Goal: Task Accomplishment & Management: Manage account settings

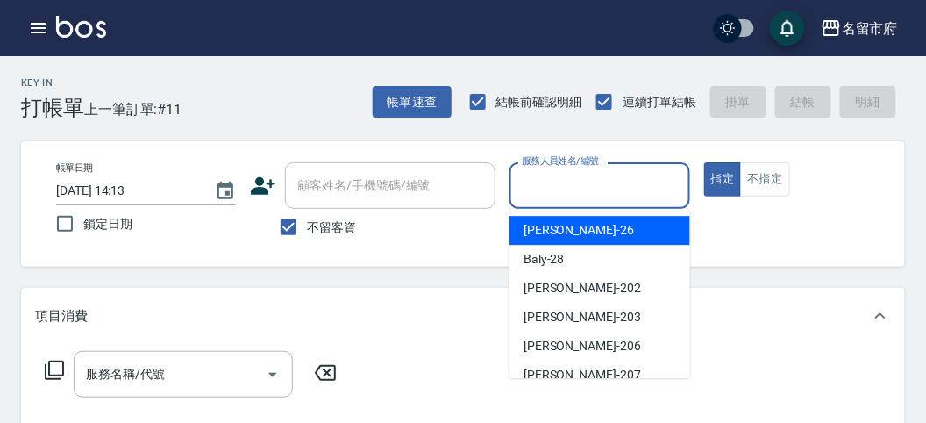
click at [576, 200] on input "服務人員姓名/編號" at bounding box center [600, 185] width 164 height 31
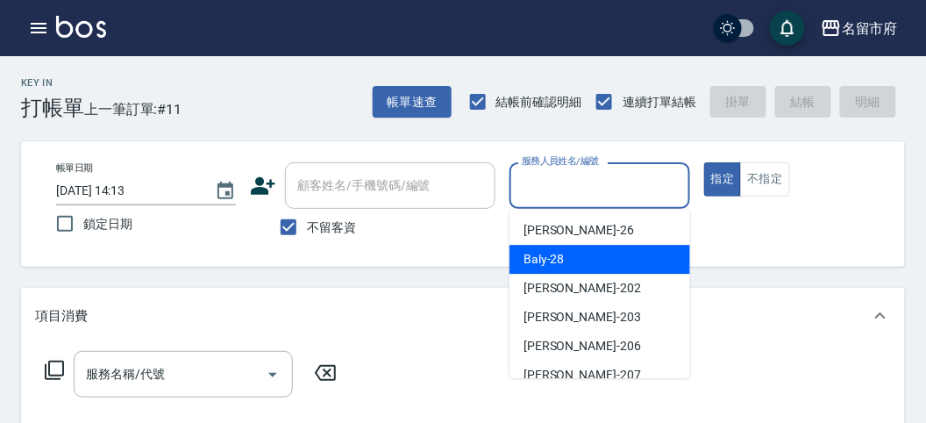
click at [548, 258] on span "Baly -28" at bounding box center [544, 259] width 41 height 18
type input "Baly-28"
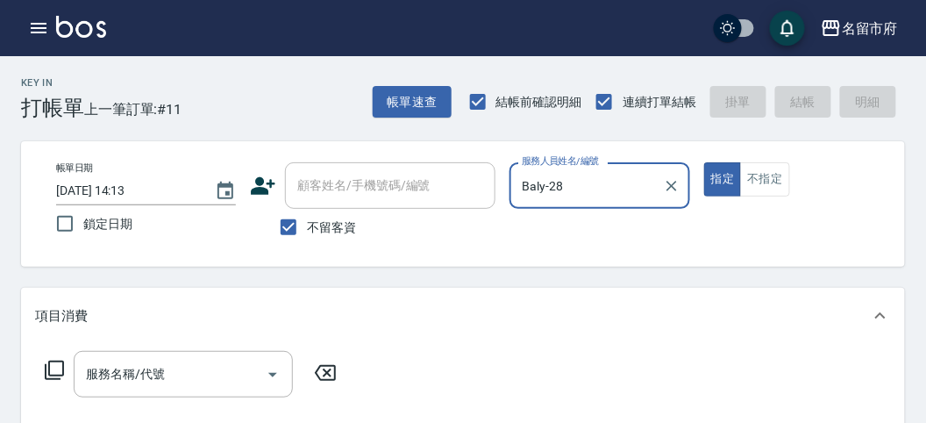
drag, startPoint x: 445, startPoint y: 307, endPoint x: 435, endPoint y: 310, distance: 10.0
click at [442, 307] on div "項目消費" at bounding box center [452, 316] width 835 height 18
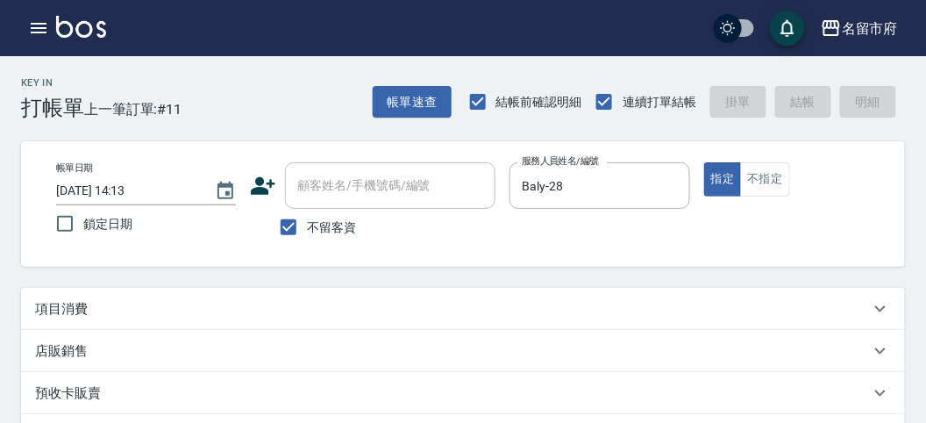
click at [125, 312] on div "項目消費" at bounding box center [452, 309] width 835 height 18
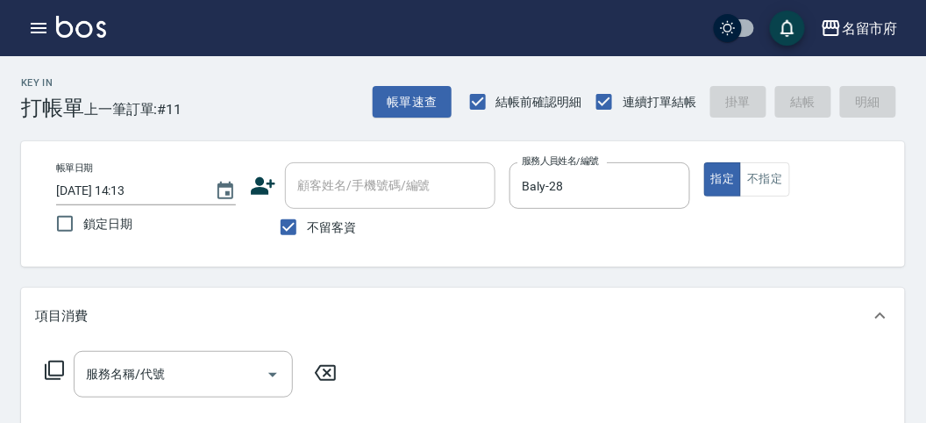
click at [58, 368] on icon at bounding box center [54, 370] width 21 height 21
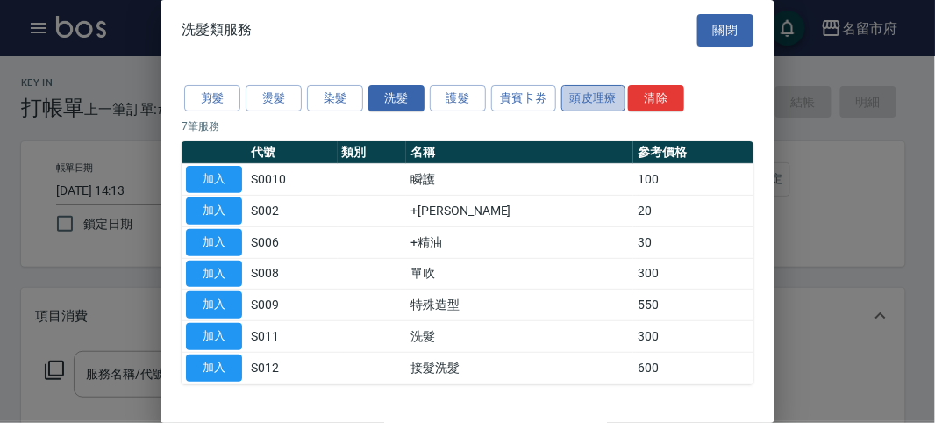
click at [594, 92] on button "頭皮理療" at bounding box center [593, 98] width 65 height 27
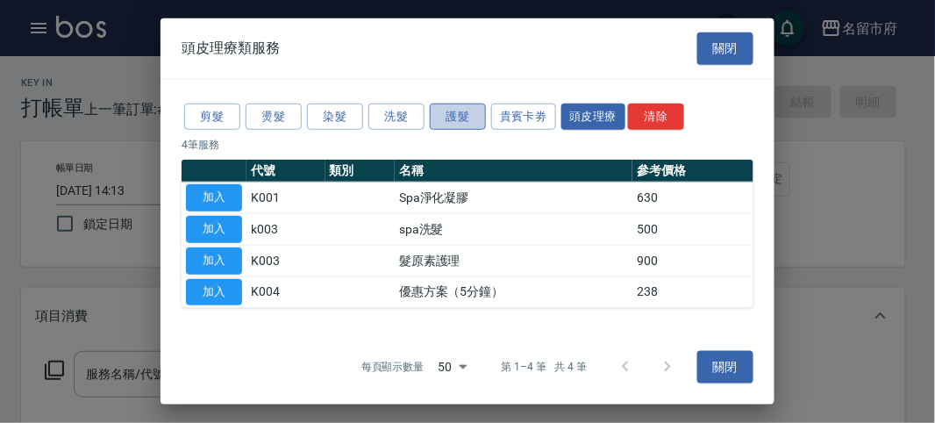
click at [475, 113] on button "護髮" at bounding box center [458, 116] width 56 height 27
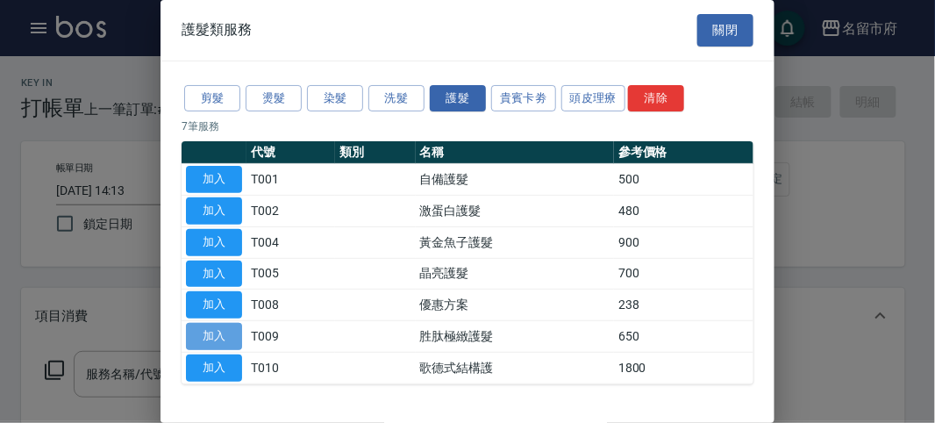
click at [206, 329] on button "加入" at bounding box center [214, 336] width 56 height 27
type input "胜肽極緻護髮(T009)"
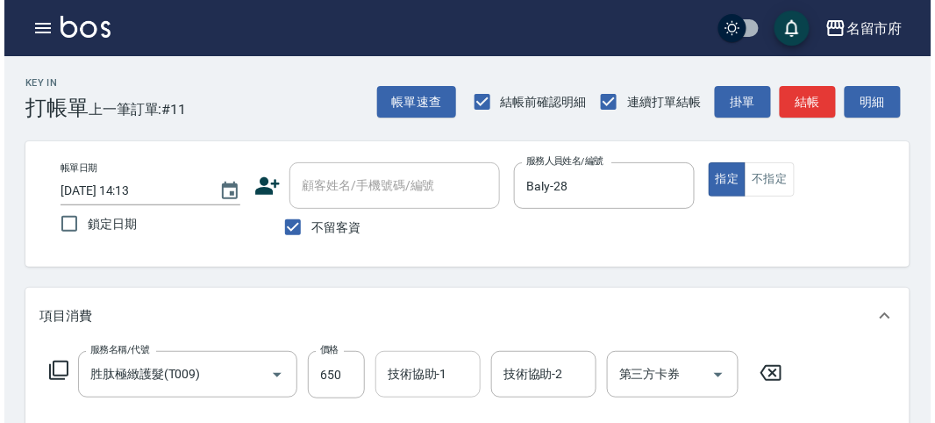
scroll to position [97, 0]
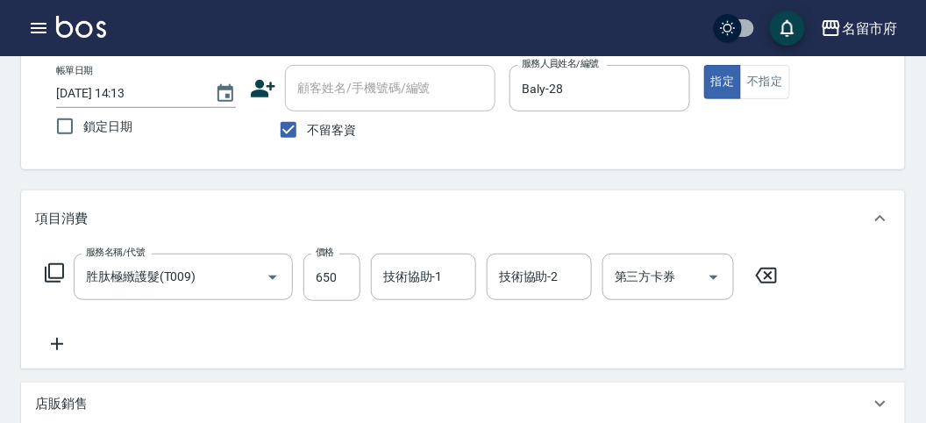
click at [54, 268] on icon at bounding box center [54, 272] width 21 height 21
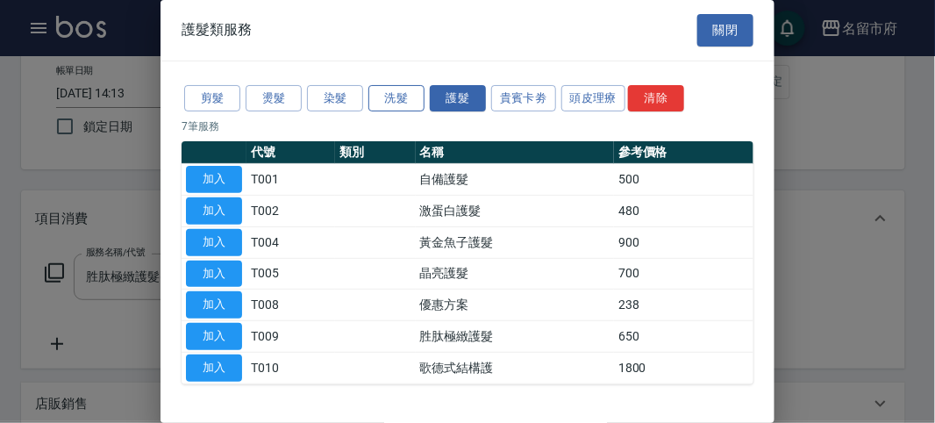
click at [383, 95] on button "洗髮" at bounding box center [396, 98] width 56 height 27
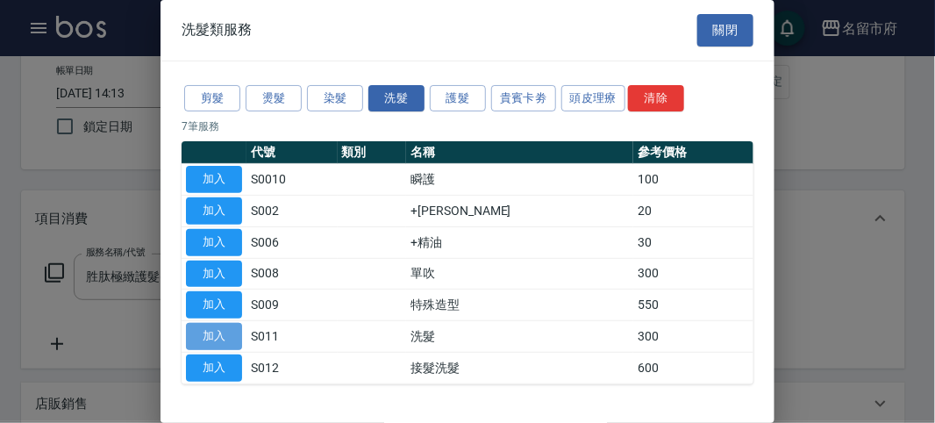
click at [231, 331] on button "加入" at bounding box center [214, 336] width 56 height 27
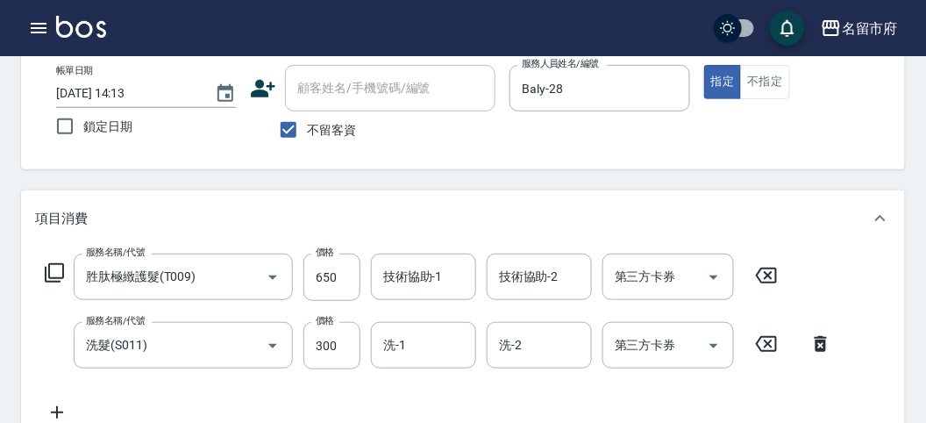
click at [50, 268] on icon at bounding box center [54, 272] width 21 height 21
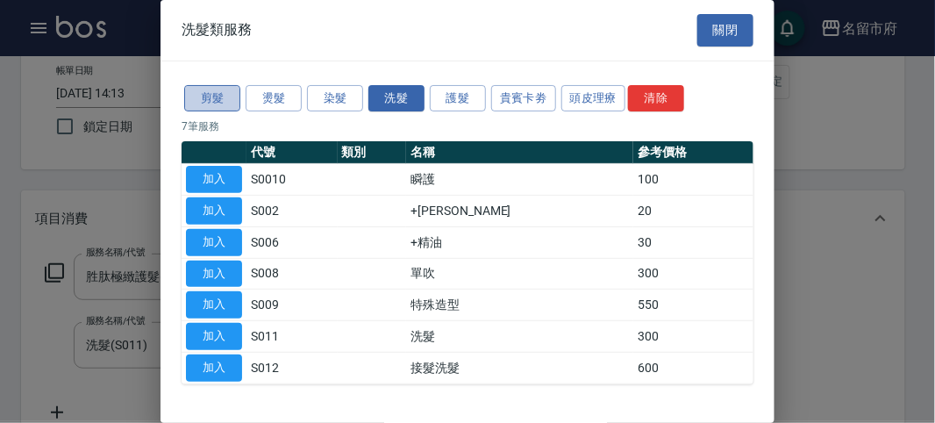
click at [218, 95] on button "剪髮" at bounding box center [212, 98] width 56 height 27
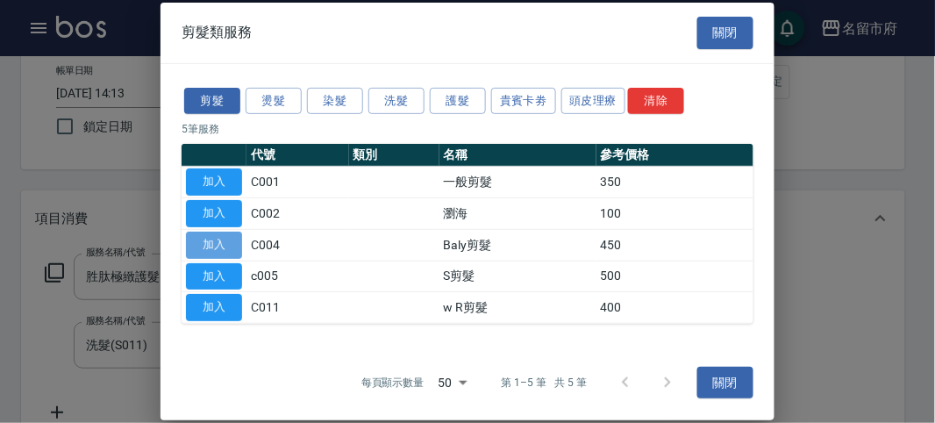
click at [231, 243] on button "加入" at bounding box center [214, 245] width 56 height 27
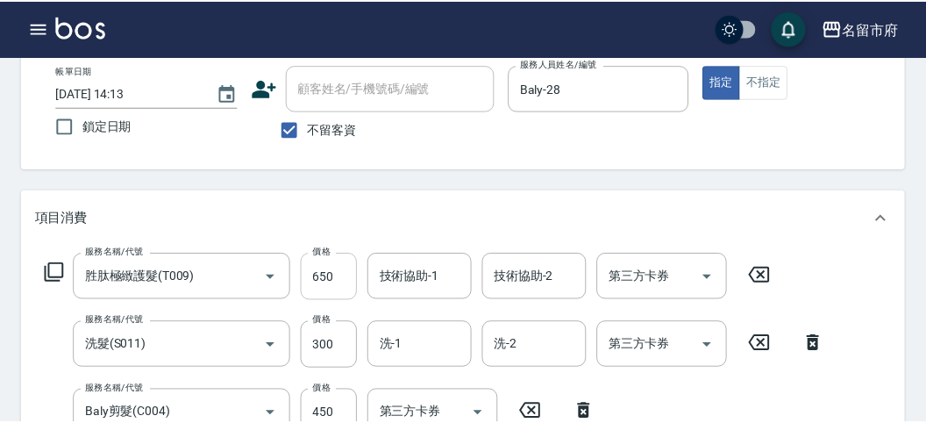
scroll to position [103, 0]
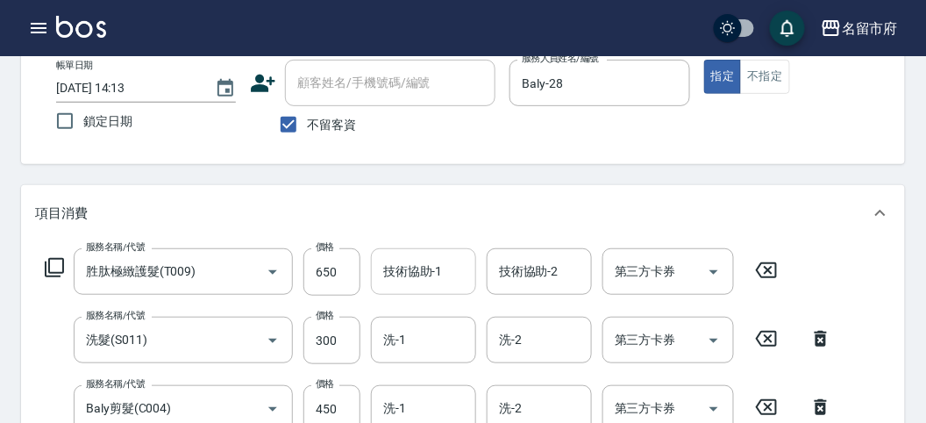
click at [378, 269] on div "技術協助-1" at bounding box center [423, 271] width 105 height 46
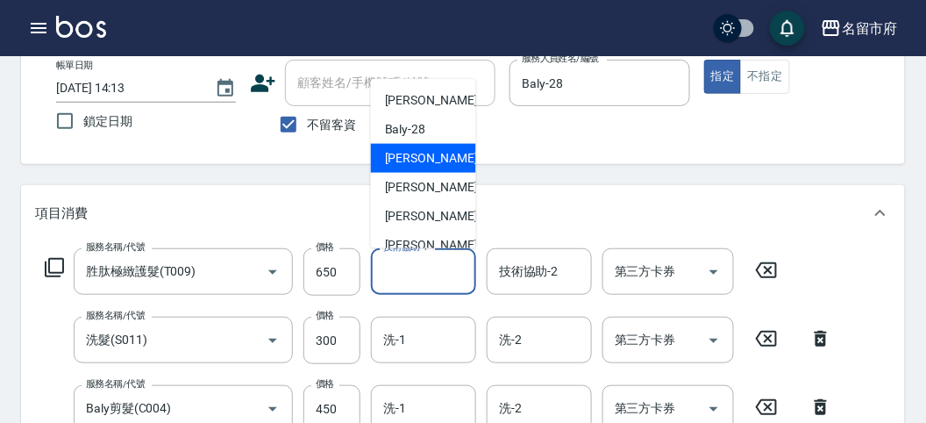
scroll to position [191, 0]
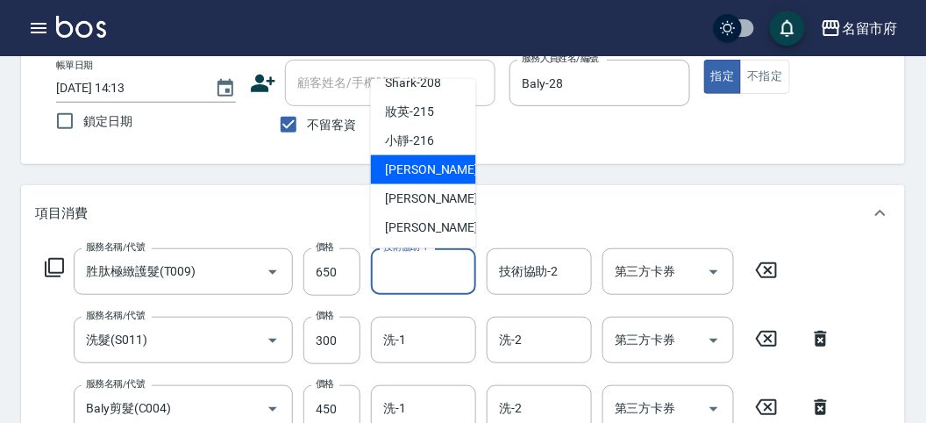
click at [423, 172] on span "Min Min -218" at bounding box center [444, 170] width 118 height 18
type input "Min Min-218"
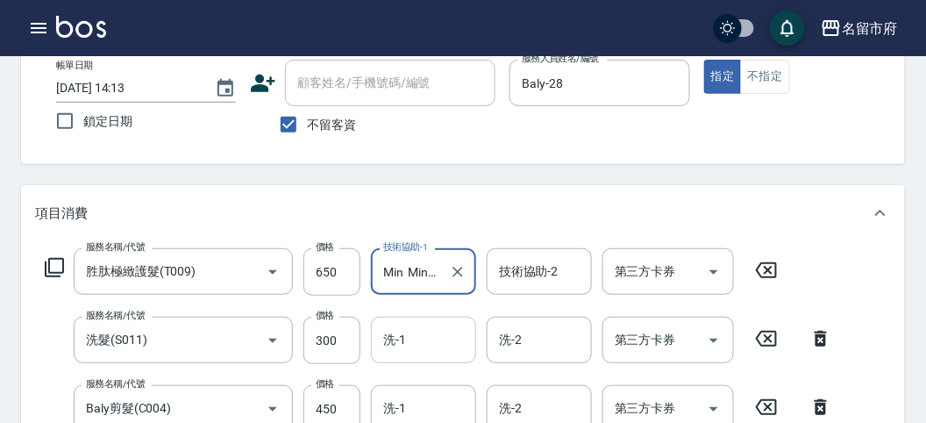
drag, startPoint x: 430, startPoint y: 360, endPoint x: 420, endPoint y: 347, distance: 15.6
click at [430, 358] on div "洗-1" at bounding box center [423, 340] width 105 height 46
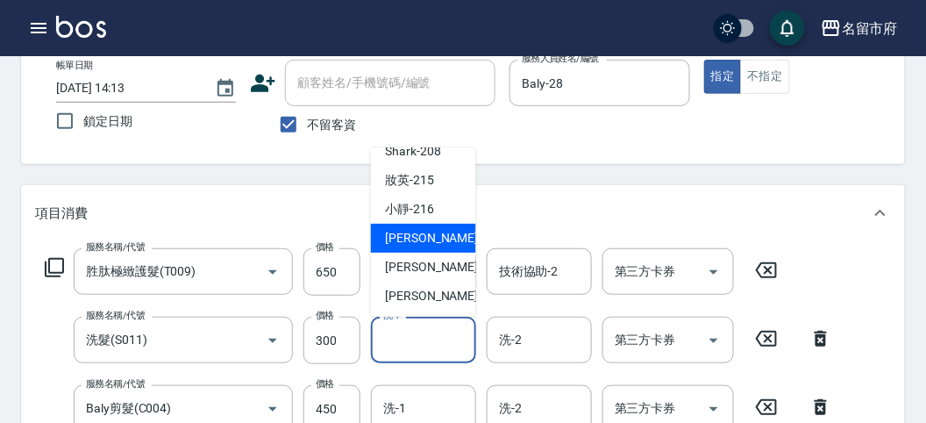
click at [432, 236] on span "Min Min -218" at bounding box center [444, 238] width 118 height 18
type input "Min Min-218"
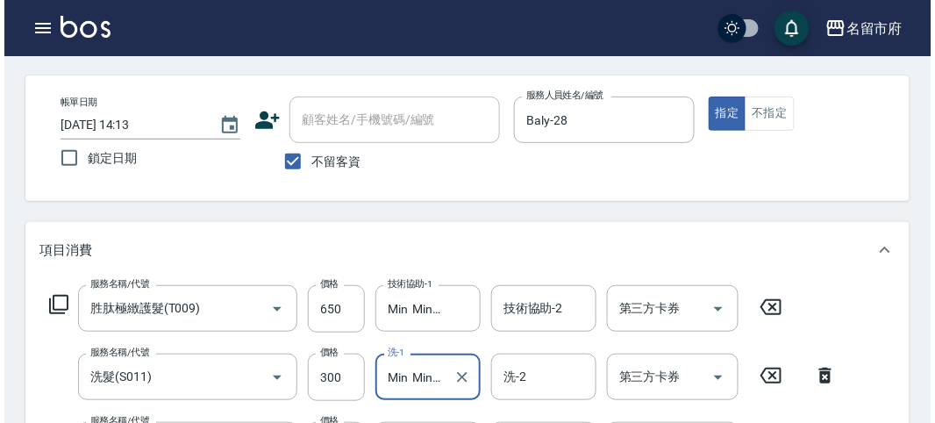
scroll to position [650, 0]
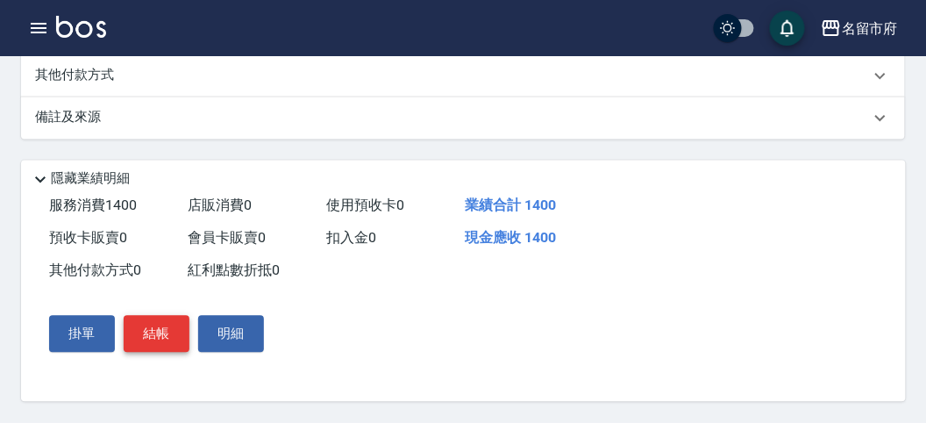
click at [162, 338] on button "結帳" at bounding box center [157, 334] width 66 height 37
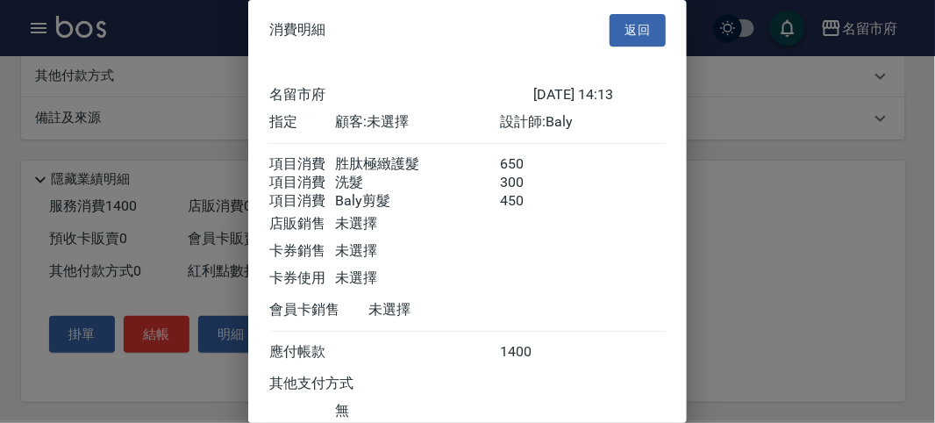
scroll to position [137, 0]
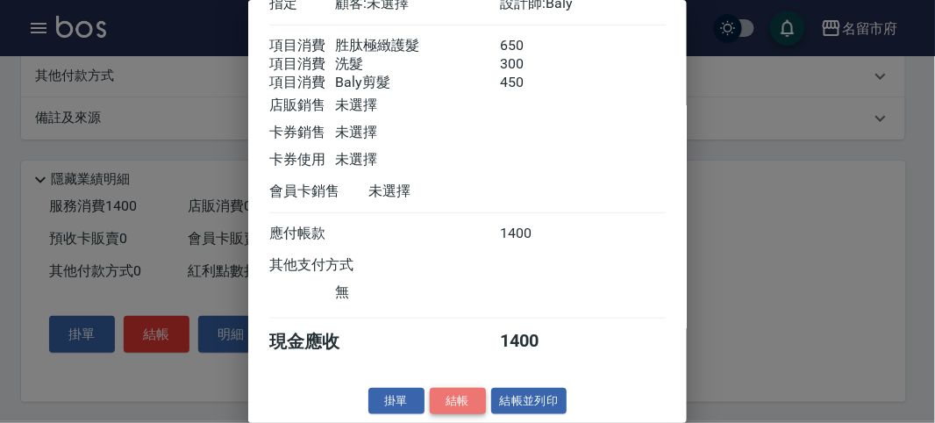
click at [434, 392] on button "結帳" at bounding box center [458, 401] width 56 height 27
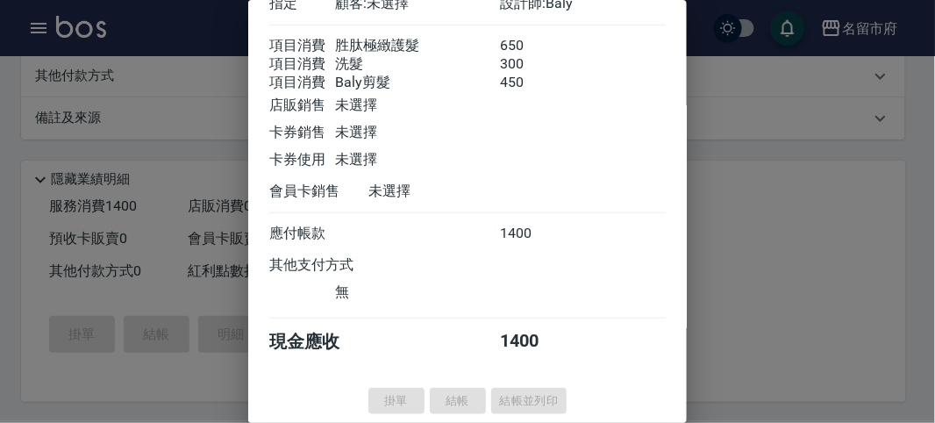
type input "[DATE] 15:53"
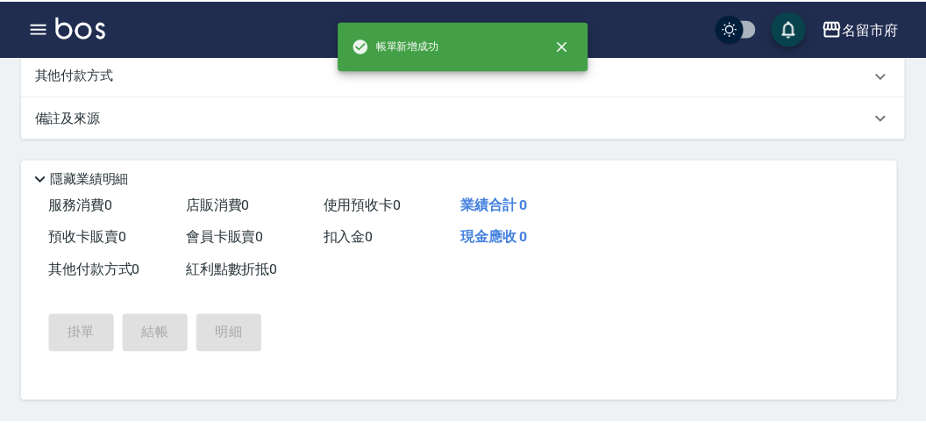
scroll to position [0, 0]
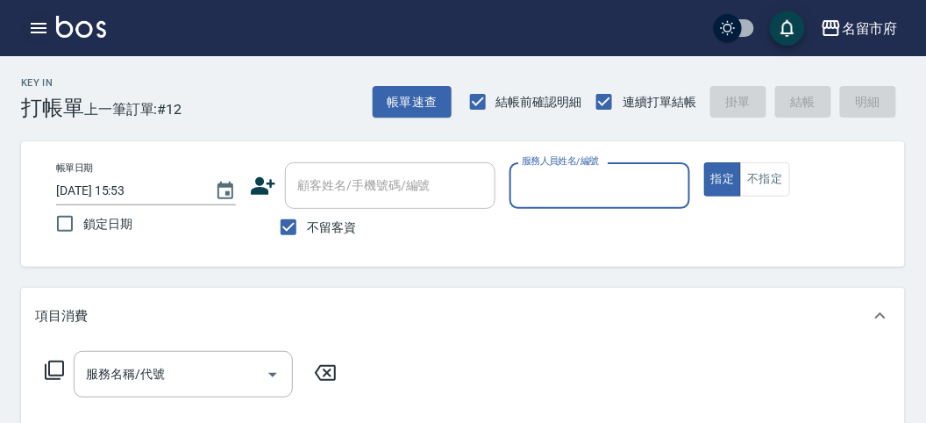
click at [36, 32] on icon "button" at bounding box center [39, 28] width 16 height 11
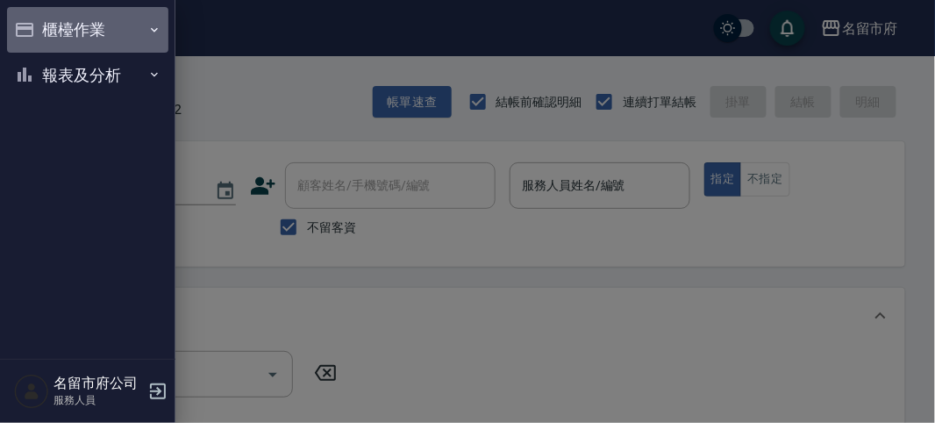
click at [50, 38] on button "櫃檯作業" at bounding box center [87, 30] width 161 height 46
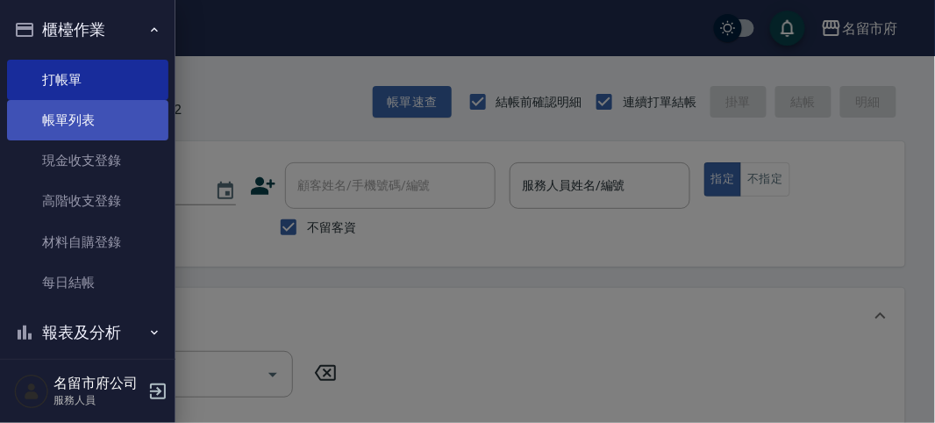
click at [65, 115] on link "帳單列表" at bounding box center [87, 120] width 161 height 40
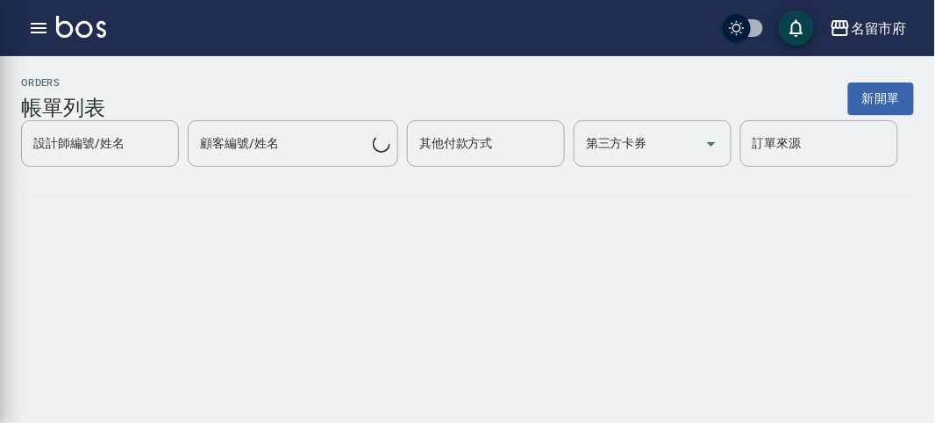
click at [65, 115] on h3 "帳單列表" at bounding box center [63, 108] width 84 height 25
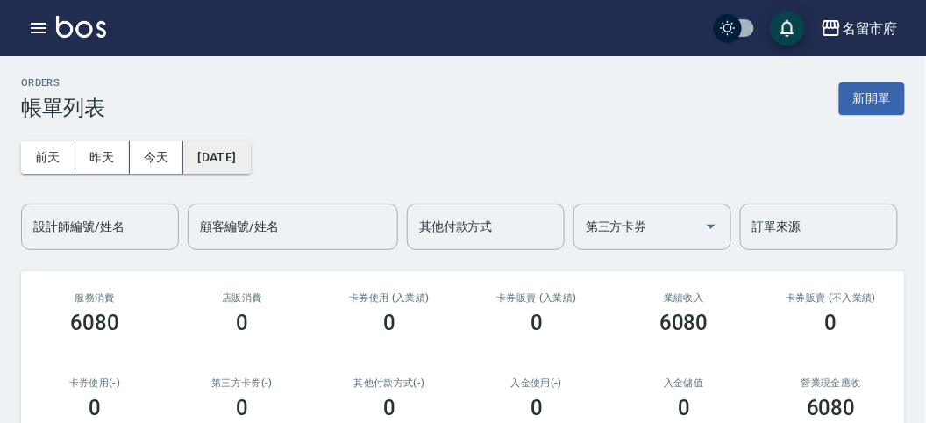
click at [198, 166] on button "[DATE]" at bounding box center [216, 157] width 67 height 32
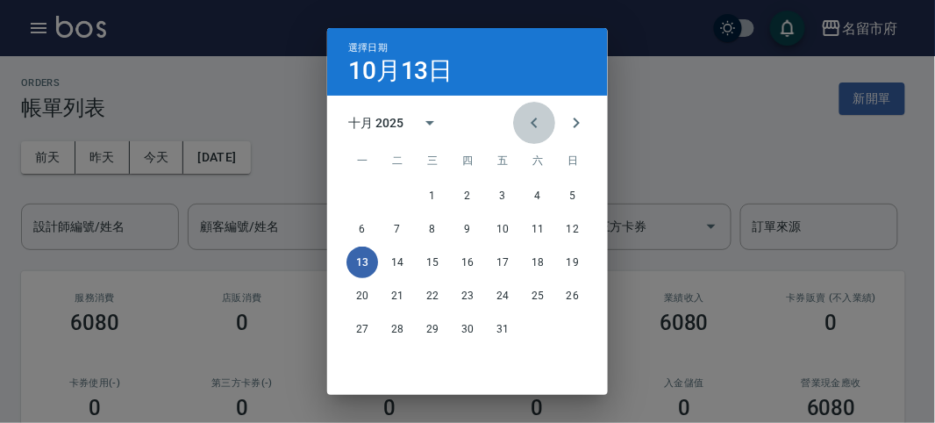
click at [527, 125] on icon "Previous month" at bounding box center [534, 122] width 21 height 21
click at [528, 125] on icon "Previous month" at bounding box center [534, 122] width 21 height 21
click at [529, 125] on icon "Previous month" at bounding box center [534, 122] width 21 height 21
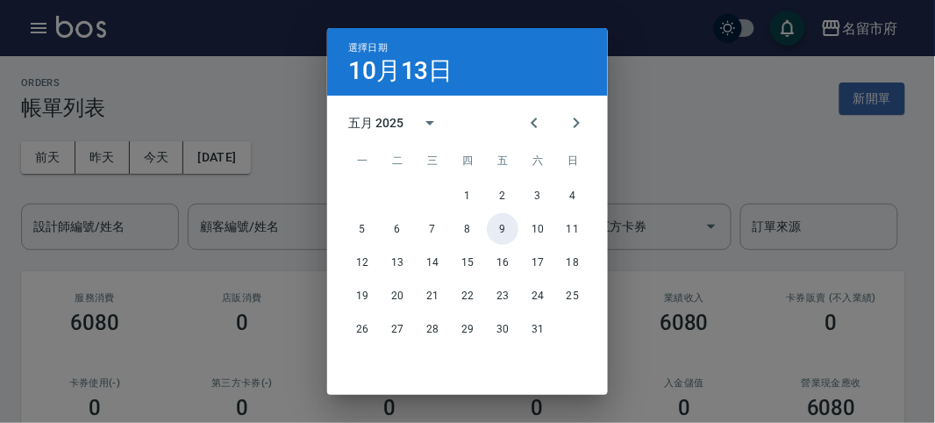
click at [491, 228] on button "9" at bounding box center [503, 229] width 32 height 32
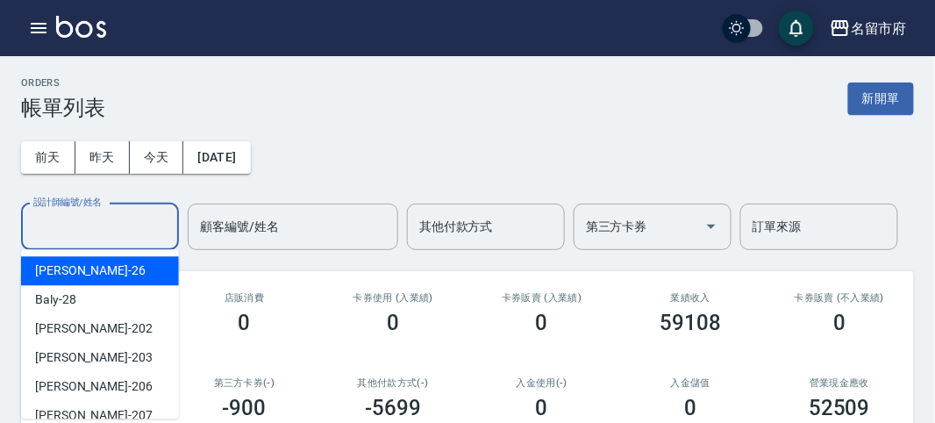
click at [75, 225] on input "設計師編號/姓名" at bounding box center [100, 226] width 142 height 31
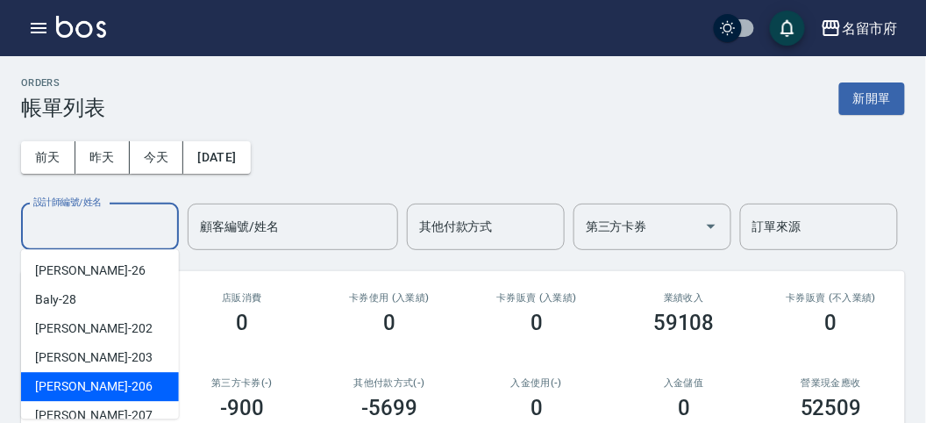
click at [85, 376] on div "[PERSON_NAME] -206" at bounding box center [100, 386] width 158 height 29
type input "[PERSON_NAME]-206"
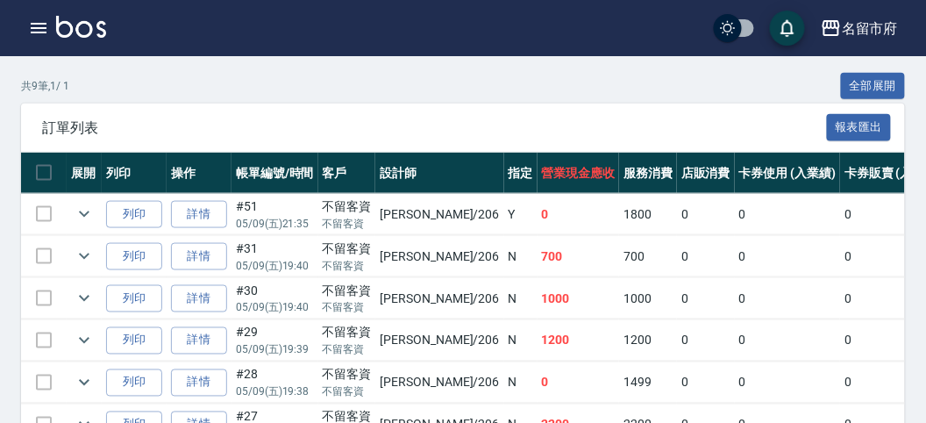
scroll to position [616, 0]
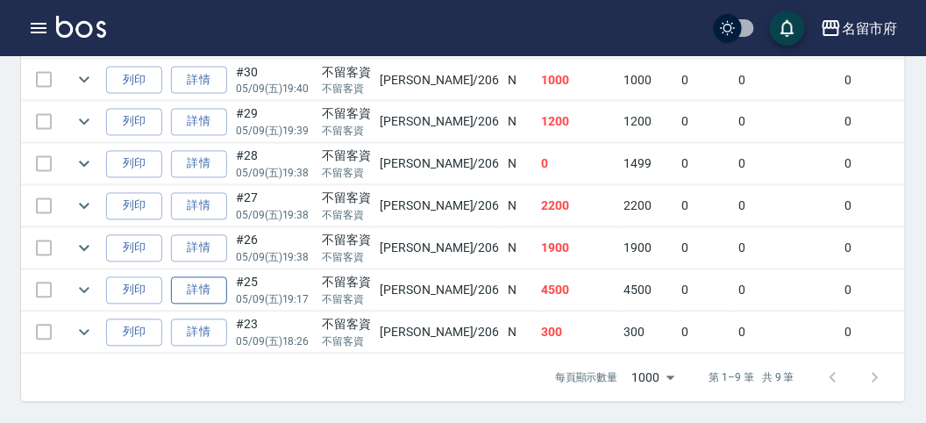
click at [202, 279] on link "詳情" at bounding box center [199, 290] width 56 height 27
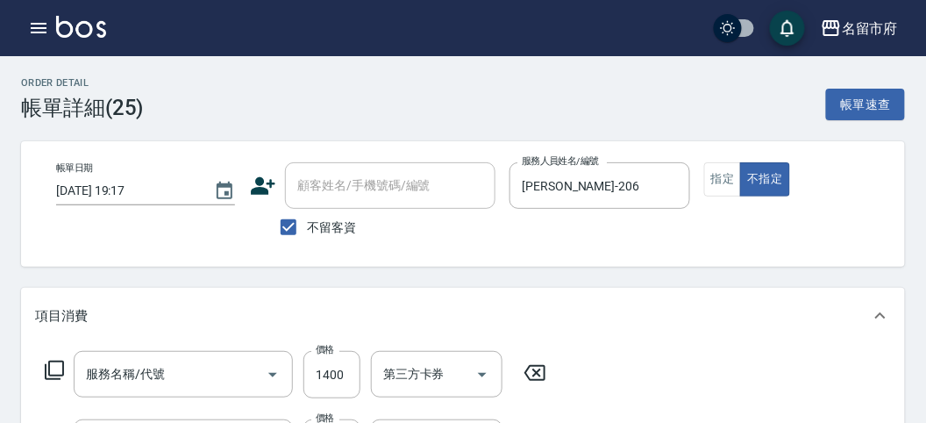
type input "[DATE] 19:17"
checkbox input "true"
type input "[PERSON_NAME]-206"
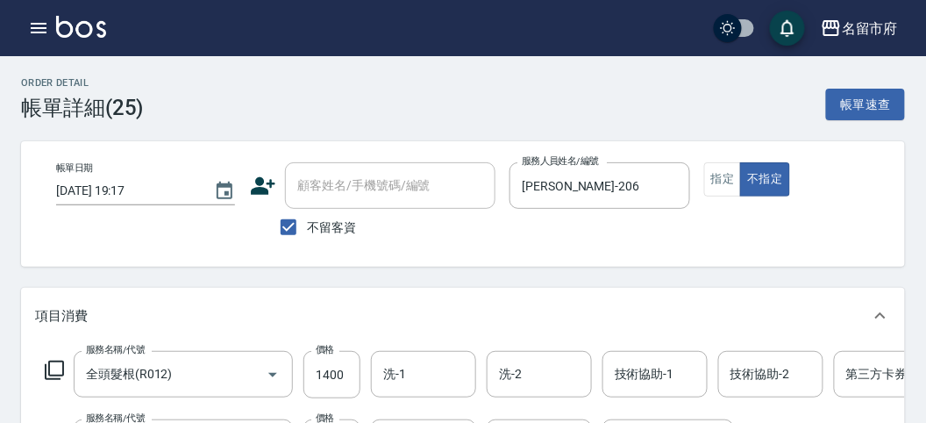
type input "全頭髮根(R012)"
type input "瞬護(S0010)"
type input "短髮(P001)"
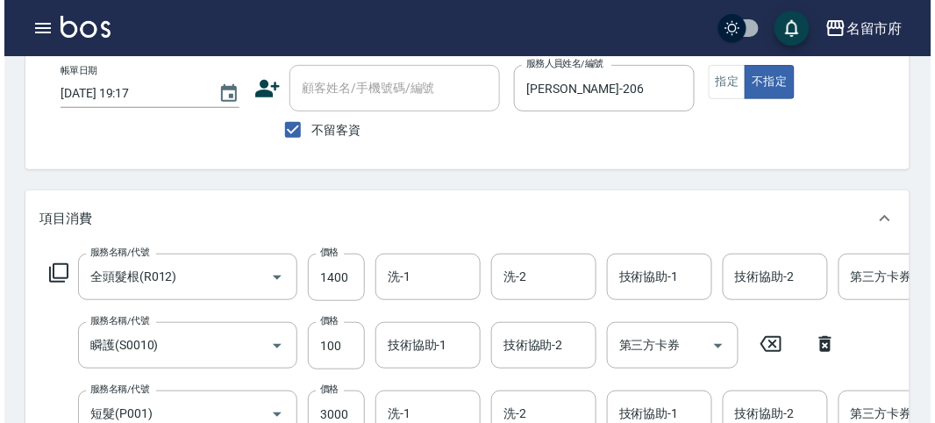
scroll to position [195, 0]
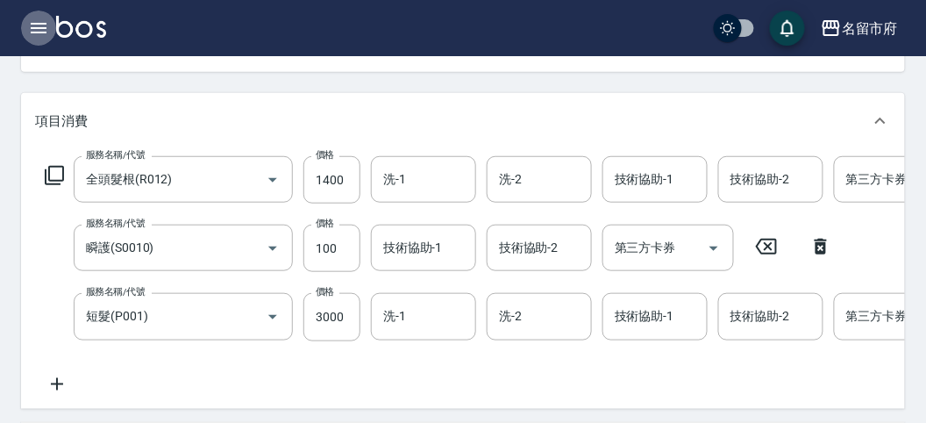
click at [39, 36] on button "button" at bounding box center [38, 28] width 35 height 35
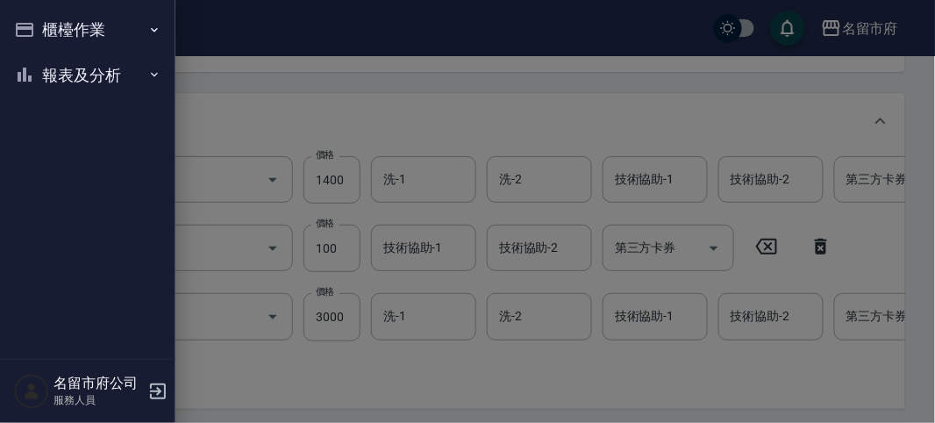
click at [39, 34] on button "櫃檯作業" at bounding box center [87, 30] width 161 height 46
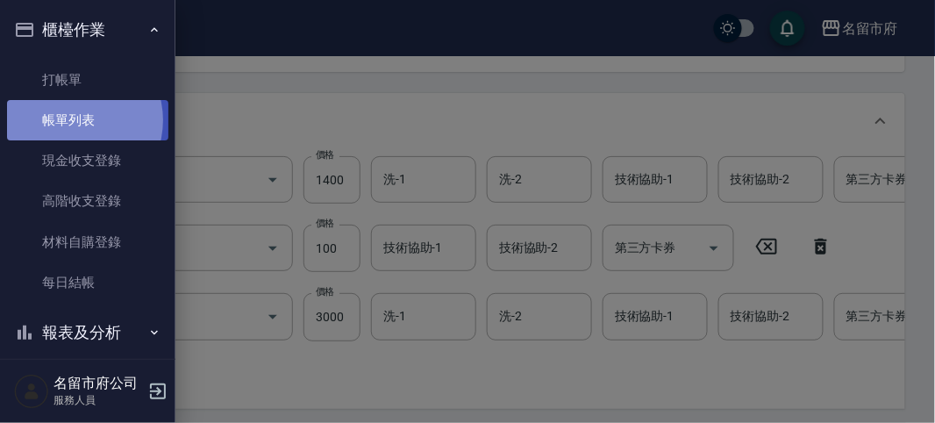
click at [73, 120] on link "帳單列表" at bounding box center [87, 120] width 161 height 40
click at [70, 118] on link "帳單列表" at bounding box center [87, 120] width 161 height 40
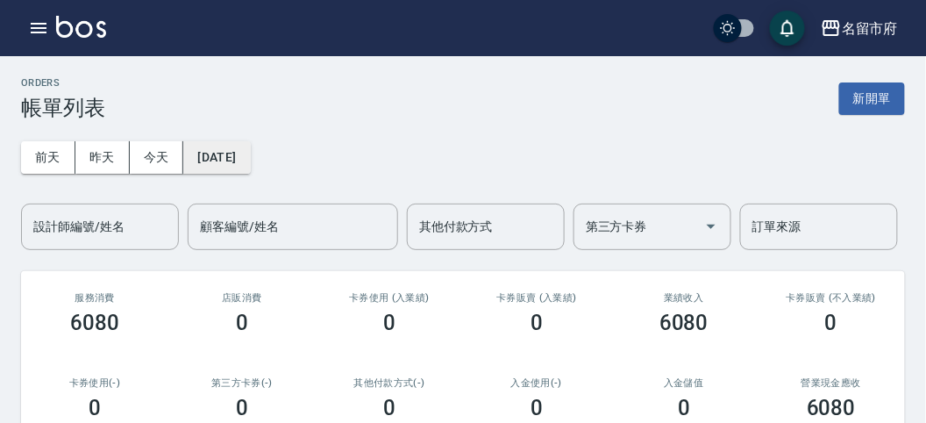
click at [216, 151] on button "[DATE]" at bounding box center [216, 157] width 67 height 32
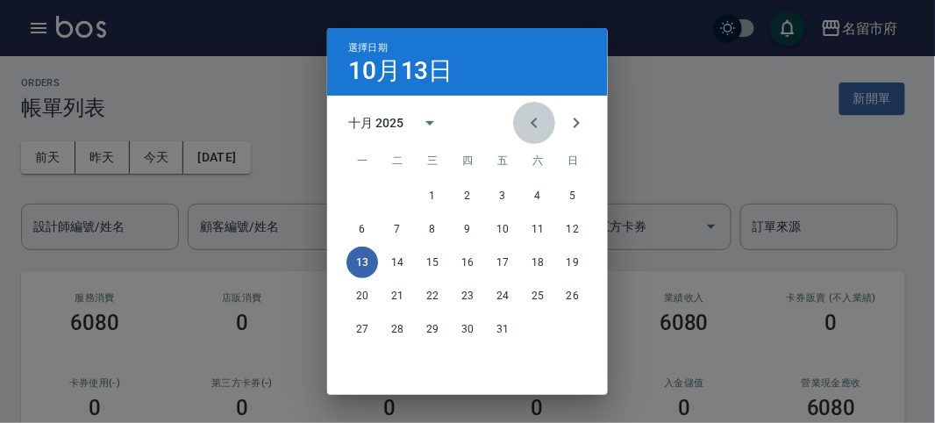
click at [531, 119] on icon "Previous month" at bounding box center [534, 123] width 6 height 11
click at [526, 121] on icon "Previous month" at bounding box center [534, 122] width 21 height 21
click at [524, 123] on icon "Previous month" at bounding box center [534, 122] width 21 height 21
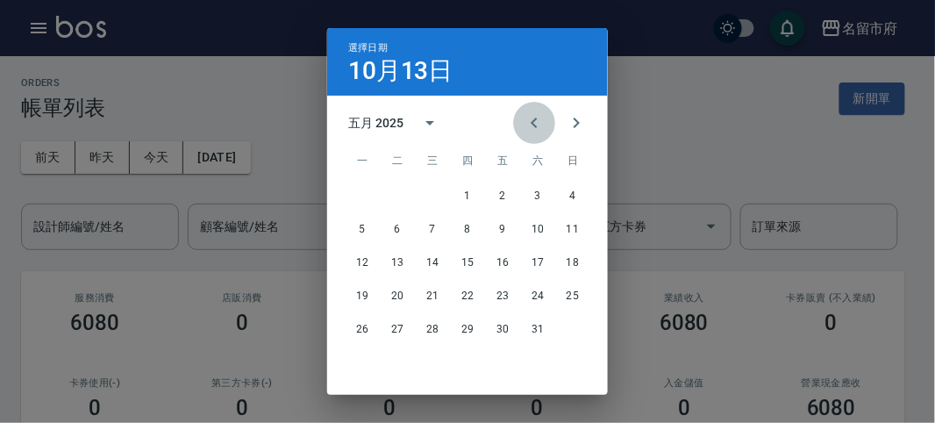
click at [524, 123] on icon "Previous month" at bounding box center [534, 122] width 21 height 21
click at [518, 125] on button "Previous month" at bounding box center [534, 123] width 42 height 42
click at [517, 125] on button "Previous month" at bounding box center [534, 123] width 42 height 42
click at [430, 254] on button "15" at bounding box center [433, 262] width 32 height 32
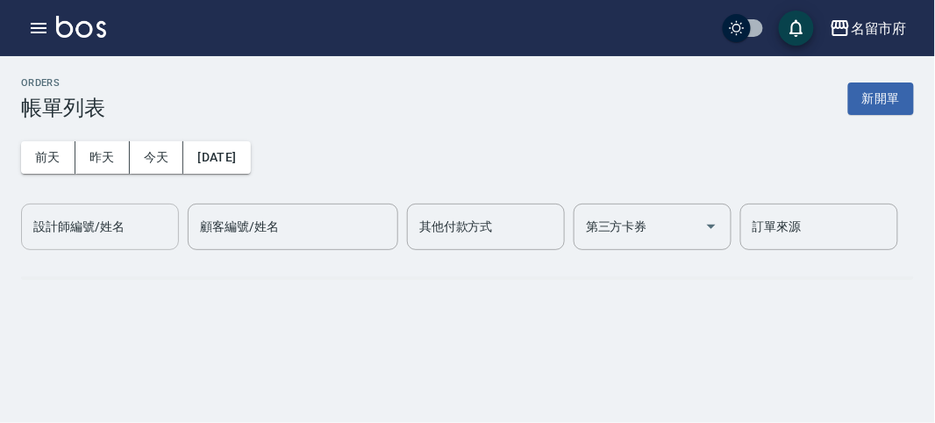
click at [85, 237] on input "設計師編號/姓名" at bounding box center [100, 226] width 142 height 31
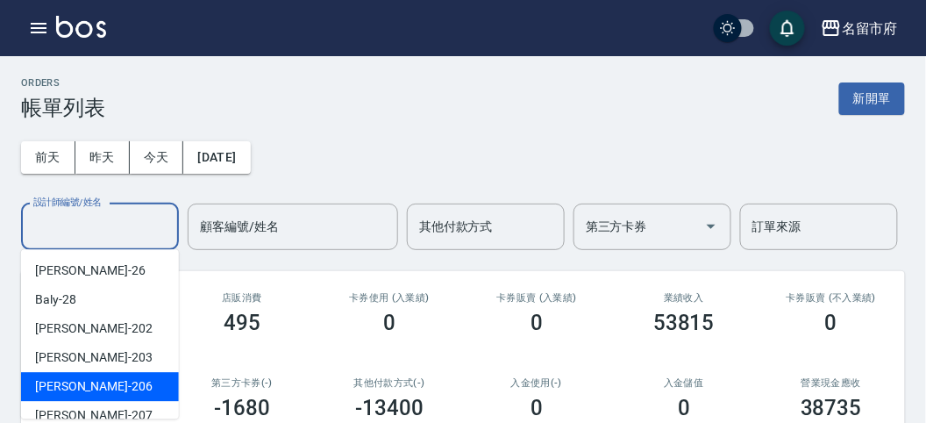
click at [88, 389] on span "[PERSON_NAME] -206" at bounding box center [94, 386] width 118 height 18
type input "[PERSON_NAME]-206"
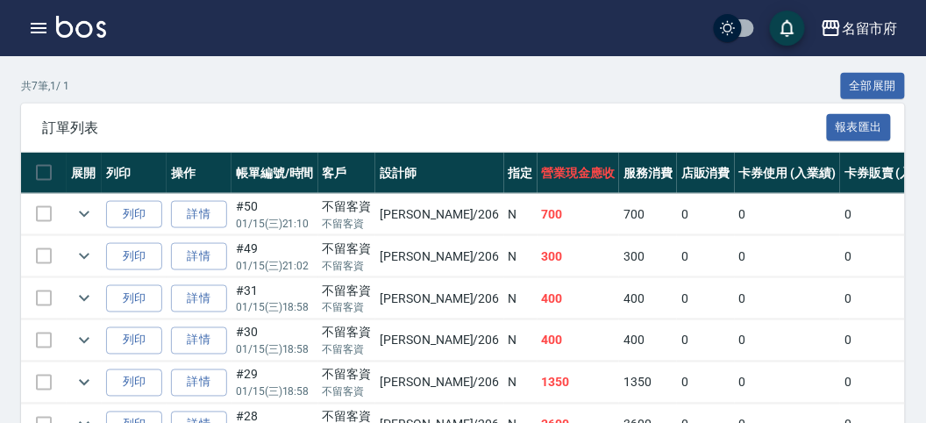
scroll to position [487, 0]
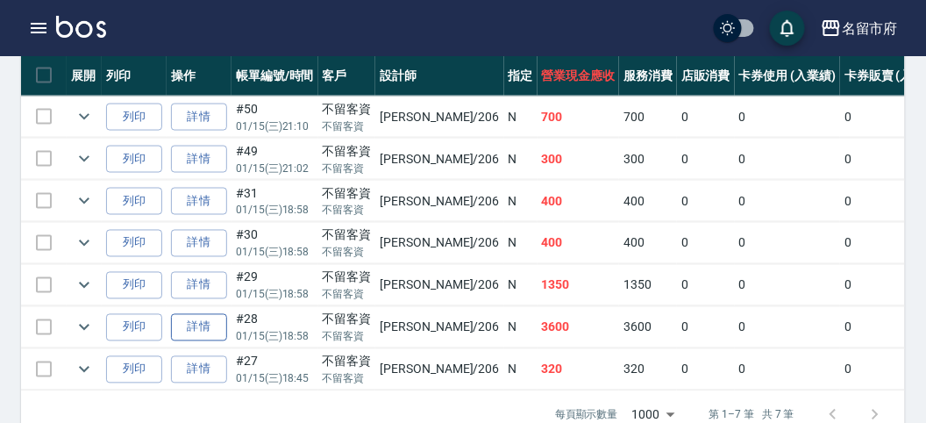
click at [186, 324] on link "詳情" at bounding box center [199, 327] width 56 height 27
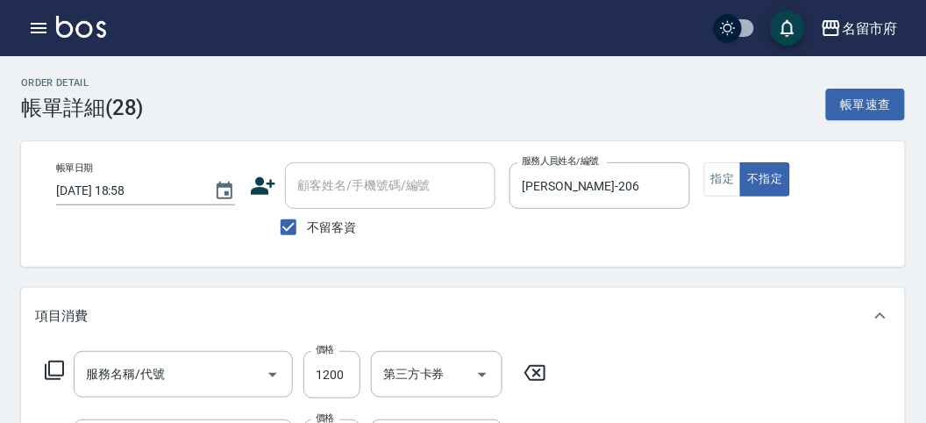
type input "[DATE] 18:58"
checkbox input "true"
type input "[PERSON_NAME]-206"
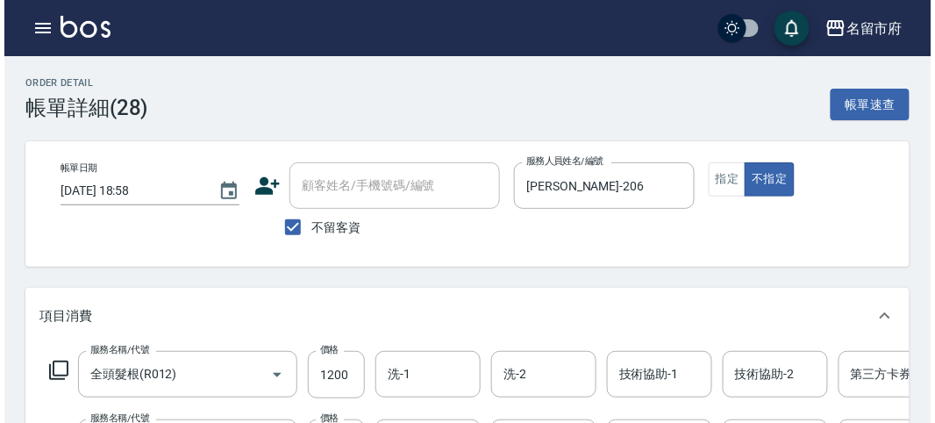
scroll to position [97, 0]
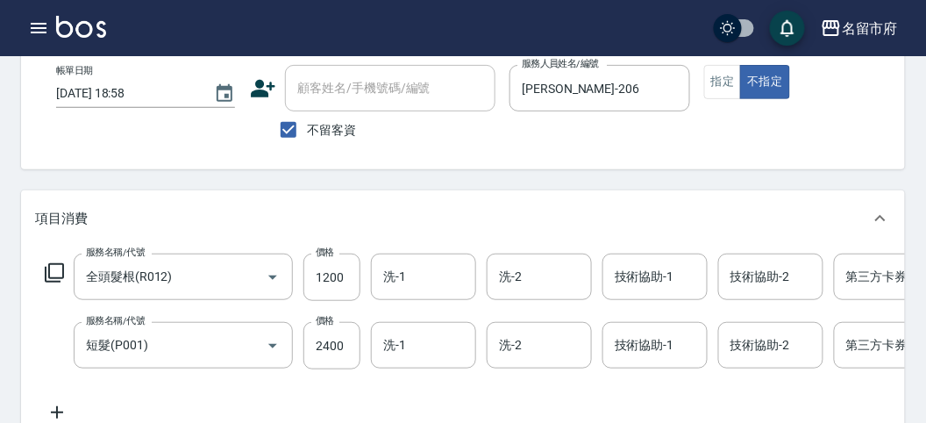
type input "全頭髮根(R012)"
type input "短髮(P001)"
click at [39, 26] on icon "button" at bounding box center [38, 28] width 21 height 21
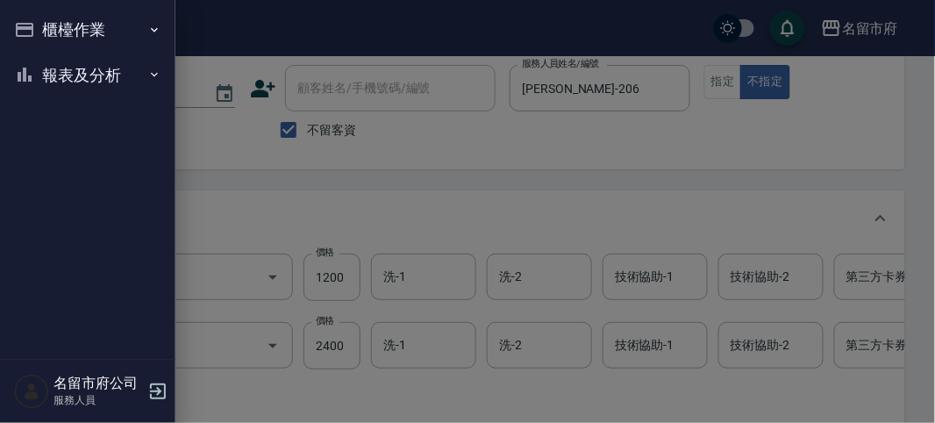
click at [39, 26] on button "櫃檯作業" at bounding box center [87, 30] width 161 height 46
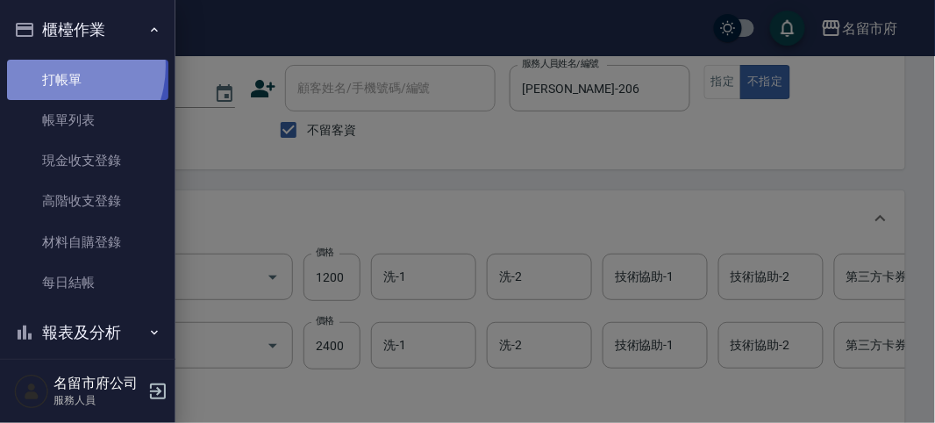
click at [55, 68] on link "打帳單" at bounding box center [87, 80] width 161 height 40
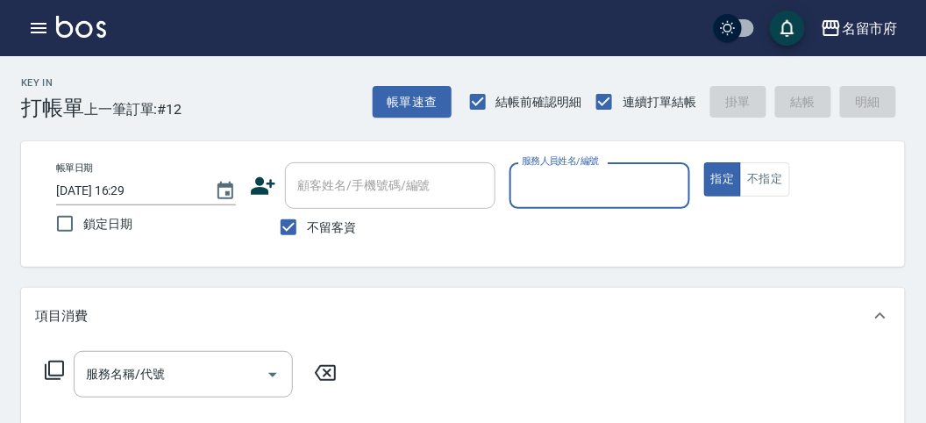
click at [582, 192] on input "服務人員姓名/編號" at bounding box center [600, 185] width 164 height 31
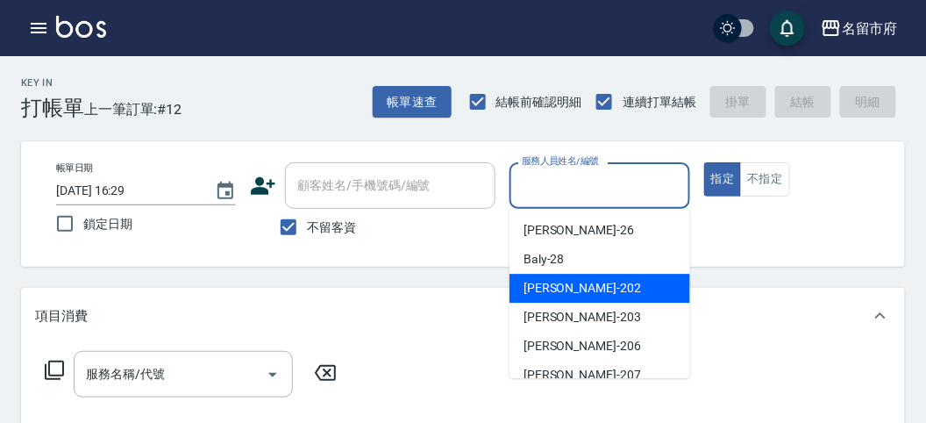
drag, startPoint x: 553, startPoint y: 284, endPoint x: 447, endPoint y: 304, distance: 107.2
click at [553, 285] on span "[PERSON_NAME] -202" at bounding box center [583, 288] width 118 height 18
type input "[PERSON_NAME]-202"
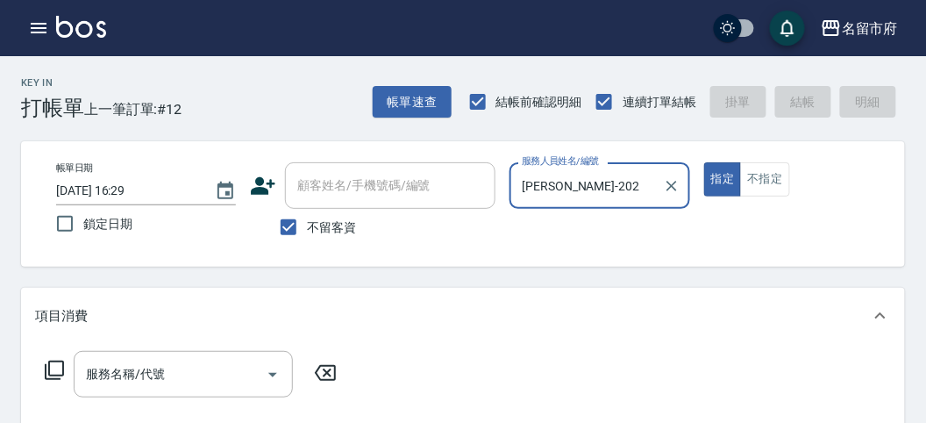
click at [54, 368] on icon at bounding box center [54, 370] width 21 height 21
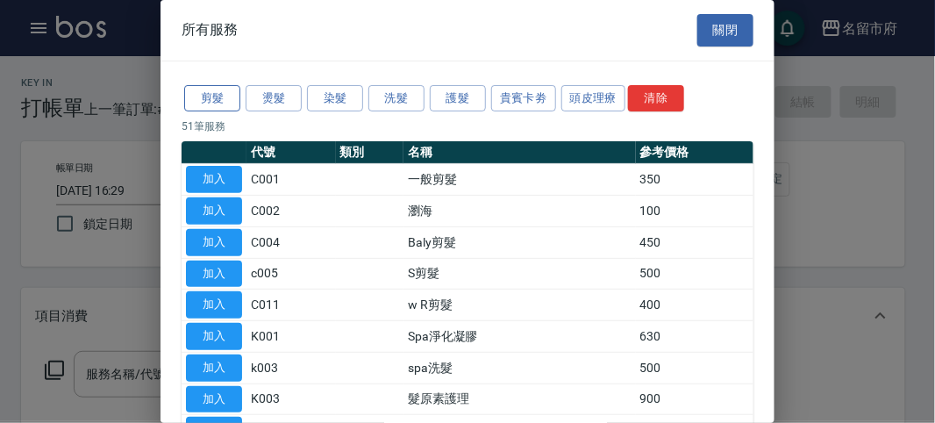
click at [209, 98] on button "剪髮" at bounding box center [212, 98] width 56 height 27
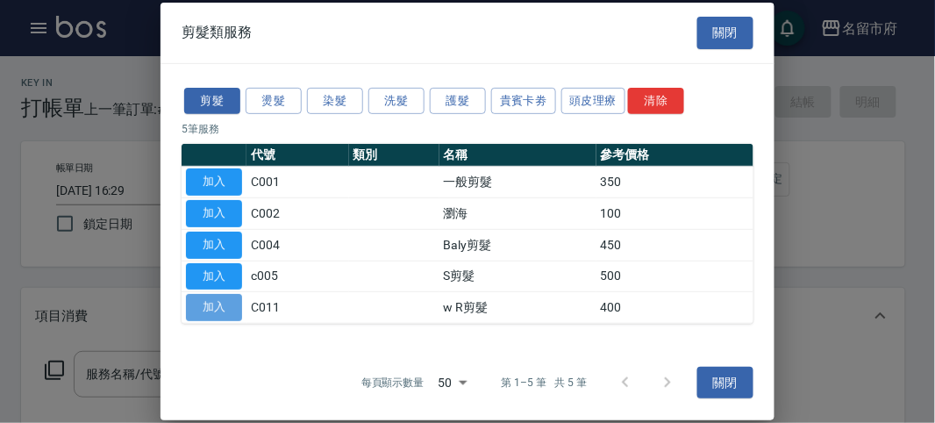
click at [209, 300] on button "加入" at bounding box center [214, 307] width 56 height 27
type input "w R剪髮(C011)"
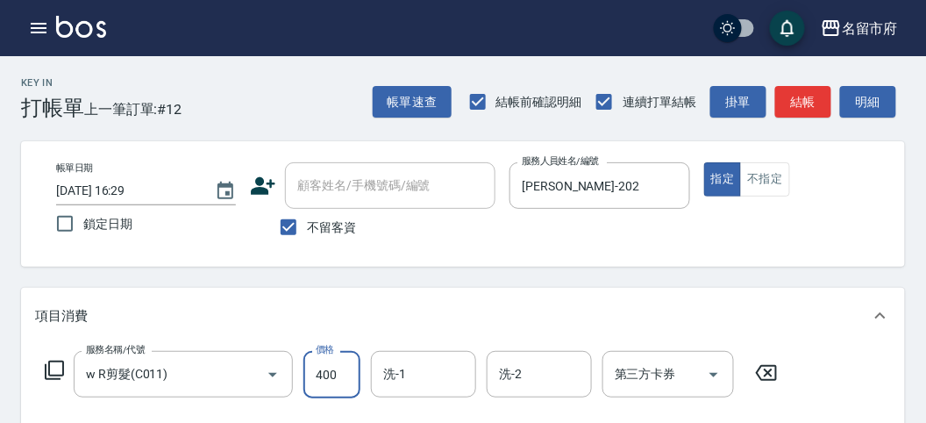
click at [336, 366] on input "400" at bounding box center [332, 374] width 57 height 47
type input "700"
click at [813, 105] on button "結帳" at bounding box center [803, 102] width 56 height 32
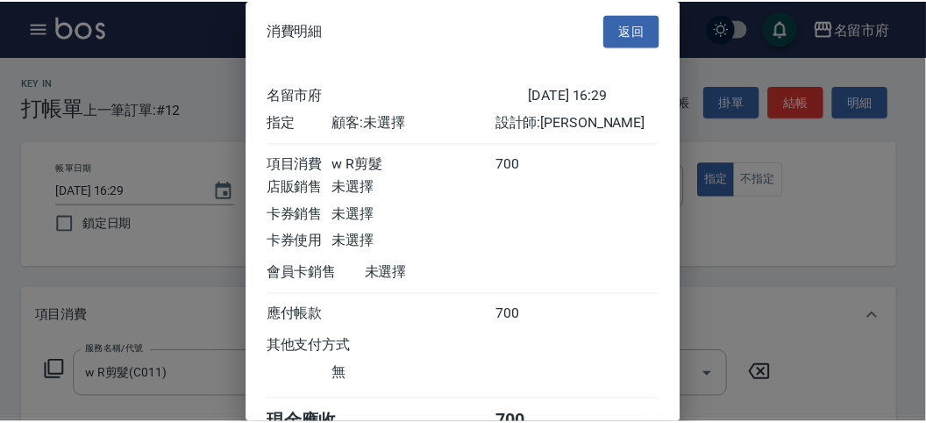
scroll to position [97, 0]
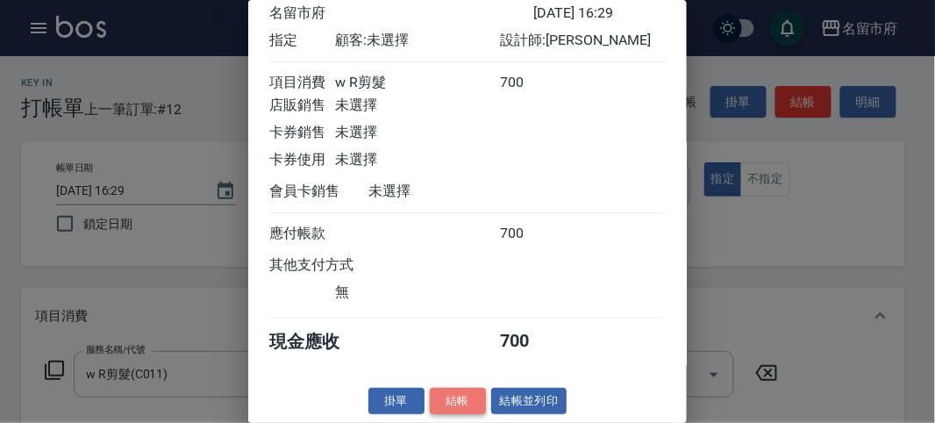
click at [469, 397] on button "結帳" at bounding box center [458, 401] width 56 height 27
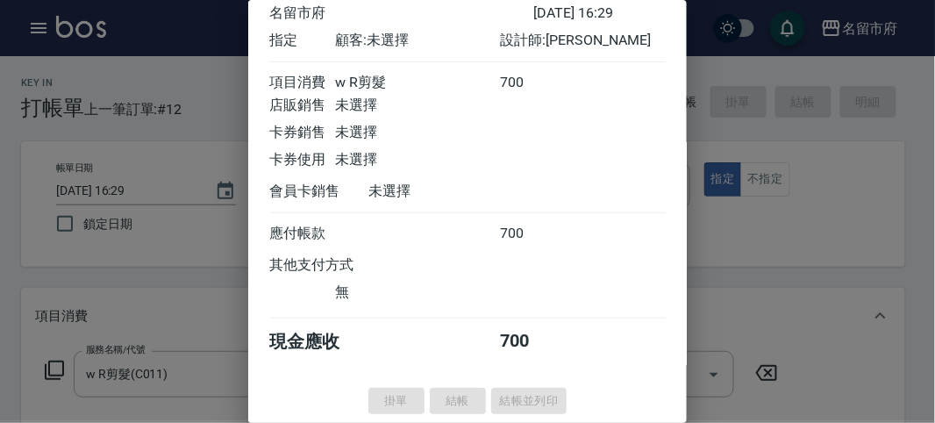
type input "[DATE] 16:37"
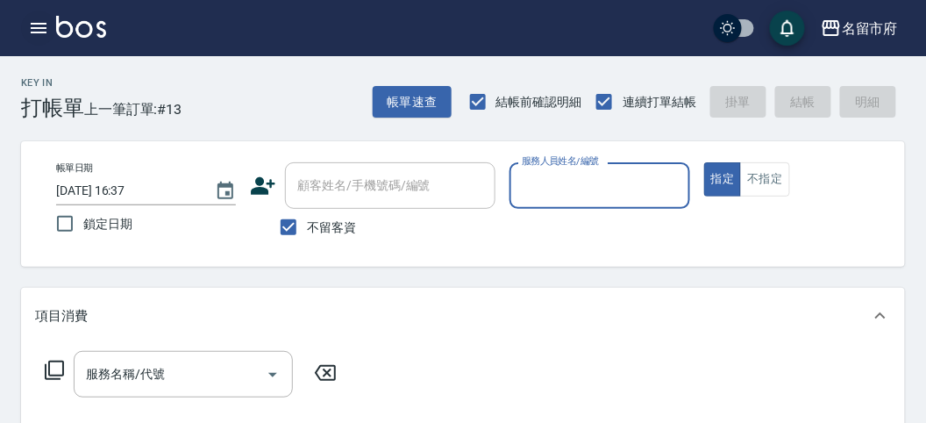
click at [26, 28] on button "button" at bounding box center [38, 28] width 35 height 35
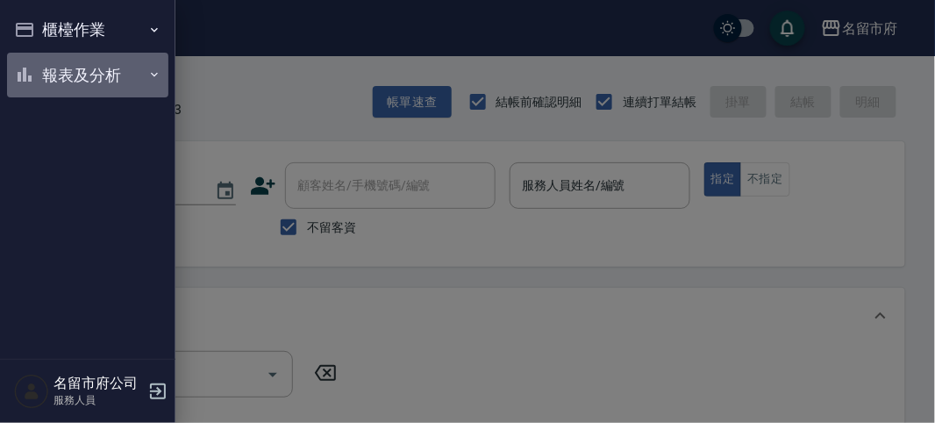
click at [103, 62] on button "報表及分析" at bounding box center [87, 76] width 161 height 46
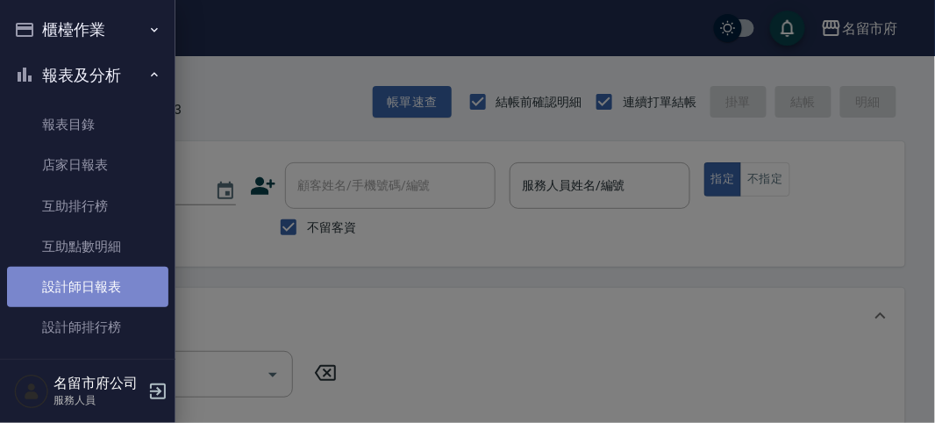
click at [130, 299] on link "設計師日報表" at bounding box center [87, 287] width 161 height 40
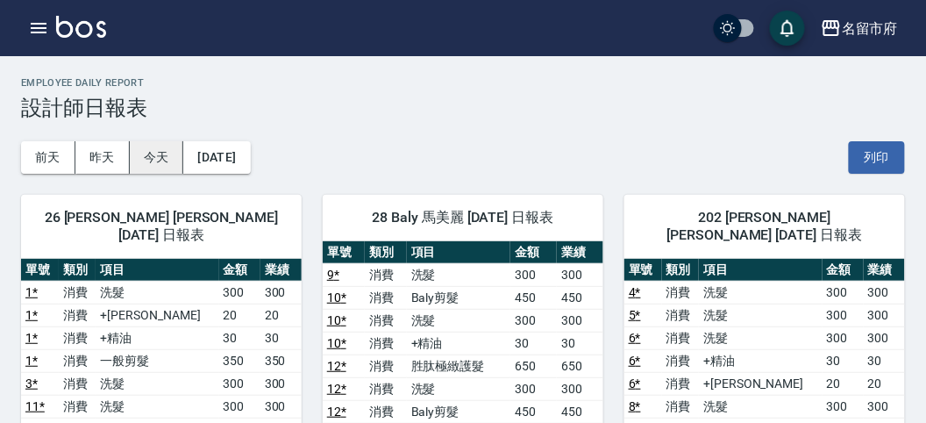
click at [154, 155] on button "今天" at bounding box center [157, 157] width 54 height 32
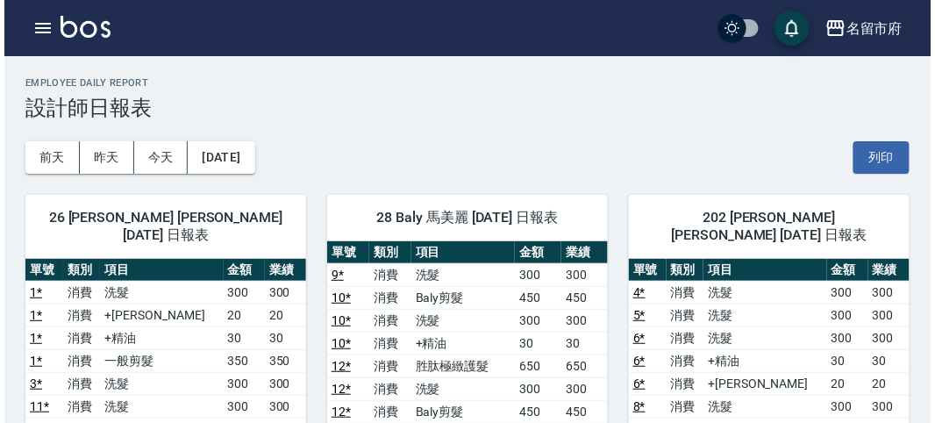
scroll to position [195, 0]
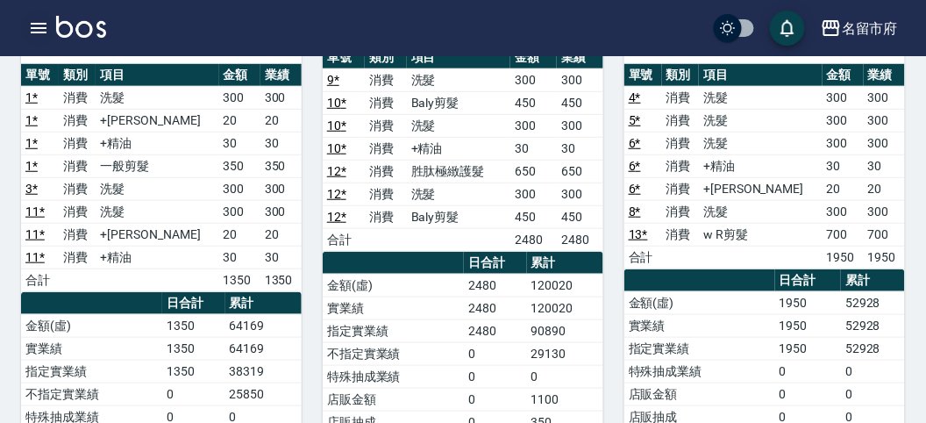
click at [39, 36] on icon "button" at bounding box center [38, 28] width 21 height 21
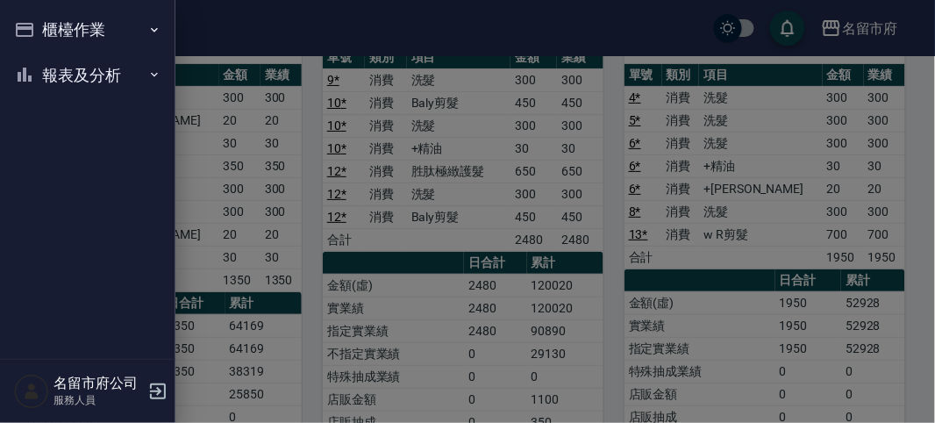
drag, startPoint x: 39, startPoint y: 36, endPoint x: 97, endPoint y: 51, distance: 59.8
click at [41, 35] on button "櫃檯作業" at bounding box center [87, 30] width 161 height 46
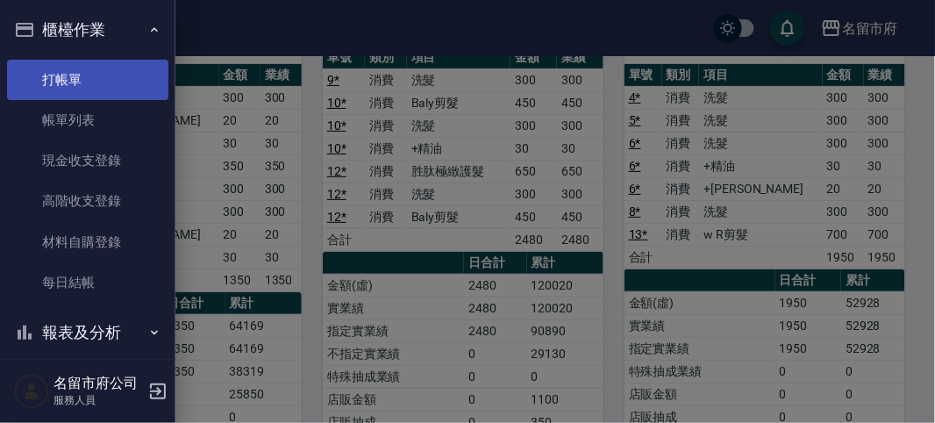
click at [111, 77] on link "打帳單" at bounding box center [87, 80] width 161 height 40
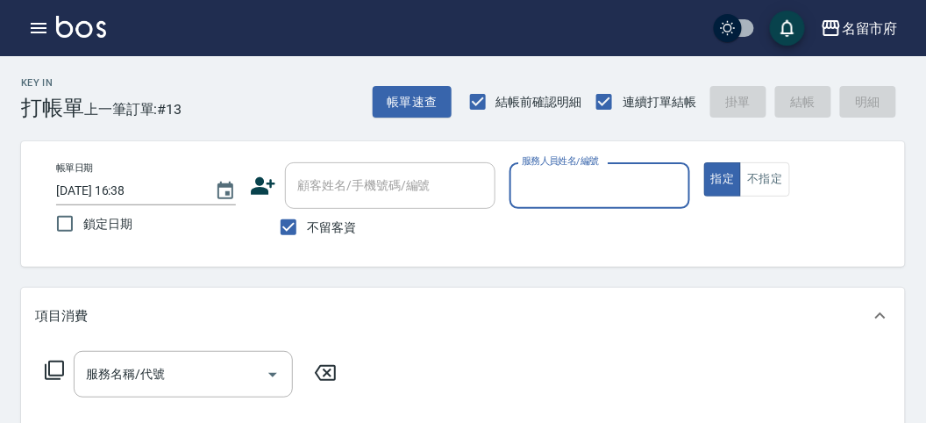
click at [563, 174] on input "服務人員姓名/編號" at bounding box center [600, 185] width 164 height 31
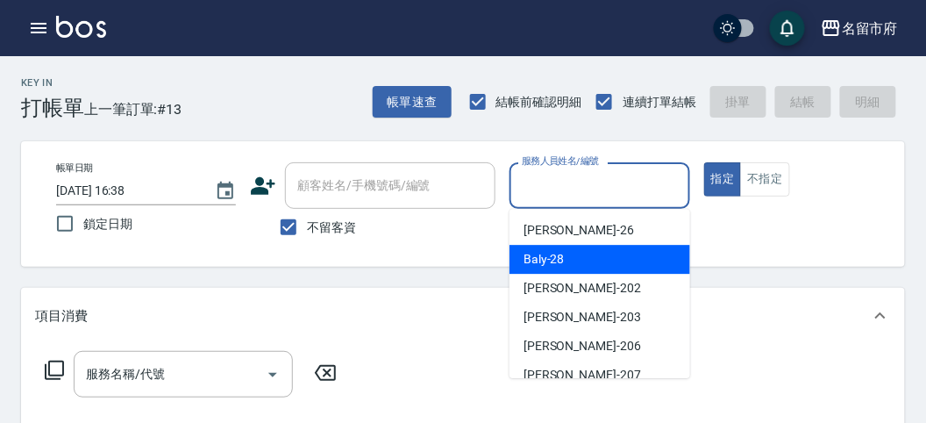
click at [568, 272] on div "Baly -28" at bounding box center [600, 259] width 181 height 29
type input "Baly-28"
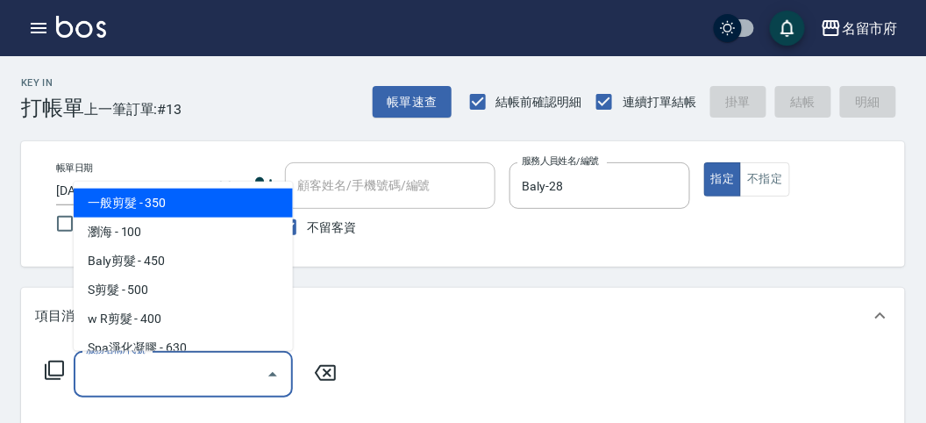
drag, startPoint x: 100, startPoint y: 379, endPoint x: 101, endPoint y: 364, distance: 14.9
click at [101, 372] on input "服務名稱/代號" at bounding box center [170, 374] width 177 height 31
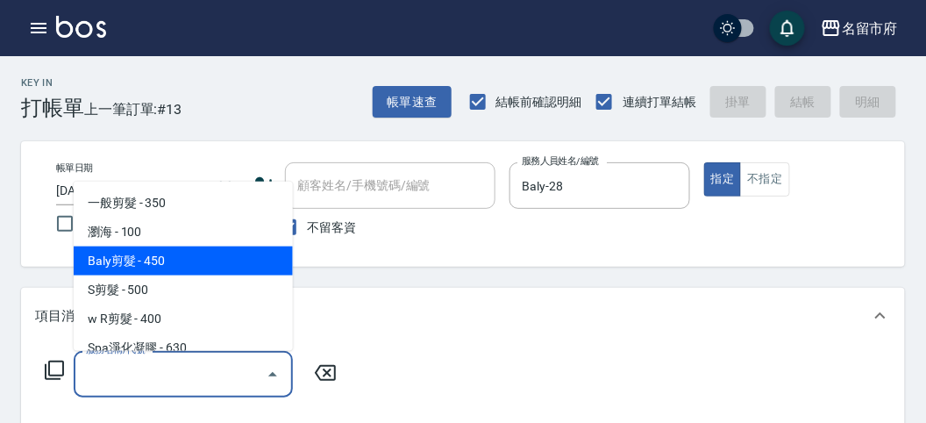
click at [199, 255] on span "Baly剪髮 - 450" at bounding box center [183, 260] width 219 height 29
type input "Baly剪髮(C004)"
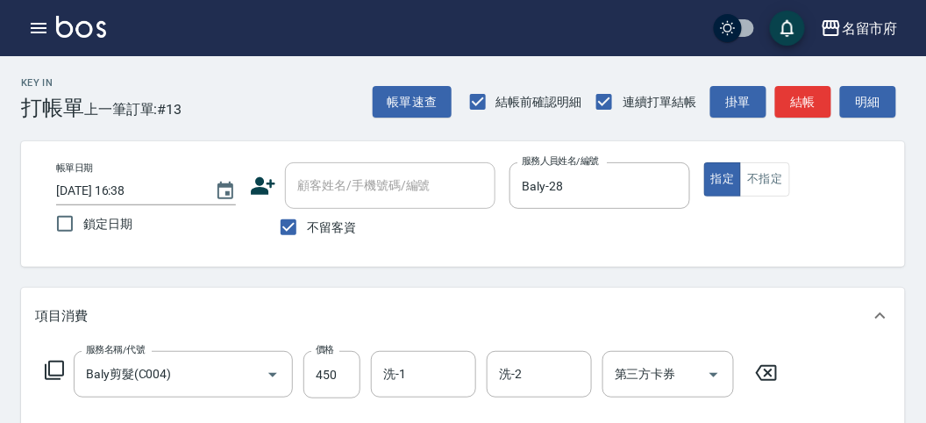
click at [55, 358] on div "服務名稱/代號 Baly剪髮(C004) 服務名稱/代號 價格 450 價格 洗-1 洗-1 洗-2 洗-2 第三方卡券 第三方卡券" at bounding box center [412, 374] width 754 height 47
click at [53, 371] on icon at bounding box center [54, 370] width 21 height 21
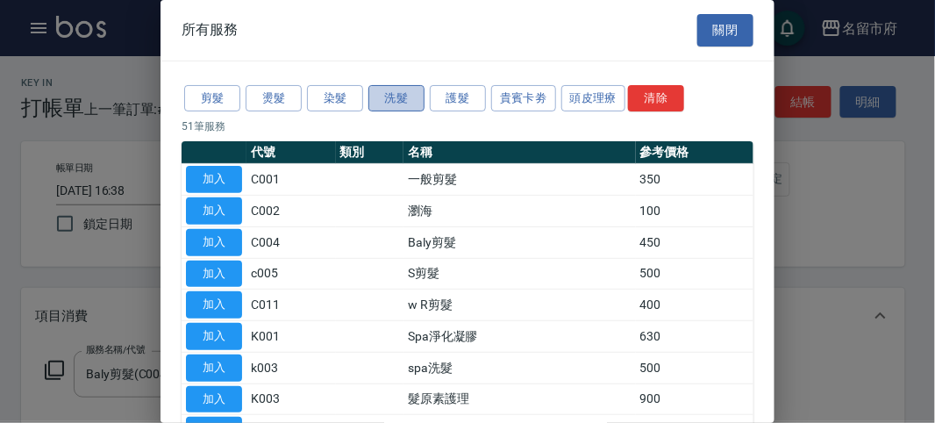
click at [389, 94] on button "洗髮" at bounding box center [396, 98] width 56 height 27
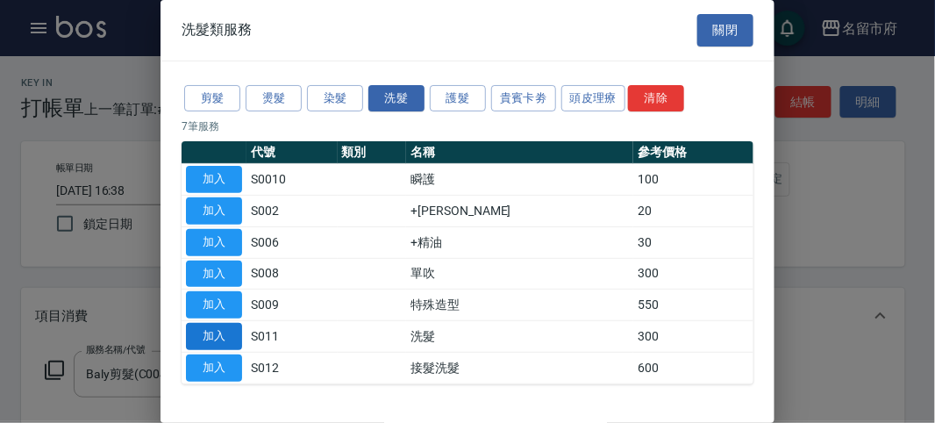
click at [219, 334] on button "加入" at bounding box center [214, 336] width 56 height 27
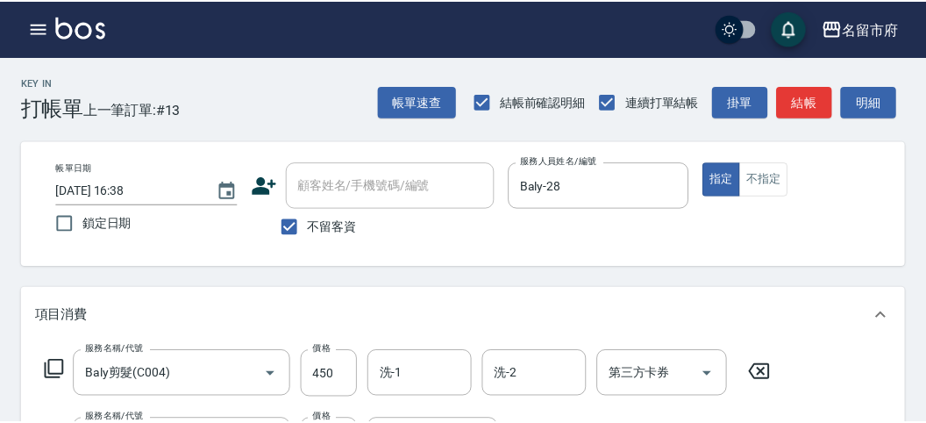
scroll to position [231, 0]
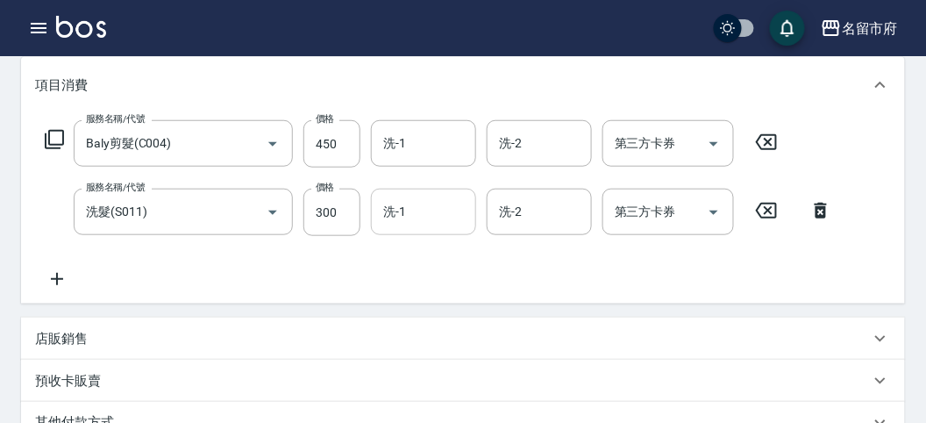
click at [419, 215] on input "洗-1" at bounding box center [423, 211] width 89 height 31
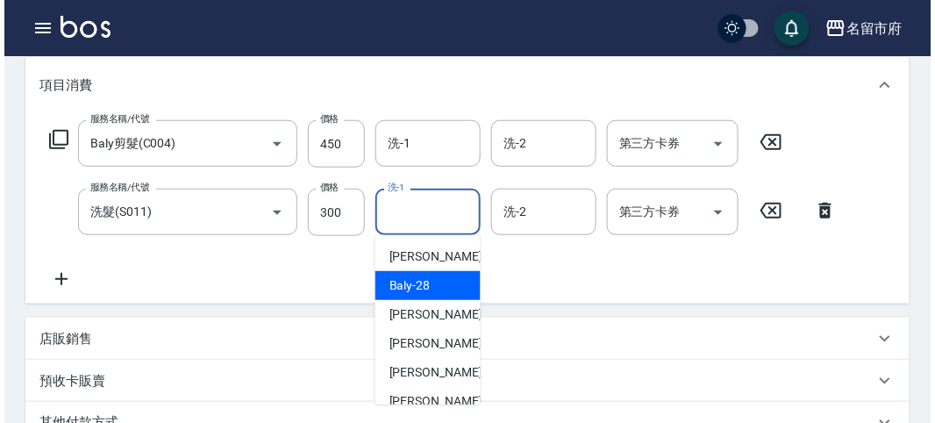
scroll to position [191, 0]
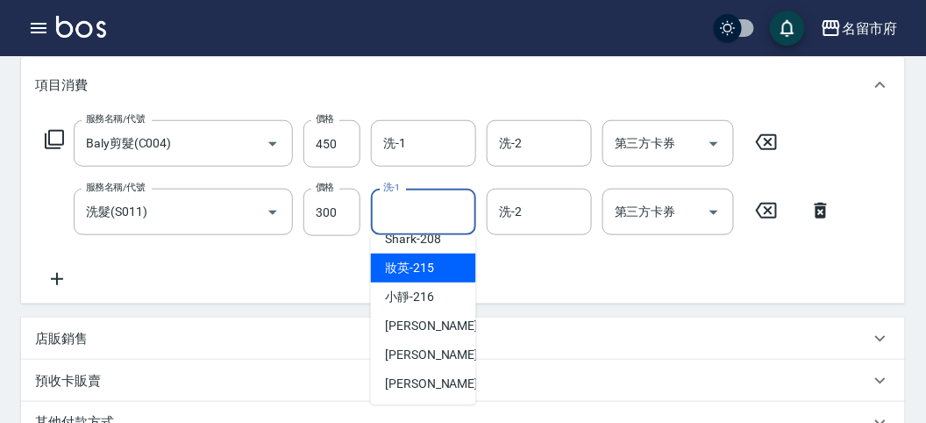
click at [418, 260] on span "妝英 -215" at bounding box center [409, 268] width 49 height 18
type input "妝英-215"
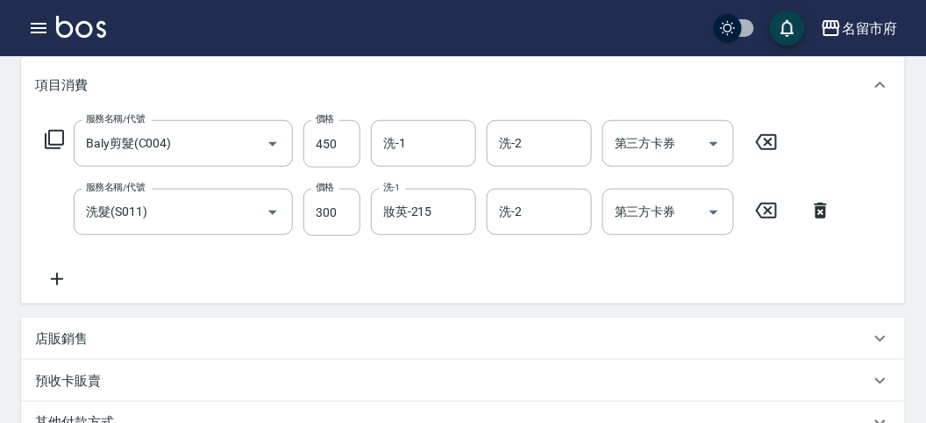
click at [56, 137] on icon at bounding box center [54, 139] width 21 height 21
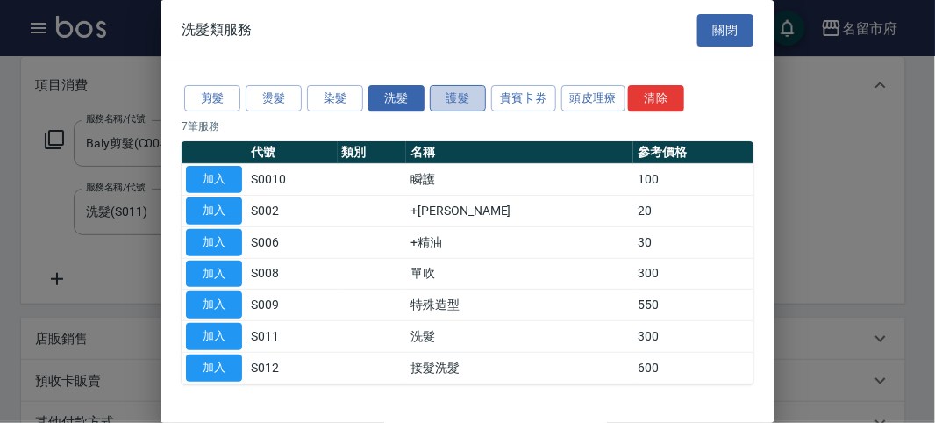
click at [474, 92] on button "護髮" at bounding box center [458, 98] width 56 height 27
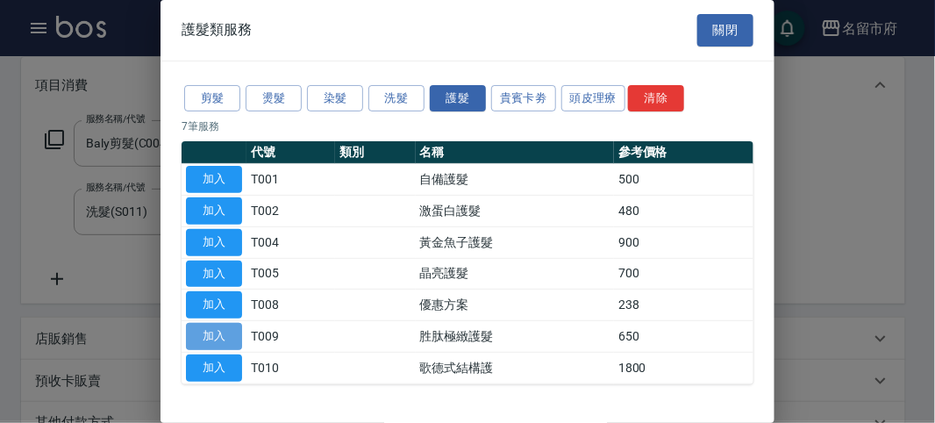
click at [202, 331] on button "加入" at bounding box center [214, 336] width 56 height 27
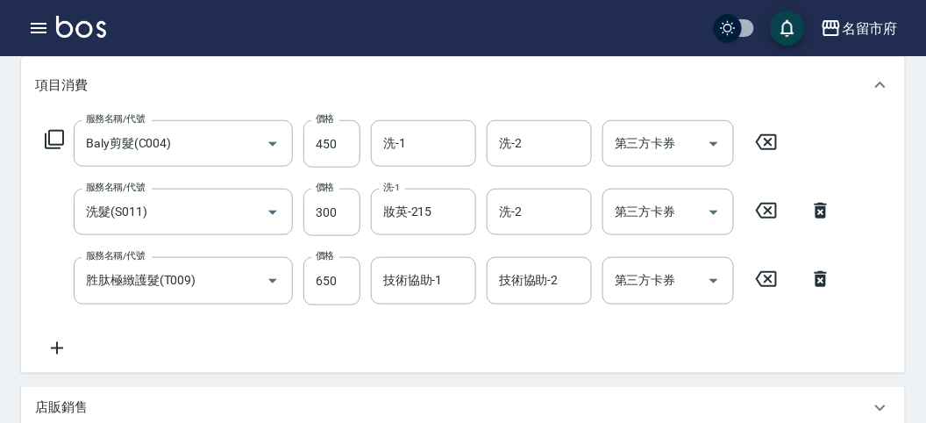
click at [50, 139] on icon at bounding box center [54, 139] width 21 height 21
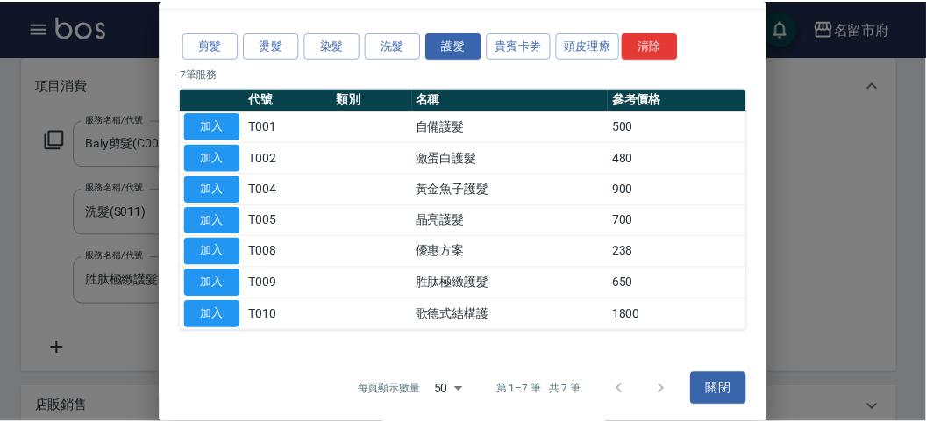
scroll to position [0, 0]
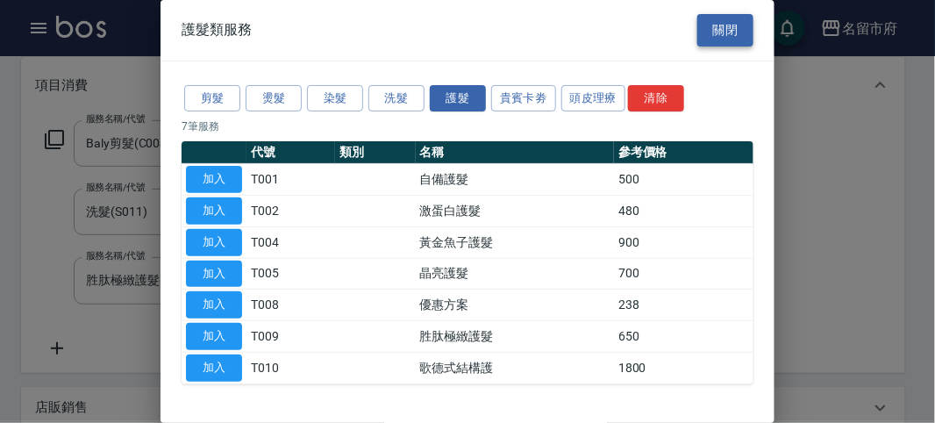
click at [711, 34] on button "關閉" at bounding box center [725, 30] width 56 height 32
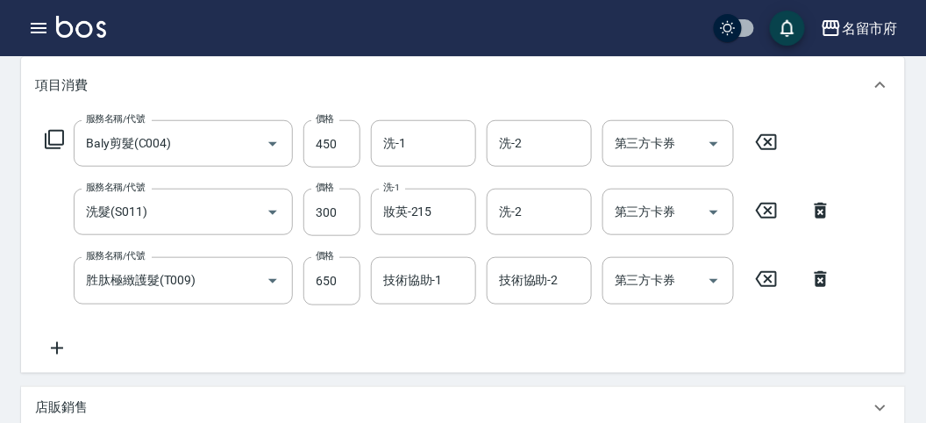
click at [818, 206] on icon at bounding box center [821, 211] width 12 height 16
type input "胜肽極緻護髮(T009)"
type input "650"
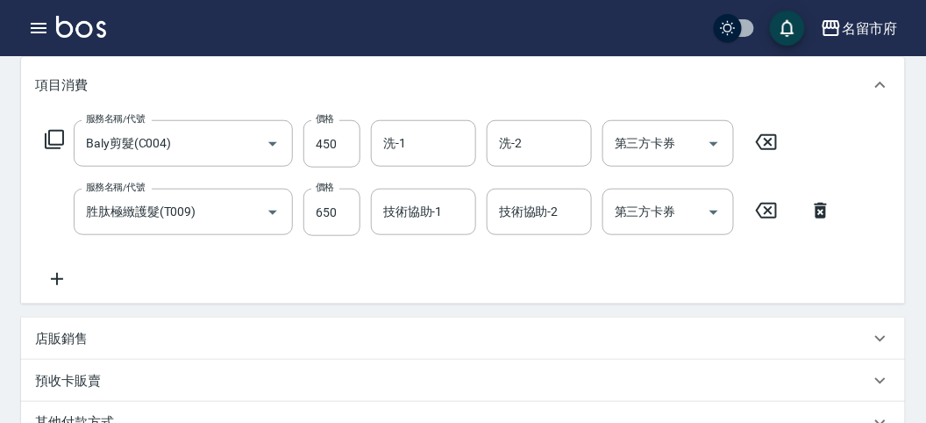
click at [54, 137] on icon at bounding box center [54, 139] width 21 height 21
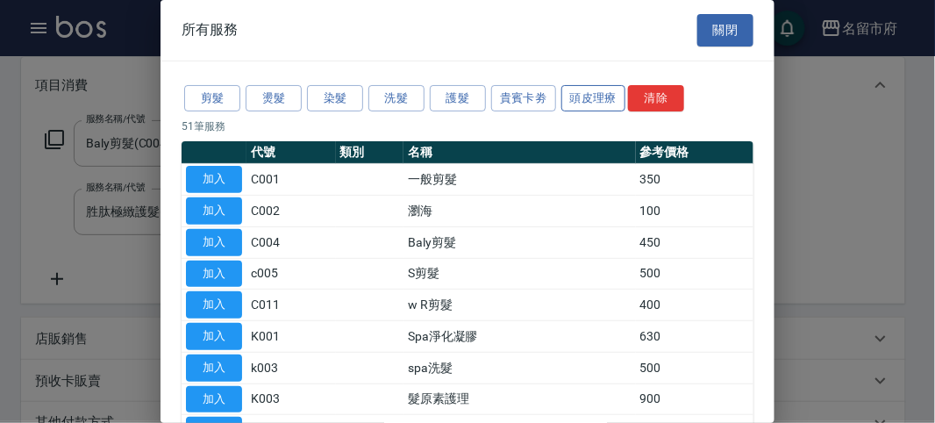
click at [602, 96] on button "頭皮理療" at bounding box center [593, 98] width 65 height 27
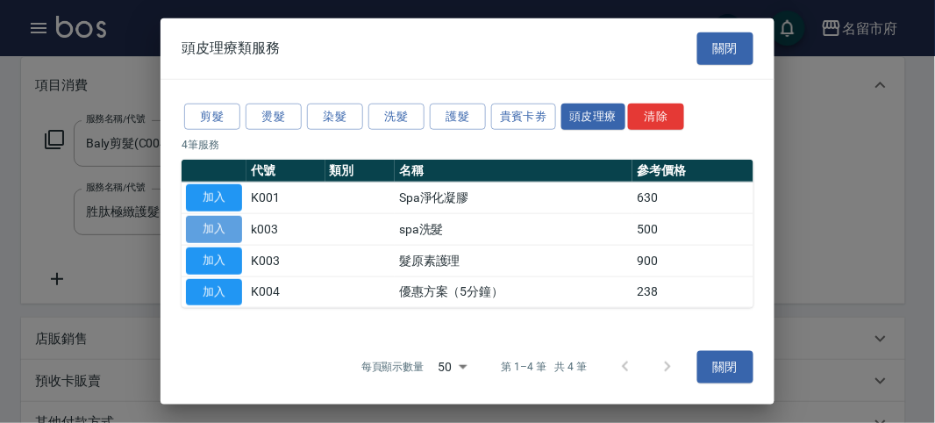
click at [199, 225] on button "加入" at bounding box center [214, 229] width 56 height 27
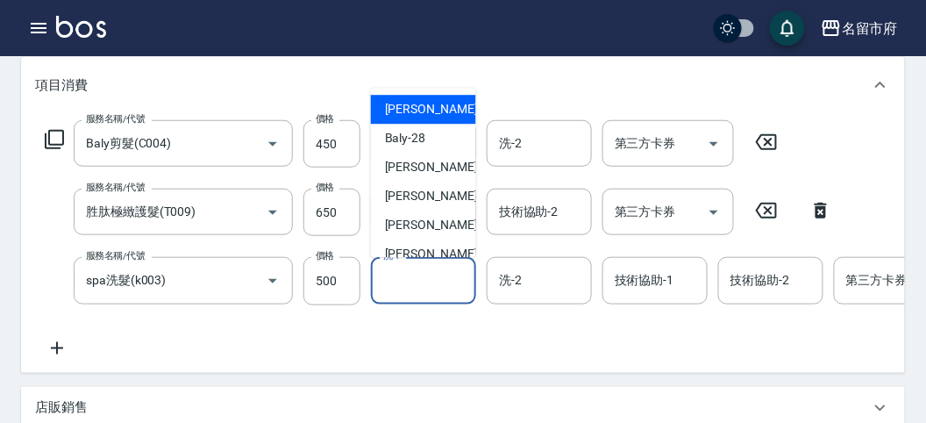
click at [405, 282] on input "洗-1" at bounding box center [423, 280] width 89 height 31
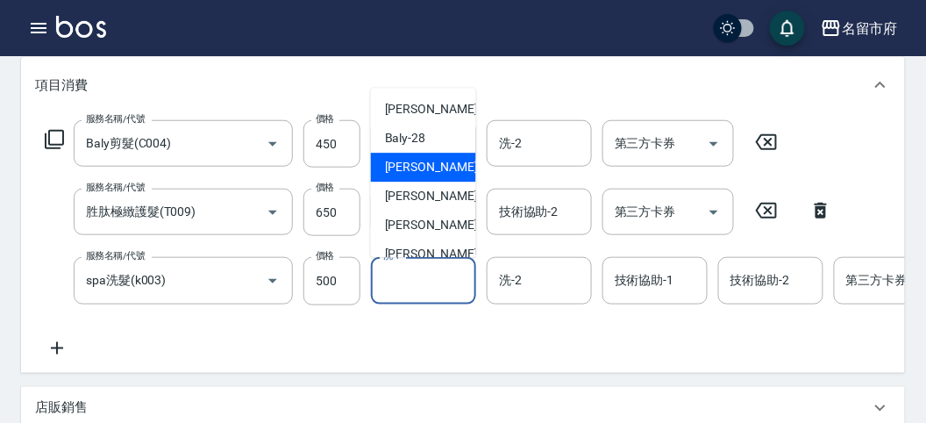
scroll to position [191, 0]
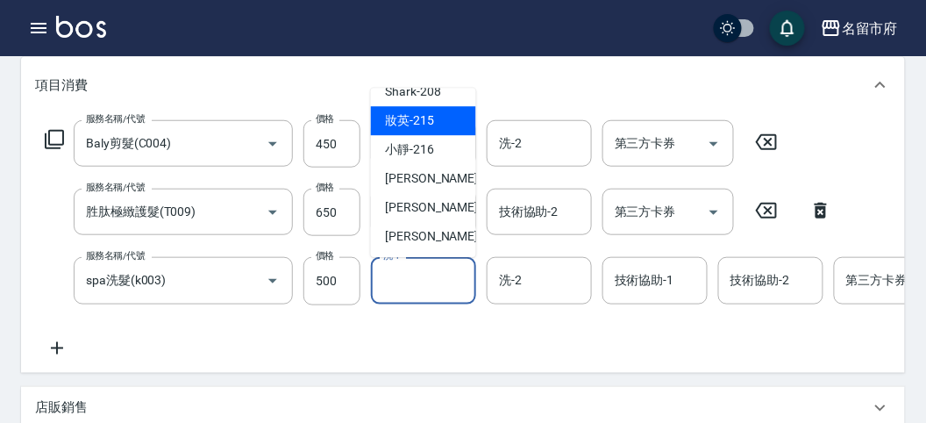
click at [422, 130] on div "妝英 -215" at bounding box center [423, 121] width 105 height 29
type input "妝英-215"
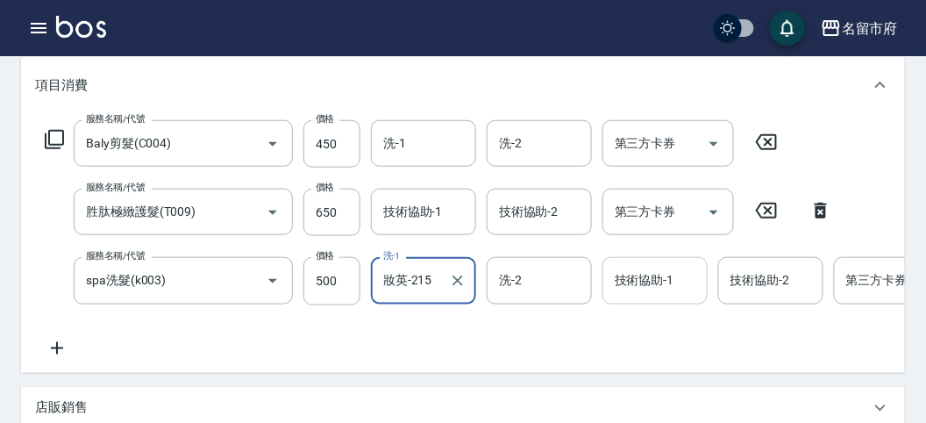
click at [632, 279] on input "技術協助-1" at bounding box center [655, 280] width 89 height 31
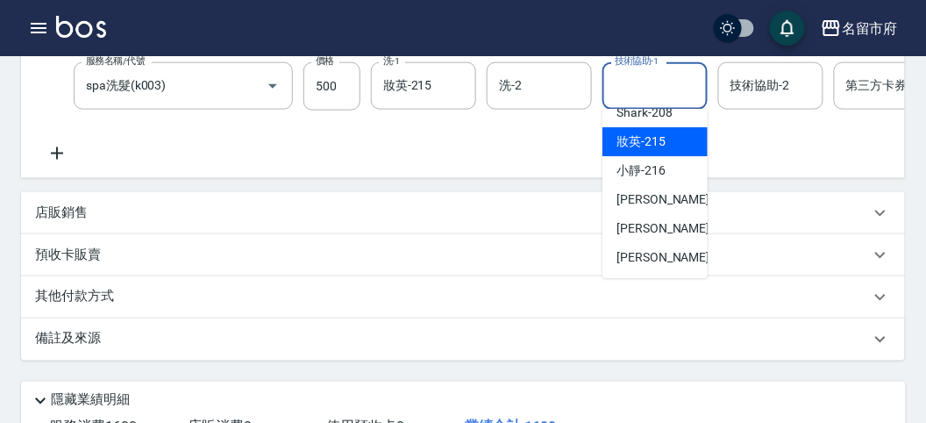
click at [656, 149] on span "妝英 -215" at bounding box center [641, 141] width 49 height 18
type input "妝英-215"
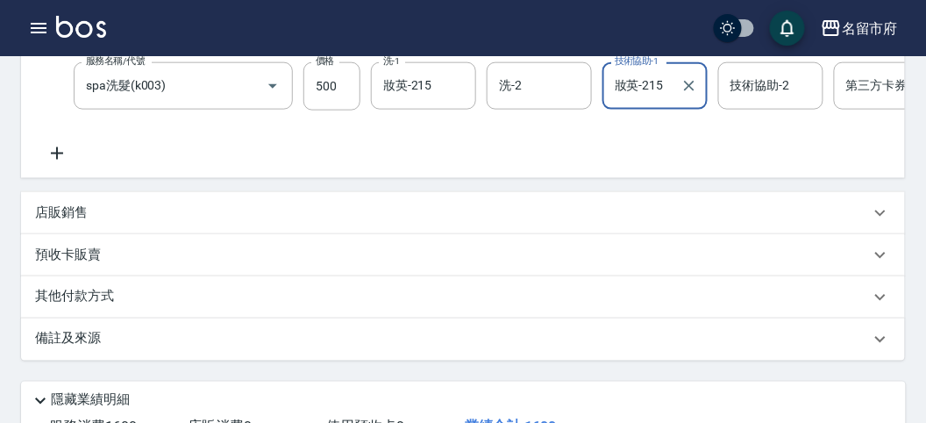
click at [93, 222] on div "店販銷售" at bounding box center [452, 213] width 835 height 18
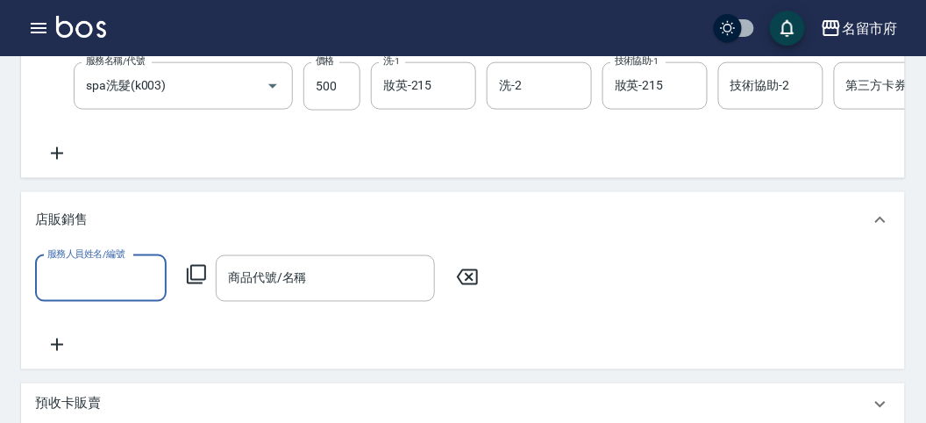
scroll to position [0, 0]
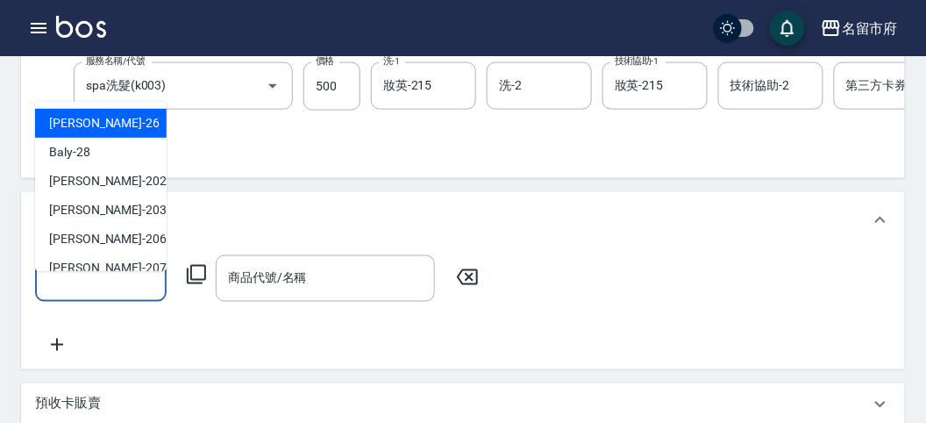
click at [95, 291] on input "服務人員姓名/編號" at bounding box center [101, 278] width 116 height 31
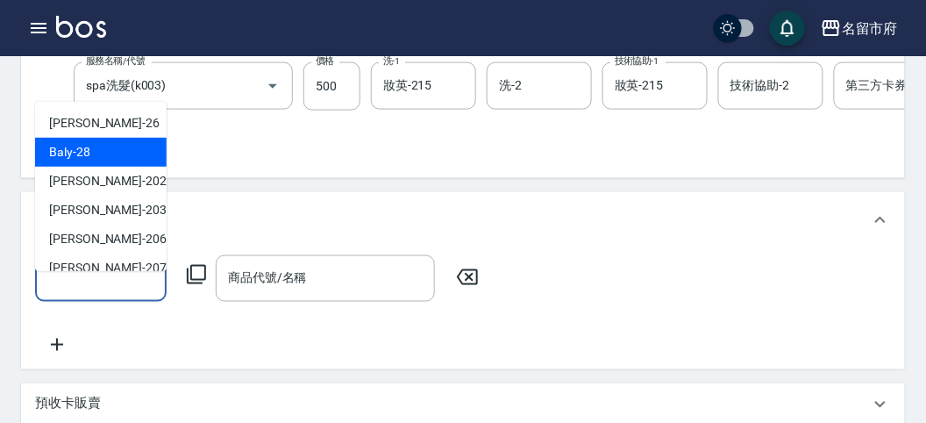
click at [132, 154] on div "Baly -28" at bounding box center [101, 152] width 132 height 29
type input "Baly-28"
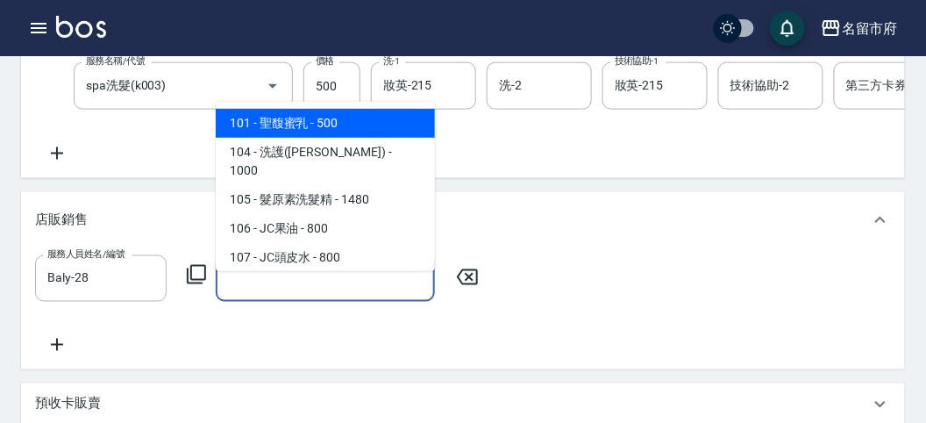
click at [245, 278] on input "商品代號/名稱" at bounding box center [326, 278] width 204 height 31
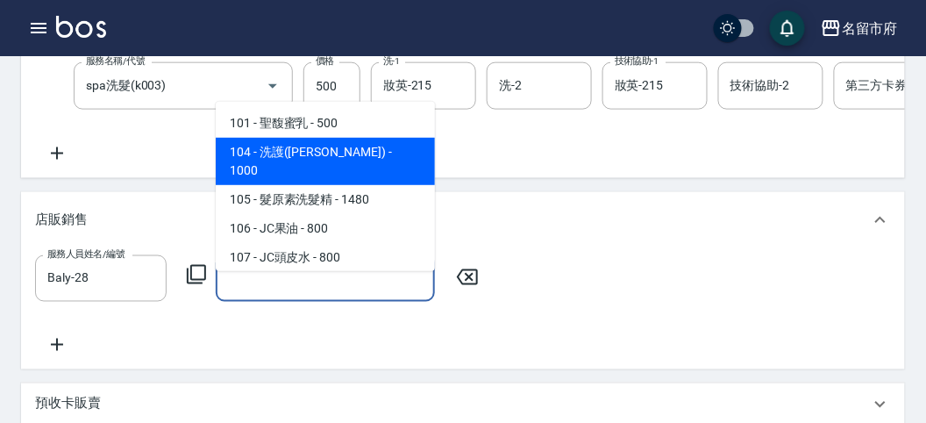
scroll to position [97, 0]
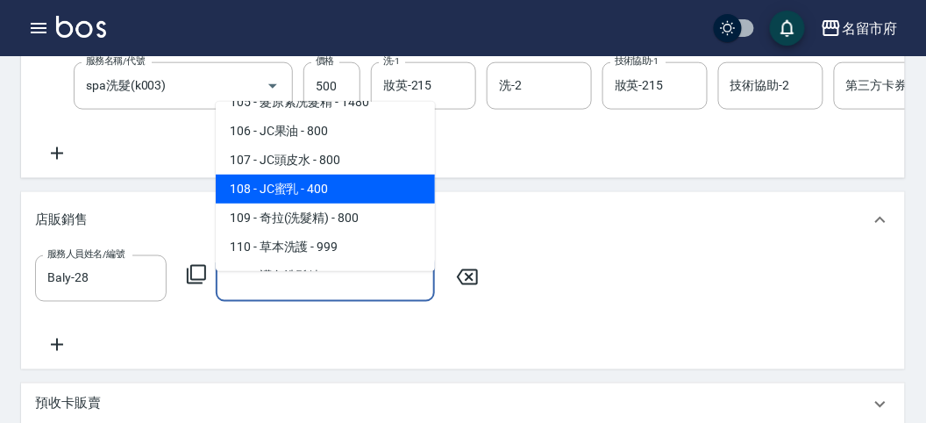
click at [350, 175] on span "108 - JC蜜乳 - 400" at bounding box center [325, 189] width 219 height 29
type input "JC蜜乳"
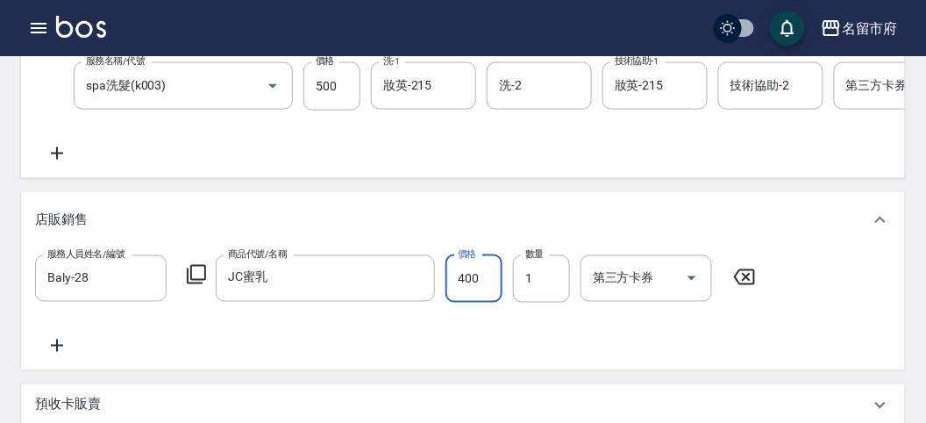
click at [459, 283] on input "400" at bounding box center [474, 278] width 57 height 47
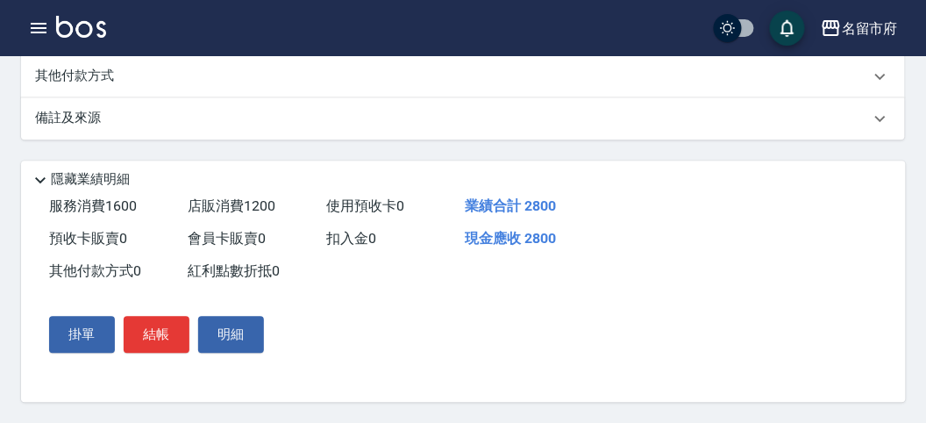
scroll to position [817, 0]
type input "1200"
click at [78, 76] on p "其他付款方式" at bounding box center [79, 76] width 88 height 19
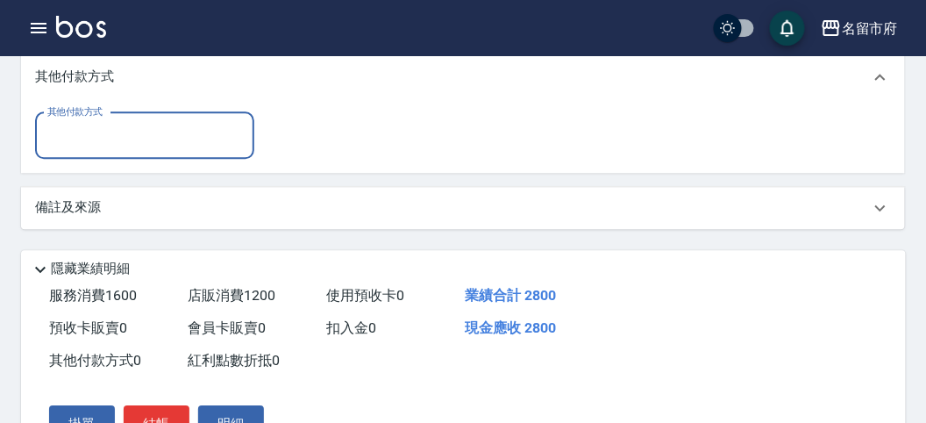
scroll to position [0, 0]
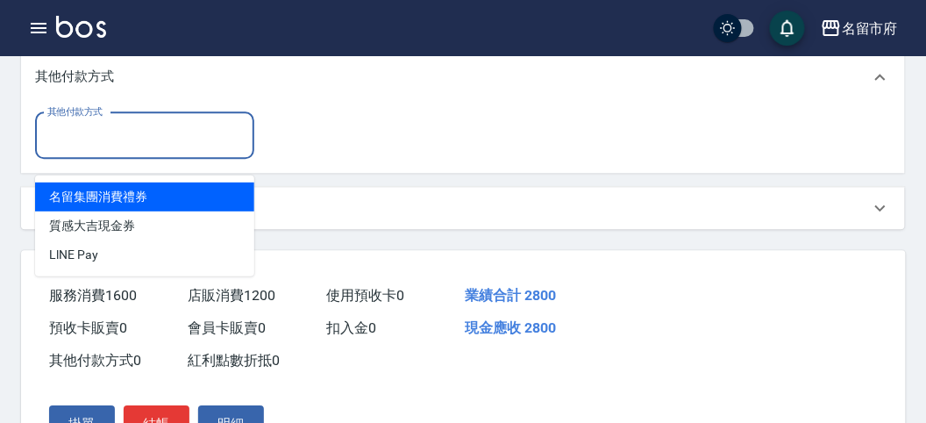
click at [97, 151] on input "其他付款方式" at bounding box center [145, 135] width 204 height 31
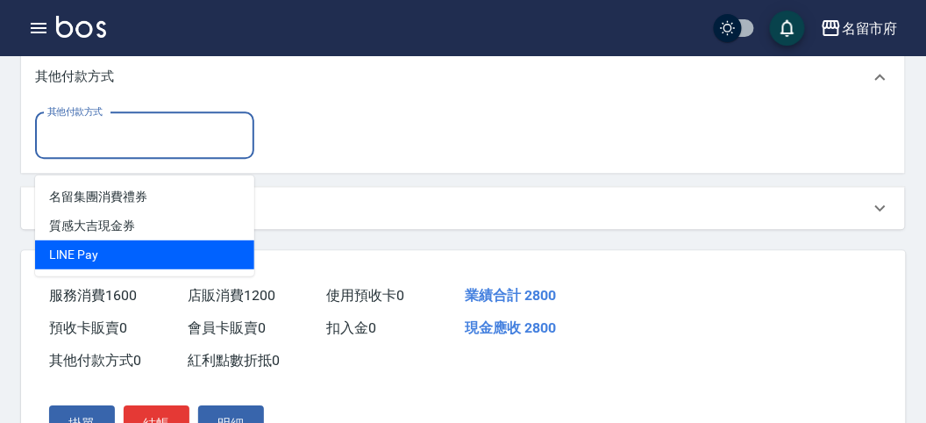
drag, startPoint x: 104, startPoint y: 265, endPoint x: 154, endPoint y: 207, distance: 76.5
click at [104, 256] on span "LlNE Pay" at bounding box center [144, 254] width 219 height 29
type input "LlNE Pay"
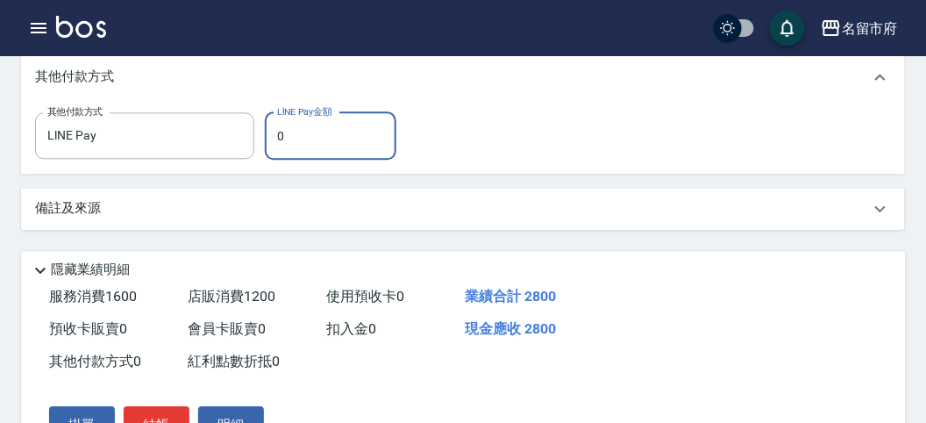
click at [313, 152] on input "0" at bounding box center [331, 135] width 132 height 47
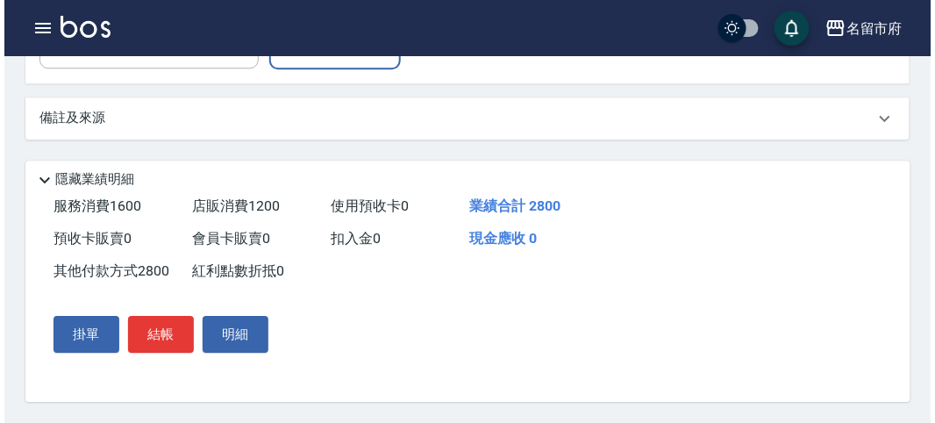
scroll to position [927, 0]
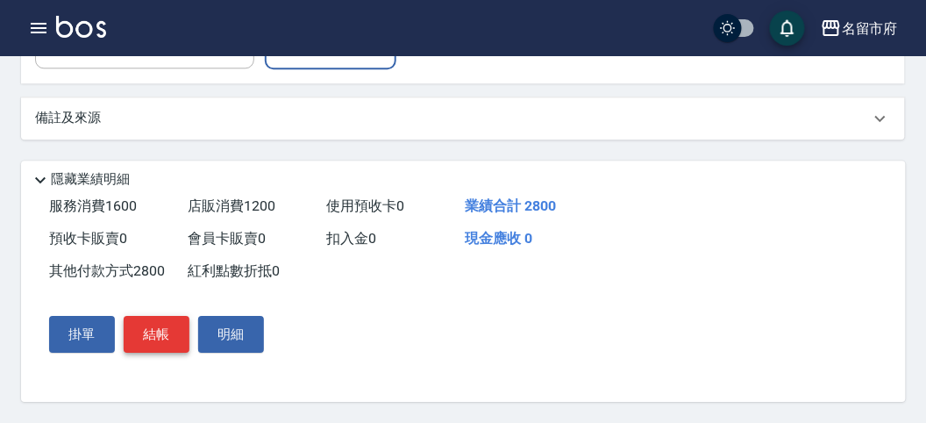
type input "2800"
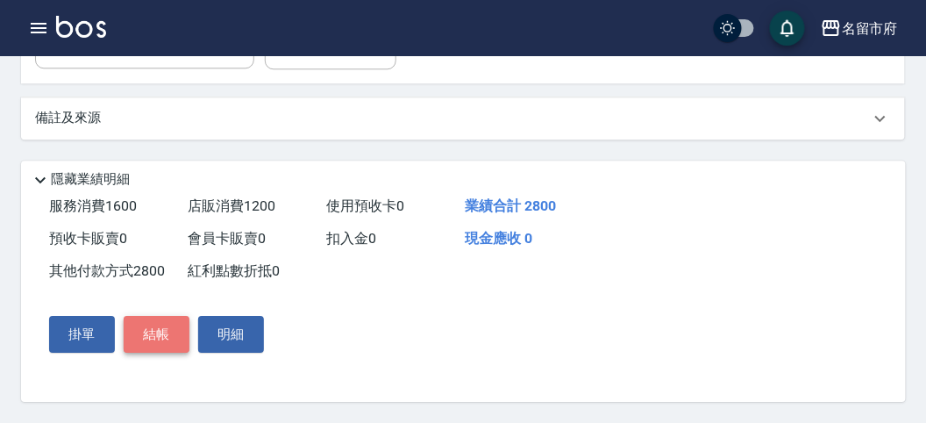
drag, startPoint x: 134, startPoint y: 340, endPoint x: 143, endPoint y: 320, distance: 22.0
click at [130, 335] on button "結帳" at bounding box center [157, 334] width 66 height 37
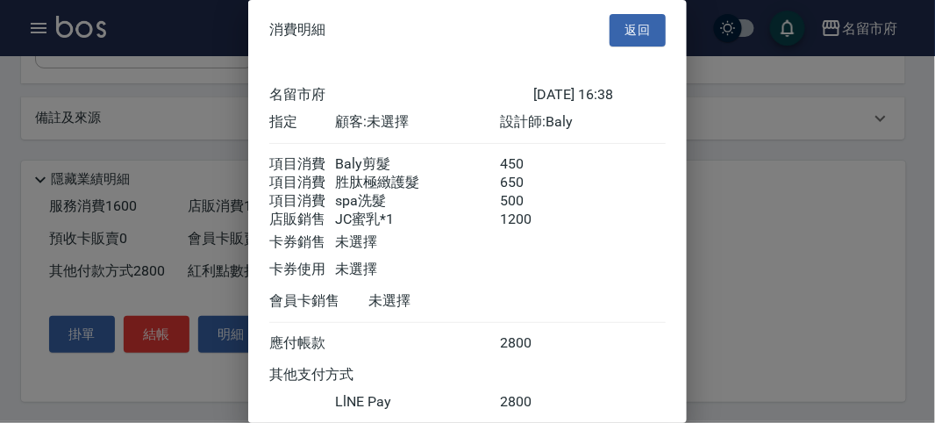
scroll to position [125, 0]
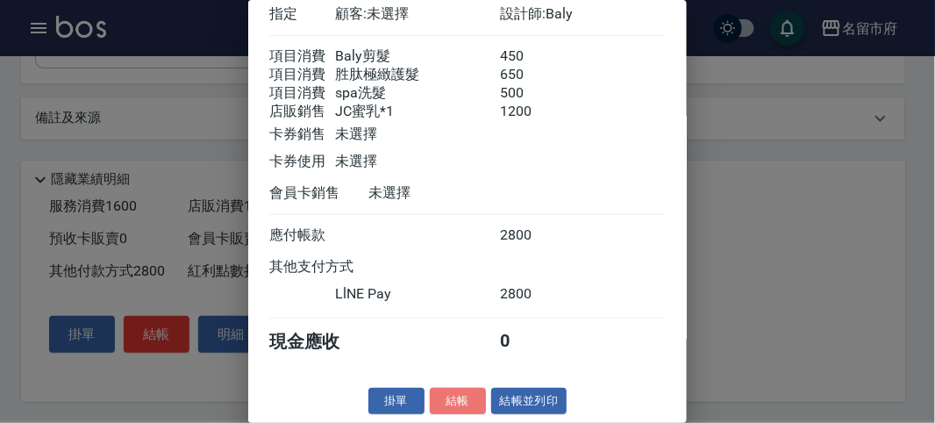
drag, startPoint x: 443, startPoint y: 394, endPoint x: 447, endPoint y: 374, distance: 20.6
click at [446, 392] on button "結帳" at bounding box center [458, 401] width 56 height 27
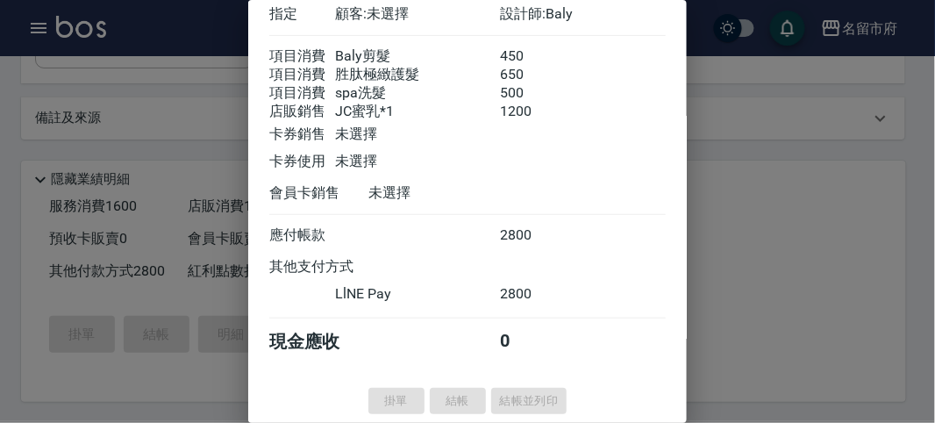
type input "[DATE] 16:40"
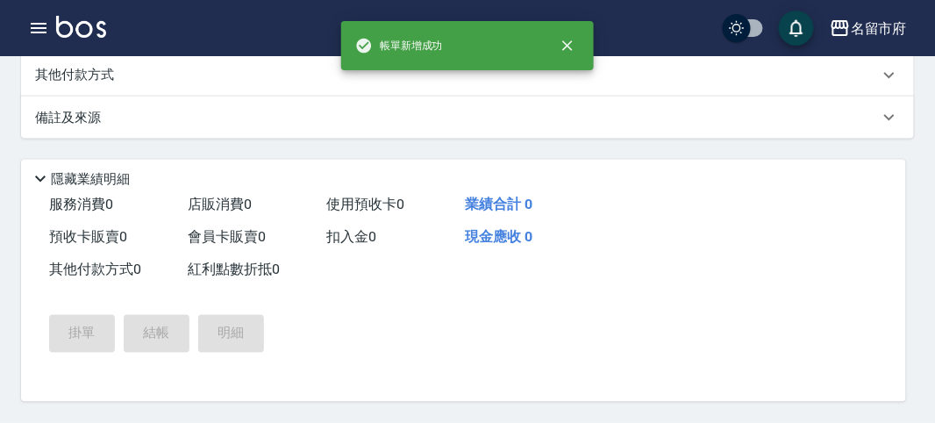
scroll to position [0, 0]
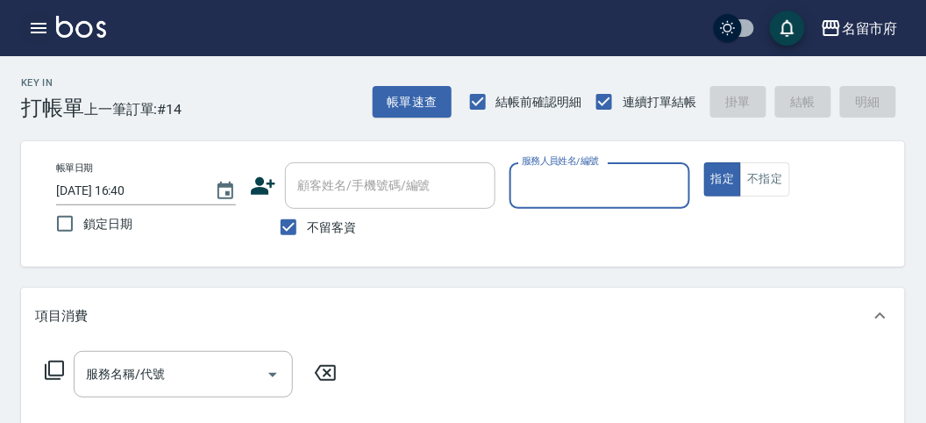
click at [40, 28] on icon "button" at bounding box center [39, 28] width 16 height 11
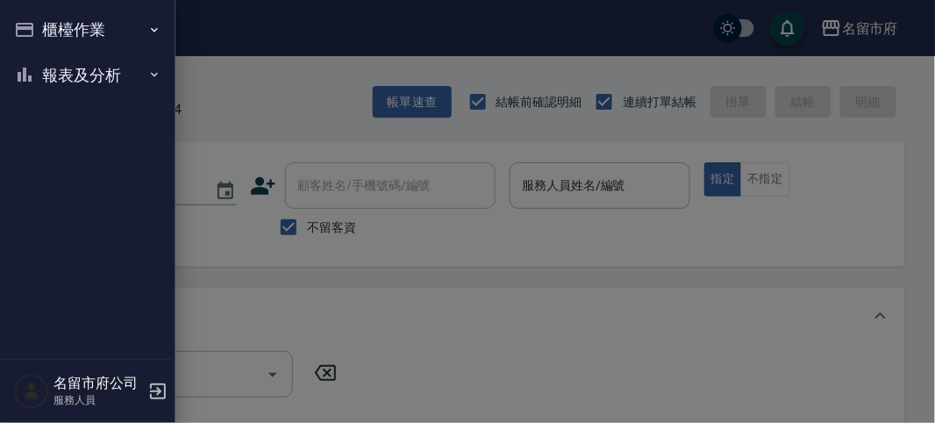
click at [84, 33] on button "櫃檯作業" at bounding box center [87, 30] width 161 height 46
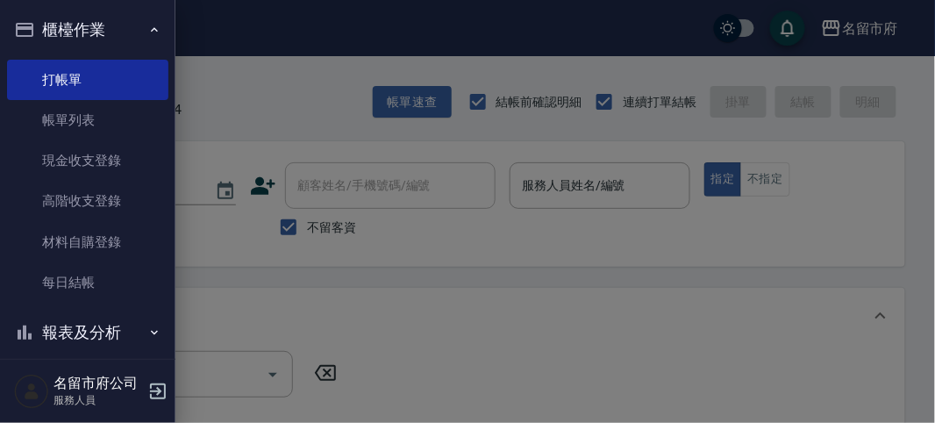
drag, startPoint x: 106, startPoint y: 327, endPoint x: 102, endPoint y: 303, distance: 25.0
click at [106, 325] on button "報表及分析" at bounding box center [87, 333] width 161 height 46
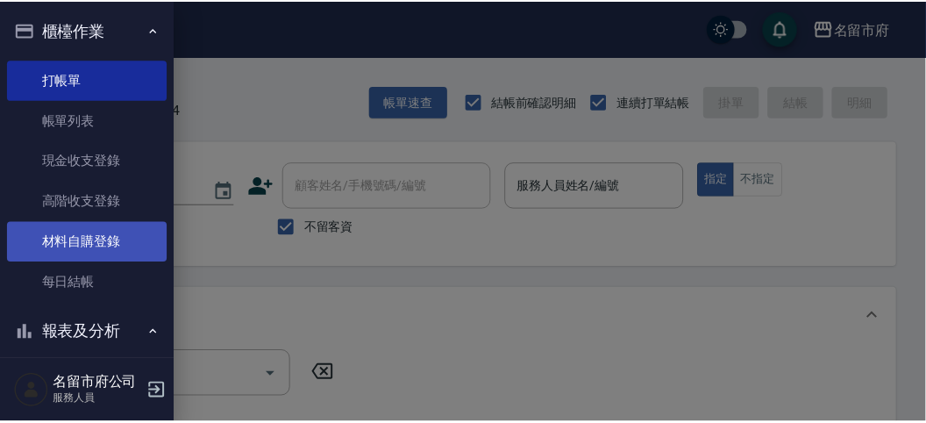
scroll to position [292, 0]
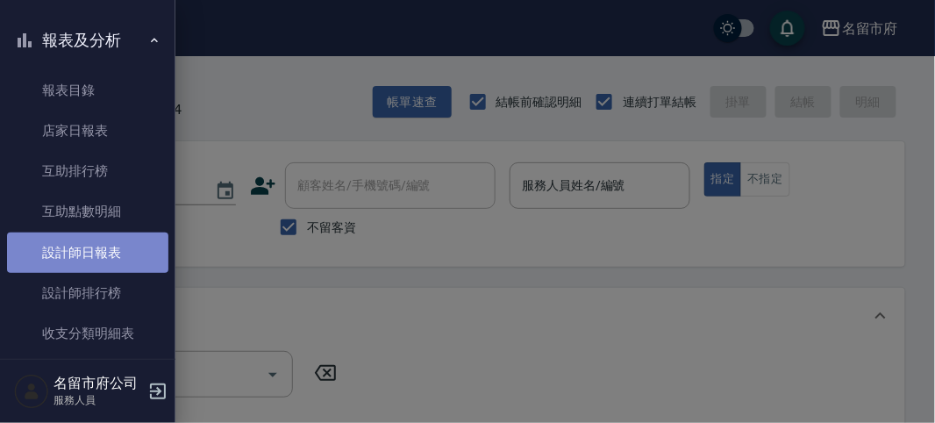
click at [103, 257] on link "設計師日報表" at bounding box center [87, 252] width 161 height 40
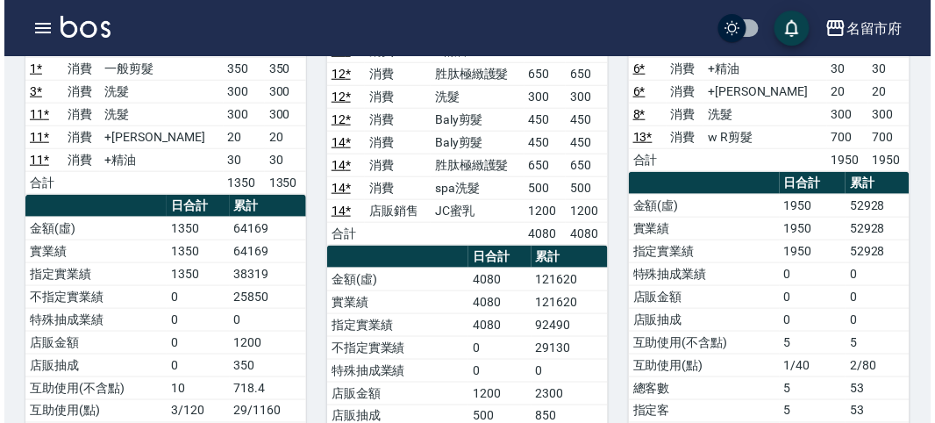
scroll to position [195, 0]
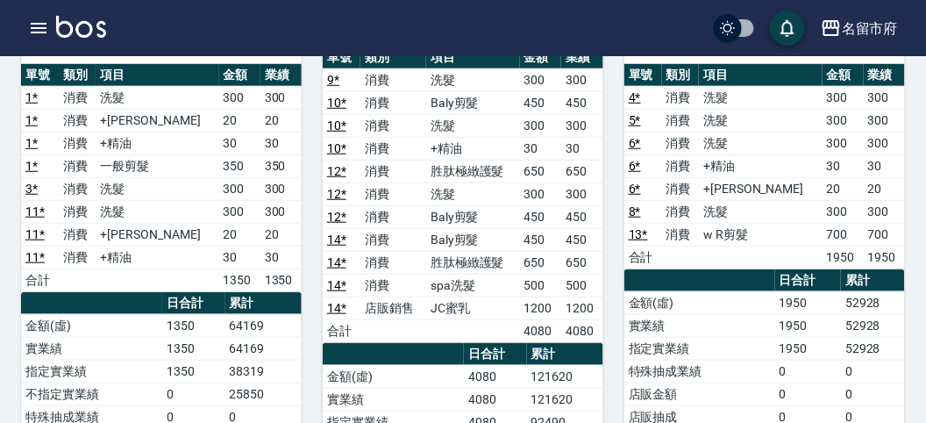
click at [32, 25] on icon "button" at bounding box center [38, 28] width 21 height 21
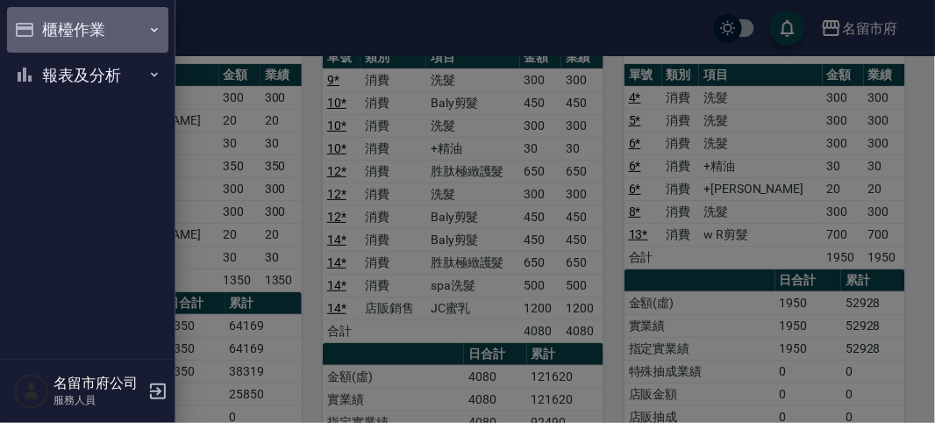
click at [32, 24] on button "櫃檯作業" at bounding box center [87, 30] width 161 height 46
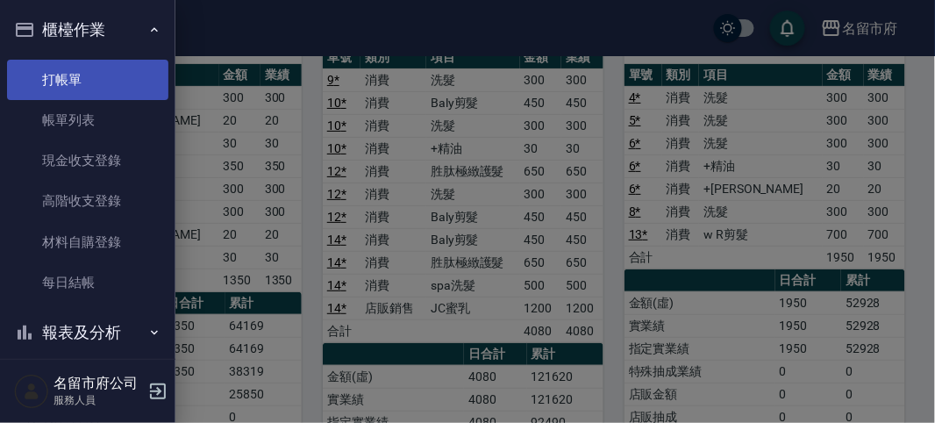
click at [84, 72] on link "打帳單" at bounding box center [87, 80] width 161 height 40
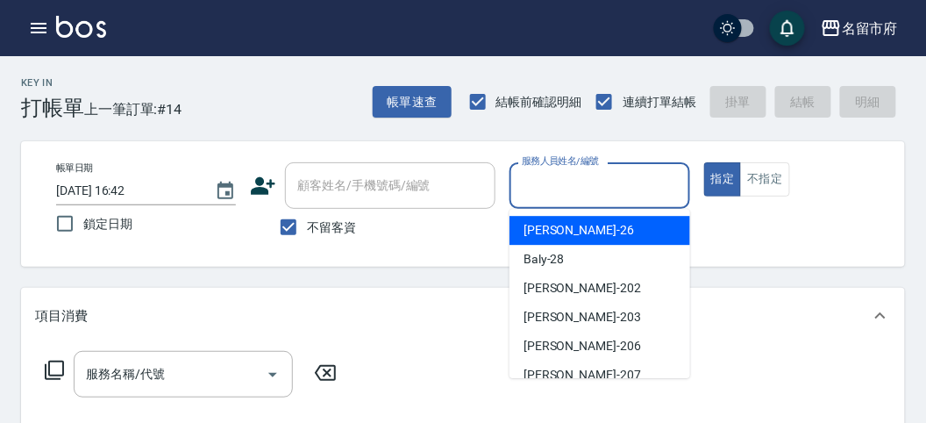
click at [540, 178] on input "服務人員姓名/編號" at bounding box center [600, 185] width 164 height 31
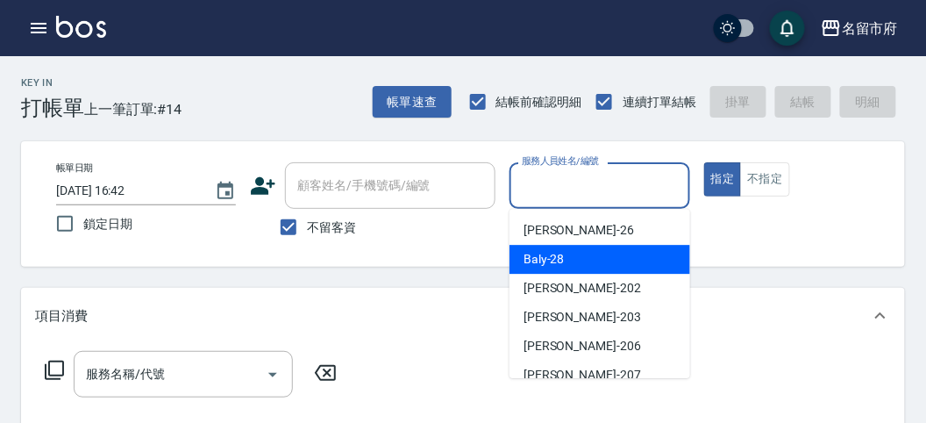
click at [555, 256] on span "Baly -28" at bounding box center [544, 259] width 41 height 18
type input "Baly-28"
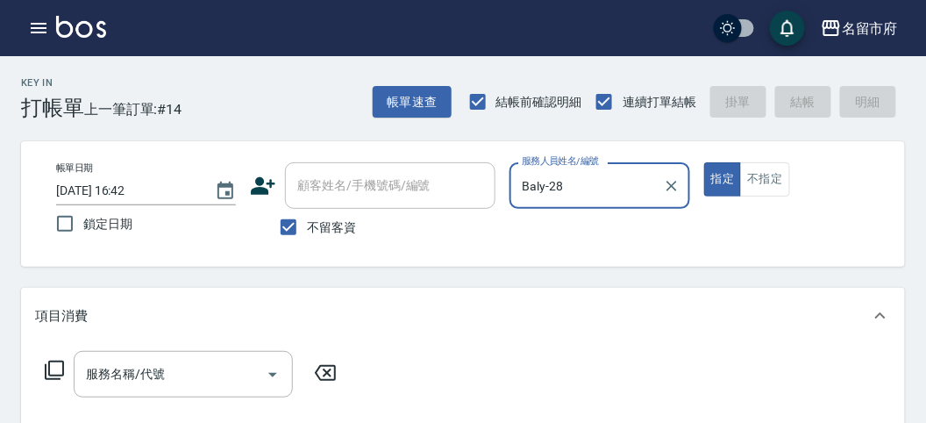
click at [50, 369] on icon at bounding box center [54, 370] width 21 height 21
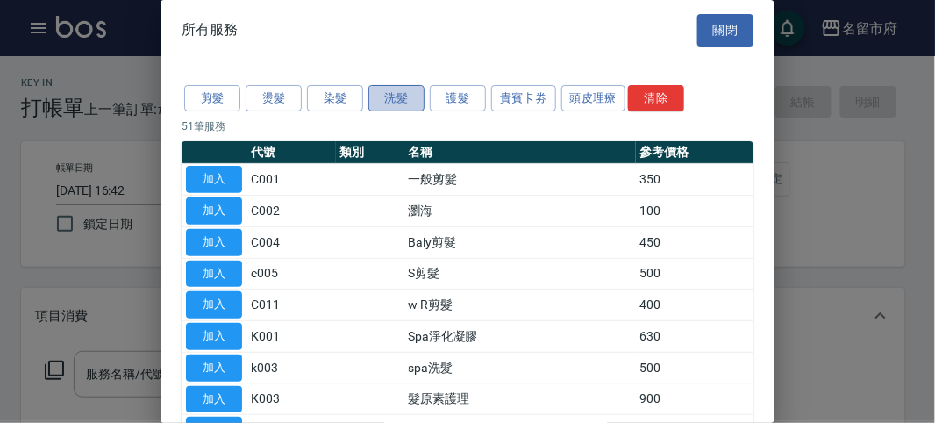
click at [374, 95] on button "洗髮" at bounding box center [396, 98] width 56 height 27
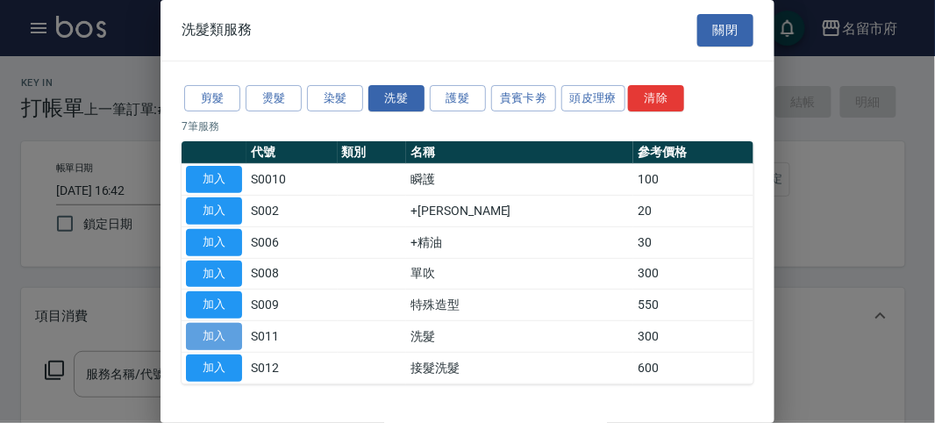
click at [224, 325] on button "加入" at bounding box center [214, 336] width 56 height 27
type input "洗髮(S011)"
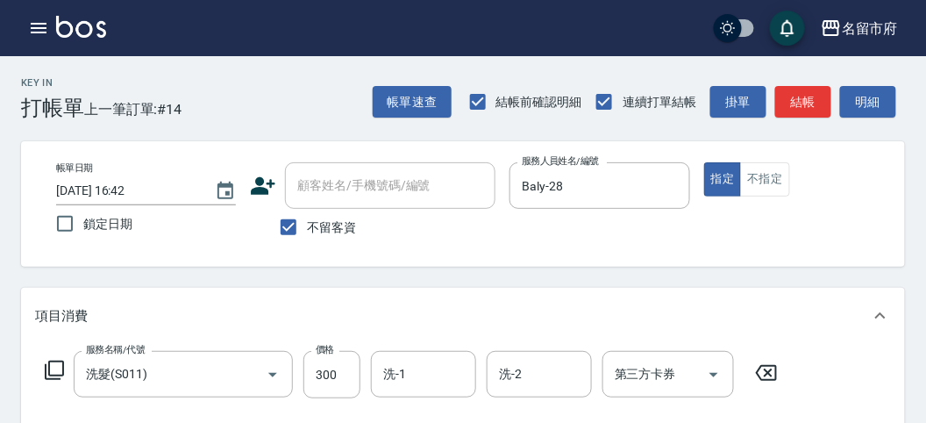
click at [44, 368] on icon at bounding box center [54, 370] width 21 height 21
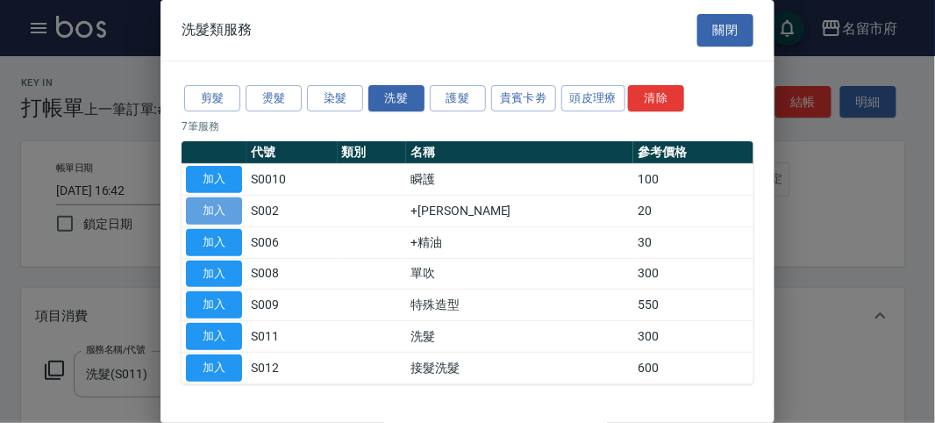
click at [219, 204] on button "加入" at bounding box center [214, 210] width 56 height 27
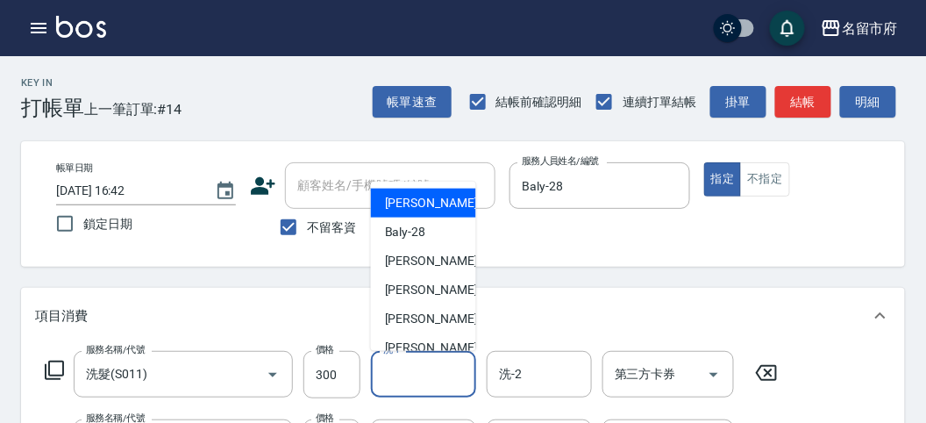
click at [425, 360] on input "洗-1" at bounding box center [423, 374] width 89 height 31
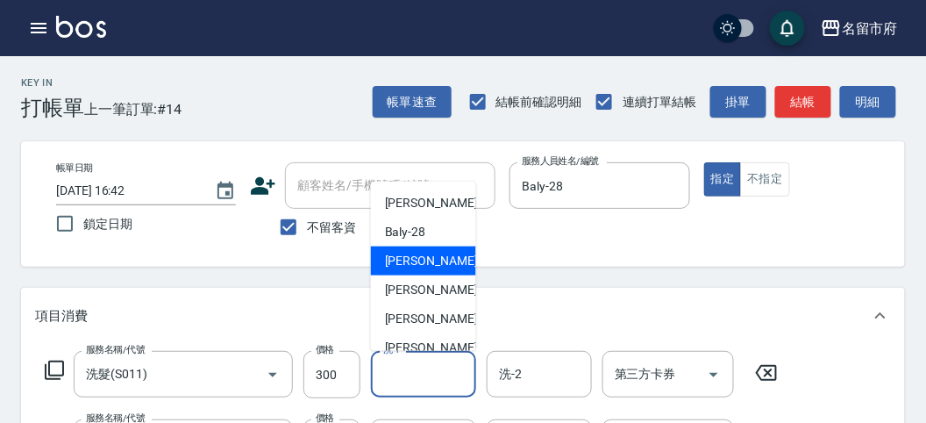
scroll to position [191, 0]
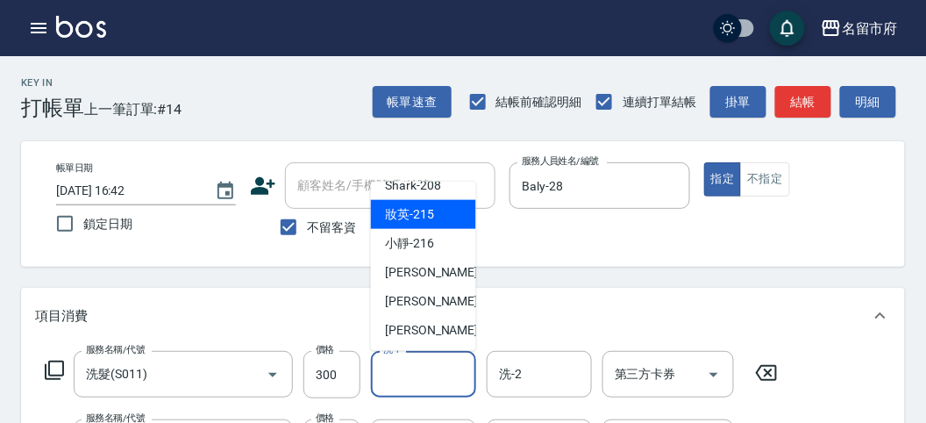
click at [431, 211] on span "妝英 -215" at bounding box center [409, 214] width 49 height 18
type input "妝英-215"
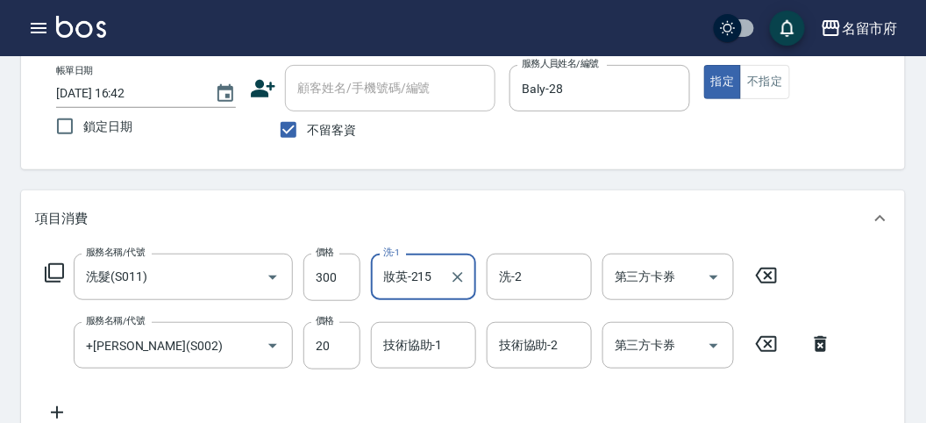
scroll to position [195, 0]
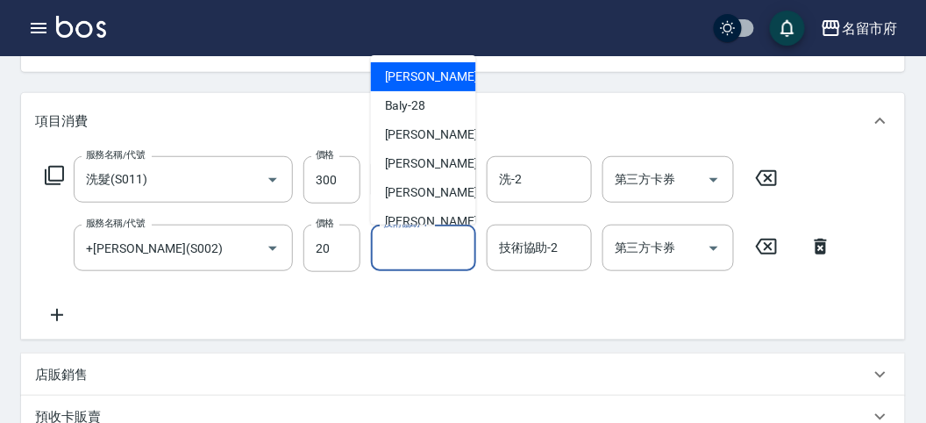
drag, startPoint x: 402, startPoint y: 254, endPoint x: 418, endPoint y: 211, distance: 46.1
click at [402, 248] on input "技術協助-1" at bounding box center [423, 247] width 89 height 31
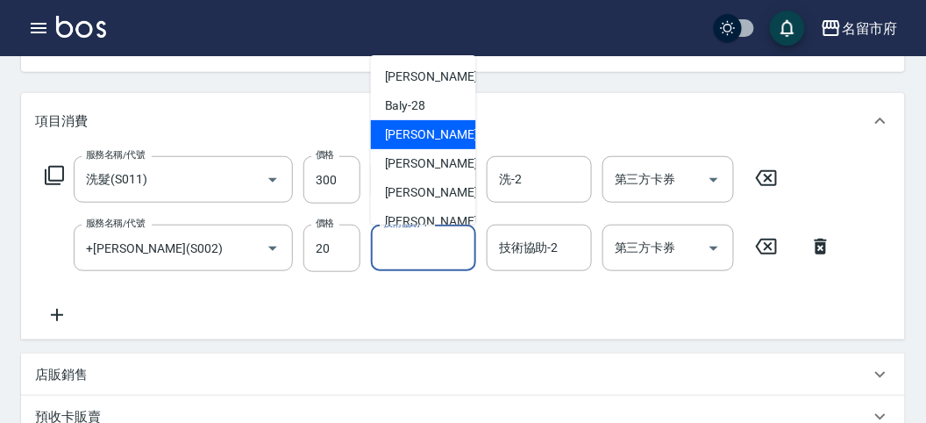
scroll to position [191, 0]
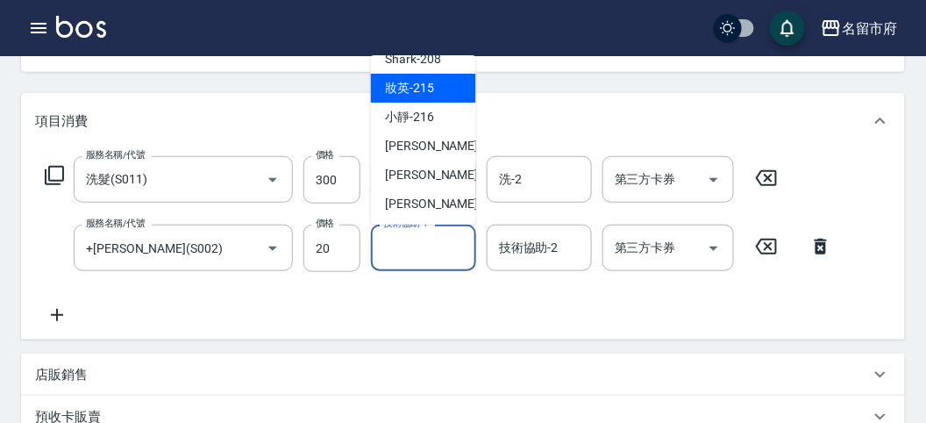
click at [436, 89] on div "妝英 -215" at bounding box center [423, 88] width 105 height 29
type input "妝英-215"
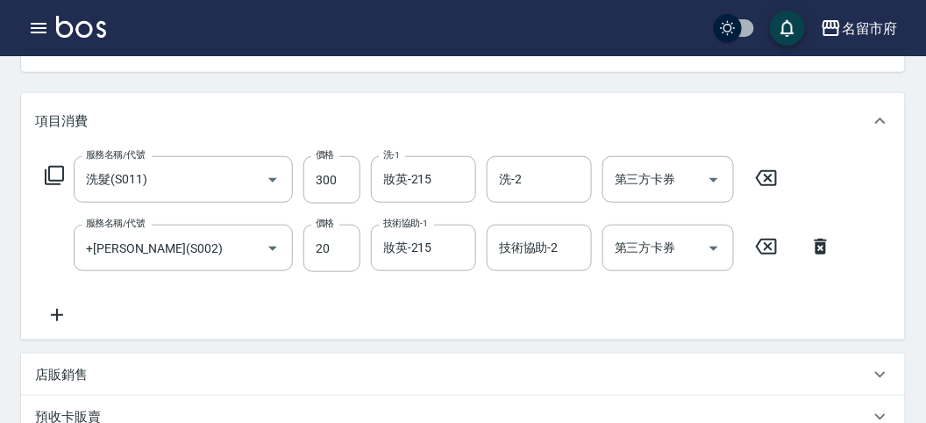
click at [49, 174] on icon at bounding box center [54, 175] width 21 height 21
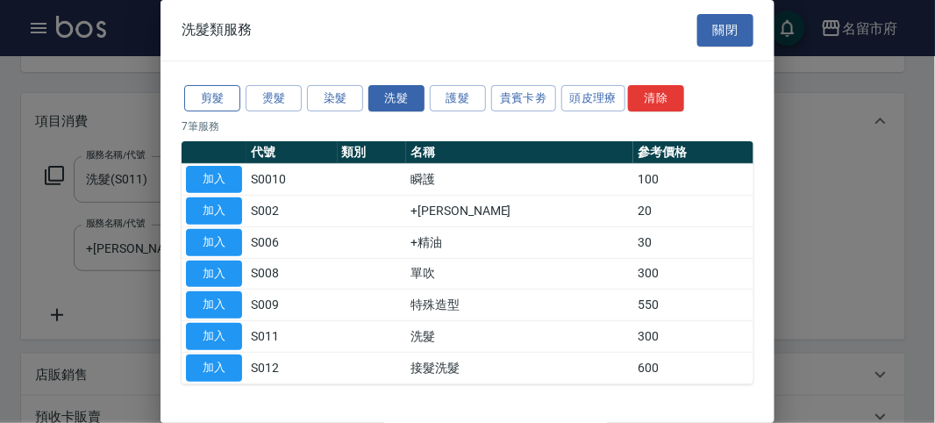
click at [196, 103] on button "剪髮" at bounding box center [212, 98] width 56 height 27
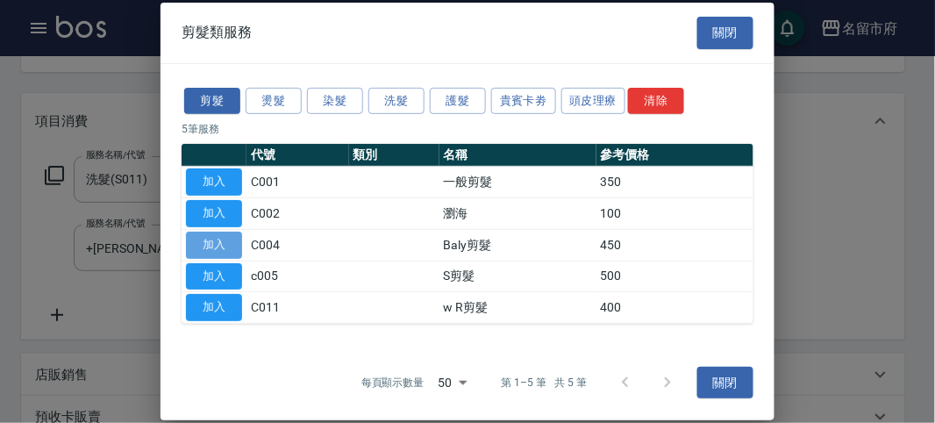
click at [211, 237] on button "加入" at bounding box center [214, 245] width 56 height 27
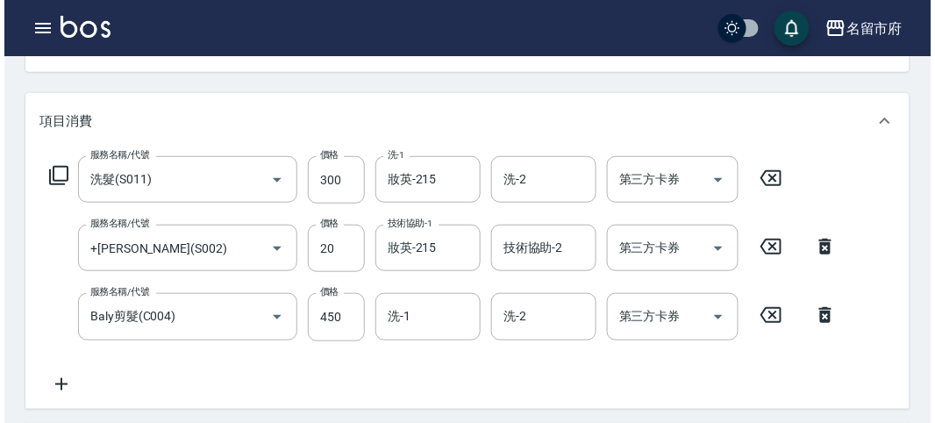
scroll to position [650, 0]
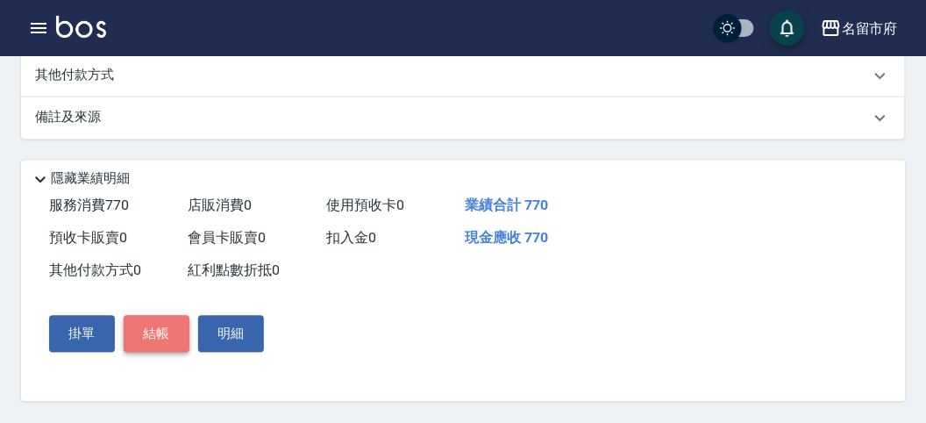
click at [161, 335] on button "結帳" at bounding box center [157, 334] width 66 height 37
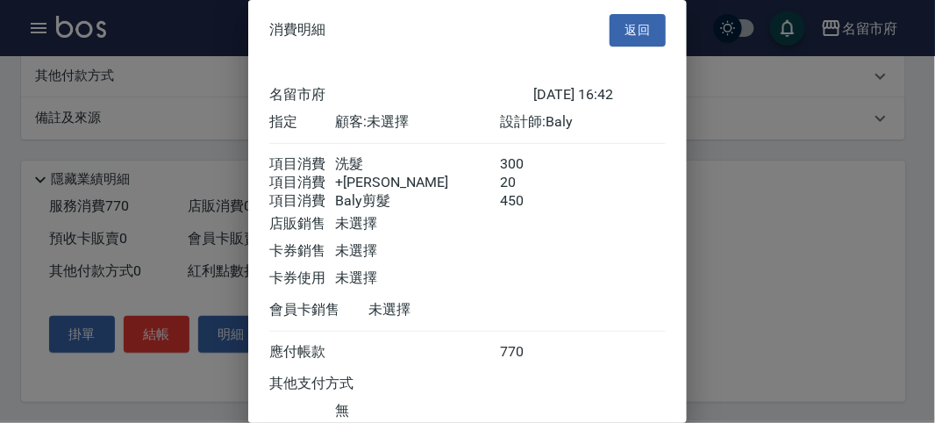
scroll to position [137, 0]
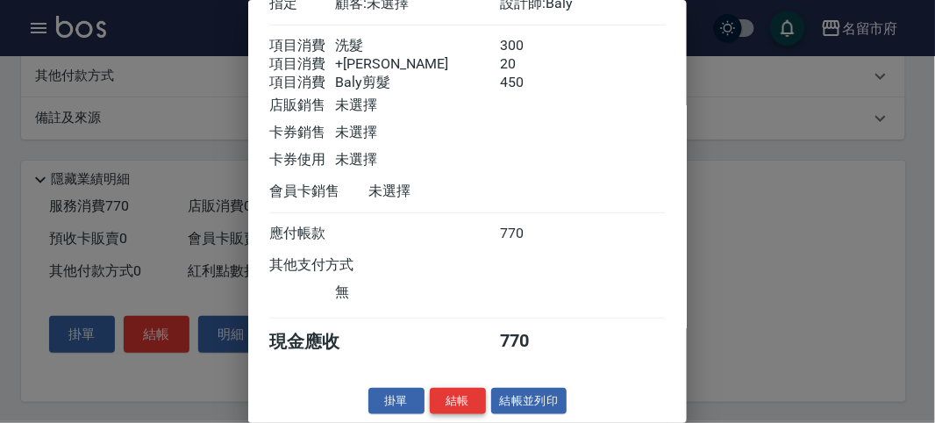
click at [470, 396] on button "結帳" at bounding box center [458, 401] width 56 height 27
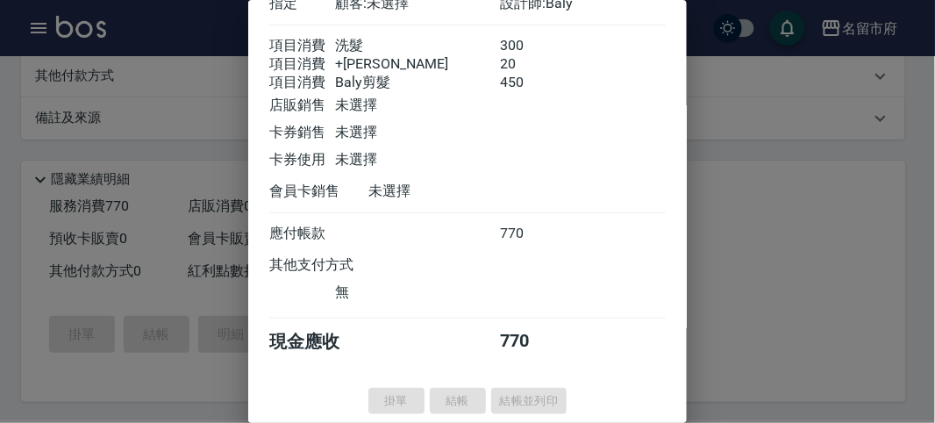
type input "[DATE] 16:46"
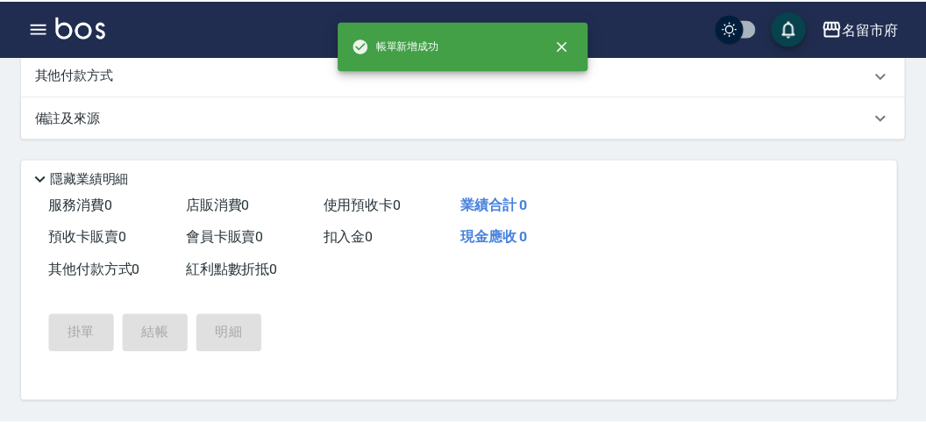
scroll to position [0, 0]
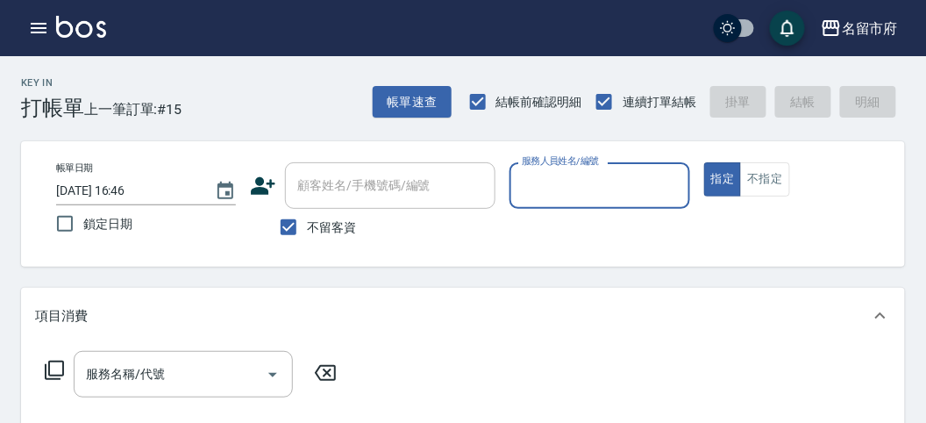
click at [563, 190] on input "服務人員姓名/編號" at bounding box center [600, 185] width 164 height 31
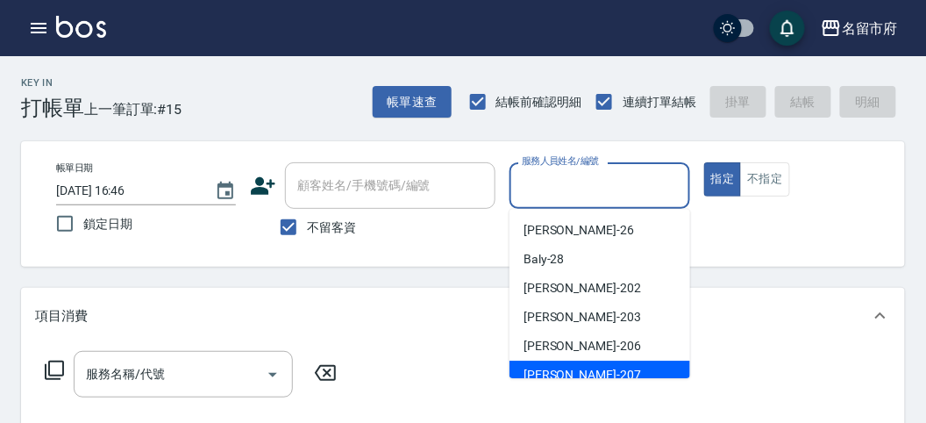
drag, startPoint x: 560, startPoint y: 370, endPoint x: 712, endPoint y: 307, distance: 165.2
click at [560, 371] on span "[PERSON_NAME] -207" at bounding box center [583, 375] width 118 height 18
type input "[PERSON_NAME]-207"
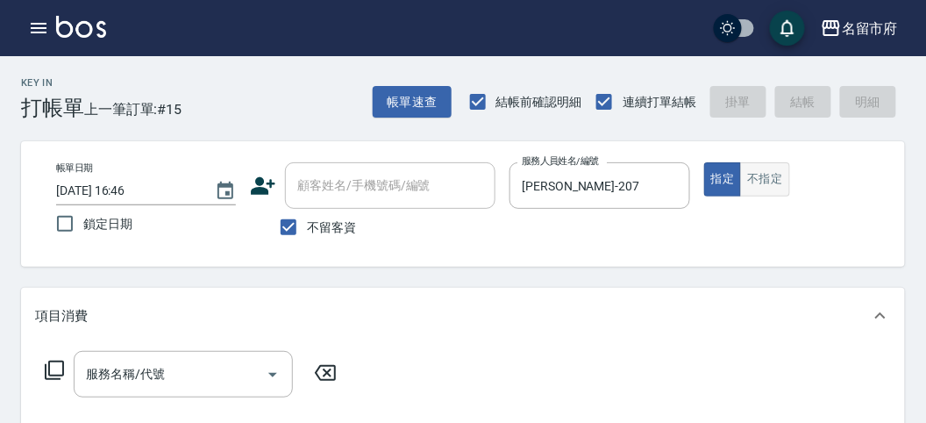
drag, startPoint x: 783, startPoint y: 157, endPoint x: 768, endPoint y: 173, distance: 22.3
click at [781, 159] on div "帳單日期 [DATE] 16:46 鎖定日期 顧客姓名/手機號碼/編號 顧客姓名/手機號碼/編號 不留客資 服務人員姓名/編號 [PERSON_NAME]-2…" at bounding box center [463, 203] width 884 height 125
click at [760, 181] on button "不指定" at bounding box center [764, 179] width 49 height 34
click at [61, 366] on icon at bounding box center [54, 370] width 21 height 21
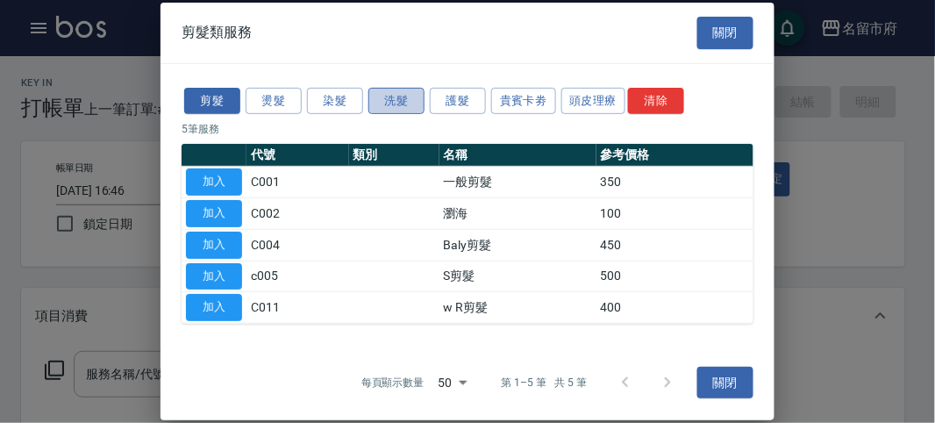
click at [410, 99] on button "洗髮" at bounding box center [396, 100] width 56 height 27
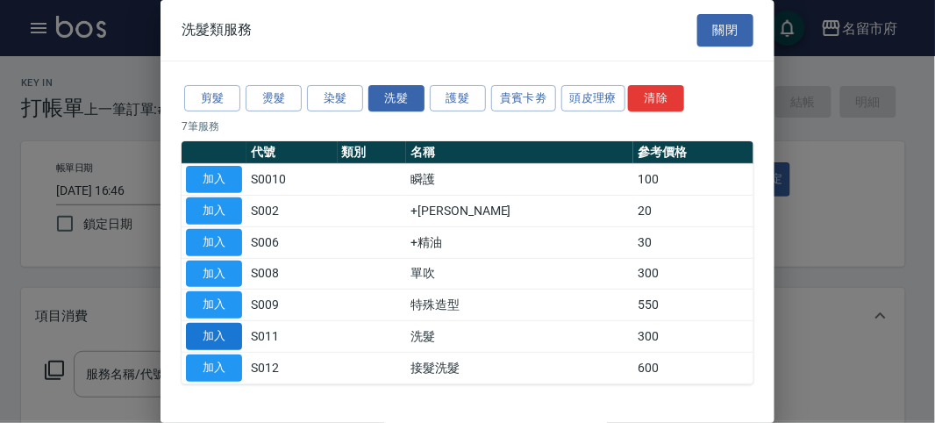
click at [215, 331] on button "加入" at bounding box center [214, 336] width 56 height 27
type input "洗髮(S011)"
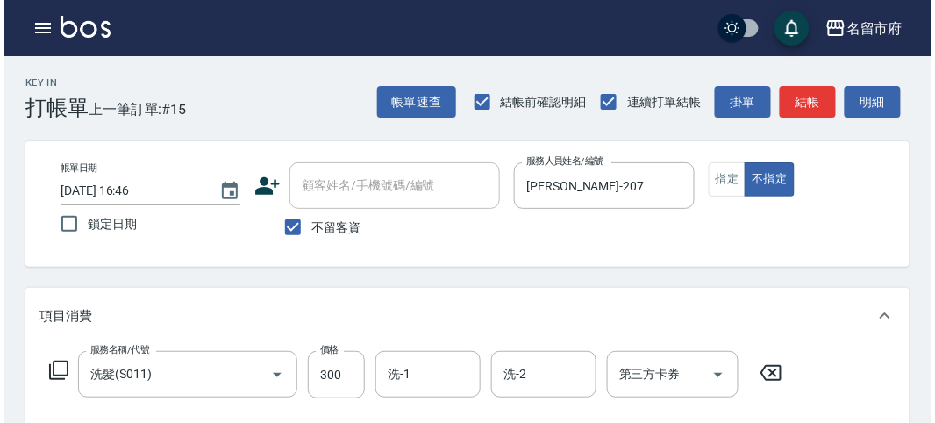
scroll to position [513, 0]
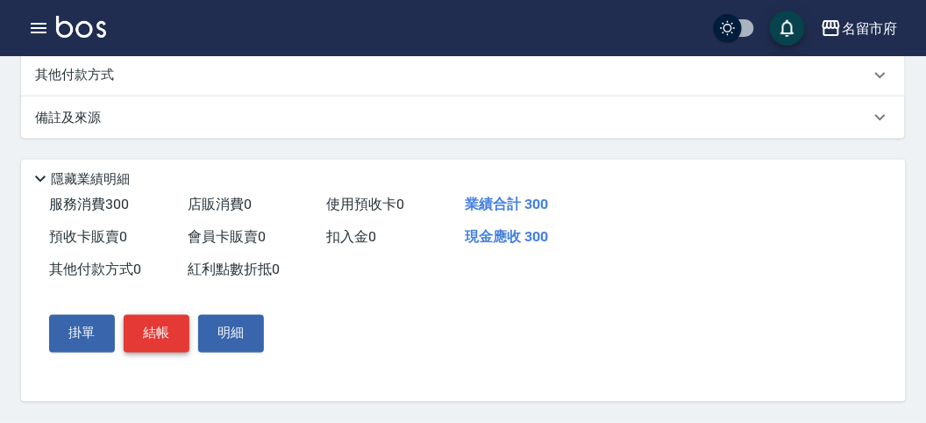
click at [153, 329] on button "結帳" at bounding box center [157, 333] width 66 height 37
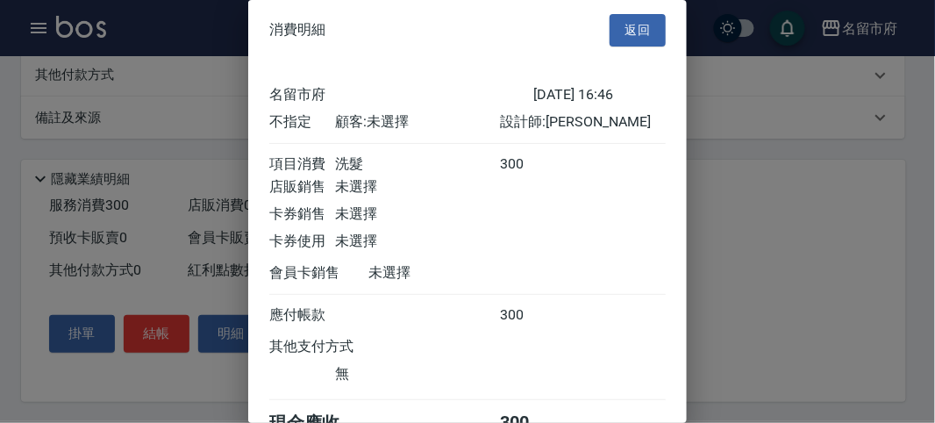
scroll to position [97, 0]
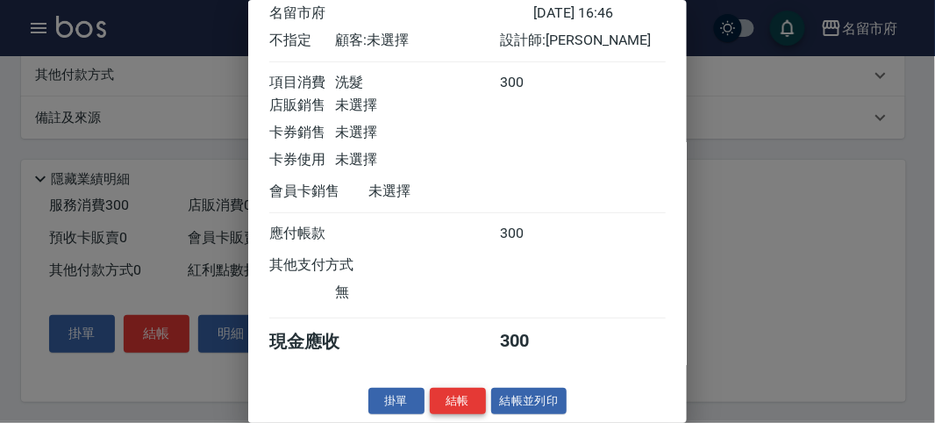
click at [459, 396] on button "結帳" at bounding box center [458, 401] width 56 height 27
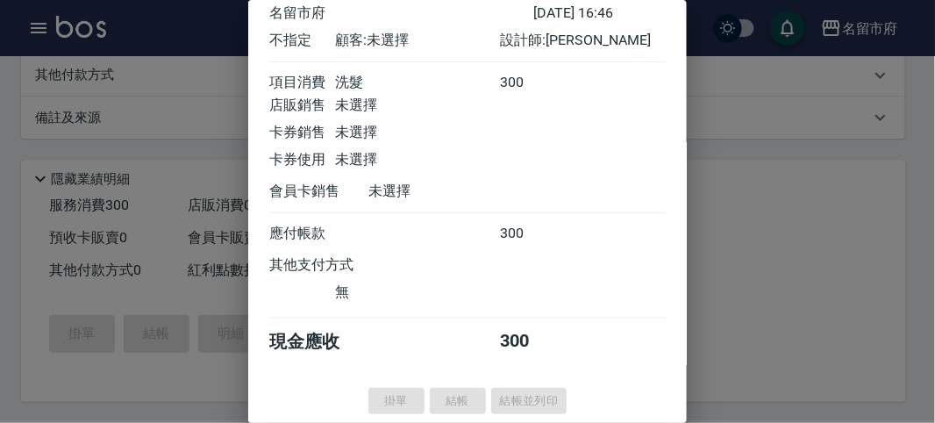
type input "[DATE] 17:05"
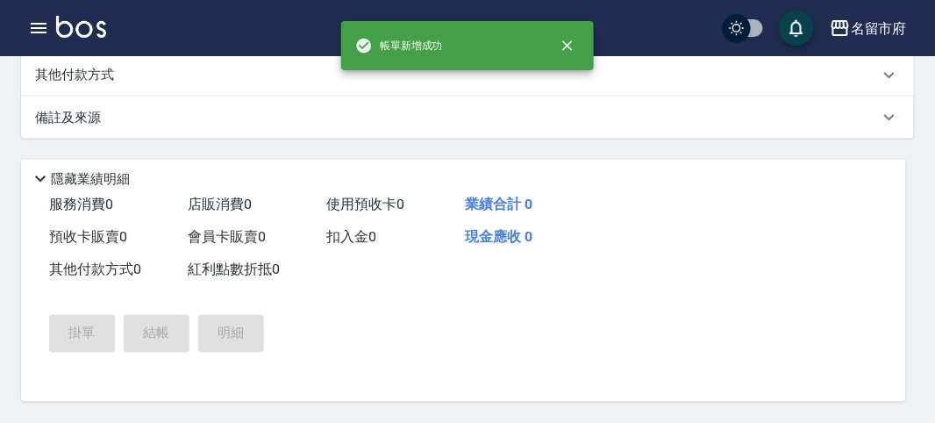
scroll to position [0, 0]
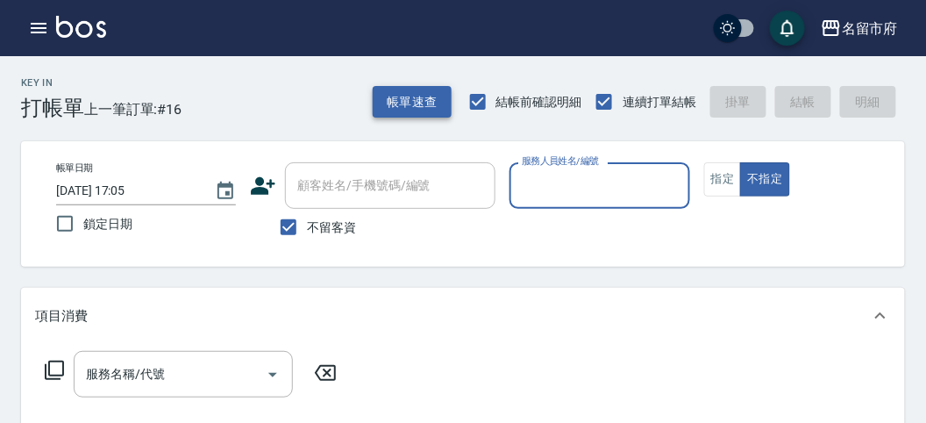
click at [437, 114] on button "帳單速查" at bounding box center [412, 102] width 79 height 32
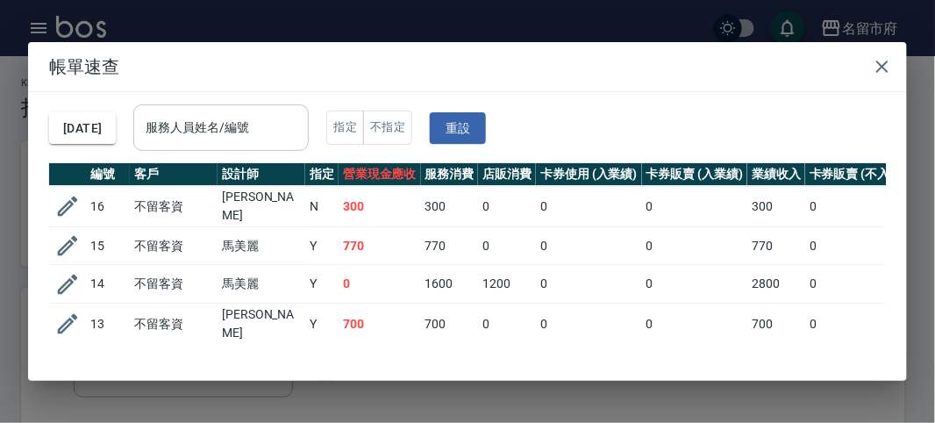
click at [268, 146] on div "服務人員姓名/編號" at bounding box center [220, 127] width 175 height 46
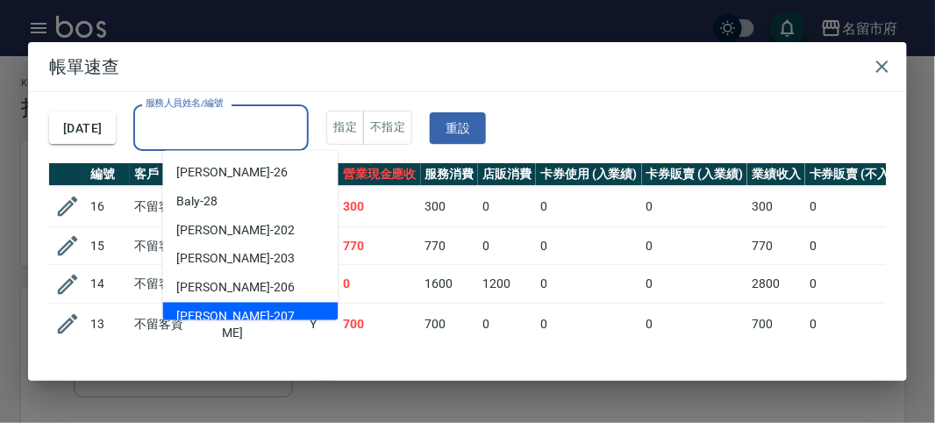
click at [244, 318] on div "[PERSON_NAME] -207" at bounding box center [250, 317] width 175 height 29
type input "[PERSON_NAME]-207"
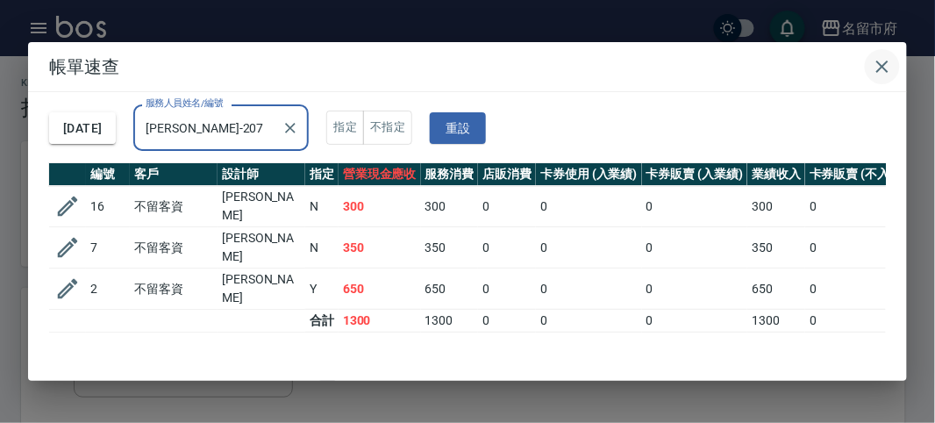
click at [883, 59] on icon "button" at bounding box center [882, 66] width 21 height 21
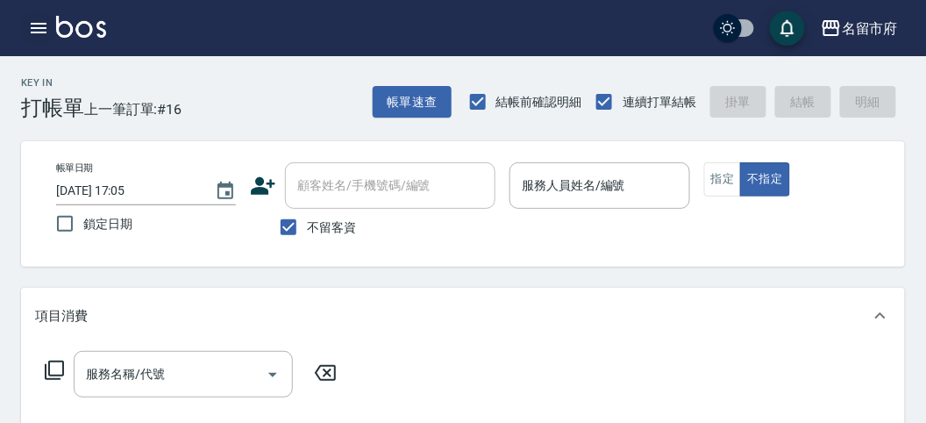
click at [42, 36] on icon "button" at bounding box center [38, 28] width 21 height 21
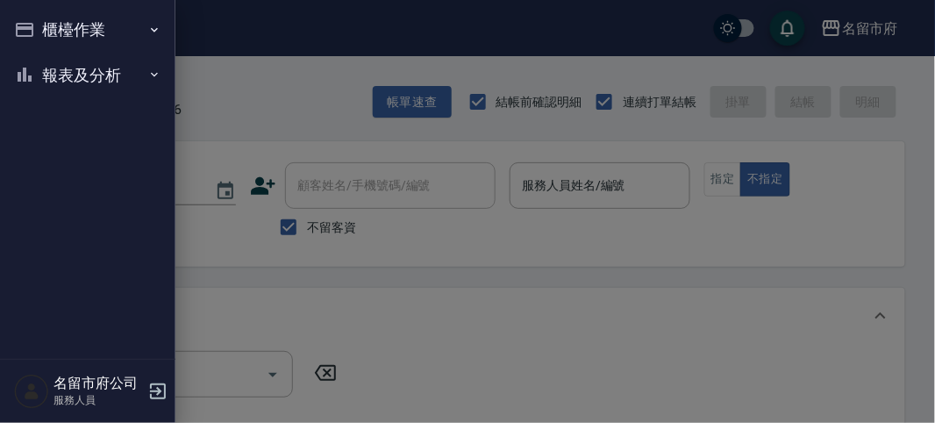
click at [51, 82] on button "報表及分析" at bounding box center [87, 76] width 161 height 46
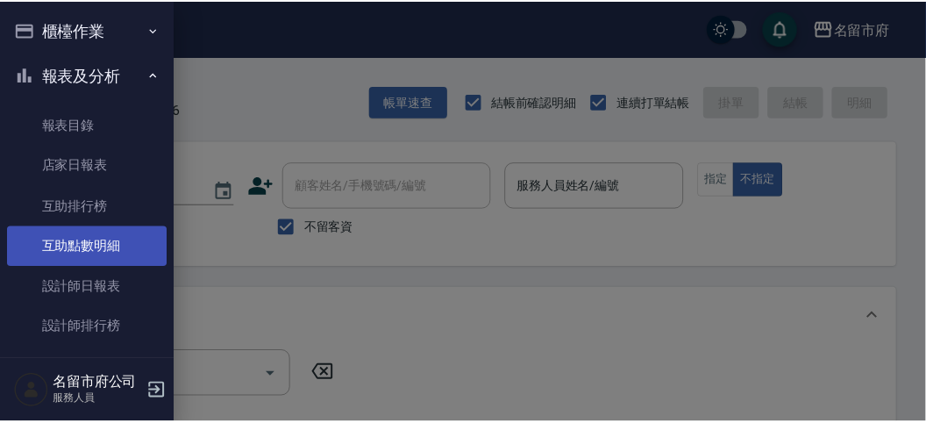
scroll to position [57, 0]
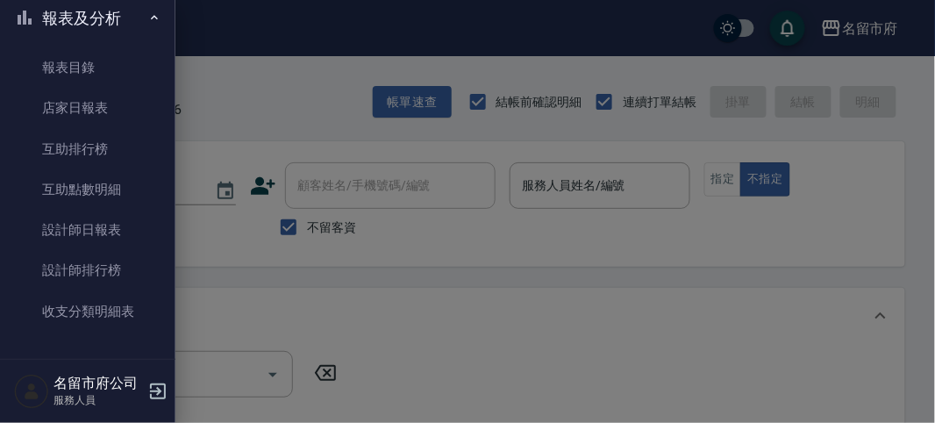
drag, startPoint x: 109, startPoint y: 273, endPoint x: 502, endPoint y: 265, distance: 393.1
click at [110, 273] on link "設計師排行榜" at bounding box center [87, 270] width 161 height 40
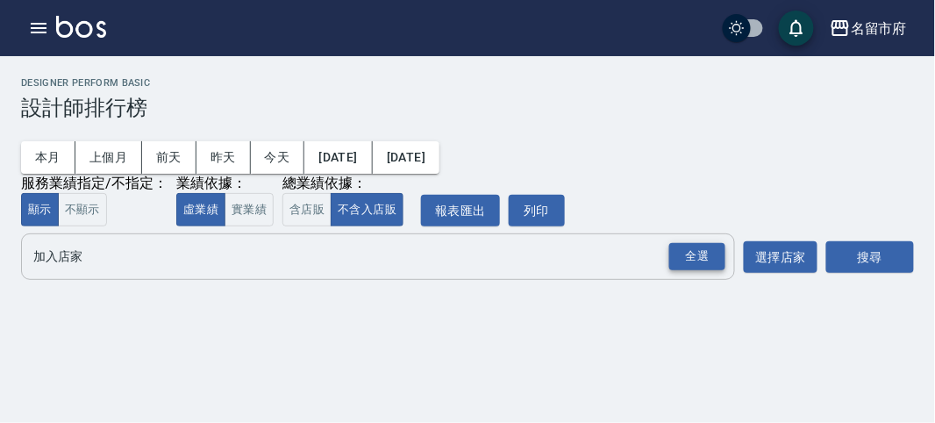
click at [704, 259] on div "全選" at bounding box center [697, 256] width 56 height 27
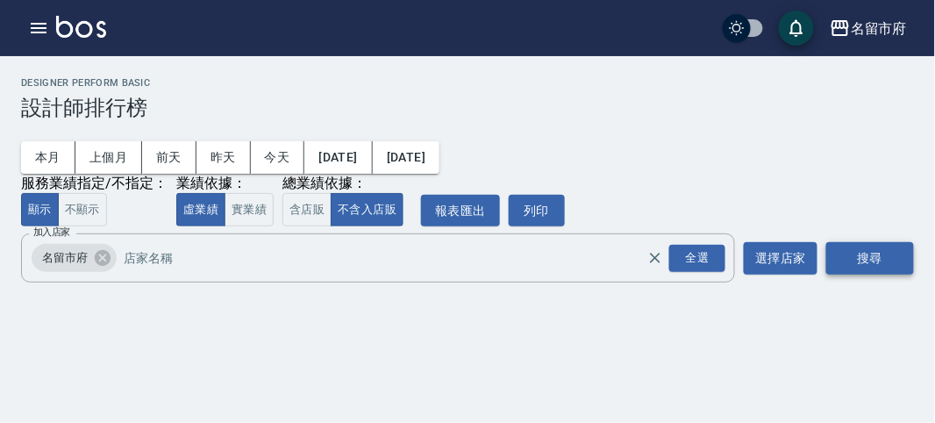
click at [882, 259] on button "搜尋" at bounding box center [870, 258] width 88 height 32
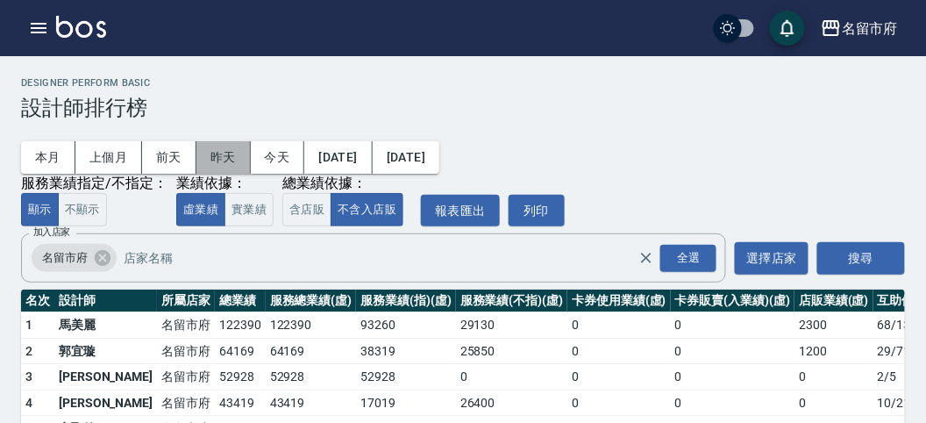
click at [230, 162] on button "昨天" at bounding box center [223, 157] width 54 height 32
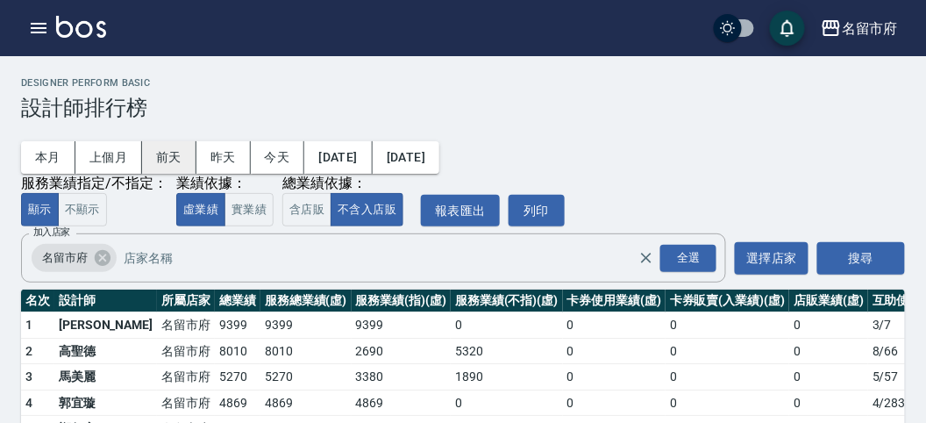
click at [158, 154] on button "前天" at bounding box center [169, 157] width 54 height 32
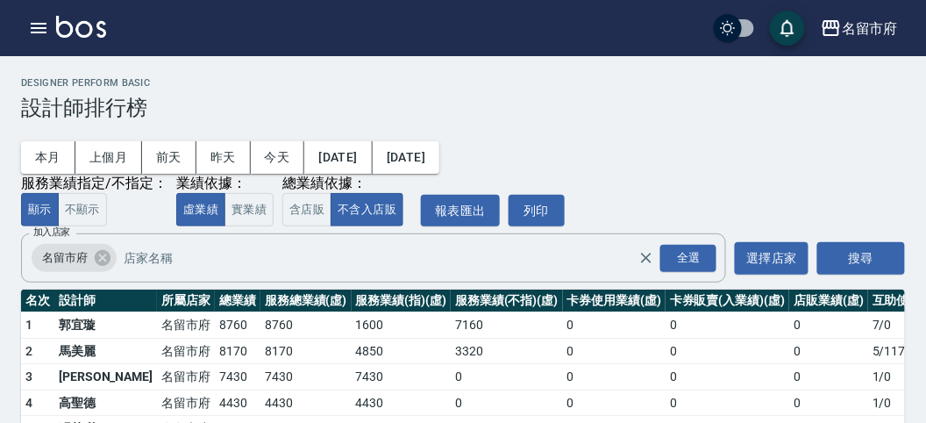
scroll to position [103, 0]
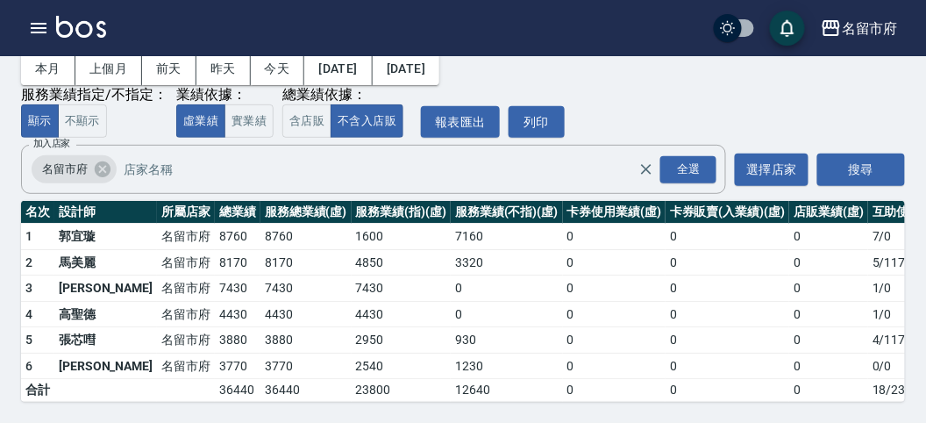
click at [76, 25] on img at bounding box center [81, 27] width 50 height 22
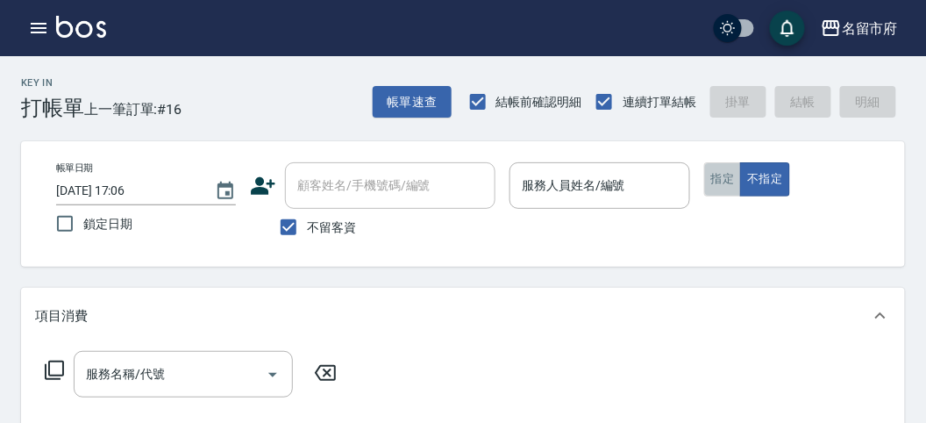
click at [724, 193] on button "指定" at bounding box center [723, 179] width 38 height 34
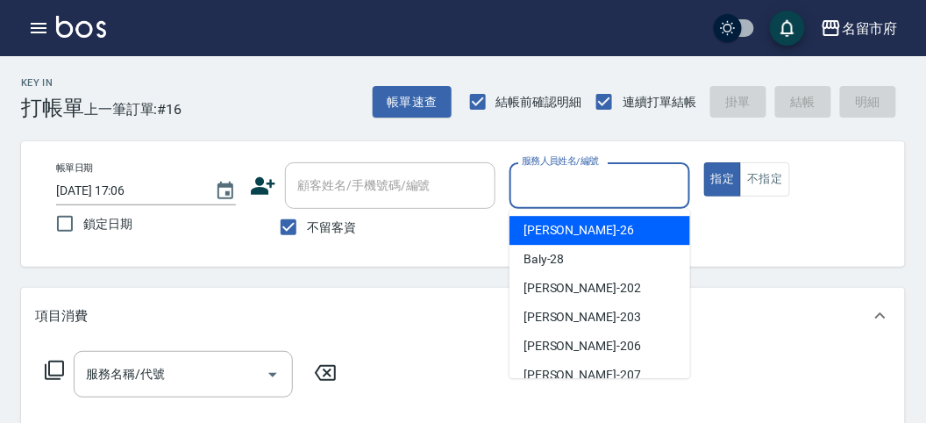
click at [668, 189] on input "服務人員姓名/編號" at bounding box center [600, 185] width 164 height 31
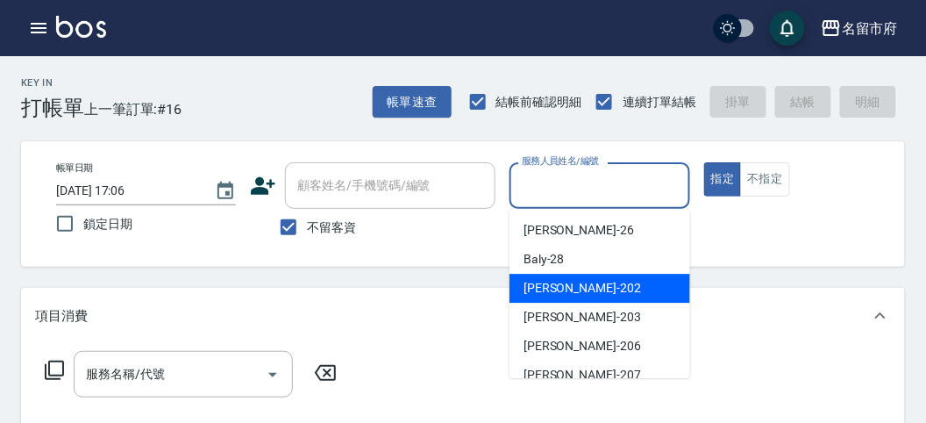
drag, startPoint x: 636, startPoint y: 275, endPoint x: 616, endPoint y: 288, distance: 24.1
click at [636, 276] on div "[PERSON_NAME] -202" at bounding box center [600, 288] width 181 height 29
type input "[PERSON_NAME]-202"
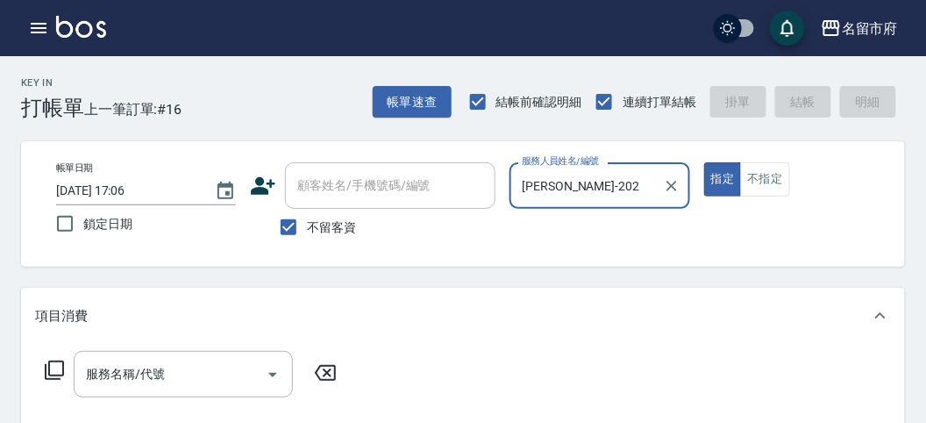
click at [62, 364] on icon at bounding box center [54, 370] width 19 height 19
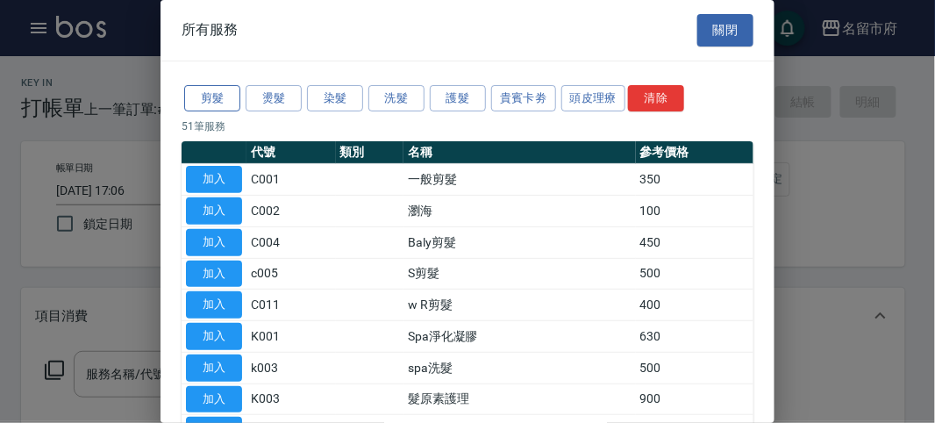
click at [215, 102] on button "剪髮" at bounding box center [212, 98] width 56 height 27
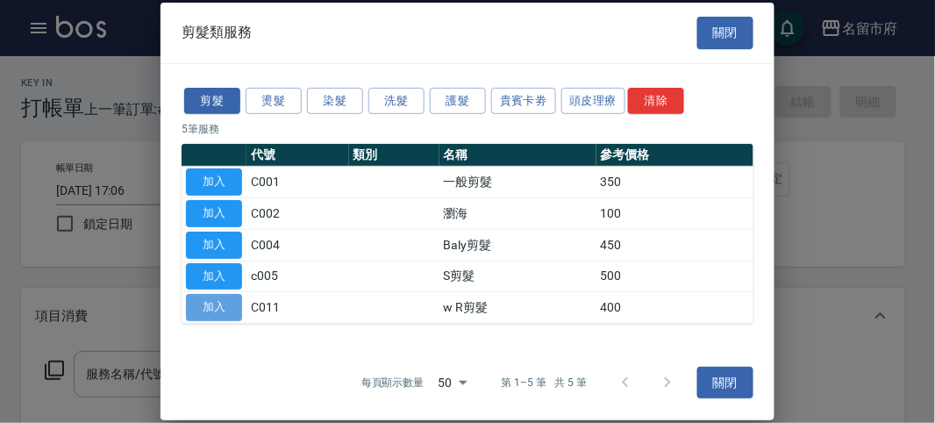
click at [209, 304] on button "加入" at bounding box center [214, 307] width 56 height 27
type input "w R剪髮(C011)"
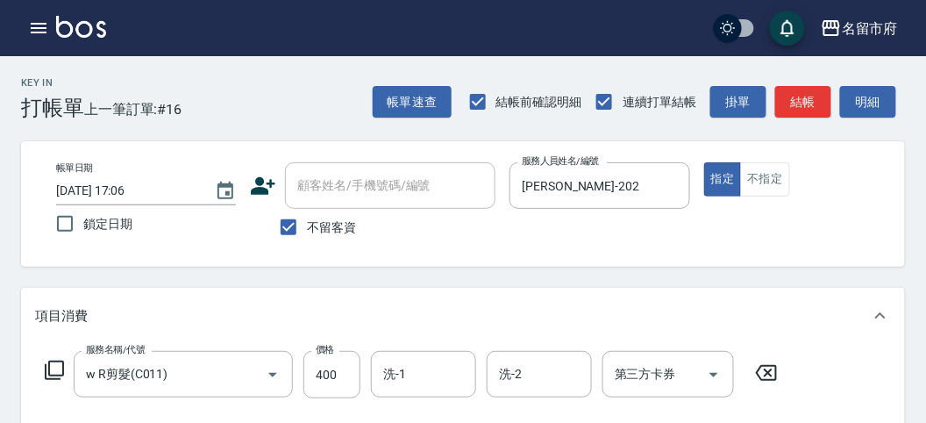
drag, startPoint x: 795, startPoint y: 93, endPoint x: 428, endPoint y: 275, distance: 409.2
click at [794, 92] on button "結帳" at bounding box center [803, 102] width 56 height 32
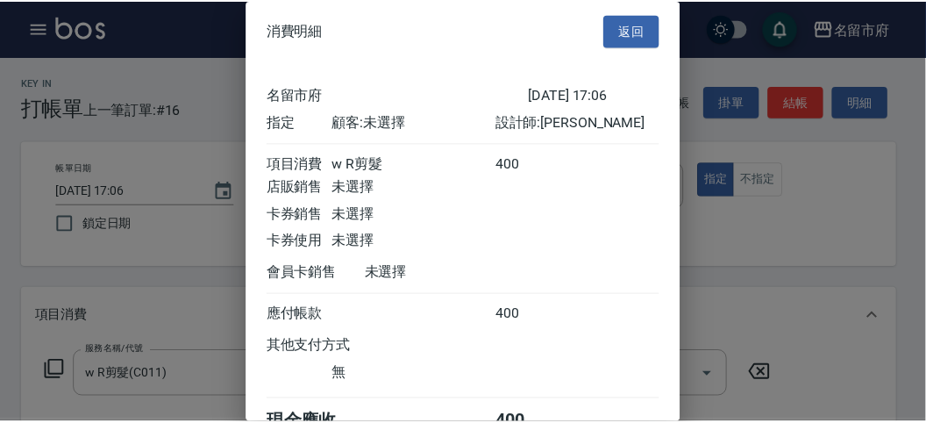
scroll to position [97, 0]
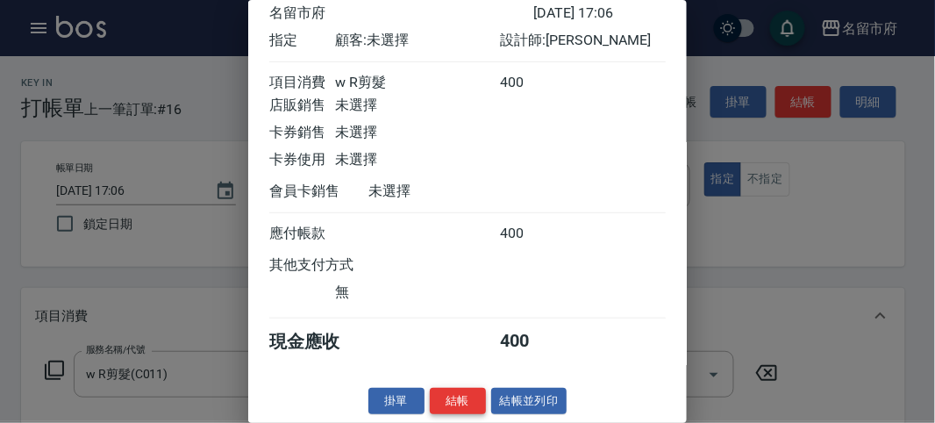
click at [436, 394] on button "結帳" at bounding box center [458, 401] width 56 height 27
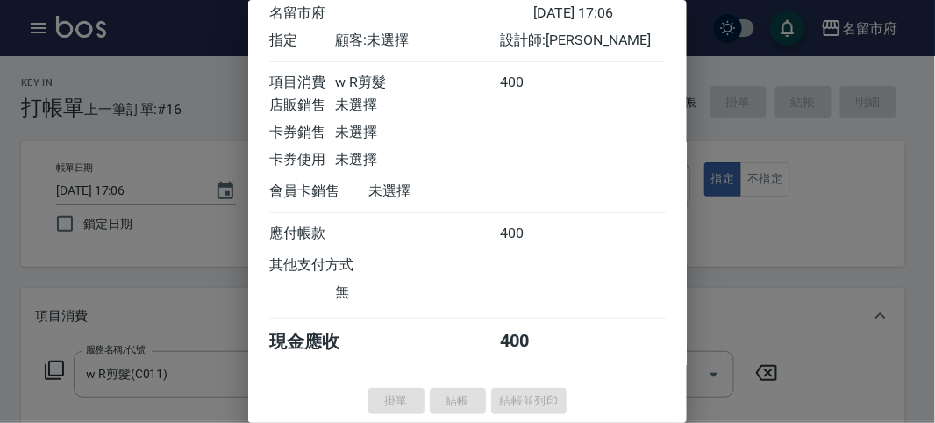
type input "[DATE] 17:35"
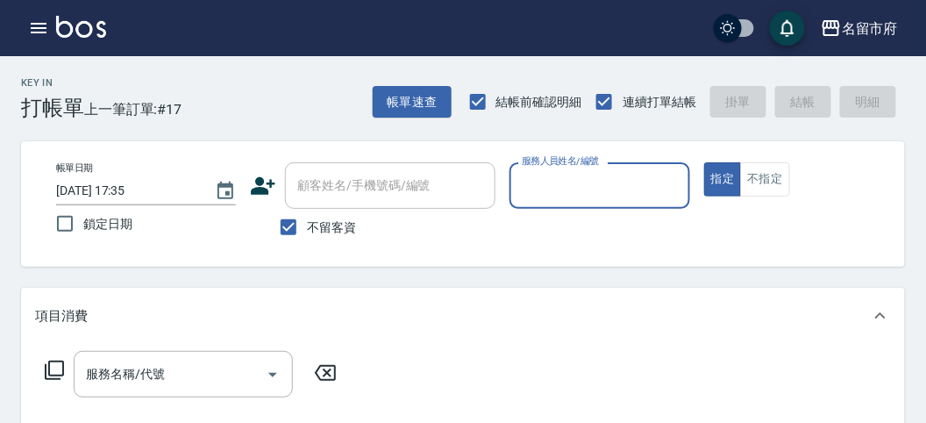
click at [618, 196] on input "服務人員姓名/編號" at bounding box center [600, 185] width 164 height 31
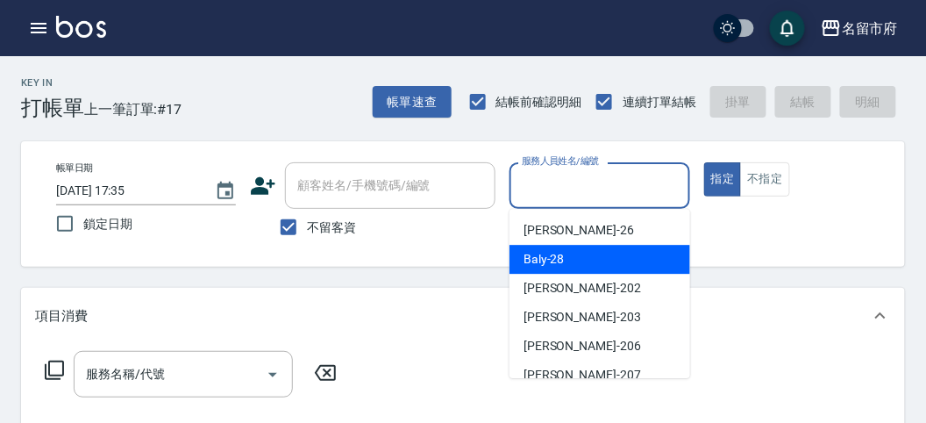
click at [589, 251] on div "Baly -28" at bounding box center [600, 259] width 181 height 29
type input "Baly-28"
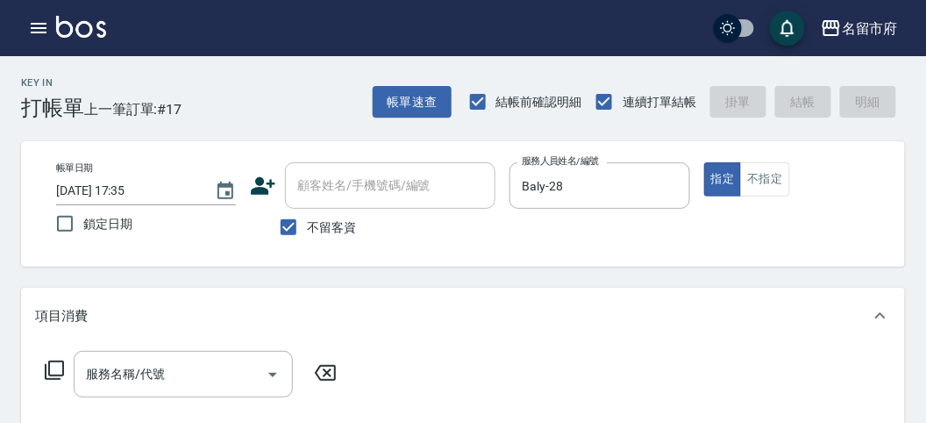
click at [51, 375] on icon at bounding box center [54, 370] width 19 height 19
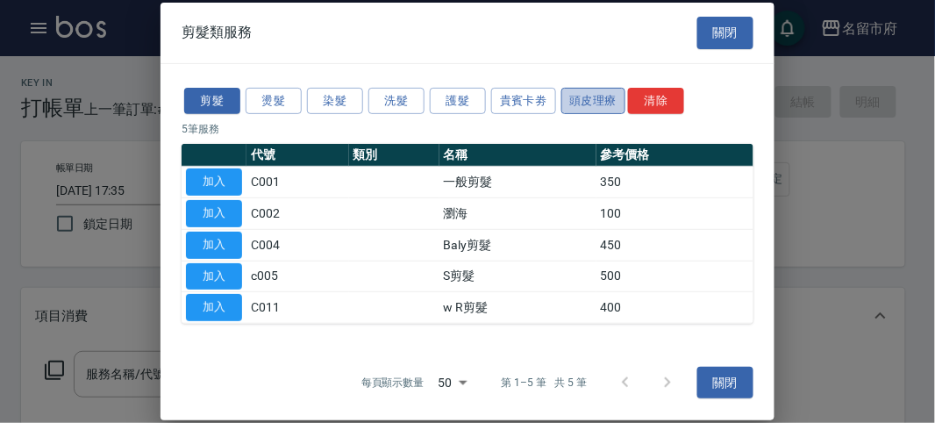
drag, startPoint x: 568, startPoint y: 96, endPoint x: 519, endPoint y: 134, distance: 61.2
click at [568, 97] on button "頭皮理療" at bounding box center [593, 100] width 65 height 27
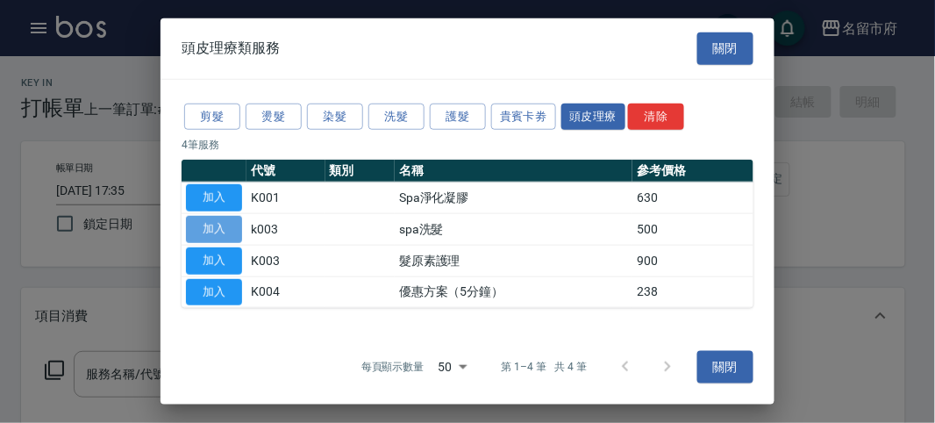
click at [222, 230] on button "加入" at bounding box center [214, 229] width 56 height 27
type input "spa洗髮(k003)"
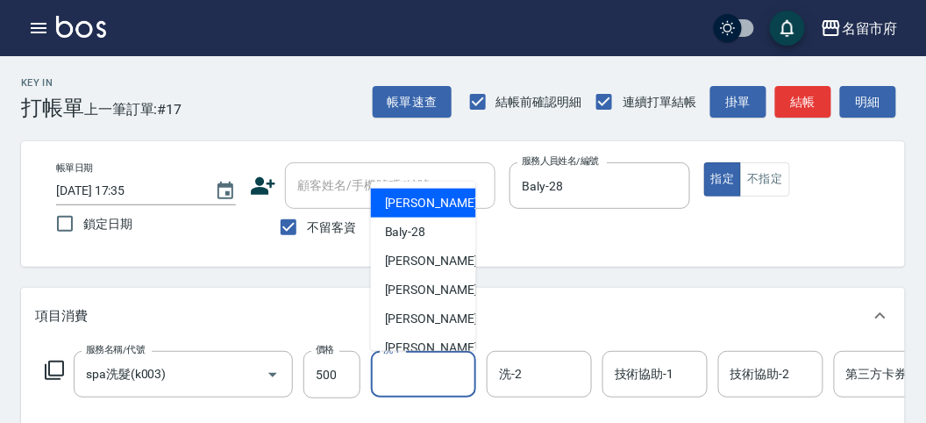
drag, startPoint x: 393, startPoint y: 382, endPoint x: 409, endPoint y: 354, distance: 33.0
click at [394, 382] on input "洗-1" at bounding box center [423, 374] width 89 height 31
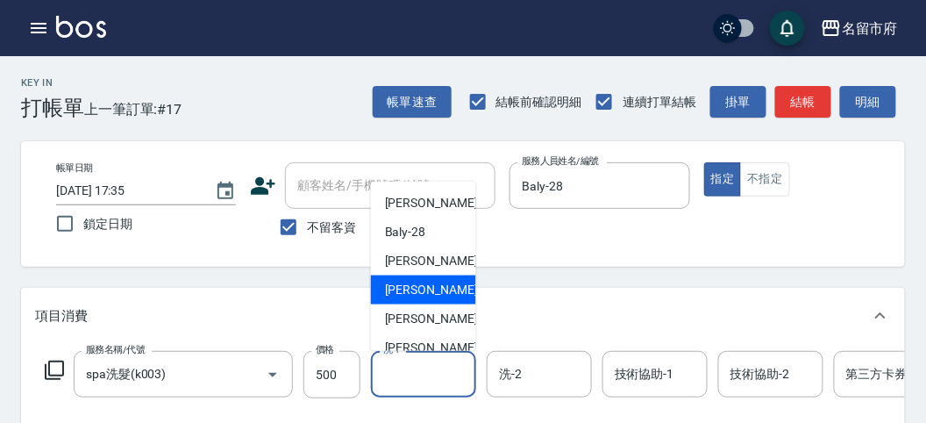
scroll to position [191, 0]
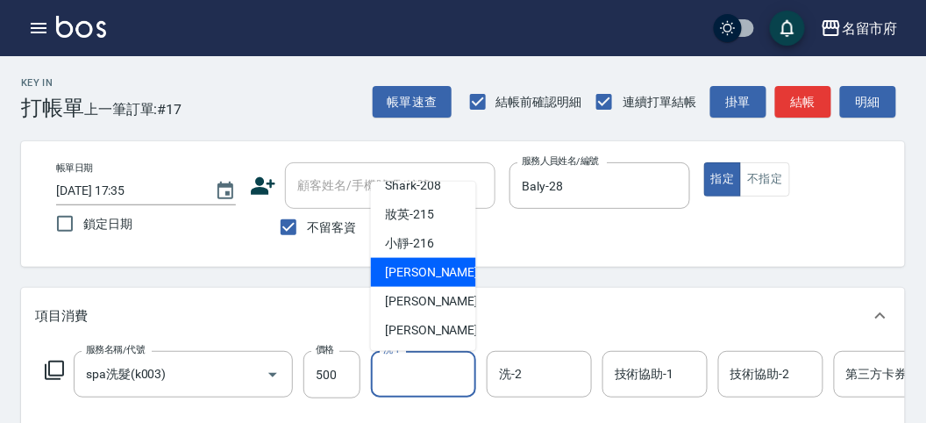
click at [446, 275] on span "Min Min -218" at bounding box center [444, 272] width 118 height 18
type input "Min Min-218"
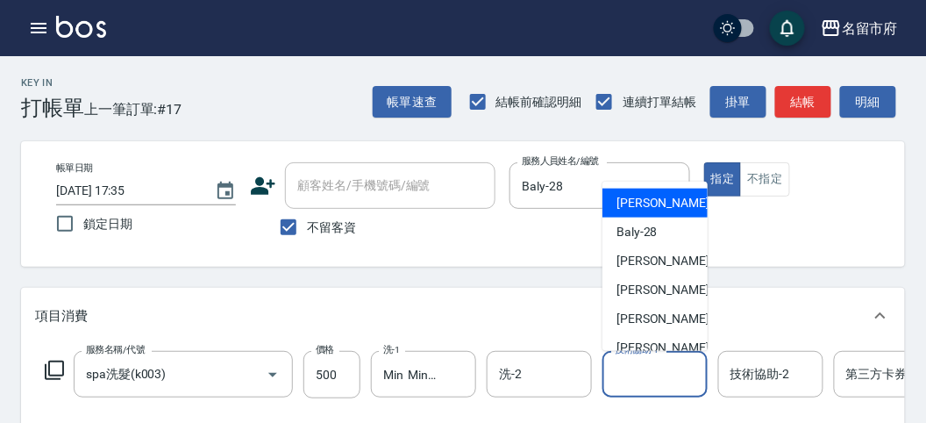
click at [645, 365] on input "技術協助-1" at bounding box center [655, 374] width 89 height 31
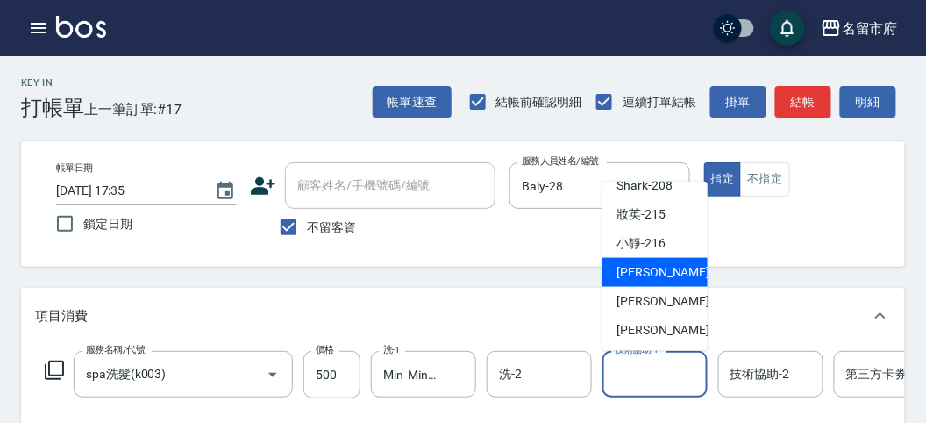
click at [650, 270] on span "Min Min -218" at bounding box center [676, 272] width 118 height 18
type input "Min Min-218"
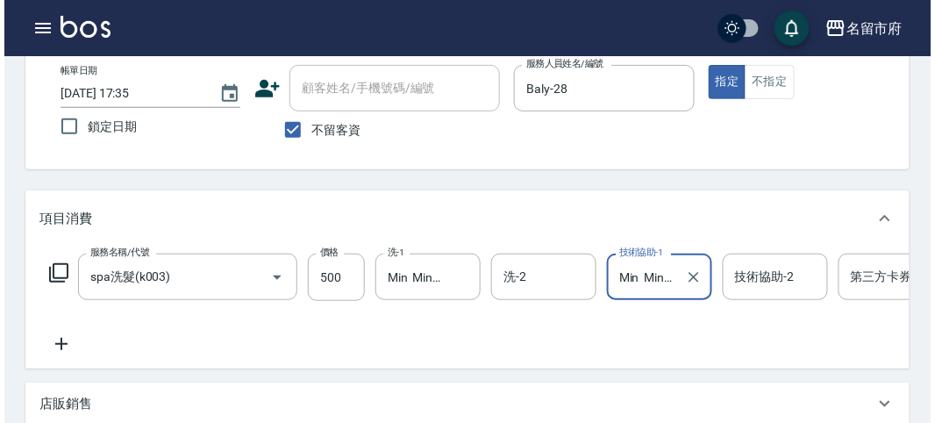
scroll to position [487, 0]
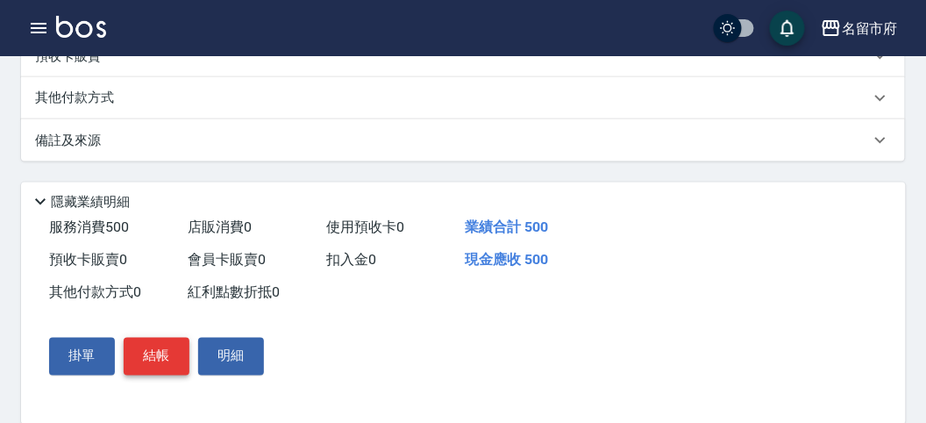
click at [180, 375] on button "結帳" at bounding box center [157, 356] width 66 height 37
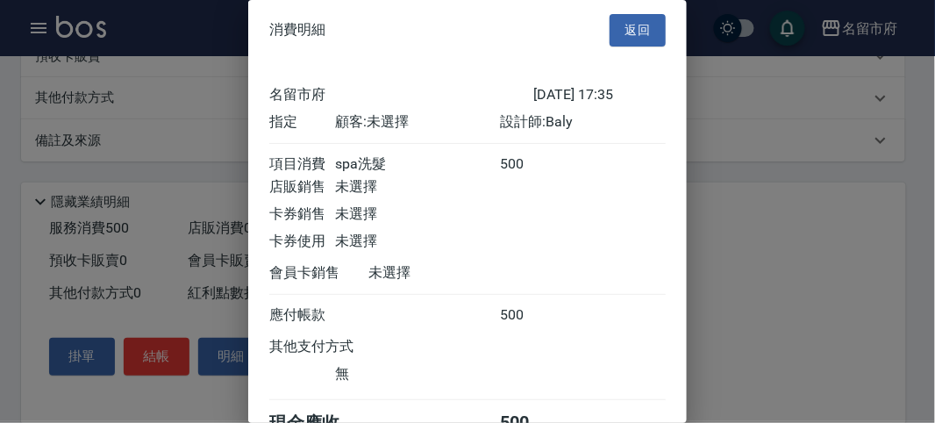
scroll to position [97, 0]
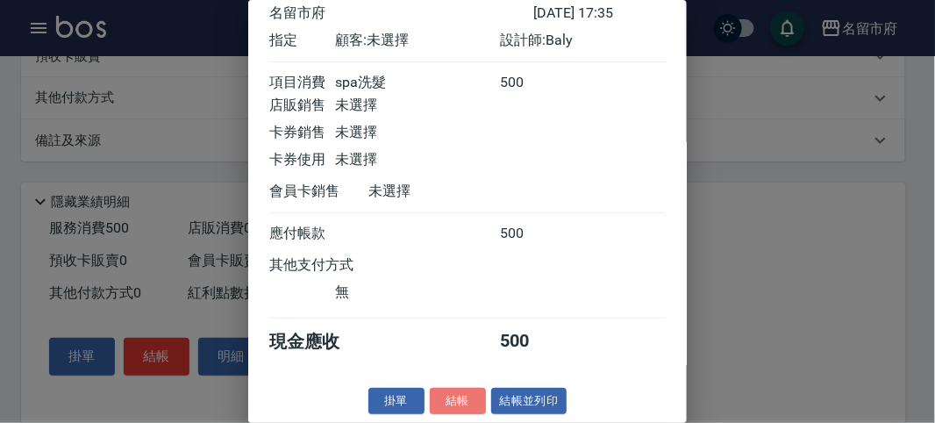
click at [456, 402] on button "結帳" at bounding box center [458, 401] width 56 height 27
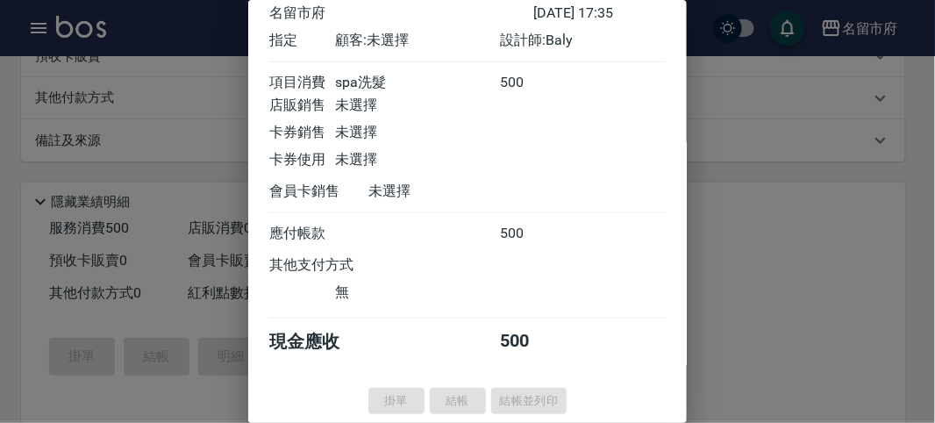
type input "[DATE] 17:58"
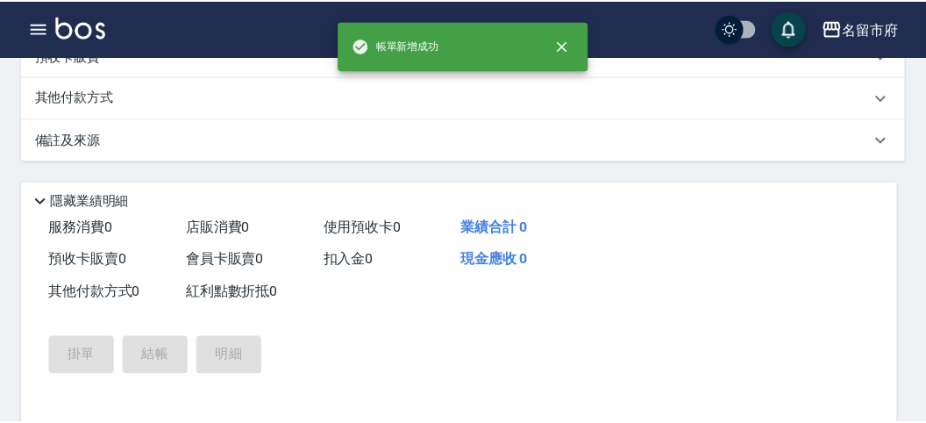
scroll to position [0, 0]
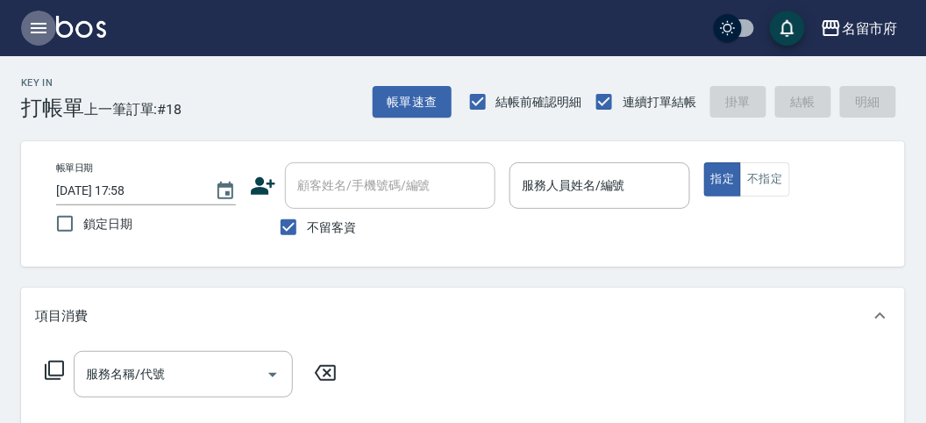
click at [29, 20] on button "button" at bounding box center [38, 28] width 35 height 35
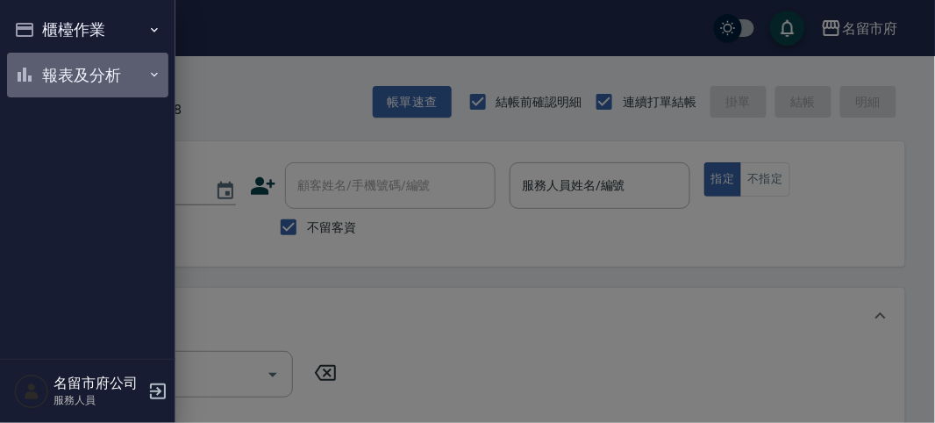
click at [96, 66] on button "報表及分析" at bounding box center [87, 76] width 161 height 46
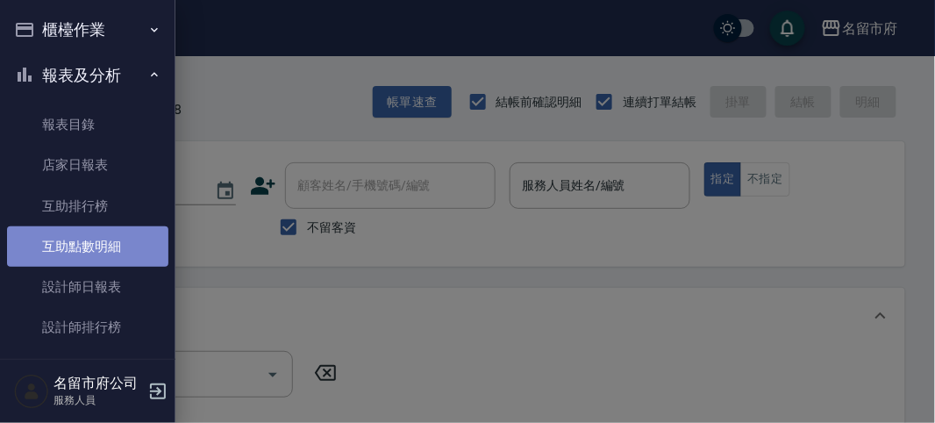
click at [103, 251] on link "互助點數明細" at bounding box center [87, 246] width 161 height 40
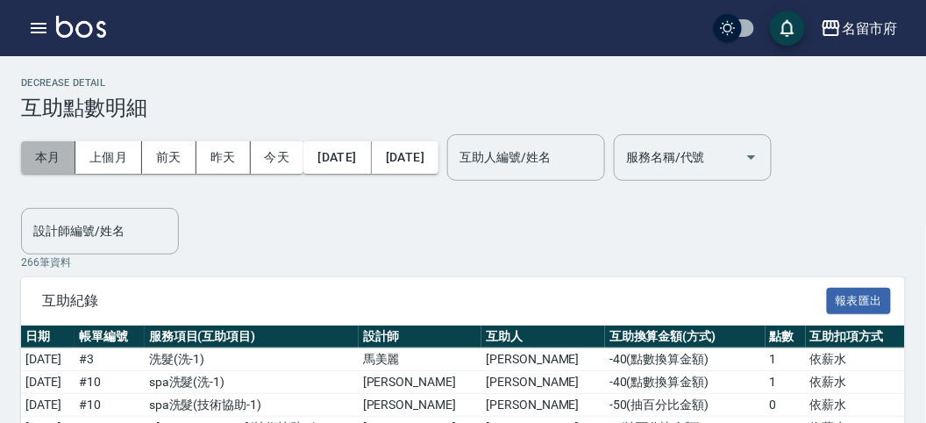
click at [45, 151] on button "本月" at bounding box center [48, 157] width 54 height 32
drag, startPoint x: 266, startPoint y: 158, endPoint x: 263, endPoint y: 172, distance: 14.3
click at [265, 158] on button "今天" at bounding box center [278, 157] width 54 height 32
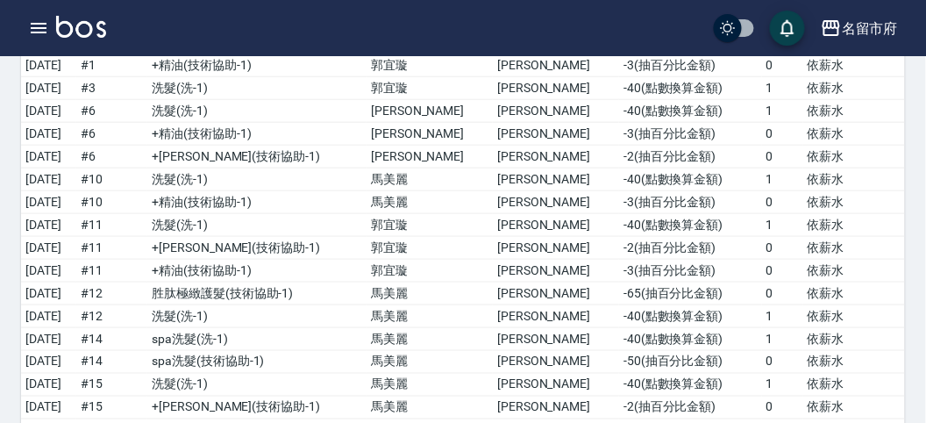
scroll to position [242, 0]
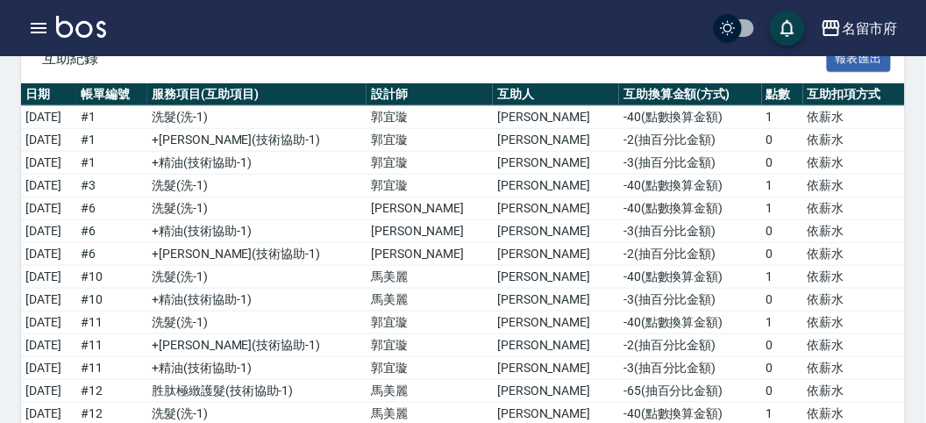
click at [36, 23] on icon "button" at bounding box center [39, 28] width 16 height 11
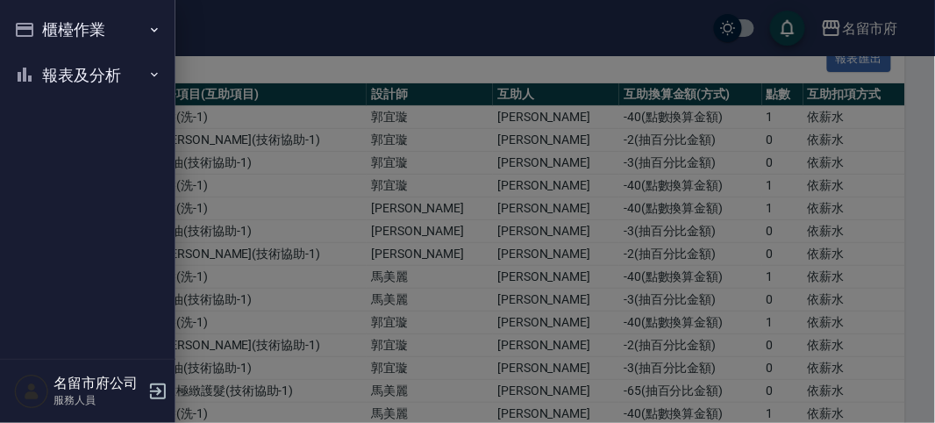
click at [218, 125] on div at bounding box center [467, 211] width 935 height 423
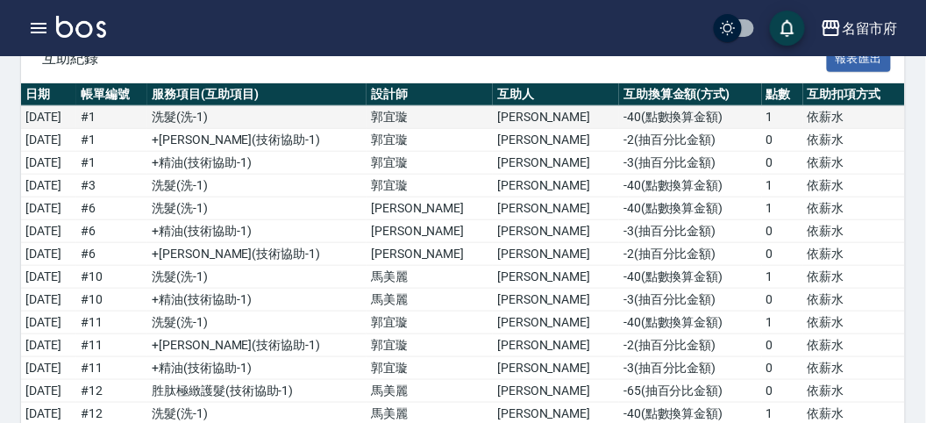
scroll to position [47, 0]
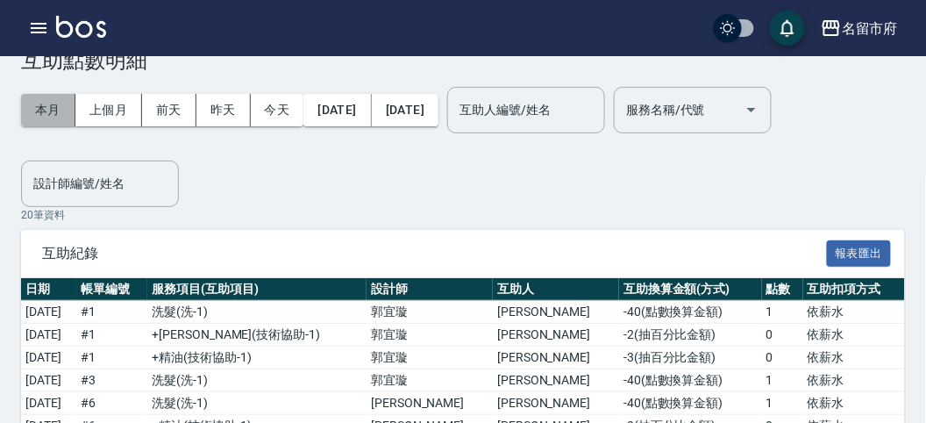
click at [45, 109] on button "本月" at bounding box center [48, 110] width 54 height 32
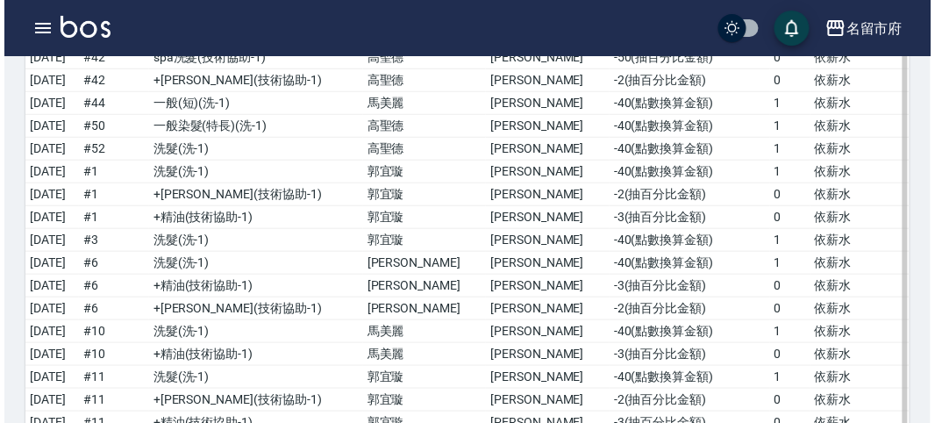
scroll to position [5950, 0]
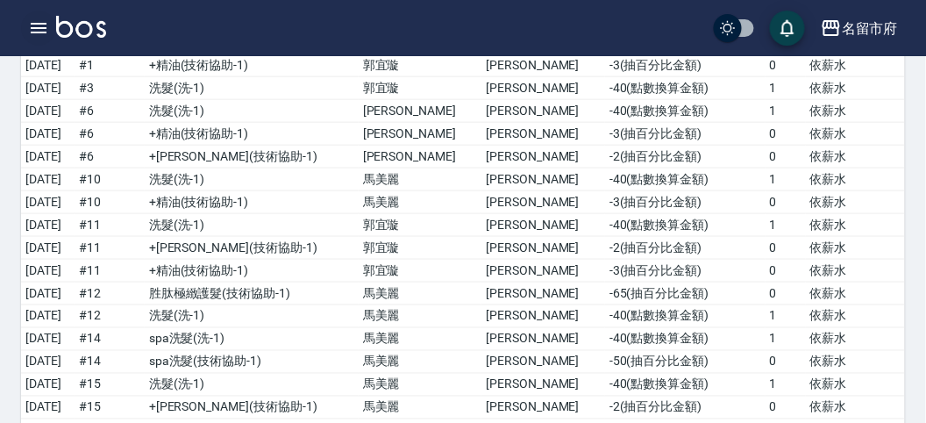
click at [33, 20] on icon "button" at bounding box center [38, 28] width 21 height 21
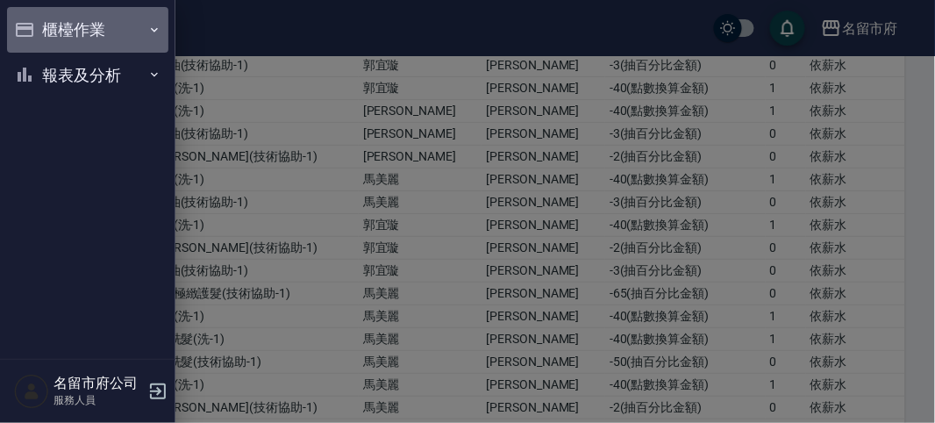
click at [69, 29] on button "櫃檯作業" at bounding box center [87, 30] width 161 height 46
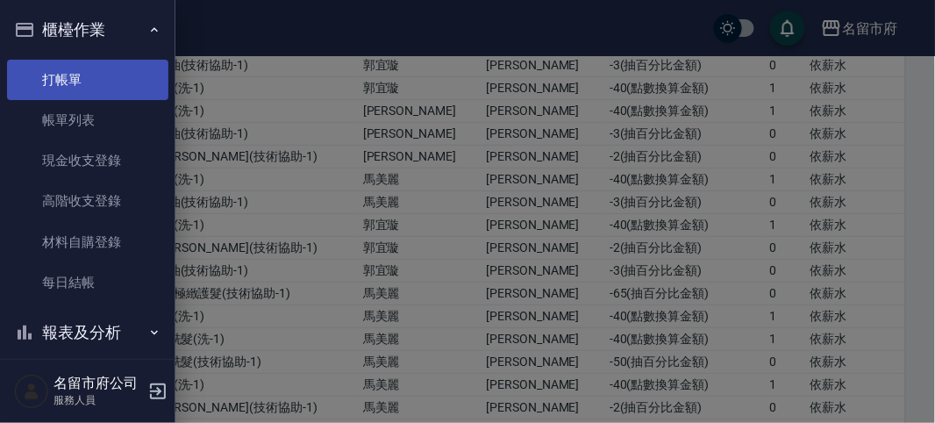
click at [125, 77] on link "打帳單" at bounding box center [87, 80] width 161 height 40
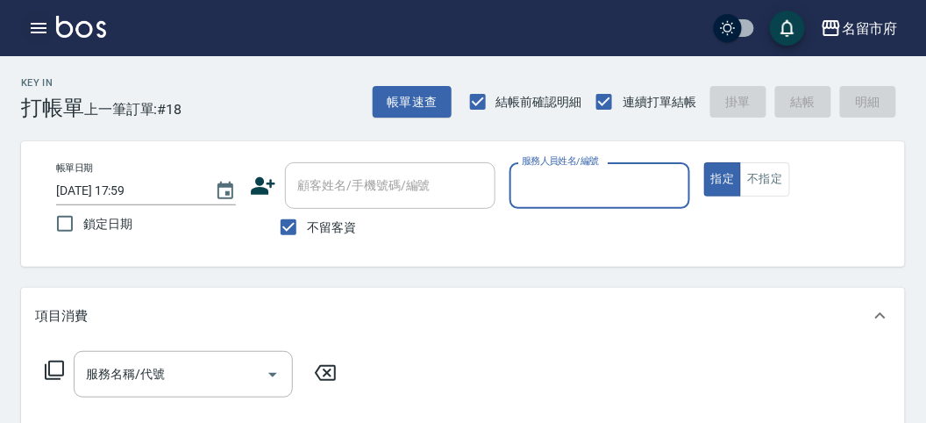
click at [37, 32] on icon "button" at bounding box center [39, 28] width 16 height 11
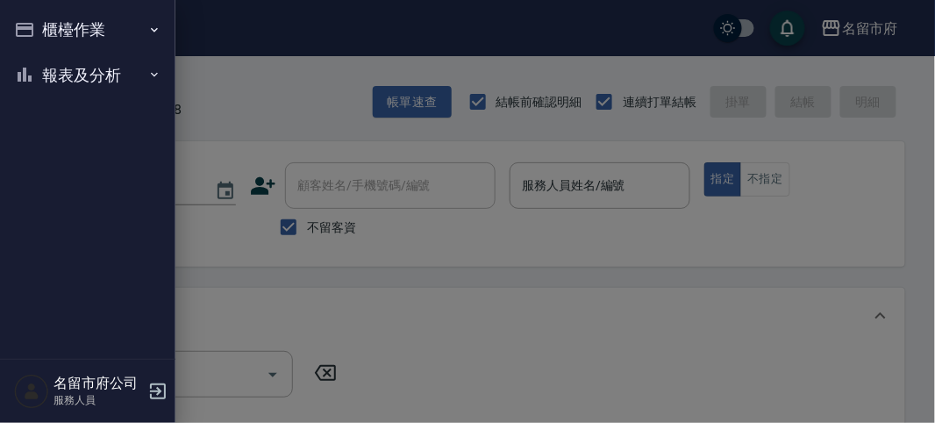
click at [37, 32] on button "櫃檯作業" at bounding box center [87, 30] width 161 height 46
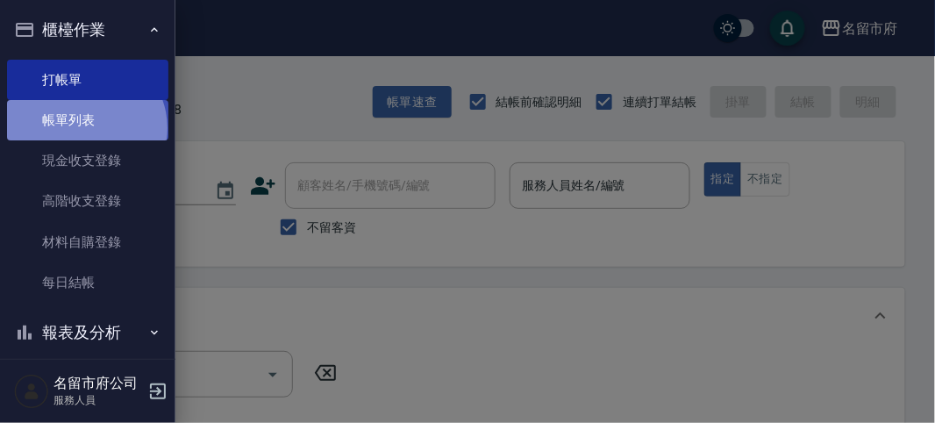
click at [84, 128] on link "帳單列表" at bounding box center [87, 120] width 161 height 40
click at [85, 129] on link "帳單列表" at bounding box center [87, 120] width 161 height 40
click at [86, 129] on link "帳單列表" at bounding box center [87, 120] width 161 height 40
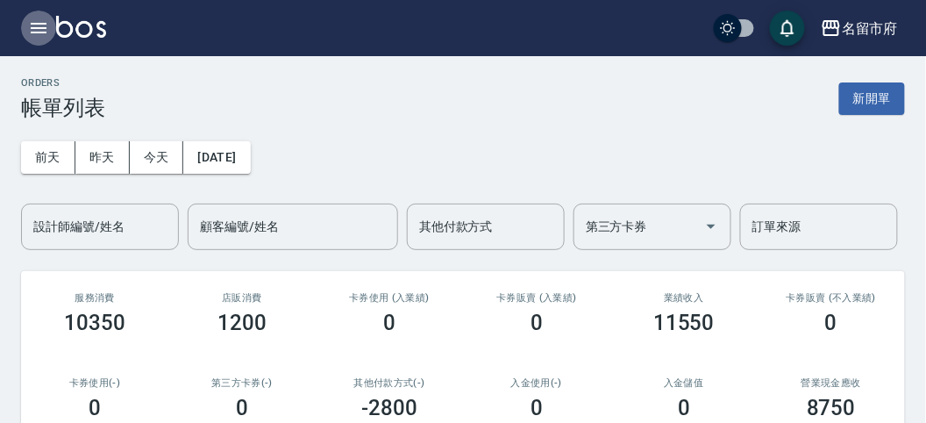
click at [38, 27] on icon "button" at bounding box center [39, 28] width 16 height 11
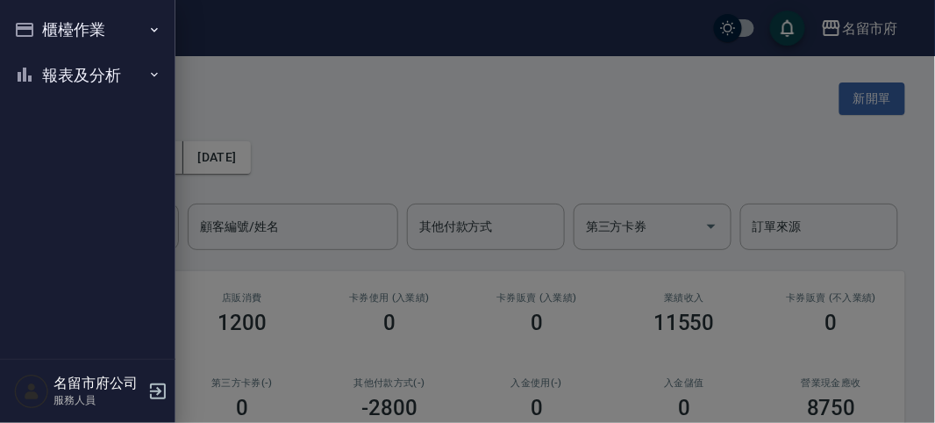
click at [385, 77] on div at bounding box center [467, 211] width 935 height 423
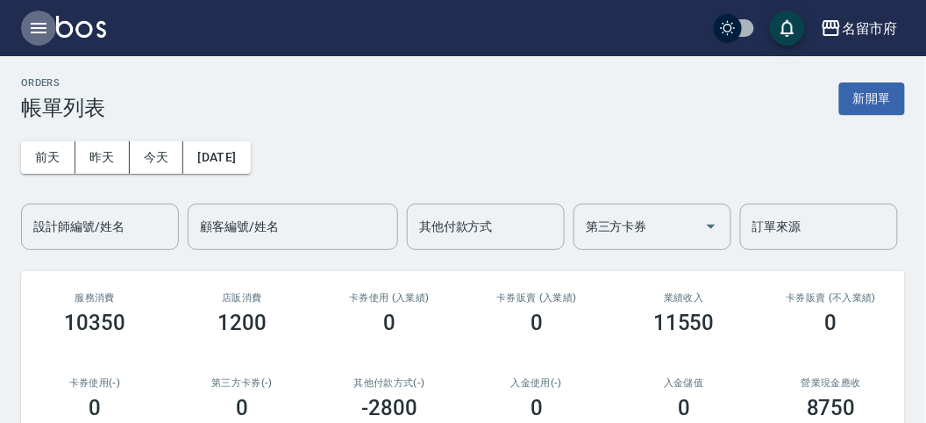
drag, startPoint x: 28, startPoint y: 25, endPoint x: 5, endPoint y: 26, distance: 22.9
click at [5, 26] on div "名留市府 登出" at bounding box center [463, 28] width 926 height 56
click at [51, 19] on button "button" at bounding box center [38, 28] width 35 height 35
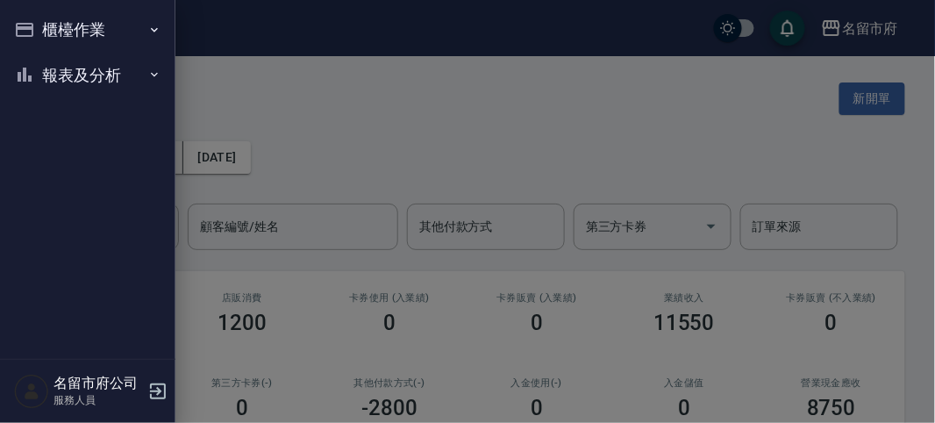
click at [68, 46] on button "櫃檯作業" at bounding box center [87, 30] width 161 height 46
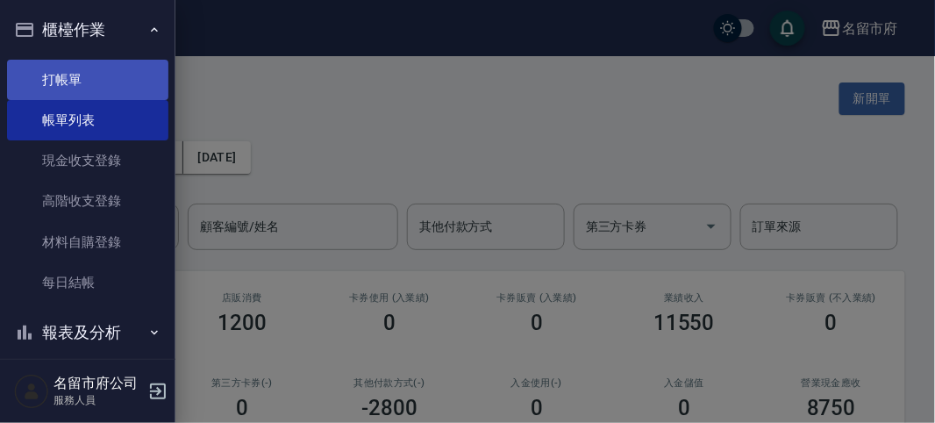
click at [75, 81] on link "打帳單" at bounding box center [87, 80] width 161 height 40
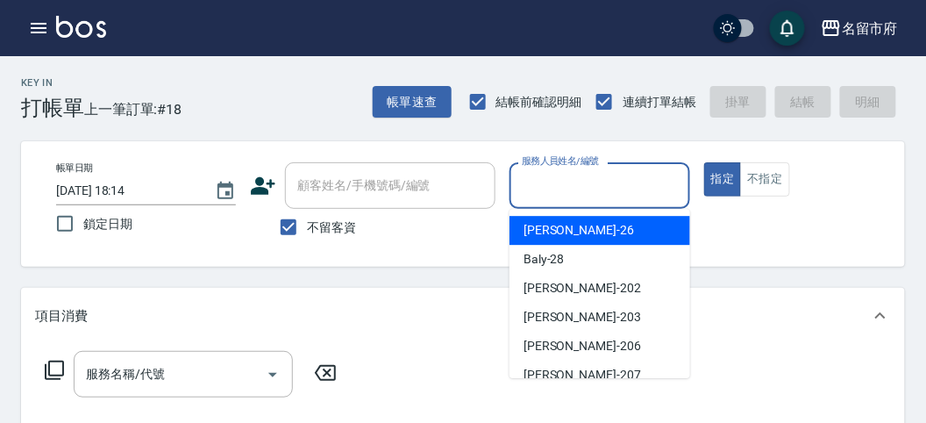
drag, startPoint x: 566, startPoint y: 172, endPoint x: 562, endPoint y: 211, distance: 39.6
click at [565, 179] on input "服務人員姓名/編號" at bounding box center [600, 185] width 164 height 31
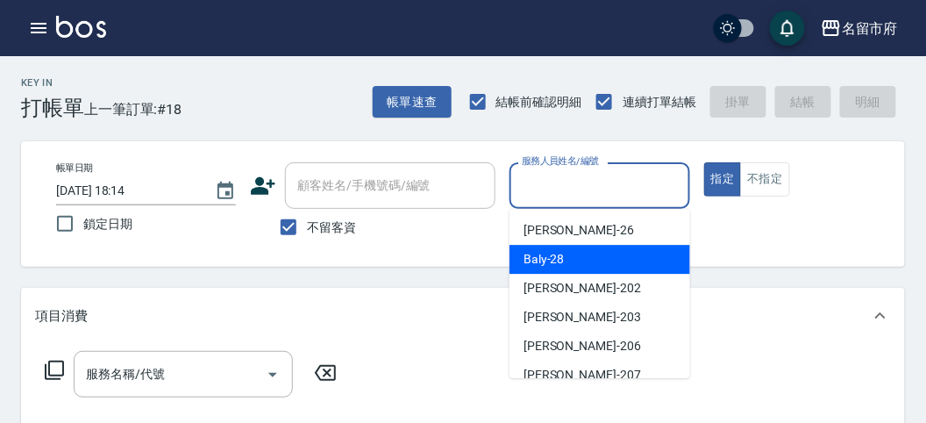
drag, startPoint x: 556, startPoint y: 265, endPoint x: 223, endPoint y: 315, distance: 337.1
click at [552, 268] on span "Baly -28" at bounding box center [544, 259] width 41 height 18
type input "Baly-28"
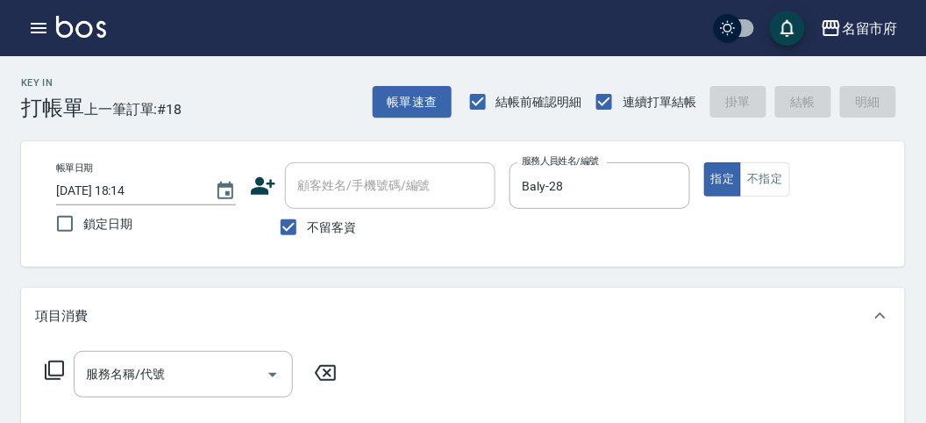
click at [52, 368] on icon at bounding box center [54, 370] width 21 height 21
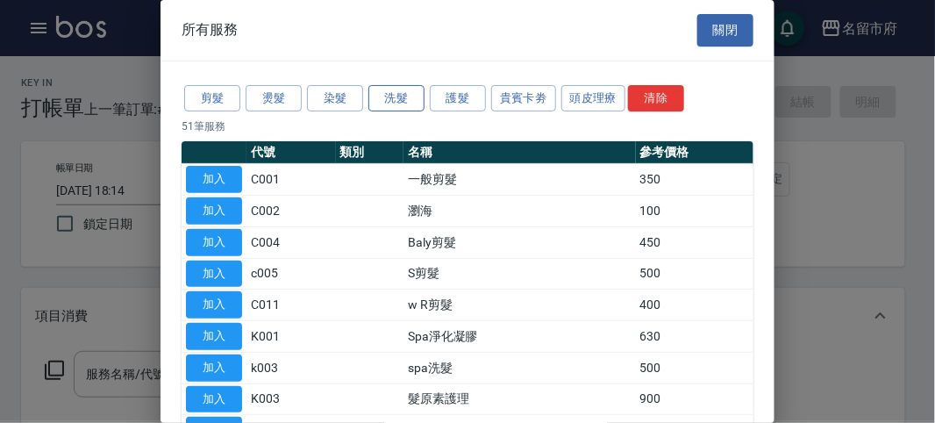
click at [396, 103] on button "洗髮" at bounding box center [396, 98] width 56 height 27
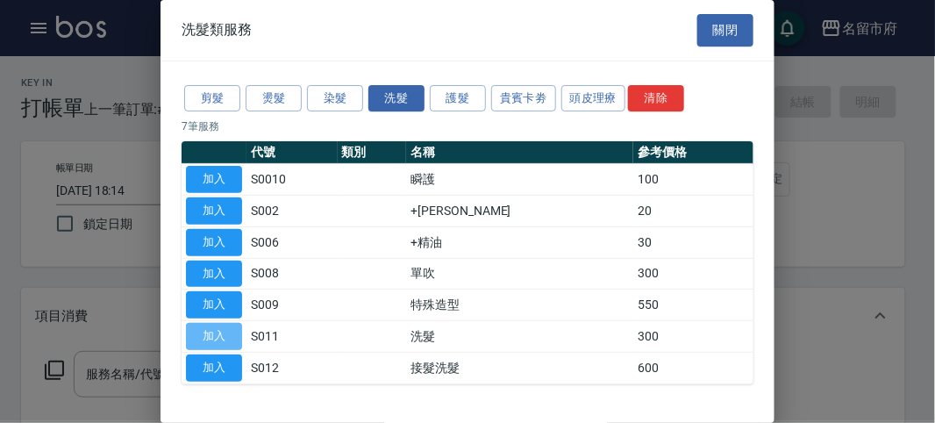
drag, startPoint x: 200, startPoint y: 323, endPoint x: 252, endPoint y: 313, distance: 52.6
click at [201, 325] on button "加入" at bounding box center [214, 336] width 56 height 27
type input "洗髮(S011)"
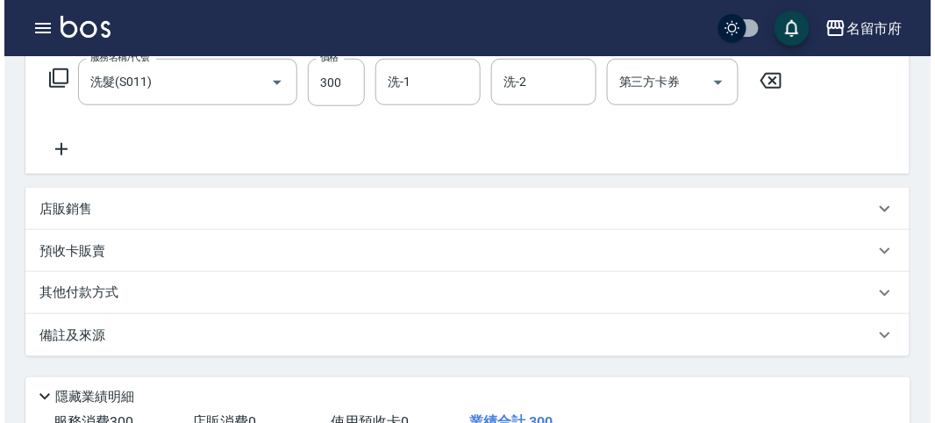
scroll to position [513, 0]
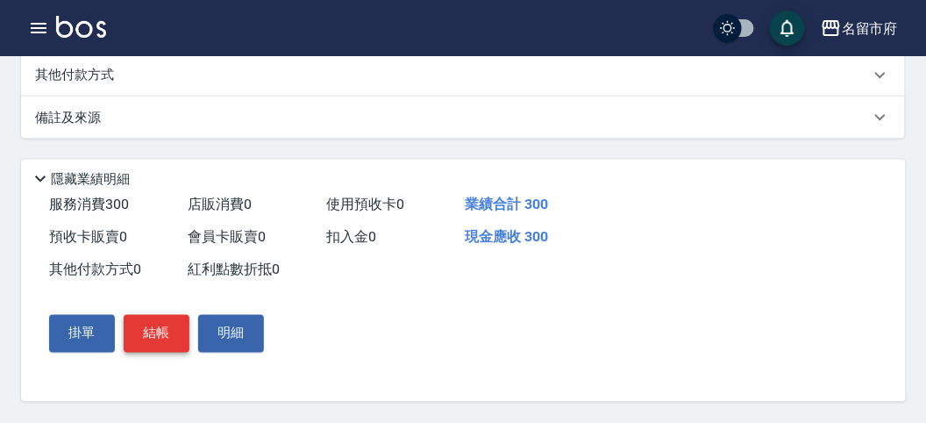
click at [157, 340] on button "結帳" at bounding box center [157, 333] width 66 height 37
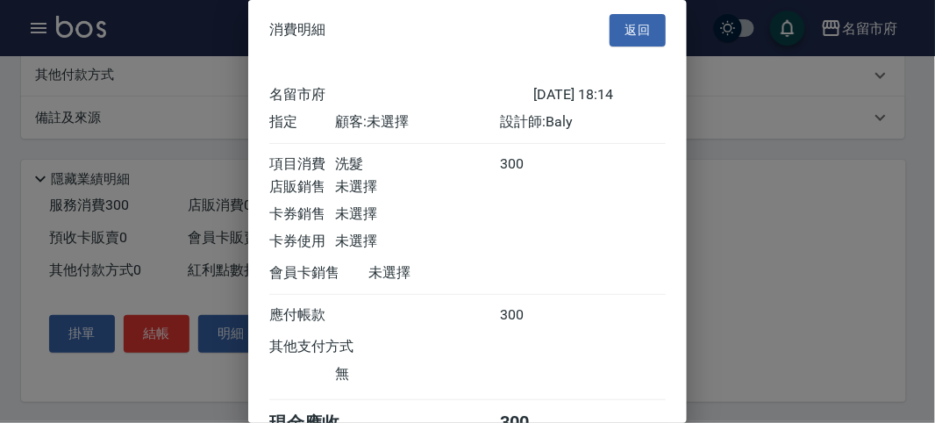
scroll to position [97, 0]
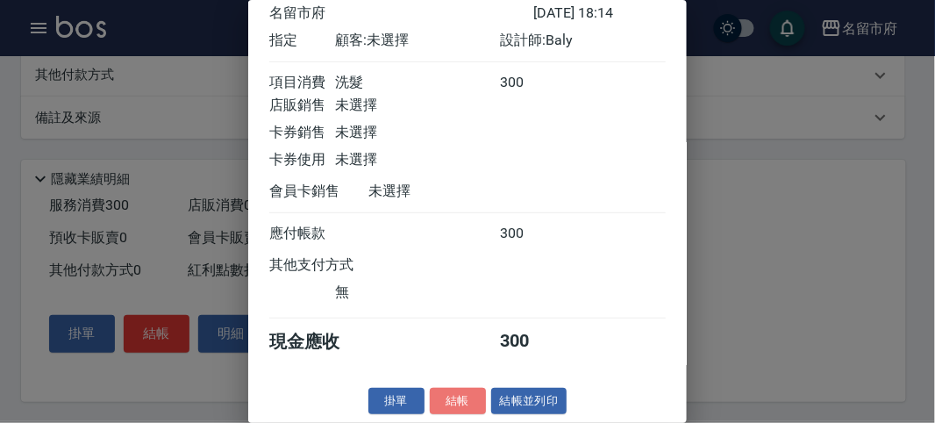
drag, startPoint x: 439, startPoint y: 396, endPoint x: 439, endPoint y: 376, distance: 19.3
click at [439, 389] on button "結帳" at bounding box center [458, 401] width 56 height 27
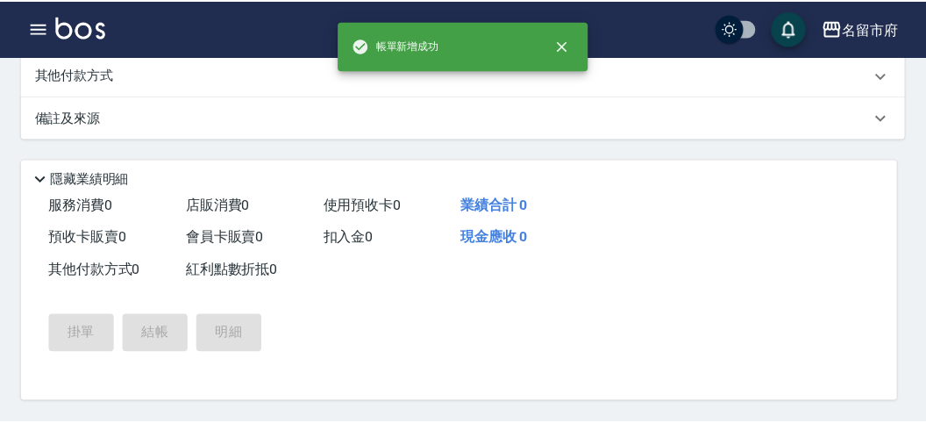
scroll to position [0, 0]
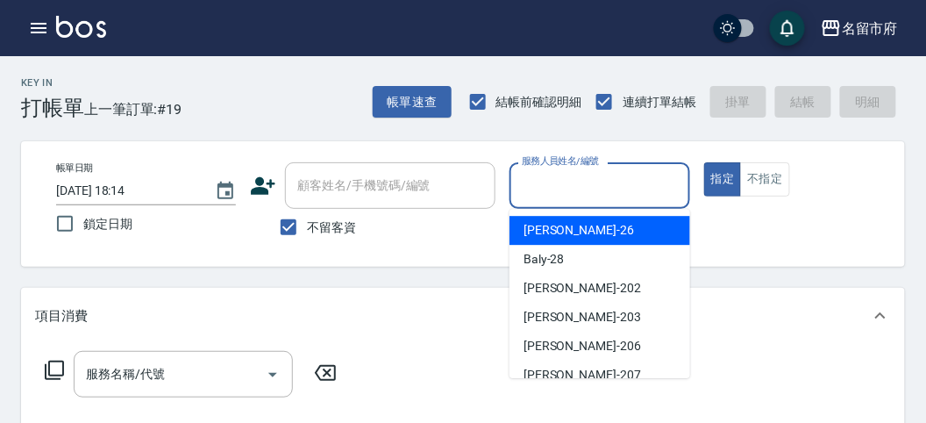
click at [536, 179] on input "服務人員姓名/編號" at bounding box center [600, 185] width 164 height 31
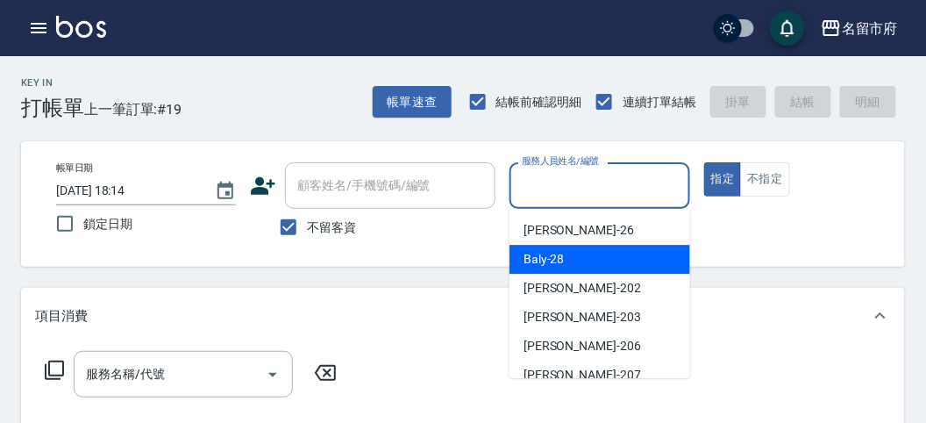
click at [525, 267] on span "Baly -28" at bounding box center [544, 259] width 41 height 18
type input "Baly-28"
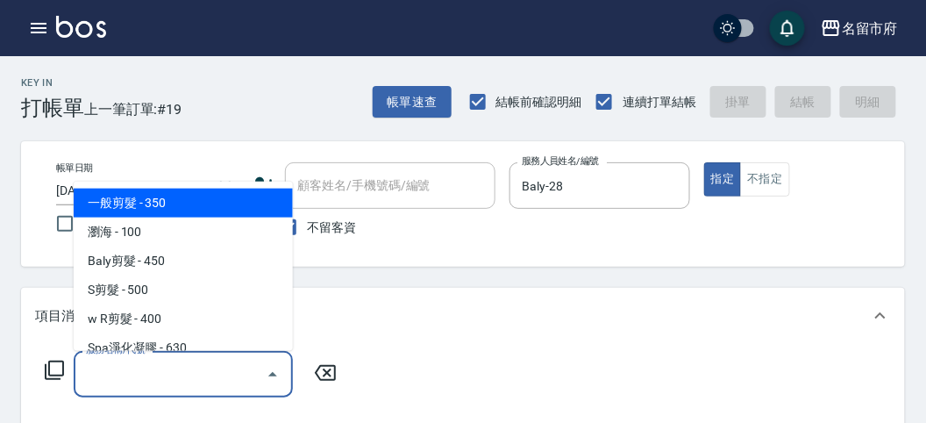
click at [200, 376] on input "服務名稱/代號" at bounding box center [170, 374] width 177 height 31
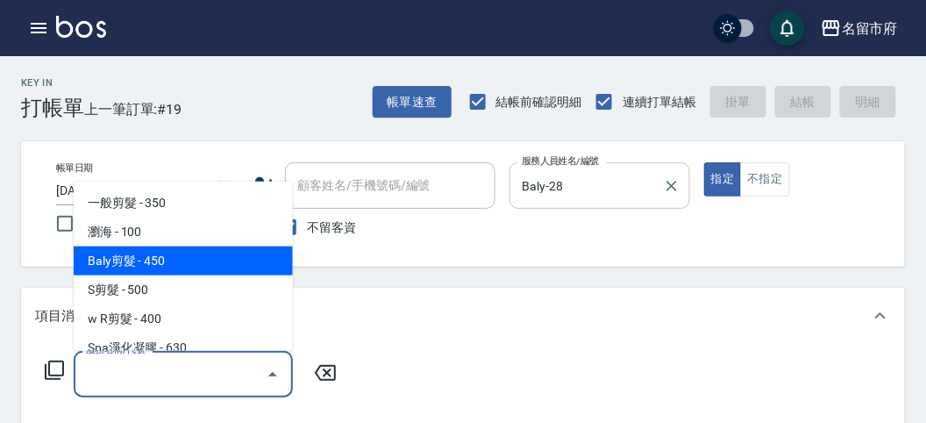
drag, startPoint x: 629, startPoint y: 202, endPoint x: 643, endPoint y: 199, distance: 14.3
click at [630, 202] on div "Baly-28 服務人員姓名/編號" at bounding box center [600, 185] width 180 height 46
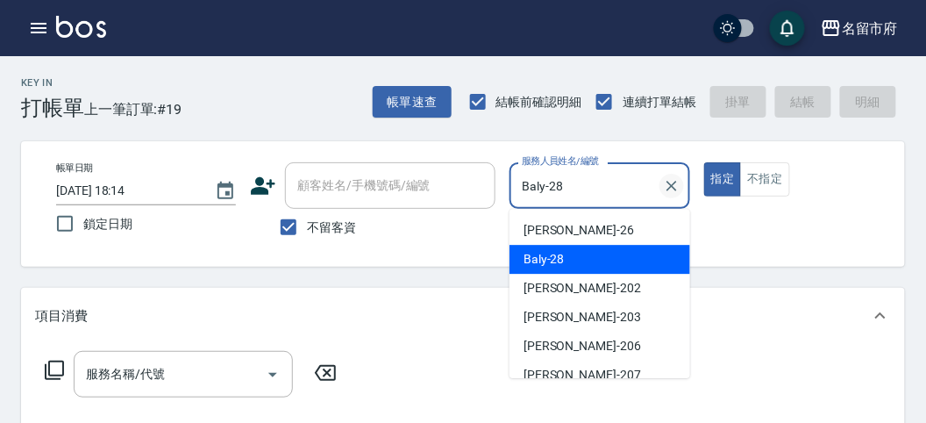
click at [668, 186] on icon "Clear" at bounding box center [672, 186] width 18 height 18
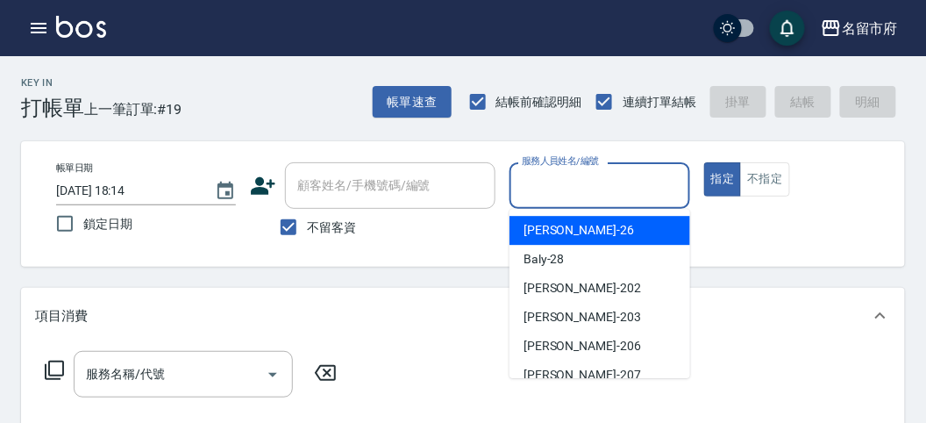
drag, startPoint x: 367, startPoint y: 279, endPoint x: 419, endPoint y: 297, distance: 55.8
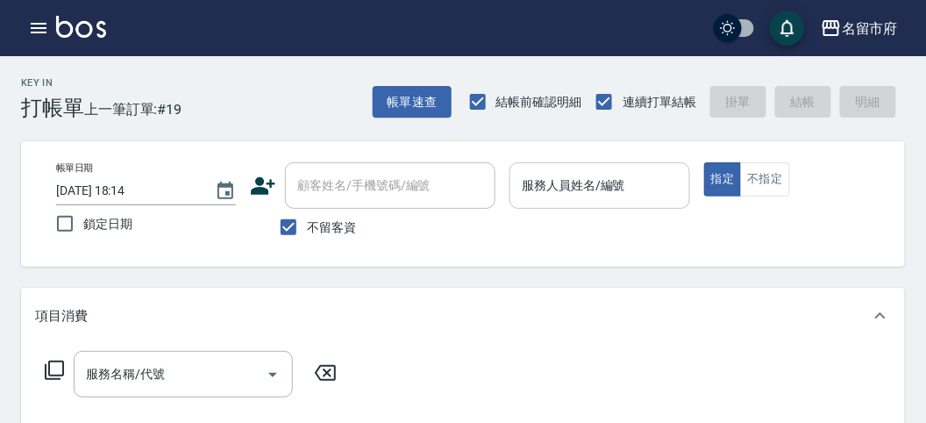
click at [533, 192] on input "服務人員姓名/編號" at bounding box center [600, 185] width 164 height 31
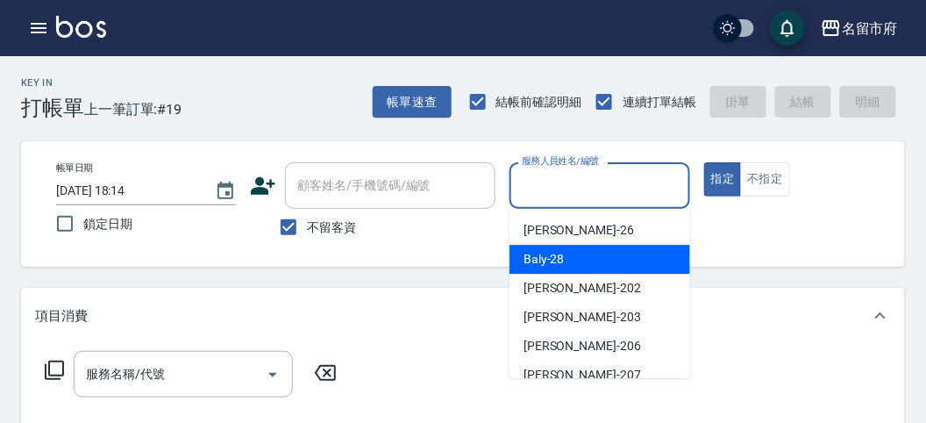
click at [525, 268] on span "Baly -28" at bounding box center [544, 259] width 41 height 18
type input "Baly-28"
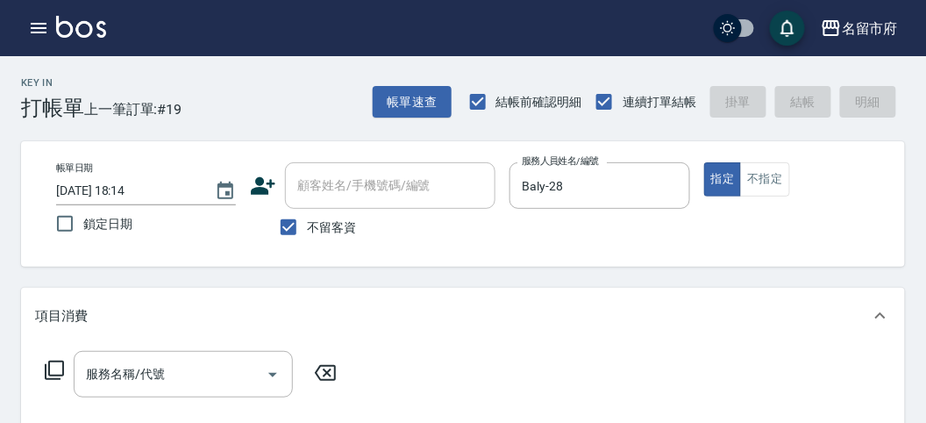
click at [47, 358] on div "服務名稱/代號 服務名稱/代號" at bounding box center [191, 374] width 312 height 46
click at [54, 373] on icon at bounding box center [54, 370] width 21 height 21
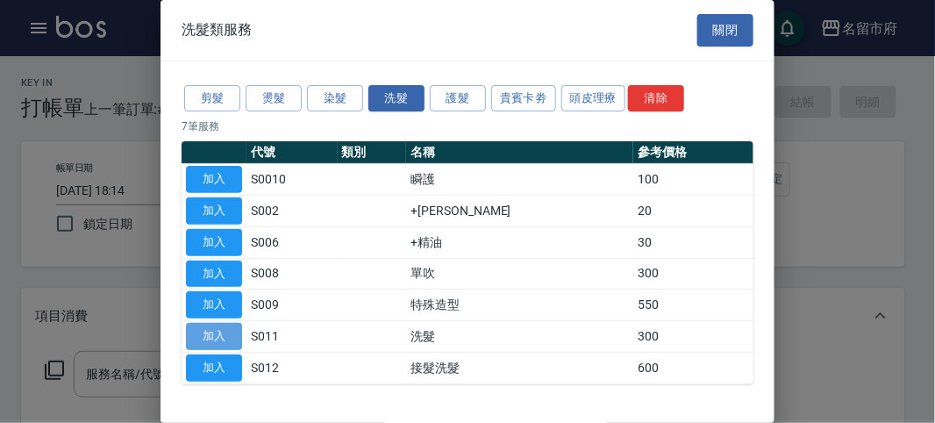
click at [227, 338] on button "加入" at bounding box center [214, 336] width 56 height 27
type input "洗髮(S011)"
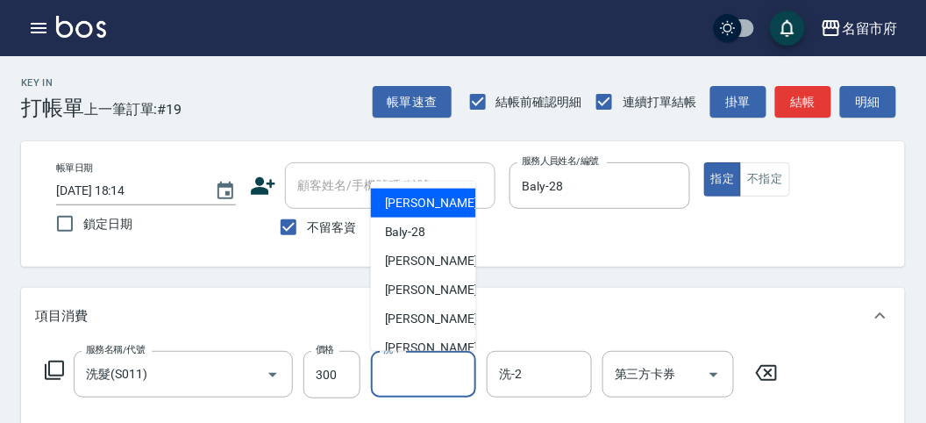
click at [404, 376] on input "洗-1" at bounding box center [423, 374] width 89 height 31
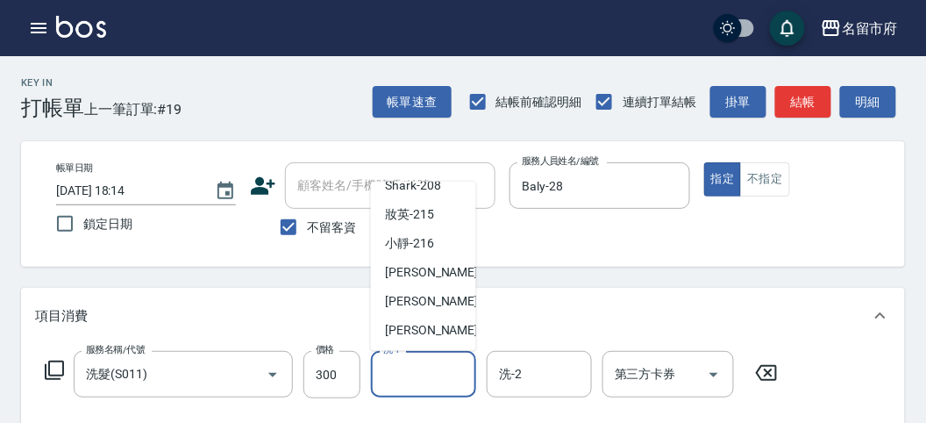
scroll to position [389, 0]
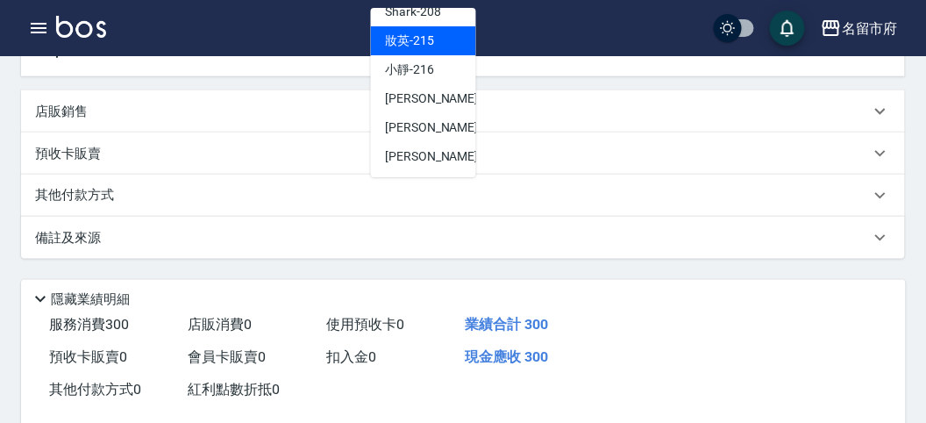
click at [391, 44] on span "妝英 -215" at bounding box center [409, 41] width 49 height 18
type input "妝英-215"
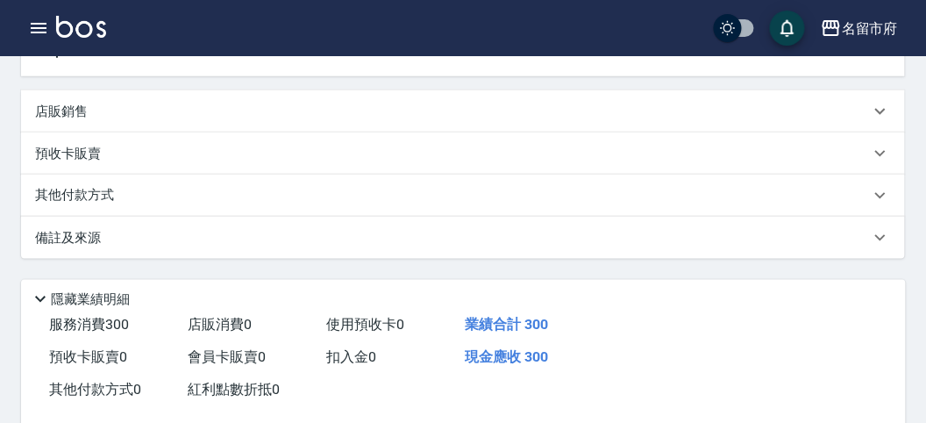
scroll to position [97, 0]
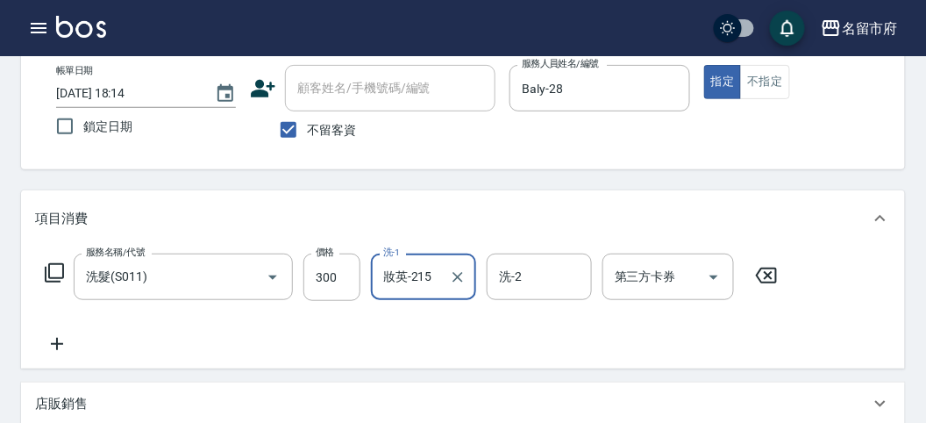
click at [54, 265] on icon at bounding box center [54, 272] width 21 height 21
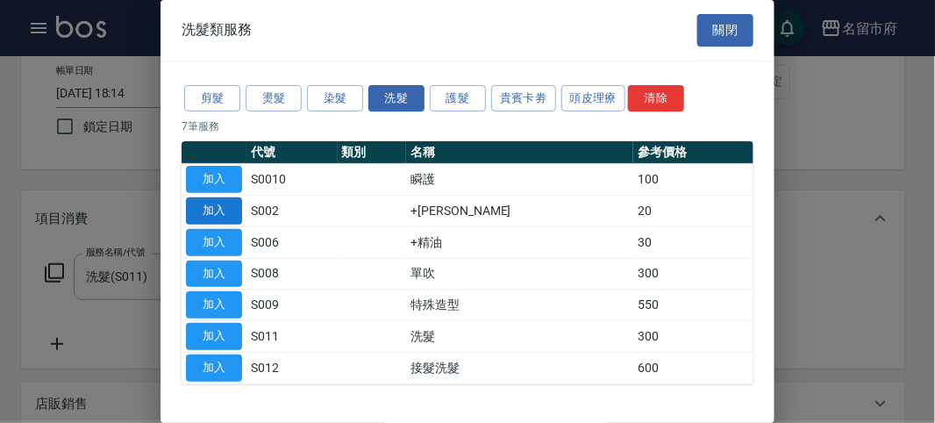
click at [189, 200] on button "加入" at bounding box center [214, 210] width 56 height 27
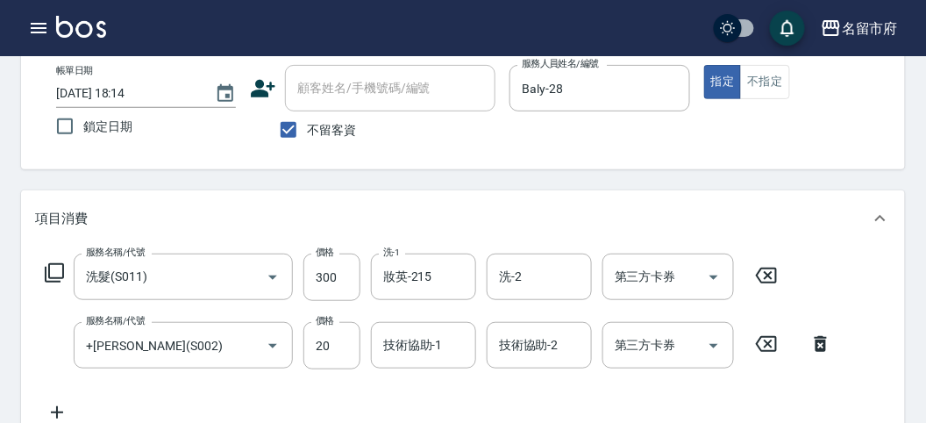
click at [46, 276] on icon at bounding box center [54, 272] width 21 height 21
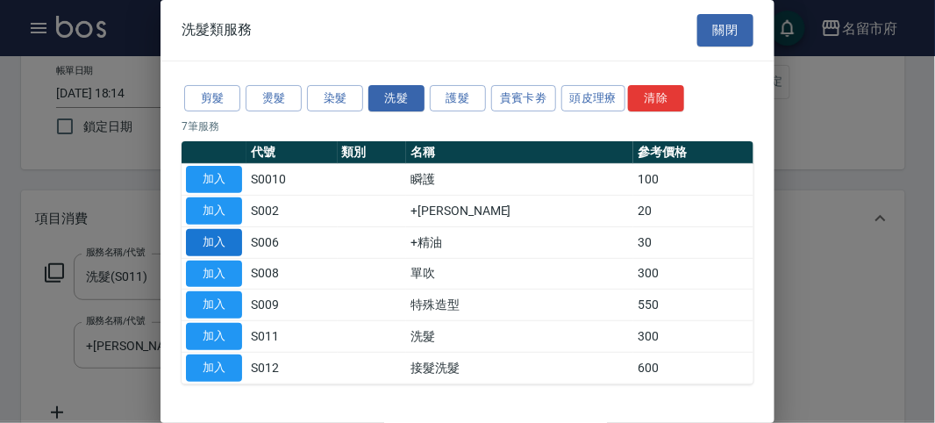
click at [200, 229] on button "加入" at bounding box center [214, 242] width 56 height 27
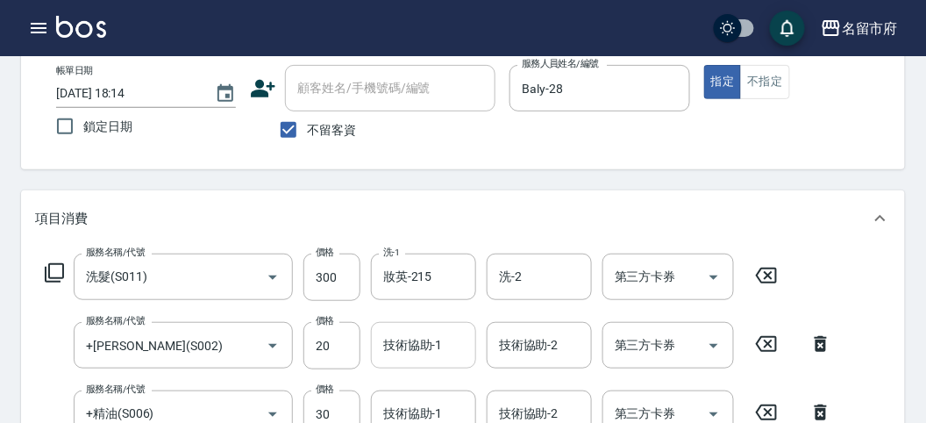
click at [435, 354] on input "技術協助-1" at bounding box center [423, 345] width 89 height 31
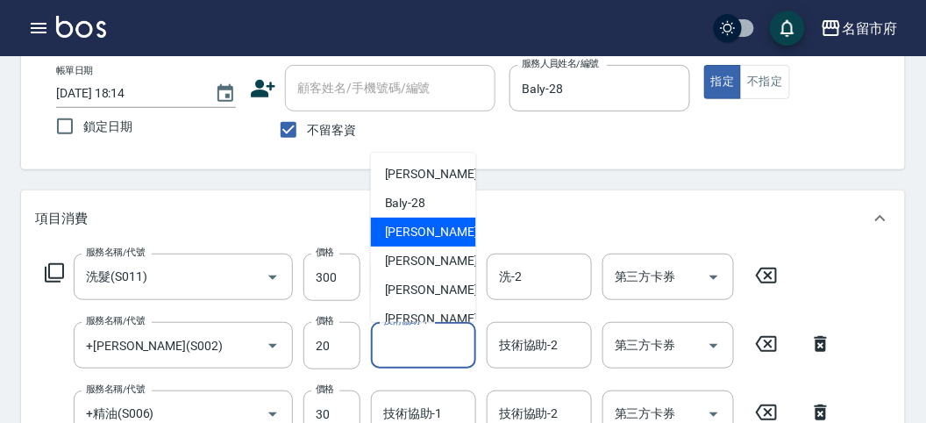
scroll to position [191, 0]
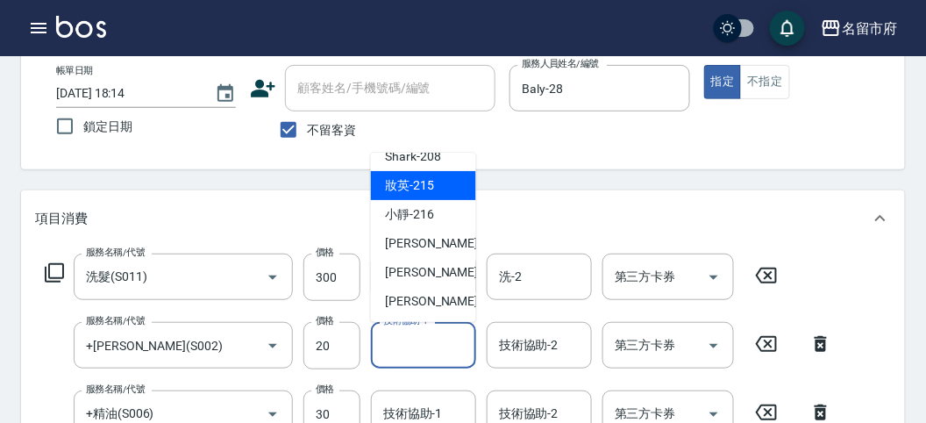
click at [415, 183] on span "妝英 -215" at bounding box center [409, 185] width 49 height 18
type input "妝英-215"
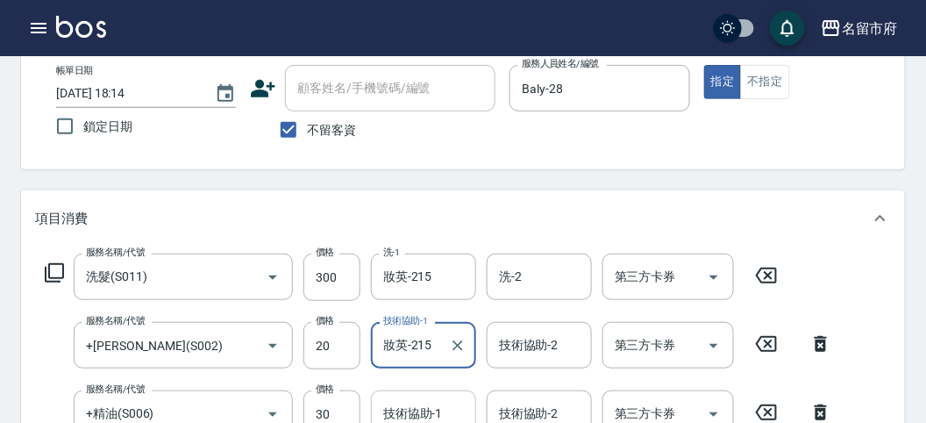
click at [412, 419] on input "技術協助-1" at bounding box center [423, 413] width 89 height 31
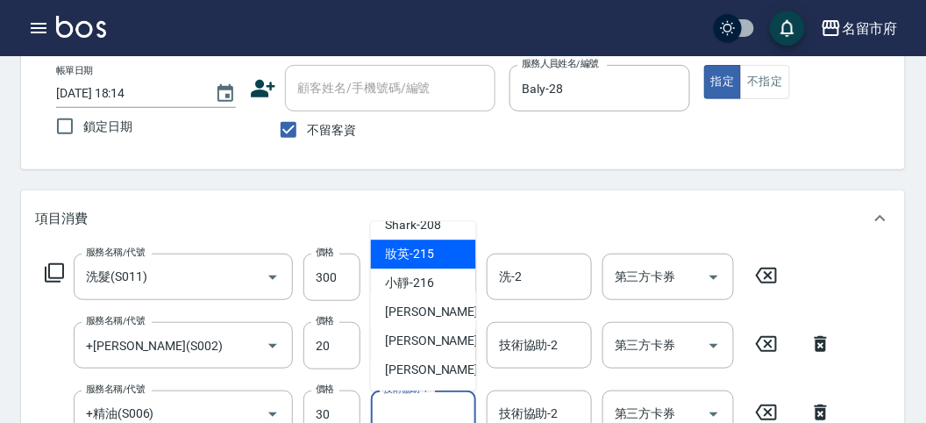
click at [417, 266] on div "妝英 -215" at bounding box center [423, 254] width 105 height 29
type input "妝英-215"
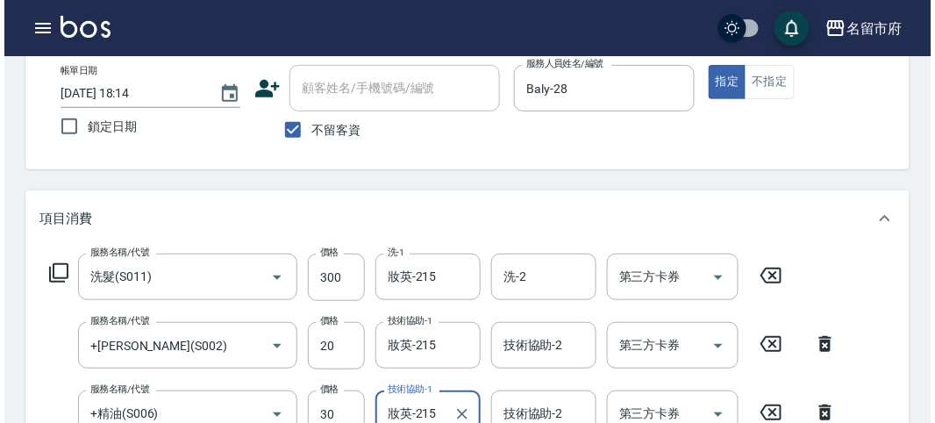
scroll to position [650, 0]
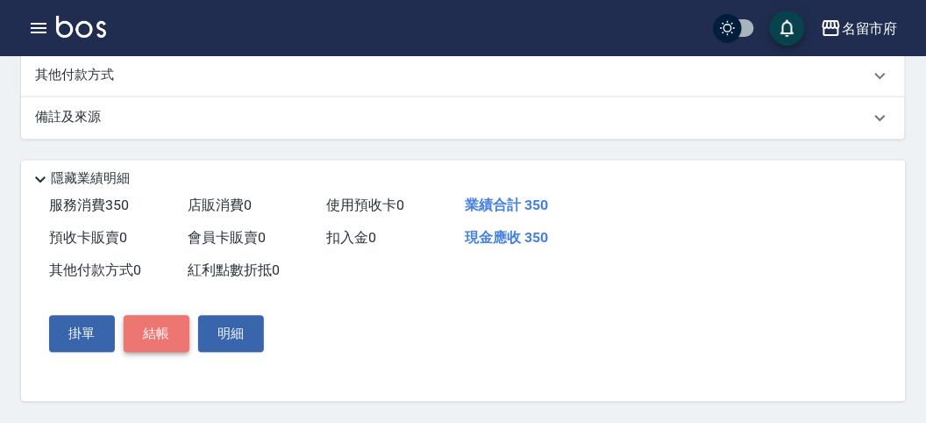
click at [175, 332] on button "結帳" at bounding box center [157, 334] width 66 height 37
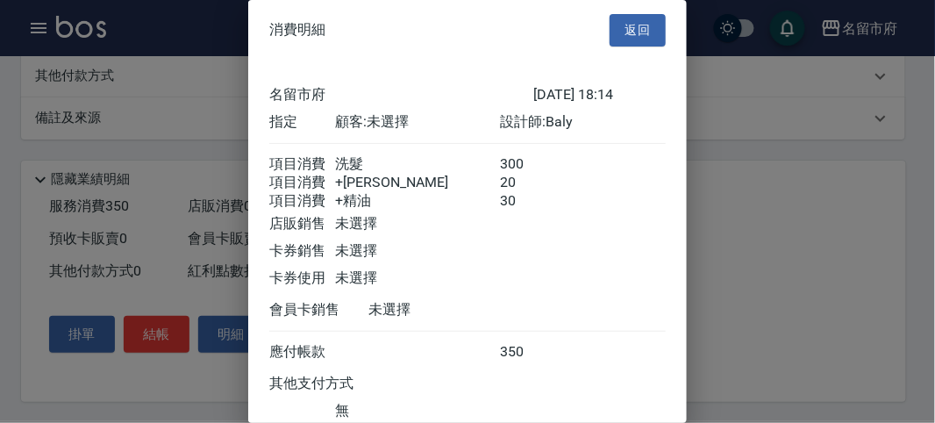
scroll to position [137, 0]
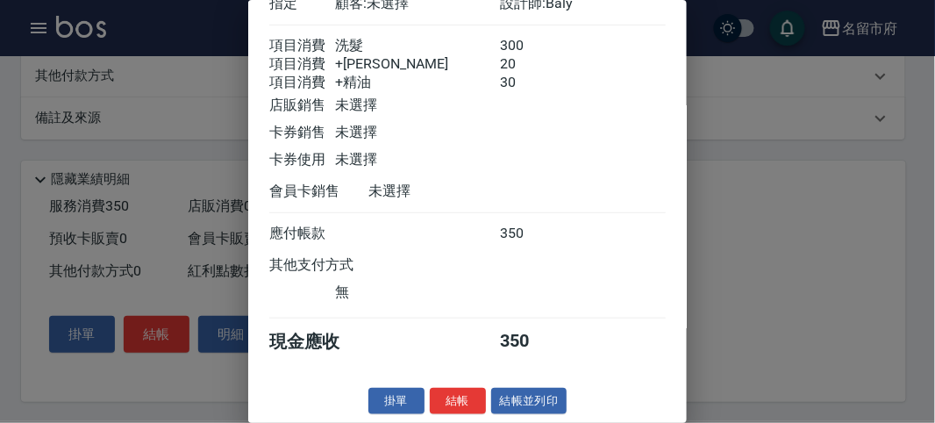
drag, startPoint x: 455, startPoint y: 396, endPoint x: 457, endPoint y: 360, distance: 36.9
click at [453, 396] on button "結帳" at bounding box center [458, 401] width 56 height 27
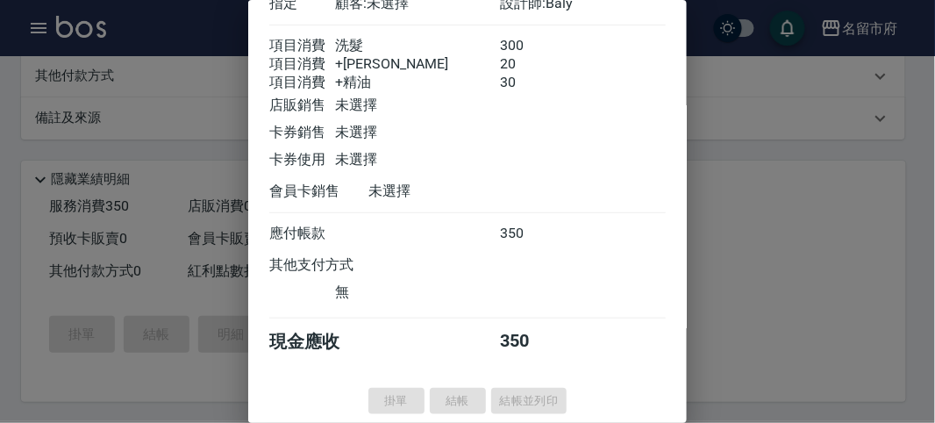
type input "[DATE] 18:26"
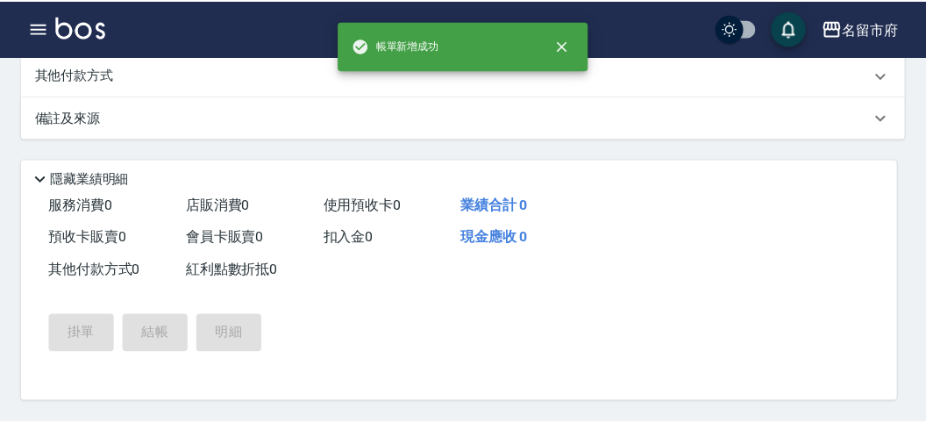
scroll to position [0, 0]
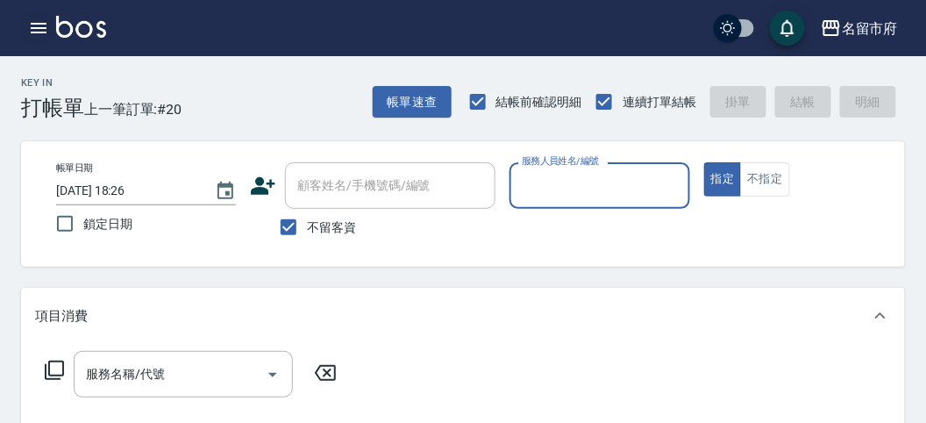
click at [41, 26] on icon "button" at bounding box center [38, 28] width 21 height 21
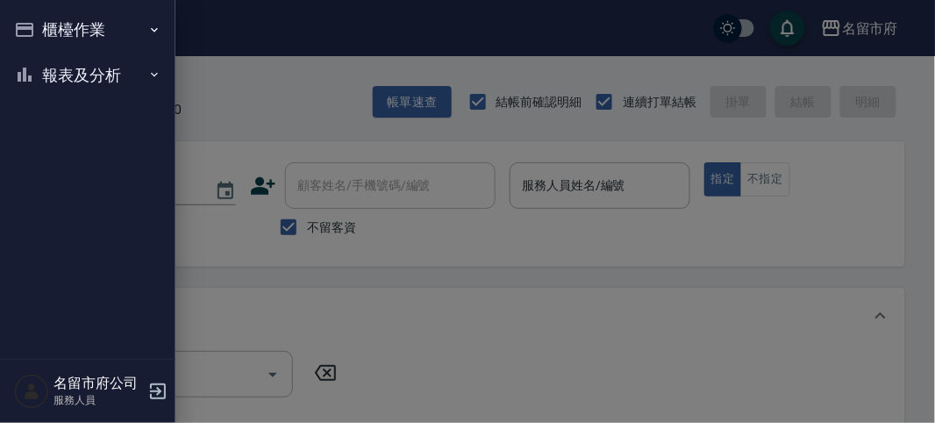
click at [79, 68] on button "報表及分析" at bounding box center [87, 76] width 161 height 46
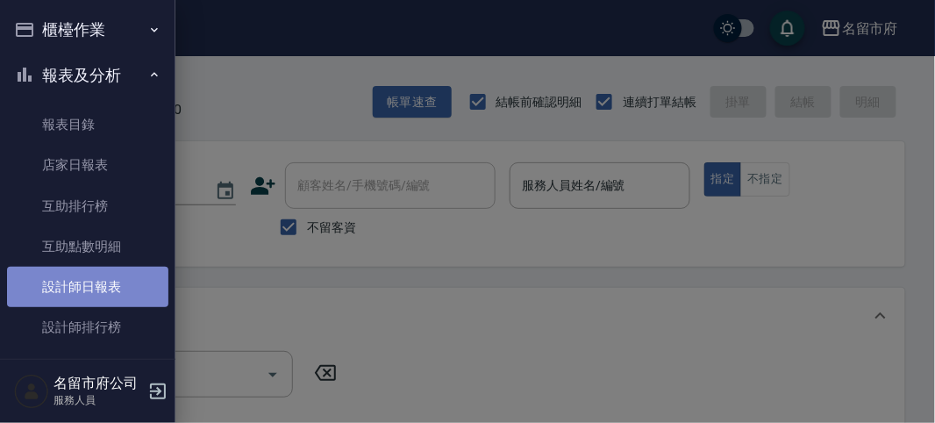
click at [95, 289] on link "設計師日報表" at bounding box center [87, 287] width 161 height 40
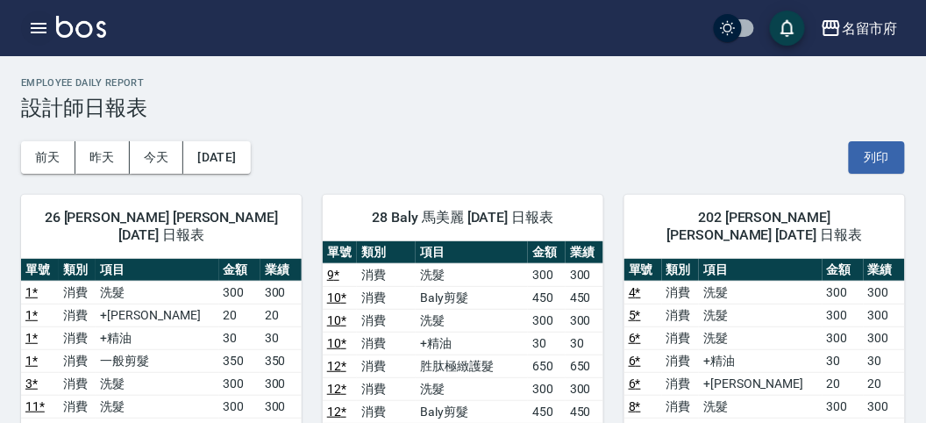
click at [43, 25] on icon "button" at bounding box center [38, 28] width 21 height 21
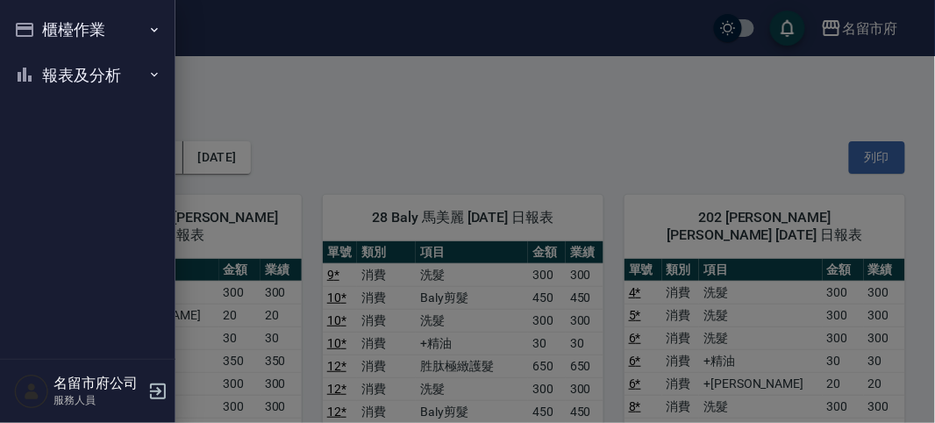
click at [43, 25] on div "櫃檯作業 打帳單 帳單列表 現金收支登錄 高階收支登錄 材料自購登錄 每日結帳 報表及分析 報表目錄 店家日報表 互助排行榜 互助點數明細 設計師日報表 設計…" at bounding box center [87, 211] width 175 height 423
click at [43, 25] on button "櫃檯作業" at bounding box center [87, 30] width 161 height 46
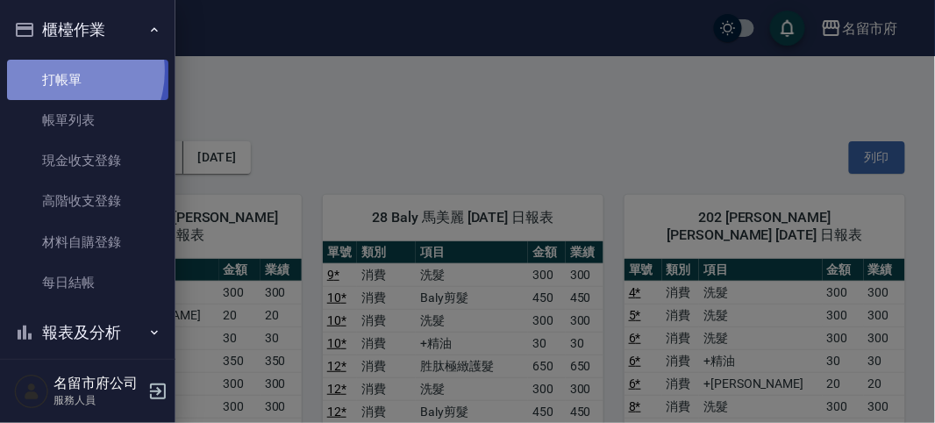
click at [61, 70] on link "打帳單" at bounding box center [87, 80] width 161 height 40
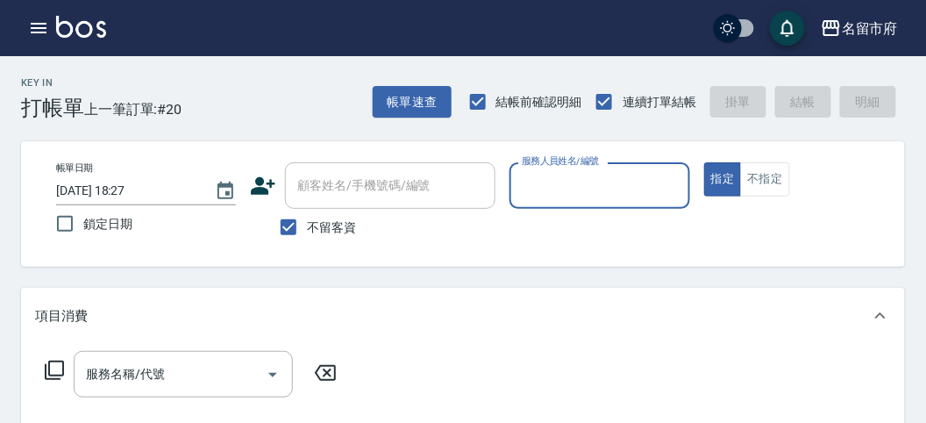
drag, startPoint x: 547, startPoint y: 162, endPoint x: 562, endPoint y: 182, distance: 24.4
click at [548, 163] on label "服務人員姓名/編號" at bounding box center [560, 160] width 77 height 13
click at [548, 170] on input "服務人員姓名/編號" at bounding box center [600, 185] width 164 height 31
click at [562, 182] on input "服務人員姓名/編號" at bounding box center [600, 185] width 164 height 31
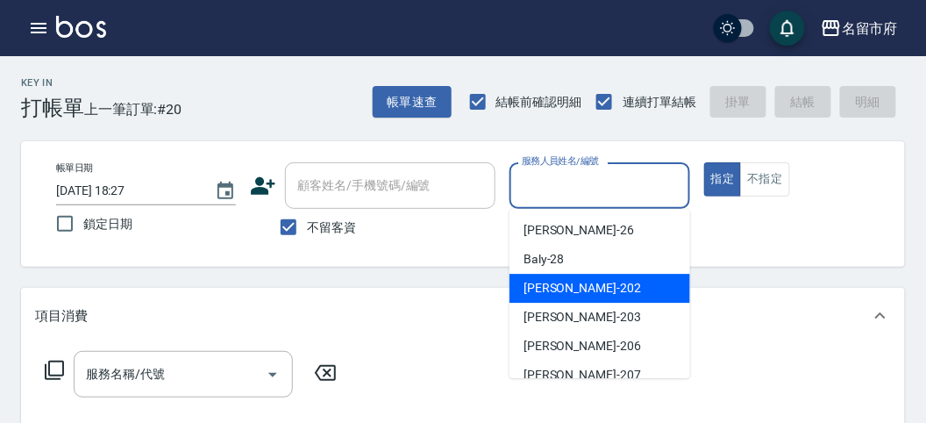
drag, startPoint x: 570, startPoint y: 291, endPoint x: 579, endPoint y: 261, distance: 31.9
click at [570, 291] on div "[PERSON_NAME] -202" at bounding box center [600, 288] width 181 height 29
type input "[PERSON_NAME]-202"
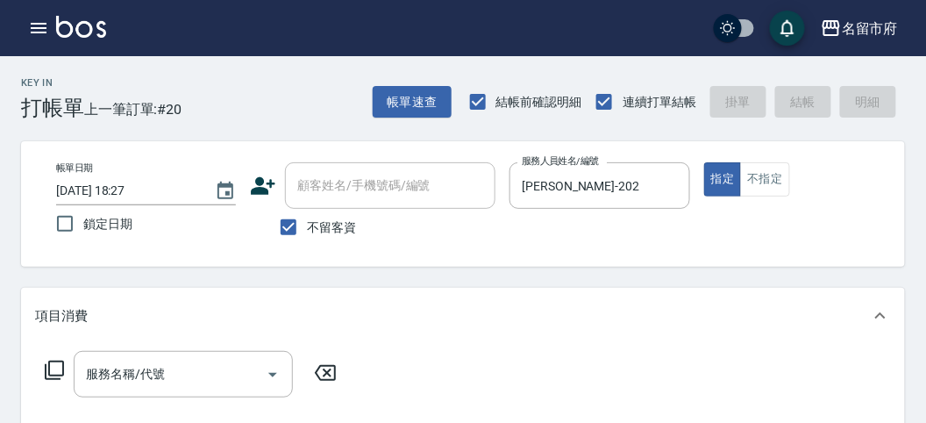
click at [56, 371] on icon at bounding box center [54, 370] width 21 height 21
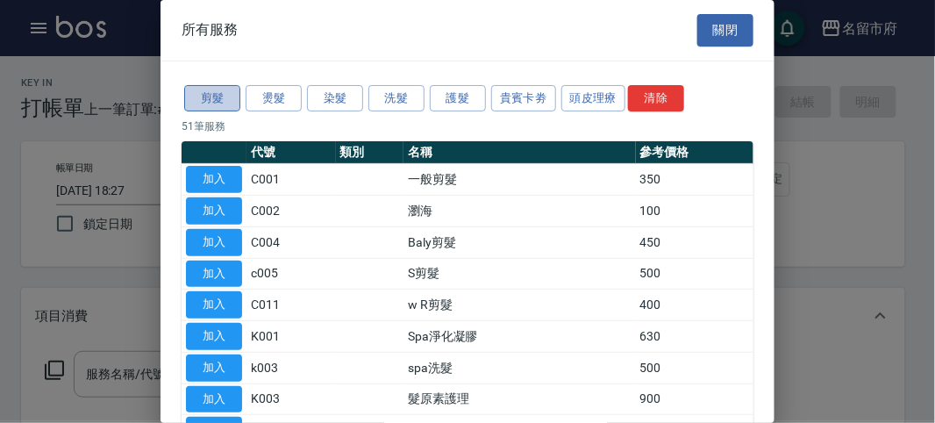
click at [216, 96] on button "剪髮" at bounding box center [212, 98] width 56 height 27
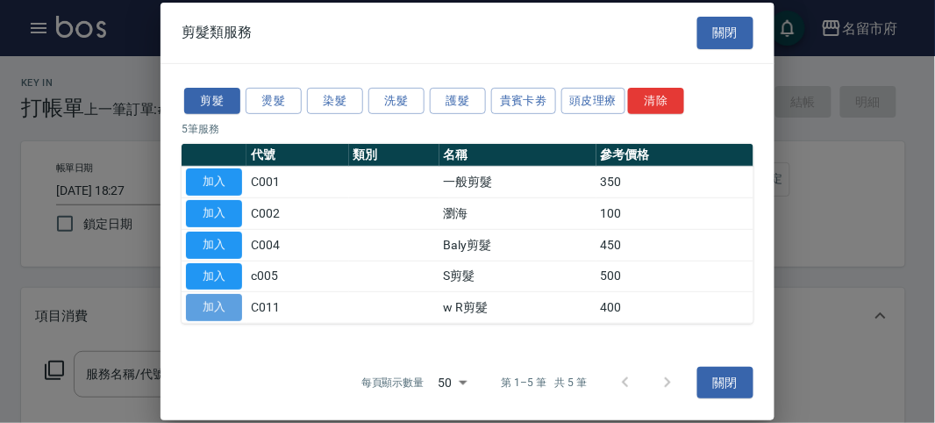
click at [224, 301] on button "加入" at bounding box center [214, 307] width 56 height 27
type input "w R剪髮(C011)"
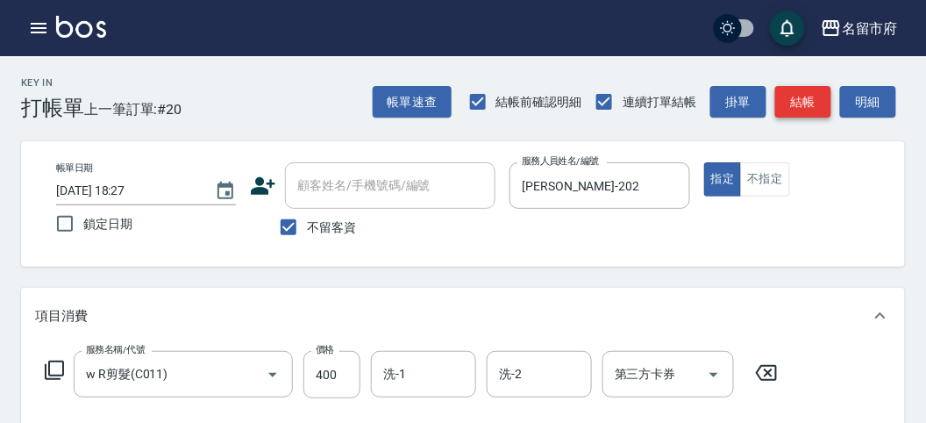
click at [789, 91] on button "結帳" at bounding box center [803, 102] width 56 height 32
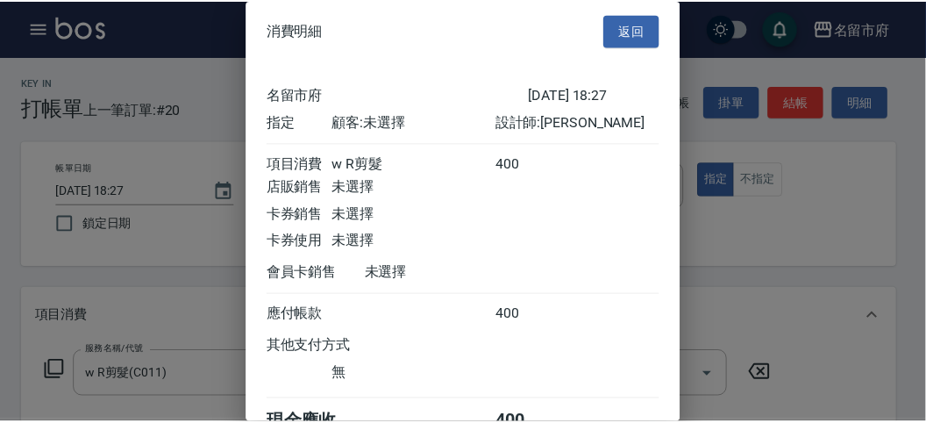
scroll to position [97, 0]
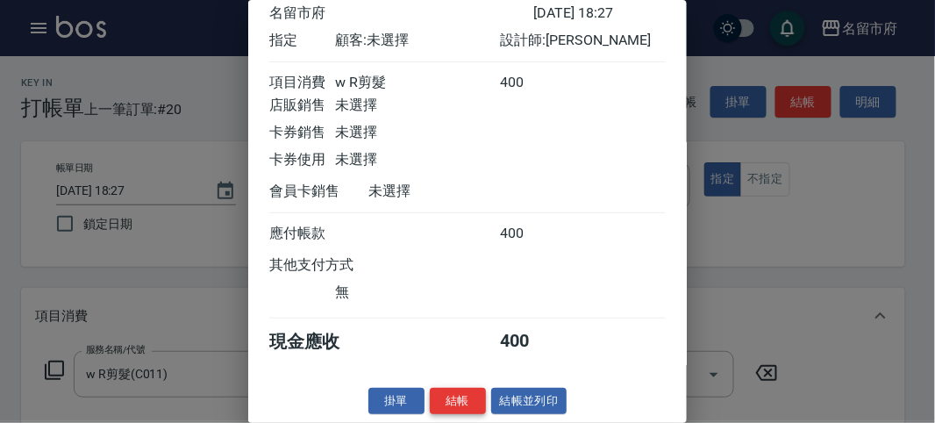
drag, startPoint x: 475, startPoint y: 396, endPoint x: 638, endPoint y: 348, distance: 169.9
click at [475, 391] on button "結帳" at bounding box center [458, 401] width 56 height 27
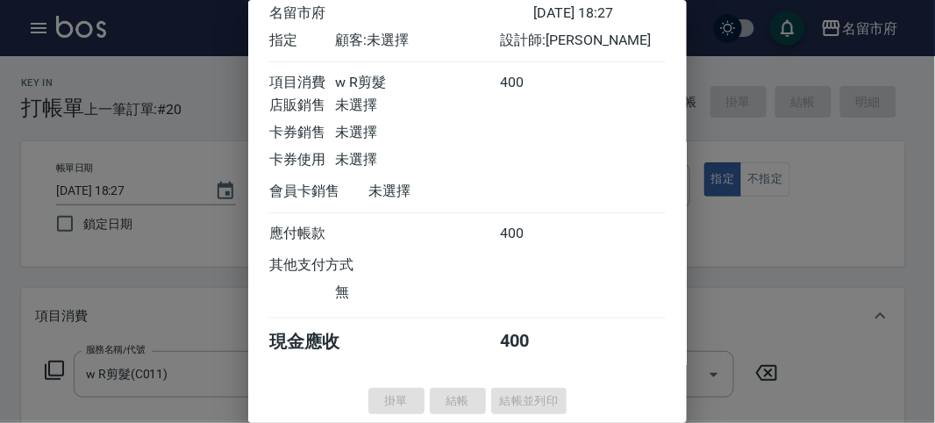
type input "[DATE] 18:35"
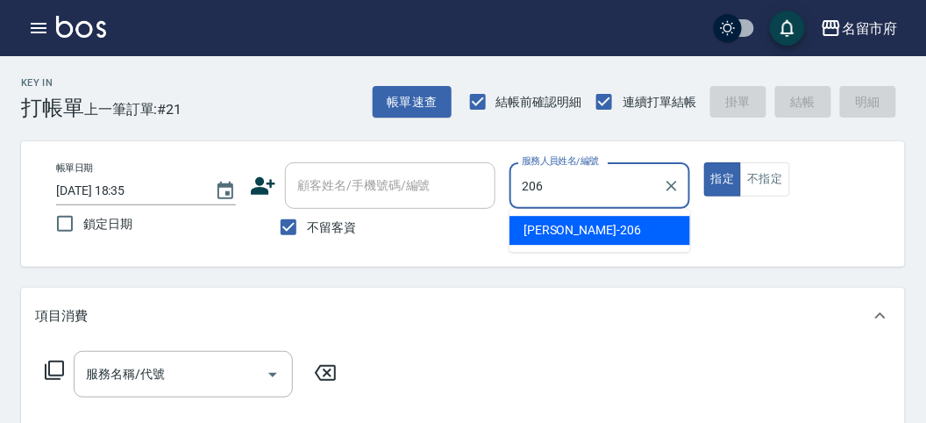
type input "206"
type button "true"
type input "[PERSON_NAME]-206"
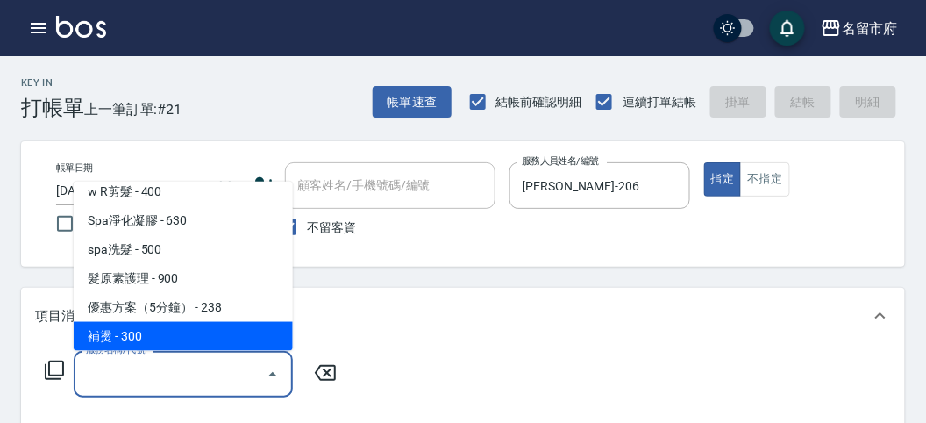
scroll to position [155, 0]
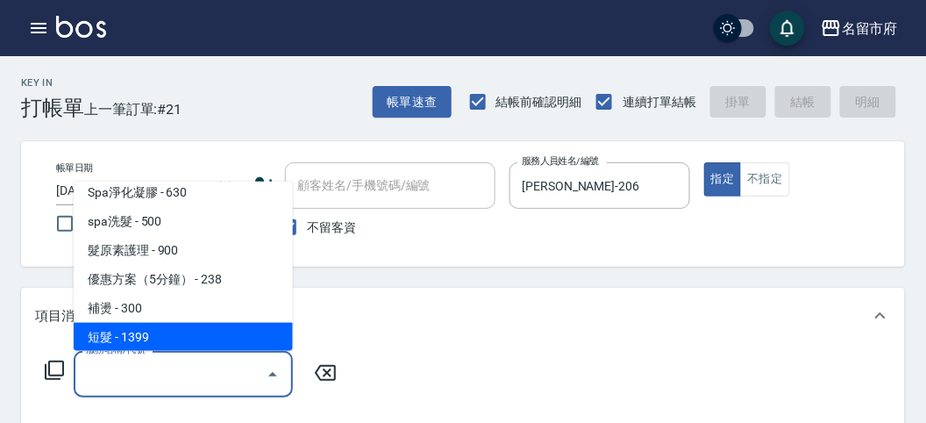
type input "短髮(P001)"
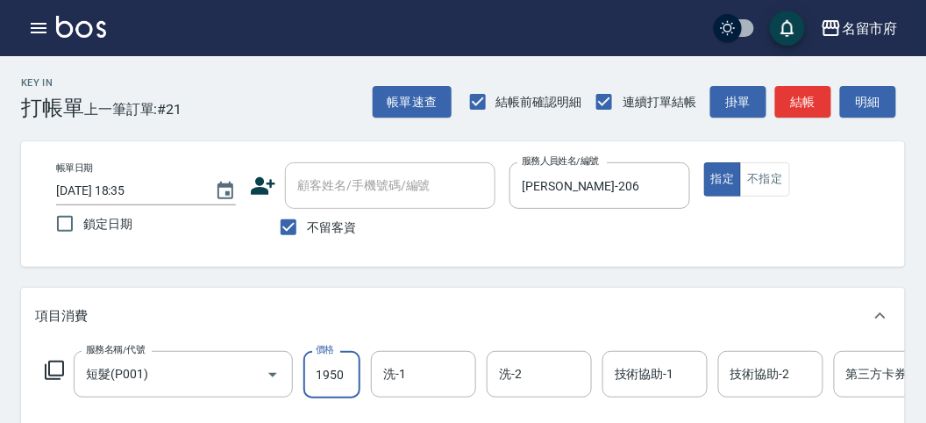
type input "1950"
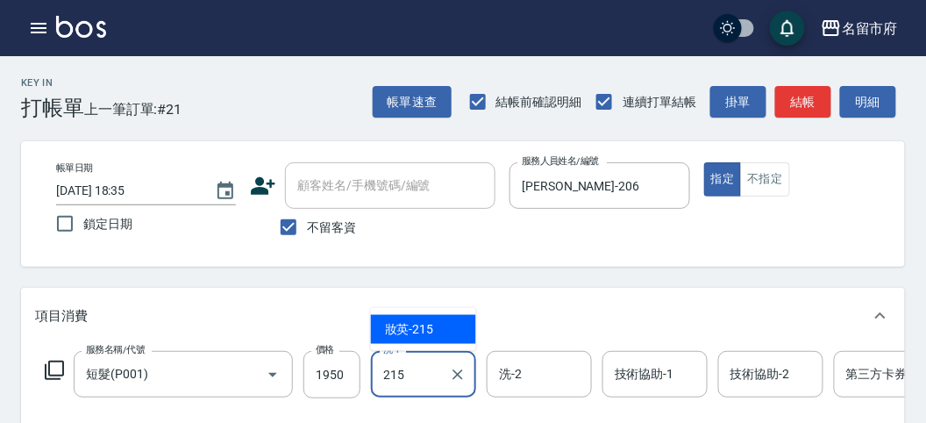
type input "妝英-215"
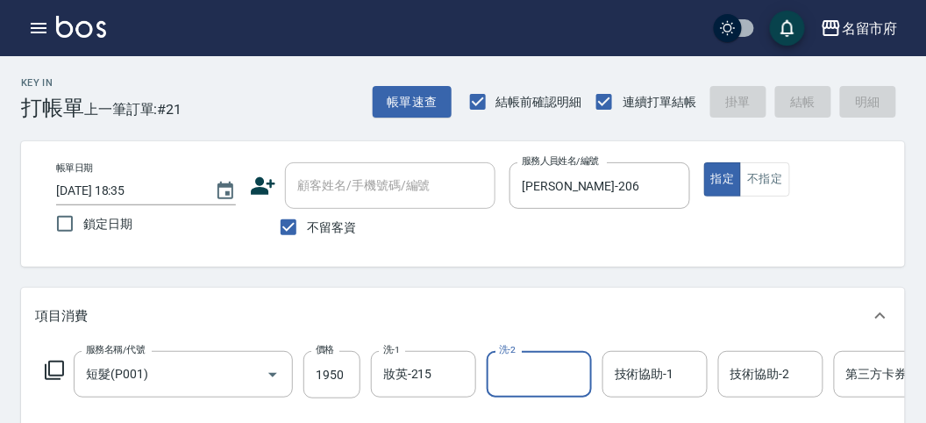
type input "[DATE] 18:51"
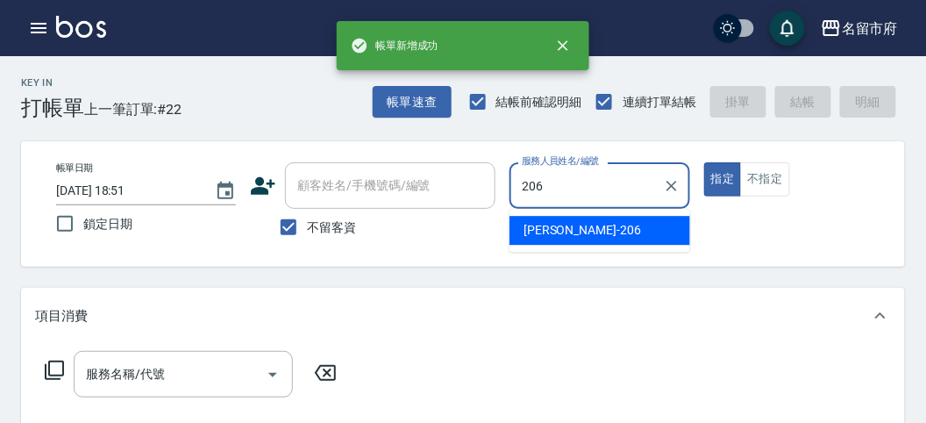
type input "[PERSON_NAME]-206"
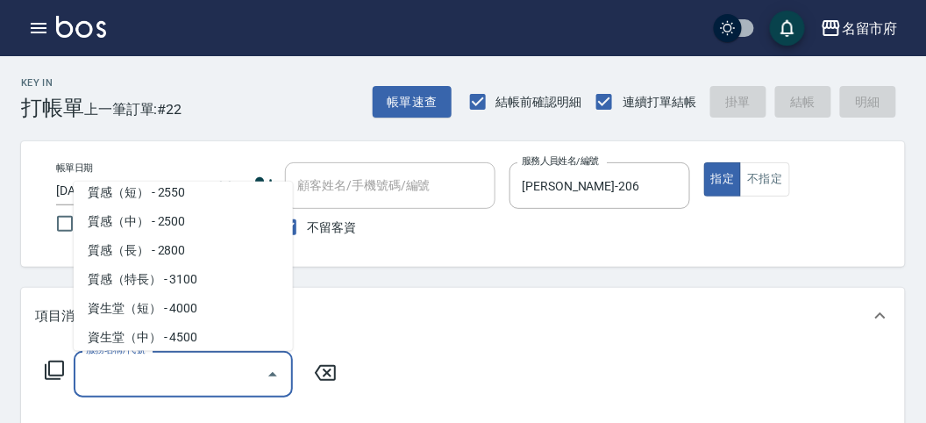
scroll to position [561, 0]
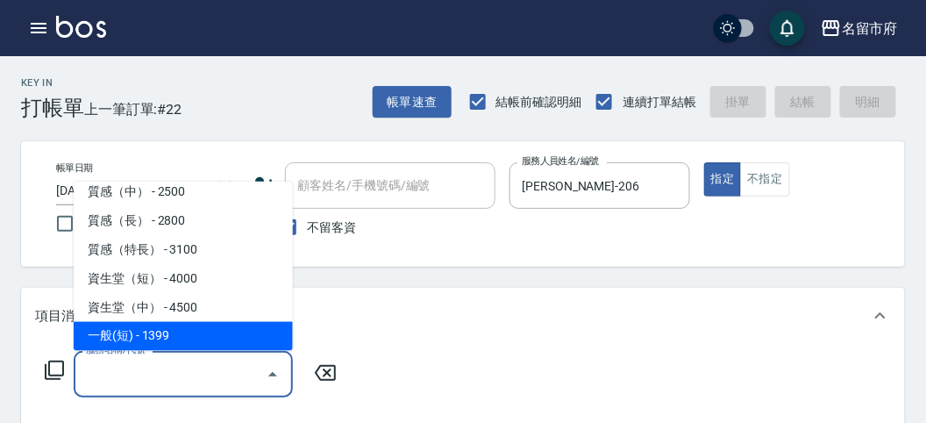
type input "一般(短)(R000)"
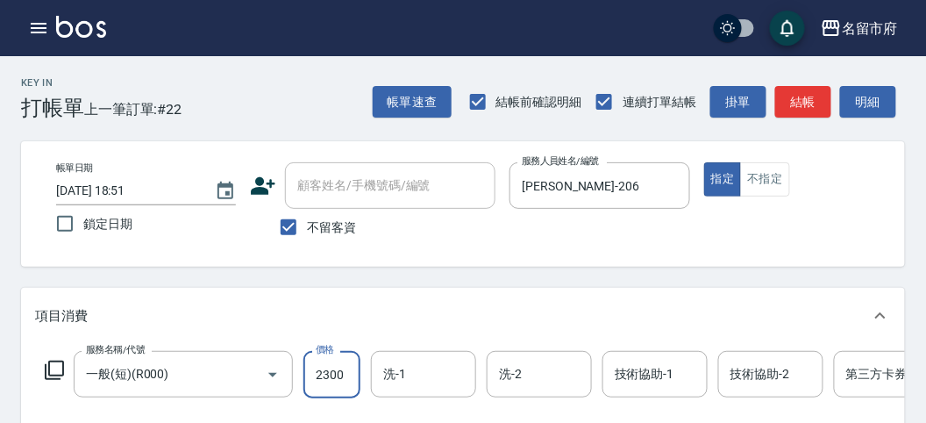
type input "2300"
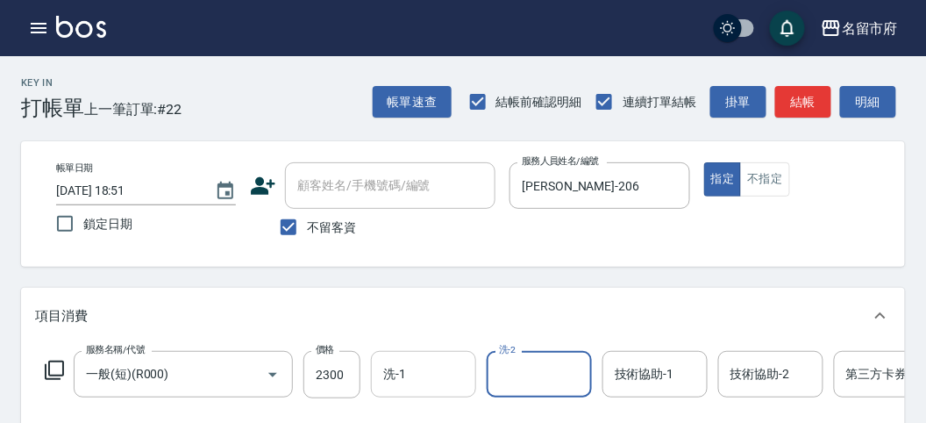
click at [389, 364] on div "洗-1 洗-1" at bounding box center [423, 374] width 105 height 46
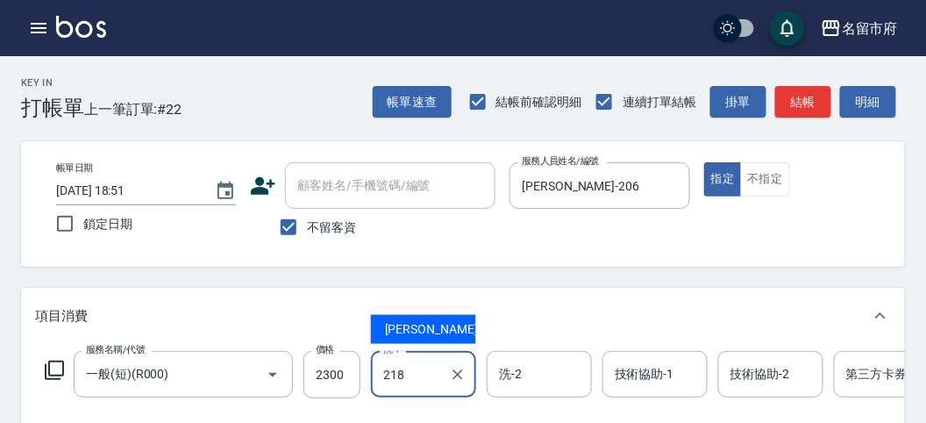
type input "Min Min-218"
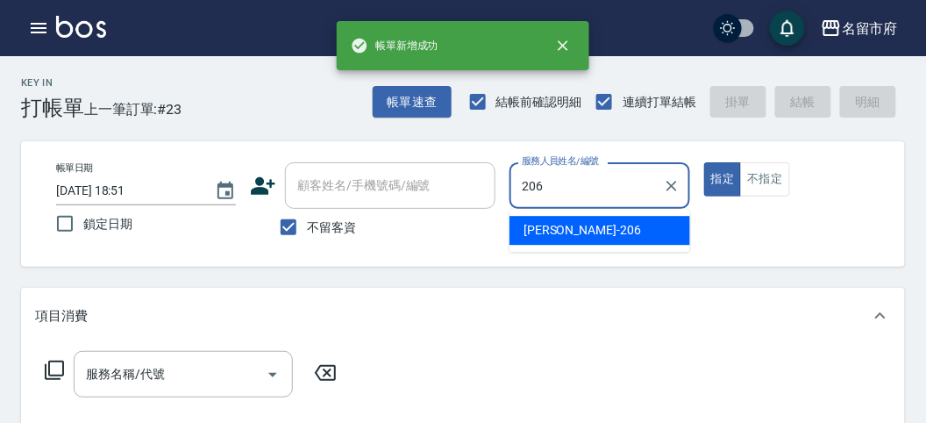
type input "[PERSON_NAME]-206"
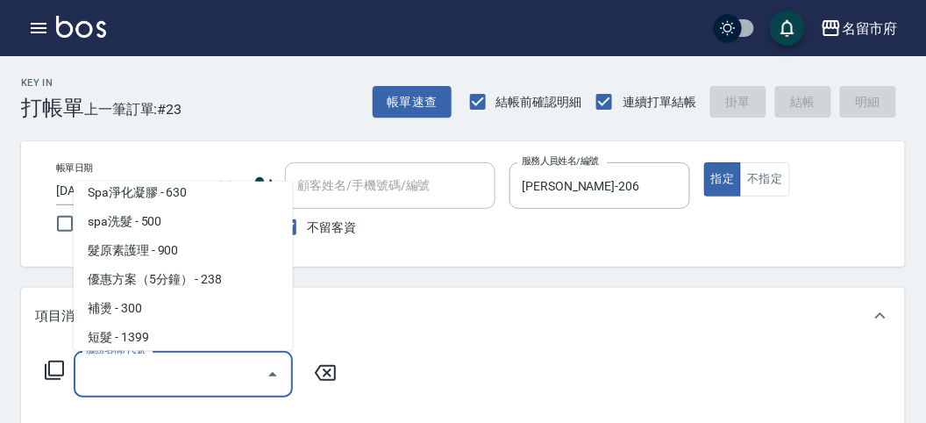
scroll to position [184, 0]
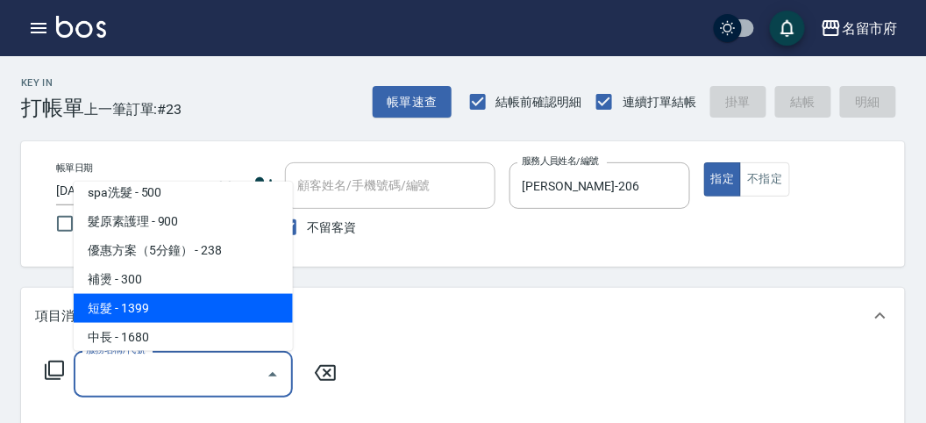
type input "短髮(P001)"
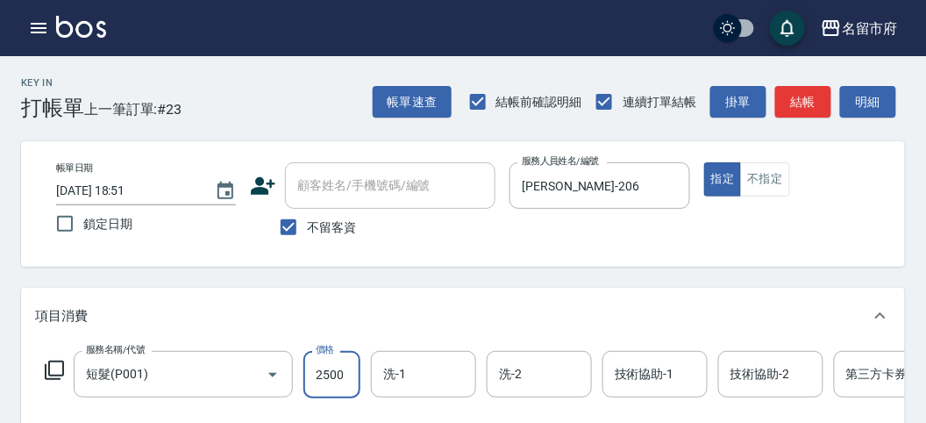
type input "2500"
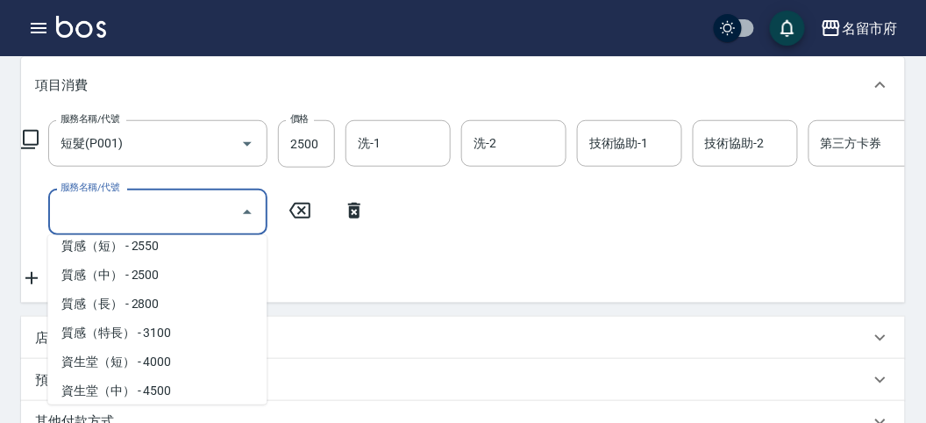
scroll to position [561, 0]
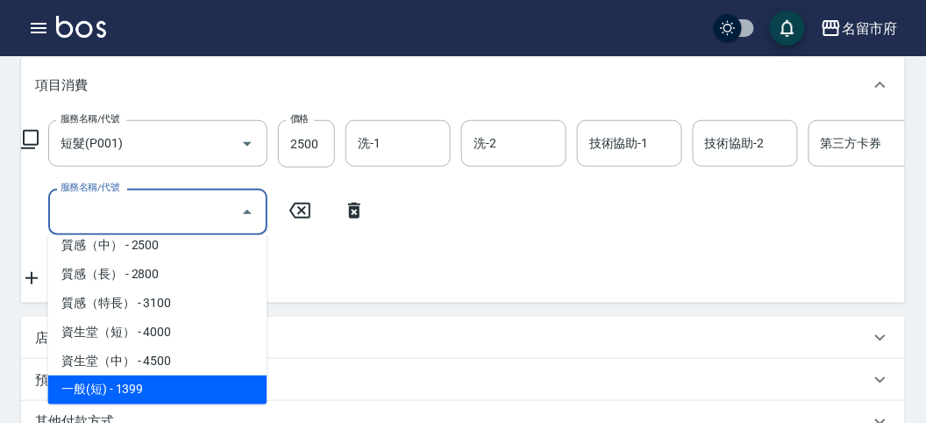
type input "一般(短)(R000)"
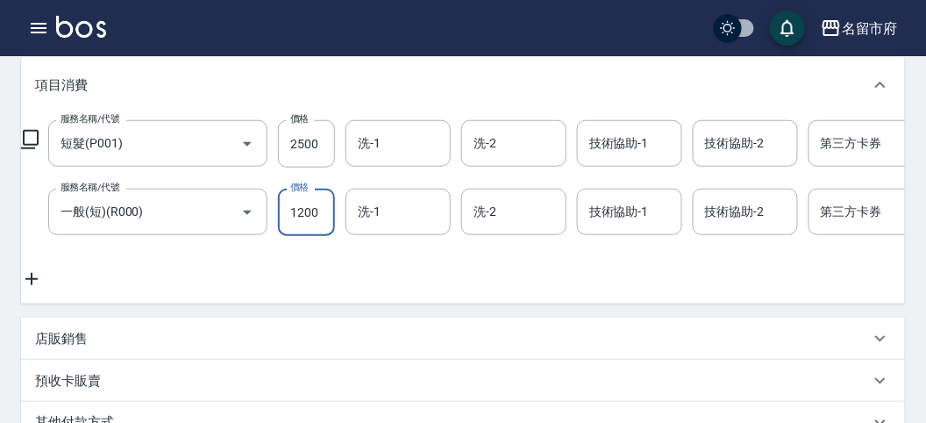
type input "1200"
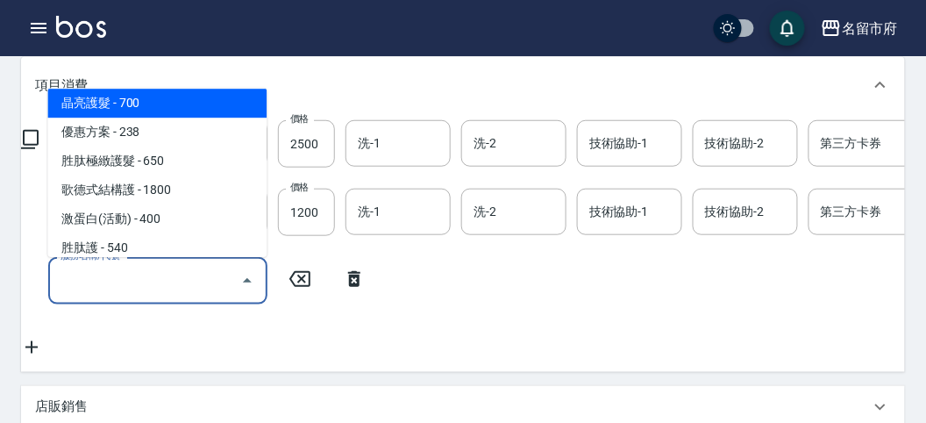
scroll to position [1222, 0]
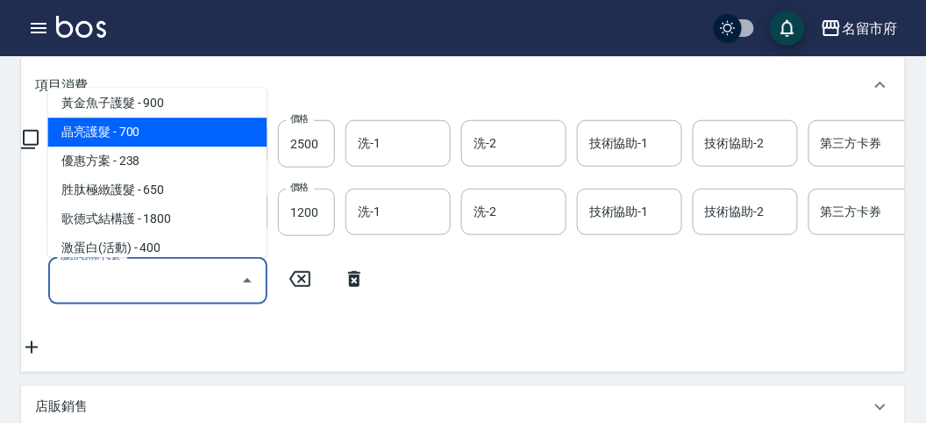
type input "晶亮護髮(T005)"
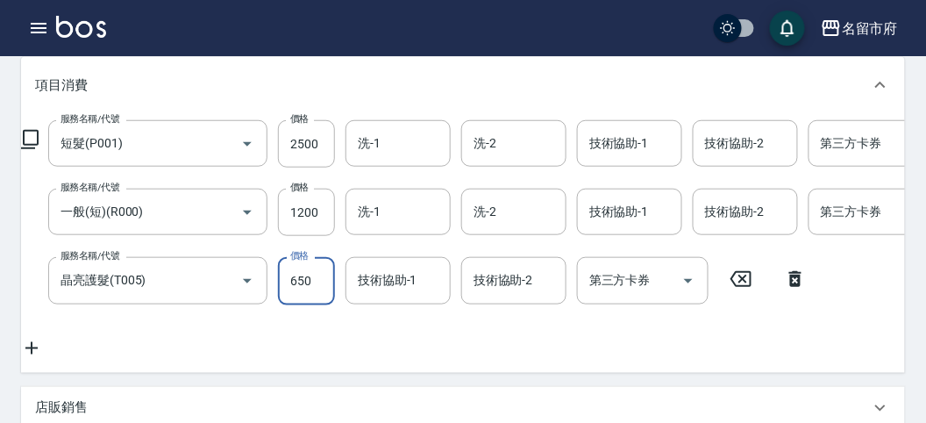
type input "650"
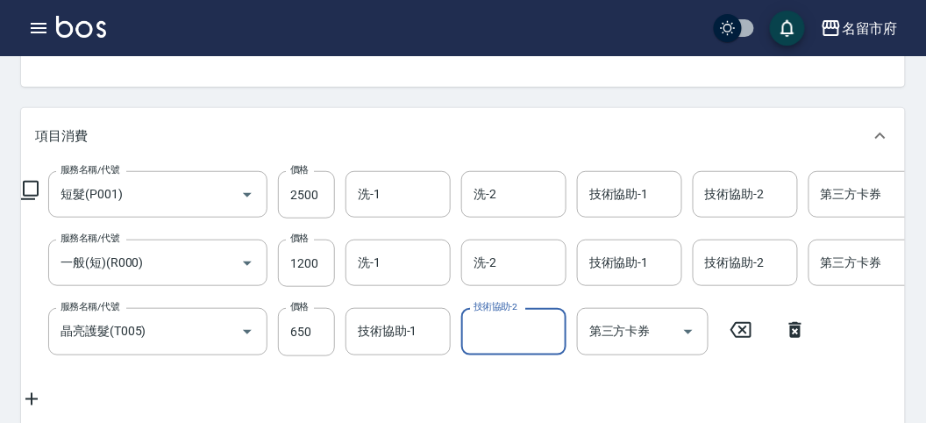
scroll to position [82, 0]
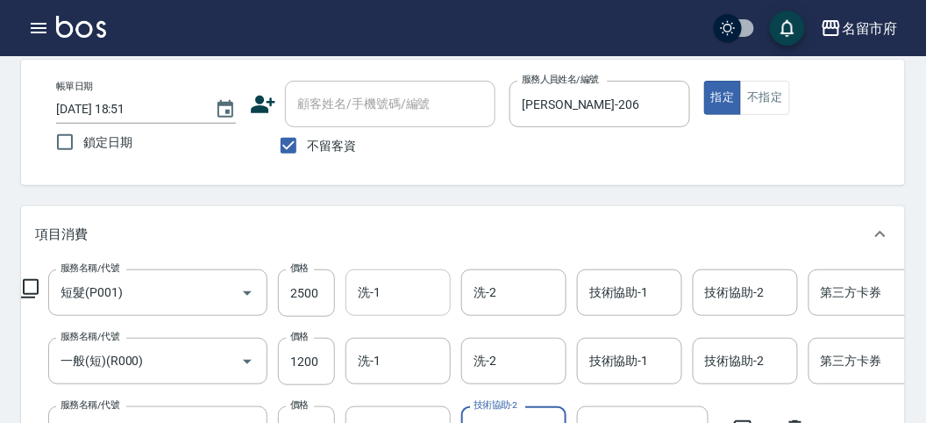
type input "[DATE] 18:52"
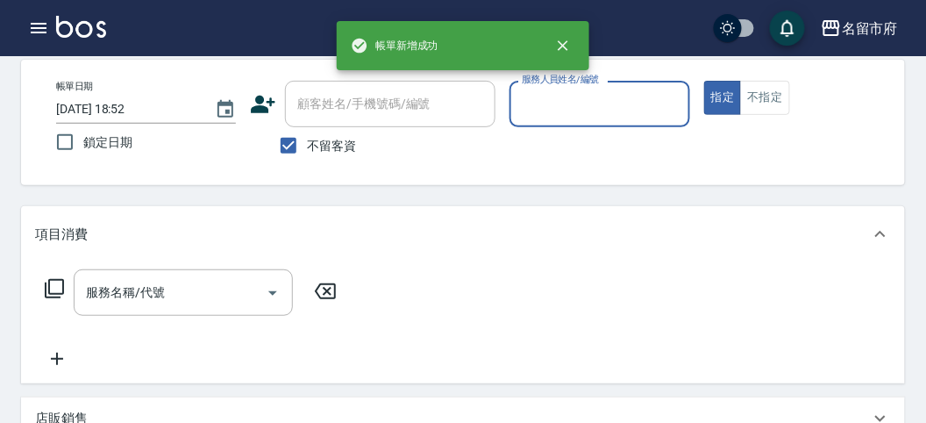
scroll to position [0, 0]
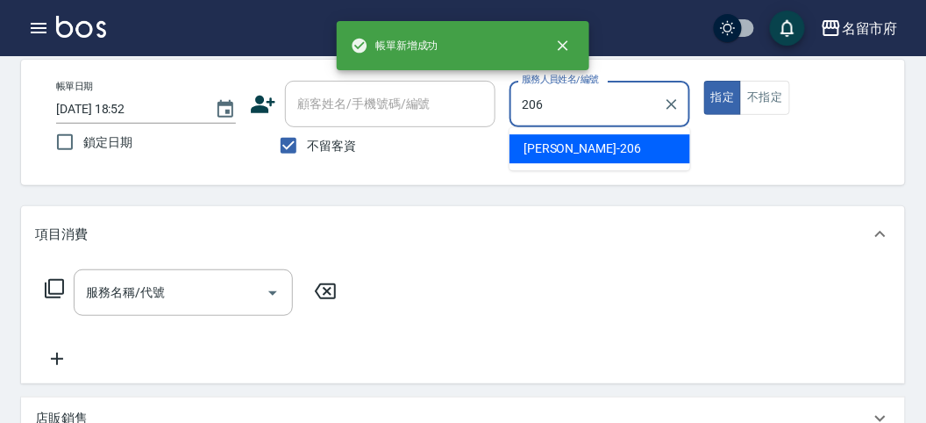
type input "[PERSON_NAME]-206"
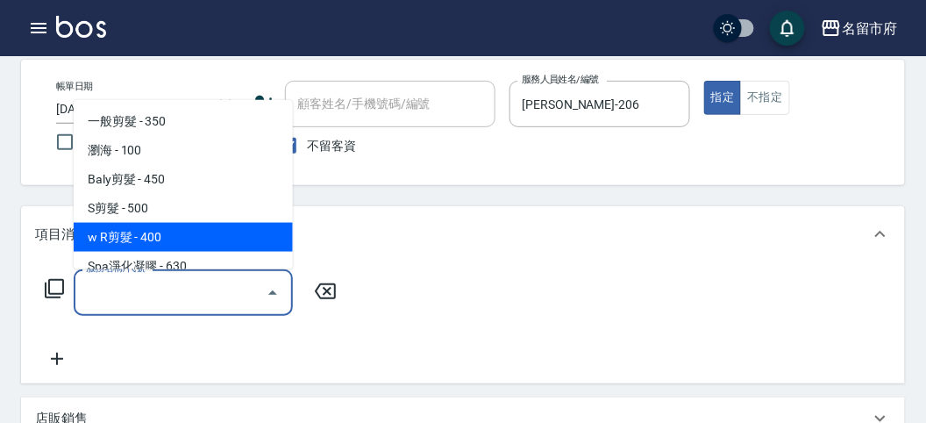
type input "w R剪髮(C011)"
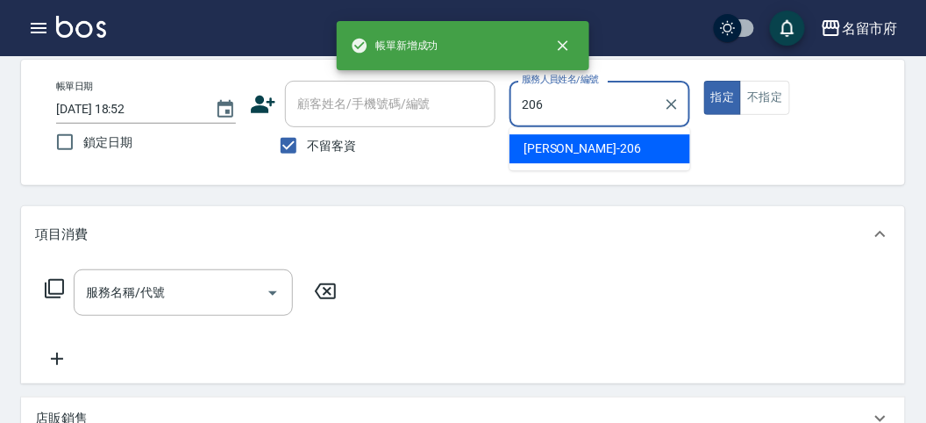
type input "[PERSON_NAME]-206"
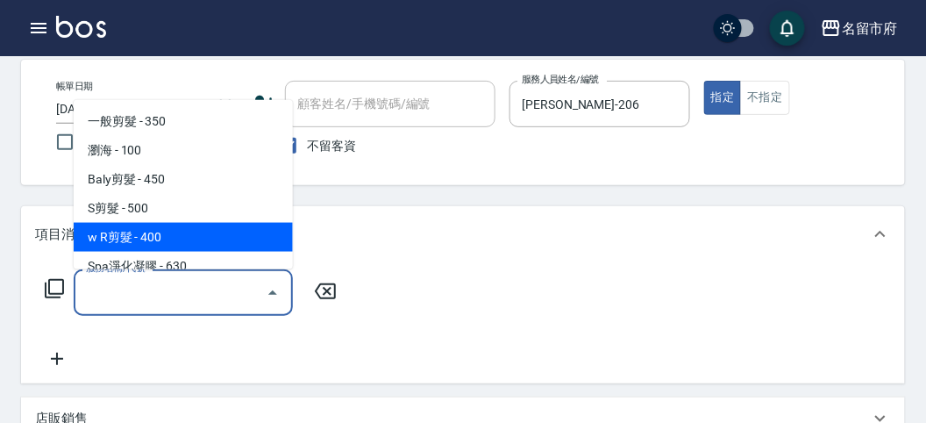
type input "w R剪髮(C011)"
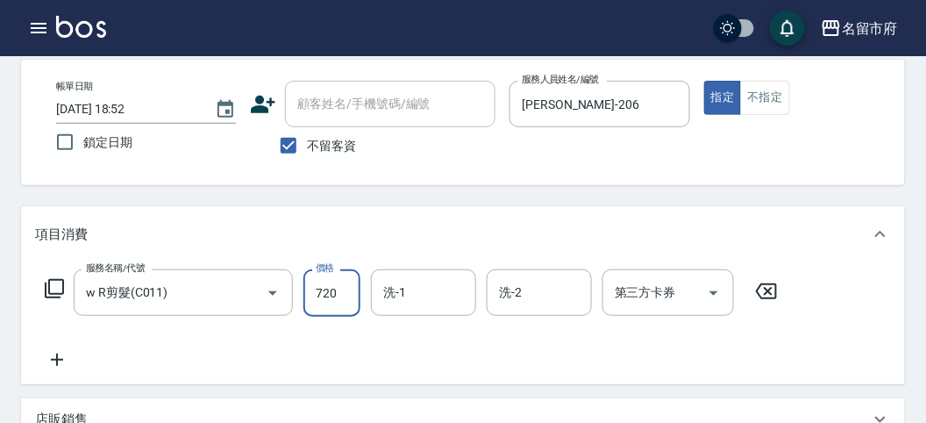
type input "720"
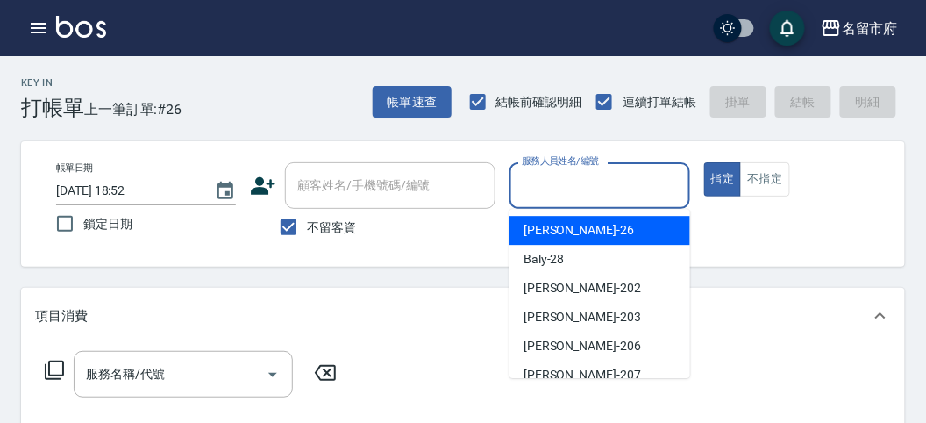
click at [557, 178] on input "服務人員姓名/編號" at bounding box center [600, 185] width 164 height 31
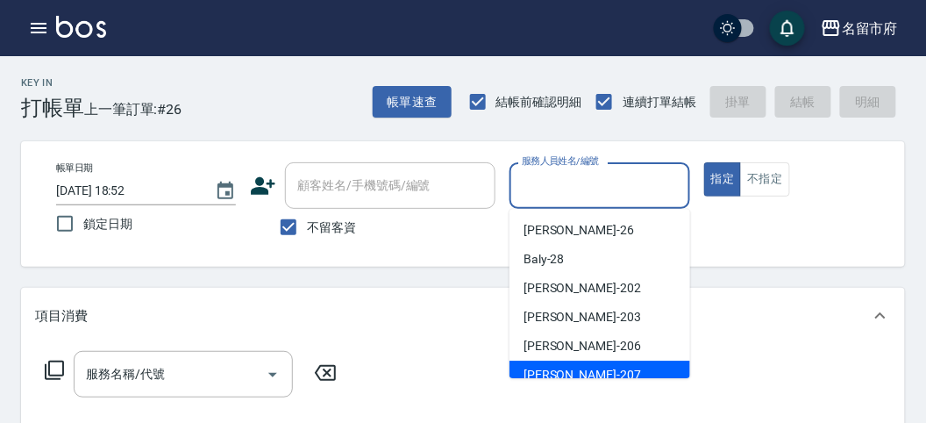
click at [575, 375] on div "[PERSON_NAME] -207" at bounding box center [600, 375] width 181 height 29
type input "[PERSON_NAME]-207"
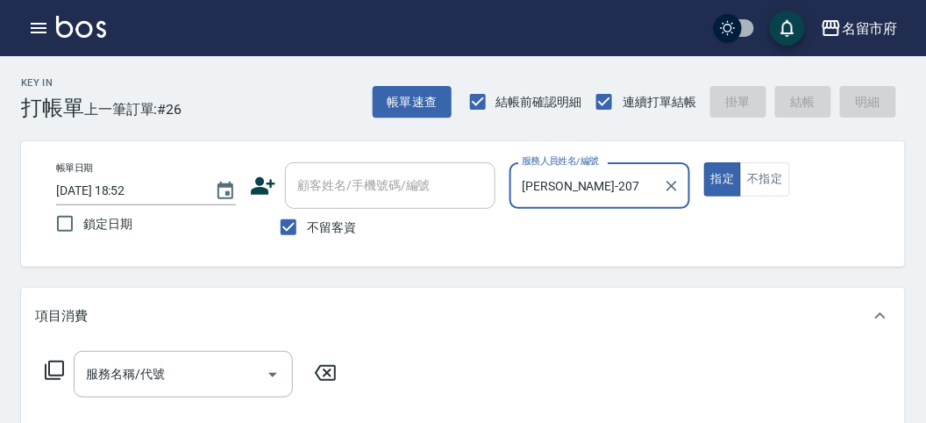
click at [59, 368] on icon at bounding box center [54, 370] width 21 height 21
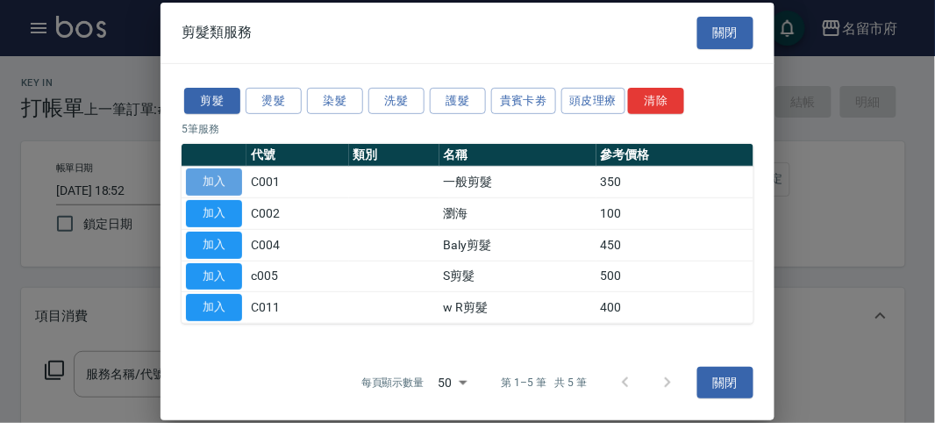
click at [233, 177] on button "加入" at bounding box center [214, 181] width 56 height 27
type input "一般剪髮(C001)"
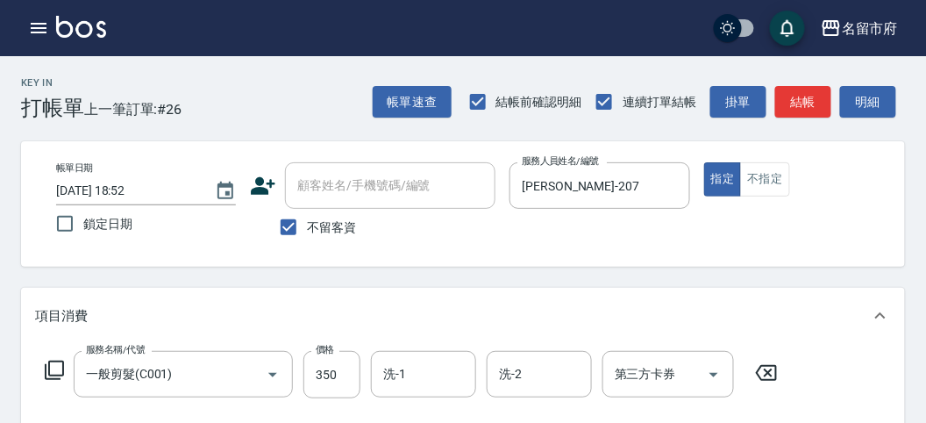
click at [54, 365] on icon at bounding box center [54, 370] width 21 height 21
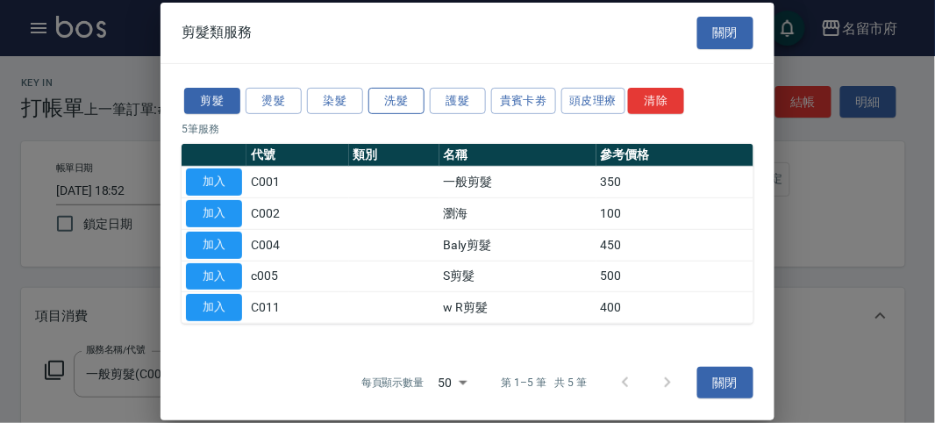
click at [405, 107] on button "洗髮" at bounding box center [396, 100] width 56 height 27
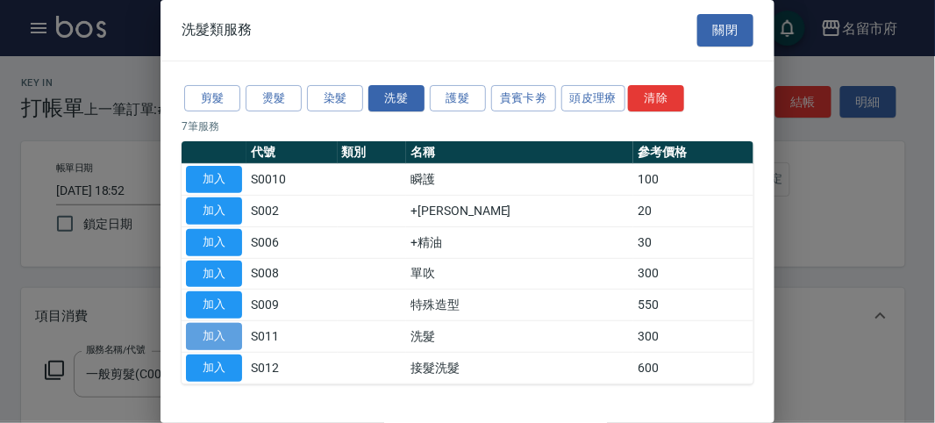
click at [224, 332] on button "加入" at bounding box center [214, 336] width 56 height 27
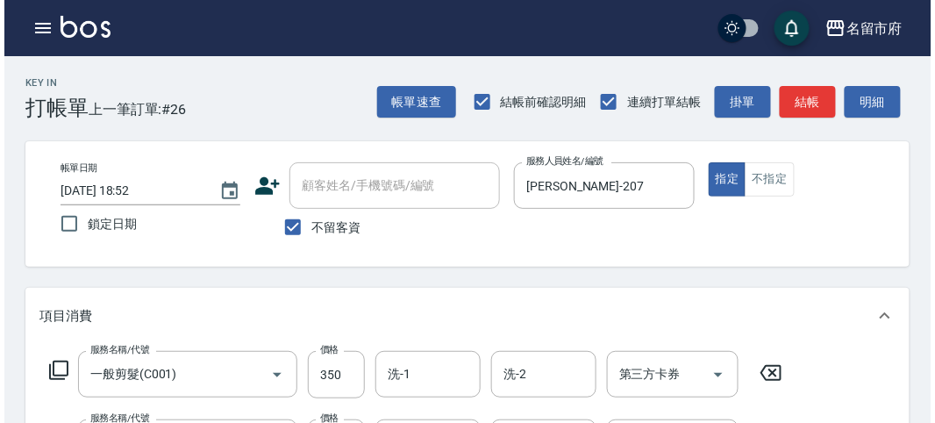
scroll to position [582, 0]
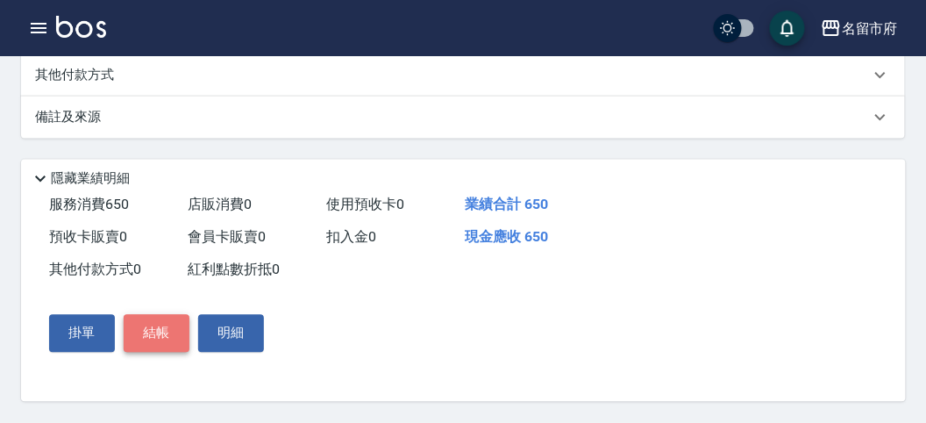
click at [147, 341] on button "結帳" at bounding box center [157, 333] width 66 height 37
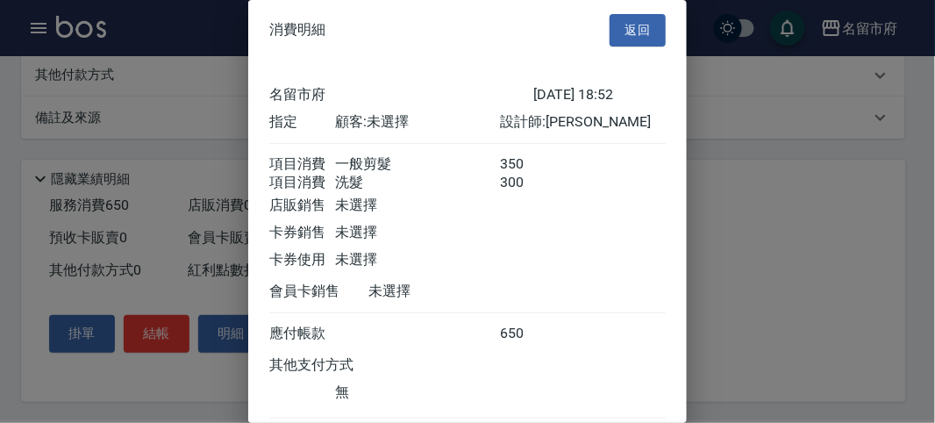
scroll to position [117, 0]
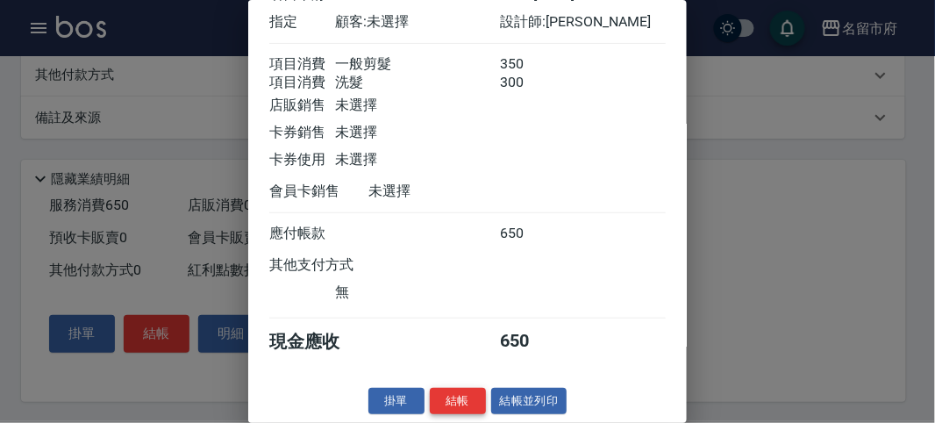
click at [456, 389] on button "結帳" at bounding box center [458, 401] width 56 height 27
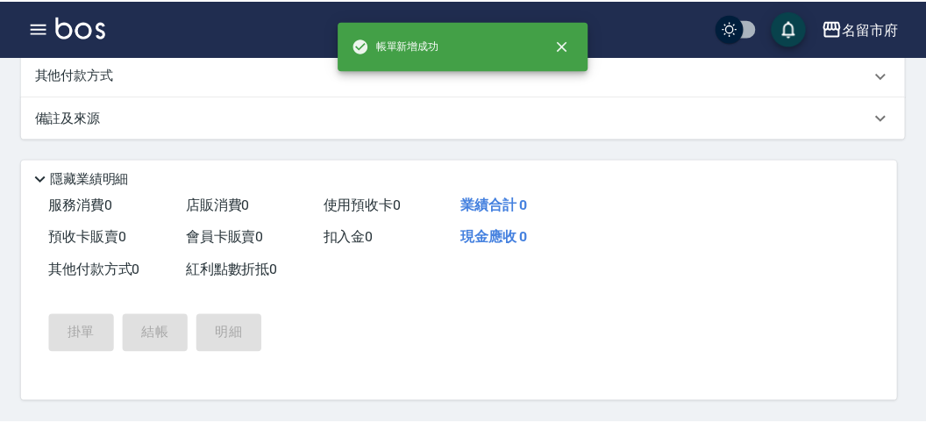
scroll to position [0, 0]
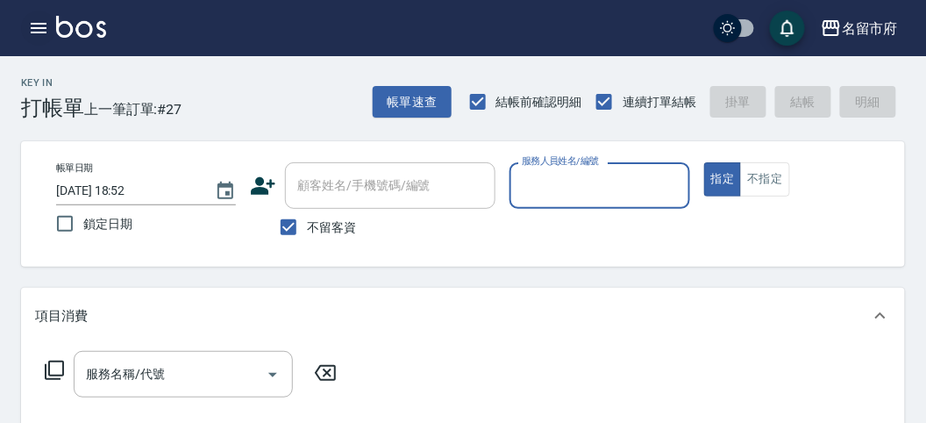
click at [38, 22] on icon "button" at bounding box center [38, 28] width 21 height 21
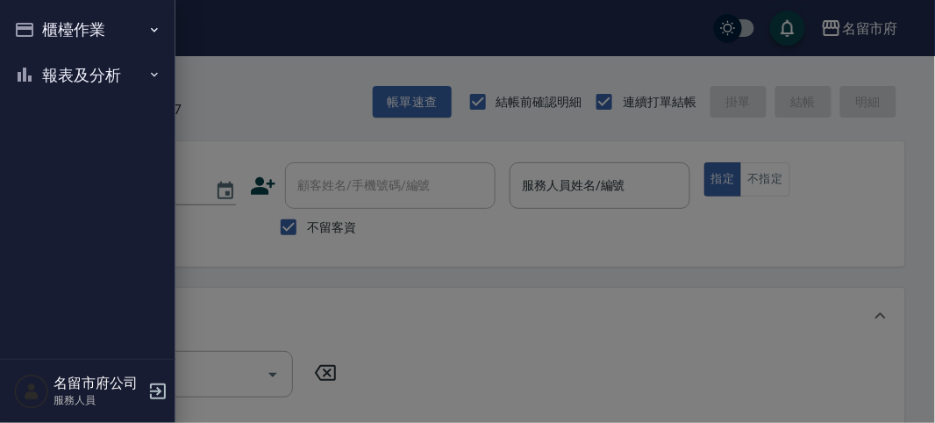
click at [38, 22] on button "櫃檯作業" at bounding box center [87, 30] width 161 height 46
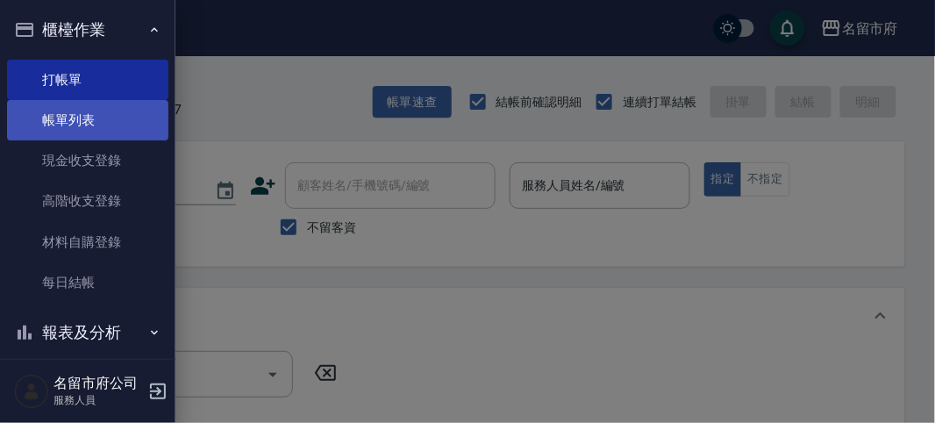
click at [73, 117] on link "帳單列表" at bounding box center [87, 120] width 161 height 40
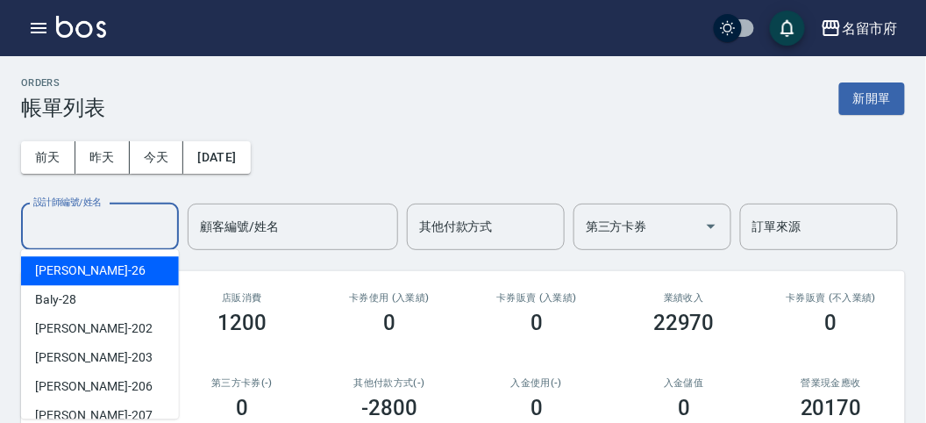
click at [111, 234] on input "設計師編號/姓名" at bounding box center [100, 226] width 142 height 31
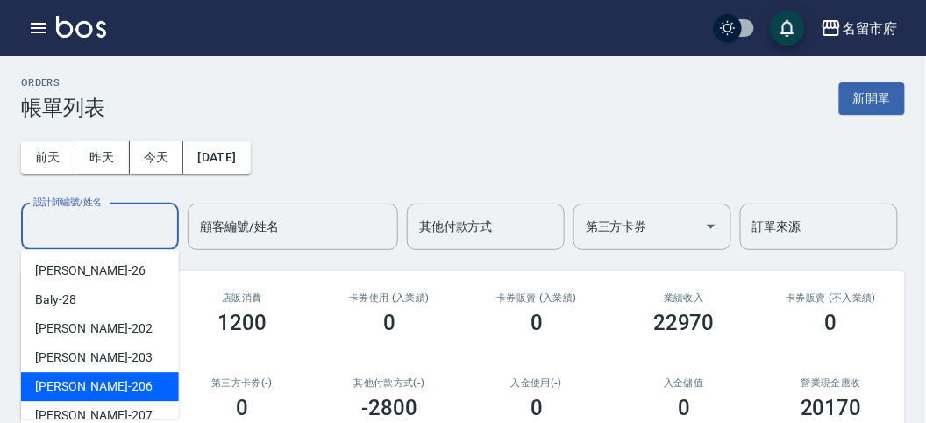
click at [103, 378] on div "[PERSON_NAME] -206" at bounding box center [100, 386] width 158 height 29
type input "[PERSON_NAME]-206"
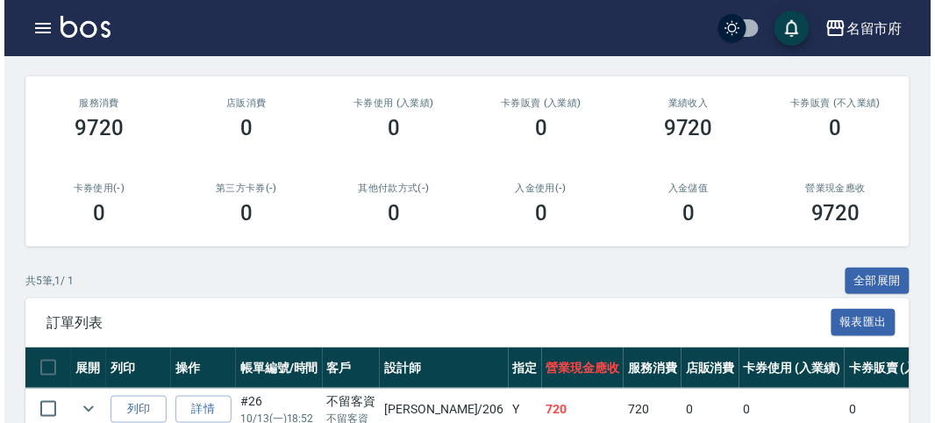
scroll to position [97, 0]
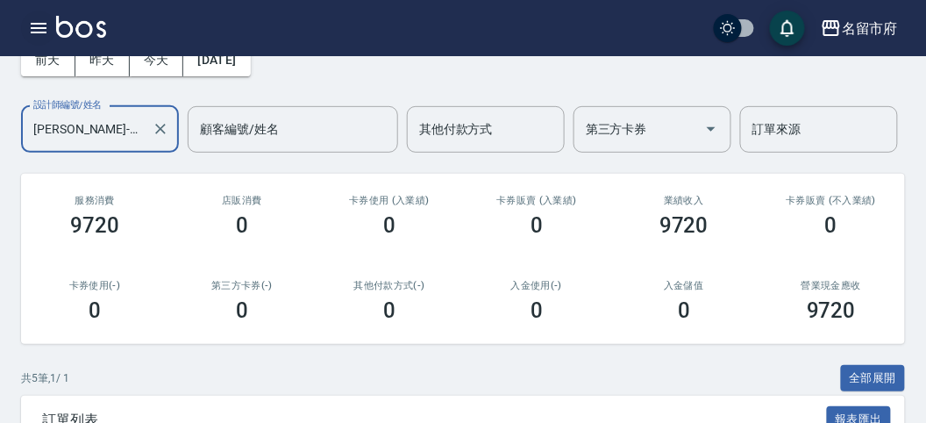
click at [41, 31] on icon "button" at bounding box center [38, 28] width 21 height 21
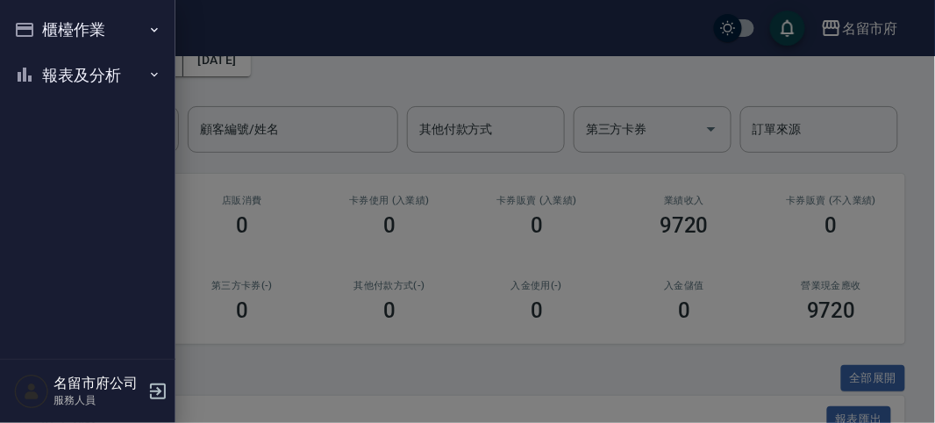
click at [37, 31] on button "櫃檯作業" at bounding box center [87, 30] width 161 height 46
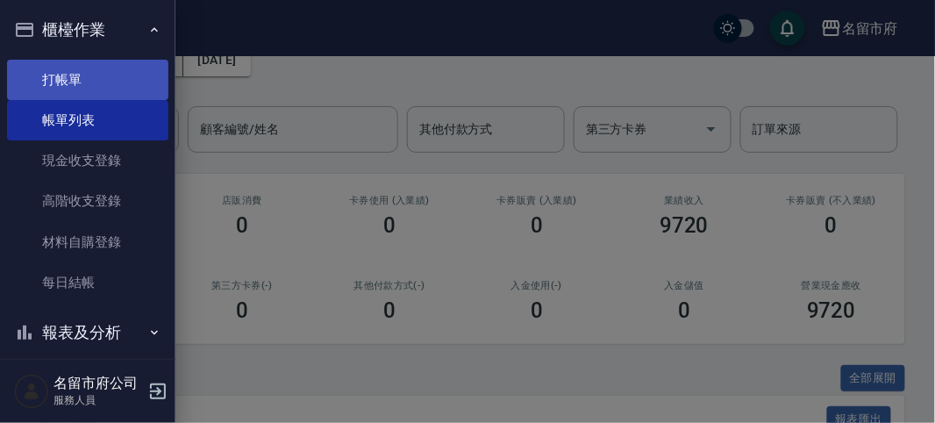
click at [56, 85] on link "打帳單" at bounding box center [87, 80] width 161 height 40
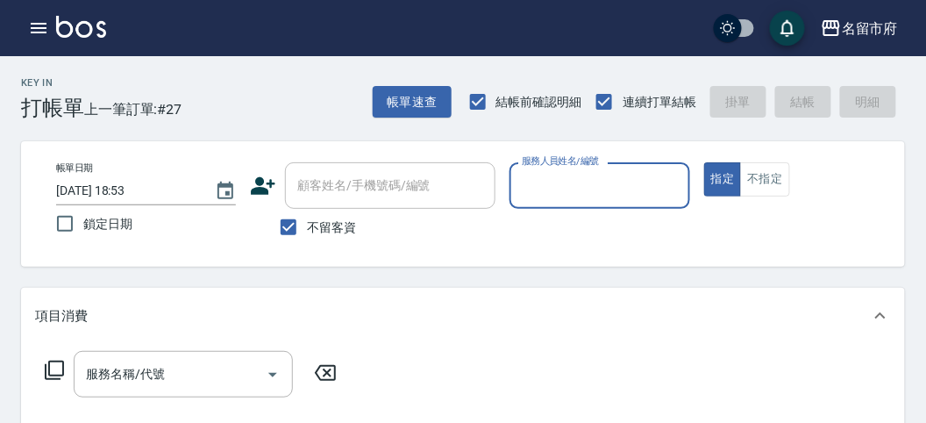
click at [587, 198] on input "服務人員姓名/編號" at bounding box center [600, 185] width 164 height 31
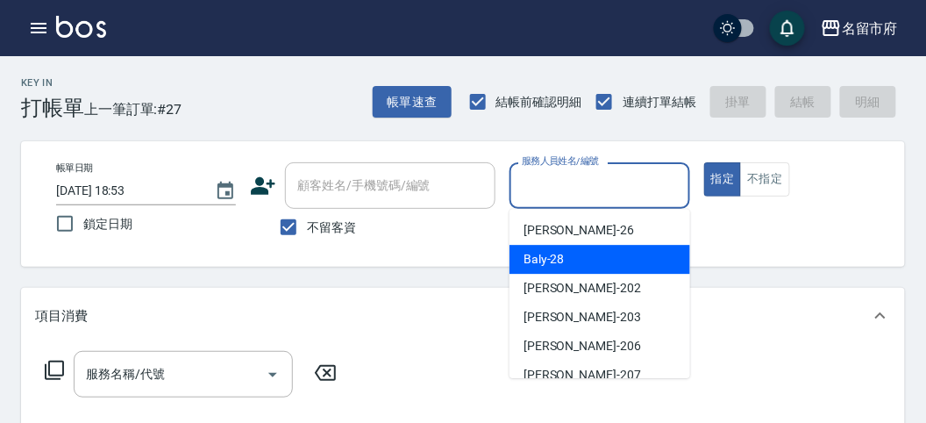
click at [569, 249] on div "Baly -28" at bounding box center [600, 259] width 181 height 29
type input "Baly-28"
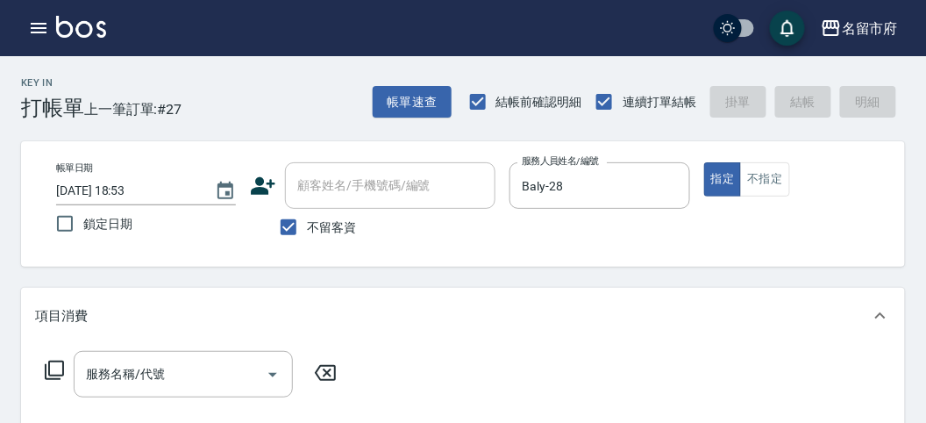
click at [62, 362] on icon at bounding box center [54, 370] width 21 height 21
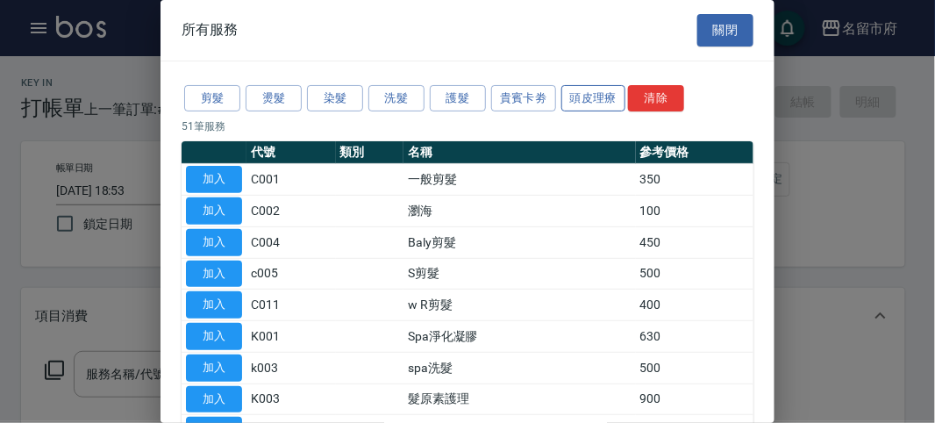
click at [593, 92] on button "頭皮理療" at bounding box center [593, 98] width 65 height 27
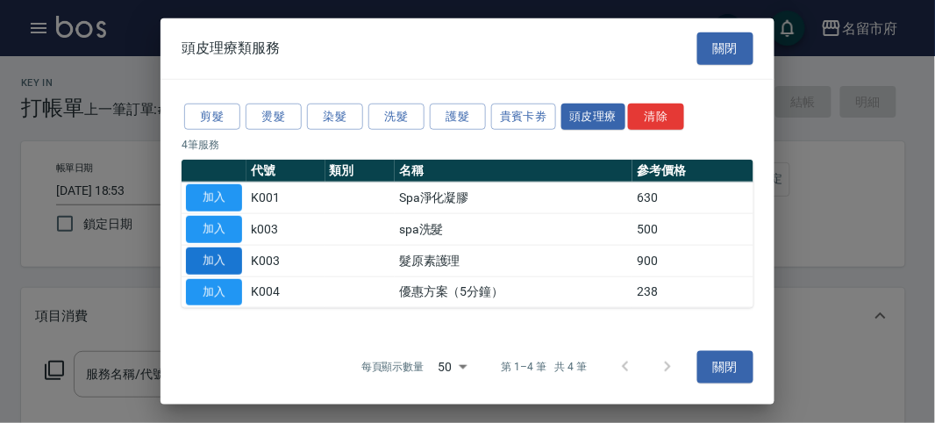
drag, startPoint x: 218, startPoint y: 257, endPoint x: 218, endPoint y: 246, distance: 11.4
click at [217, 257] on button "加入" at bounding box center [214, 260] width 56 height 27
type input "髮原素護理(K003)"
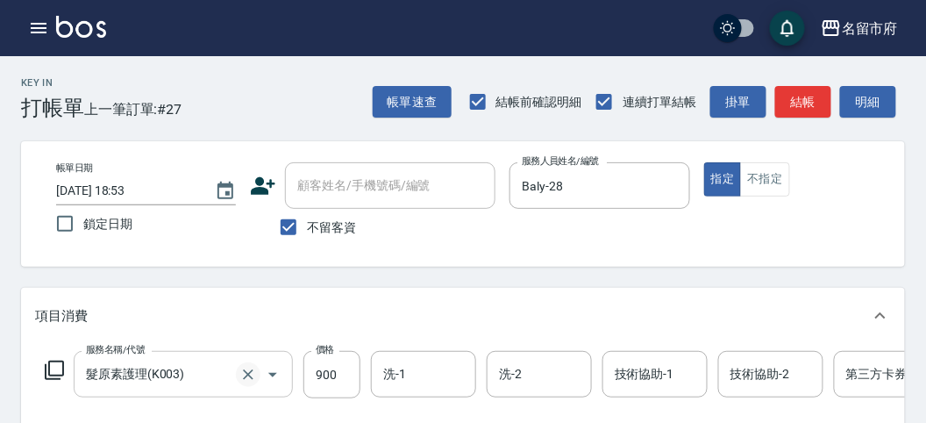
click at [246, 371] on icon "Clear" at bounding box center [248, 374] width 11 height 11
click at [51, 367] on icon at bounding box center [54, 370] width 21 height 21
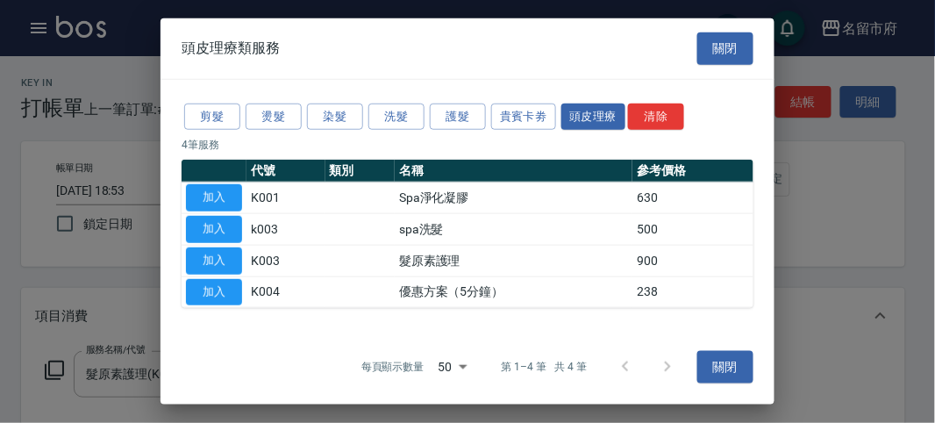
drag, startPoint x: 107, startPoint y: 360, endPoint x: 120, endPoint y: 354, distance: 14.2
click at [120, 354] on div at bounding box center [467, 211] width 935 height 423
click at [722, 53] on button "關閉" at bounding box center [725, 48] width 56 height 32
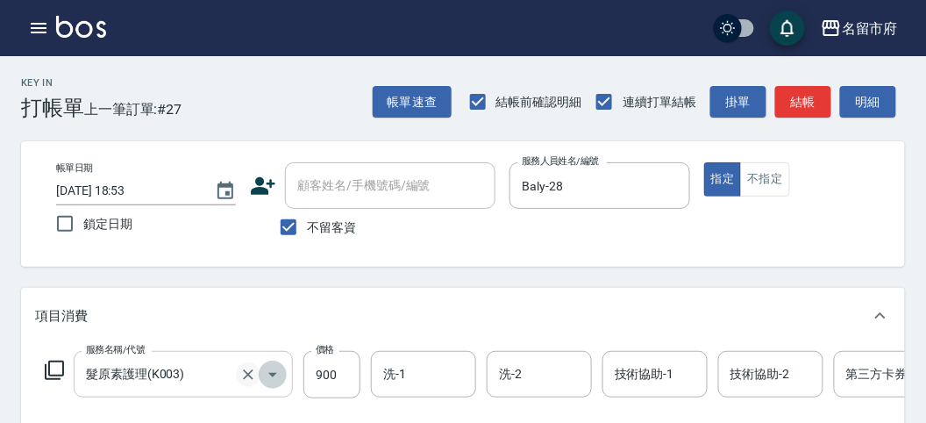
drag, startPoint x: 275, startPoint y: 380, endPoint x: 246, endPoint y: 380, distance: 29.8
click at [268, 380] on icon "Open" at bounding box center [272, 374] width 21 height 21
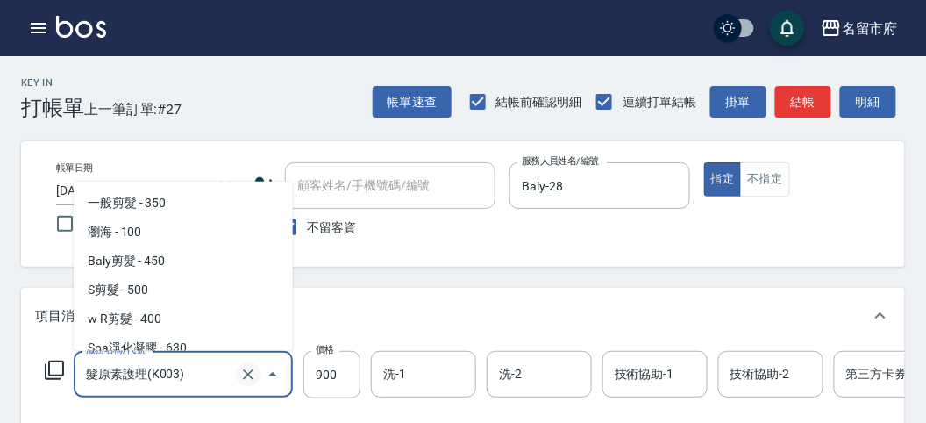
scroll to position [68, 0]
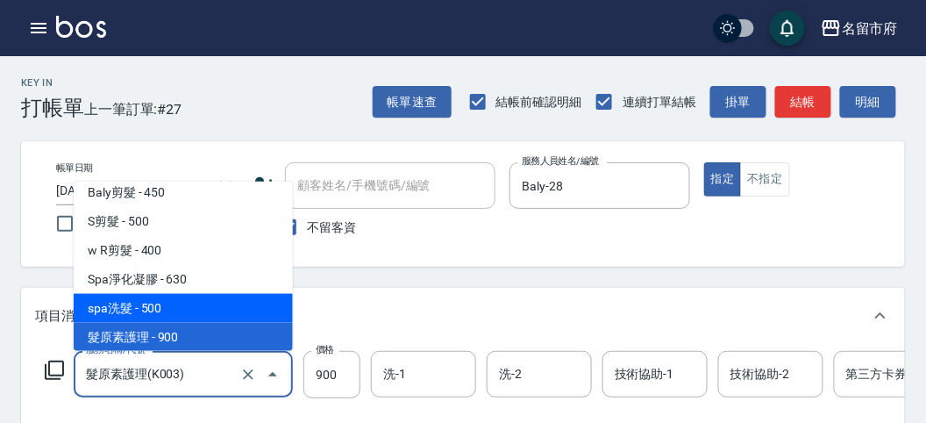
click at [204, 310] on span "spa洗髮 - 500" at bounding box center [183, 308] width 219 height 29
type input "spa洗髮(k003)"
type input "500"
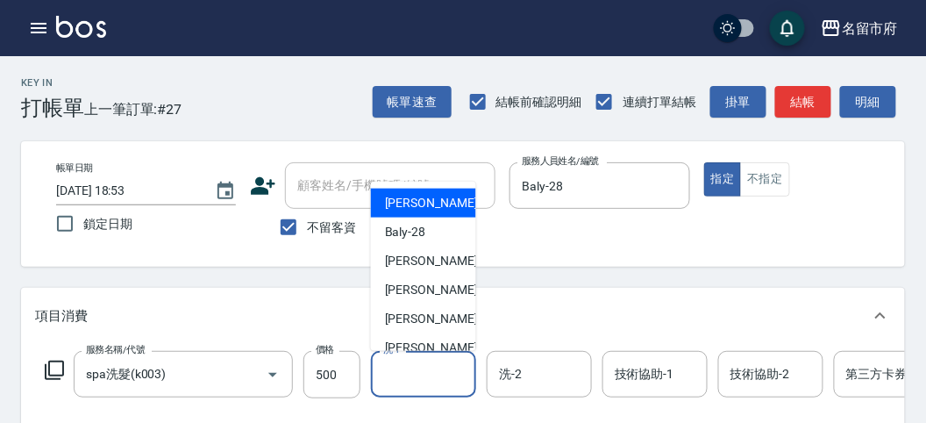
click at [409, 369] on input "洗-1" at bounding box center [423, 374] width 89 height 31
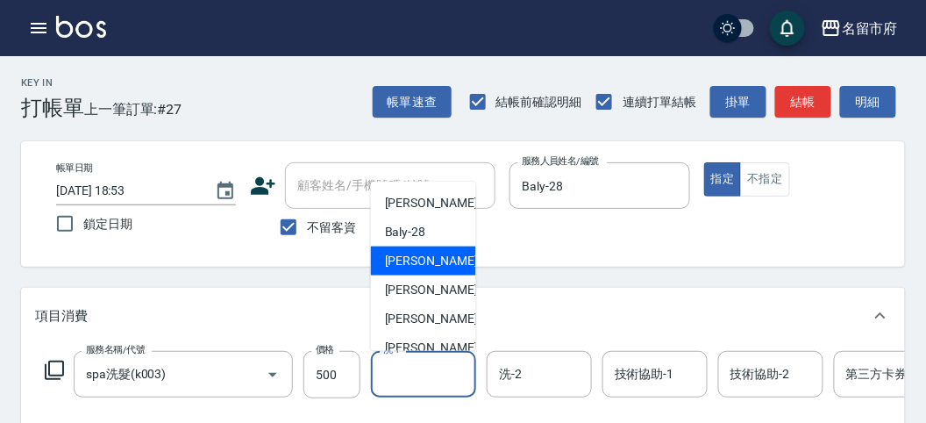
scroll to position [191, 0]
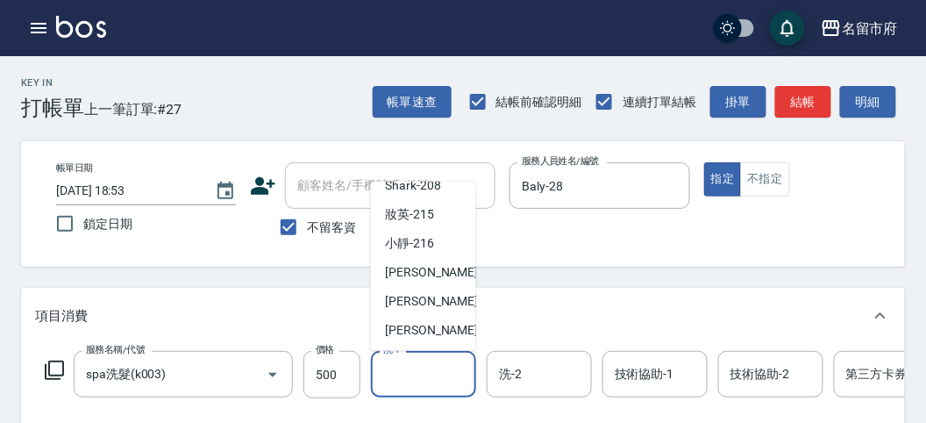
click at [428, 270] on span "Min Min -218" at bounding box center [444, 272] width 118 height 18
type input "Min Min-218"
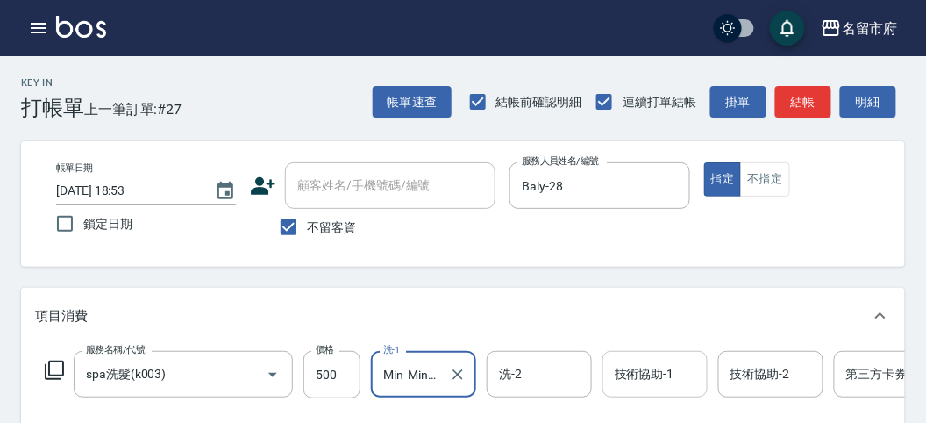
click at [651, 373] on input "技術協助-1" at bounding box center [655, 374] width 89 height 31
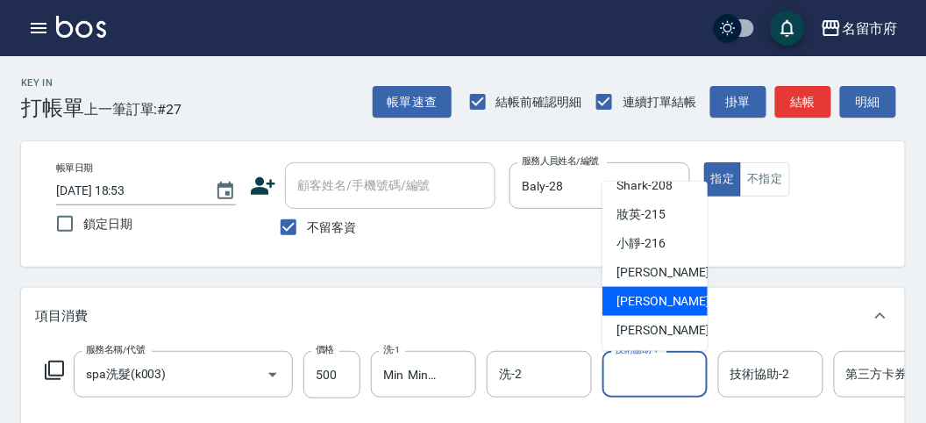
click at [634, 299] on span "[PERSON_NAME] -219" at bounding box center [676, 301] width 118 height 18
type input "[PERSON_NAME]-219"
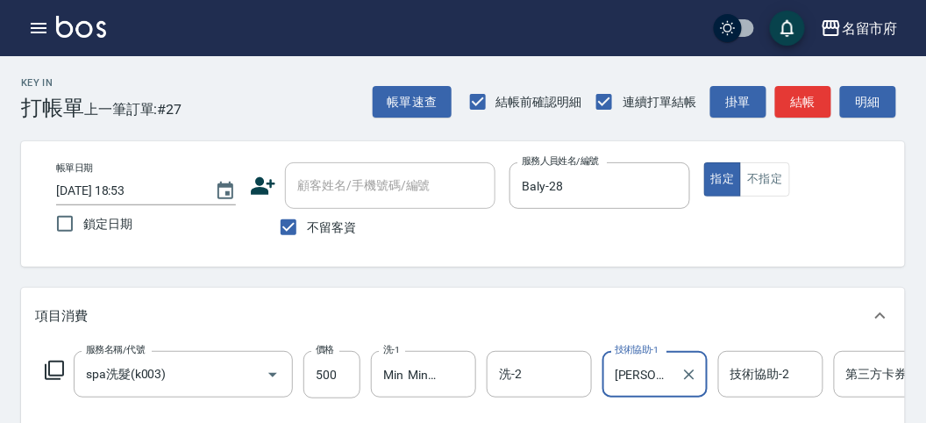
click at [686, 372] on icon "Clear" at bounding box center [690, 375] width 18 height 18
click at [684, 370] on input "技術協助-1" at bounding box center [655, 374] width 89 height 31
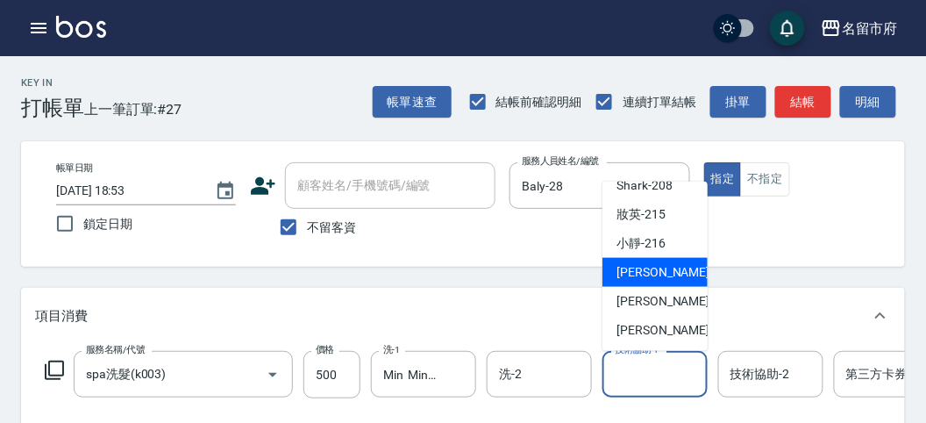
click at [654, 277] on span "Min Min -218" at bounding box center [676, 272] width 118 height 18
type input "Min Min-218"
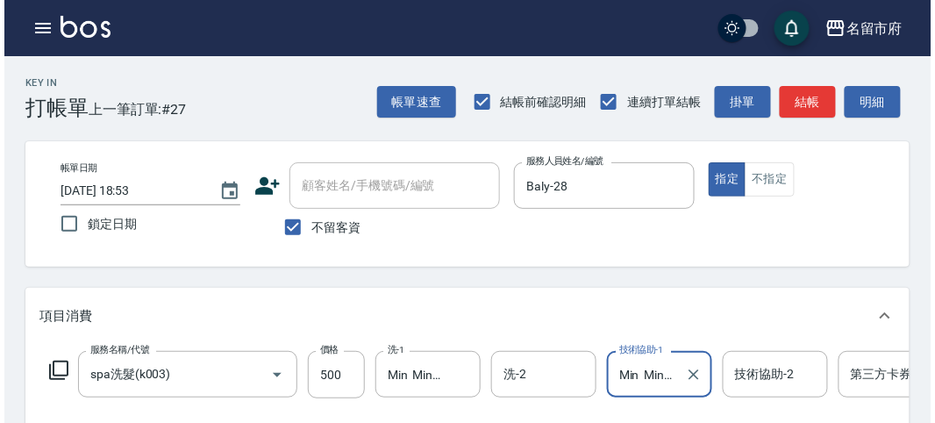
scroll to position [487, 0]
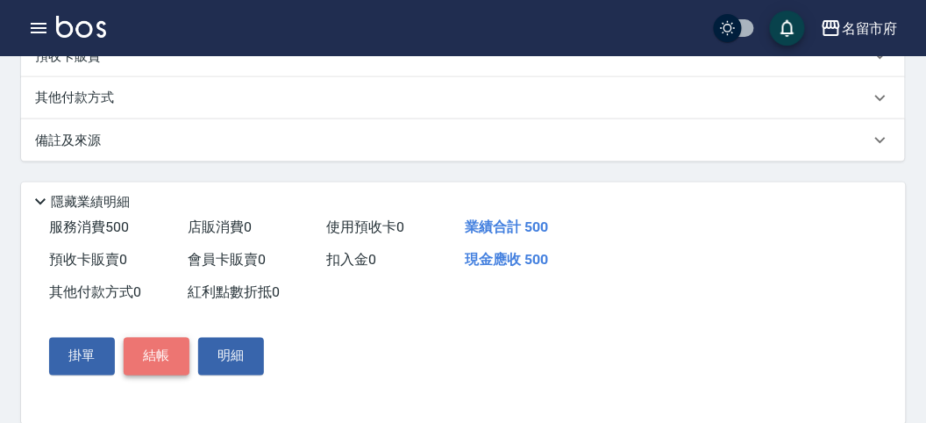
click at [164, 369] on button "結帳" at bounding box center [157, 356] width 66 height 37
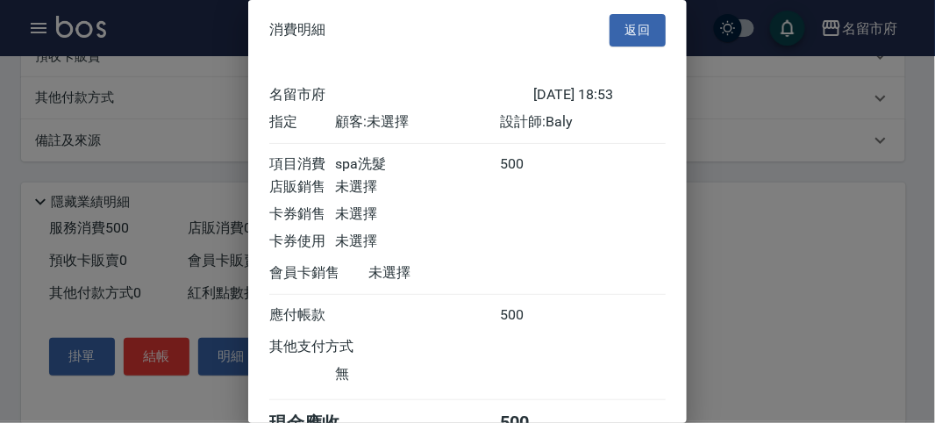
scroll to position [97, 0]
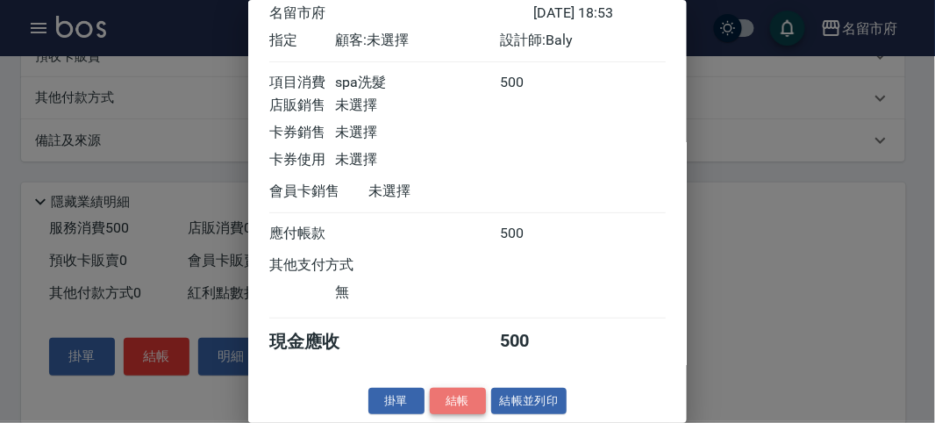
click at [469, 393] on button "結帳" at bounding box center [458, 401] width 56 height 27
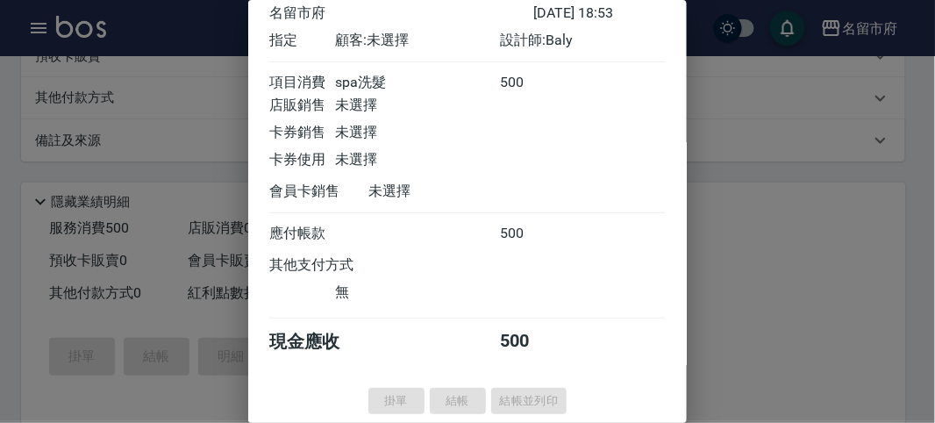
type input "[DATE] 18:55"
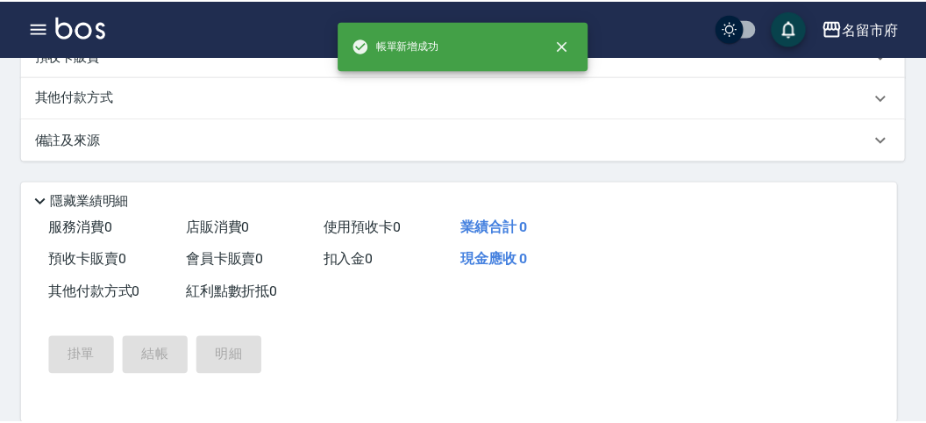
scroll to position [0, 0]
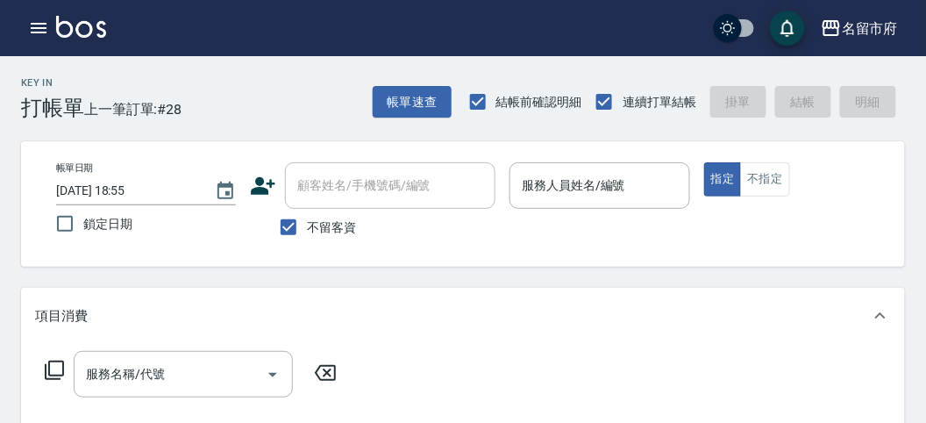
click at [219, 108] on div "Key In 打帳單 上一筆訂單:#28 帳單速查 結帳前確認明細 連續打單結帳 掛單 結帳 明細" at bounding box center [452, 88] width 905 height 64
click at [40, 32] on icon "button" at bounding box center [39, 28] width 16 height 11
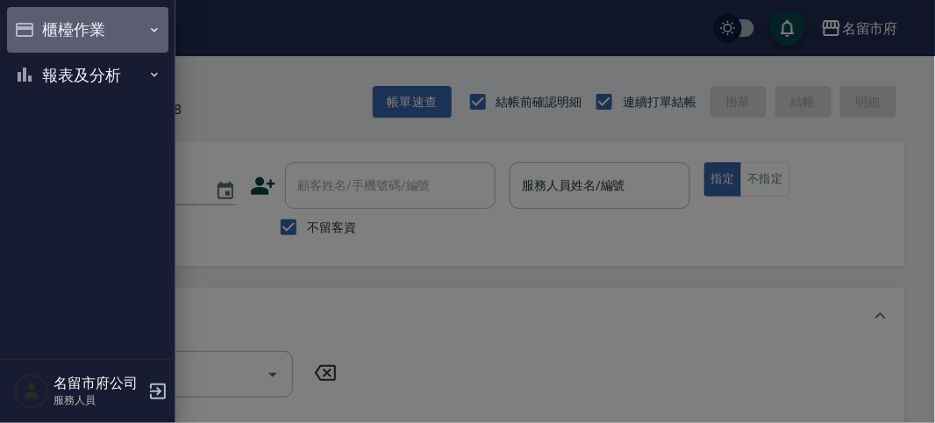
click at [73, 26] on button "櫃檯作業" at bounding box center [87, 30] width 161 height 46
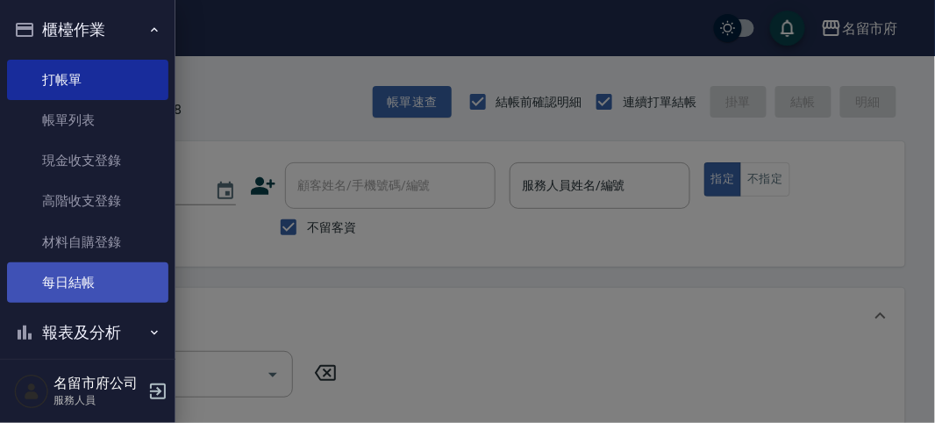
click at [110, 288] on link "每日結帳" at bounding box center [87, 282] width 161 height 40
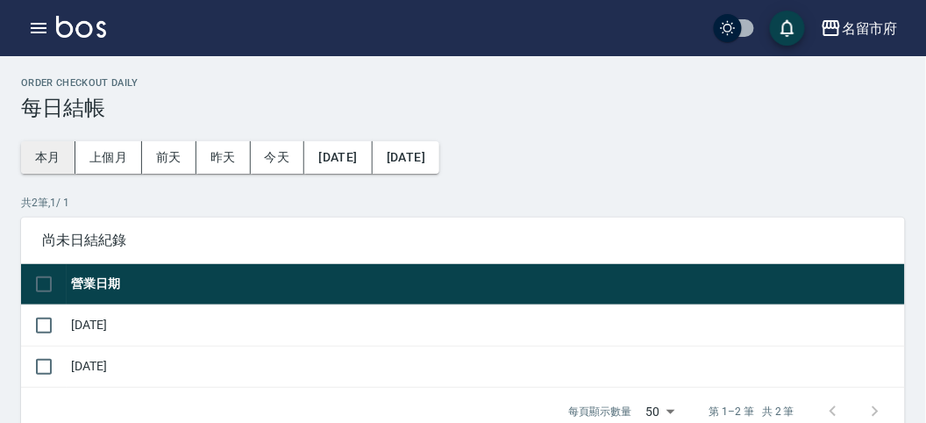
click at [50, 151] on button "本月" at bounding box center [48, 157] width 54 height 32
click at [45, 320] on input "checkbox" at bounding box center [43, 325] width 37 height 37
checkbox input "true"
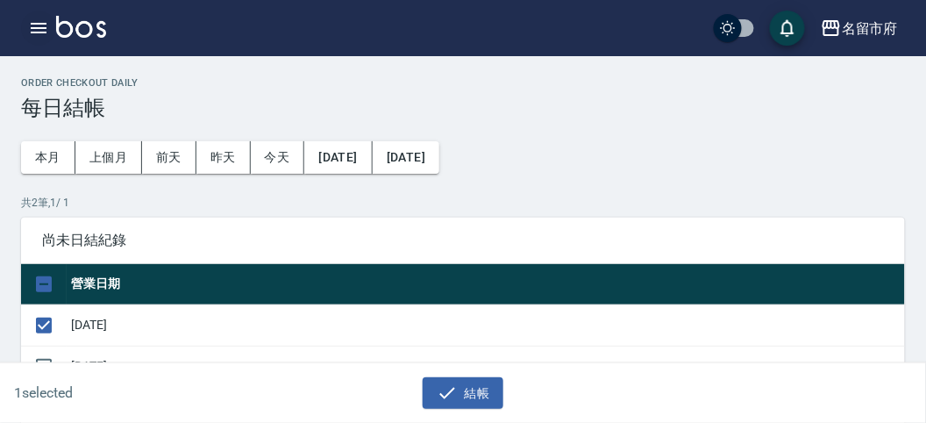
click at [39, 28] on icon "button" at bounding box center [38, 28] width 21 height 21
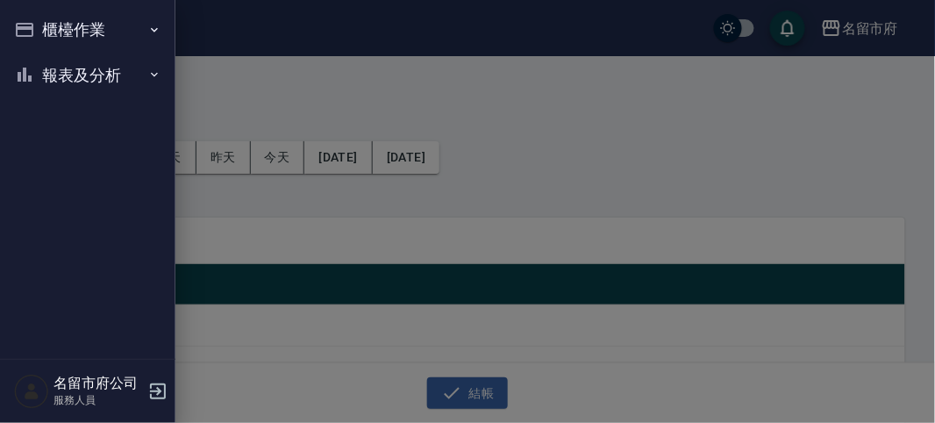
click at [39, 28] on button "櫃檯作業" at bounding box center [87, 30] width 161 height 46
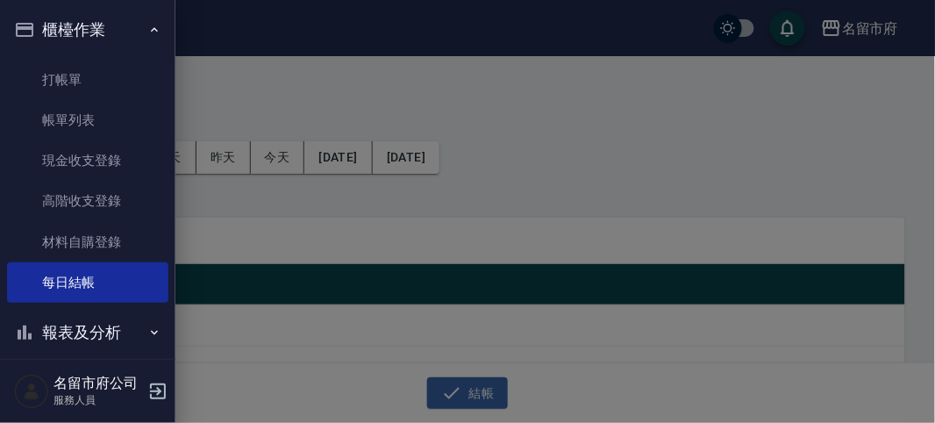
click at [339, 278] on div at bounding box center [467, 211] width 935 height 423
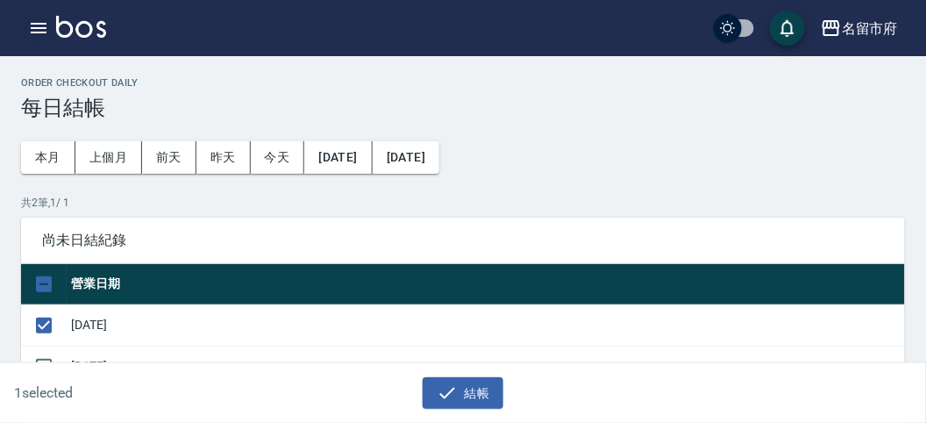
click at [44, 29] on icon "button" at bounding box center [38, 28] width 21 height 21
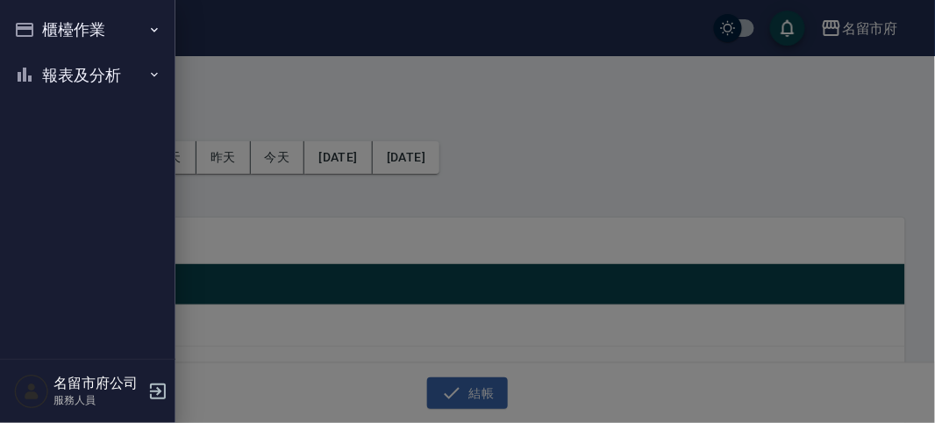
click at [46, 29] on button "櫃檯作業" at bounding box center [87, 30] width 161 height 46
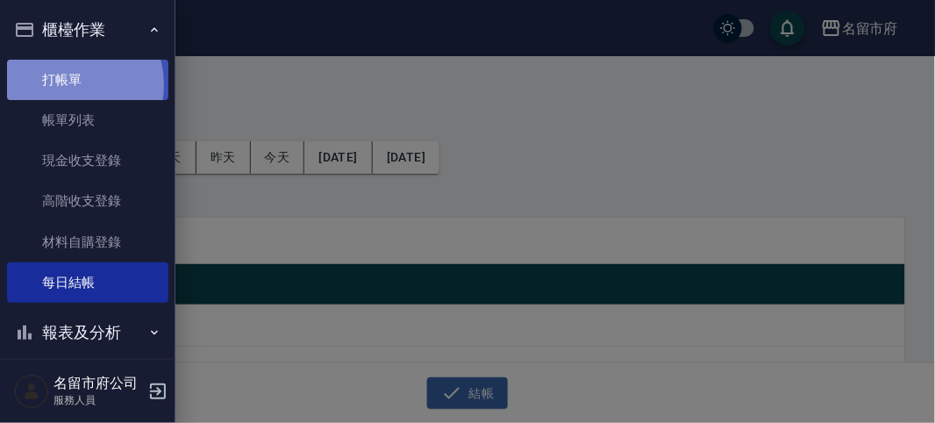
click at [70, 83] on link "打帳單" at bounding box center [87, 80] width 161 height 40
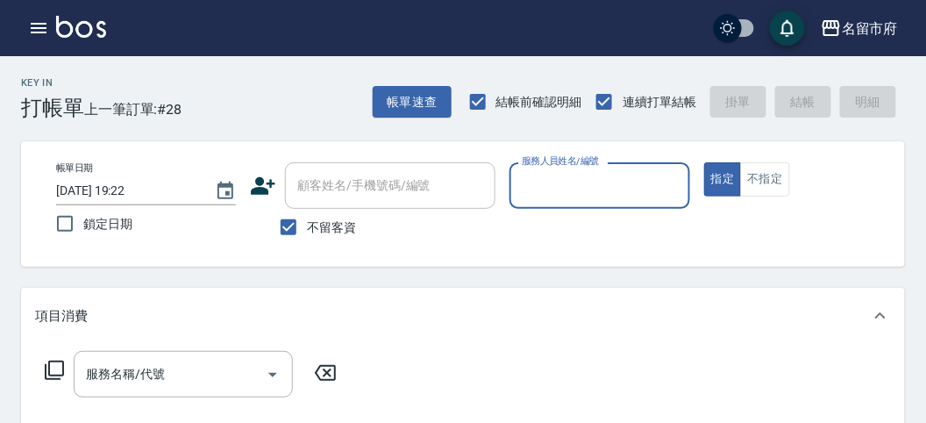
click at [478, 307] on div "項目消費" at bounding box center [452, 316] width 835 height 18
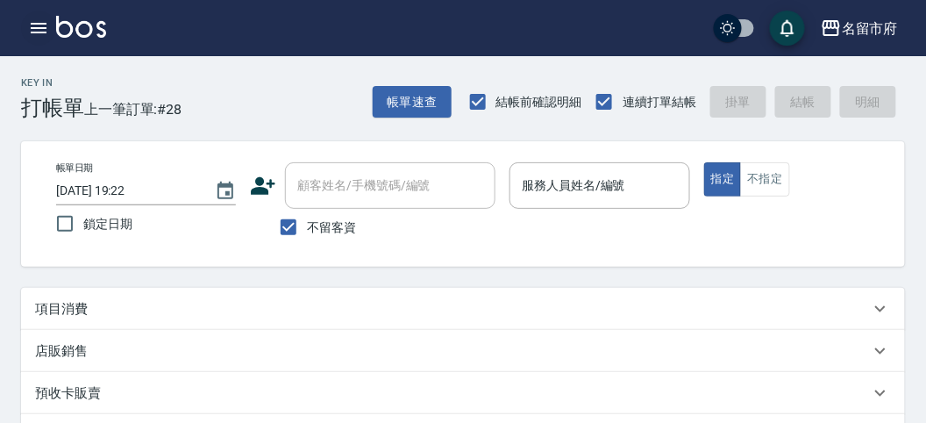
click at [46, 25] on icon "button" at bounding box center [38, 28] width 21 height 21
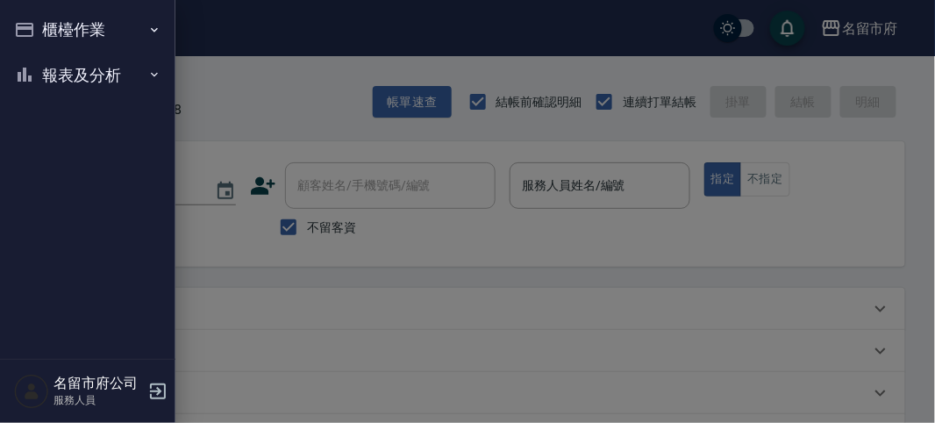
click at [83, 76] on button "報表及分析" at bounding box center [87, 76] width 161 height 46
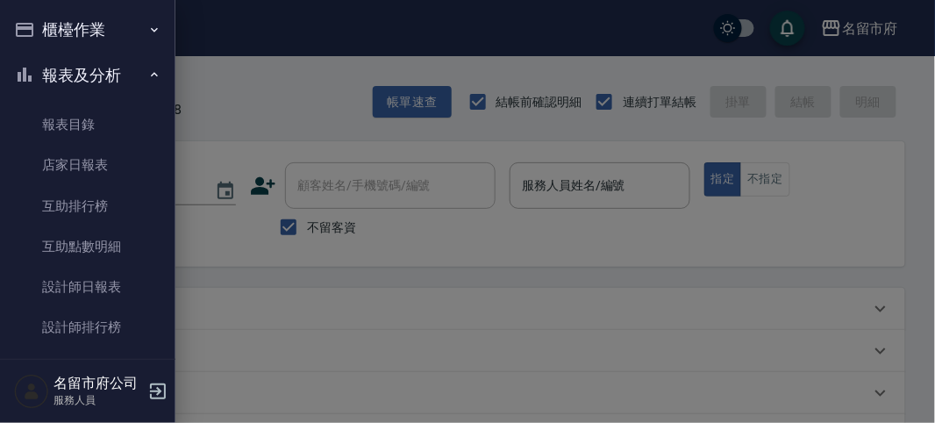
click at [90, 75] on button "報表及分析" at bounding box center [87, 76] width 161 height 46
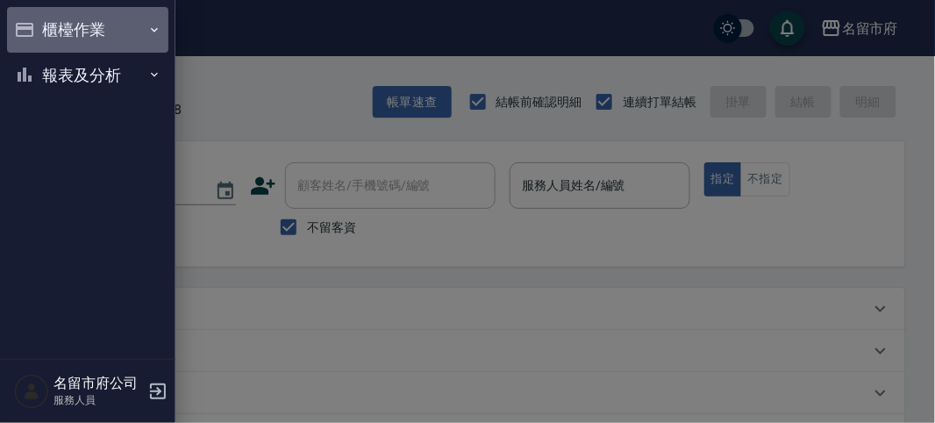
click at [82, 35] on button "櫃檯作業" at bounding box center [87, 30] width 161 height 46
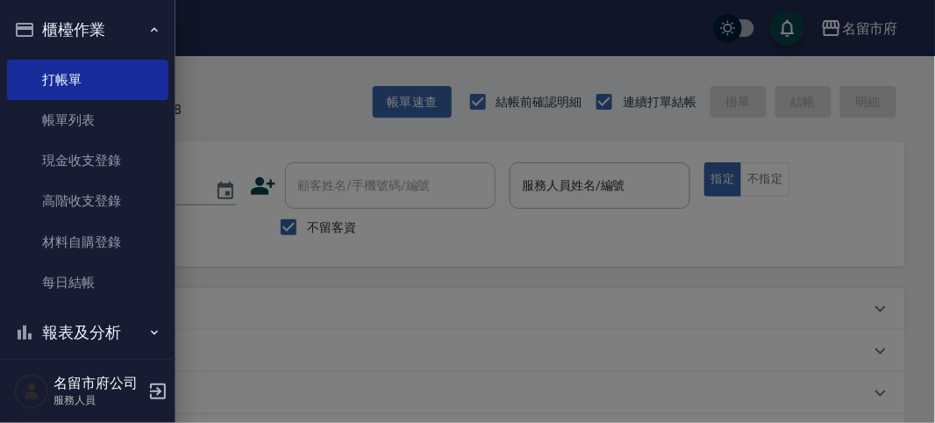
click at [84, 33] on button "櫃檯作業" at bounding box center [87, 30] width 161 height 46
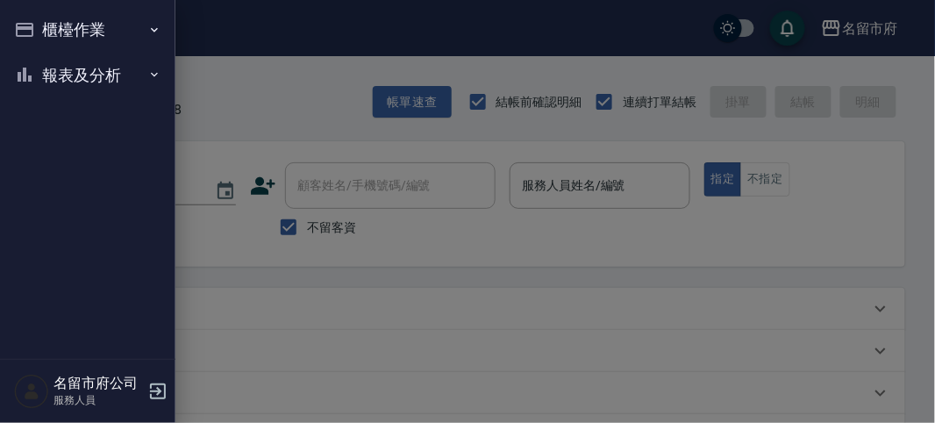
click at [73, 72] on button "報表及分析" at bounding box center [87, 76] width 161 height 46
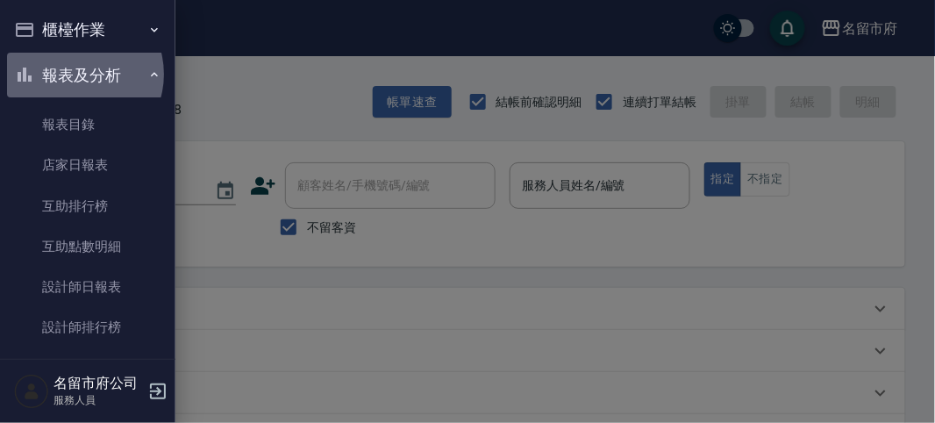
click at [79, 74] on button "報表及分析" at bounding box center [87, 76] width 161 height 46
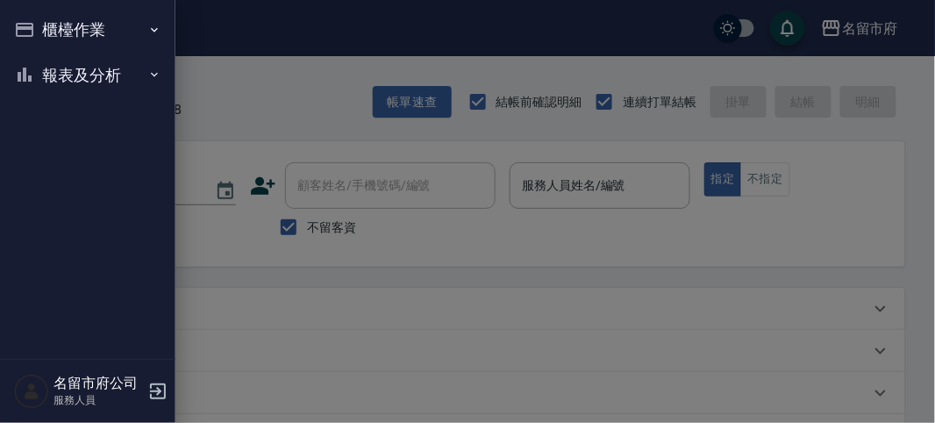
click at [55, 32] on button "櫃檯作業" at bounding box center [87, 30] width 161 height 46
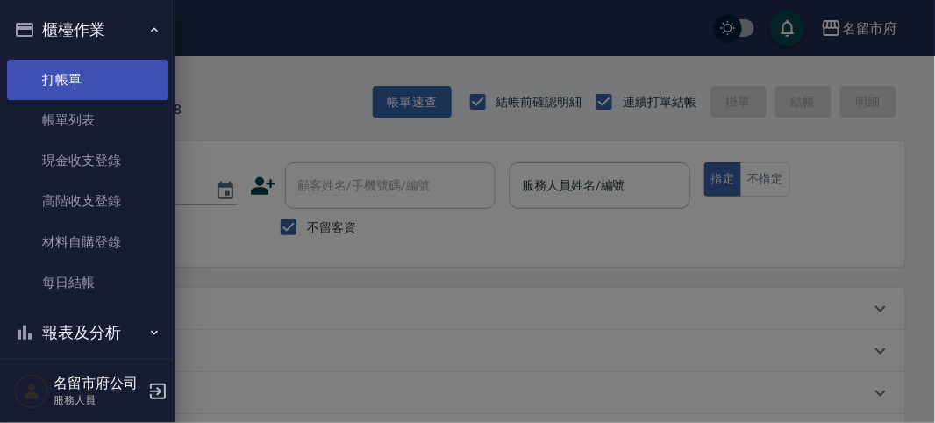
click at [84, 82] on link "打帳單" at bounding box center [87, 80] width 161 height 40
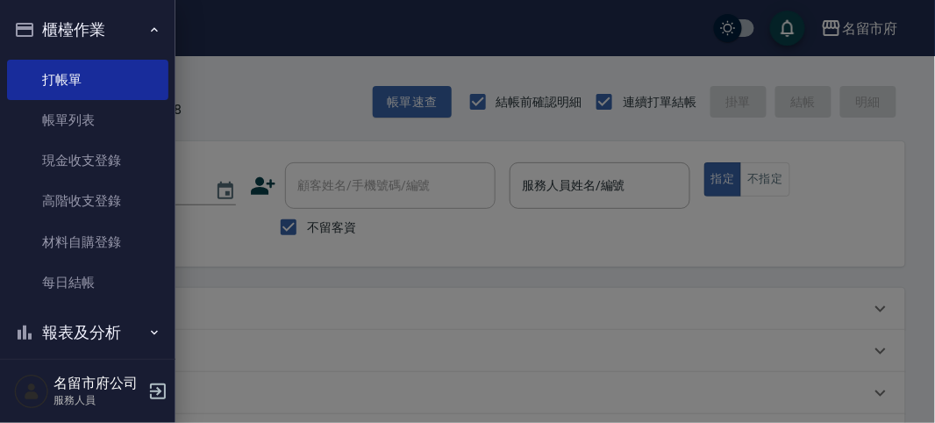
click at [222, 100] on div at bounding box center [467, 211] width 935 height 423
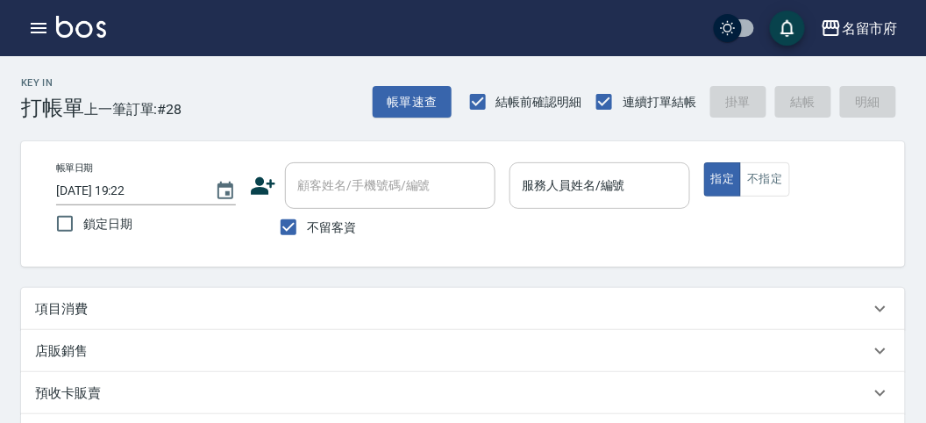
click at [612, 200] on div "服務人員姓名/編號" at bounding box center [600, 185] width 180 height 46
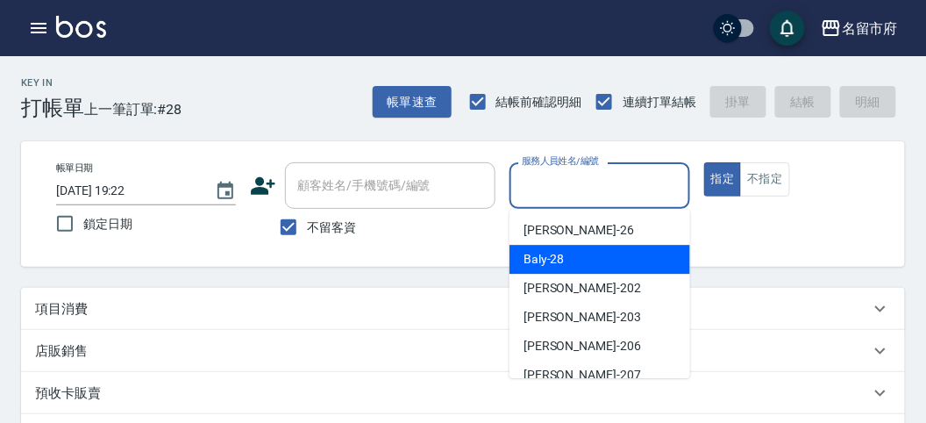
drag, startPoint x: 555, startPoint y: 256, endPoint x: 440, endPoint y: 244, distance: 115.6
click at [555, 256] on span "Baly -28" at bounding box center [544, 259] width 41 height 18
type input "Baly-28"
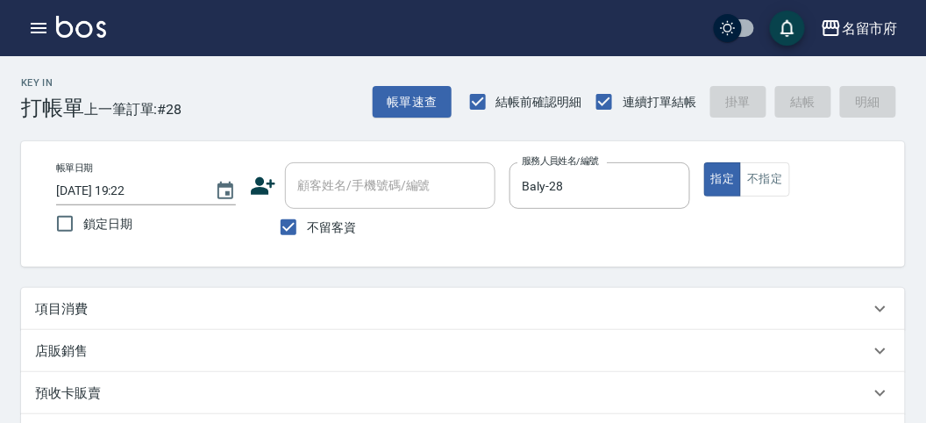
click at [54, 300] on p "項目消費" at bounding box center [61, 309] width 53 height 18
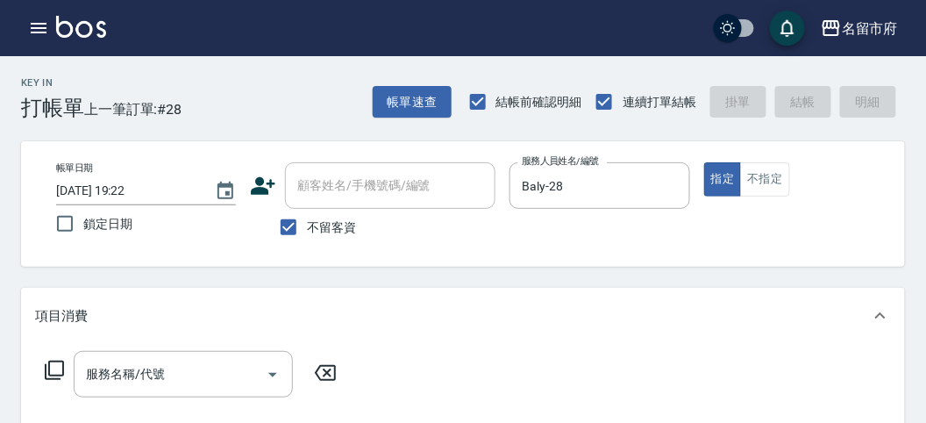
click at [51, 370] on icon at bounding box center [54, 370] width 21 height 21
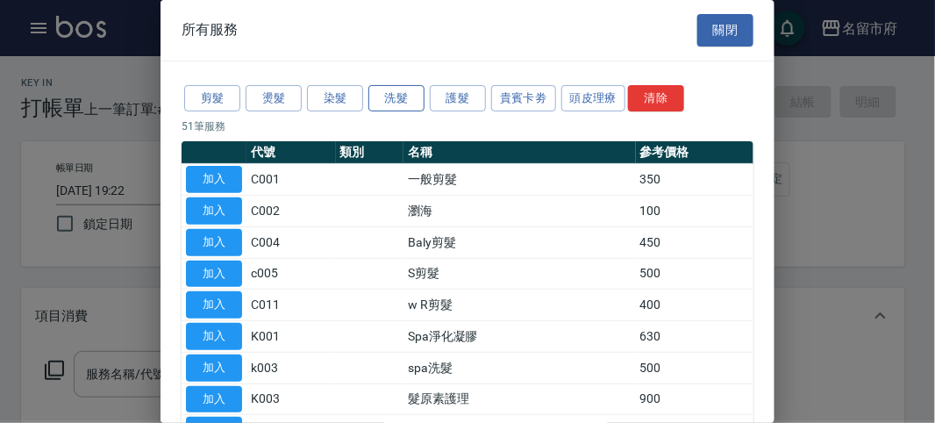
click at [408, 96] on button "洗髮" at bounding box center [396, 98] width 56 height 27
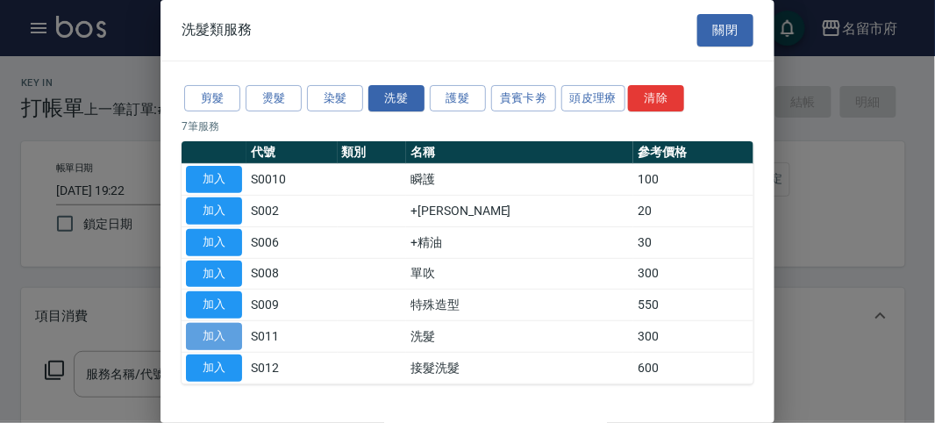
click at [204, 339] on button "加入" at bounding box center [214, 336] width 56 height 27
type input "洗髮(S011)"
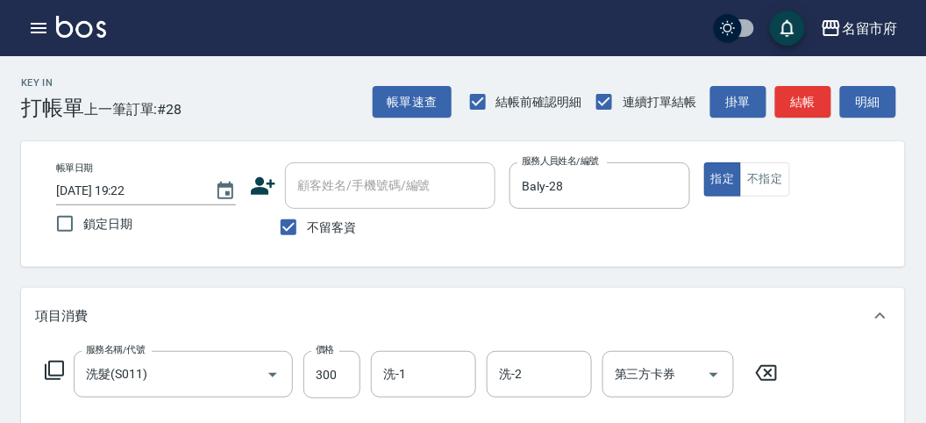
click at [50, 367] on icon at bounding box center [54, 370] width 21 height 21
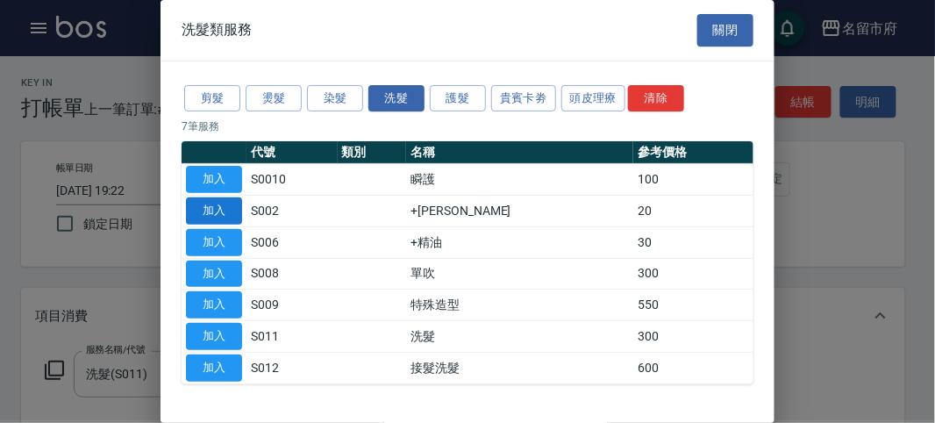
drag, startPoint x: 213, startPoint y: 212, endPoint x: 115, endPoint y: 307, distance: 136.5
click at [212, 213] on button "加入" at bounding box center [214, 210] width 56 height 27
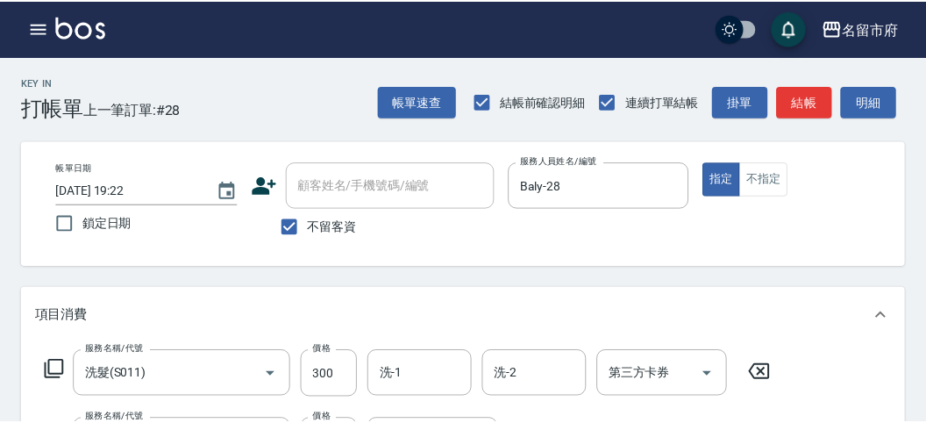
scroll to position [231, 0]
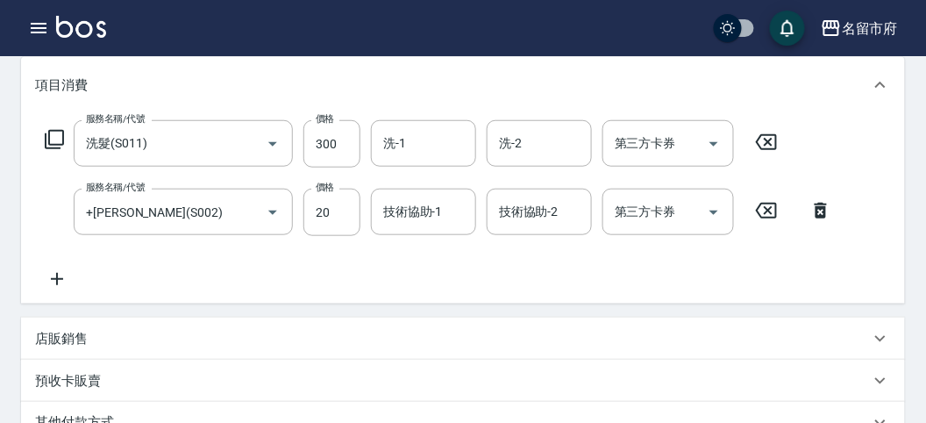
click at [60, 136] on icon at bounding box center [54, 139] width 21 height 21
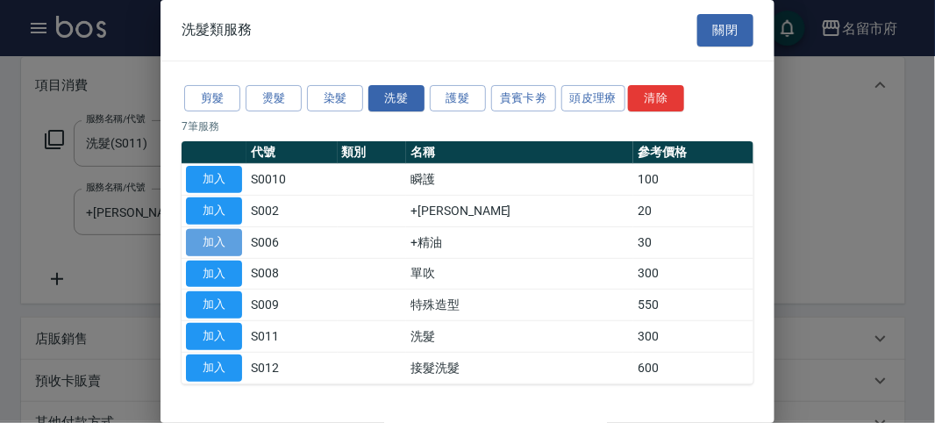
click at [229, 232] on button "加入" at bounding box center [214, 242] width 56 height 27
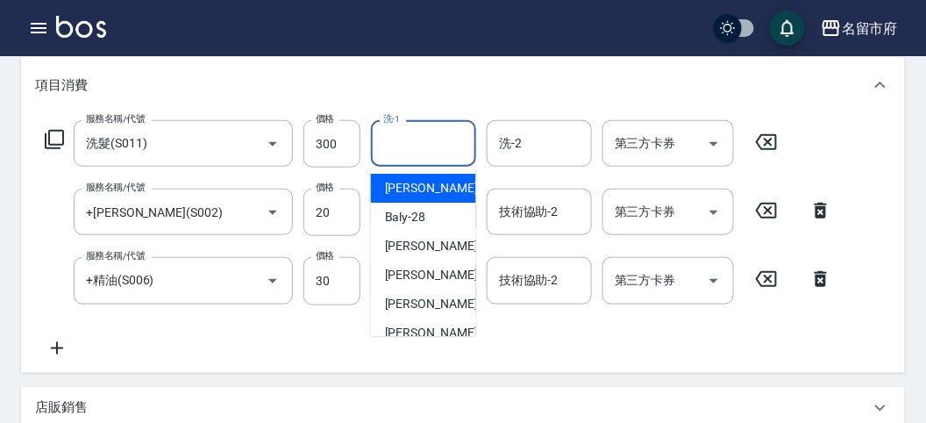
click at [429, 154] on input "洗-1" at bounding box center [423, 143] width 89 height 31
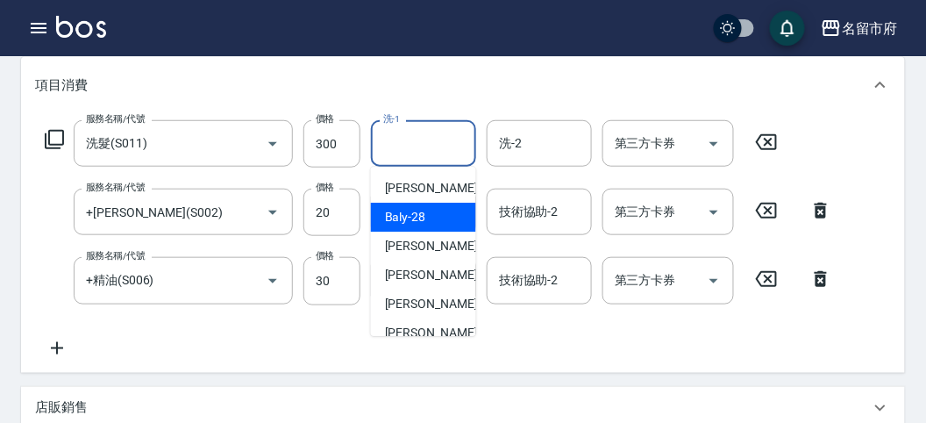
scroll to position [191, 0]
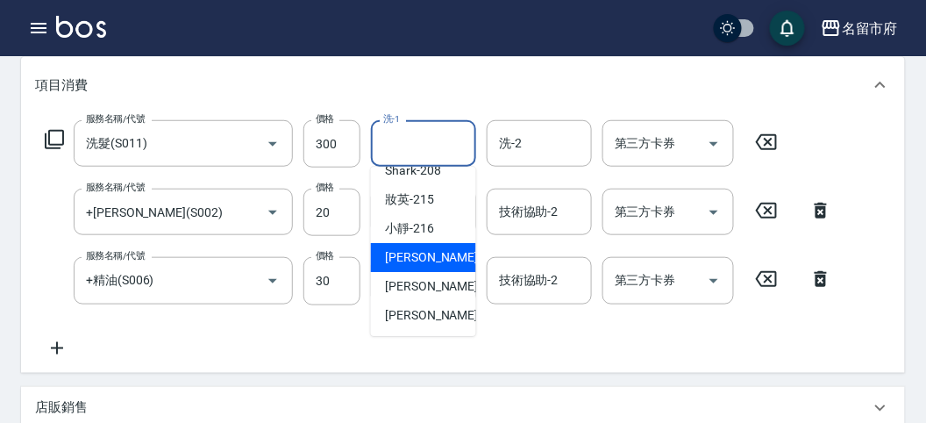
drag, startPoint x: 453, startPoint y: 259, endPoint x: 448, endPoint y: 246, distance: 13.9
click at [453, 258] on div "Min Min -218" at bounding box center [423, 257] width 105 height 29
type input "Min Min-218"
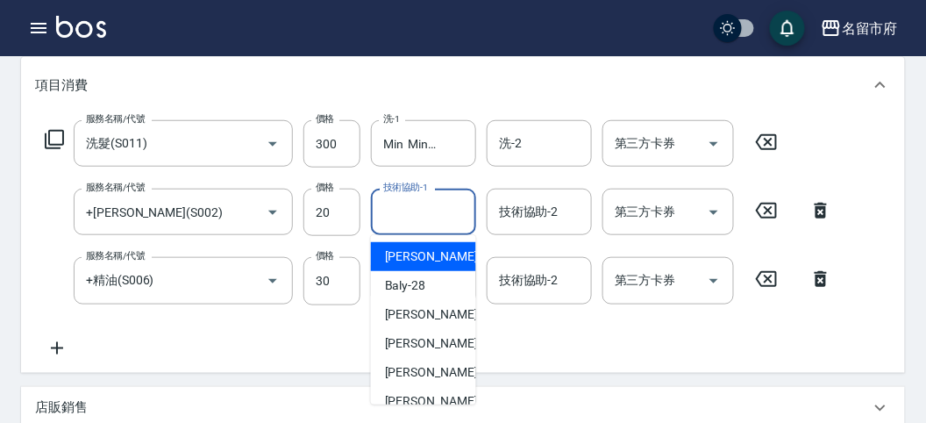
click at [425, 203] on div "技術協助-1 技術協助-1" at bounding box center [423, 212] width 105 height 46
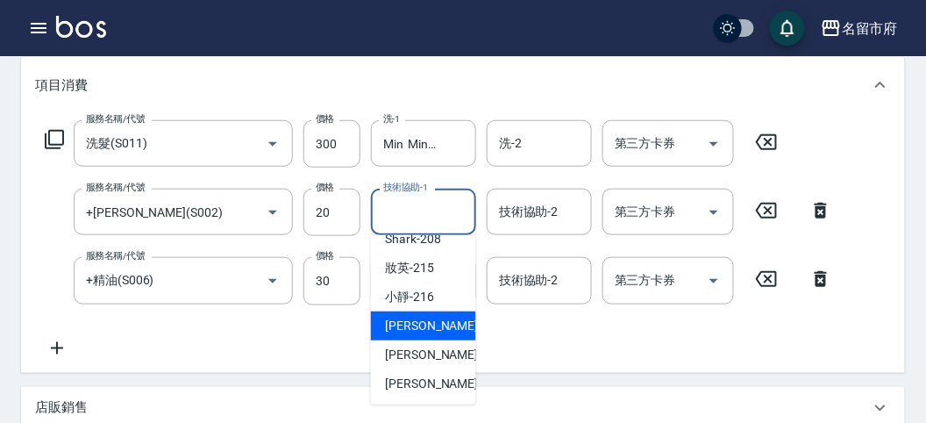
click at [438, 325] on span "Min Min -218" at bounding box center [444, 326] width 118 height 18
type input "Min Min-218"
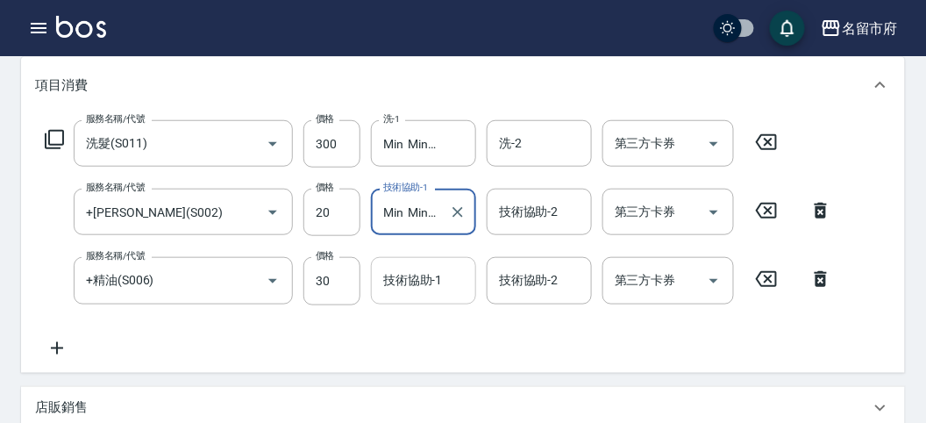
click at [462, 297] on div "技術協助-1" at bounding box center [423, 280] width 105 height 46
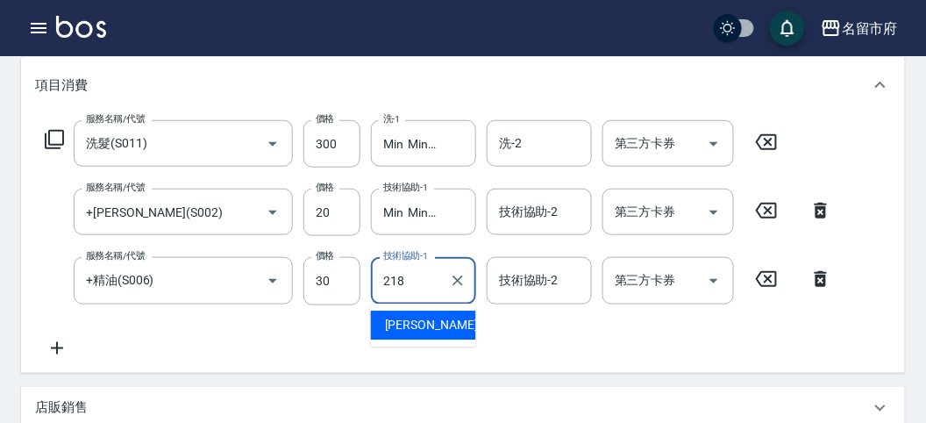
click at [435, 325] on span "Min Min -218" at bounding box center [444, 325] width 118 height 18
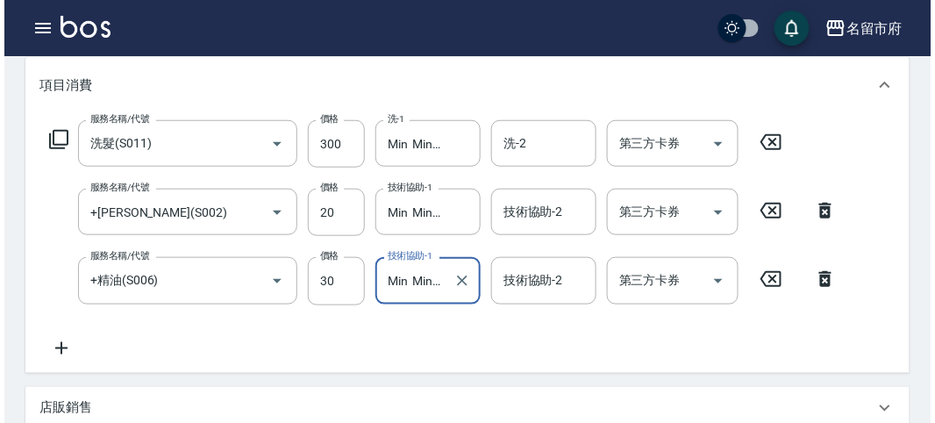
scroll to position [650, 0]
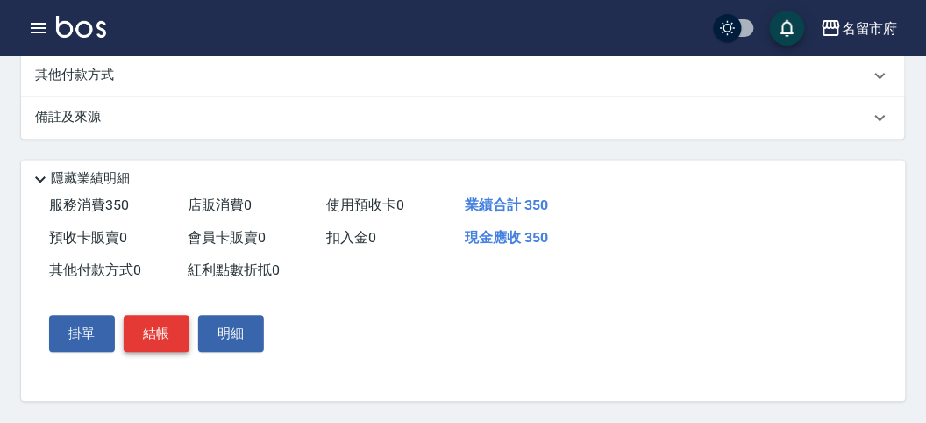
type input "Min Min-218"
click at [152, 339] on button "結帳" at bounding box center [157, 334] width 66 height 37
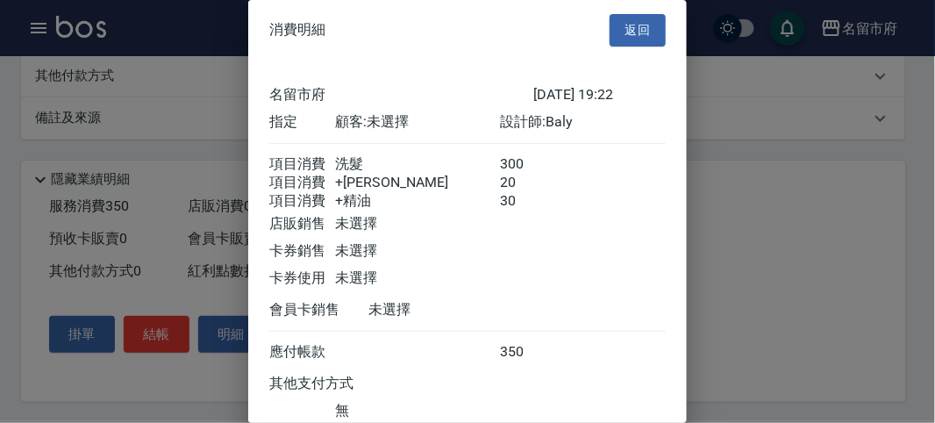
scroll to position [137, 0]
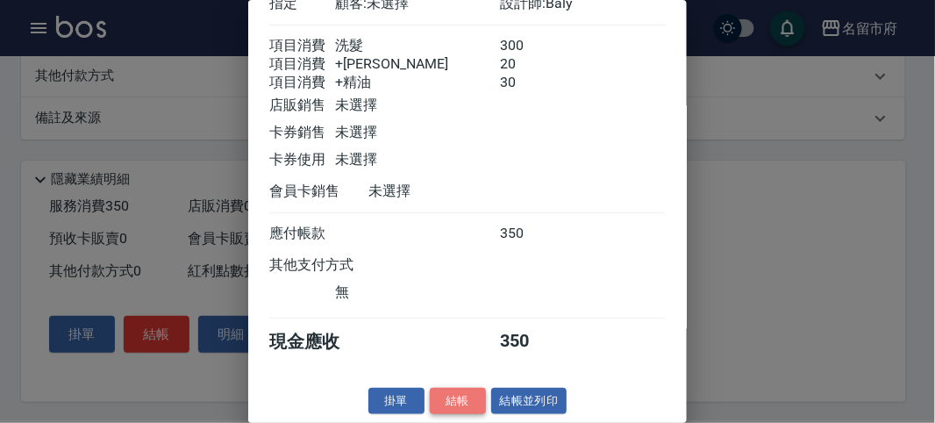
click at [453, 404] on button "結帳" at bounding box center [458, 401] width 56 height 27
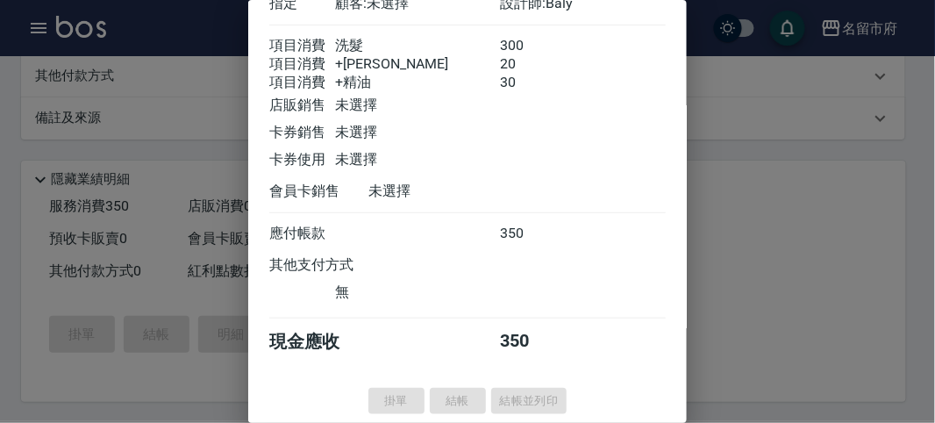
type input "[DATE] 19:23"
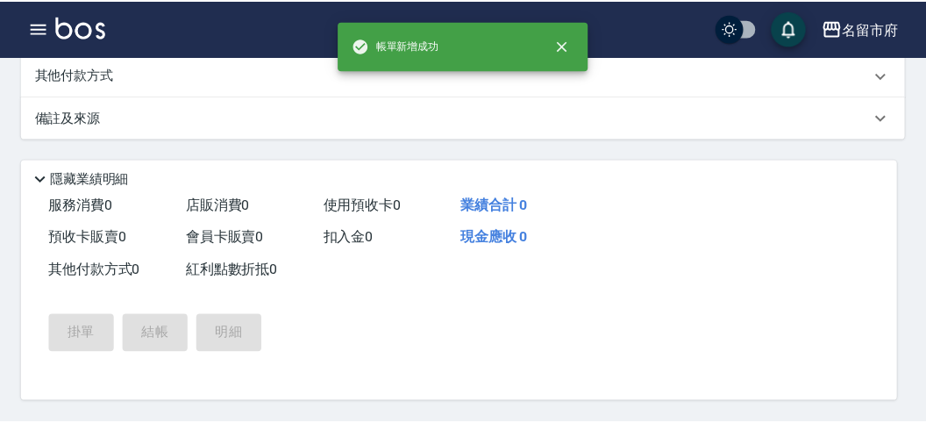
scroll to position [0, 0]
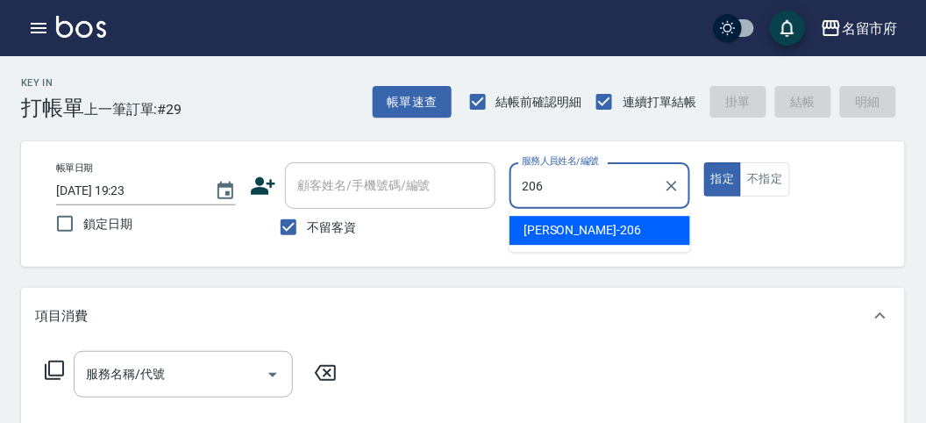
type input "[PERSON_NAME]-206"
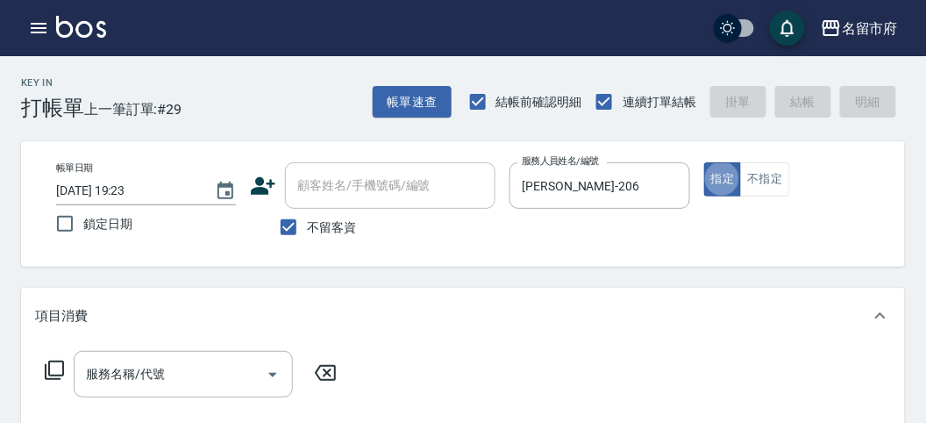
type button "true"
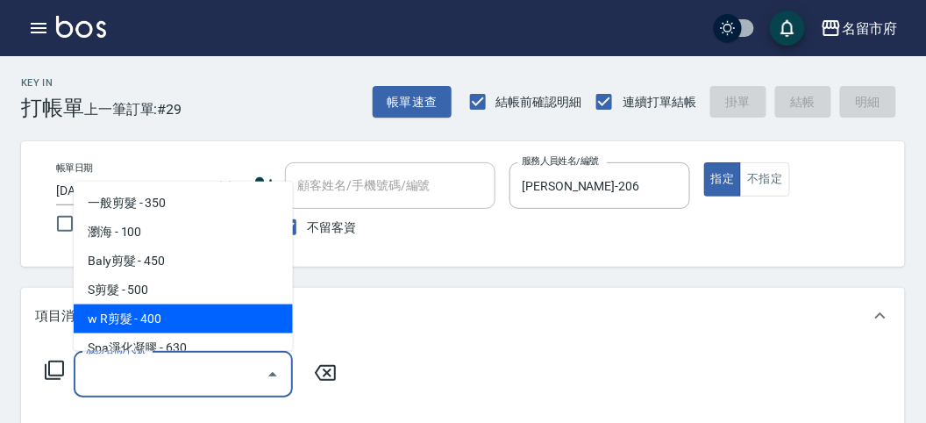
type input "w R剪髮(C011)"
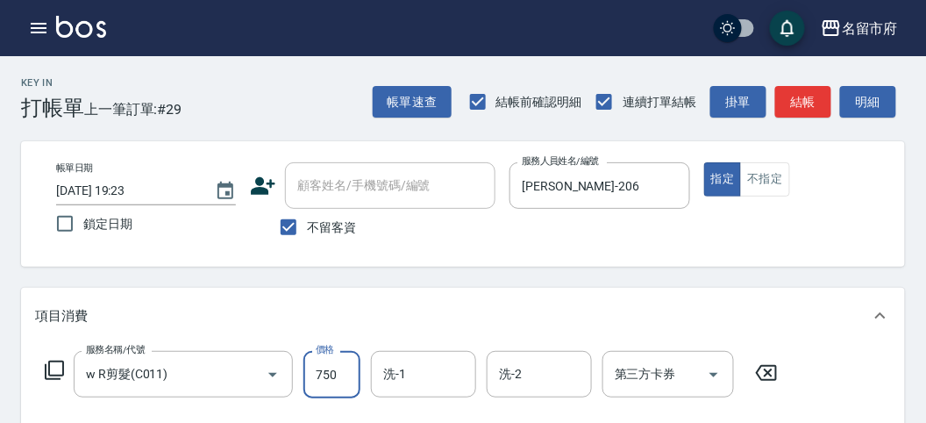
type input "750"
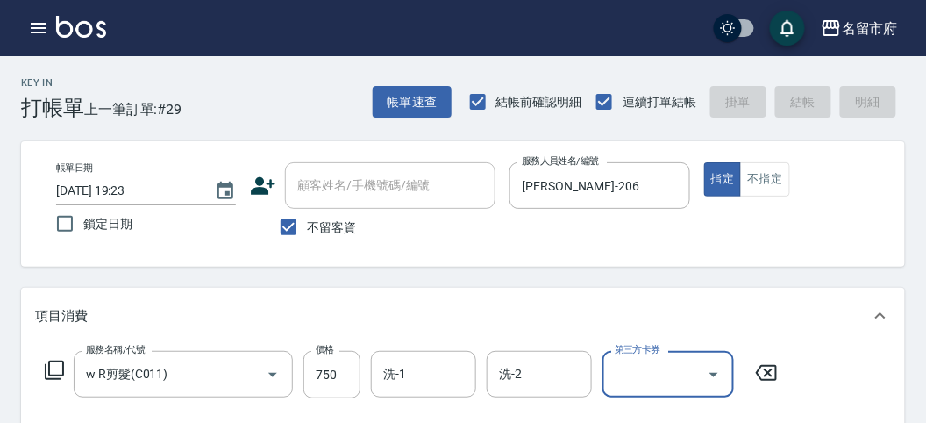
type input "[DATE] 19:24"
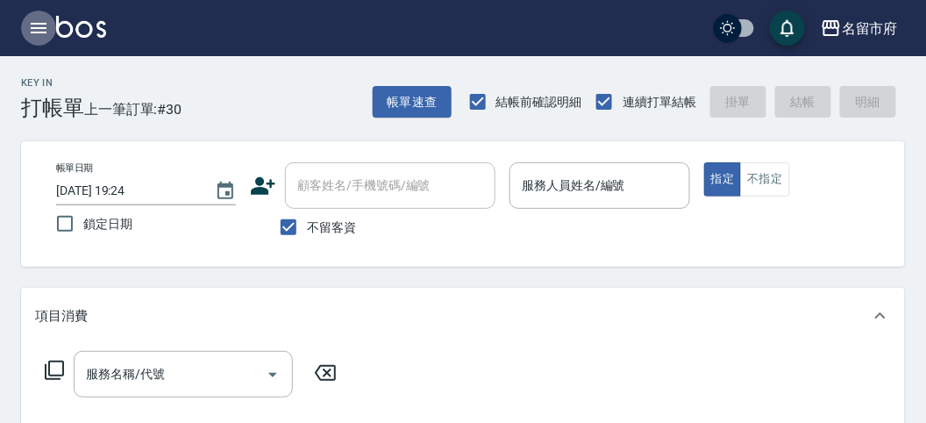
click at [32, 28] on button "button" at bounding box center [38, 28] width 35 height 35
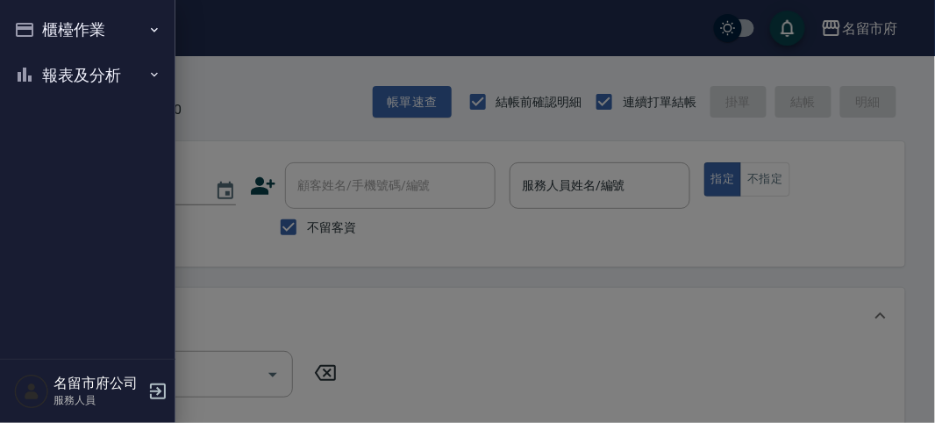
click at [38, 32] on button "櫃檯作業" at bounding box center [87, 30] width 161 height 46
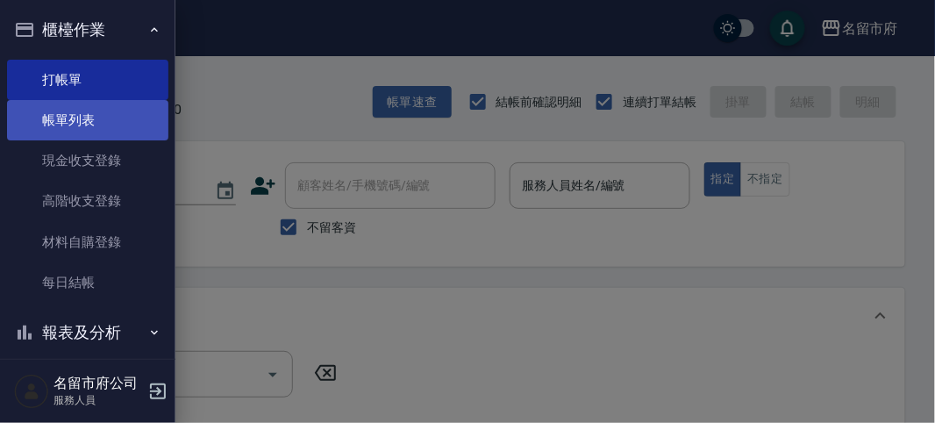
click at [77, 116] on link "帳單列表" at bounding box center [87, 120] width 161 height 40
click at [84, 121] on link "帳單列表" at bounding box center [87, 120] width 161 height 40
click at [65, 123] on link "帳單列表" at bounding box center [87, 120] width 161 height 40
click at [62, 123] on link "帳單列表" at bounding box center [87, 120] width 161 height 40
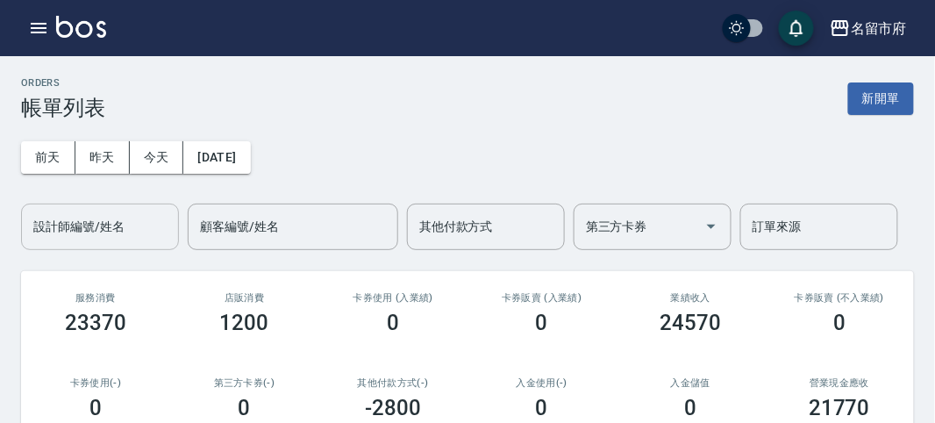
click at [86, 239] on input "設計師編號/姓名" at bounding box center [100, 226] width 142 height 31
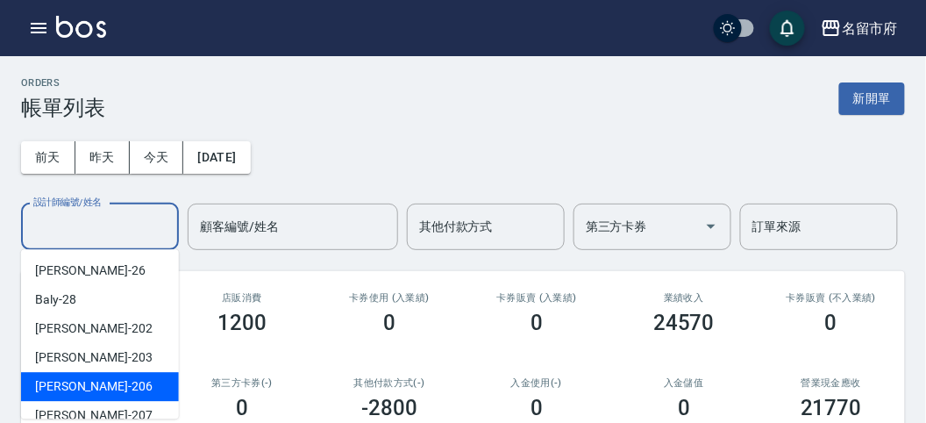
click at [104, 382] on div "[PERSON_NAME] -206" at bounding box center [100, 386] width 158 height 29
type input "[PERSON_NAME]-206"
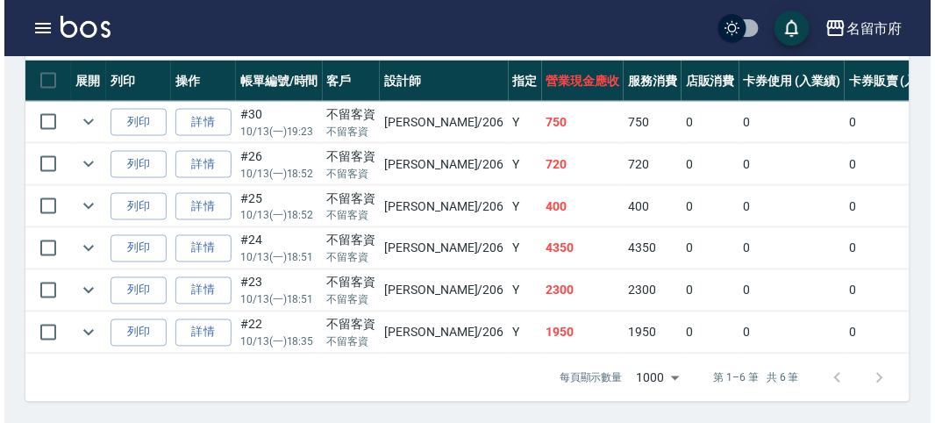
scroll to position [492, 0]
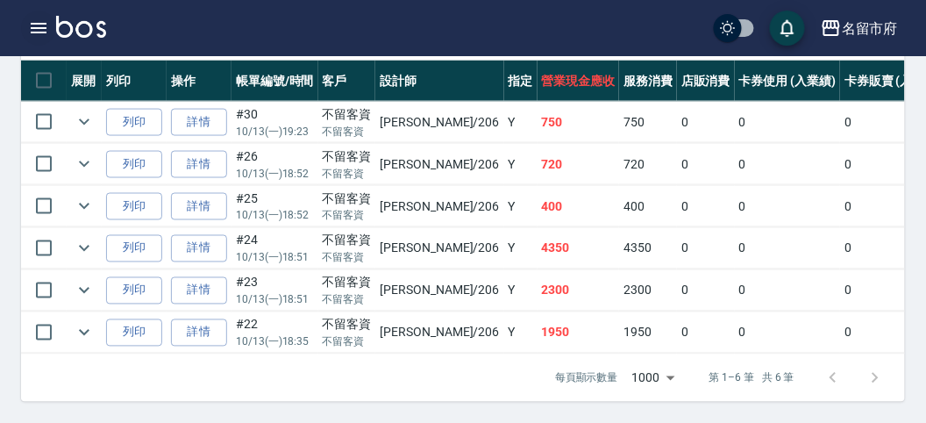
click at [25, 32] on button "button" at bounding box center [38, 28] width 35 height 35
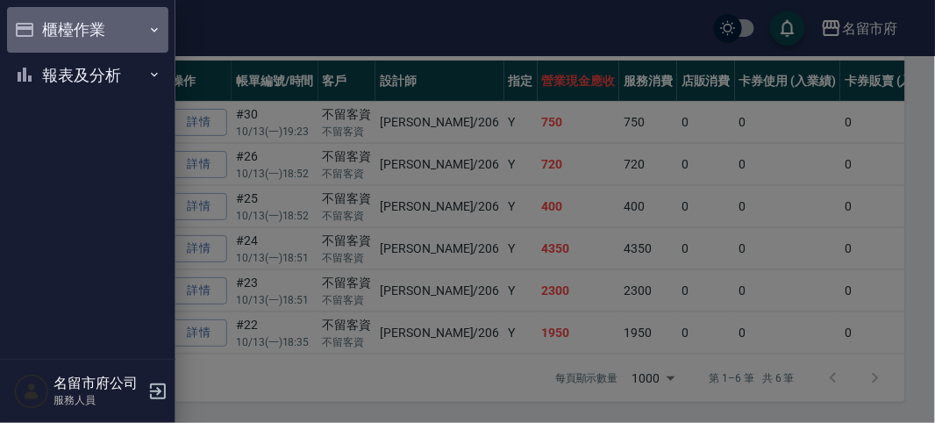
drag, startPoint x: 25, startPoint y: 32, endPoint x: 56, endPoint y: 68, distance: 47.3
click at [31, 32] on button "櫃檯作業" at bounding box center [87, 30] width 161 height 46
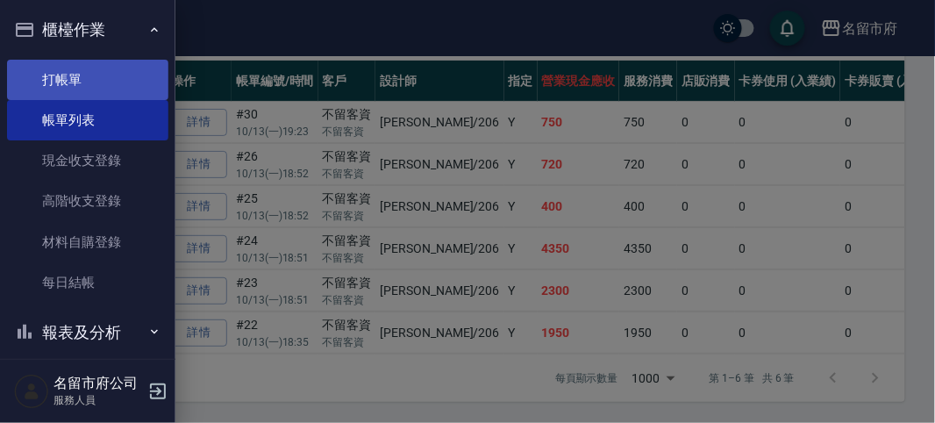
click at [57, 68] on link "打帳單" at bounding box center [87, 80] width 161 height 40
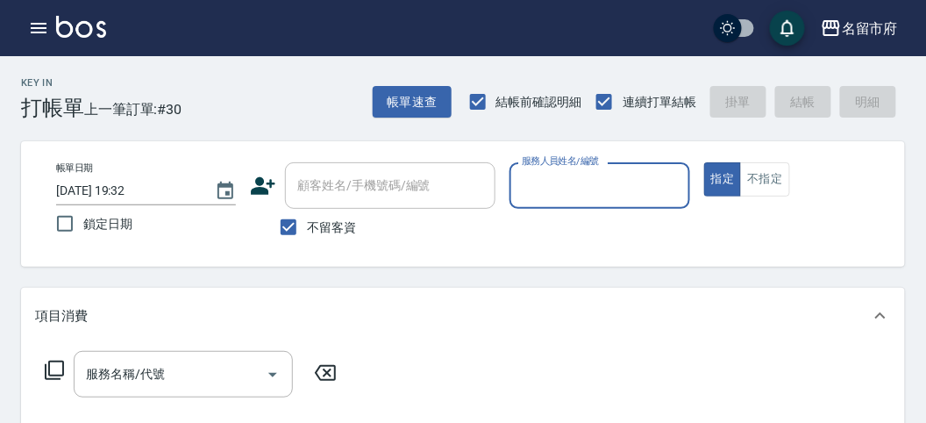
click at [569, 198] on input "服務人員姓名/編號" at bounding box center [600, 185] width 164 height 31
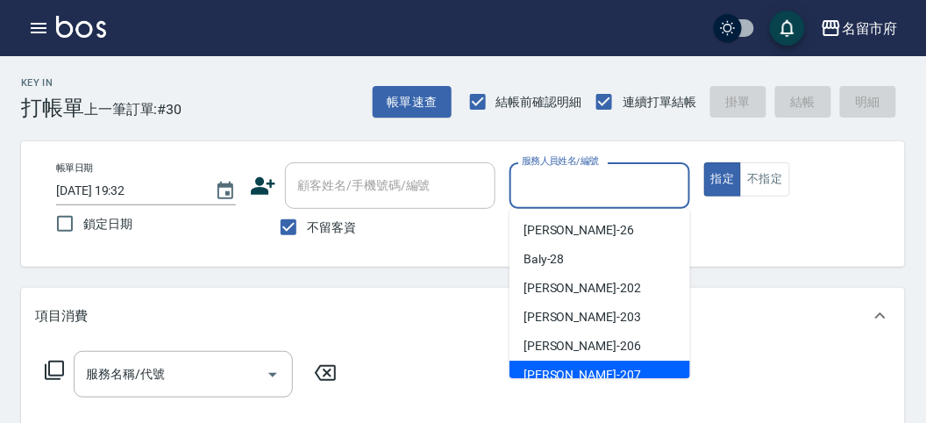
click at [583, 370] on div "[PERSON_NAME] -207" at bounding box center [600, 375] width 181 height 29
type input "[PERSON_NAME]-207"
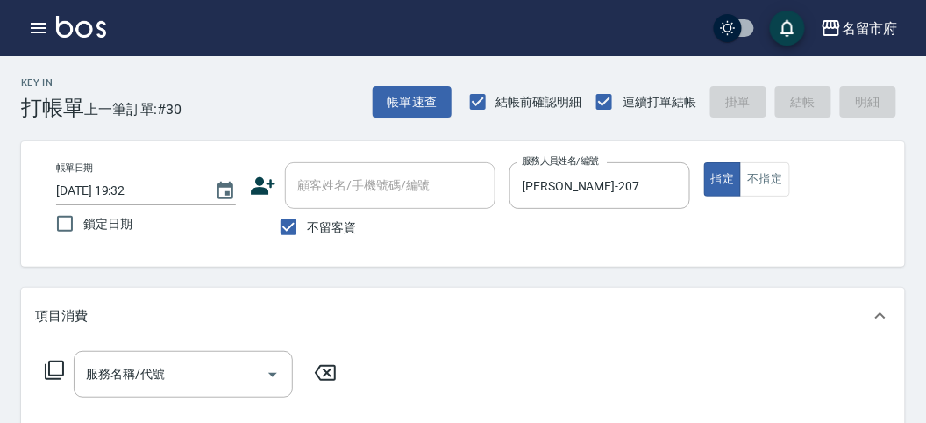
click at [54, 370] on icon at bounding box center [54, 370] width 21 height 21
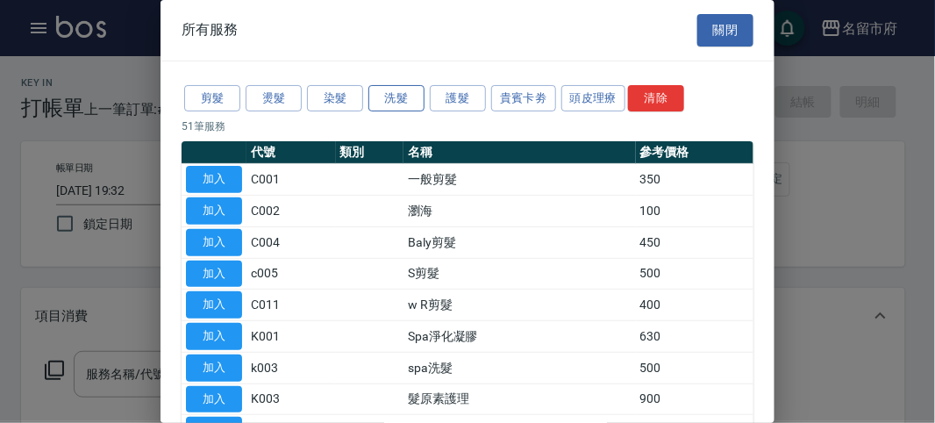
click at [396, 90] on button "洗髮" at bounding box center [396, 98] width 56 height 27
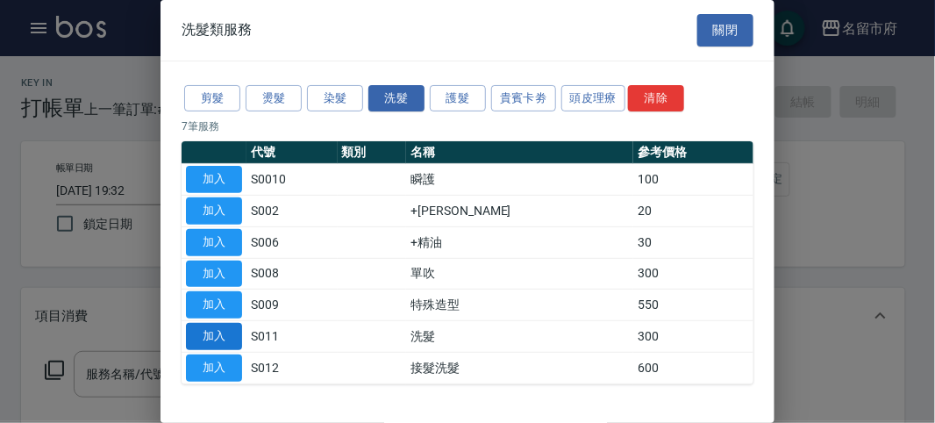
click at [233, 331] on button "加入" at bounding box center [214, 336] width 56 height 27
type input "洗髮(S011)"
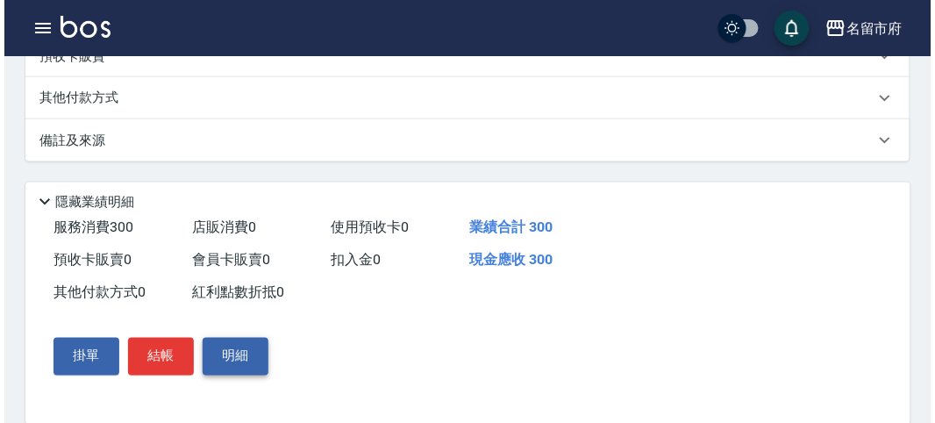
scroll to position [513, 0]
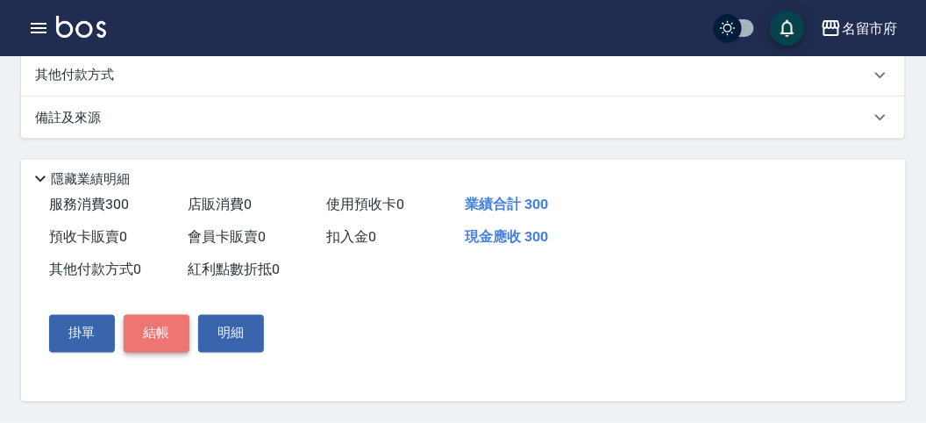
click at [174, 325] on button "結帳" at bounding box center [157, 333] width 66 height 37
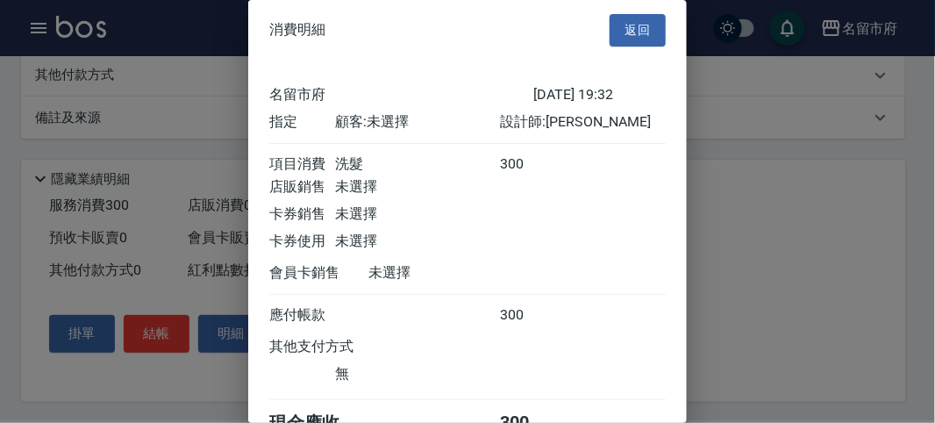
scroll to position [97, 0]
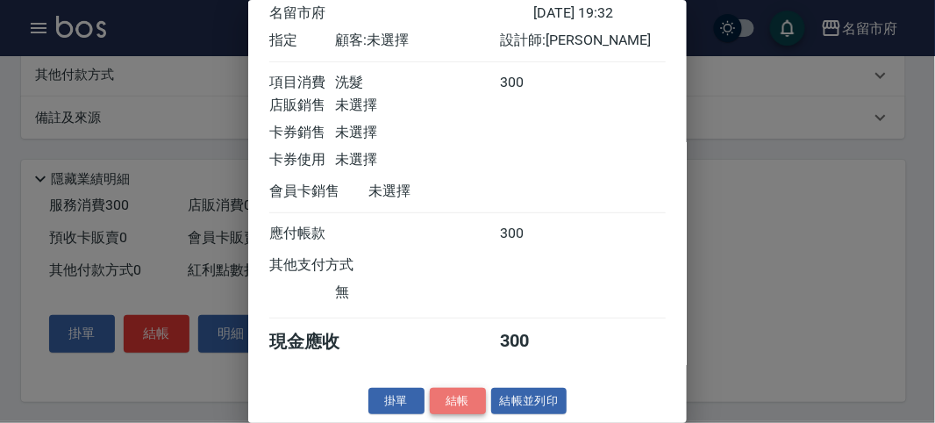
click at [444, 400] on button "結帳" at bounding box center [458, 401] width 56 height 27
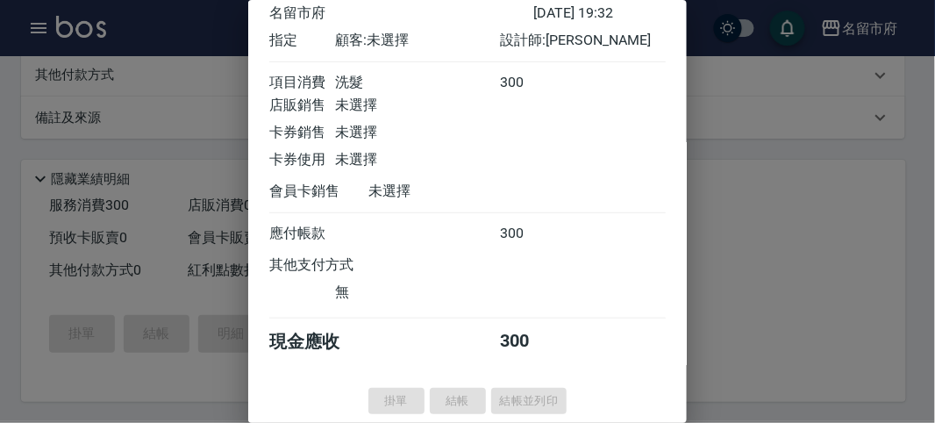
type input "[DATE] 19:49"
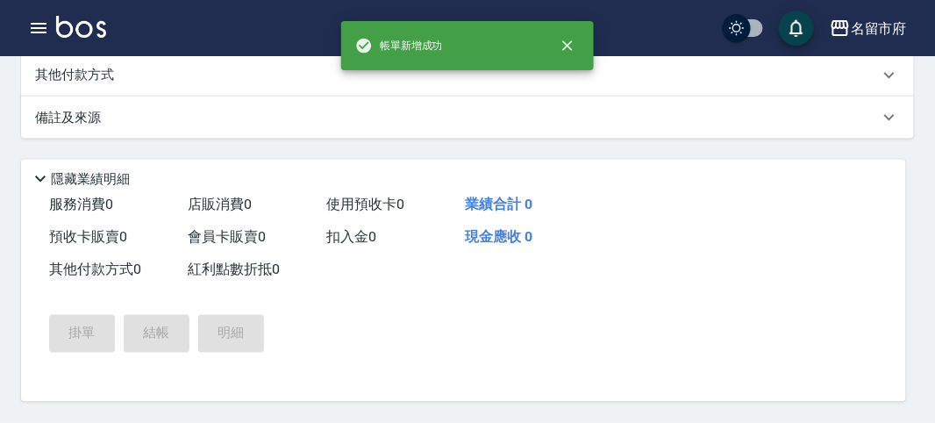
scroll to position [0, 0]
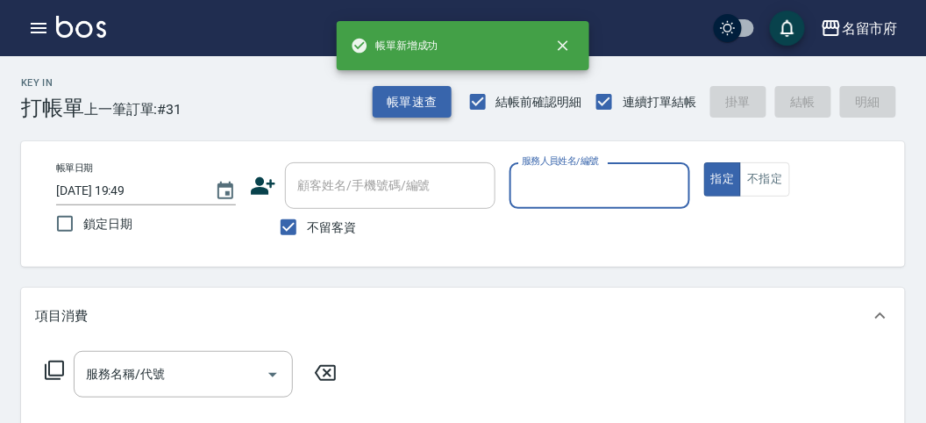
click at [383, 105] on button "帳單速查" at bounding box center [412, 102] width 79 height 32
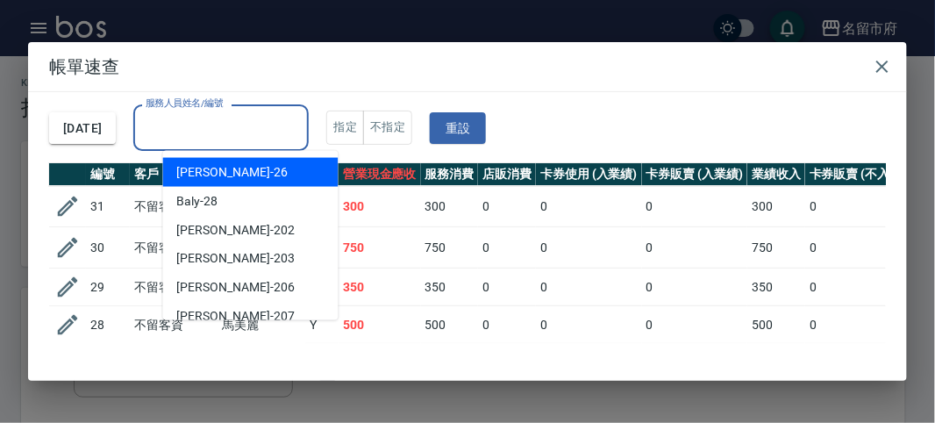
click at [301, 113] on input "服務人員姓名/編號" at bounding box center [221, 127] width 160 height 31
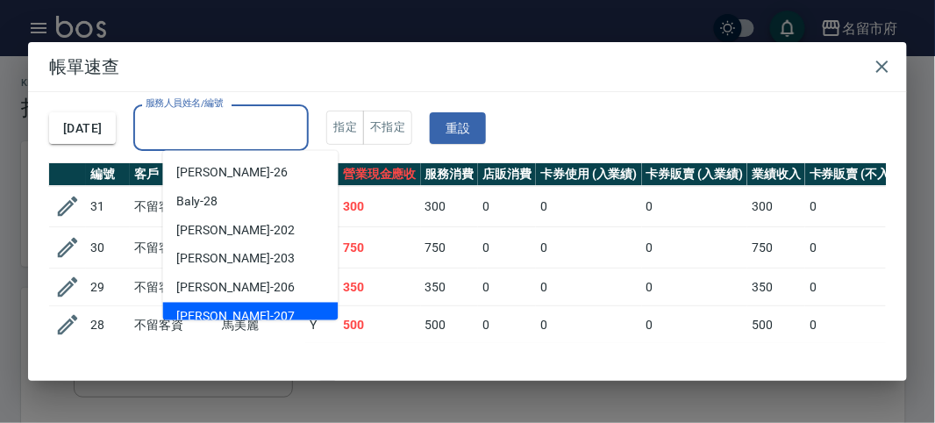
click at [304, 305] on div "[PERSON_NAME] -207" at bounding box center [250, 317] width 175 height 29
type input "[PERSON_NAME]-207"
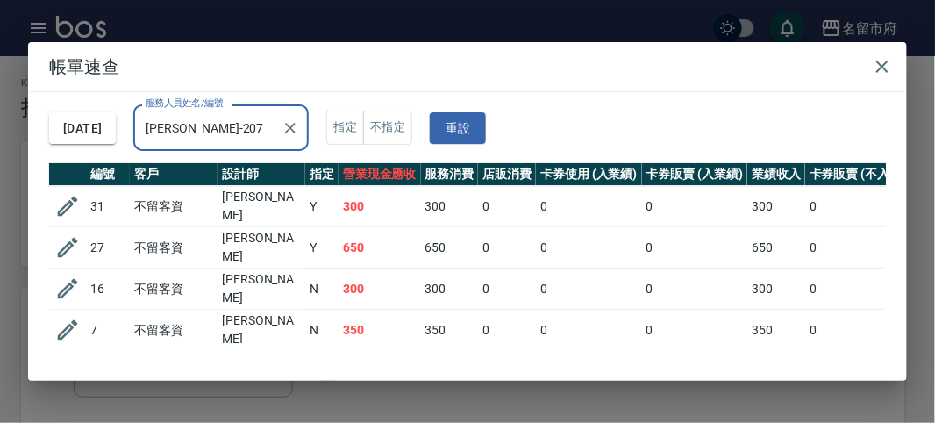
click at [377, 207] on td "300" at bounding box center [380, 206] width 82 height 41
click at [379, 255] on td "650" at bounding box center [380, 247] width 82 height 41
drag, startPoint x: 367, startPoint y: 275, endPoint x: 336, endPoint y: 288, distance: 33.4
click at [336, 288] on tr "16 不留客資 [PERSON_NAME] 300 300 0 0 0 300 0 0 0 0 0" at bounding box center [693, 288] width 1289 height 41
drag, startPoint x: 361, startPoint y: 314, endPoint x: 333, endPoint y: 314, distance: 28.1
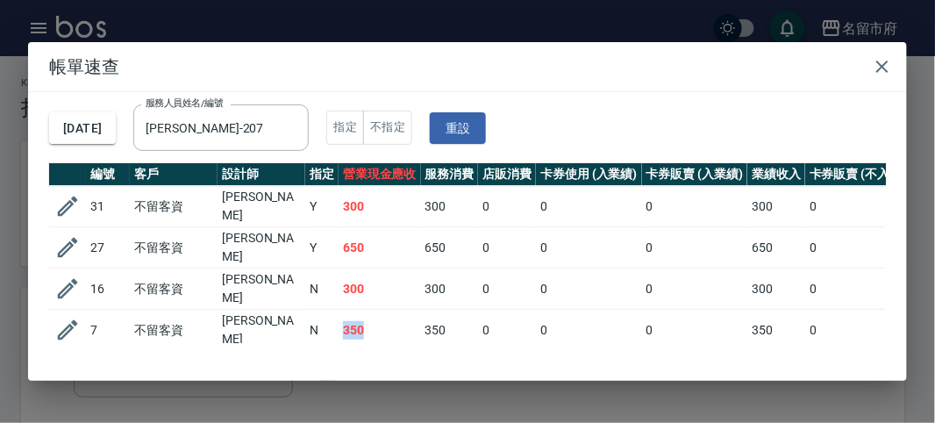
click at [333, 314] on tr "7 不留客資 [PERSON_NAME] 350 350 0 0 0 350 0 0 0 0 0" at bounding box center [693, 330] width 1289 height 41
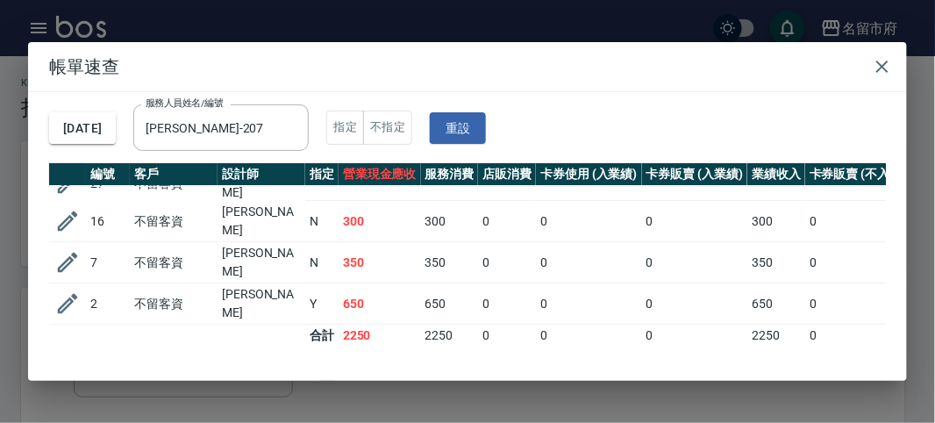
click at [395, 283] on td "650" at bounding box center [380, 303] width 82 height 41
click at [895, 68] on button "button" at bounding box center [882, 66] width 35 height 35
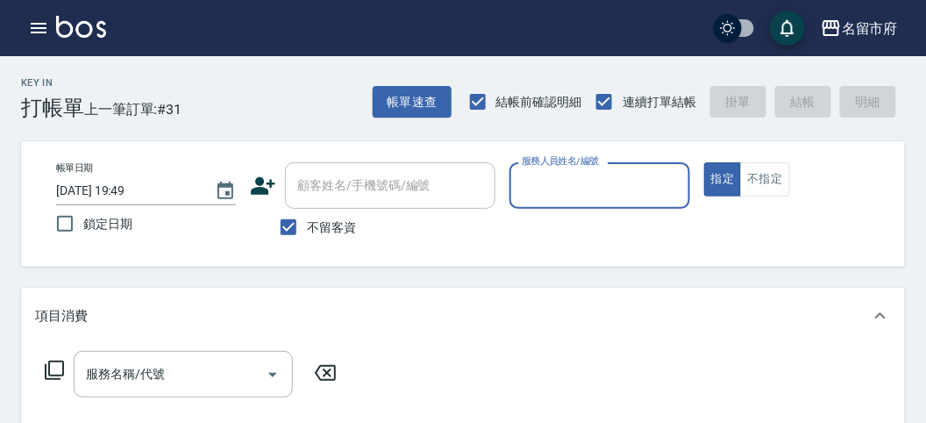
click at [34, 31] on icon "button" at bounding box center [38, 28] width 21 height 21
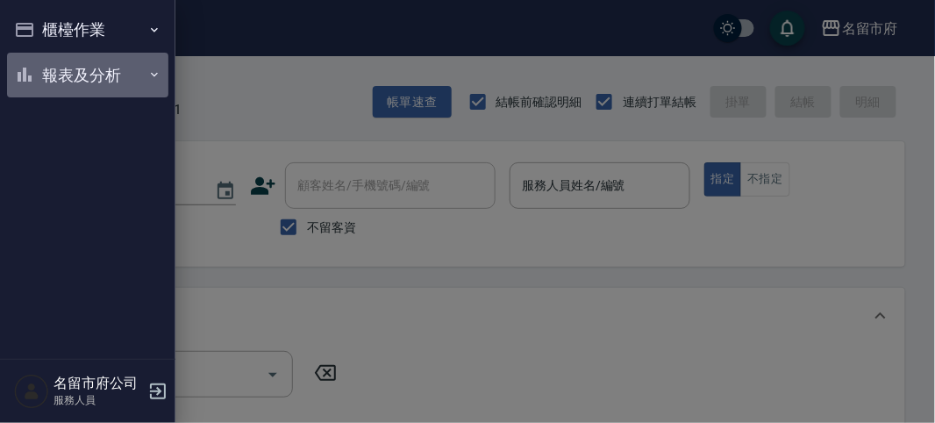
click at [46, 63] on button "報表及分析" at bounding box center [87, 76] width 161 height 46
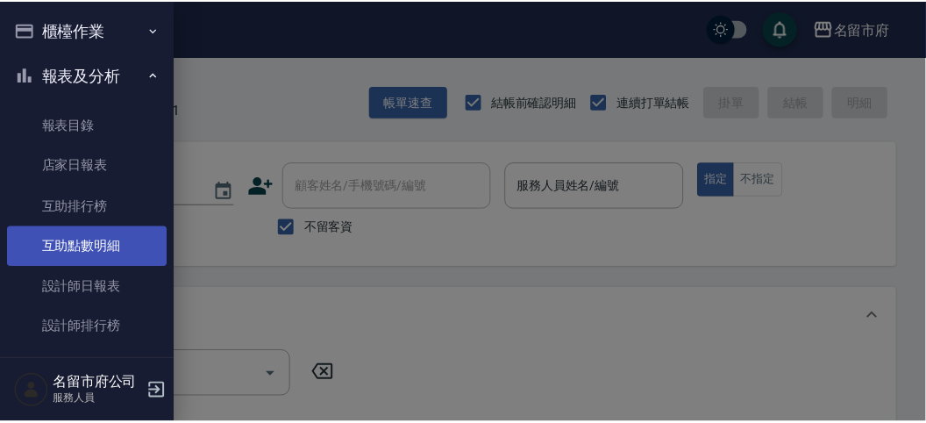
scroll to position [57, 0]
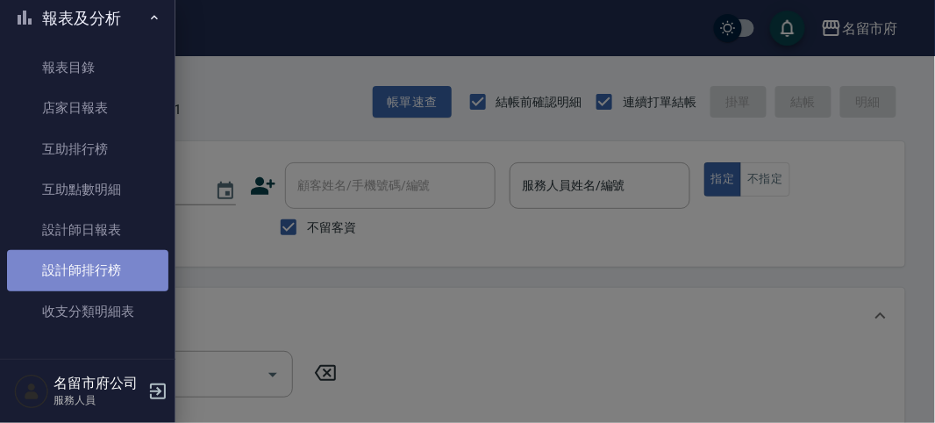
click at [117, 268] on link "設計師排行榜" at bounding box center [87, 270] width 161 height 40
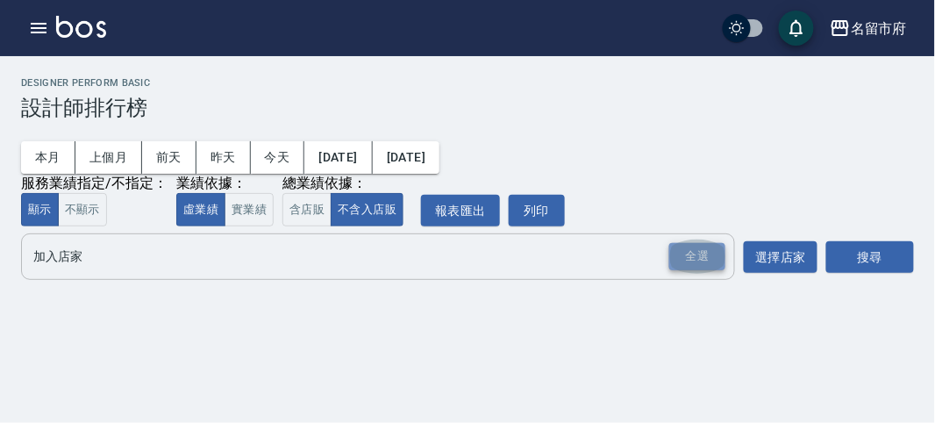
click at [720, 257] on div "全選" at bounding box center [697, 256] width 56 height 27
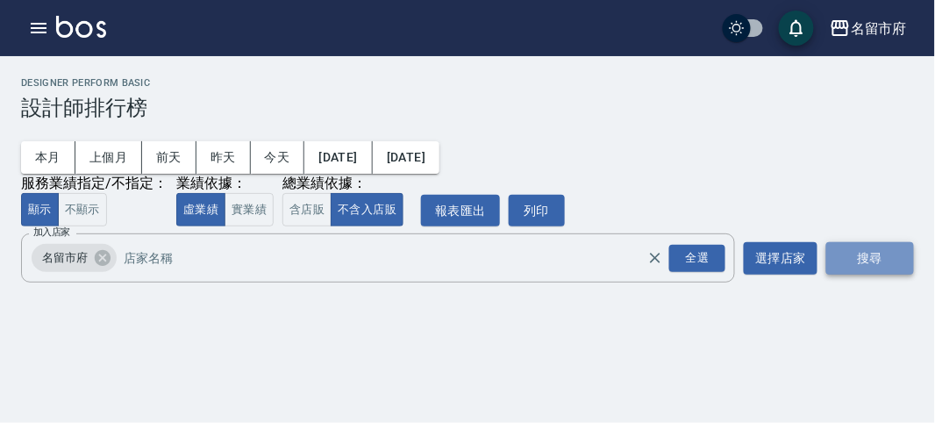
click at [898, 271] on button "搜尋" at bounding box center [870, 258] width 88 height 32
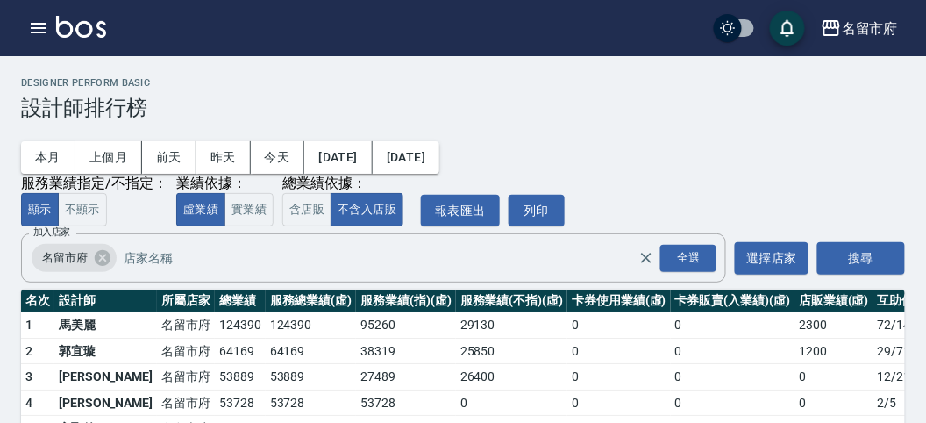
scroll to position [154, 0]
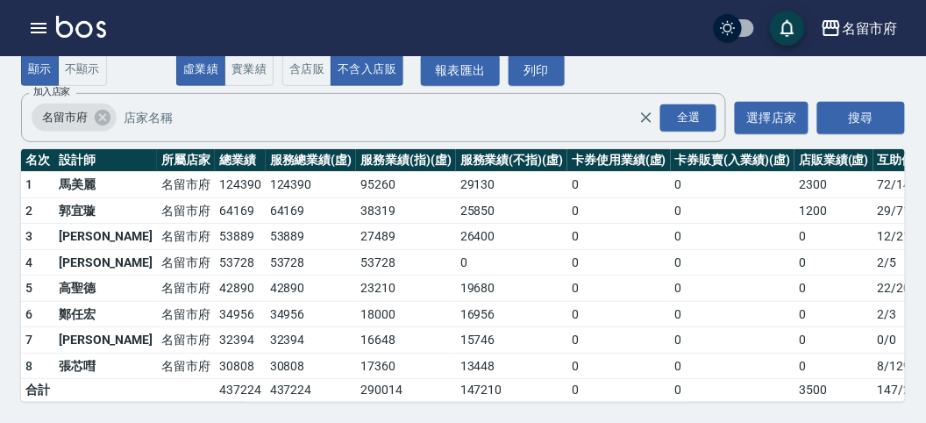
click at [105, 32] on img at bounding box center [81, 27] width 50 height 22
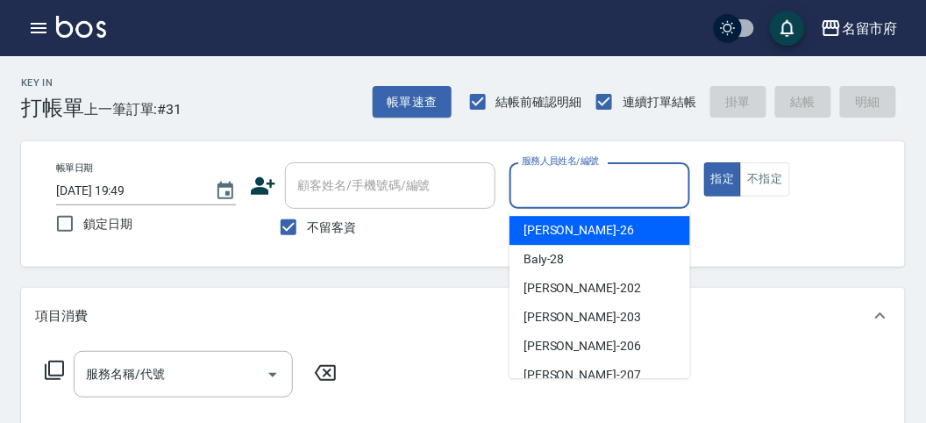
click at [548, 182] on input "服務人員姓名/編號" at bounding box center [600, 185] width 164 height 31
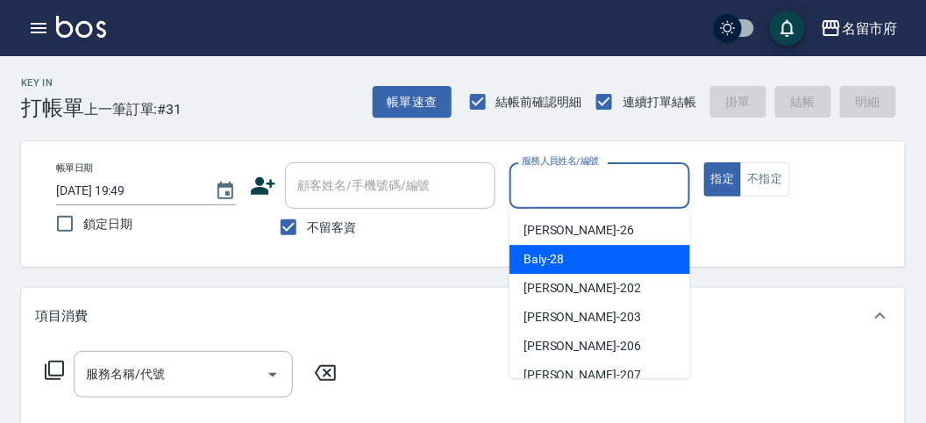
click at [533, 257] on span "Baly -28" at bounding box center [544, 259] width 41 height 18
type input "Baly-28"
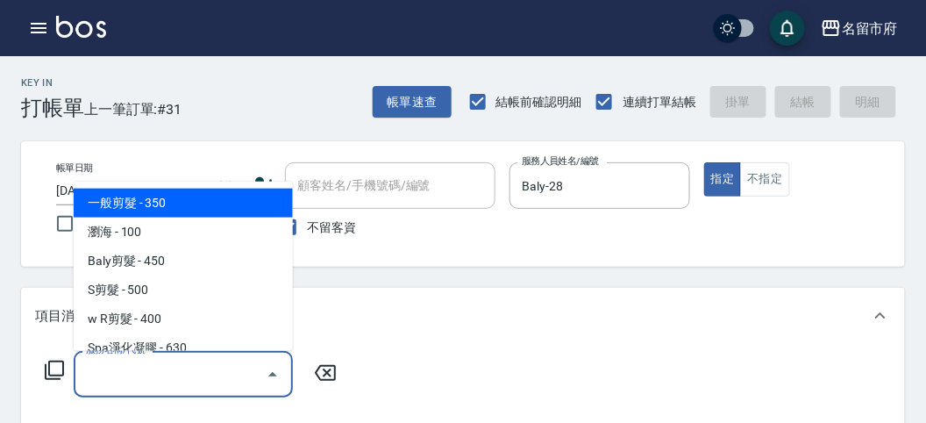
drag, startPoint x: 96, startPoint y: 383, endPoint x: 131, endPoint y: 303, distance: 87.7
click at [96, 382] on input "服務名稱/代號" at bounding box center [170, 374] width 177 height 31
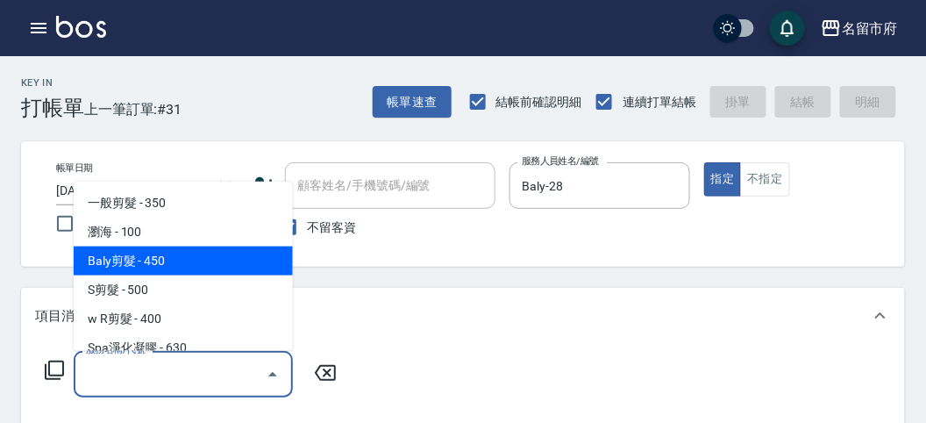
click at [149, 268] on span "Baly剪髮 - 450" at bounding box center [183, 260] width 219 height 29
type input "Baly剪髮(C004)"
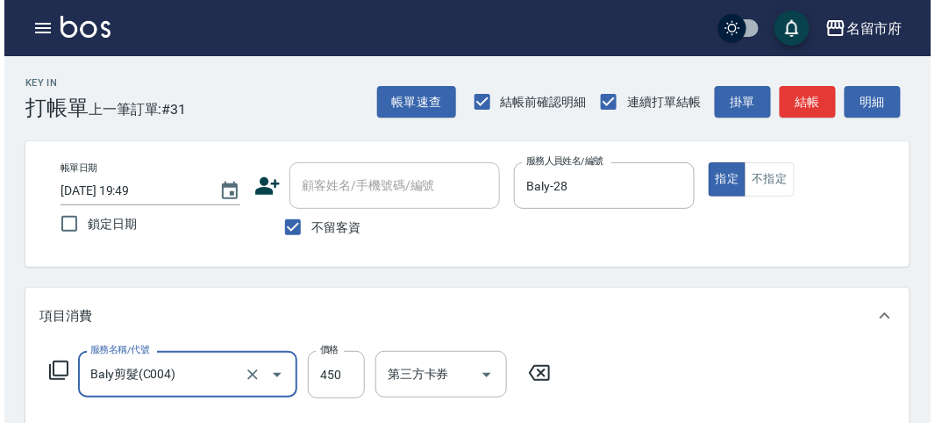
scroll to position [513, 0]
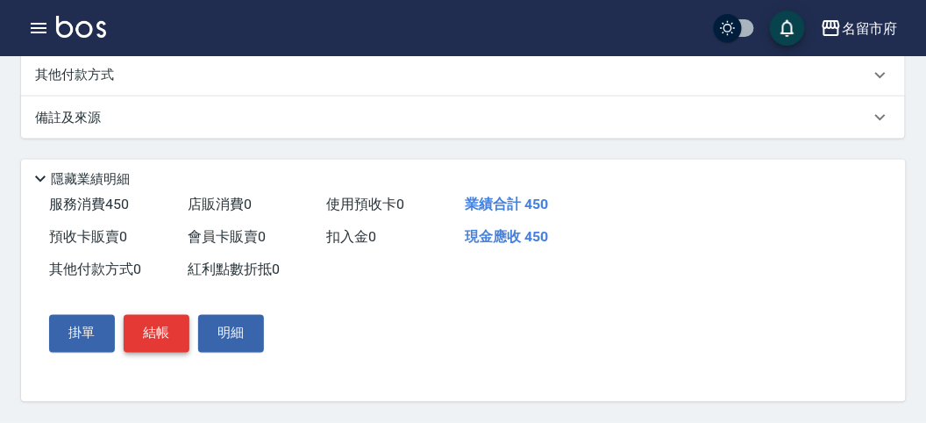
click at [168, 327] on button "結帳" at bounding box center [157, 333] width 66 height 37
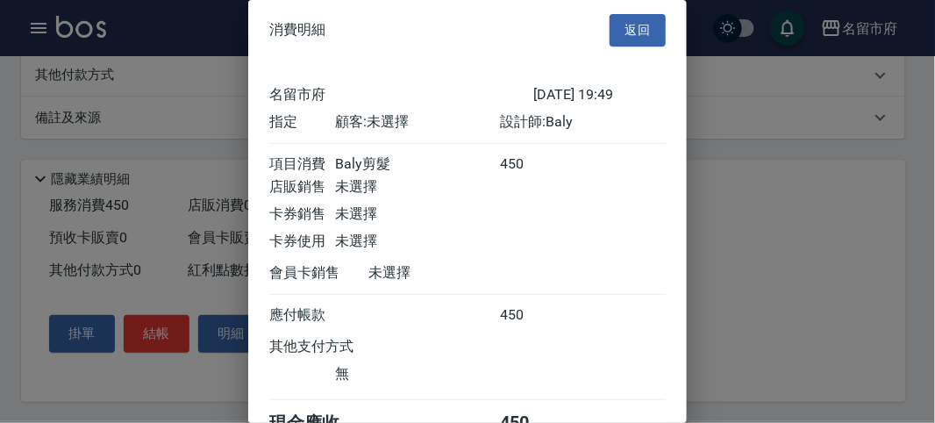
scroll to position [97, 0]
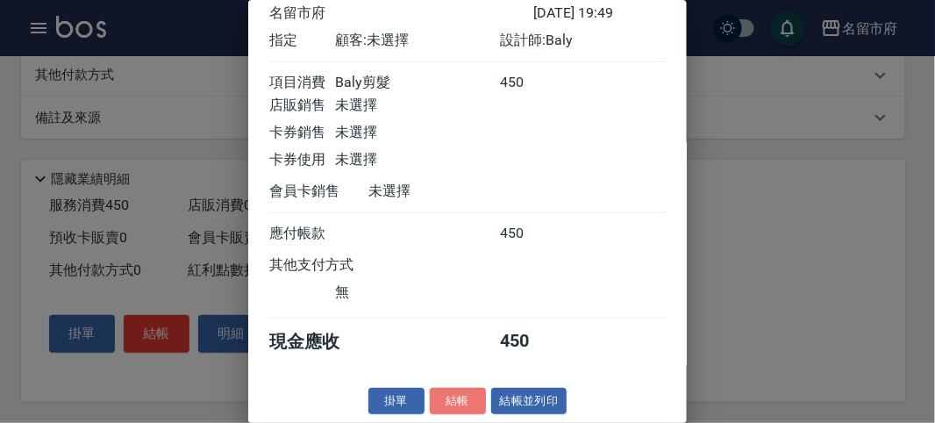
drag, startPoint x: 450, startPoint y: 401, endPoint x: 468, endPoint y: 357, distance: 47.2
click at [450, 396] on button "結帳" at bounding box center [458, 401] width 56 height 27
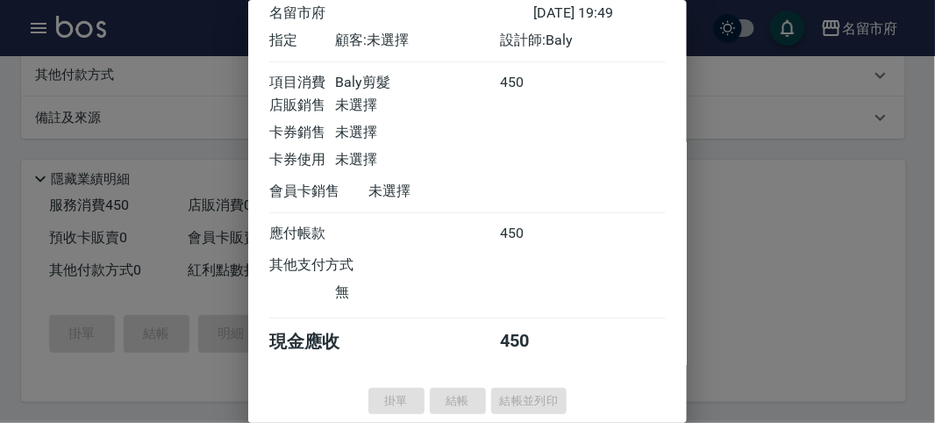
type input "[DATE] 19:52"
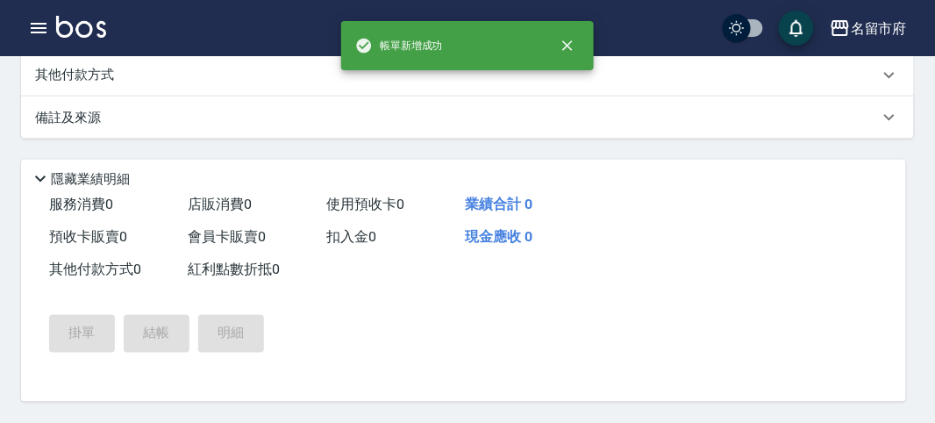
scroll to position [0, 0]
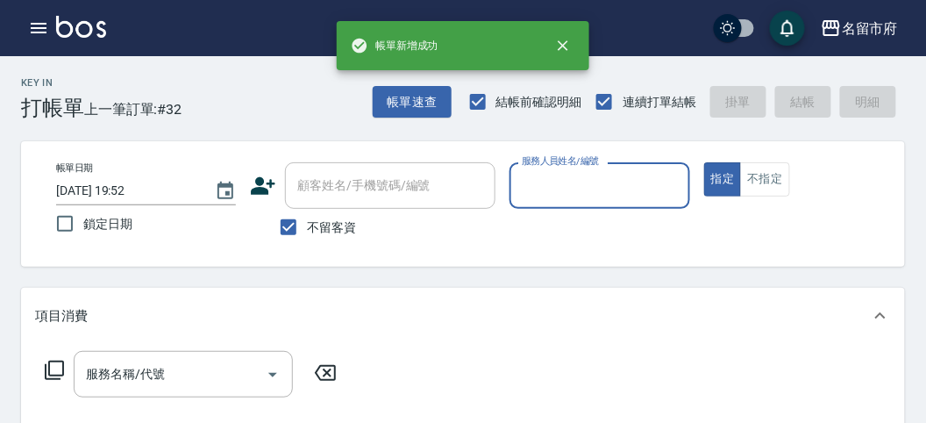
click at [588, 187] on input "服務人員姓名/編號" at bounding box center [600, 185] width 164 height 31
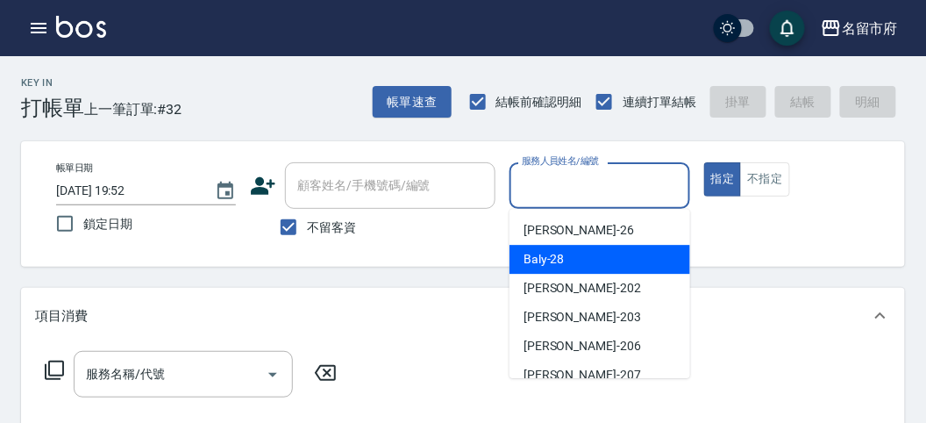
click at [572, 261] on div "Baly -28" at bounding box center [600, 259] width 181 height 29
type input "Baly-28"
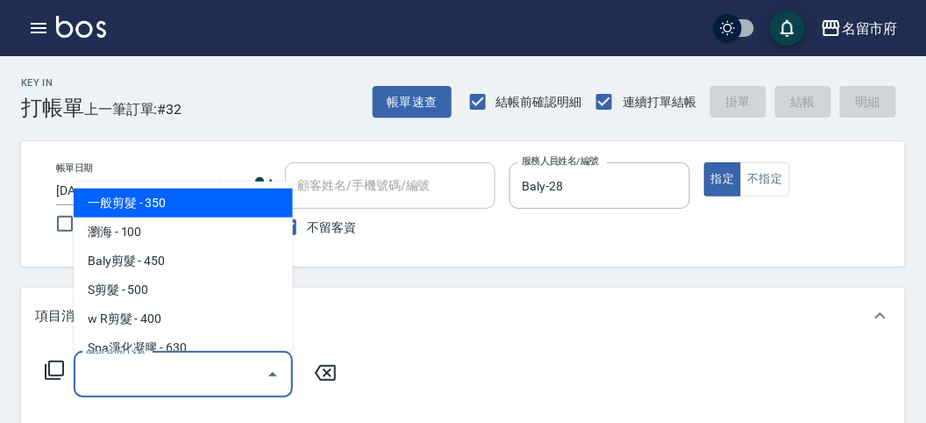
drag, startPoint x: 178, startPoint y: 375, endPoint x: 162, endPoint y: 275, distance: 102.1
click at [176, 371] on input "服務名稱/代號" at bounding box center [170, 374] width 177 height 31
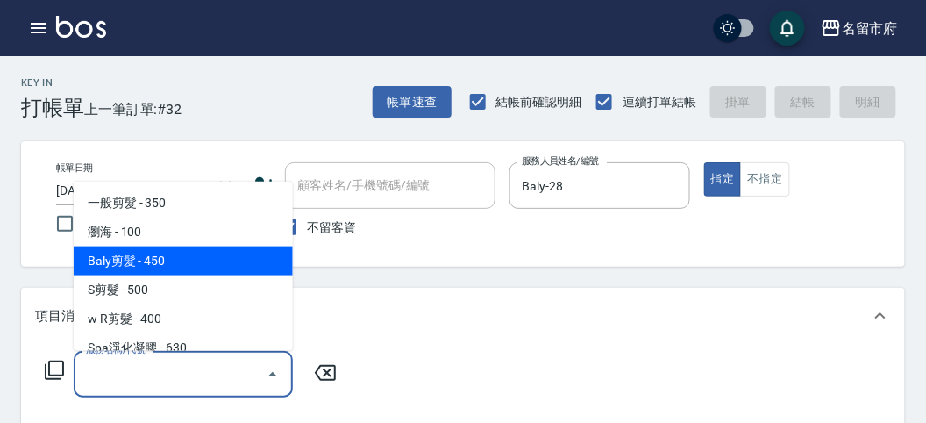
click at [163, 264] on span "Baly剪髮 - 450" at bounding box center [183, 260] width 219 height 29
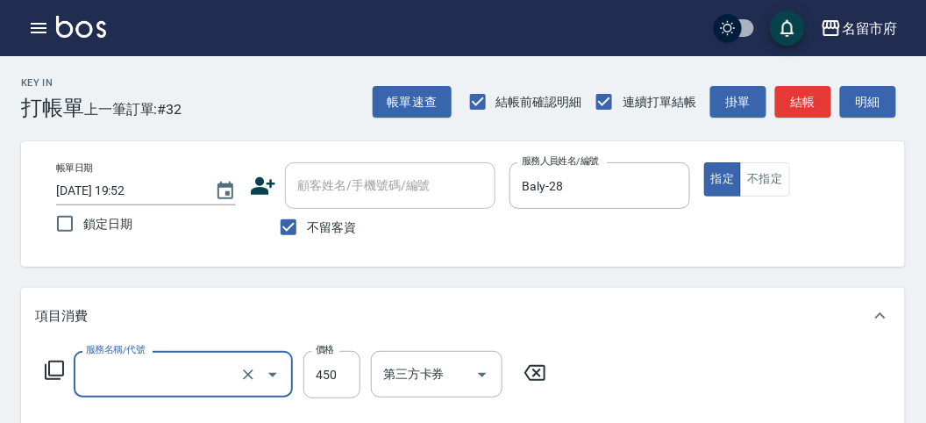
type input "Baly剪髮(C004)"
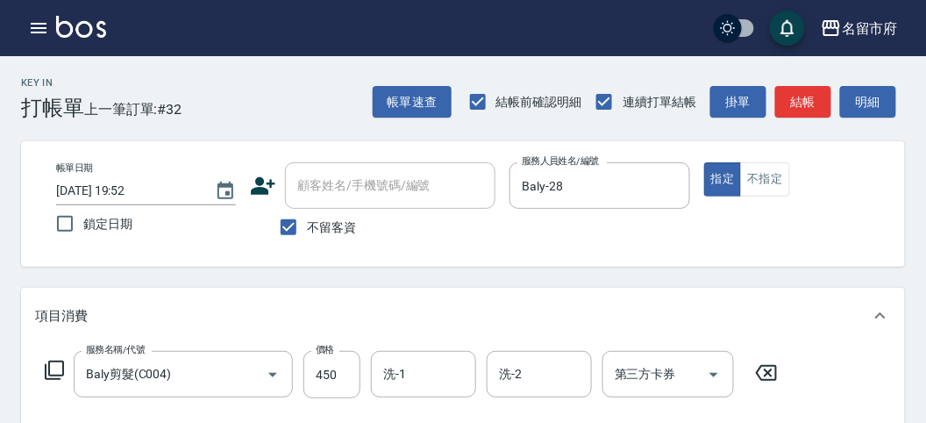
click at [47, 366] on icon at bounding box center [54, 370] width 21 height 21
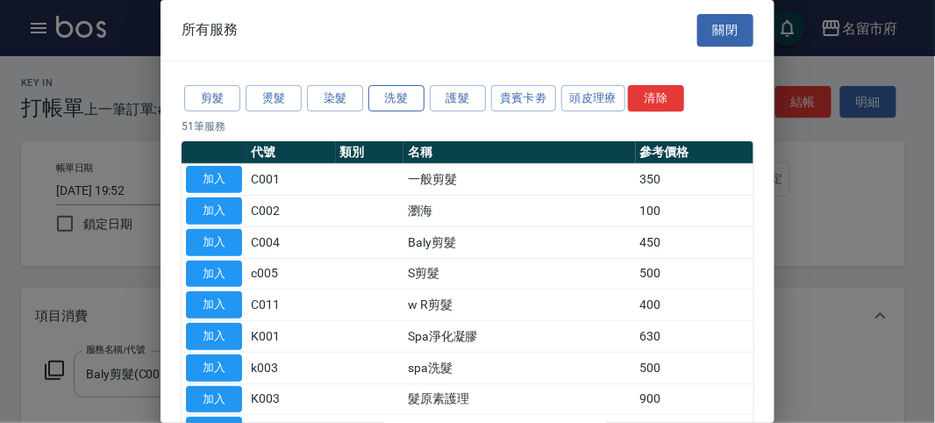
click at [380, 97] on button "洗髮" at bounding box center [396, 98] width 56 height 27
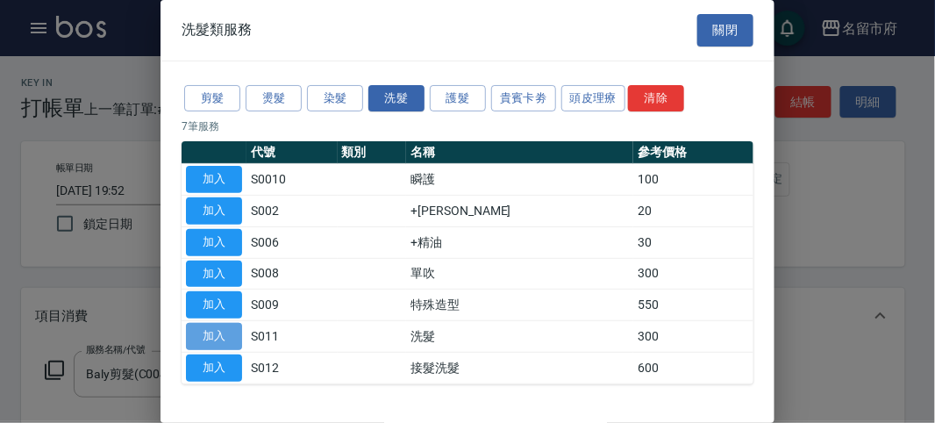
click at [205, 327] on button "加入" at bounding box center [214, 336] width 56 height 27
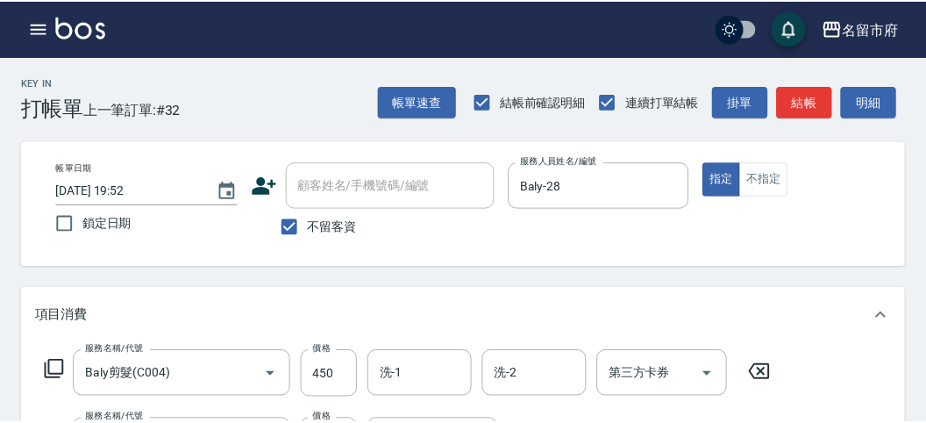
scroll to position [231, 0]
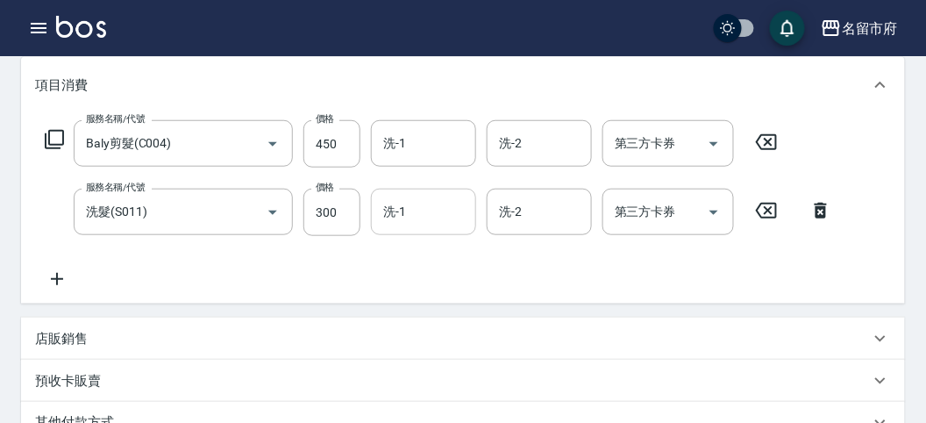
click at [407, 196] on input "洗-1" at bounding box center [423, 211] width 89 height 31
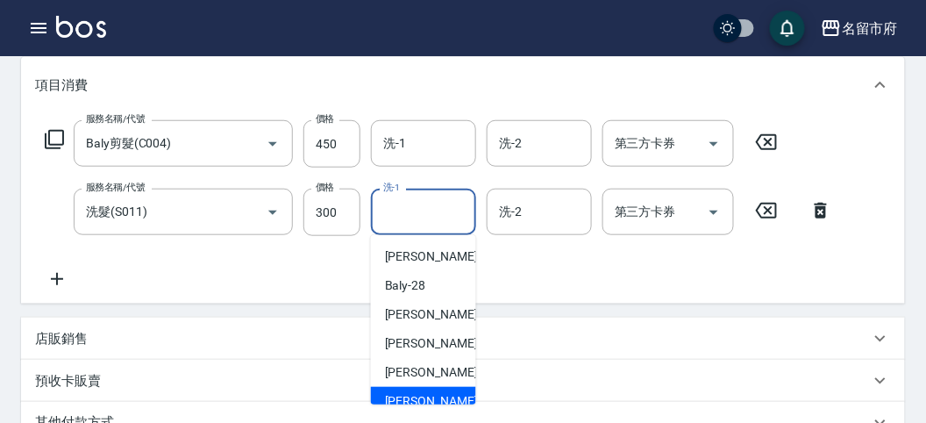
scroll to position [191, 0]
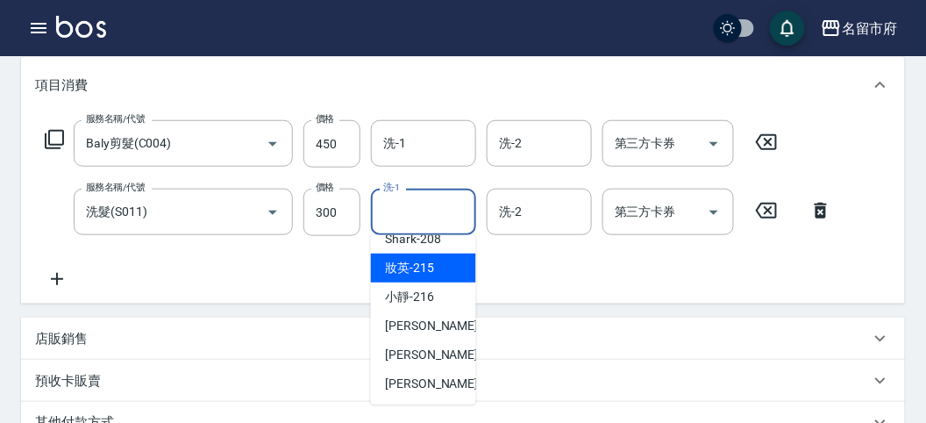
click at [409, 261] on span "妝英 -215" at bounding box center [409, 268] width 49 height 18
type input "妝英-215"
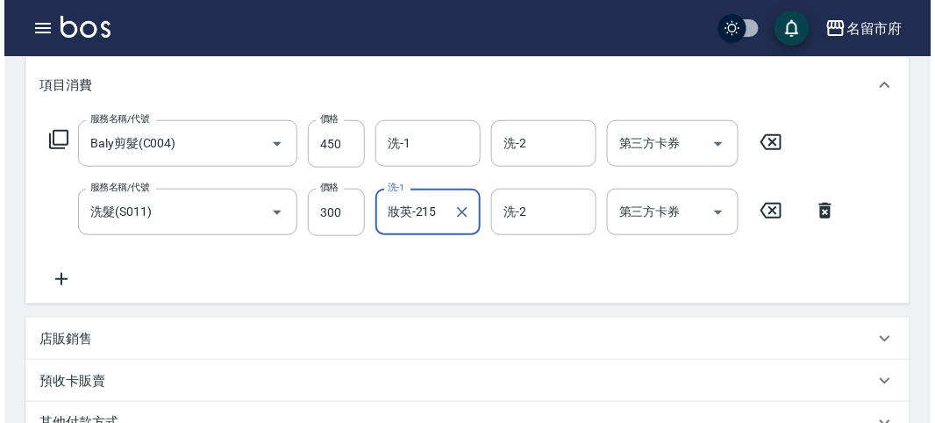
scroll to position [582, 0]
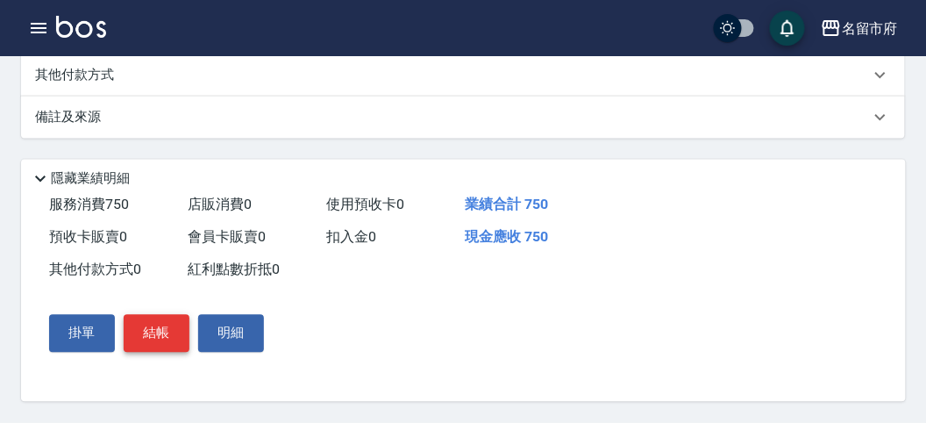
click at [169, 333] on button "結帳" at bounding box center [157, 333] width 66 height 37
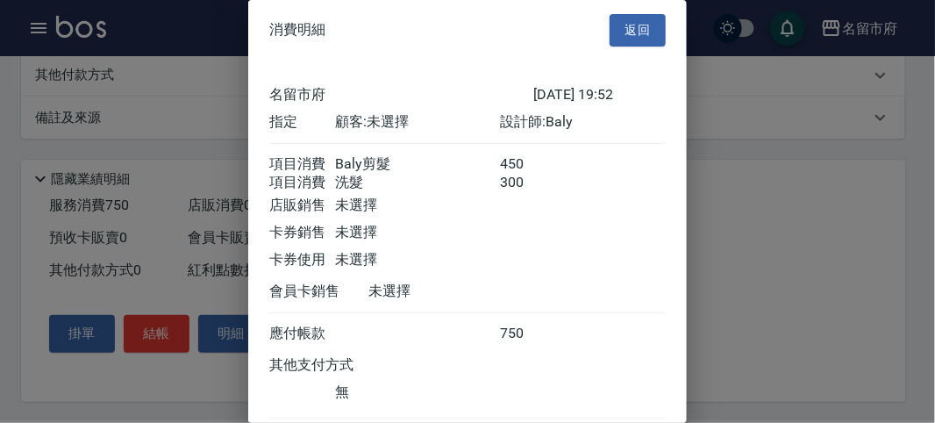
scroll to position [117, 0]
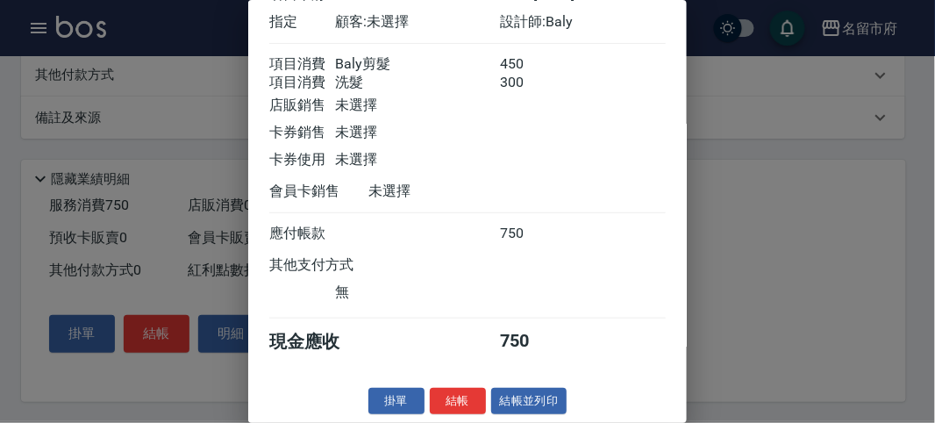
click at [459, 393] on button "結帳" at bounding box center [458, 401] width 56 height 27
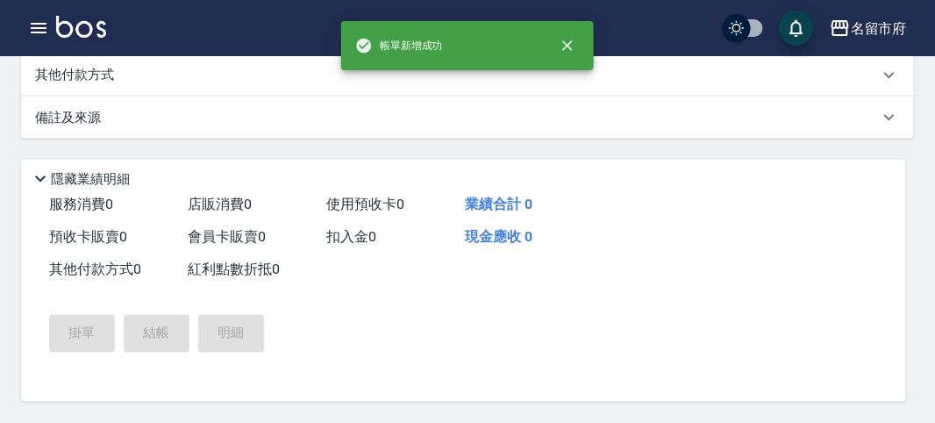
scroll to position [0, 0]
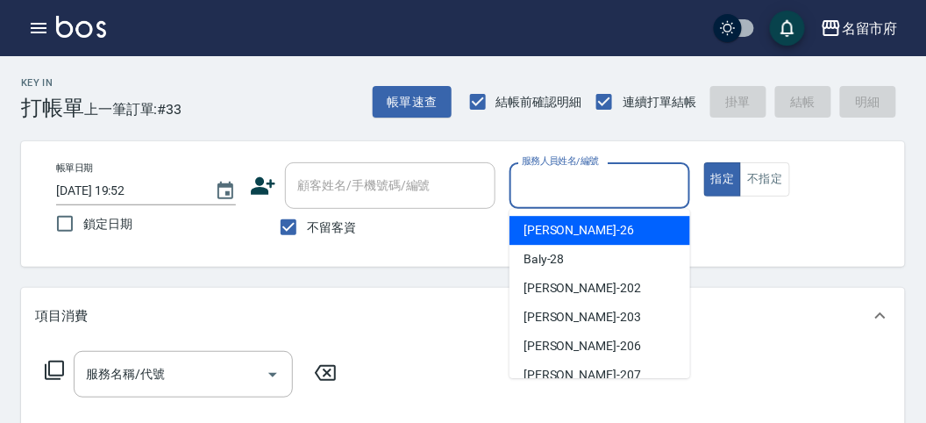
drag, startPoint x: 599, startPoint y: 191, endPoint x: 606, endPoint y: 241, distance: 50.5
click at [598, 191] on input "服務人員姓名/編號" at bounding box center [600, 185] width 164 height 31
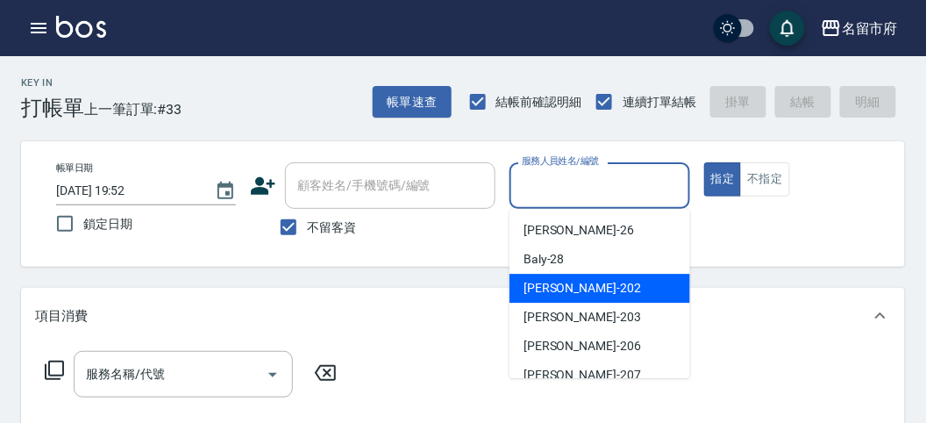
drag, startPoint x: 618, startPoint y: 287, endPoint x: 459, endPoint y: 326, distance: 164.5
click at [615, 287] on div "[PERSON_NAME] -202" at bounding box center [600, 288] width 181 height 29
type input "[PERSON_NAME]-202"
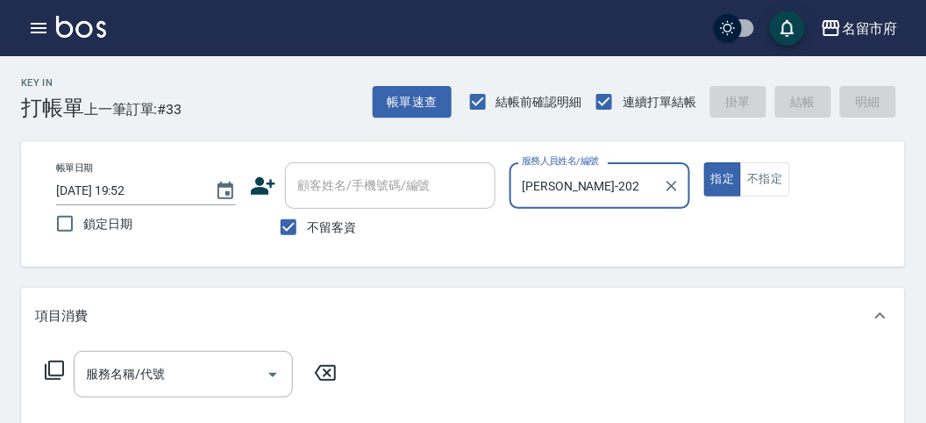
click at [64, 362] on icon at bounding box center [54, 370] width 21 height 21
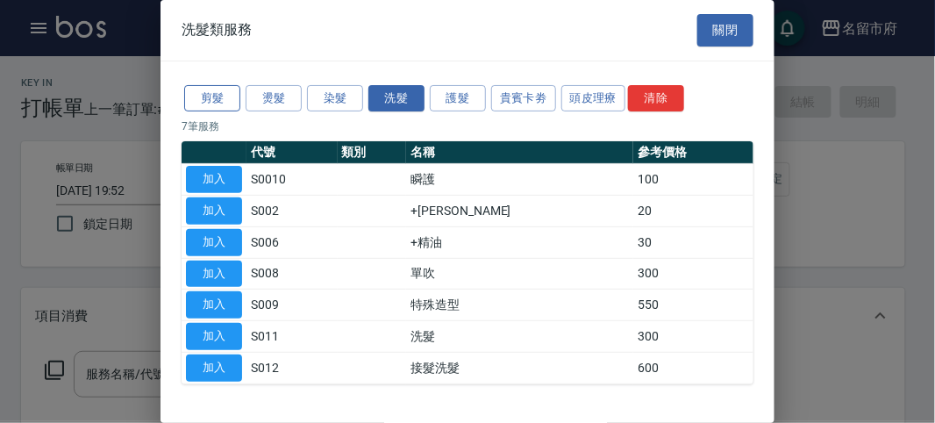
click at [221, 90] on button "剪髮" at bounding box center [212, 98] width 56 height 27
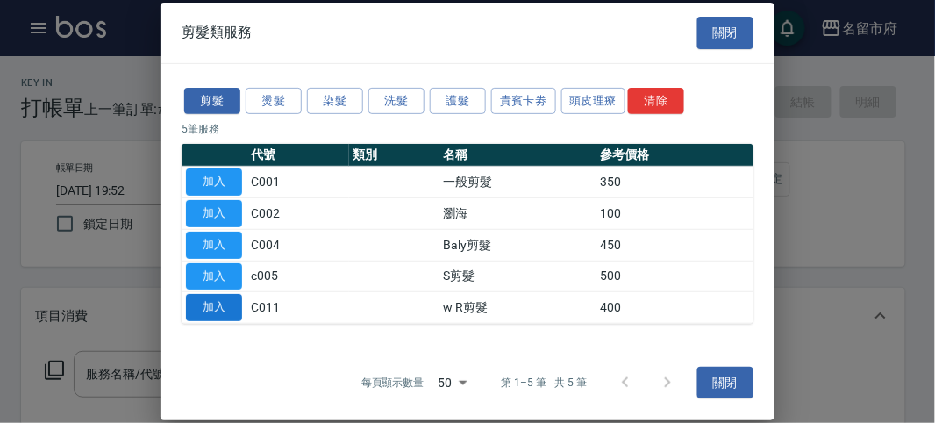
click at [218, 310] on button "加入" at bounding box center [214, 307] width 56 height 27
type input "w R剪髮(C011)"
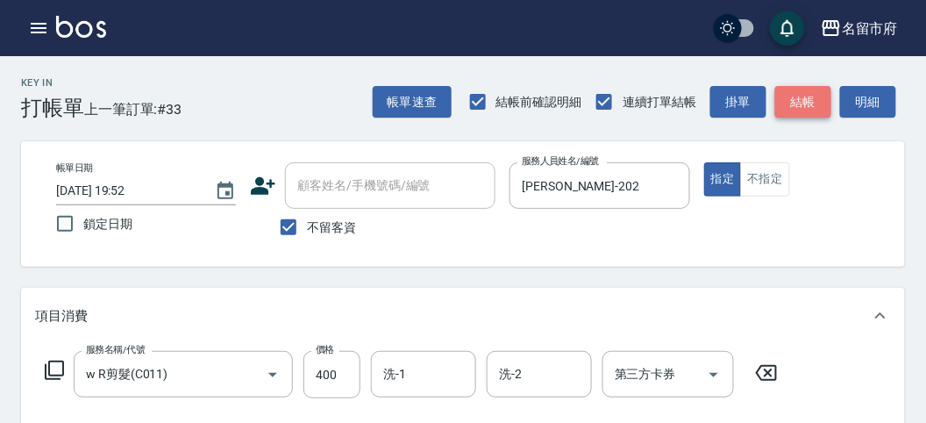
drag, startPoint x: 798, startPoint y: 108, endPoint x: 784, endPoint y: 109, distance: 14.1
click at [798, 107] on button "結帳" at bounding box center [803, 102] width 56 height 32
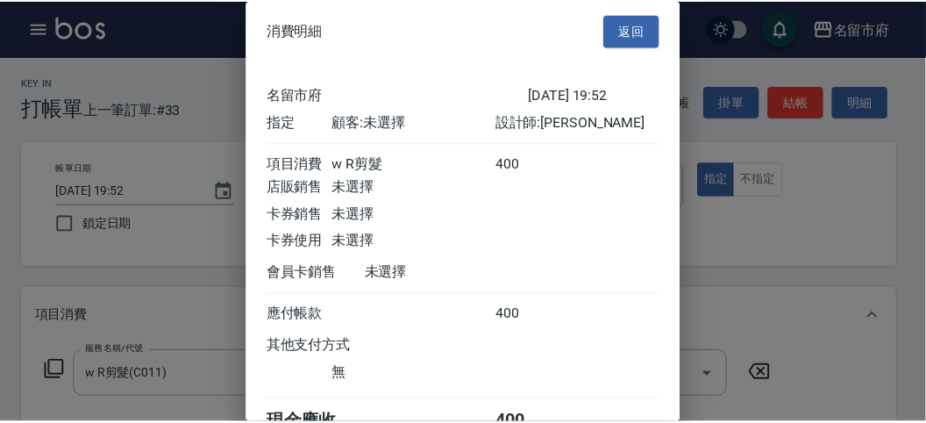
scroll to position [97, 0]
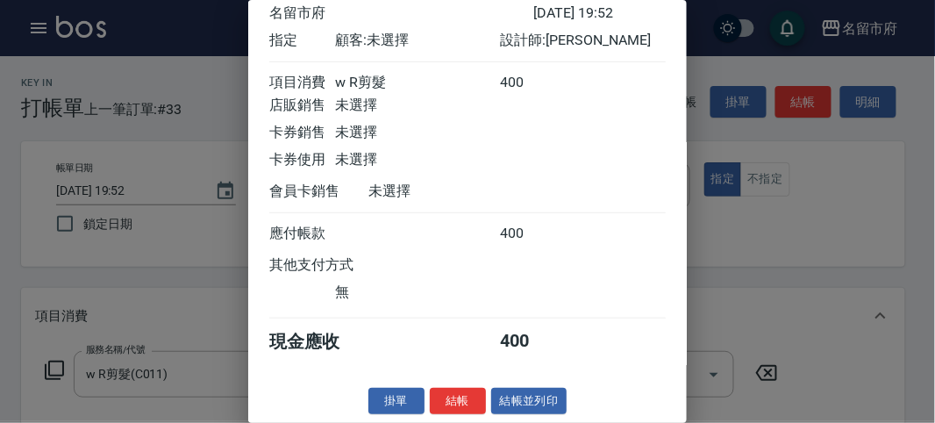
click at [453, 401] on button "結帳" at bounding box center [458, 401] width 56 height 27
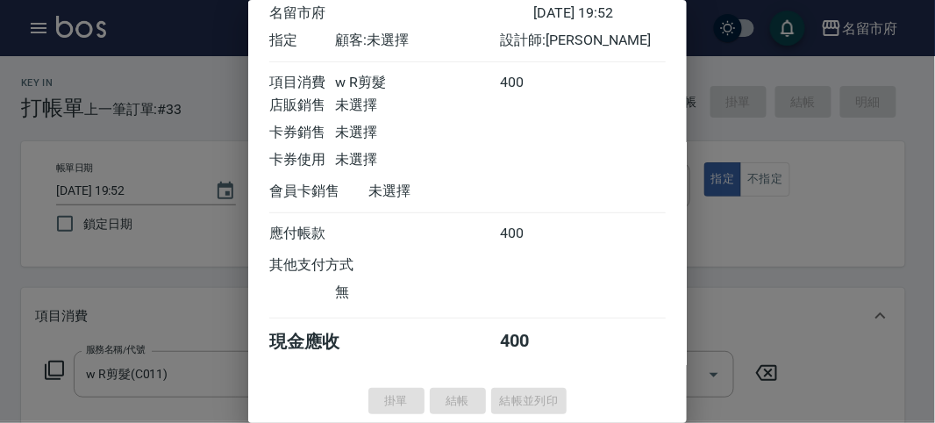
type input "[DATE] 19:57"
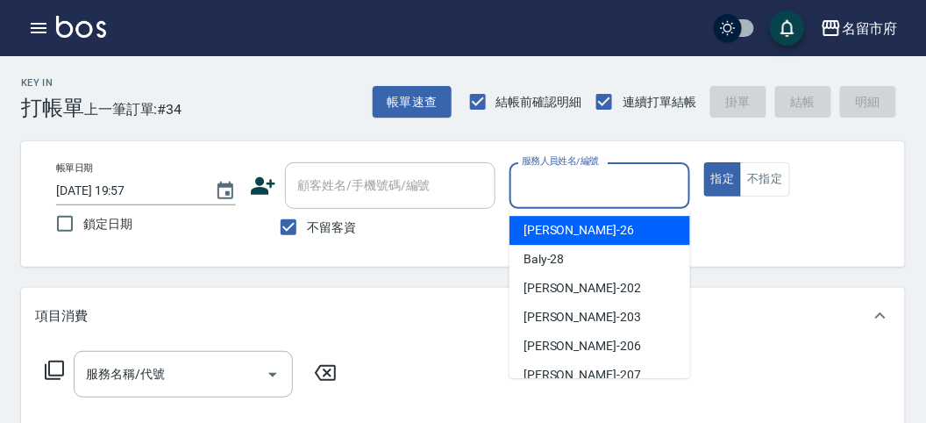
click at [592, 189] on input "服務人員姓名/編號" at bounding box center [600, 185] width 164 height 31
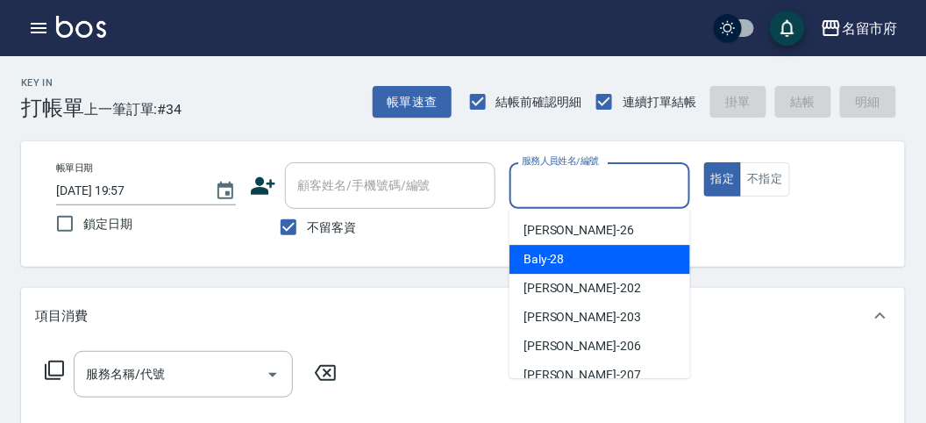
click at [575, 254] on div "Baly -28" at bounding box center [600, 259] width 181 height 29
type input "Baly-28"
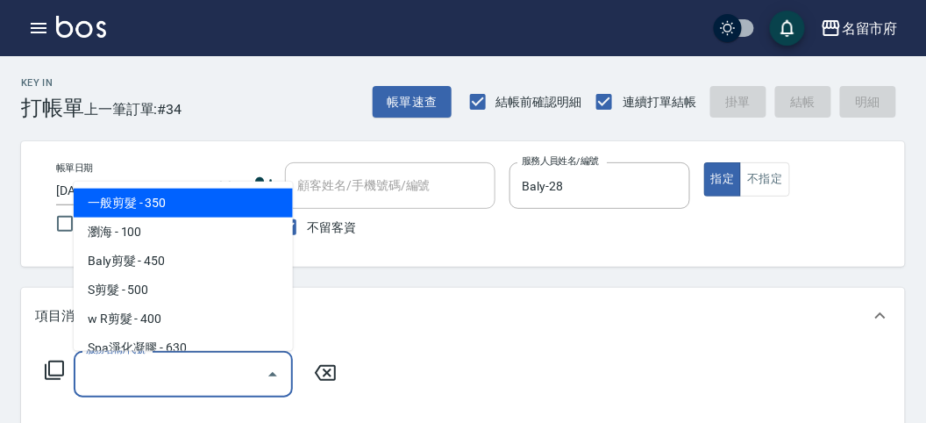
click at [97, 387] on input "服務名稱/代號" at bounding box center [170, 374] width 177 height 31
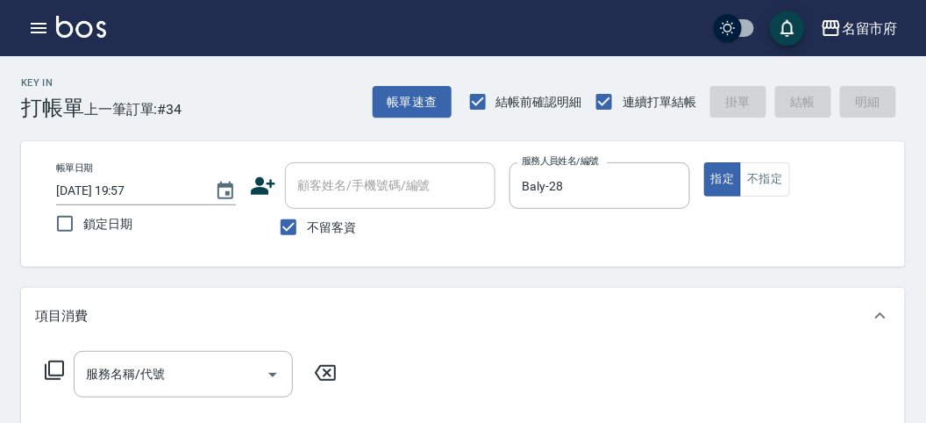
click at [54, 365] on icon at bounding box center [54, 370] width 21 height 21
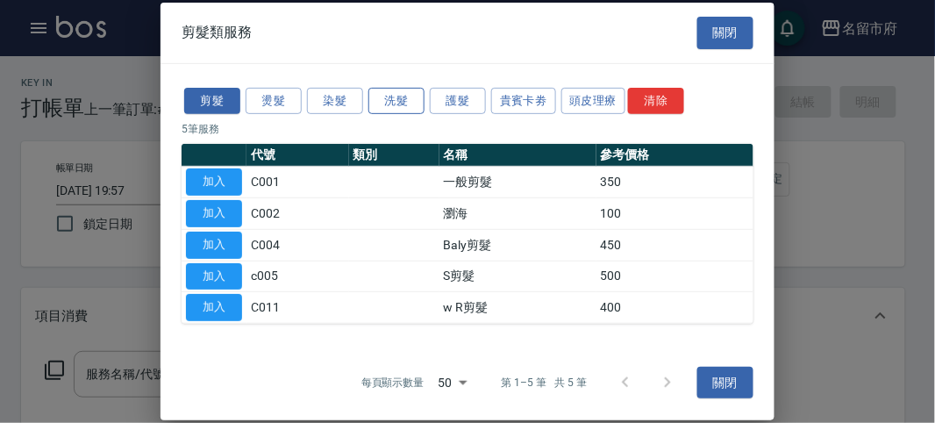
click at [392, 102] on button "洗髮" at bounding box center [396, 100] width 56 height 27
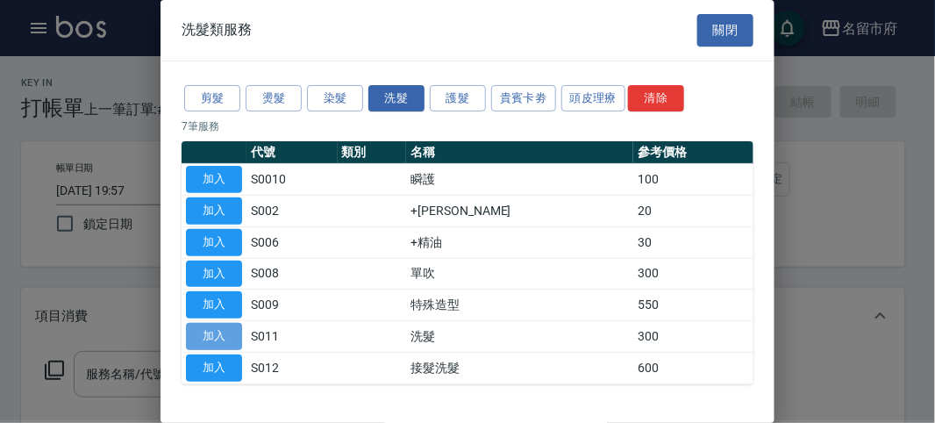
click at [211, 323] on button "加入" at bounding box center [214, 336] width 56 height 27
type input "洗髮(S011)"
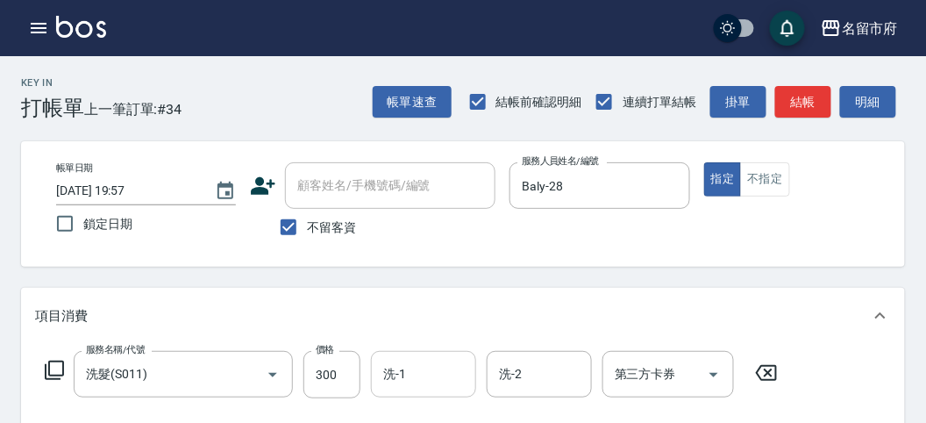
click at [411, 370] on input "洗-1" at bounding box center [423, 374] width 89 height 31
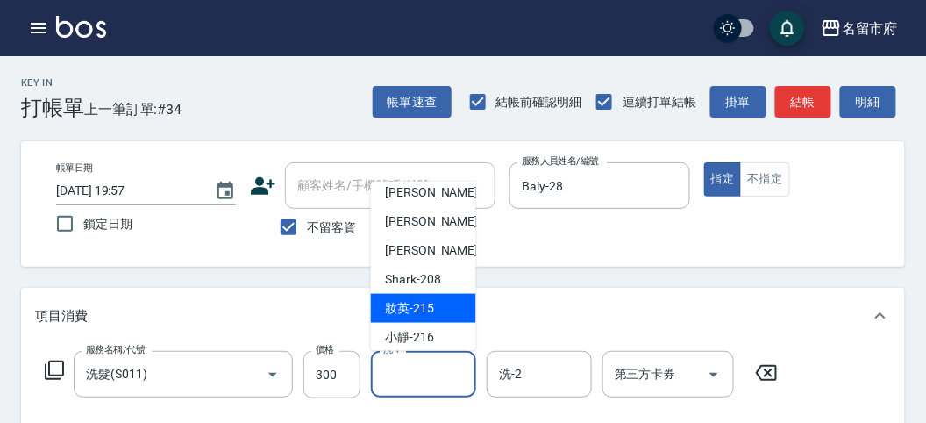
click at [425, 313] on span "妝英 -215" at bounding box center [409, 308] width 49 height 18
type input "妝英-215"
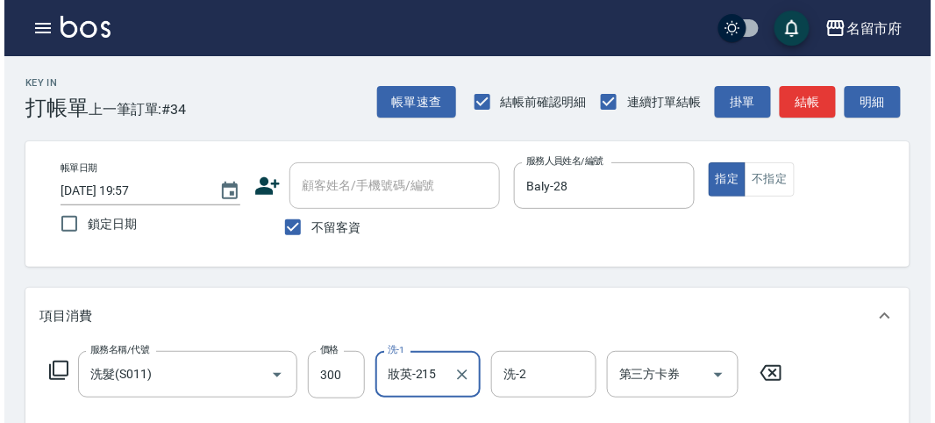
scroll to position [513, 0]
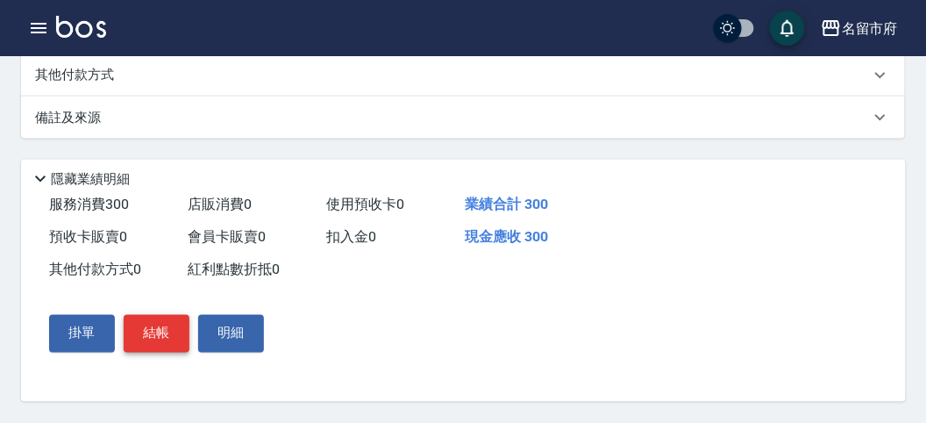
click at [161, 332] on button "結帳" at bounding box center [157, 333] width 66 height 37
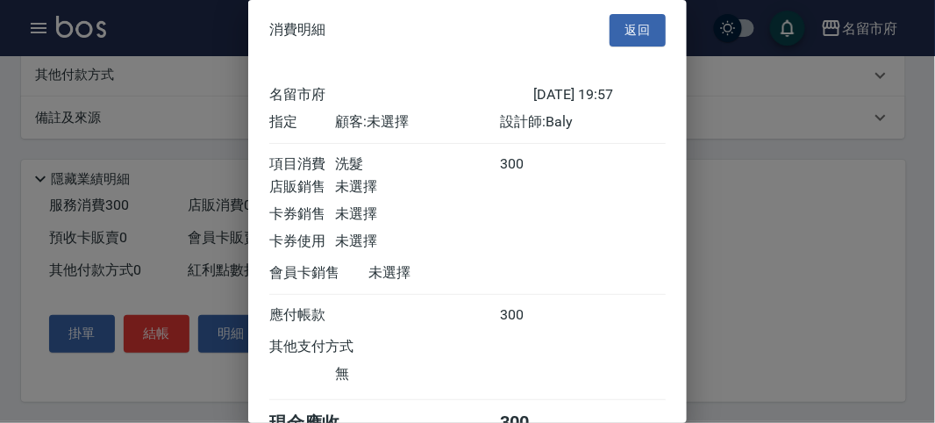
scroll to position [97, 0]
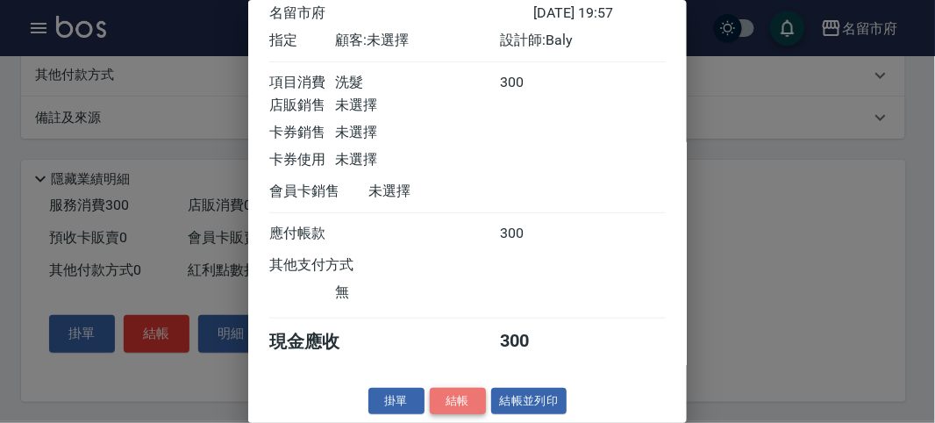
click at [452, 390] on button "結帳" at bounding box center [458, 401] width 56 height 27
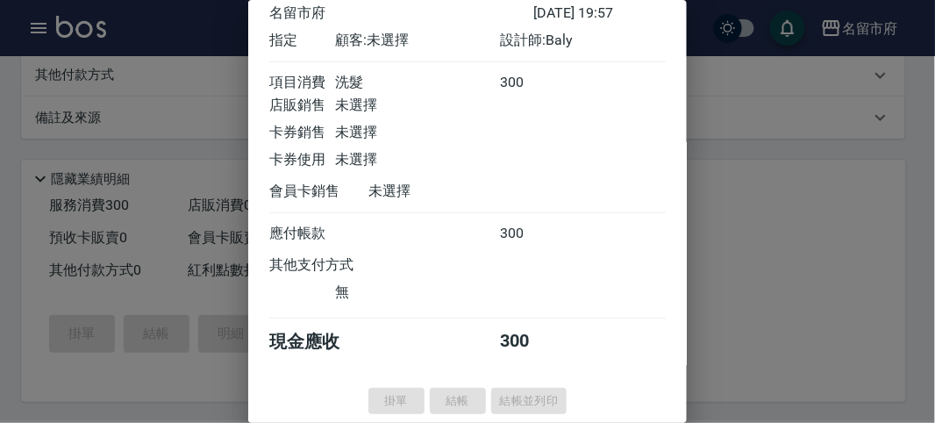
type input "[DATE] 20:08"
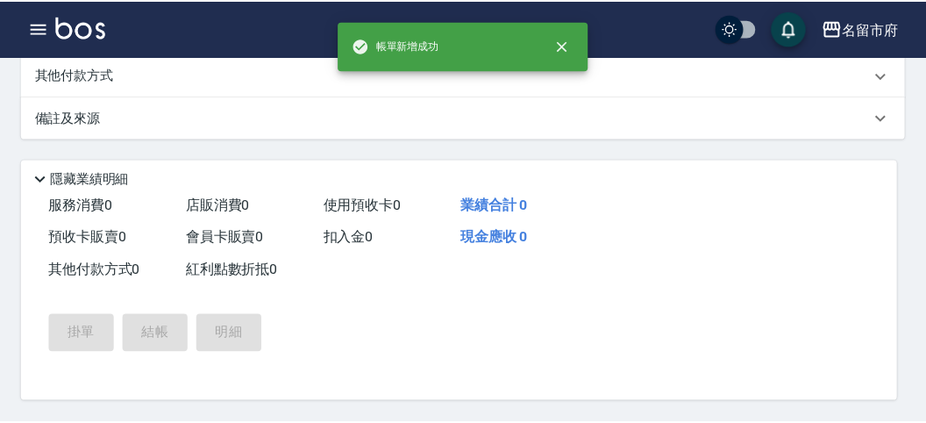
scroll to position [0, 0]
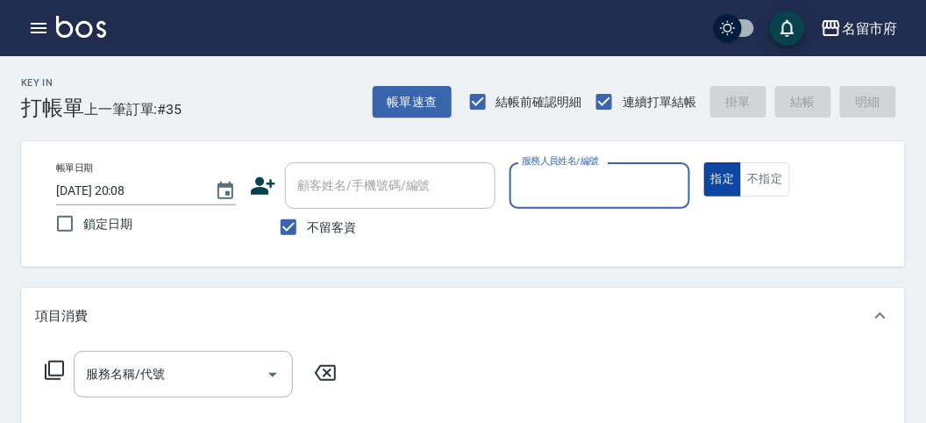
click at [758, 167] on button "不指定" at bounding box center [764, 179] width 49 height 34
click at [638, 202] on div "服務人員姓名/編號" at bounding box center [600, 185] width 180 height 46
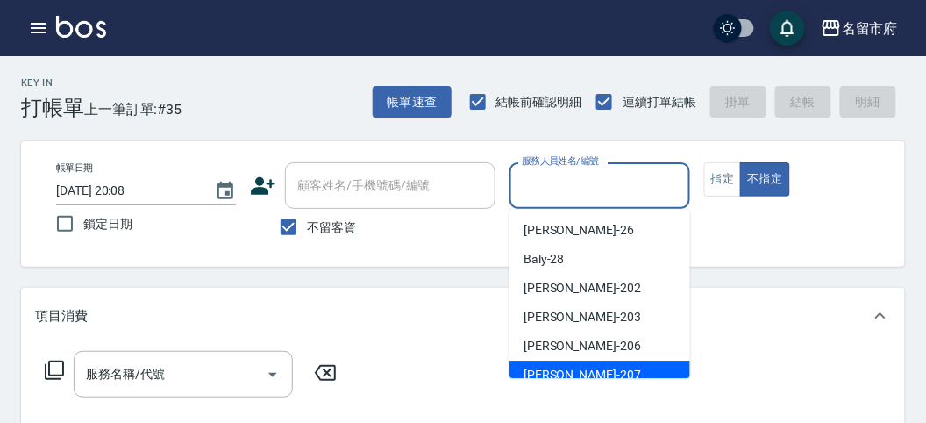
click at [568, 374] on span "[PERSON_NAME] -207" at bounding box center [583, 375] width 118 height 18
type input "[PERSON_NAME]-207"
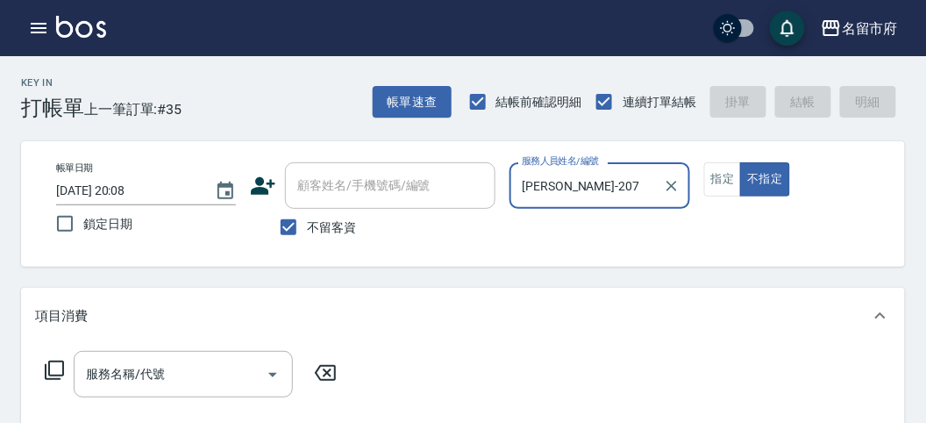
click at [50, 375] on icon at bounding box center [54, 370] width 19 height 19
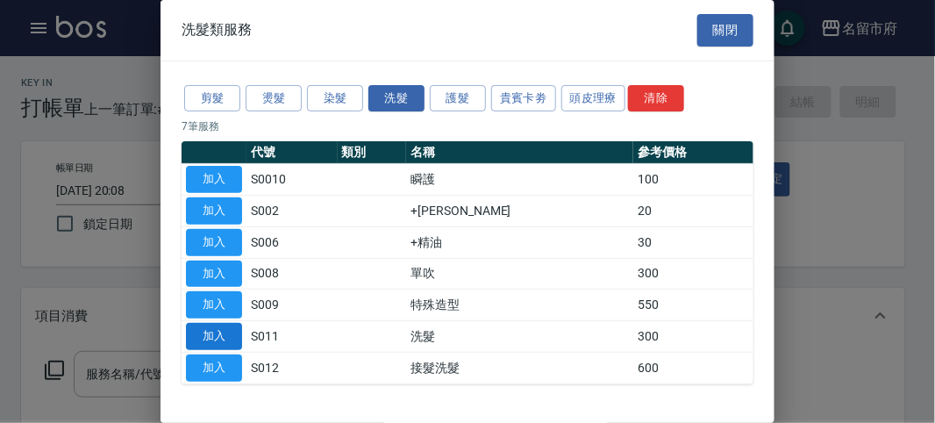
click at [218, 330] on button "加入" at bounding box center [214, 336] width 56 height 27
type input "洗髮(S011)"
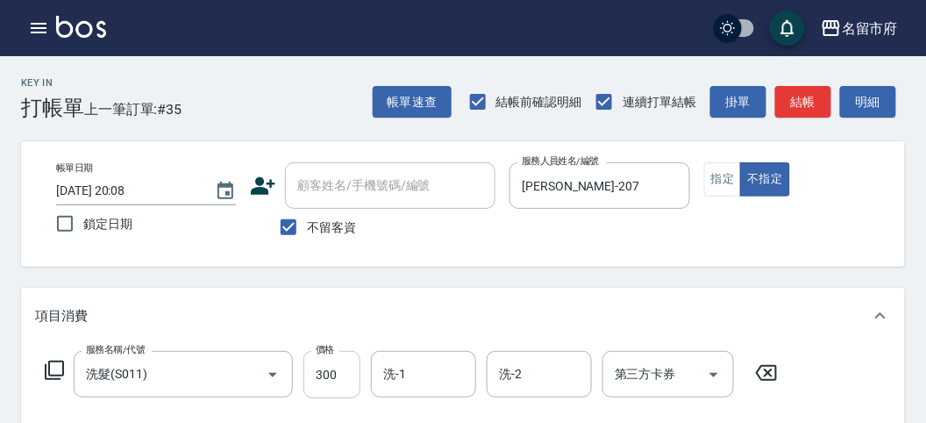
click at [346, 364] on input "300" at bounding box center [332, 374] width 57 height 47
type input "350"
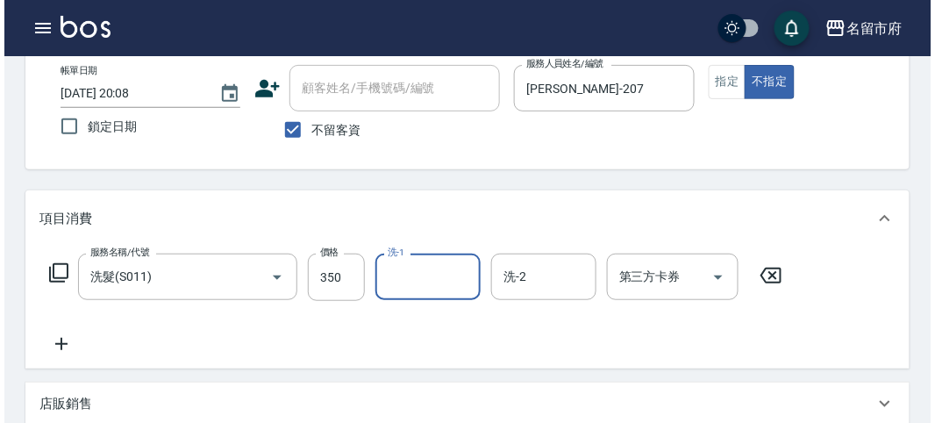
scroll to position [513, 0]
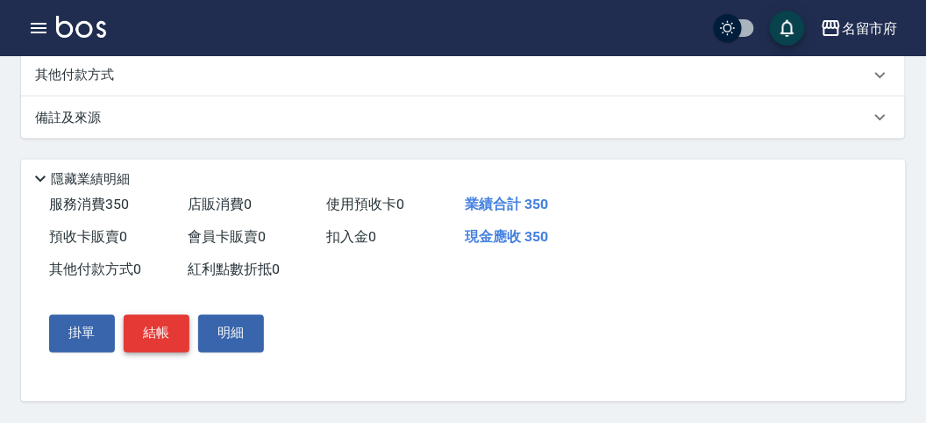
click at [151, 350] on button "結帳" at bounding box center [157, 333] width 66 height 37
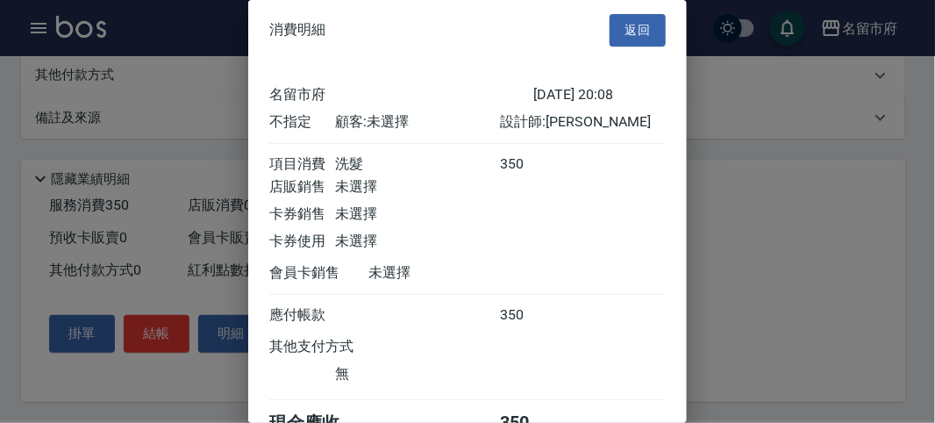
scroll to position [97, 0]
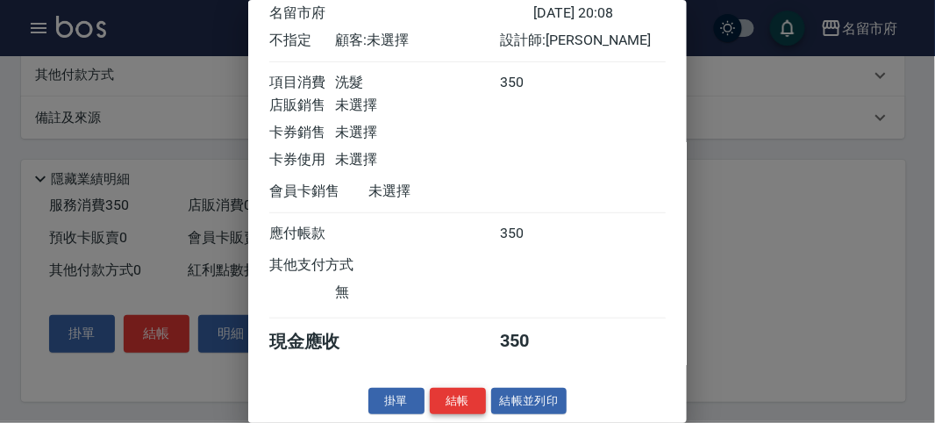
click at [450, 399] on button "結帳" at bounding box center [458, 401] width 56 height 27
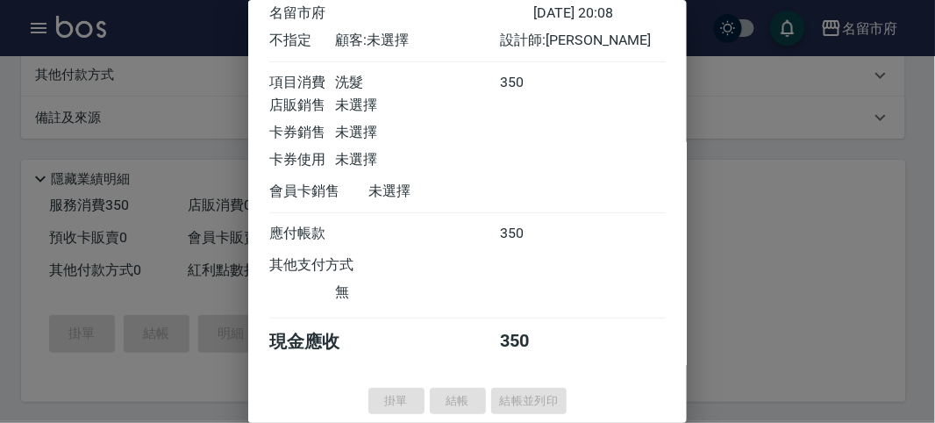
type input "[DATE] 20:20"
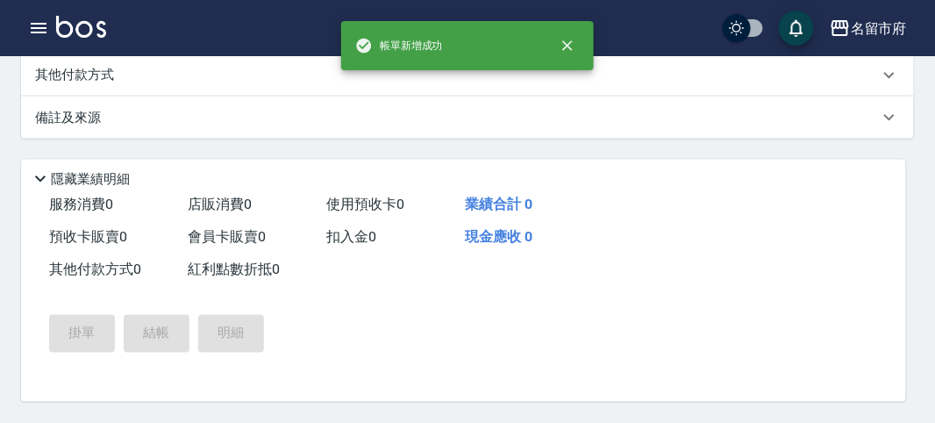
scroll to position [0, 0]
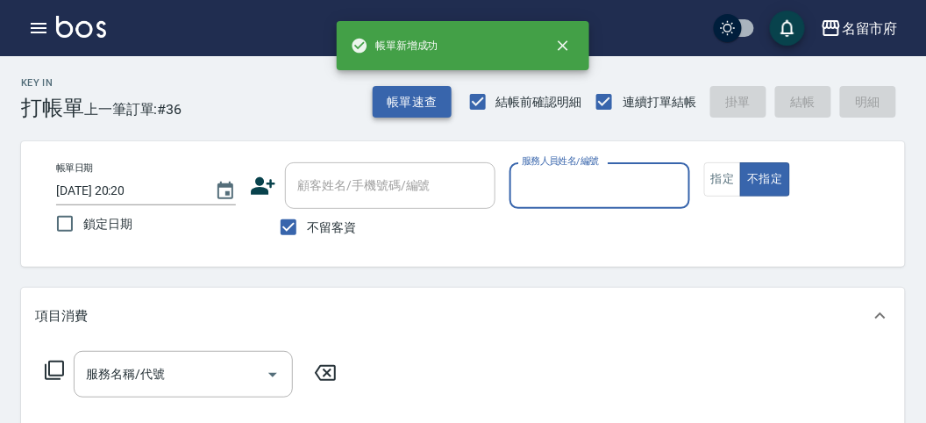
click at [398, 102] on button "帳單速查" at bounding box center [412, 102] width 79 height 32
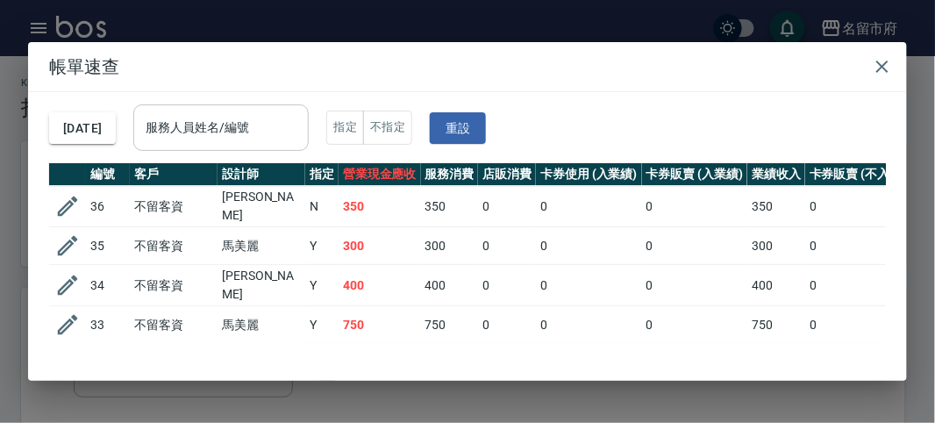
click at [309, 106] on div "服務人員姓名/編號" at bounding box center [220, 127] width 175 height 46
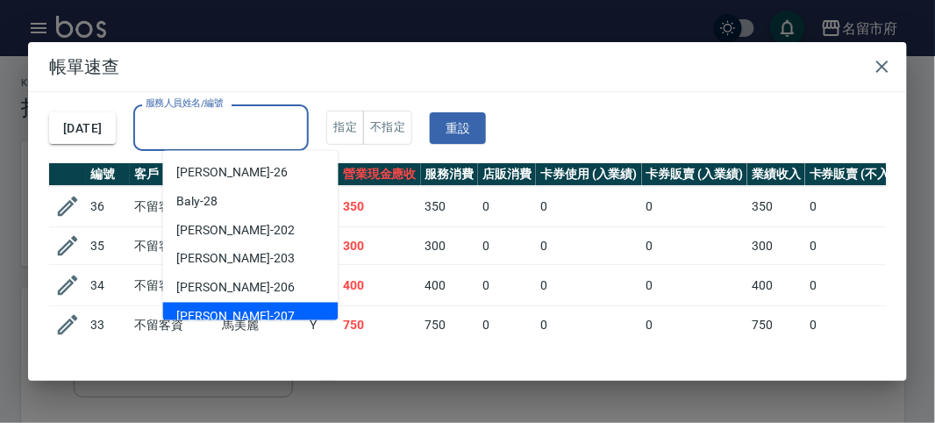
click at [291, 304] on div "[PERSON_NAME] -207" at bounding box center [250, 317] width 175 height 29
type input "[PERSON_NAME]-207"
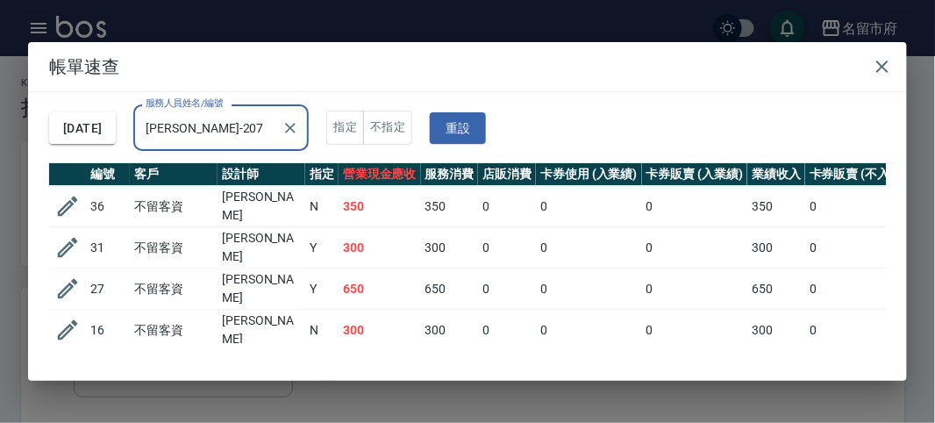
scroll to position [105, 0]
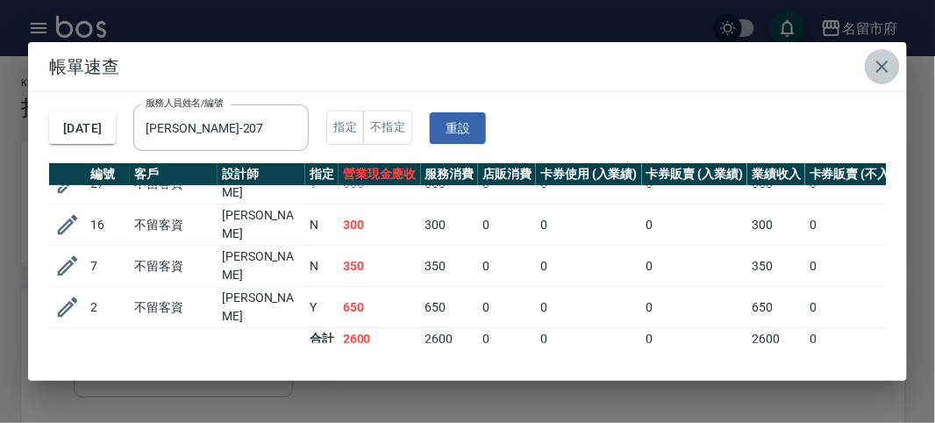
click at [885, 66] on icon "button" at bounding box center [882, 66] width 21 height 21
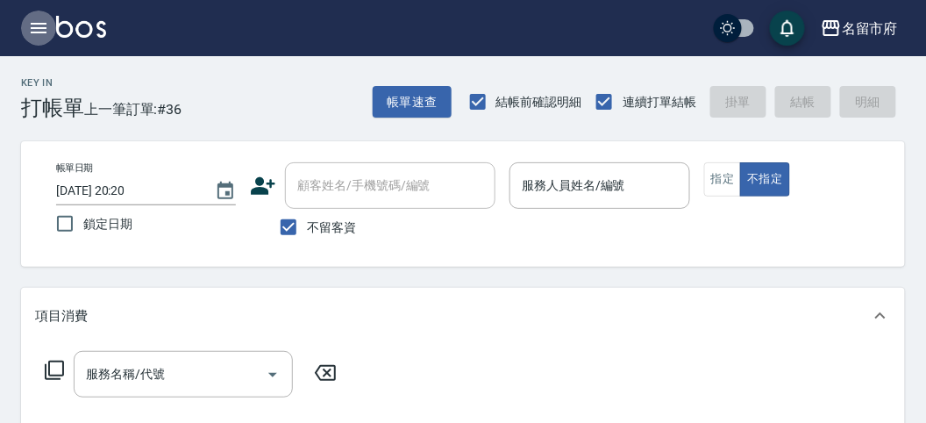
click at [36, 32] on icon "button" at bounding box center [39, 28] width 16 height 11
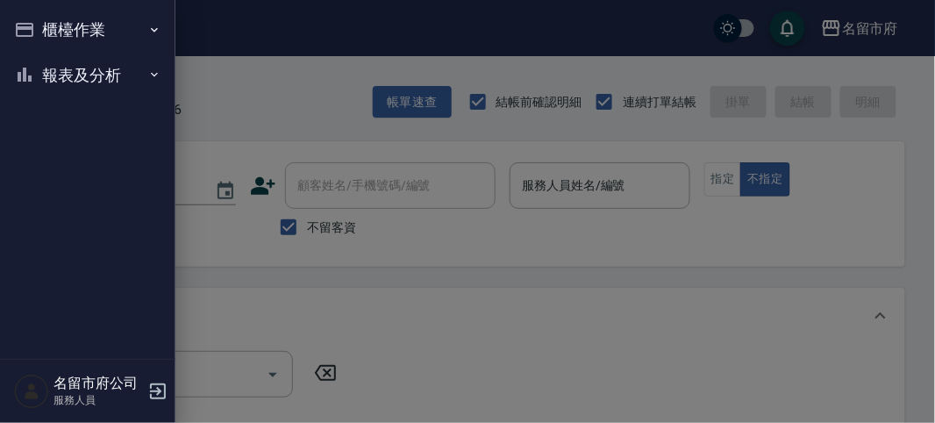
click at [49, 83] on button "報表及分析" at bounding box center [87, 76] width 161 height 46
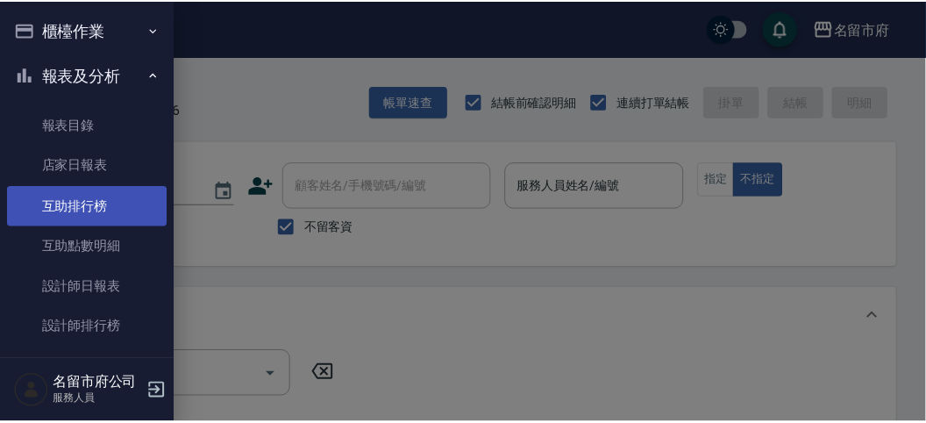
scroll to position [57, 0]
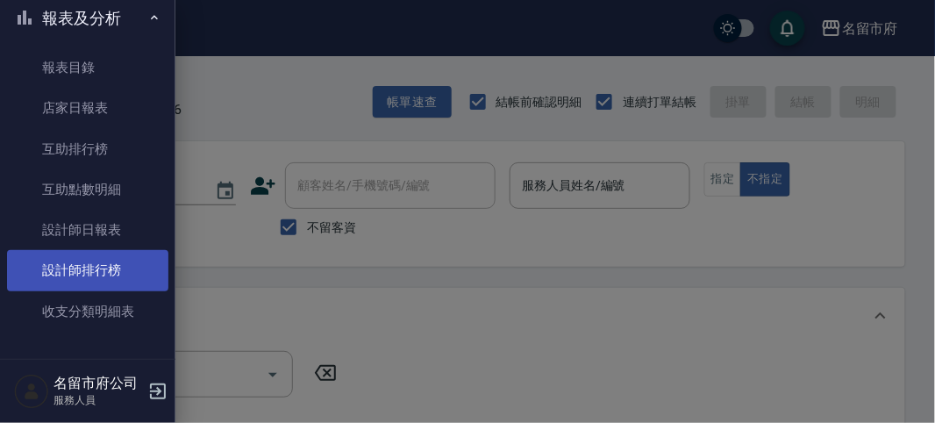
click at [86, 261] on link "設計師排行榜" at bounding box center [87, 270] width 161 height 40
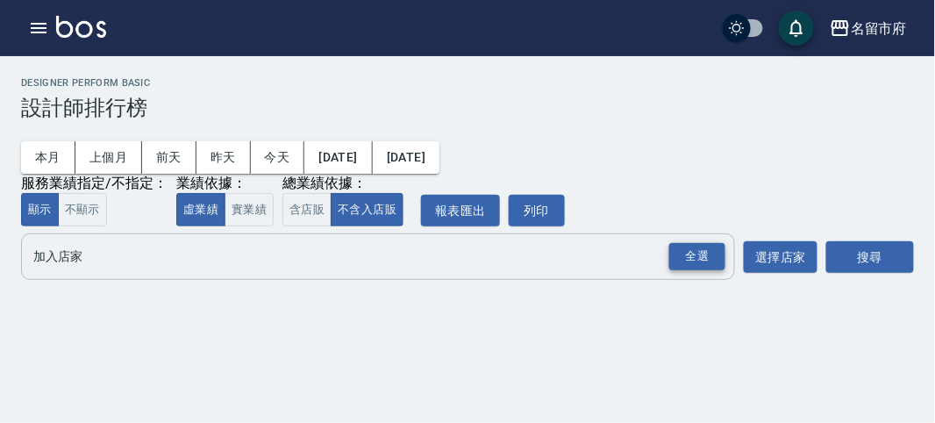
click at [688, 248] on div "全選" at bounding box center [697, 256] width 56 height 27
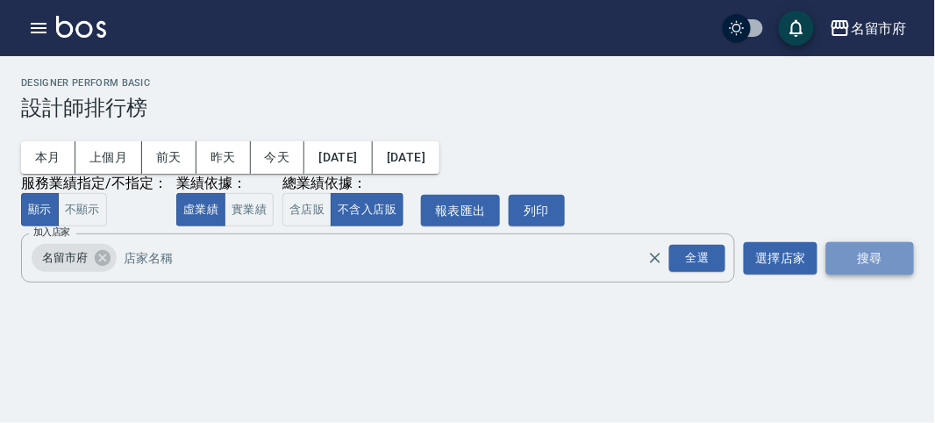
click at [882, 250] on button "搜尋" at bounding box center [870, 258] width 88 height 32
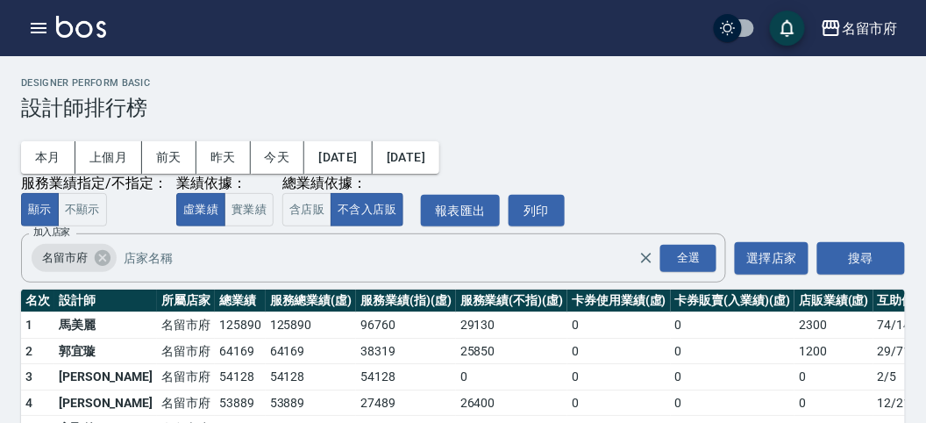
scroll to position [154, 0]
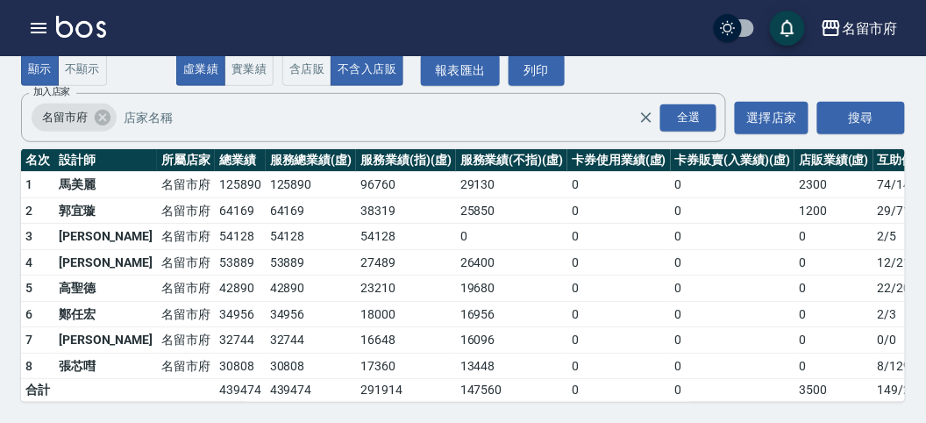
click at [75, 26] on img at bounding box center [81, 27] width 50 height 22
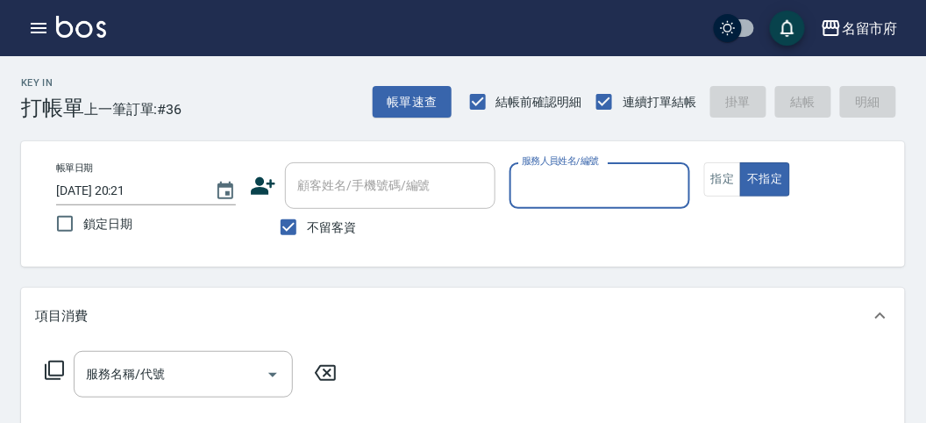
click at [546, 165] on label "服務人員姓名/編號" at bounding box center [560, 160] width 77 height 13
click at [546, 170] on input "服務人員姓名/編號" at bounding box center [600, 185] width 164 height 31
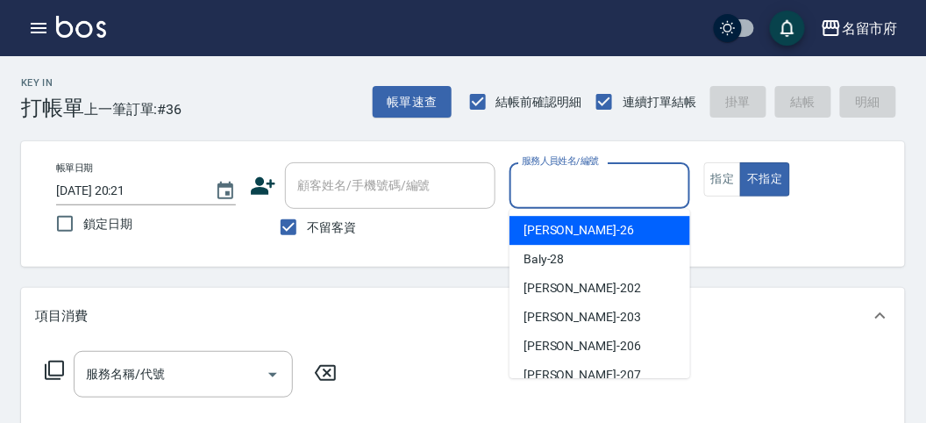
click at [553, 188] on input "服務人員姓名/編號" at bounding box center [600, 185] width 164 height 31
click at [584, 237] on div "[PERSON_NAME] -26" at bounding box center [600, 230] width 181 height 29
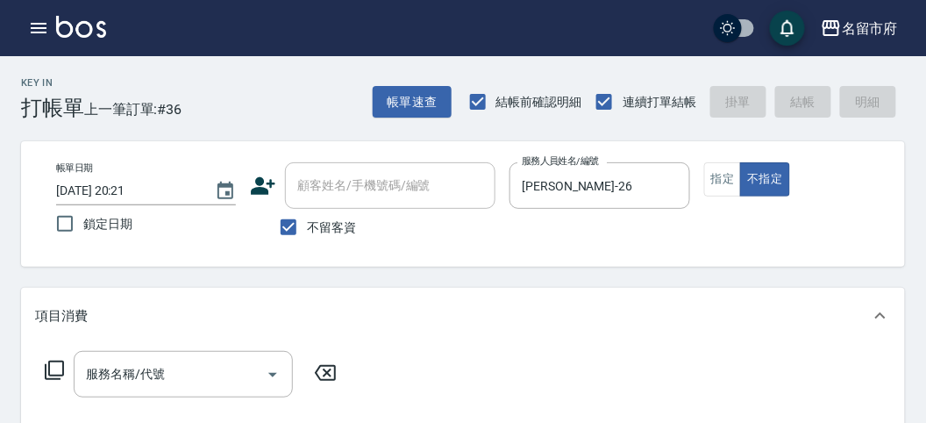
click at [50, 363] on icon at bounding box center [54, 370] width 21 height 21
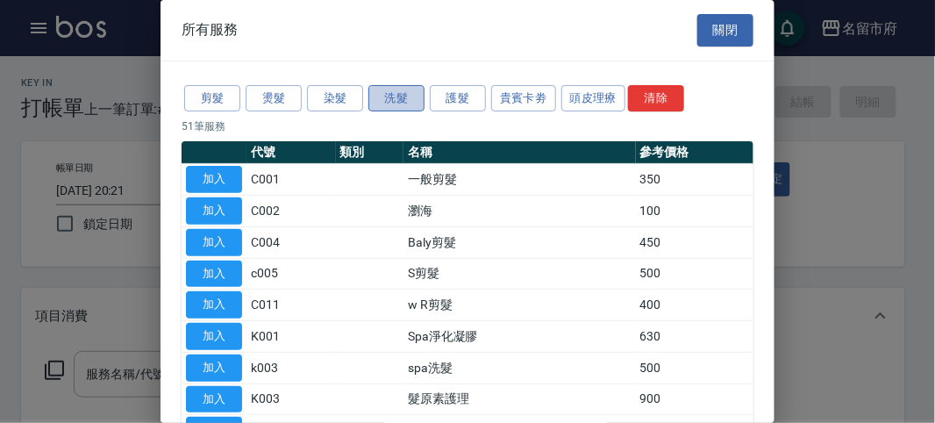
click at [405, 94] on button "洗髮" at bounding box center [396, 98] width 56 height 27
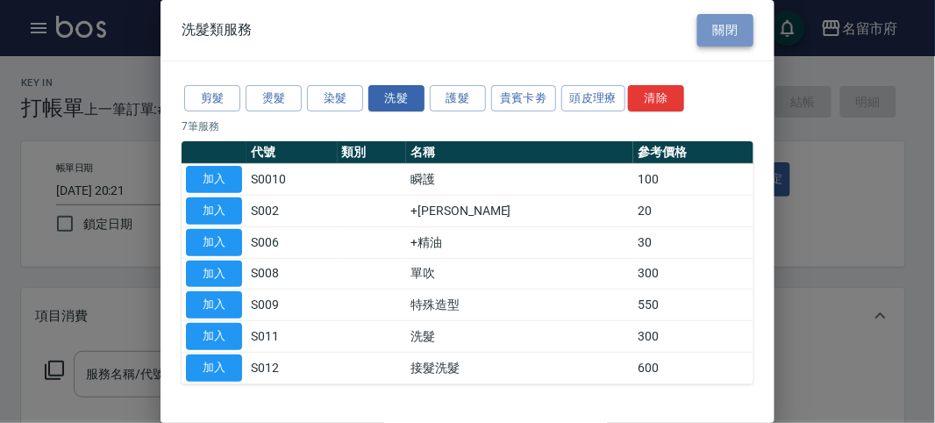
click at [711, 35] on button "關閉" at bounding box center [725, 30] width 56 height 32
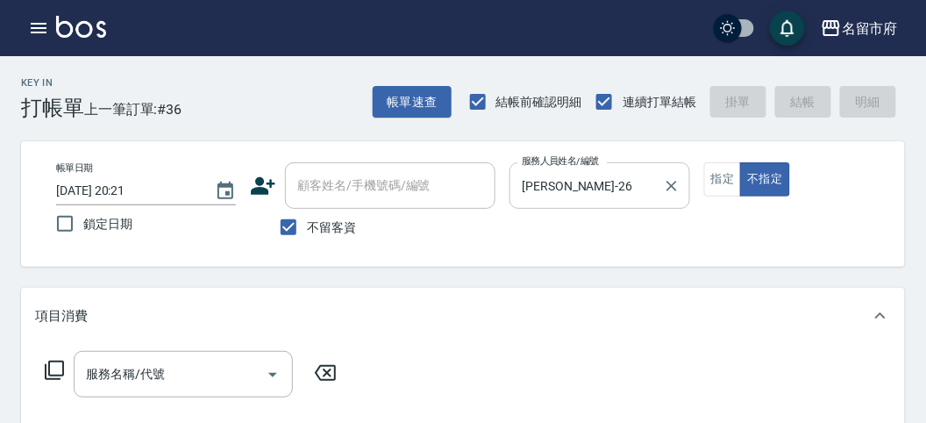
click at [586, 184] on input "[PERSON_NAME]-26" at bounding box center [587, 185] width 138 height 31
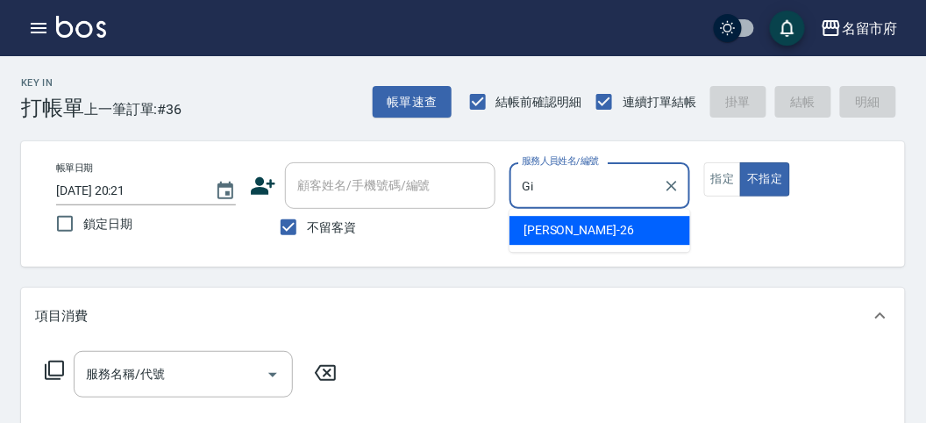
type input "G"
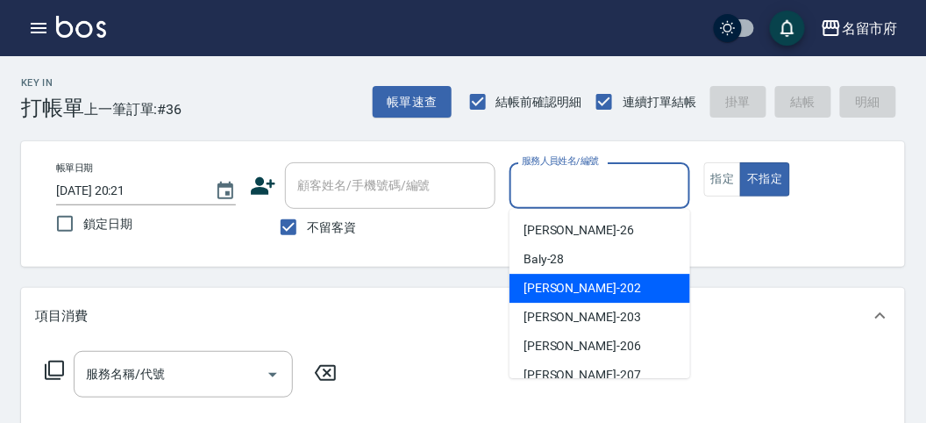
click at [577, 289] on div "[PERSON_NAME] -202" at bounding box center [600, 288] width 181 height 29
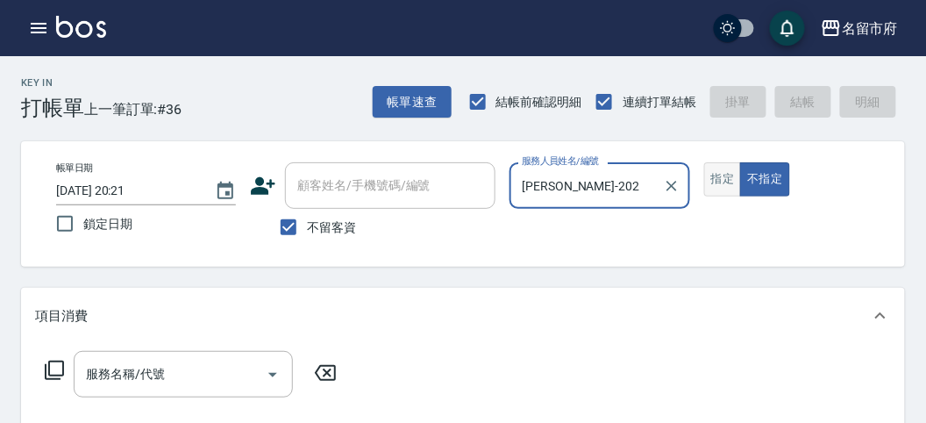
type input "[PERSON_NAME]-202"
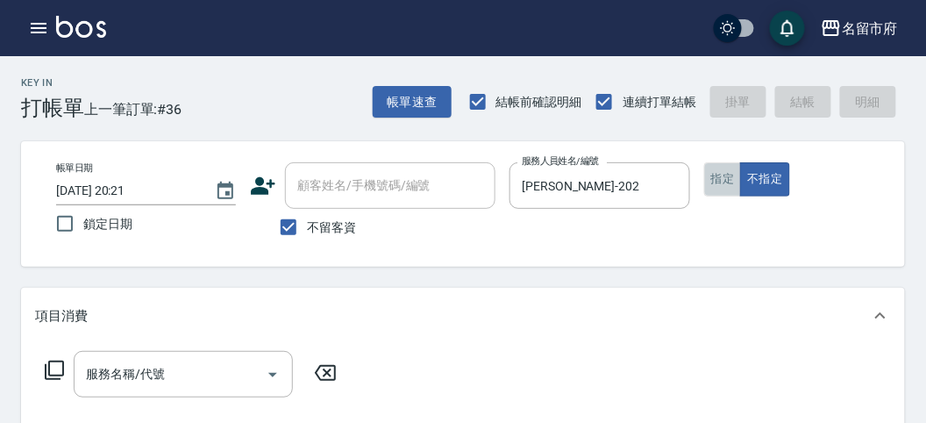
drag, startPoint x: 716, startPoint y: 174, endPoint x: 503, endPoint y: 257, distance: 228.9
click at [715, 171] on button "指定" at bounding box center [723, 179] width 38 height 34
click at [58, 375] on icon at bounding box center [54, 370] width 19 height 19
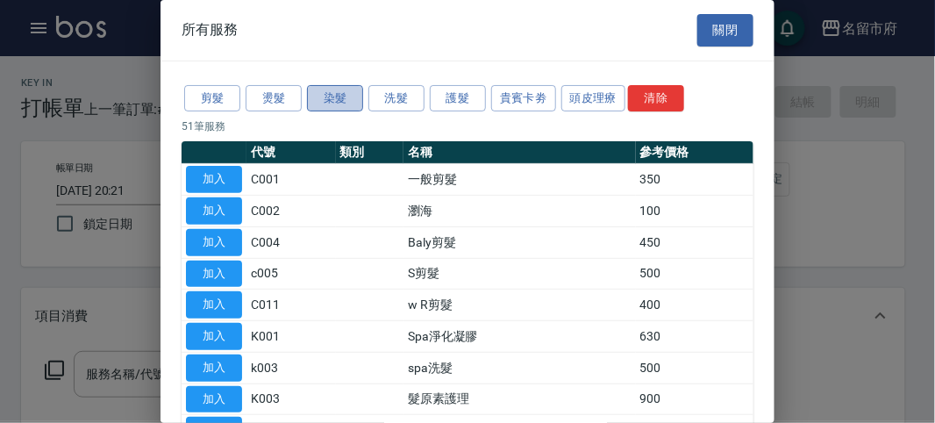
click at [338, 104] on button "染髮" at bounding box center [335, 98] width 56 height 27
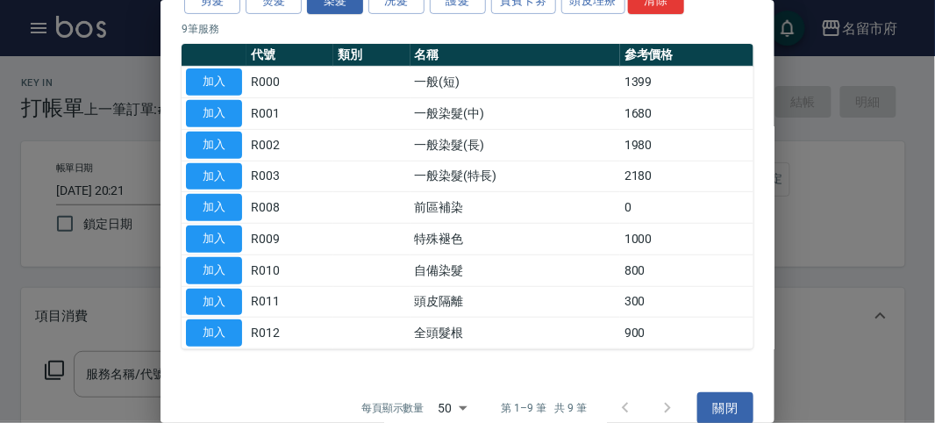
scroll to position [115, 0]
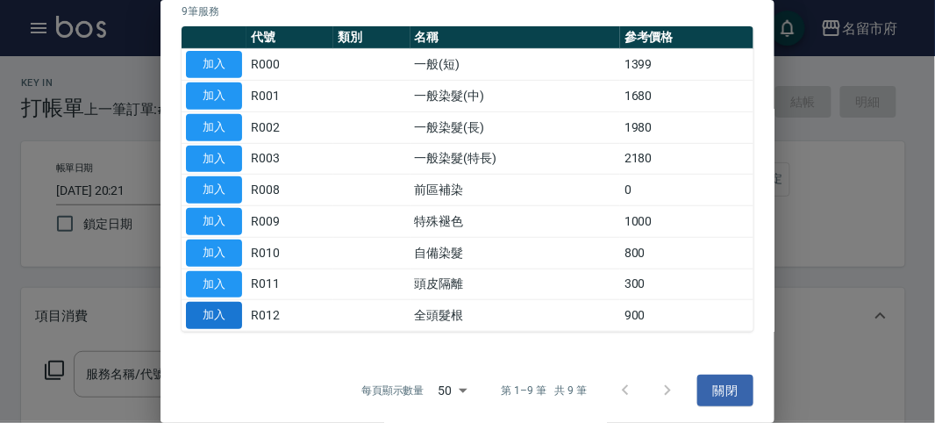
click at [211, 323] on button "加入" at bounding box center [214, 315] width 56 height 27
type input "全頭髮根(R012)"
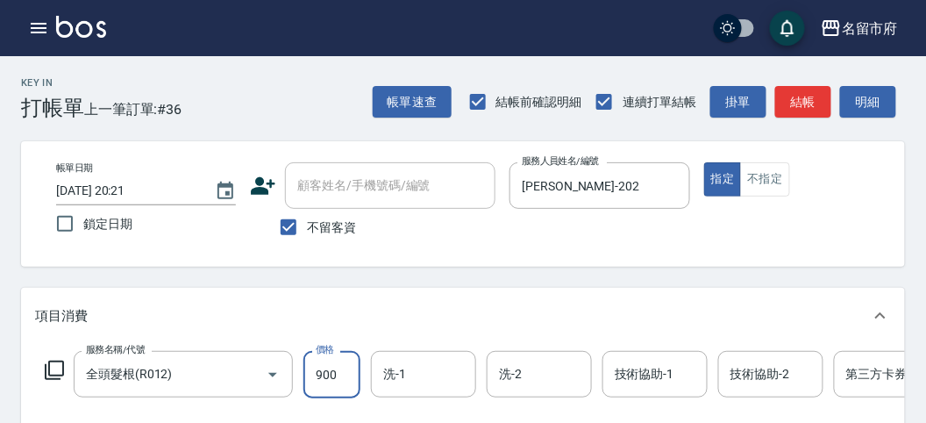
click at [327, 381] on input "900" at bounding box center [332, 374] width 57 height 47
type input "1200"
click at [58, 365] on icon at bounding box center [54, 370] width 21 height 21
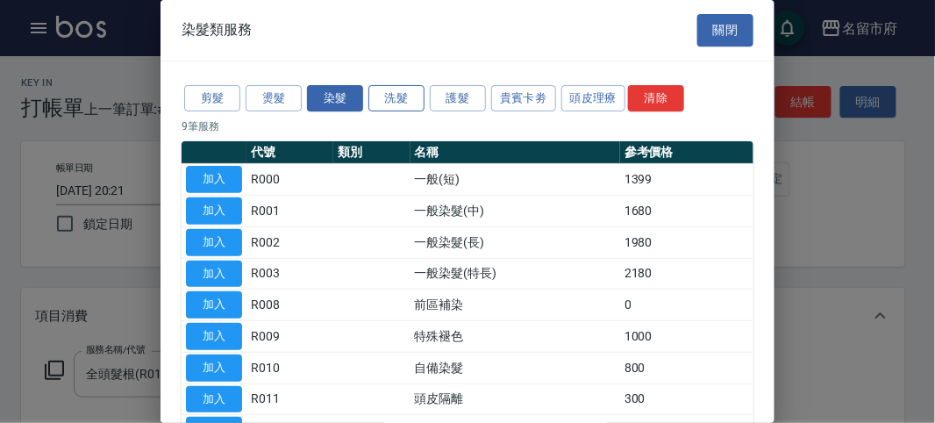
click at [404, 103] on button "洗髮" at bounding box center [396, 98] width 56 height 27
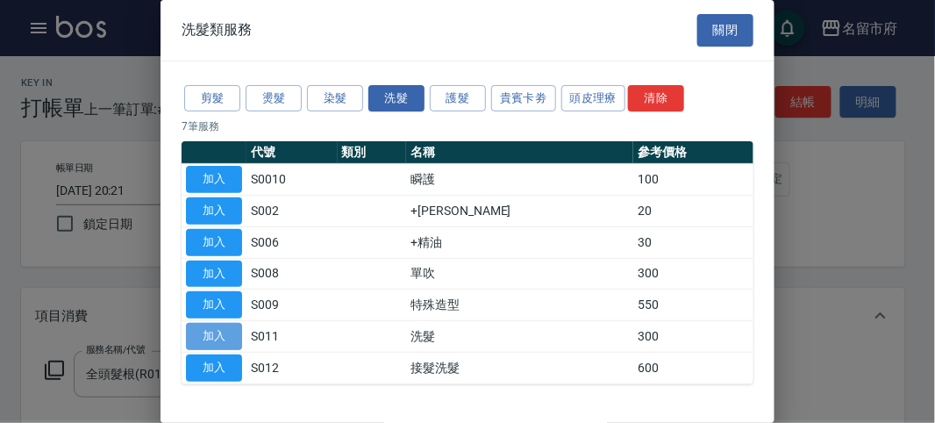
click at [233, 325] on button "加入" at bounding box center [214, 336] width 56 height 27
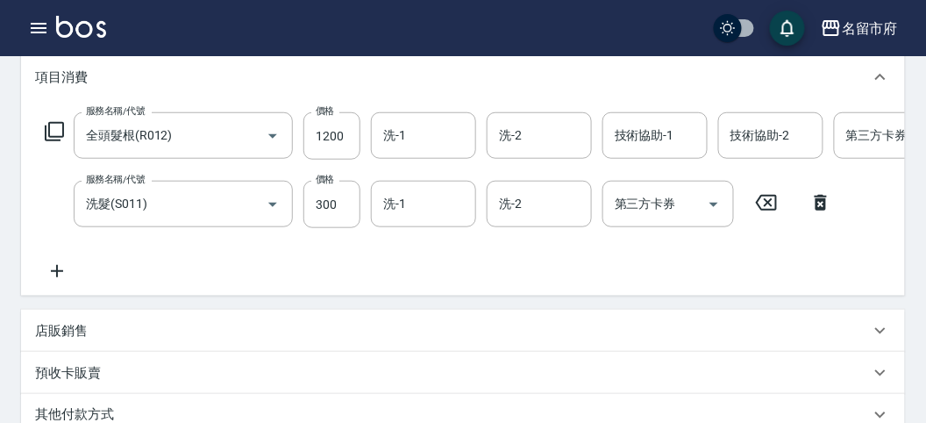
scroll to position [336, 0]
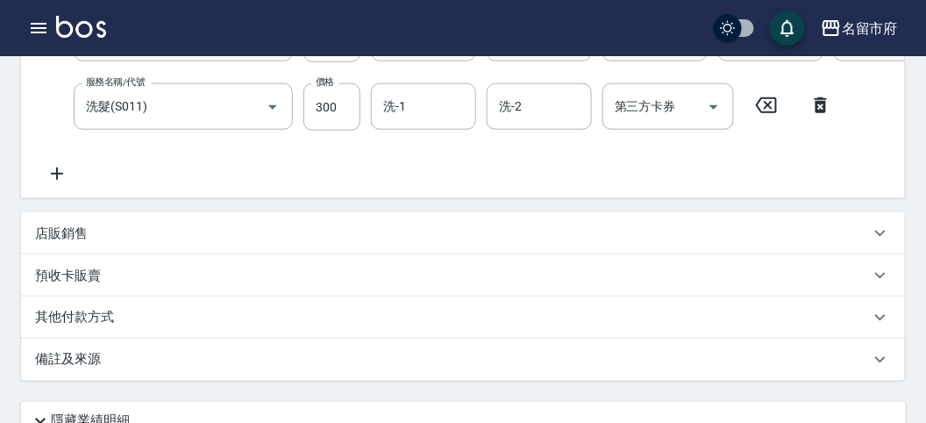
click at [191, 327] on div "其他付款方式" at bounding box center [452, 317] width 835 height 19
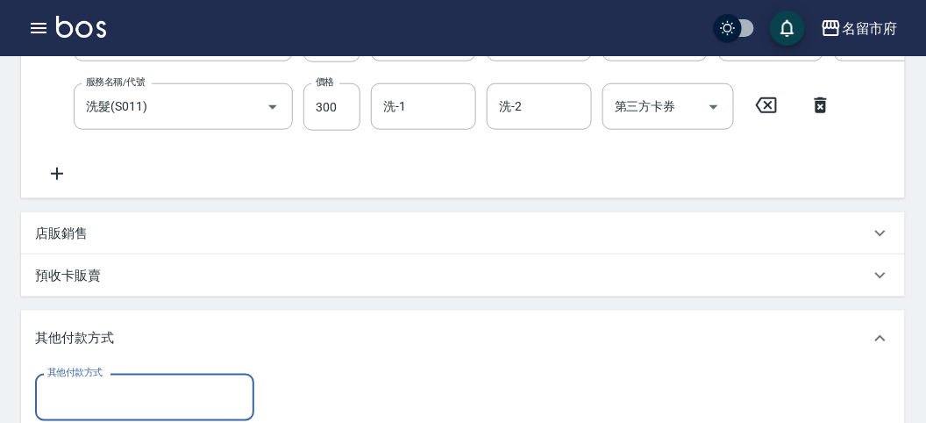
scroll to position [433, 0]
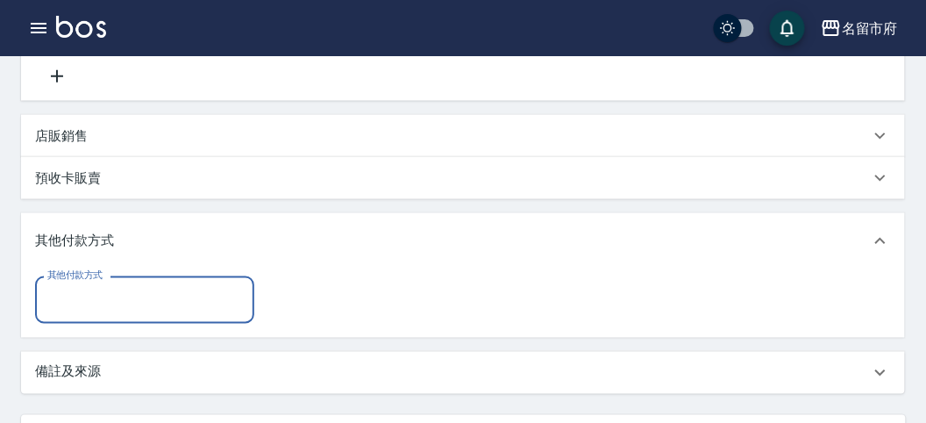
click at [169, 304] on input "其他付款方式" at bounding box center [145, 299] width 204 height 31
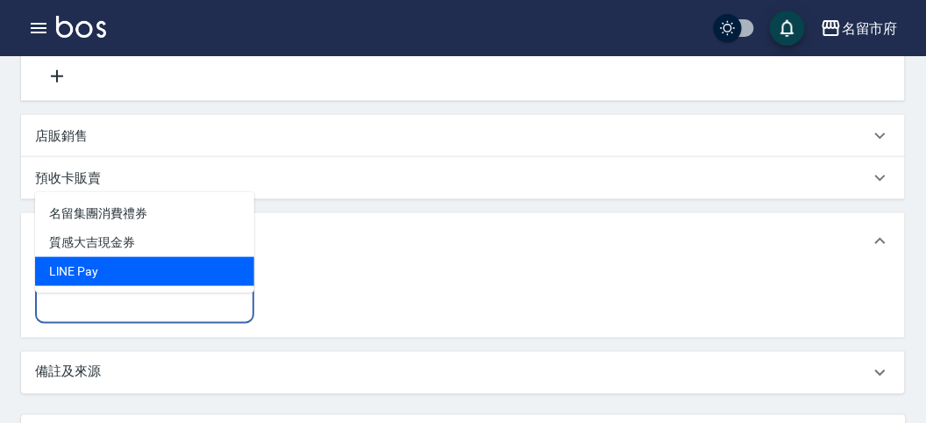
click at [166, 270] on span "LlNE Pay" at bounding box center [144, 271] width 219 height 29
type input "LlNE Pay"
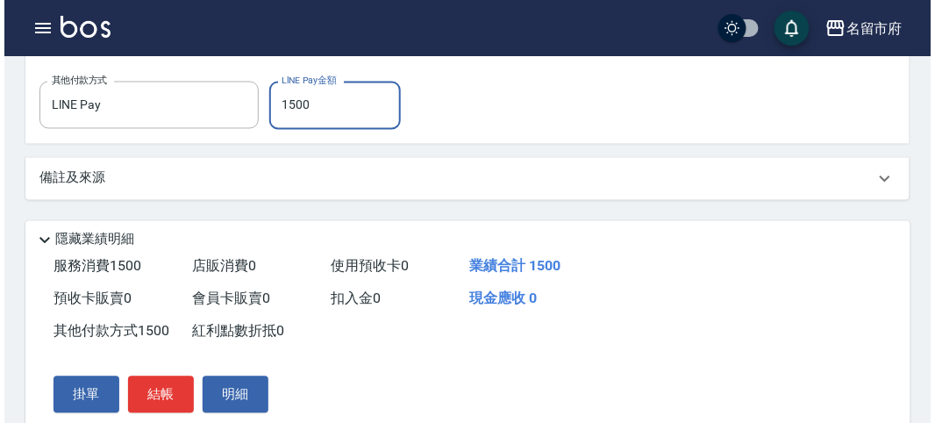
scroll to position [709, 0]
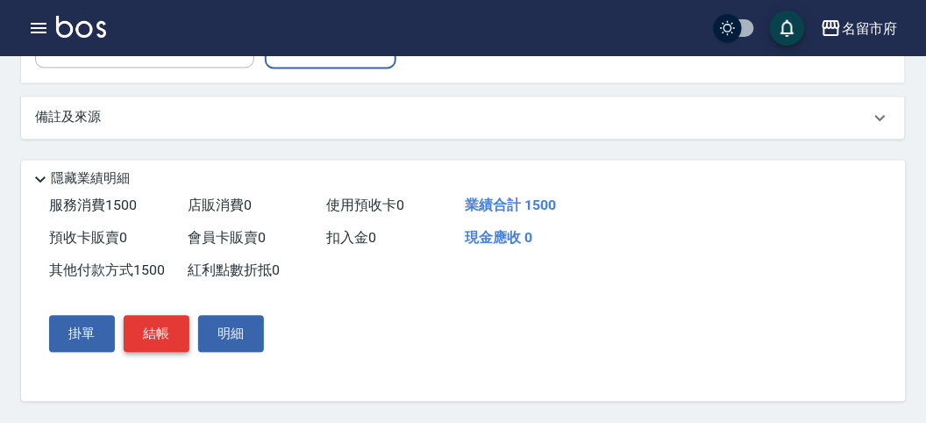
type input "1500"
click at [175, 331] on button "結帳" at bounding box center [157, 334] width 66 height 37
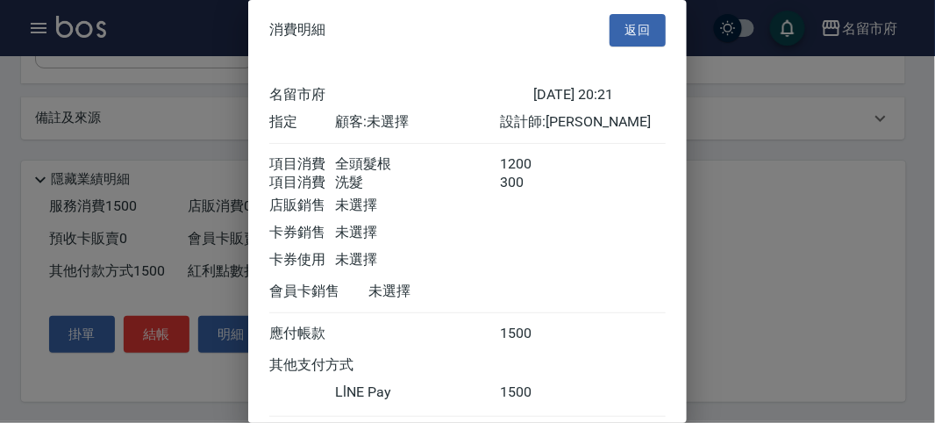
scroll to position [114, 0]
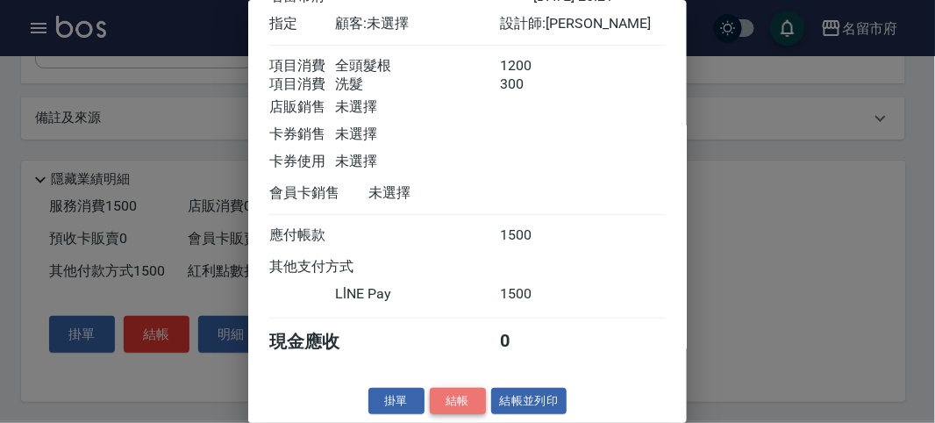
drag, startPoint x: 449, startPoint y: 406, endPoint x: 502, endPoint y: 345, distance: 80.9
click at [449, 405] on button "結帳" at bounding box center [458, 401] width 56 height 27
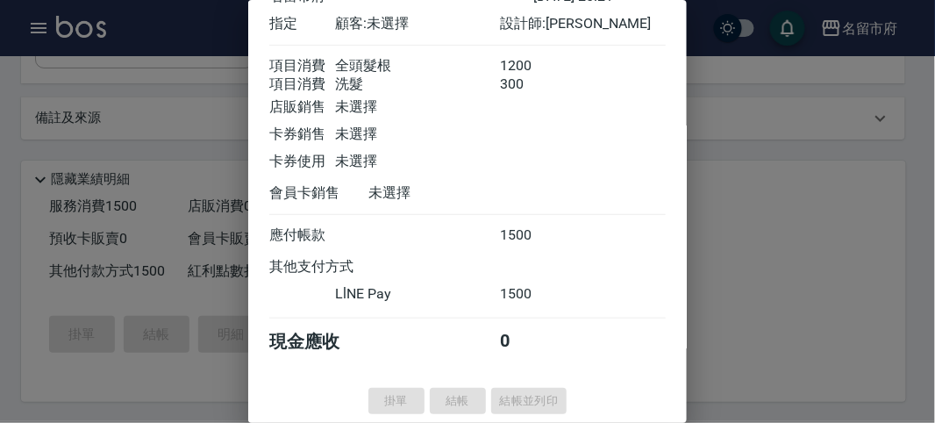
type input "[DATE] 20:29"
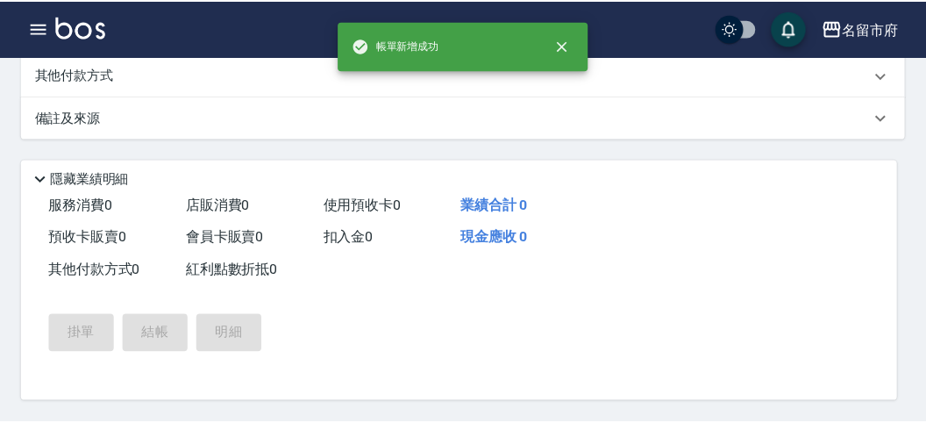
scroll to position [0, 0]
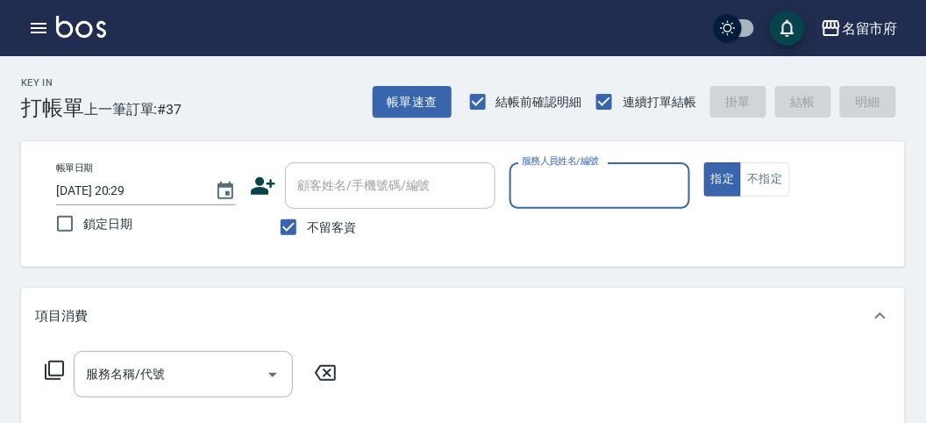
click at [32, 25] on icon "button" at bounding box center [38, 28] width 21 height 21
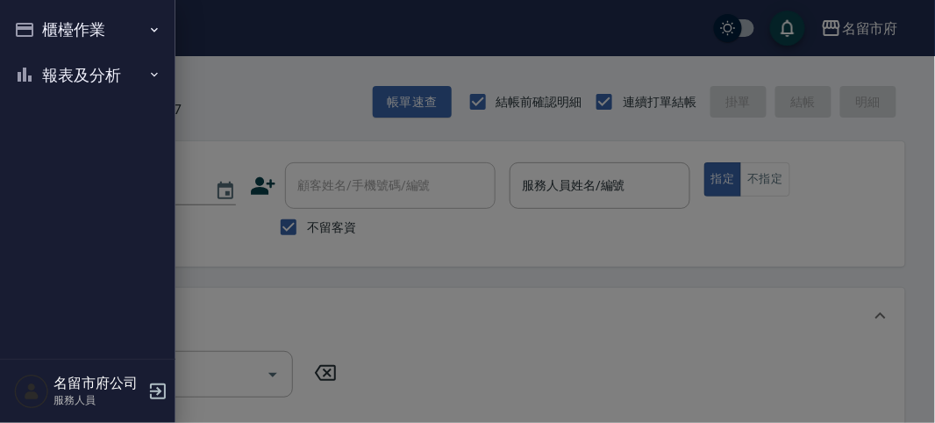
click at [134, 54] on button "報表及分析" at bounding box center [87, 76] width 161 height 46
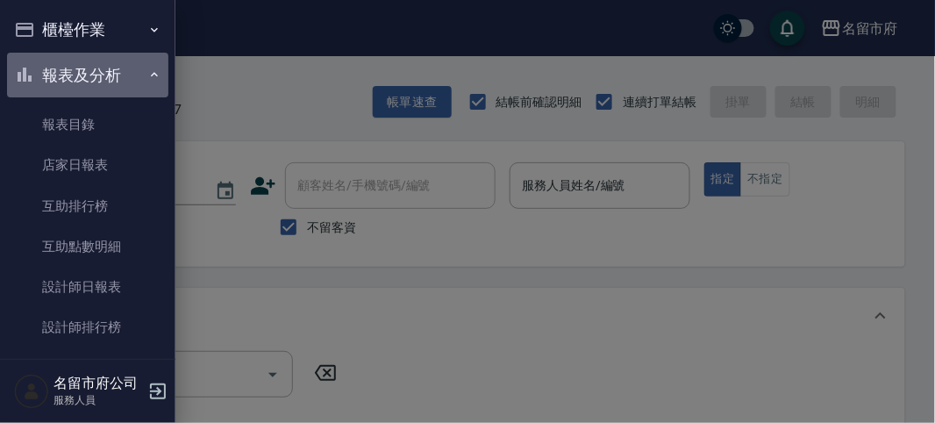
click at [89, 75] on button "報表及分析" at bounding box center [87, 76] width 161 height 46
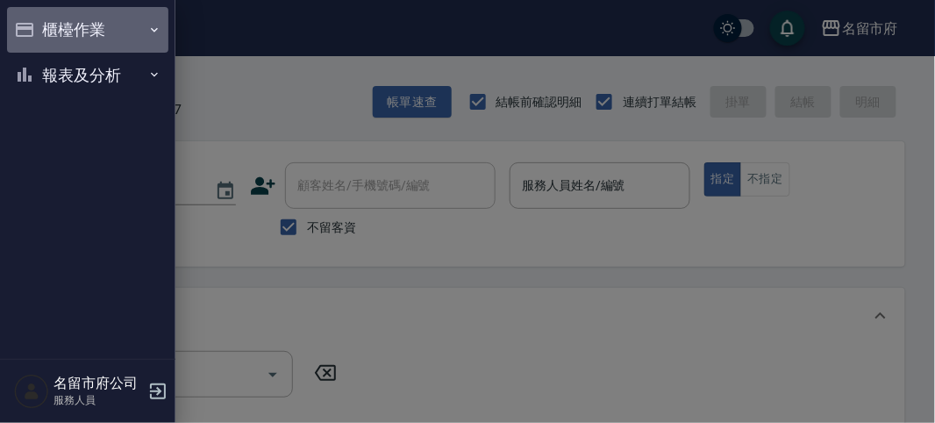
click at [80, 29] on button "櫃檯作業" at bounding box center [87, 30] width 161 height 46
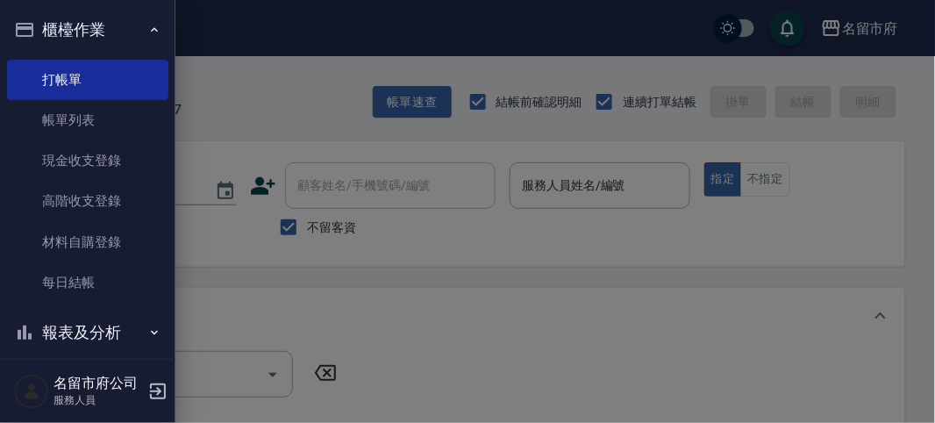
drag, startPoint x: 133, startPoint y: 123, endPoint x: 269, endPoint y: 113, distance: 136.3
click at [133, 124] on link "帳單列表" at bounding box center [87, 120] width 161 height 40
click at [325, 99] on div at bounding box center [467, 211] width 935 height 423
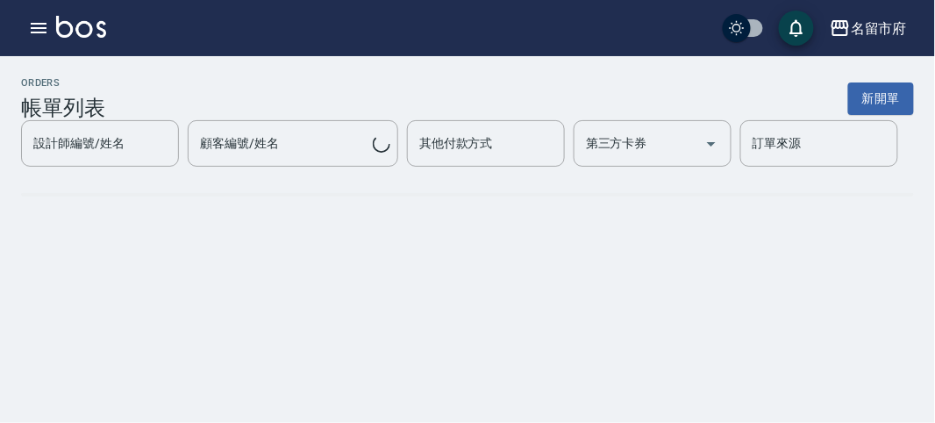
click at [271, 93] on div "ORDERS 帳單列表 新開單" at bounding box center [467, 98] width 893 height 43
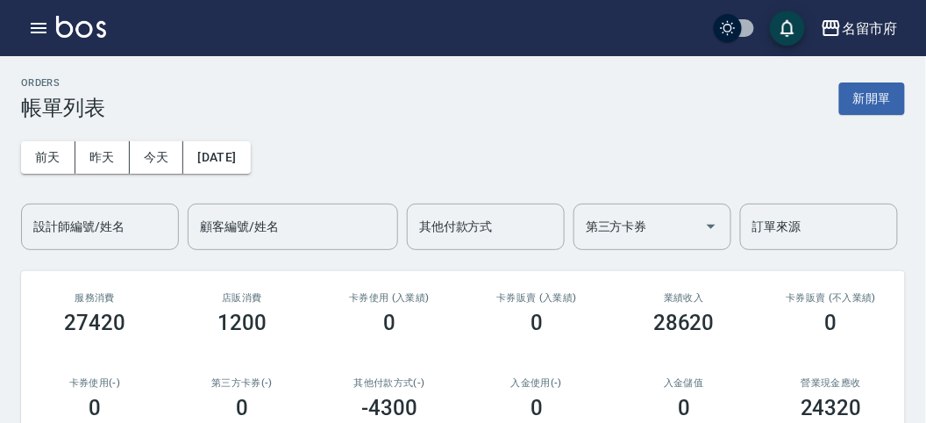
click at [668, 112] on div "ORDERS 帳單列表 新開單" at bounding box center [463, 98] width 884 height 43
click at [536, 93] on div "ORDERS 帳單列表 新開單" at bounding box center [463, 98] width 884 height 43
click at [518, 133] on div "[DATE] [DATE] [DATE] [DATE] 設計師編號/姓名 設計師編號/姓名 顧客編號/姓名 顧客編號/姓名 其他付款方式 其他付款方式 第三方…" at bounding box center [463, 185] width 884 height 130
click at [32, 27] on icon "button" at bounding box center [39, 28] width 16 height 11
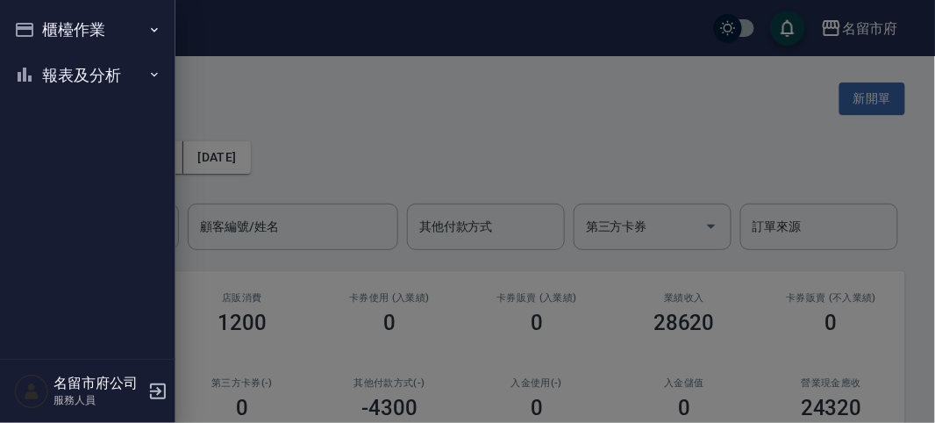
click at [551, 139] on div at bounding box center [467, 211] width 935 height 423
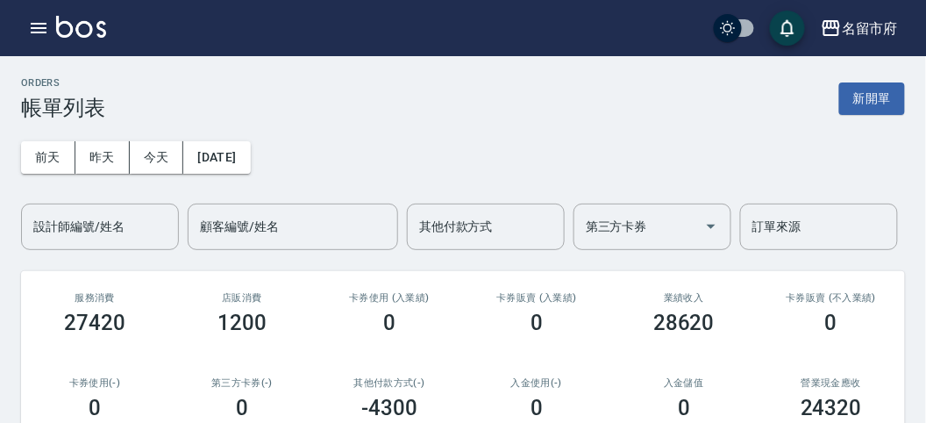
click at [761, 152] on div "[DATE] [DATE] [DATE] [DATE] 設計師編號/姓名 設計師編號/姓名 顧客編號/姓名 顧客編號/姓名 其他付款方式 其他付款方式 第三方…" at bounding box center [463, 185] width 884 height 130
click at [662, 151] on div "[DATE] [DATE] [DATE] [DATE] 設計師編號/姓名 設計師編號/姓名 顧客編號/姓名 顧客編號/姓名 其他付款方式 其他付款方式 第三方…" at bounding box center [463, 185] width 884 height 130
click at [28, 18] on icon "button" at bounding box center [38, 28] width 21 height 21
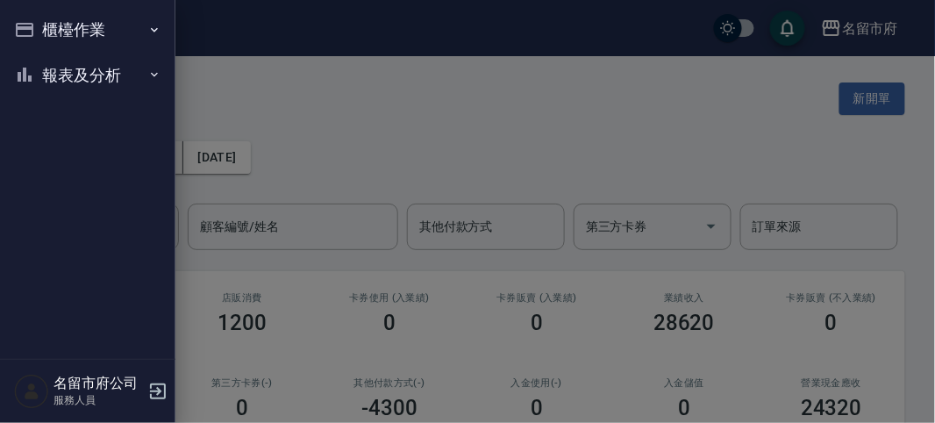
click at [44, 25] on button "櫃檯作業" at bounding box center [87, 30] width 161 height 46
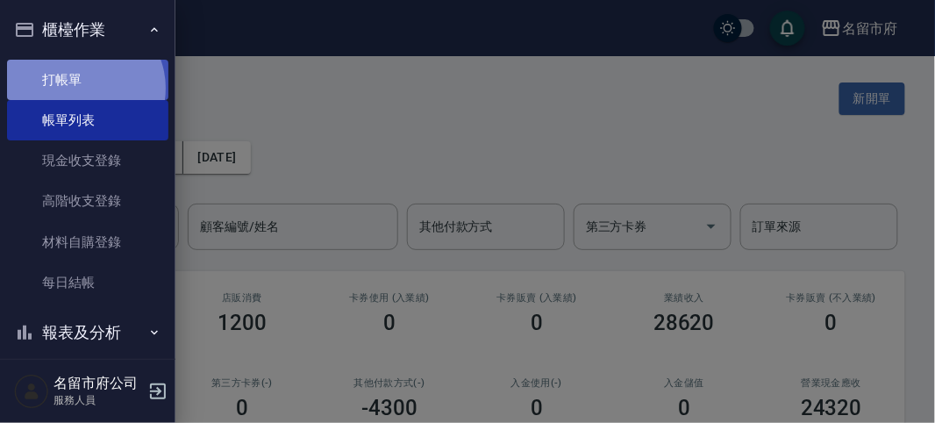
click at [83, 88] on link "打帳單" at bounding box center [87, 80] width 161 height 40
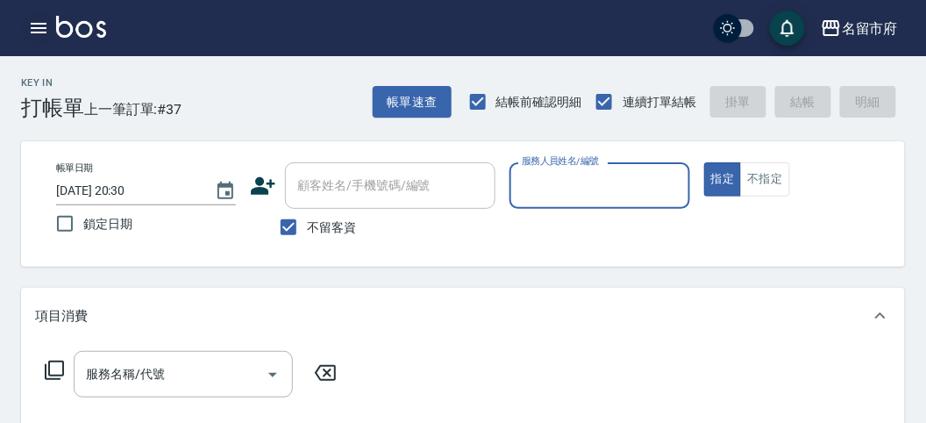
click at [45, 27] on icon "button" at bounding box center [39, 28] width 16 height 11
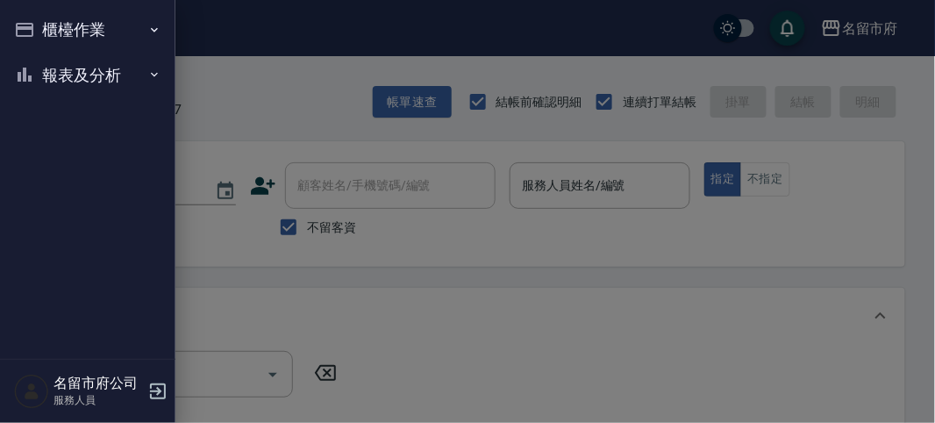
click at [46, 26] on button "櫃檯作業" at bounding box center [87, 30] width 161 height 46
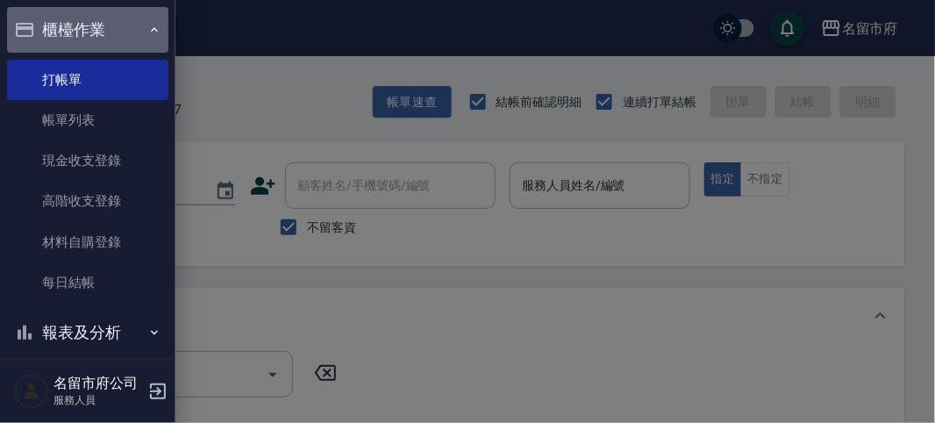
click at [107, 29] on button "櫃檯作業" at bounding box center [87, 30] width 161 height 46
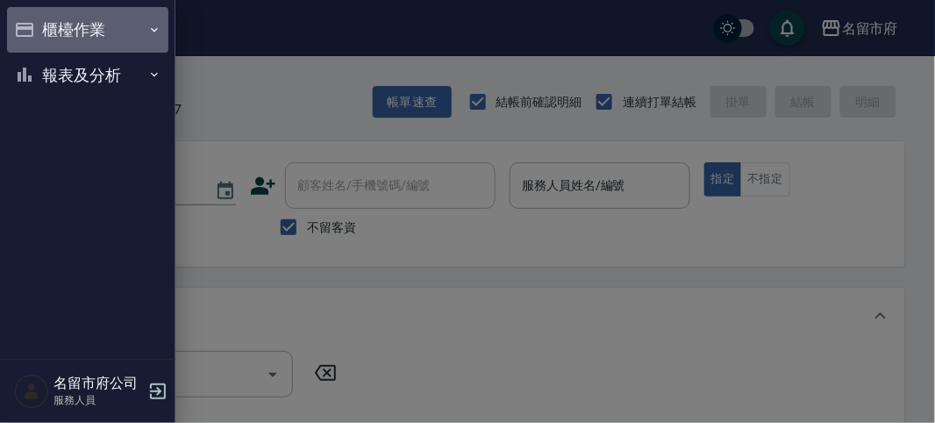
click at [82, 33] on button "櫃檯作業" at bounding box center [87, 30] width 161 height 46
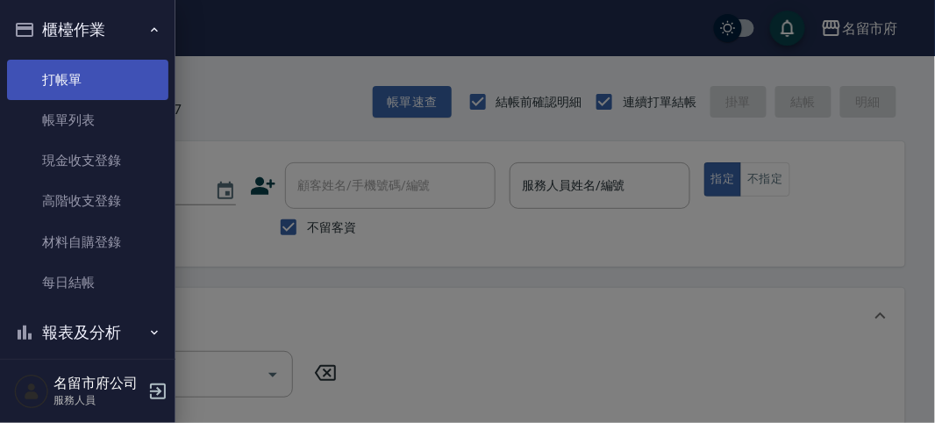
click at [79, 85] on link "打帳單" at bounding box center [87, 80] width 161 height 40
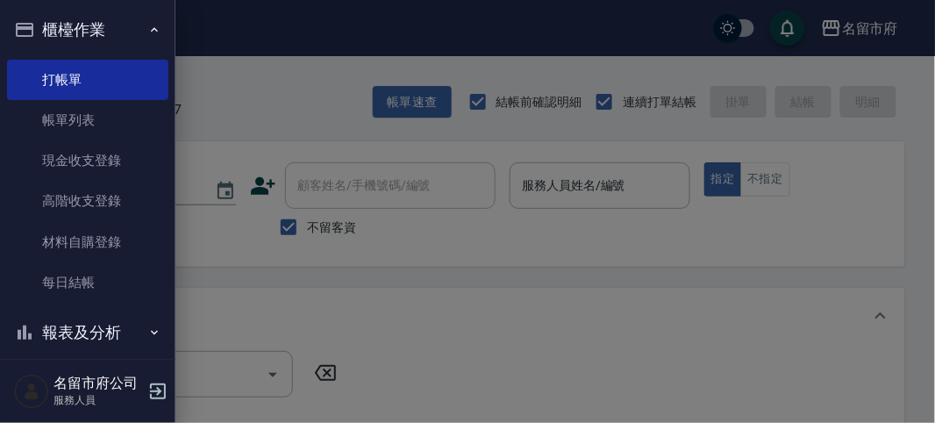
click at [323, 137] on div at bounding box center [467, 211] width 935 height 423
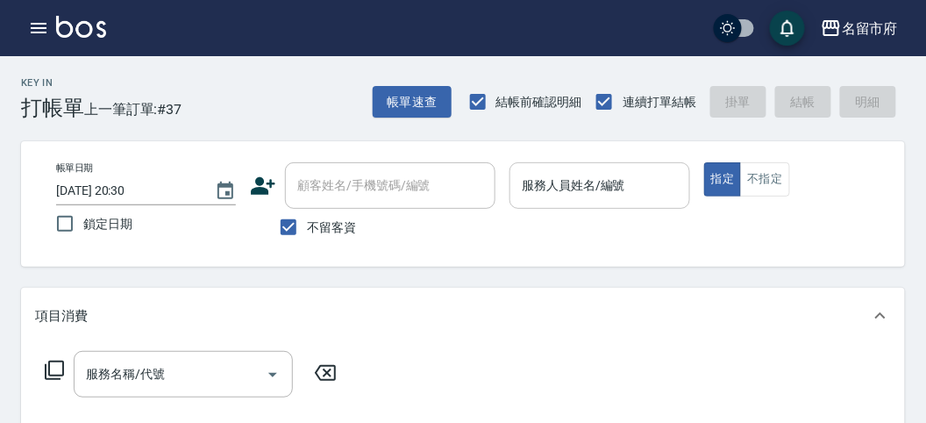
click at [550, 183] on input "服務人員姓名/編號" at bounding box center [600, 185] width 164 height 31
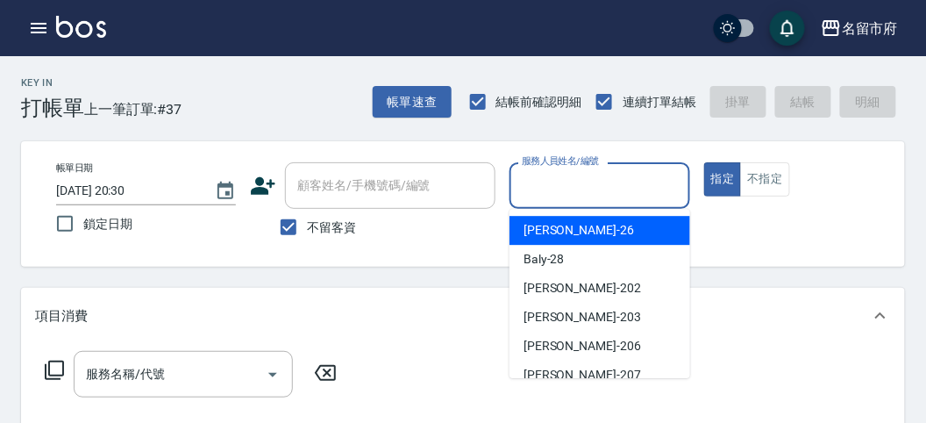
click at [569, 228] on div "[PERSON_NAME] -26" at bounding box center [600, 230] width 181 height 29
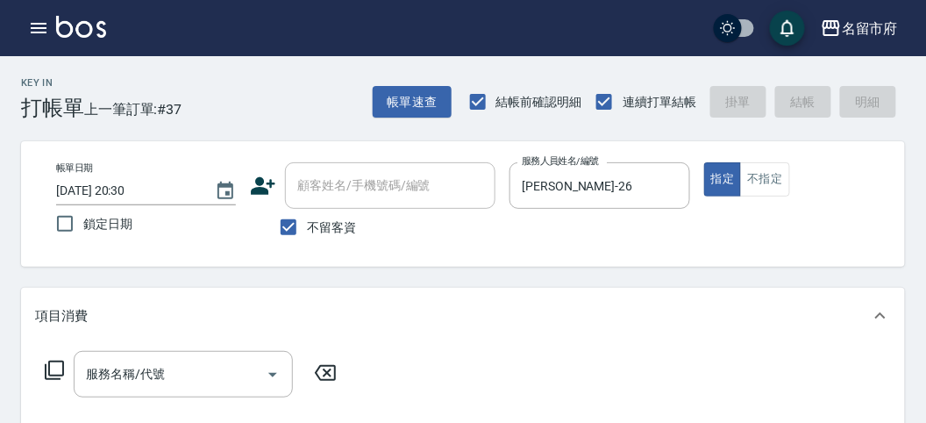
click at [54, 373] on icon at bounding box center [54, 370] width 21 height 21
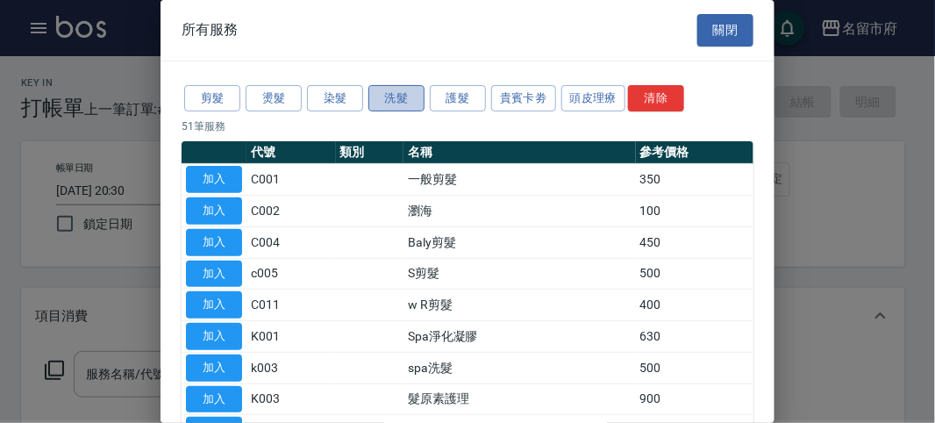
click at [408, 95] on button "洗髮" at bounding box center [396, 98] width 56 height 27
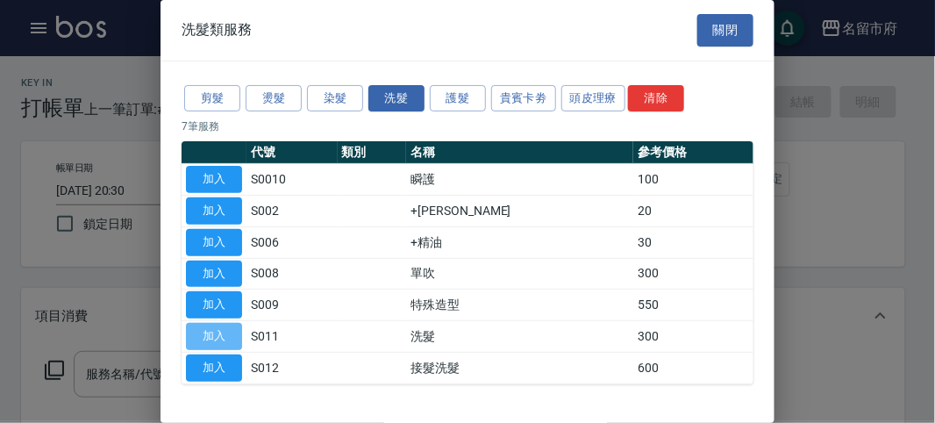
click at [233, 325] on button "加入" at bounding box center [214, 336] width 56 height 27
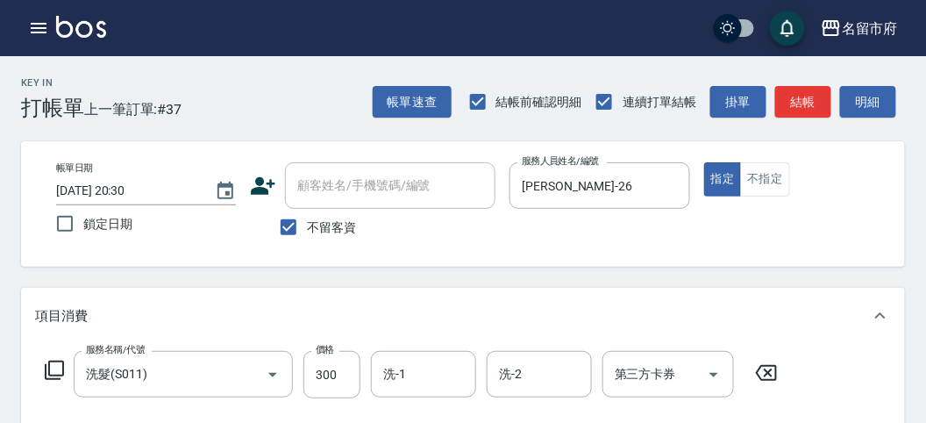
click at [57, 369] on icon at bounding box center [54, 370] width 21 height 21
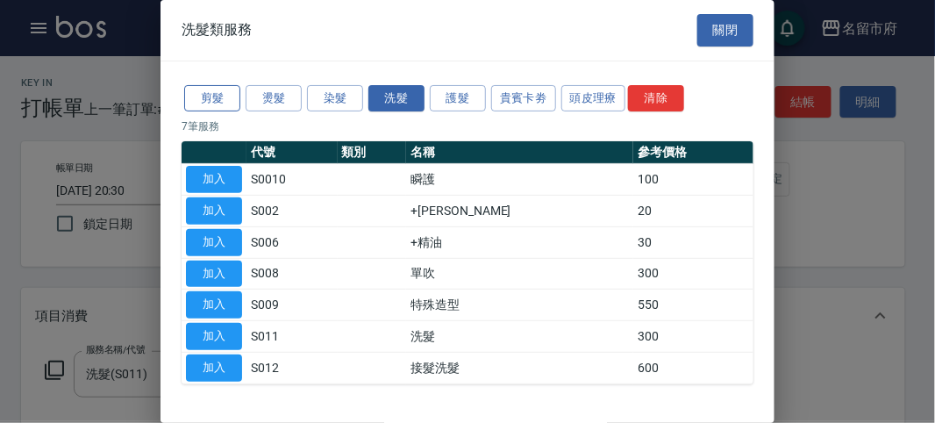
click at [212, 99] on button "剪髮" at bounding box center [212, 98] width 56 height 27
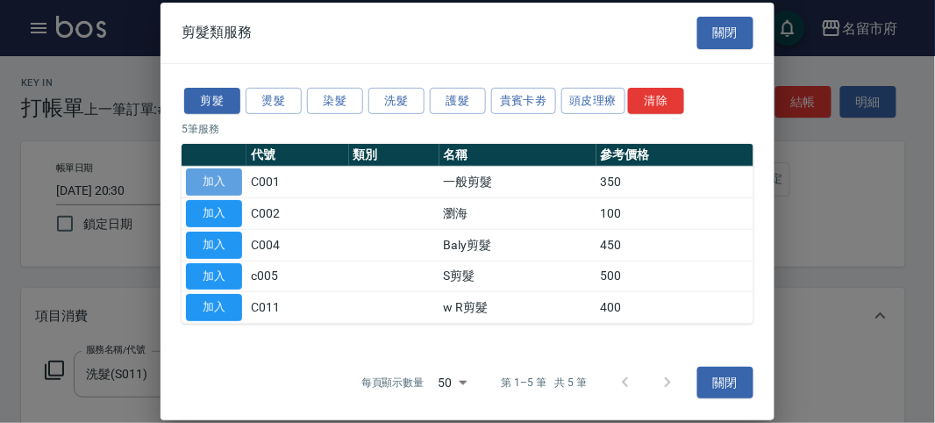
click at [224, 175] on button "加入" at bounding box center [214, 181] width 56 height 27
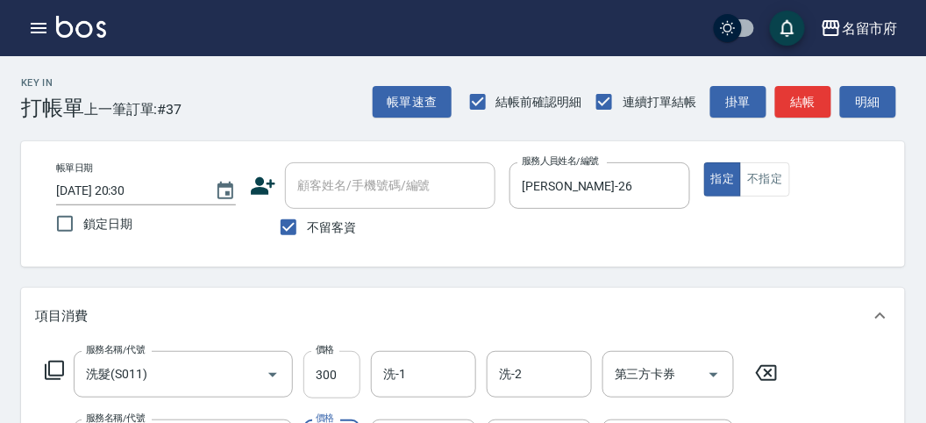
scroll to position [44, 0]
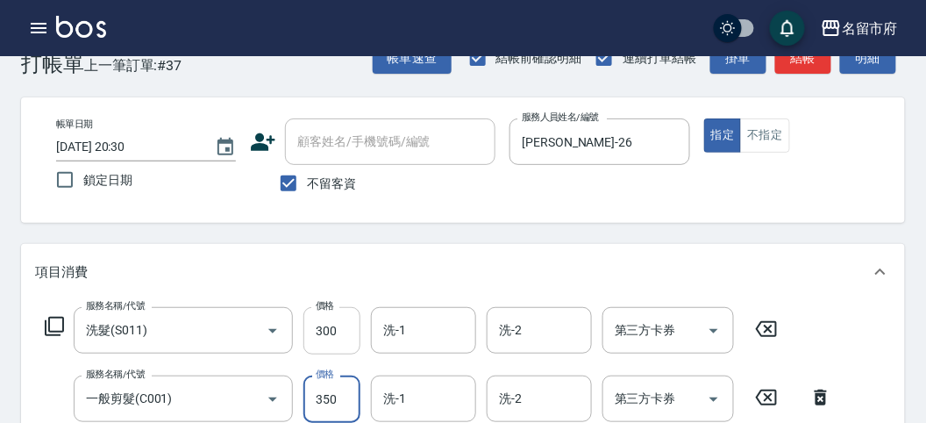
click at [335, 382] on div "服務名稱/代號 洗髮(S011) 服務名稱/代號 價格 300 價格 洗-1 洗-1 洗-2 洗-2 第三方卡券 第三方卡券 服務名稱/代號 一般剪髮(C00…" at bounding box center [439, 391] width 808 height 169
click at [354, 332] on input "300" at bounding box center [332, 330] width 57 height 47
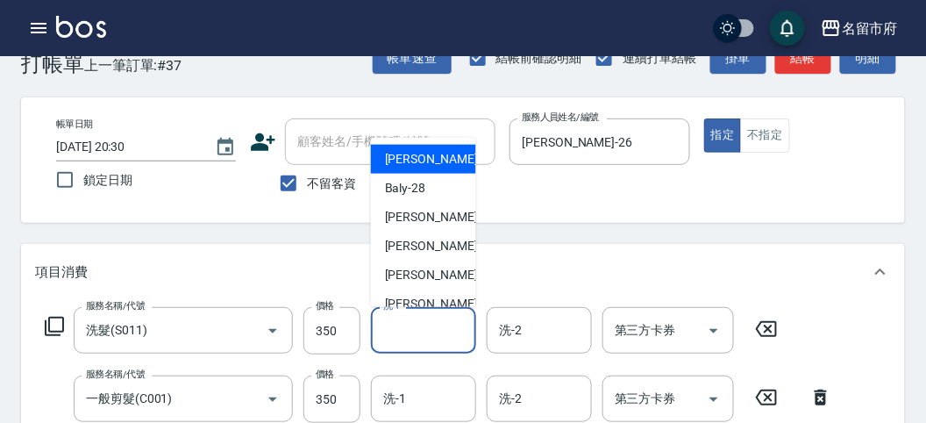
click at [406, 334] on input "洗-1" at bounding box center [423, 330] width 89 height 31
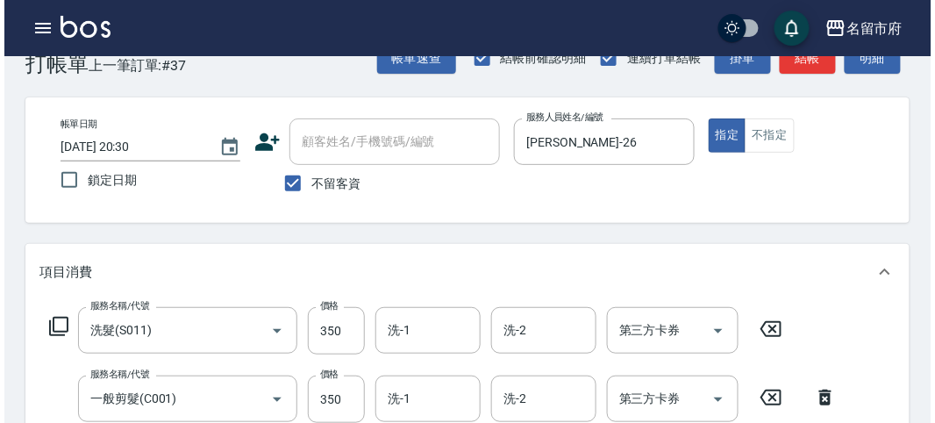
scroll to position [582, 0]
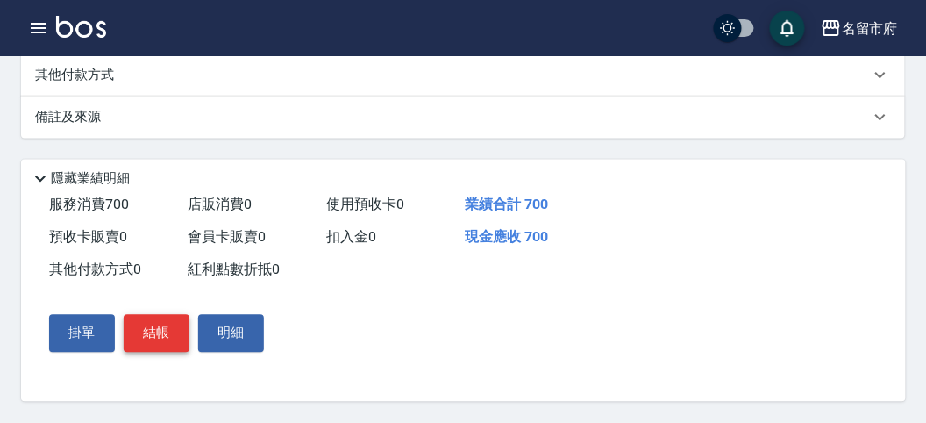
click at [173, 335] on button "結帳" at bounding box center [157, 333] width 66 height 37
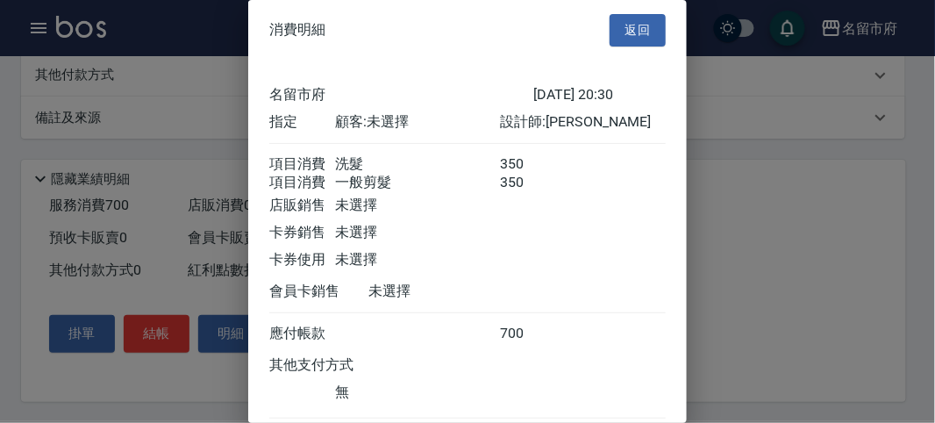
scroll to position [117, 0]
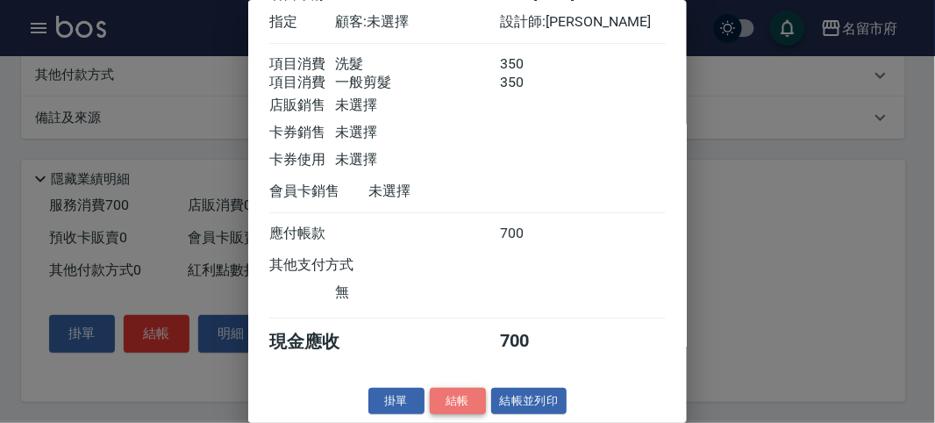
click at [462, 399] on button "結帳" at bounding box center [458, 401] width 56 height 27
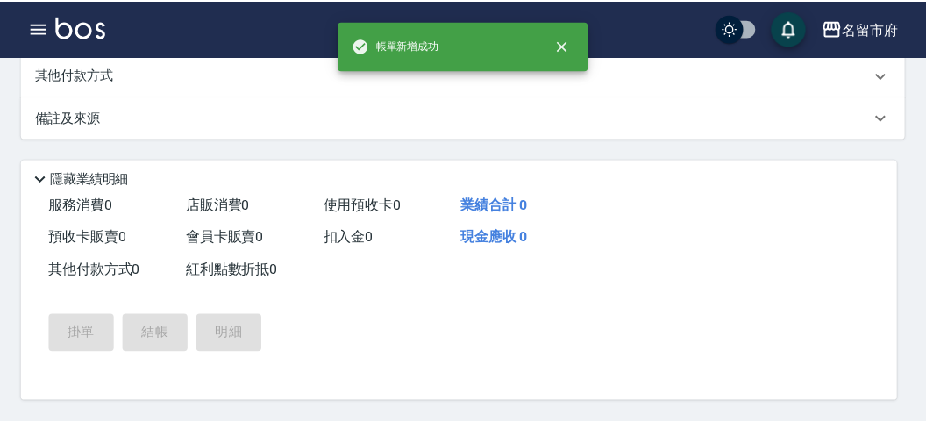
scroll to position [0, 0]
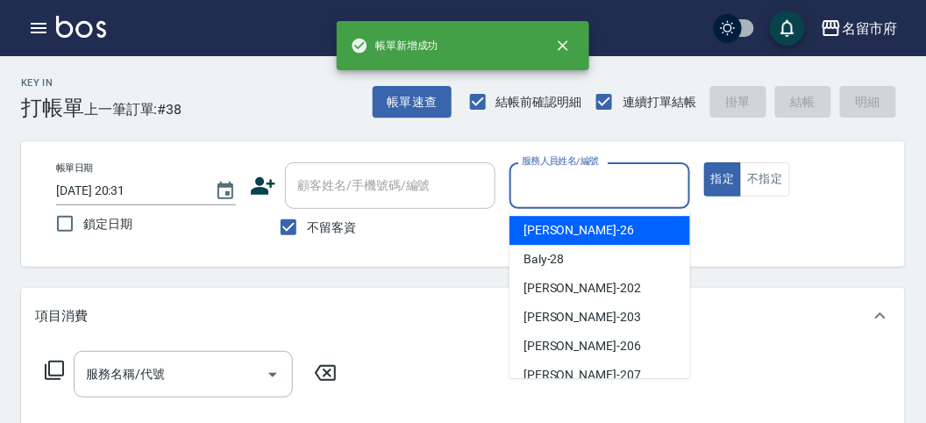
click at [562, 180] on input "服務人員姓名/編號" at bounding box center [600, 185] width 164 height 31
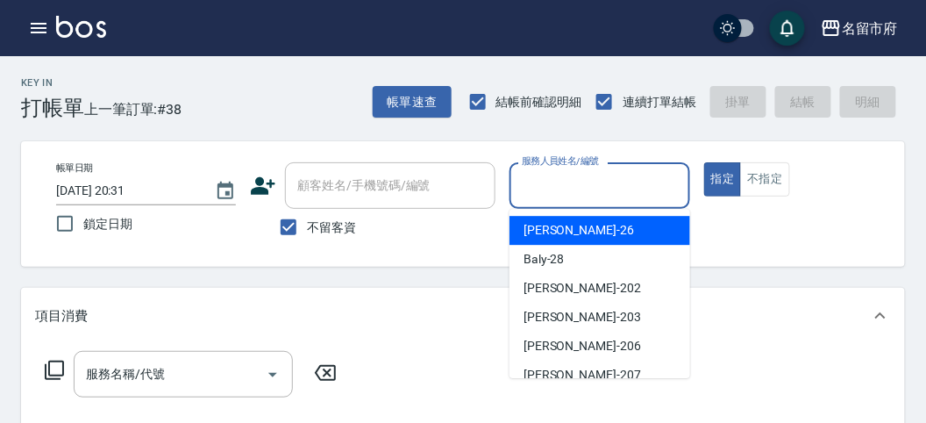
click at [577, 227] on div "[PERSON_NAME] -26" at bounding box center [600, 230] width 181 height 29
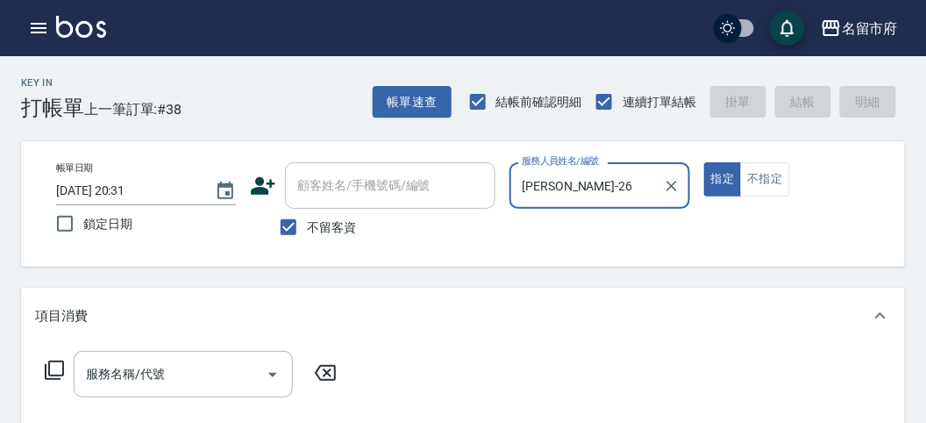
click at [58, 368] on icon at bounding box center [54, 370] width 21 height 21
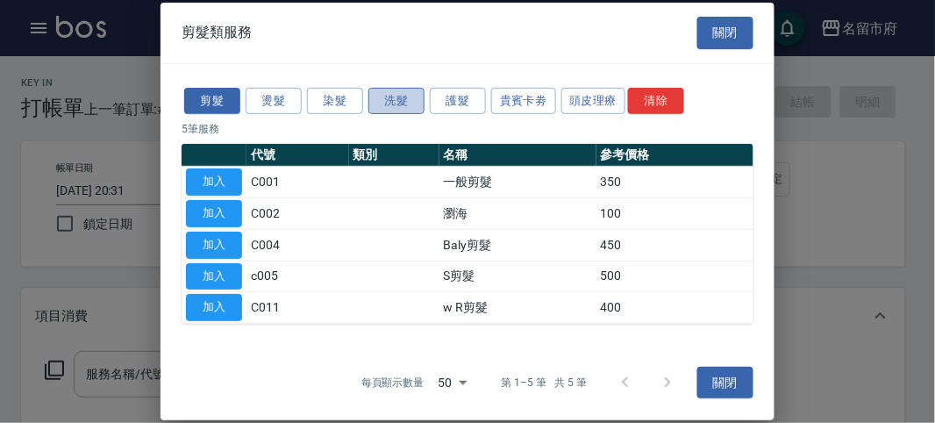
click at [395, 101] on button "洗髮" at bounding box center [396, 100] width 56 height 27
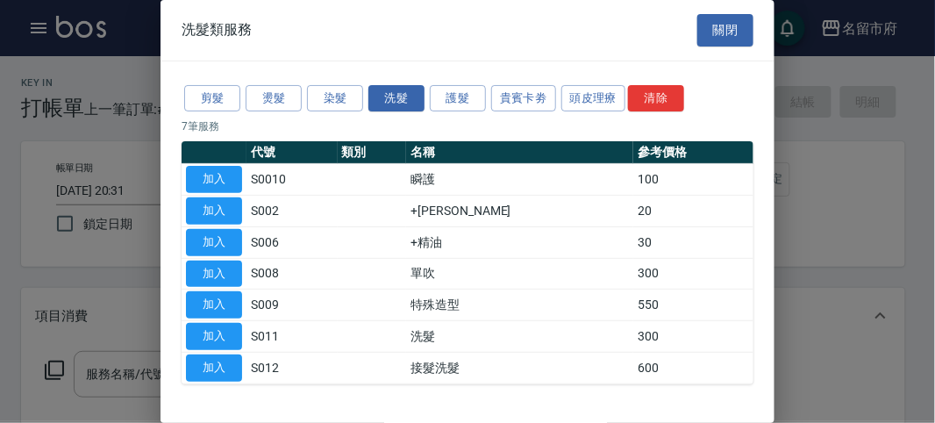
click at [225, 330] on button "加入" at bounding box center [214, 336] width 56 height 27
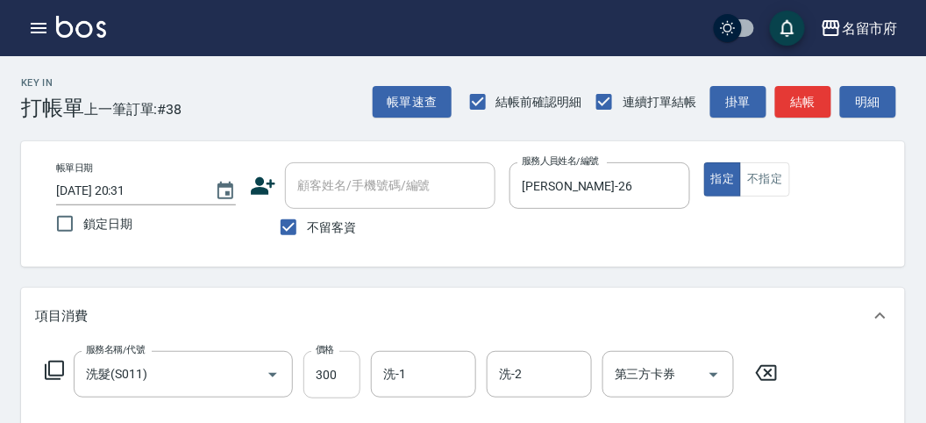
click at [327, 369] on input "300" at bounding box center [332, 374] width 57 height 47
click at [557, 293] on div "項目消費" at bounding box center [463, 316] width 884 height 56
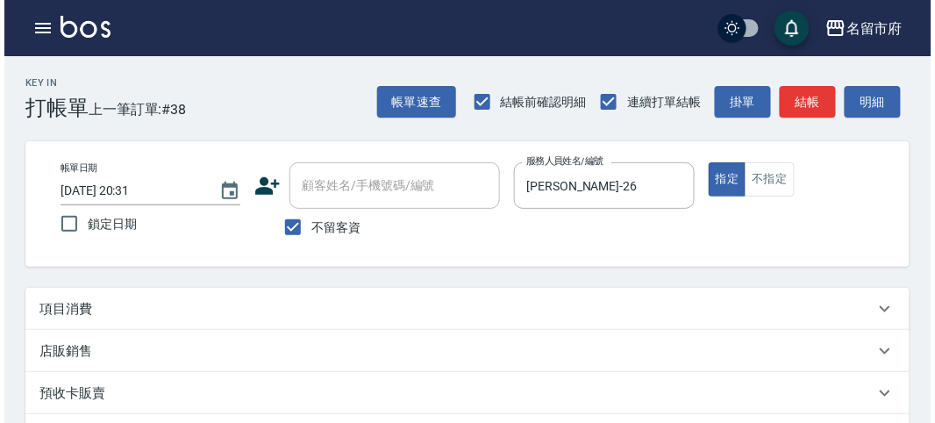
scroll to position [363, 0]
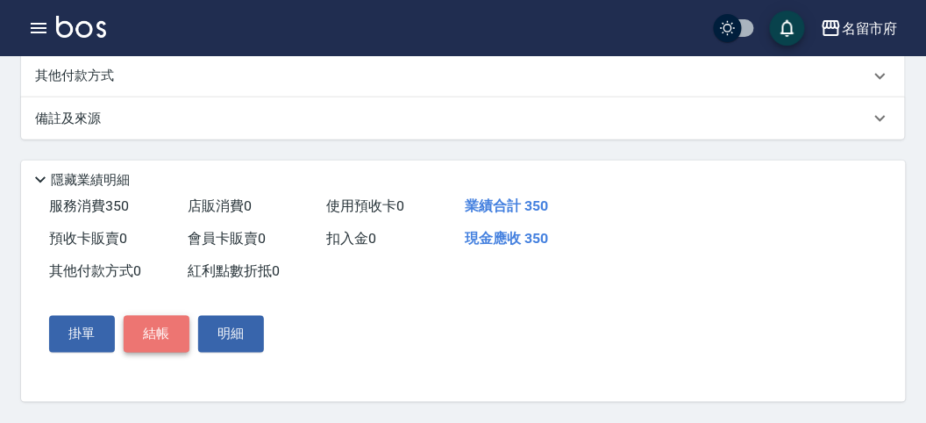
click at [145, 322] on button "結帳" at bounding box center [157, 334] width 66 height 37
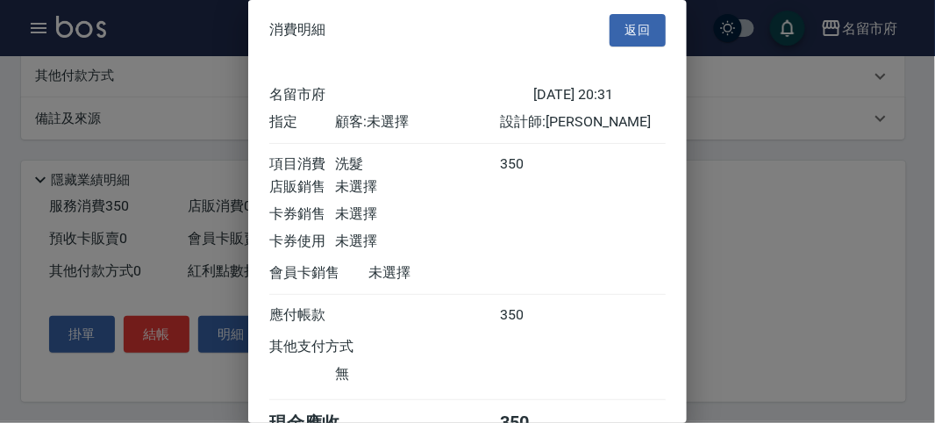
scroll to position [97, 0]
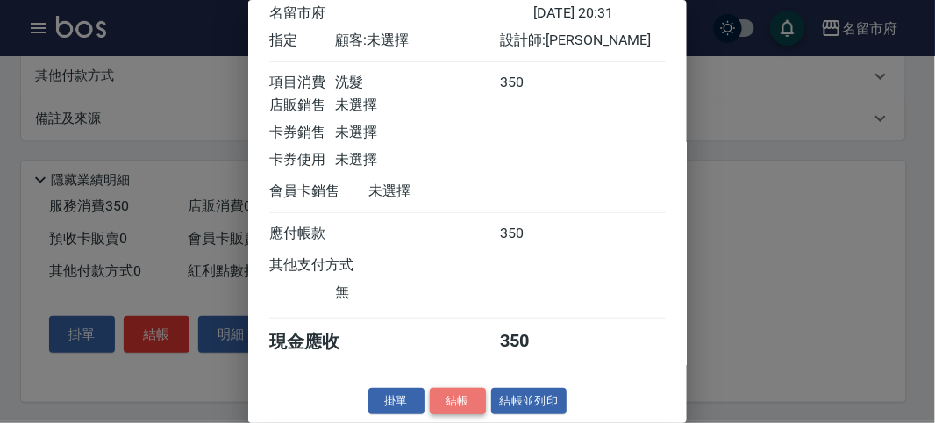
click at [463, 401] on button "結帳" at bounding box center [458, 401] width 56 height 27
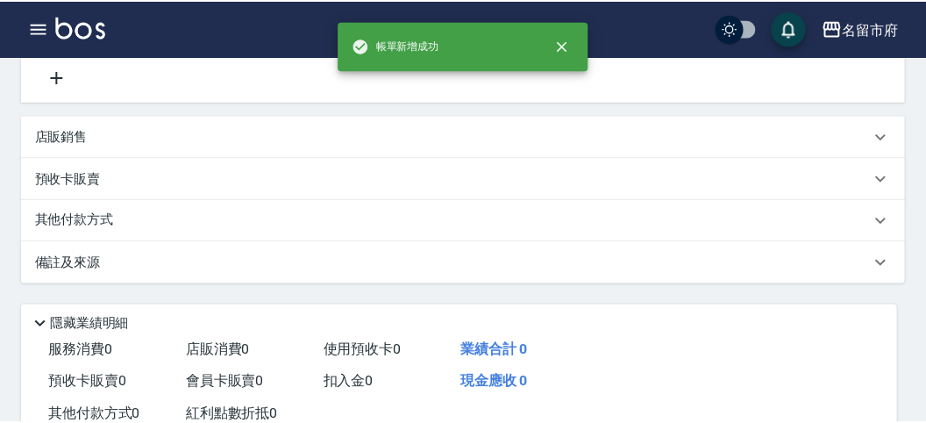
scroll to position [0, 0]
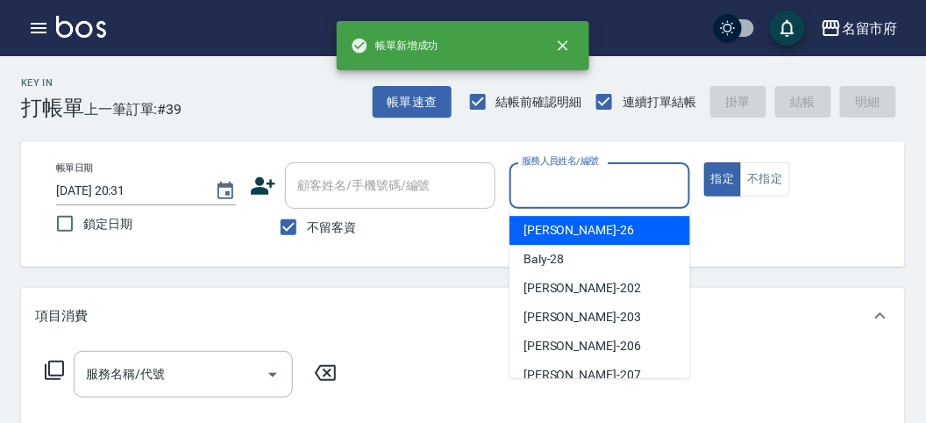
click at [557, 195] on input "服務人員姓名/編號" at bounding box center [600, 185] width 164 height 31
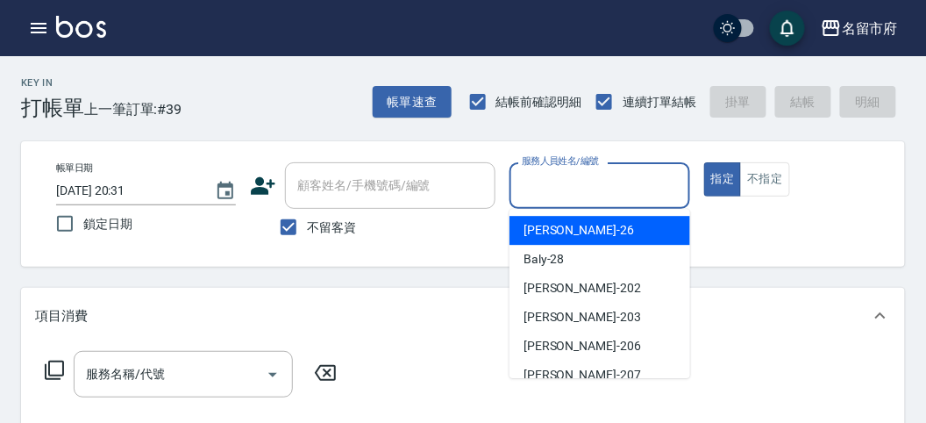
click at [568, 228] on div "[PERSON_NAME] -26" at bounding box center [600, 230] width 181 height 29
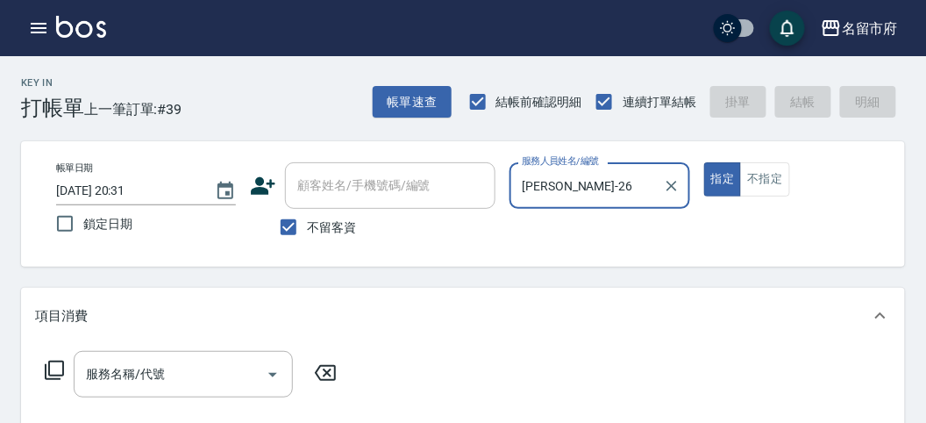
click at [58, 368] on icon at bounding box center [54, 370] width 21 height 21
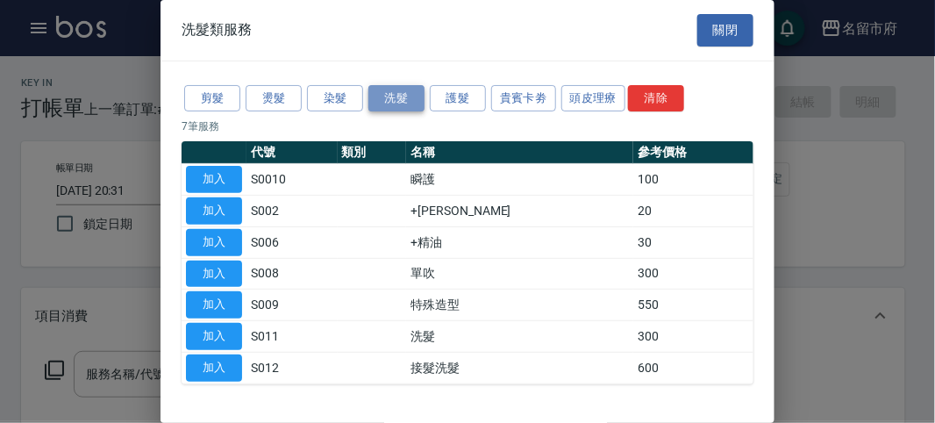
drag, startPoint x: 414, startPoint y: 89, endPoint x: 412, endPoint y: 98, distance: 8.9
click at [412, 98] on button "洗髮" at bounding box center [396, 98] width 56 height 27
click at [232, 332] on button "加入" at bounding box center [214, 336] width 56 height 27
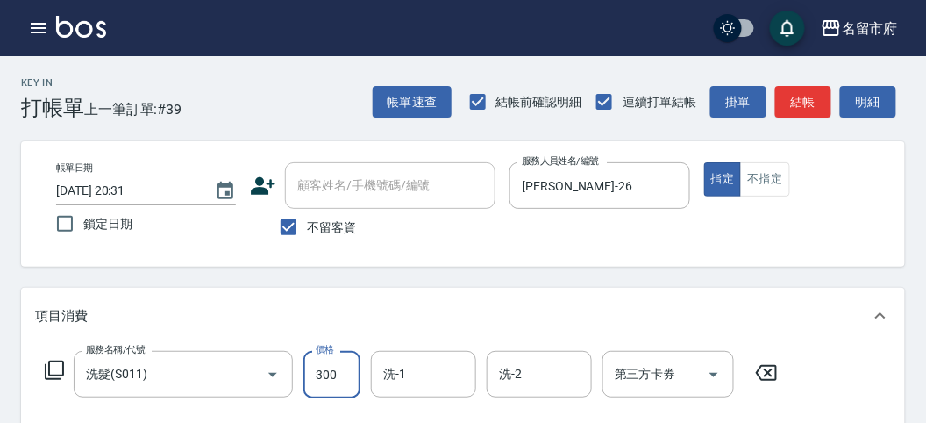
click at [320, 382] on input "300" at bounding box center [332, 374] width 57 height 47
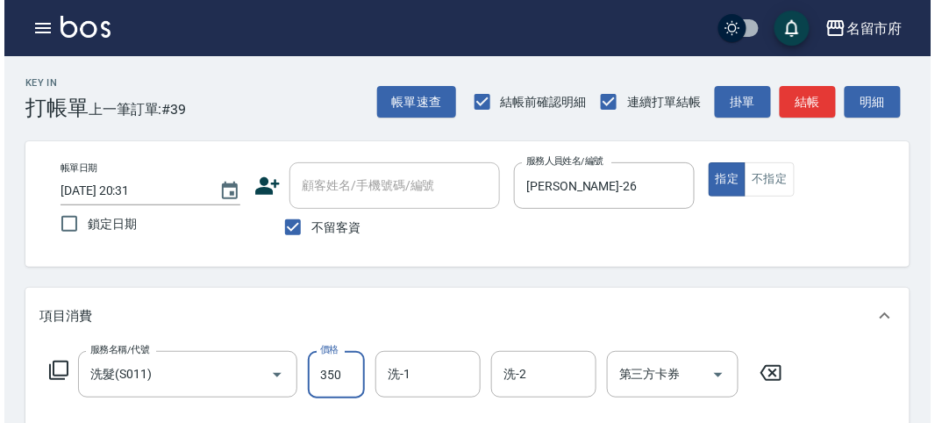
scroll to position [487, 0]
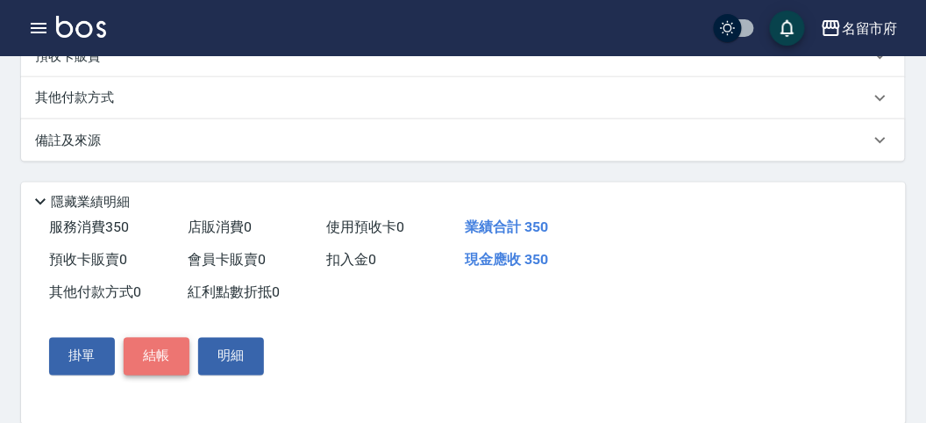
click at [158, 364] on button "結帳" at bounding box center [157, 356] width 66 height 37
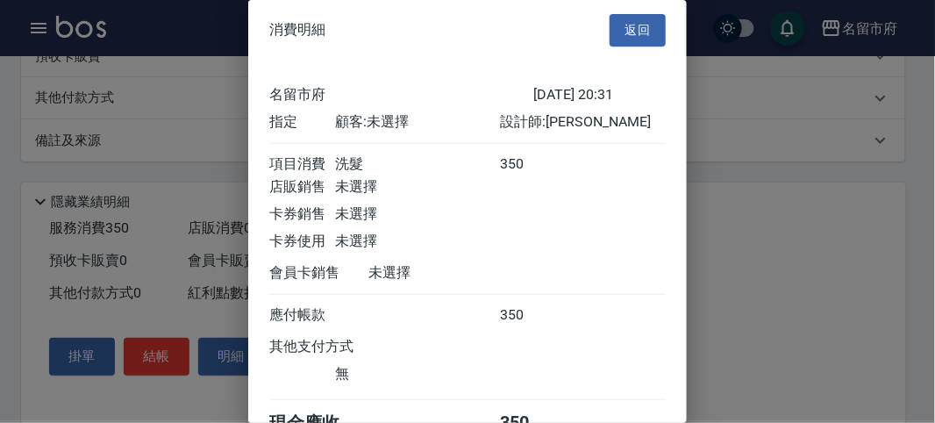
scroll to position [97, 0]
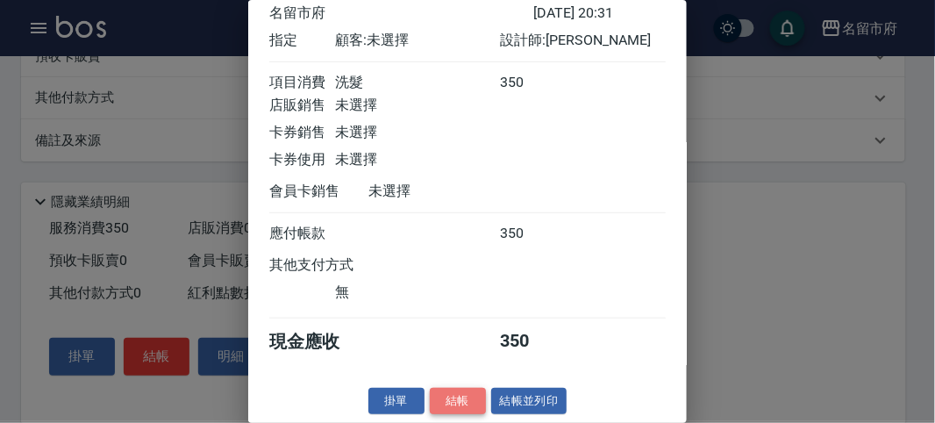
click at [457, 398] on button "結帳" at bounding box center [458, 401] width 56 height 27
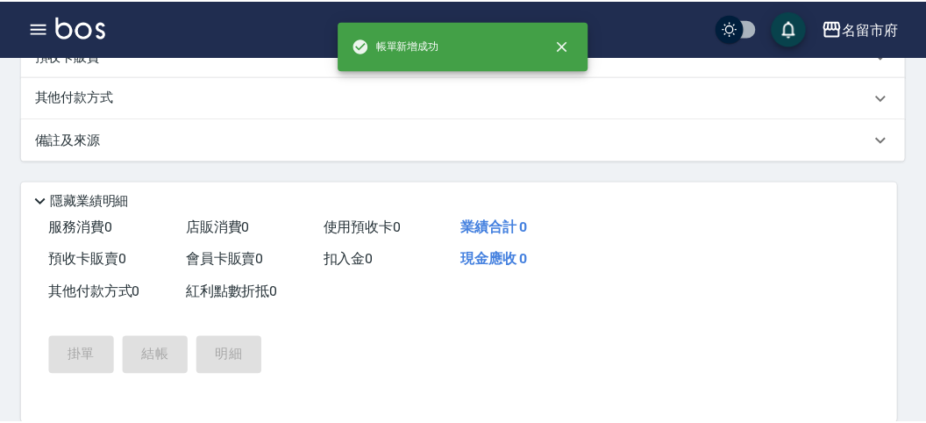
scroll to position [0, 0]
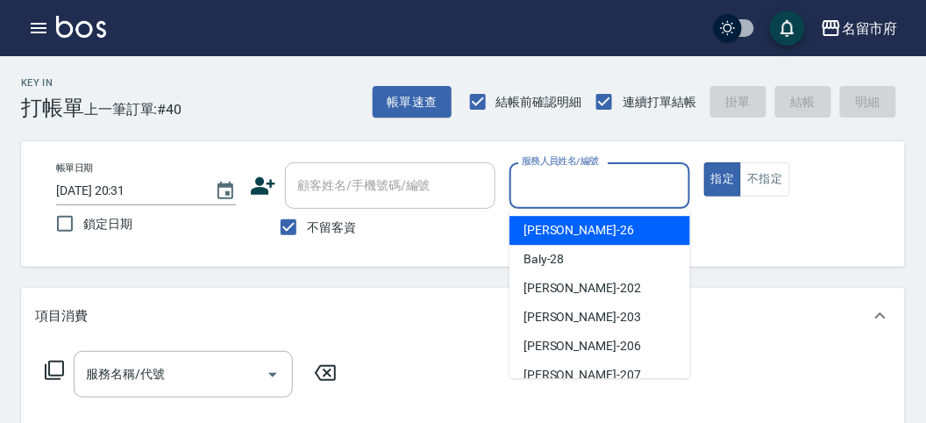
click at [546, 189] on input "服務人員姓名/編號" at bounding box center [600, 185] width 164 height 31
click at [569, 237] on div "[PERSON_NAME] -26" at bounding box center [600, 230] width 181 height 29
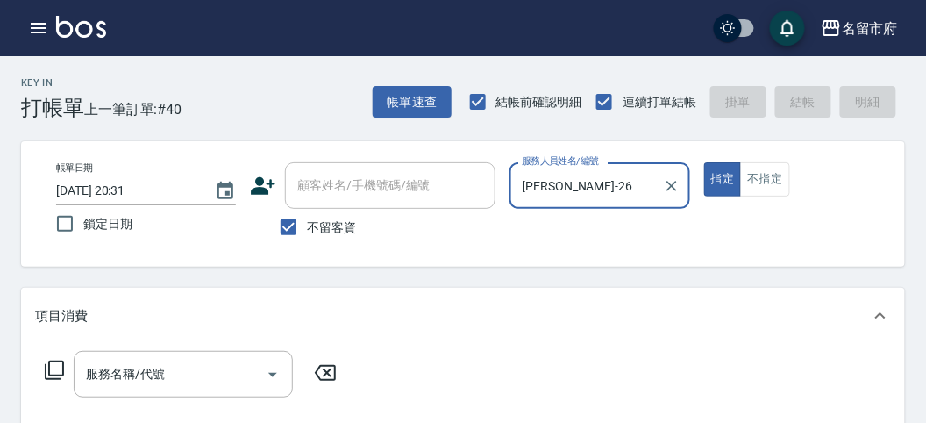
click at [53, 367] on icon at bounding box center [54, 370] width 21 height 21
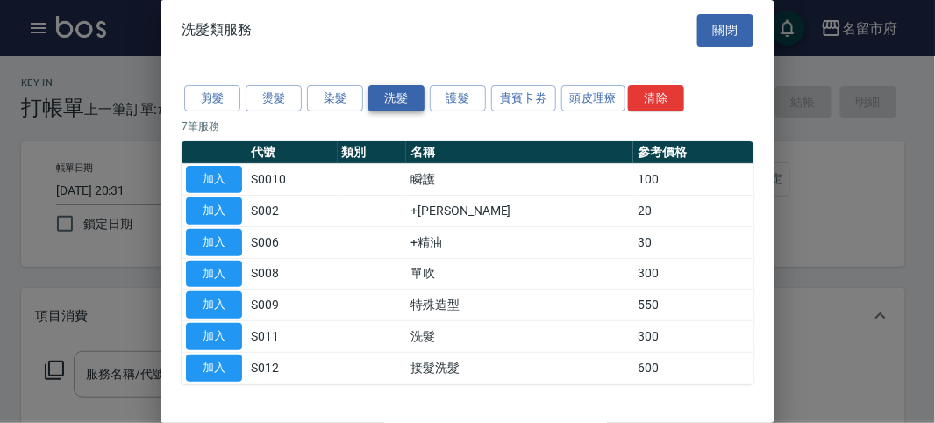
click at [392, 101] on button "洗髮" at bounding box center [396, 98] width 56 height 27
click at [229, 333] on button "加入" at bounding box center [214, 336] width 56 height 27
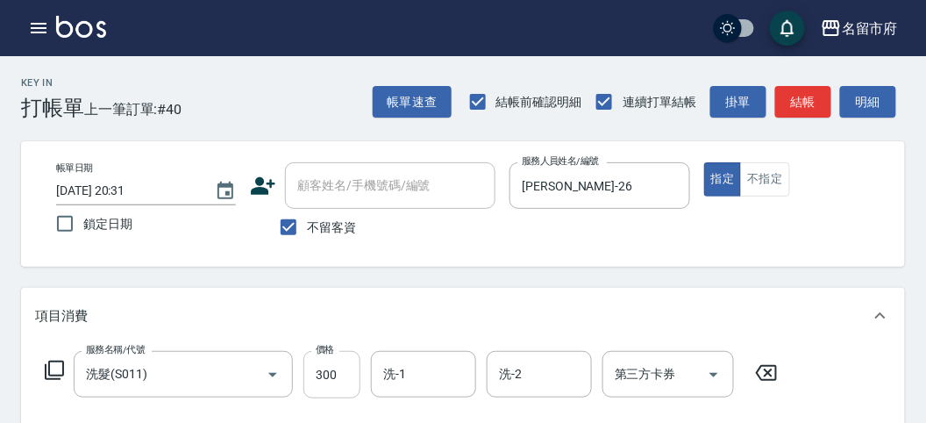
click at [318, 376] on input "300" at bounding box center [332, 374] width 57 height 47
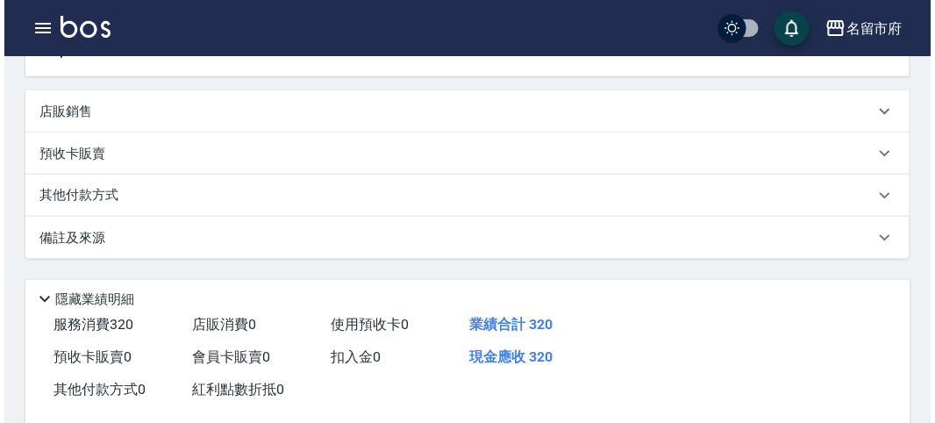
scroll to position [513, 0]
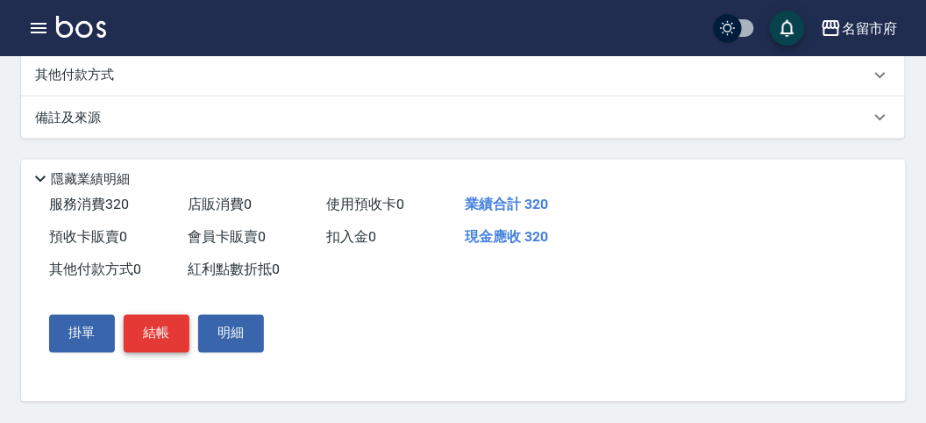
click at [164, 338] on button "結帳" at bounding box center [157, 333] width 66 height 37
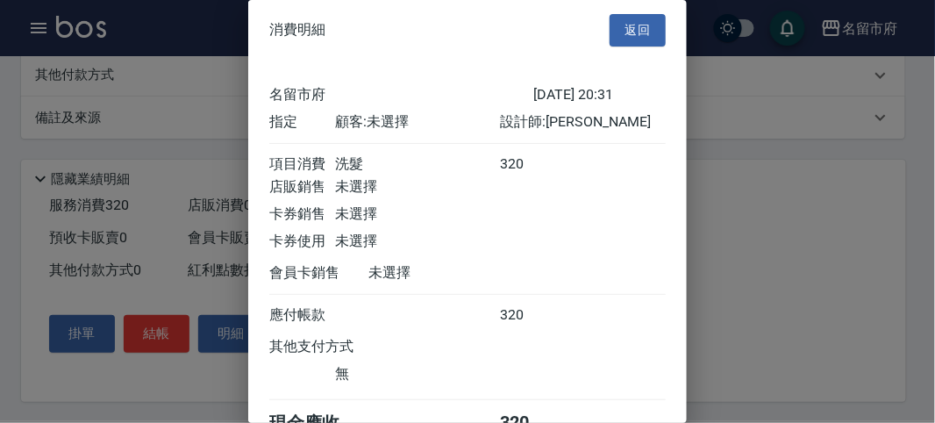
scroll to position [97, 0]
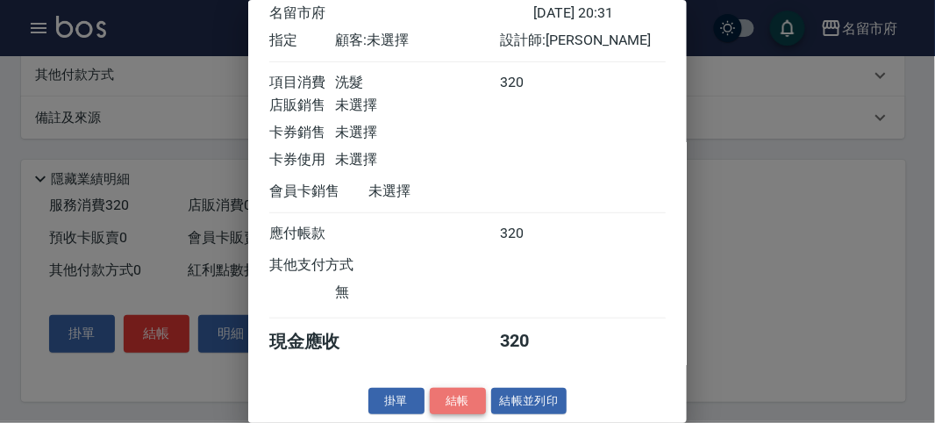
click at [457, 398] on button "結帳" at bounding box center [458, 401] width 56 height 27
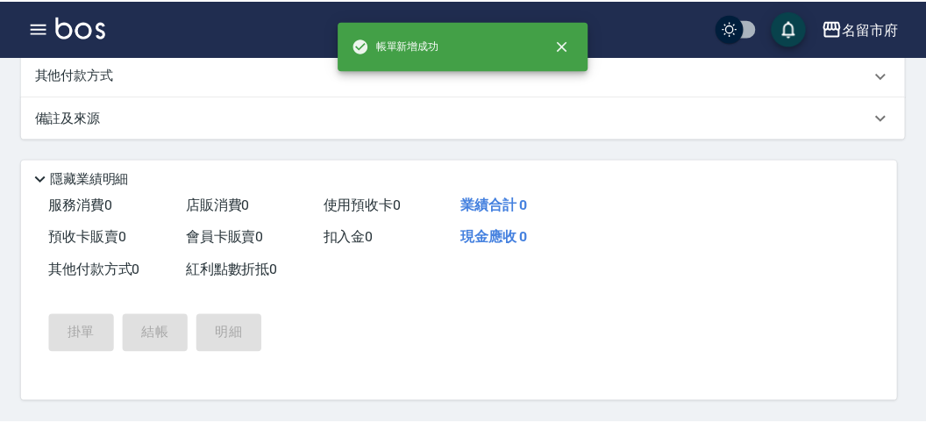
scroll to position [0, 0]
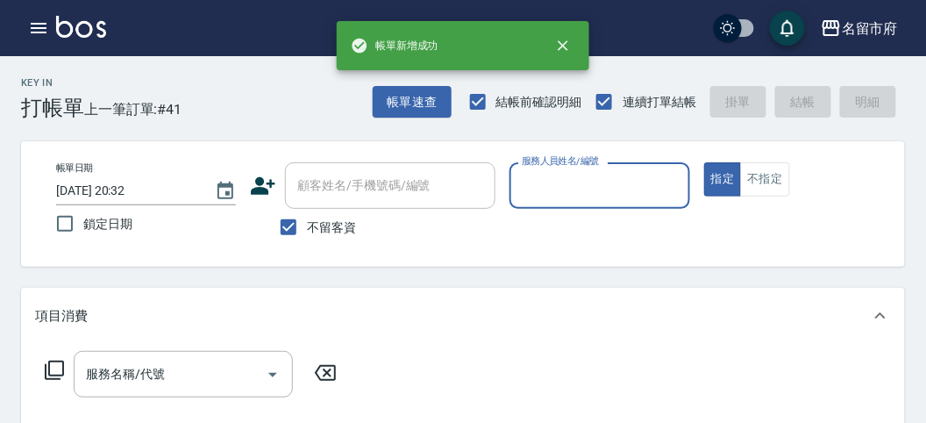
click at [560, 180] on input "服務人員姓名/編號" at bounding box center [600, 185] width 164 height 31
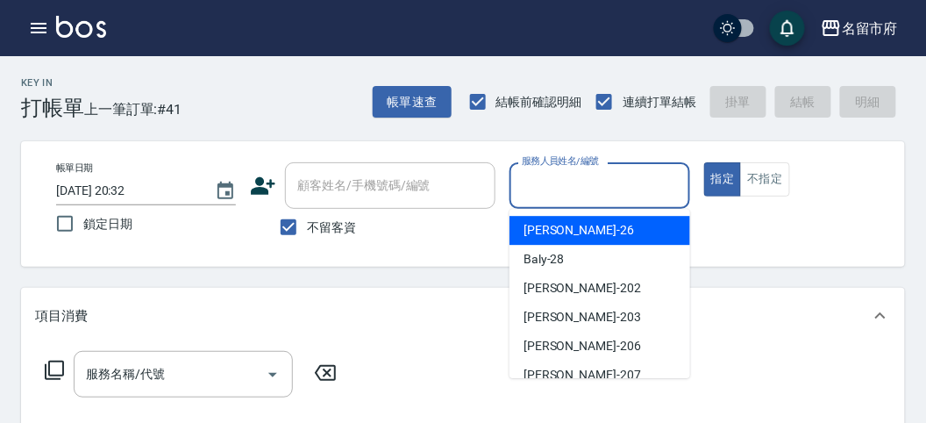
click at [593, 232] on div "[PERSON_NAME] -26" at bounding box center [600, 230] width 181 height 29
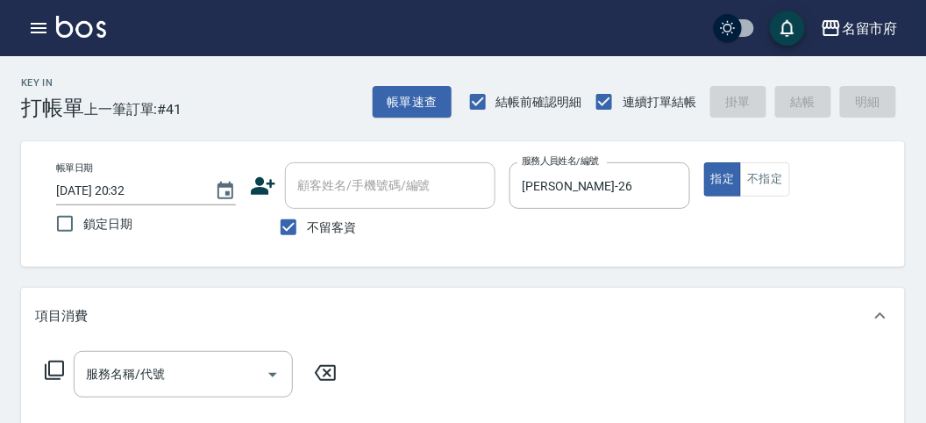
click at [50, 362] on icon at bounding box center [54, 370] width 21 height 21
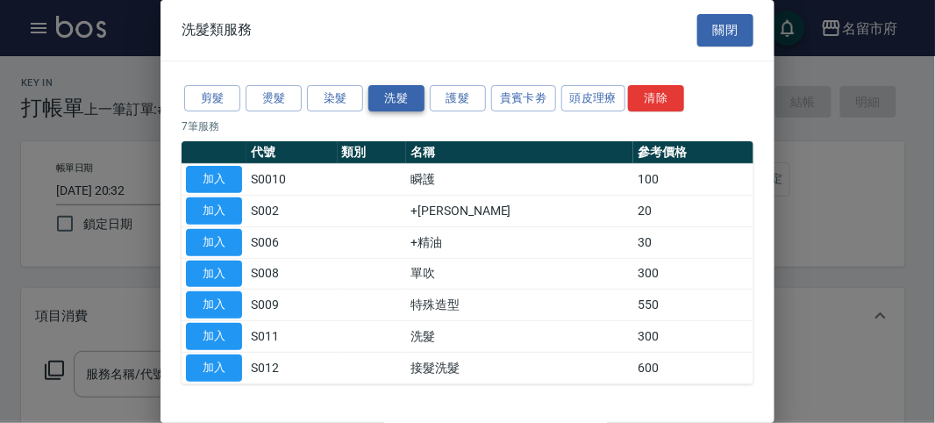
click at [393, 99] on button "洗髮" at bounding box center [396, 98] width 56 height 27
click at [389, 102] on button "洗髮" at bounding box center [396, 98] width 56 height 27
click at [209, 327] on button "加入" at bounding box center [214, 336] width 56 height 27
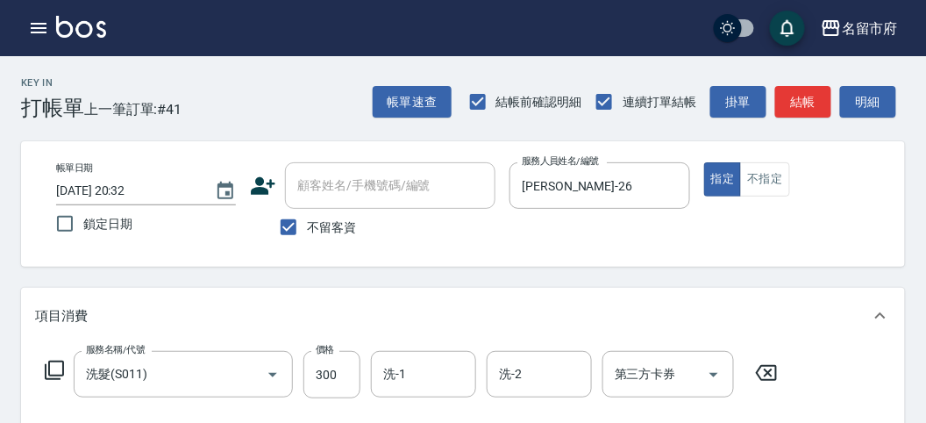
click at [58, 369] on icon at bounding box center [54, 370] width 21 height 21
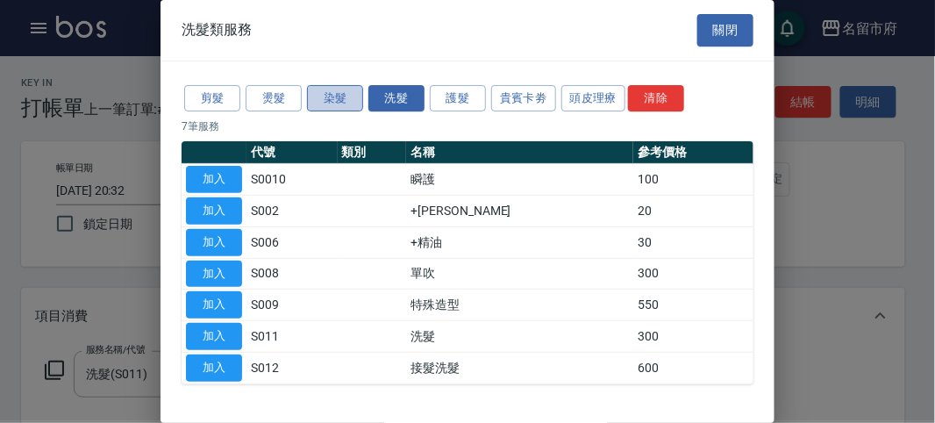
click at [332, 99] on button "染髮" at bounding box center [335, 98] width 56 height 27
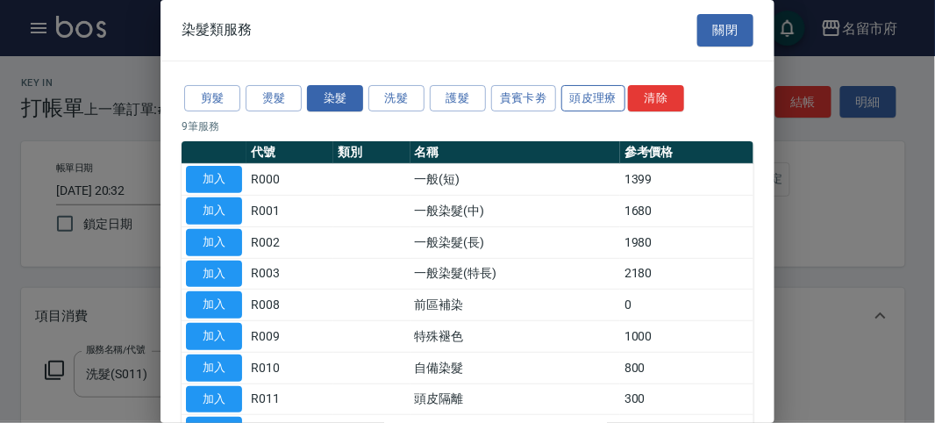
click at [604, 95] on button "頭皮理療" at bounding box center [593, 98] width 65 height 27
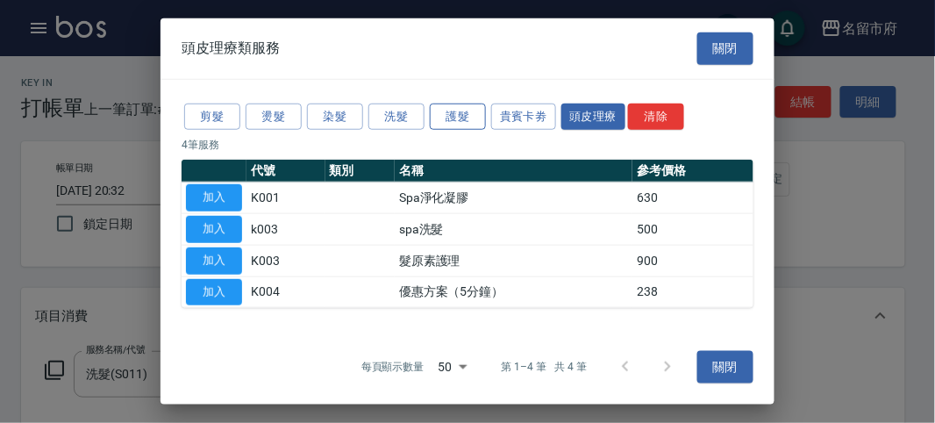
click at [461, 114] on button "護髮" at bounding box center [458, 116] width 56 height 27
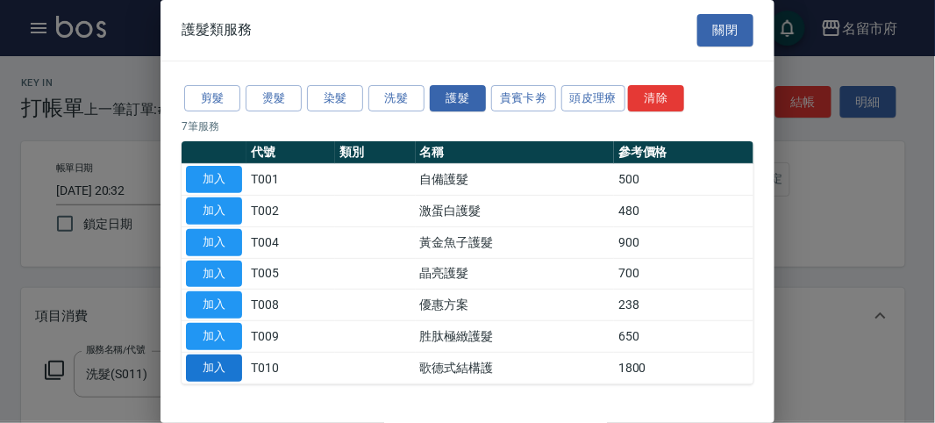
click at [219, 364] on button "加入" at bounding box center [214, 367] width 56 height 27
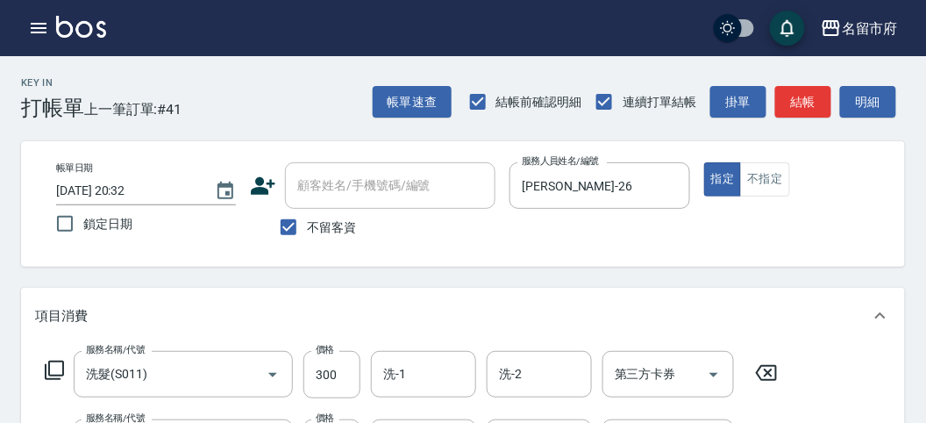
scroll to position [195, 0]
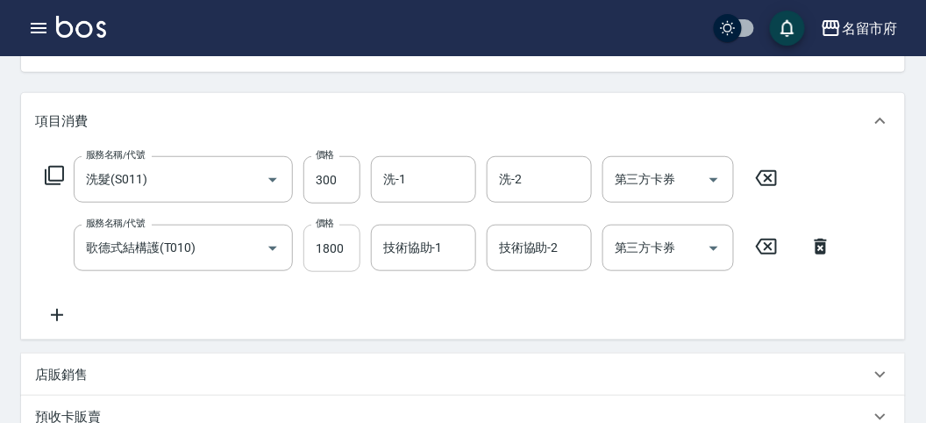
click at [329, 252] on input "1800" at bounding box center [332, 248] width 57 height 47
click at [443, 327] on div "服務名稱/代號 洗髮(S011) 服務名稱/代號 價格 300 價格 洗-1 洗-1 洗-2 洗-2 第三方卡券 第三方卡券 服務名稱/代號 歌德式結構護(T…" at bounding box center [463, 244] width 884 height 190
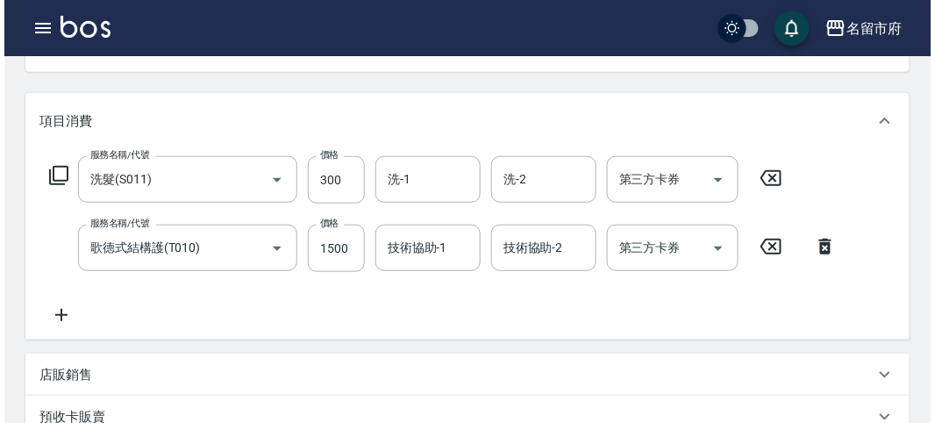
scroll to position [582, 0]
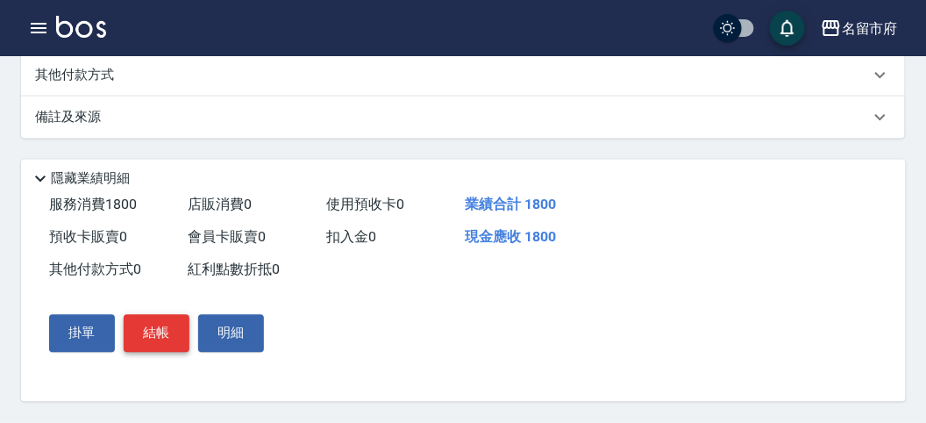
click at [151, 339] on button "結帳" at bounding box center [157, 333] width 66 height 37
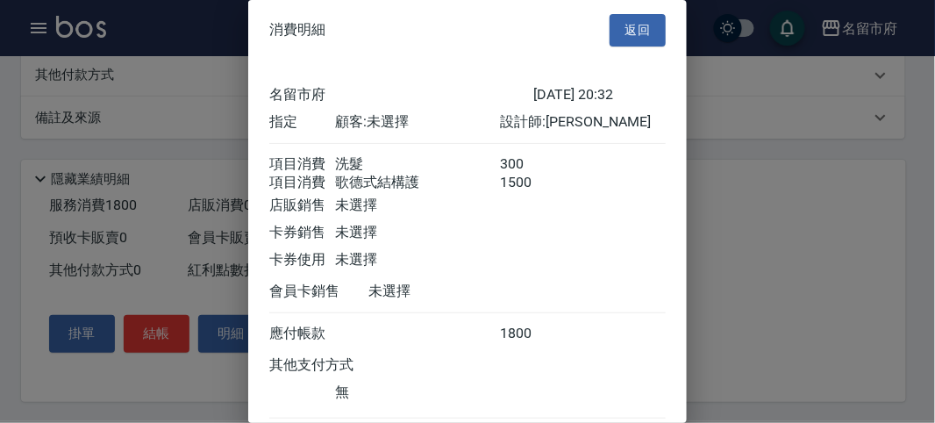
scroll to position [117, 0]
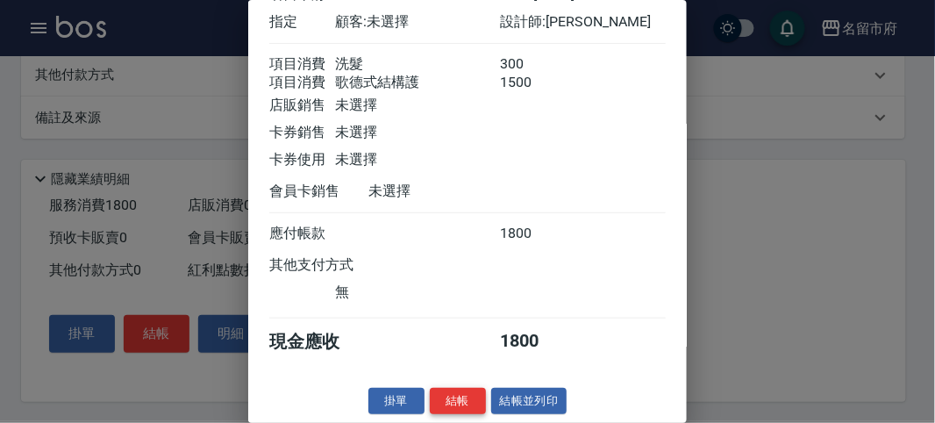
click at [471, 395] on button "結帳" at bounding box center [458, 401] width 56 height 27
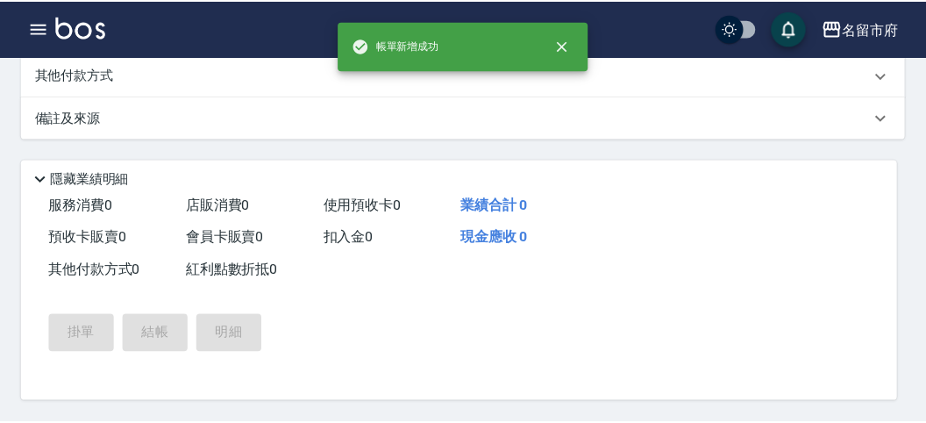
scroll to position [0, 0]
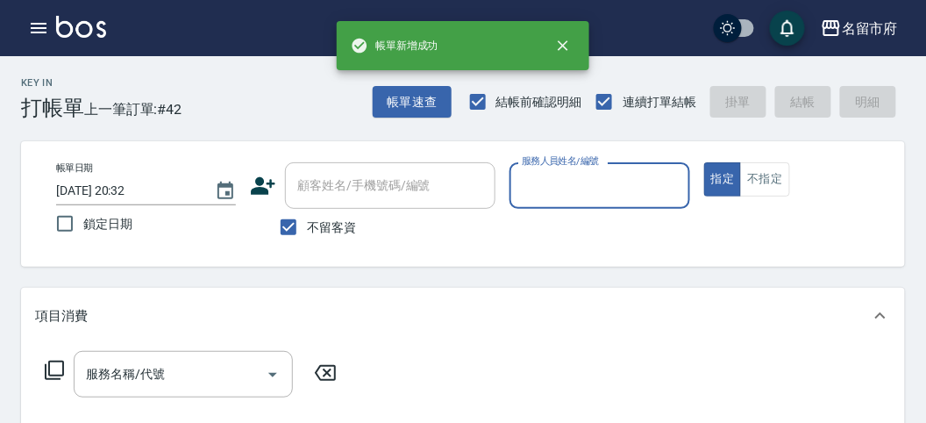
click at [566, 186] on input "服務人員姓名/編號" at bounding box center [600, 185] width 164 height 31
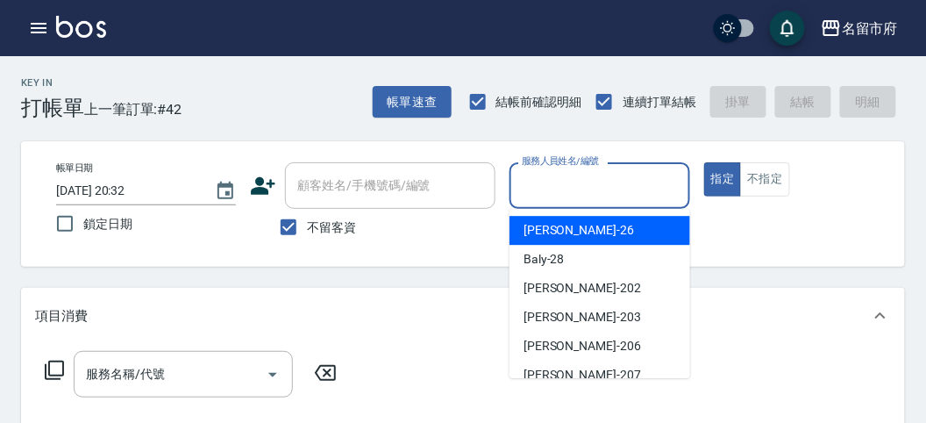
click at [575, 231] on div "[PERSON_NAME] -26" at bounding box center [600, 230] width 181 height 29
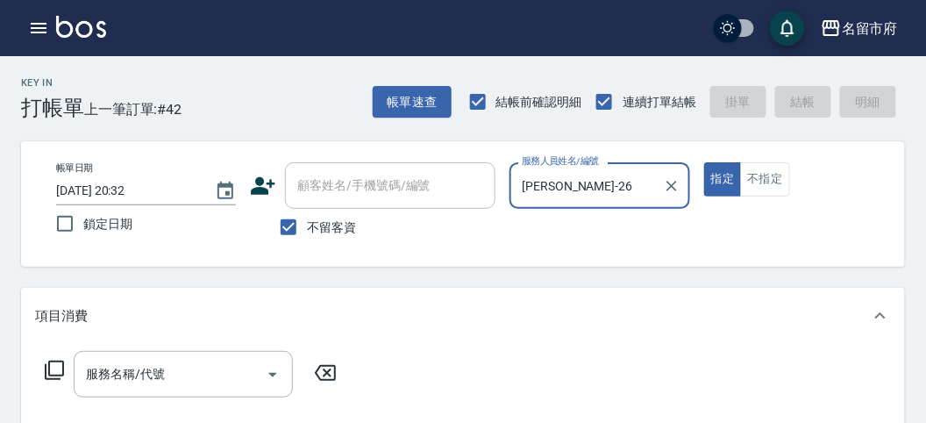
click at [50, 366] on icon at bounding box center [54, 370] width 21 height 21
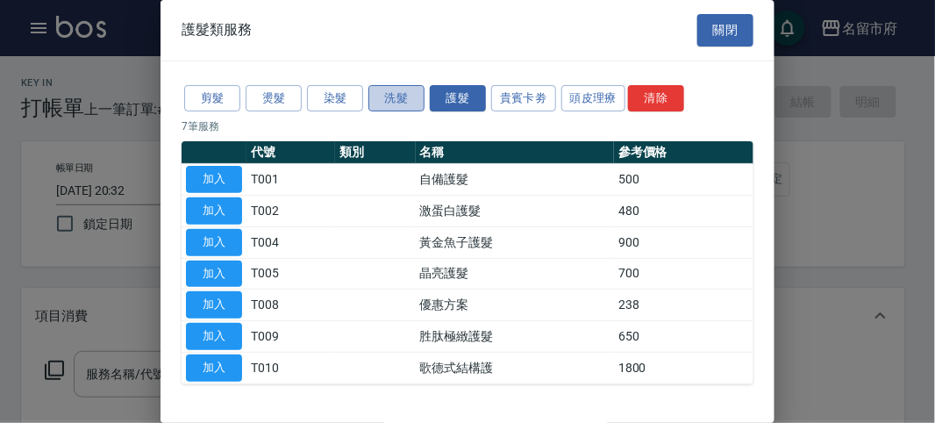
click at [401, 98] on button "洗髮" at bounding box center [396, 98] width 56 height 27
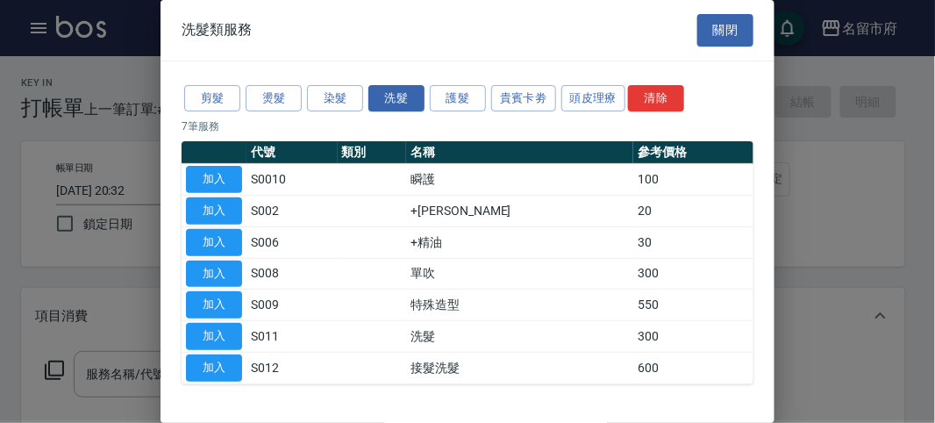
click at [201, 332] on button "加入" at bounding box center [214, 336] width 56 height 27
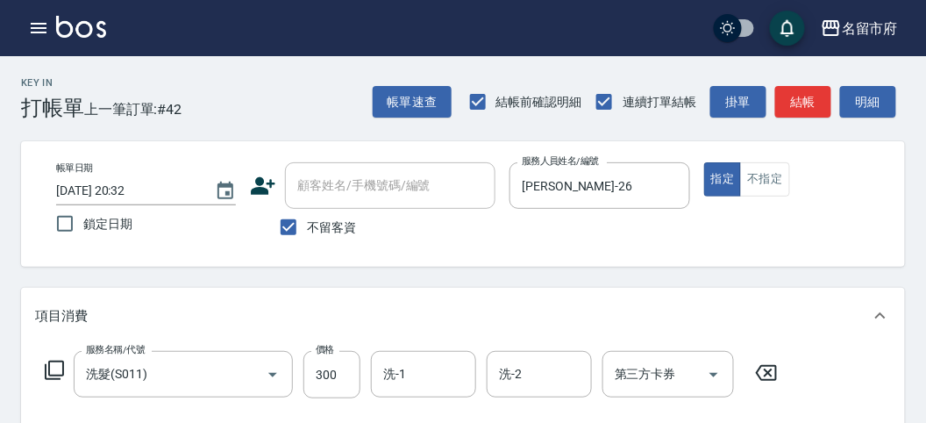
click at [55, 371] on icon at bounding box center [54, 370] width 21 height 21
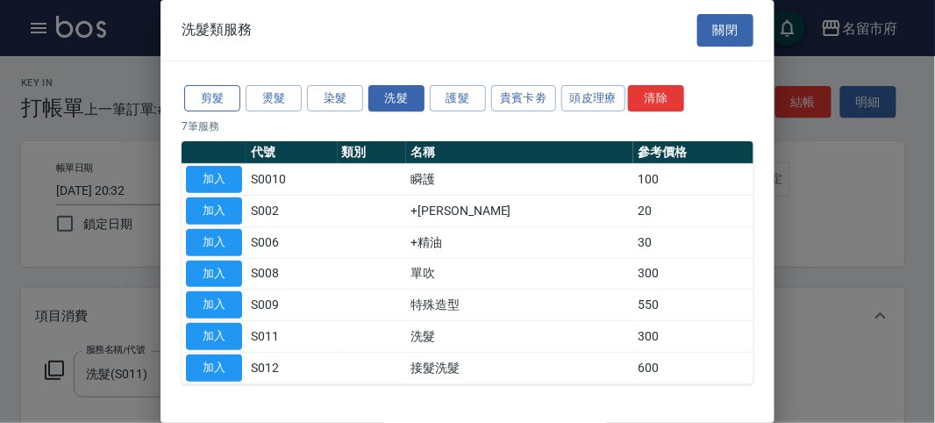
click at [233, 96] on button "剪髮" at bounding box center [212, 98] width 56 height 27
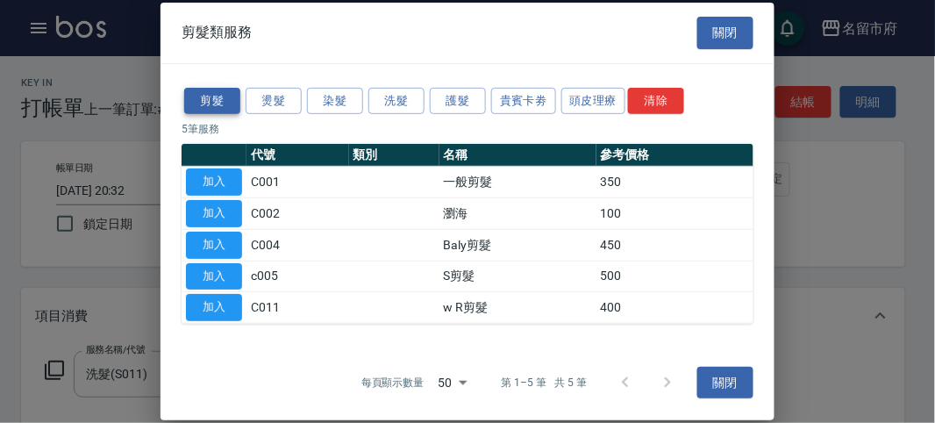
click at [219, 97] on button "剪髮" at bounding box center [212, 100] width 56 height 27
click at [218, 184] on button "加入" at bounding box center [214, 181] width 56 height 27
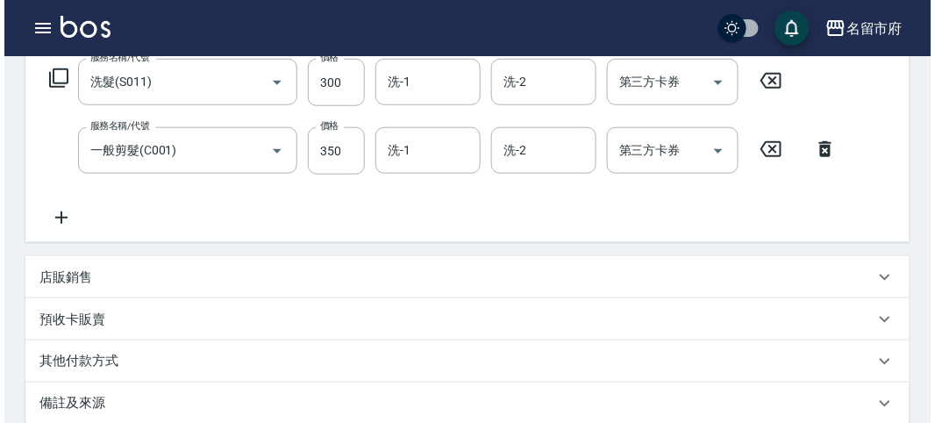
scroll to position [582, 0]
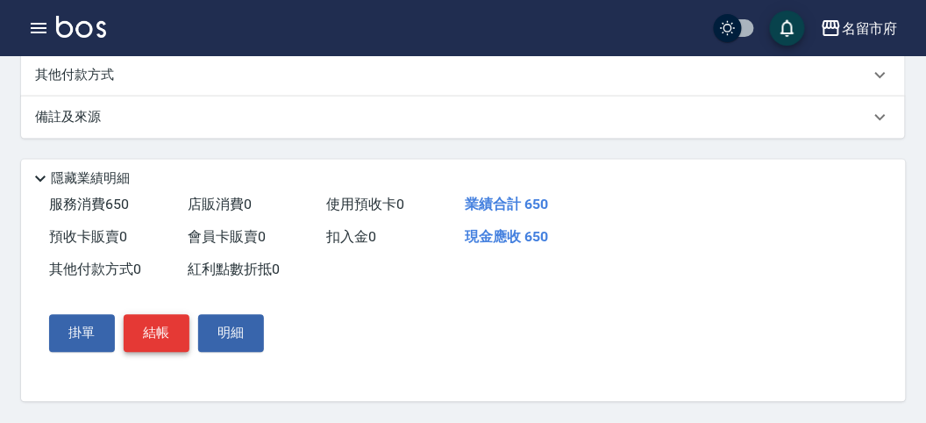
click at [172, 321] on button "結帳" at bounding box center [157, 333] width 66 height 37
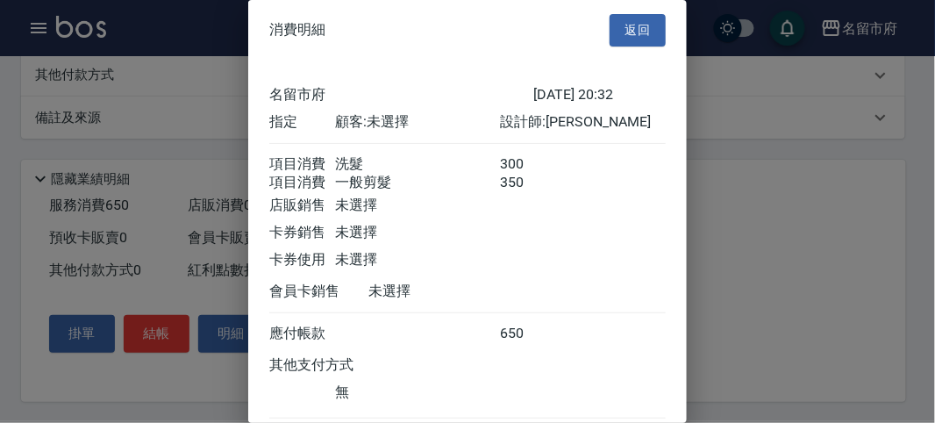
scroll to position [117, 0]
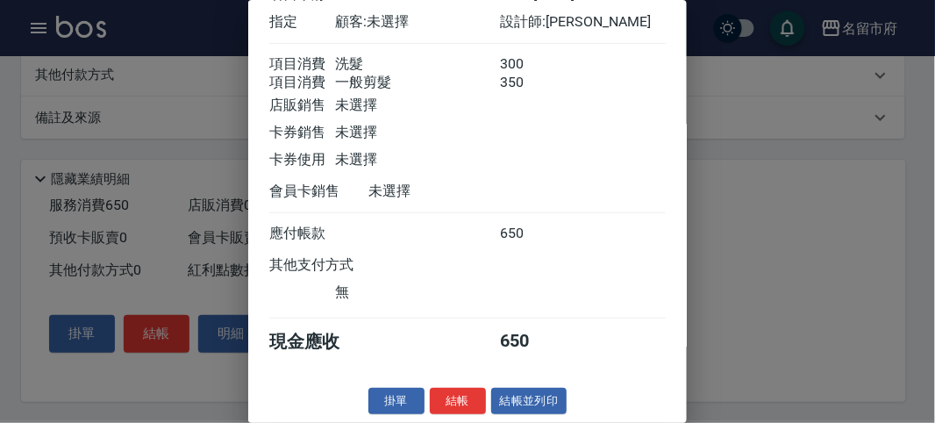
click at [465, 405] on button "結帳" at bounding box center [458, 401] width 56 height 27
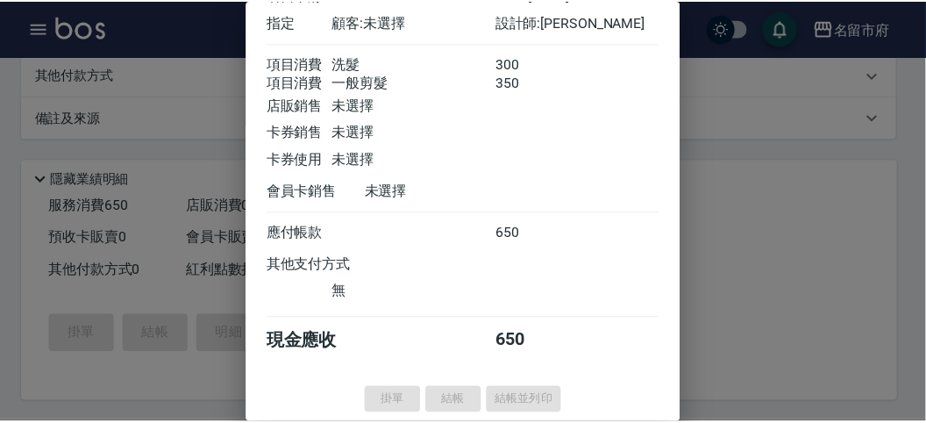
scroll to position [0, 0]
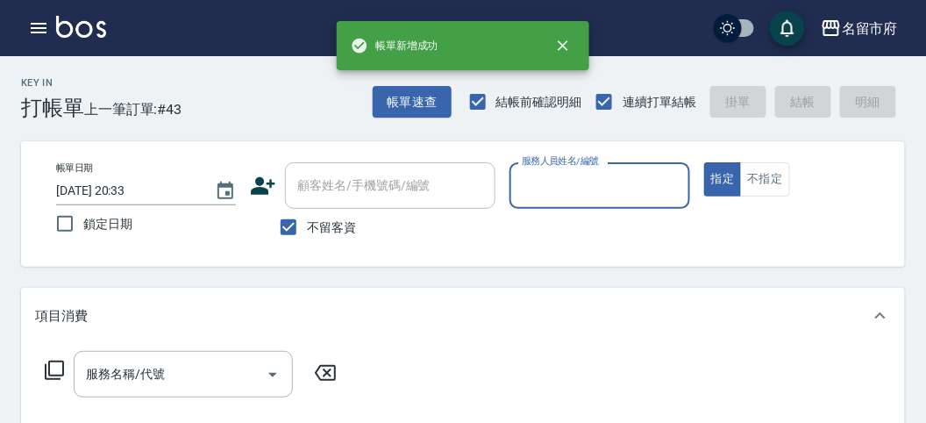
click at [742, 320] on div "項目消費" at bounding box center [452, 316] width 835 height 18
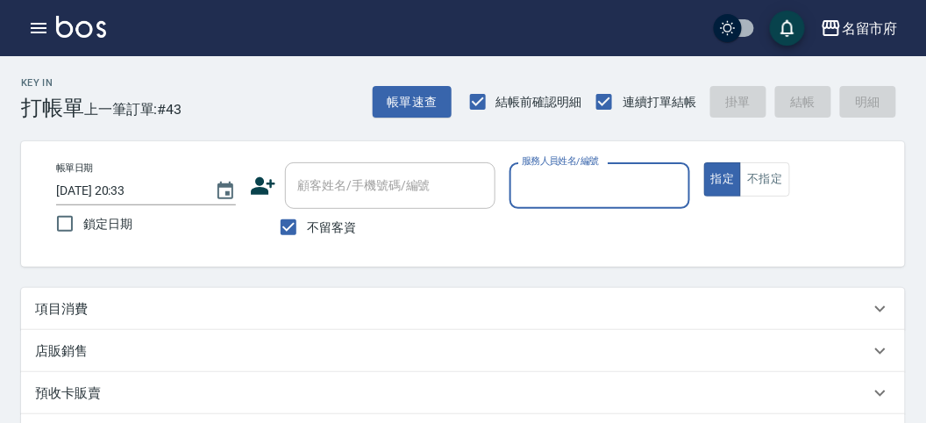
click at [445, 270] on div "Key In 打帳單 上一筆訂單:#43 帳單速查 結帳前確認明細 連續打單結帳 掛單 結帳 明細 帳單日期 [DATE] 20:33 鎖定日期 顧客姓名/手…" at bounding box center [463, 418] width 926 height 725
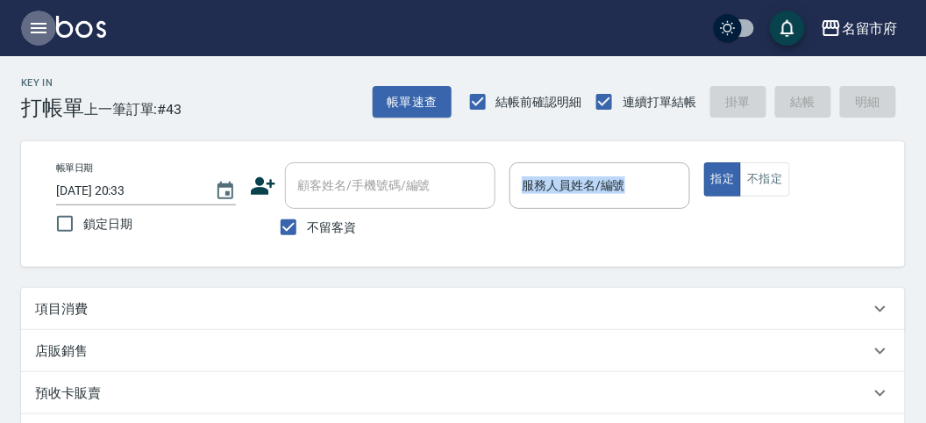
click at [35, 25] on icon "button" at bounding box center [38, 28] width 21 height 21
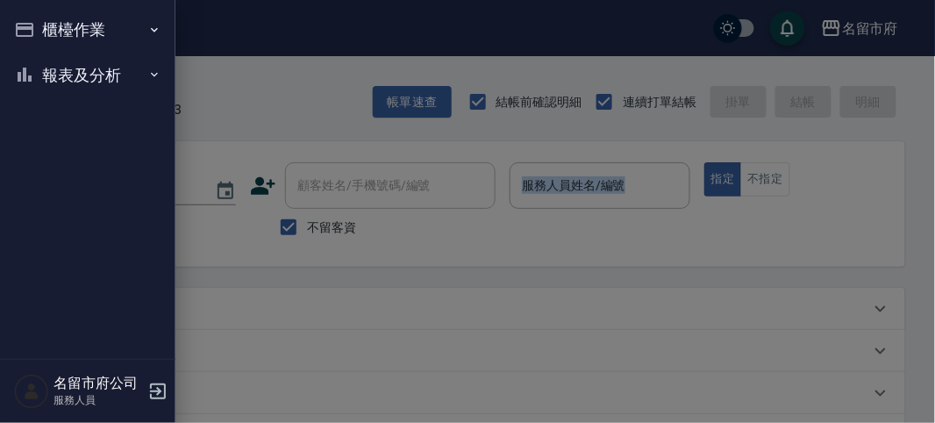
click at [82, 24] on button "櫃檯作業" at bounding box center [87, 30] width 161 height 46
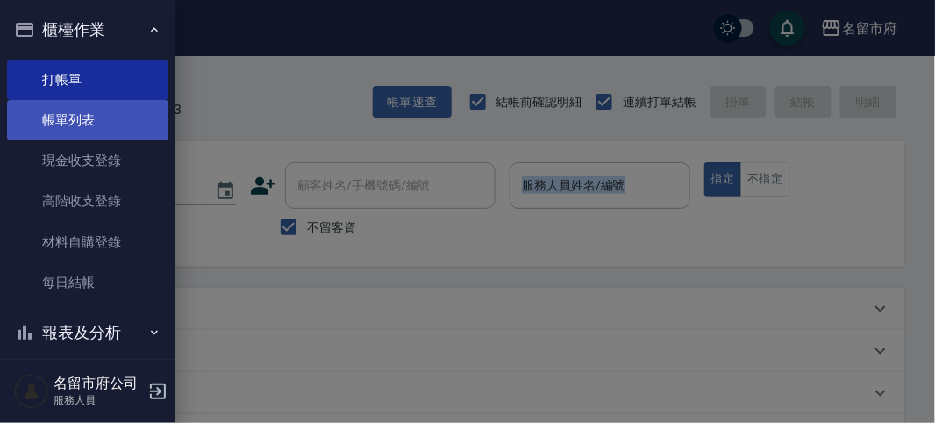
click at [107, 130] on link "帳單列表" at bounding box center [87, 120] width 161 height 40
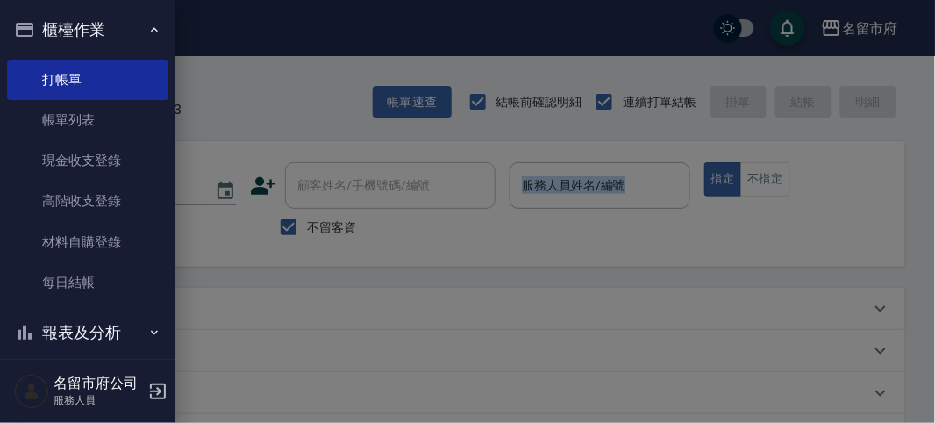
click at [323, 86] on div at bounding box center [467, 211] width 935 height 423
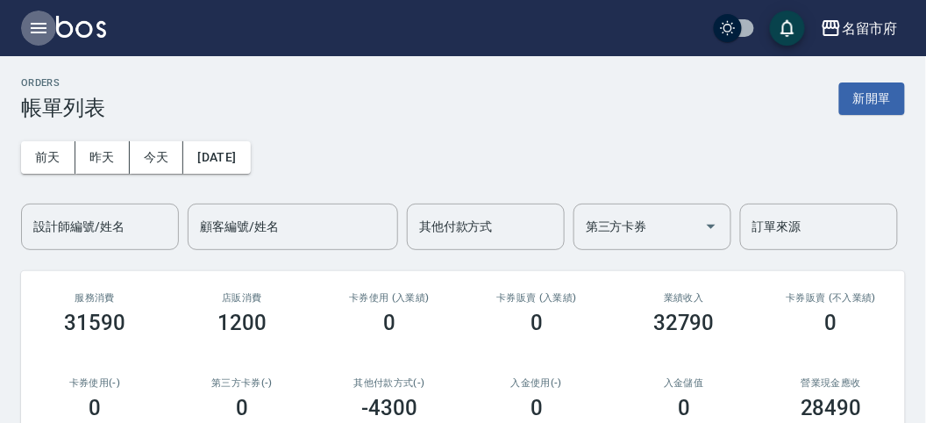
click at [37, 30] on icon "button" at bounding box center [38, 28] width 21 height 21
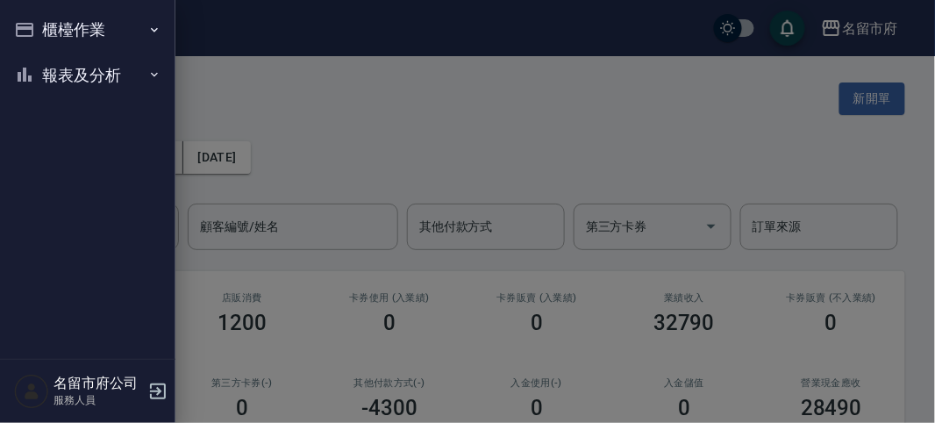
click at [37, 31] on button "櫃檯作業" at bounding box center [87, 30] width 161 height 46
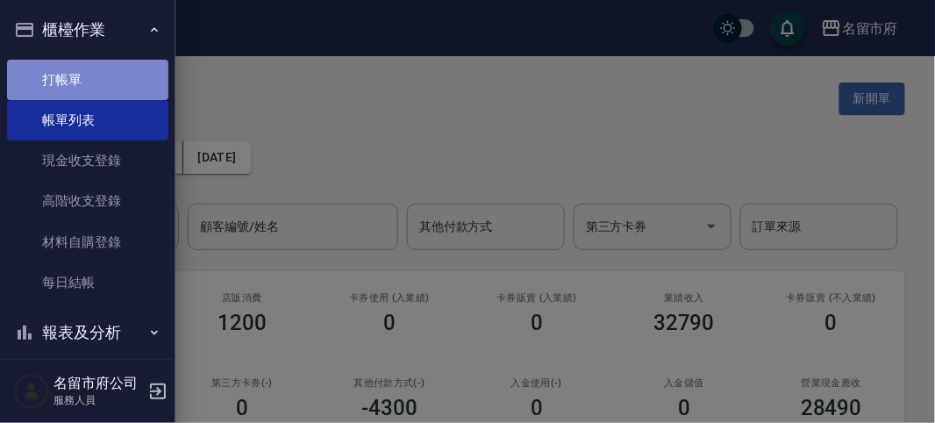
click at [113, 75] on link "打帳單" at bounding box center [87, 80] width 161 height 40
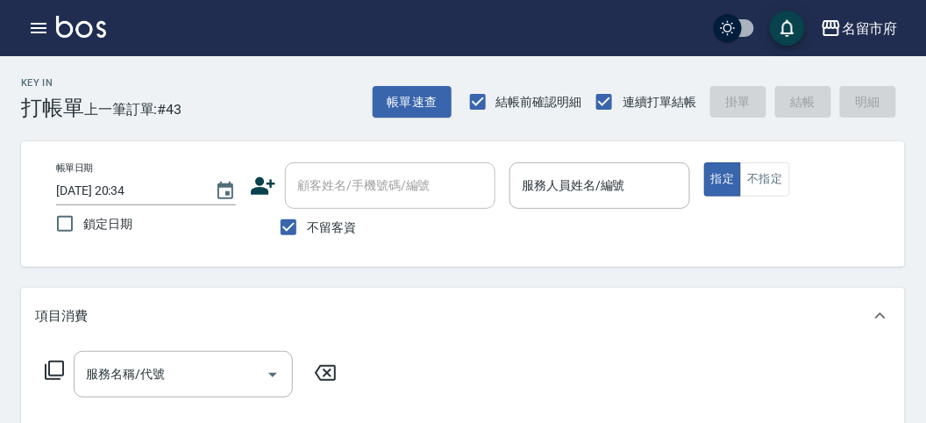
click at [509, 262] on div "帳單日期 [DATE] 20:34 鎖定日期 顧客姓名/手機號碼/編號 顧客姓名/手機號碼/編號 不留客資 服務人員姓名/編號 服務人員姓名/編號 指定 不指定" at bounding box center [463, 203] width 884 height 125
click at [39, 26] on icon "button" at bounding box center [38, 28] width 21 height 21
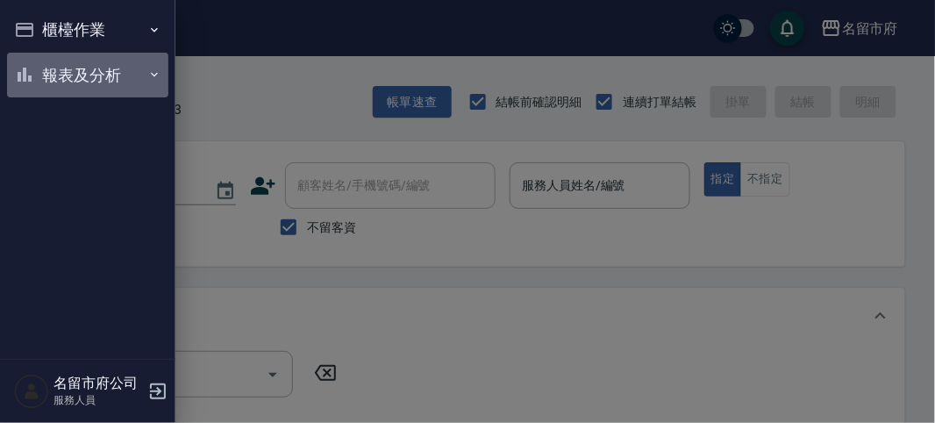
click at [106, 78] on button "報表及分析" at bounding box center [87, 76] width 161 height 46
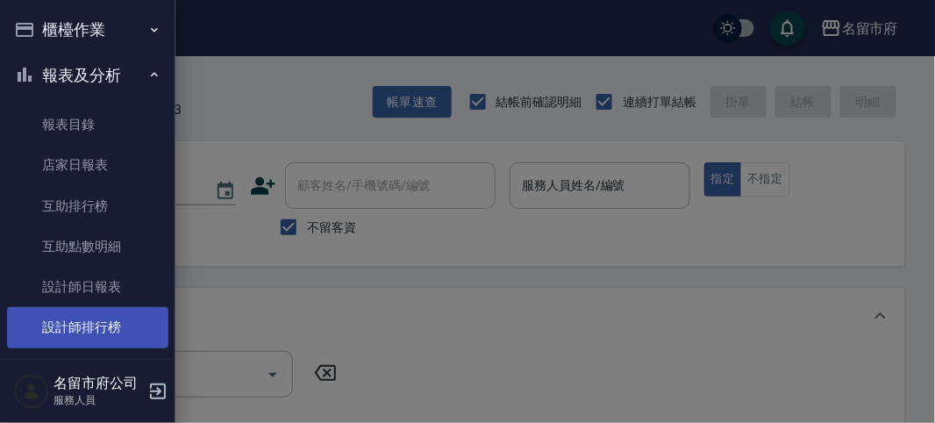
click at [112, 329] on link "設計師排行榜" at bounding box center [87, 327] width 161 height 40
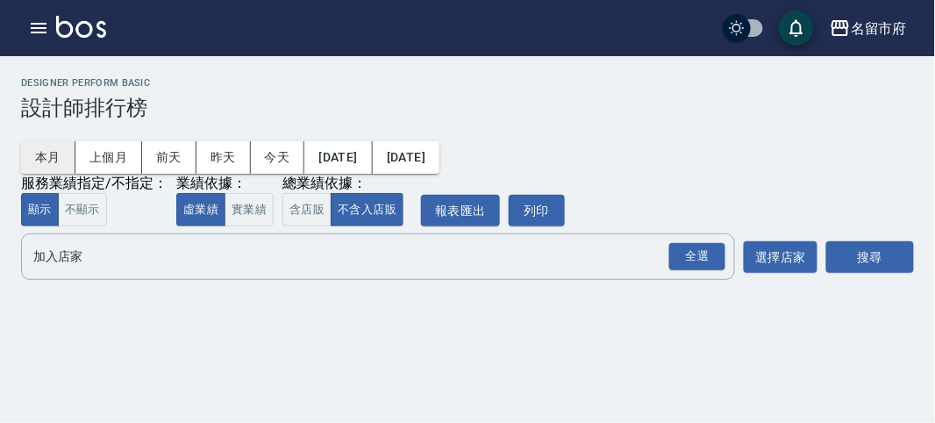
click at [48, 154] on button "本月" at bounding box center [48, 157] width 54 height 32
click at [702, 256] on div "全選" at bounding box center [697, 256] width 56 height 27
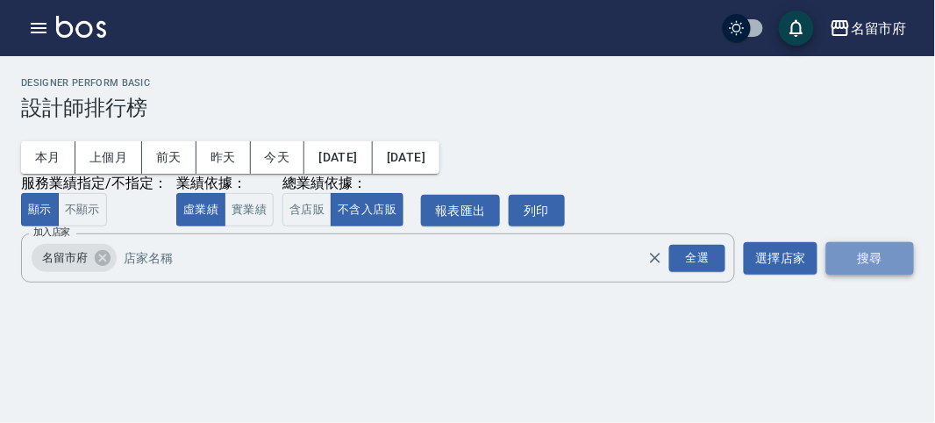
click at [844, 253] on button "搜尋" at bounding box center [870, 258] width 88 height 32
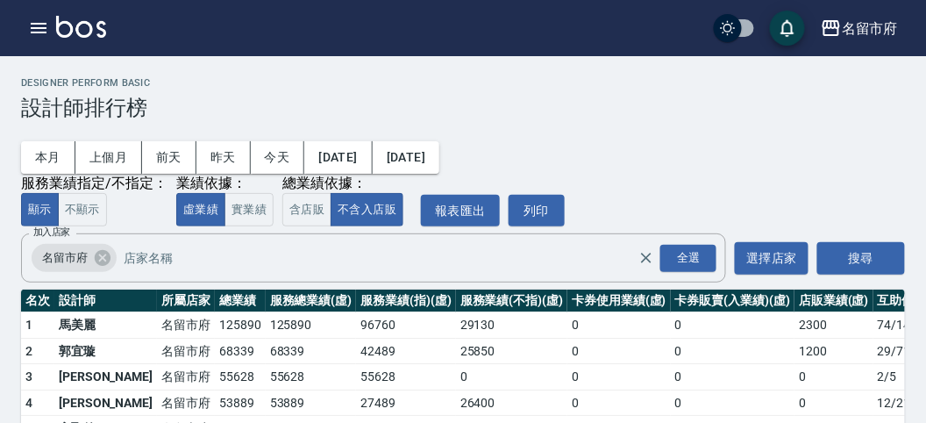
drag, startPoint x: 281, startPoint y: 75, endPoint x: 257, endPoint y: 51, distance: 34.1
click at [282, 75] on div "名留市府 [DATE] - [DATE] 設計師排行榜 列印時間： [DATE][PHONE_NUMBER]:35 Designer Perform Basi…" at bounding box center [463, 309] width 926 height 507
